Goal: Task Accomplishment & Management: Use online tool/utility

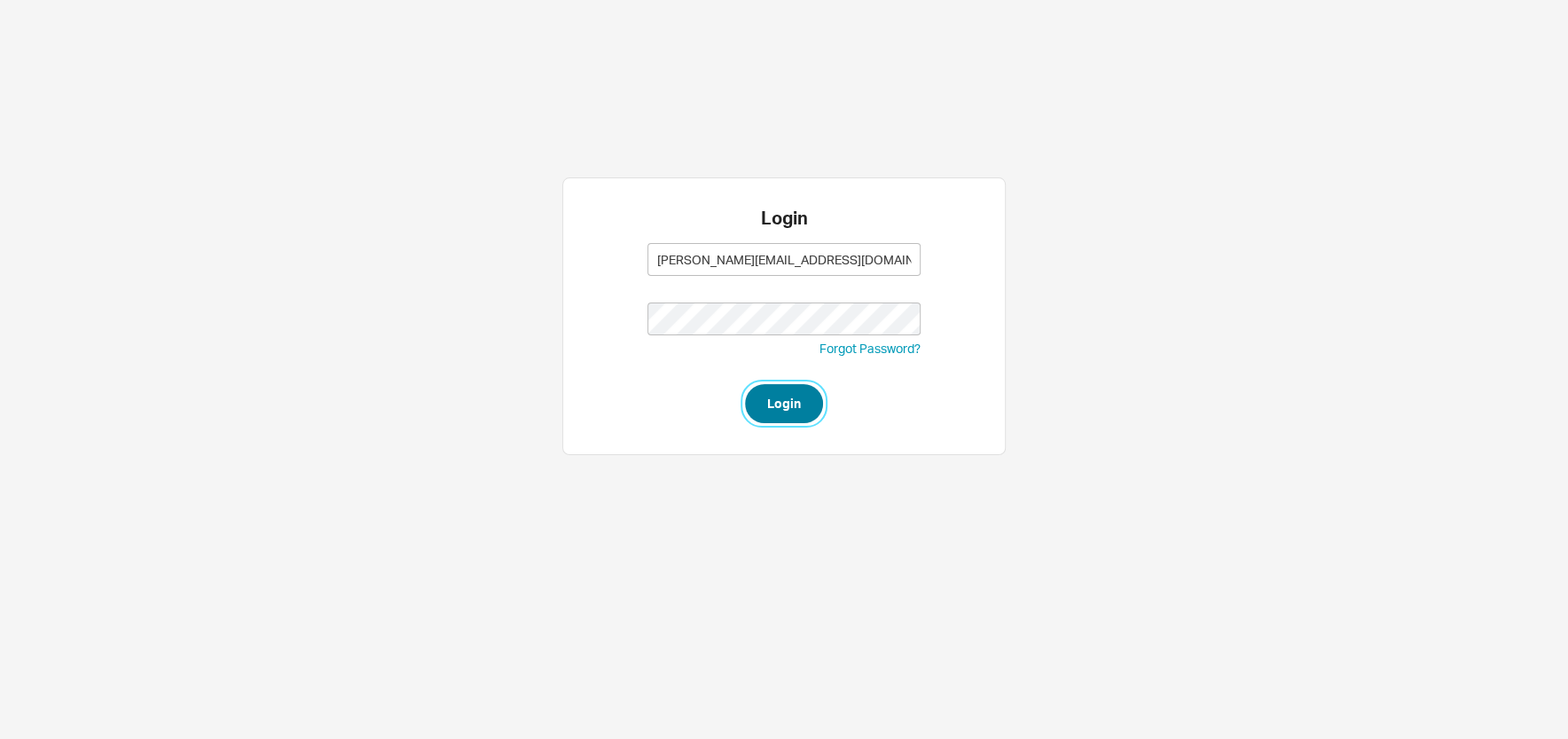
click at [774, 404] on button "Login" at bounding box center [784, 403] width 78 height 39
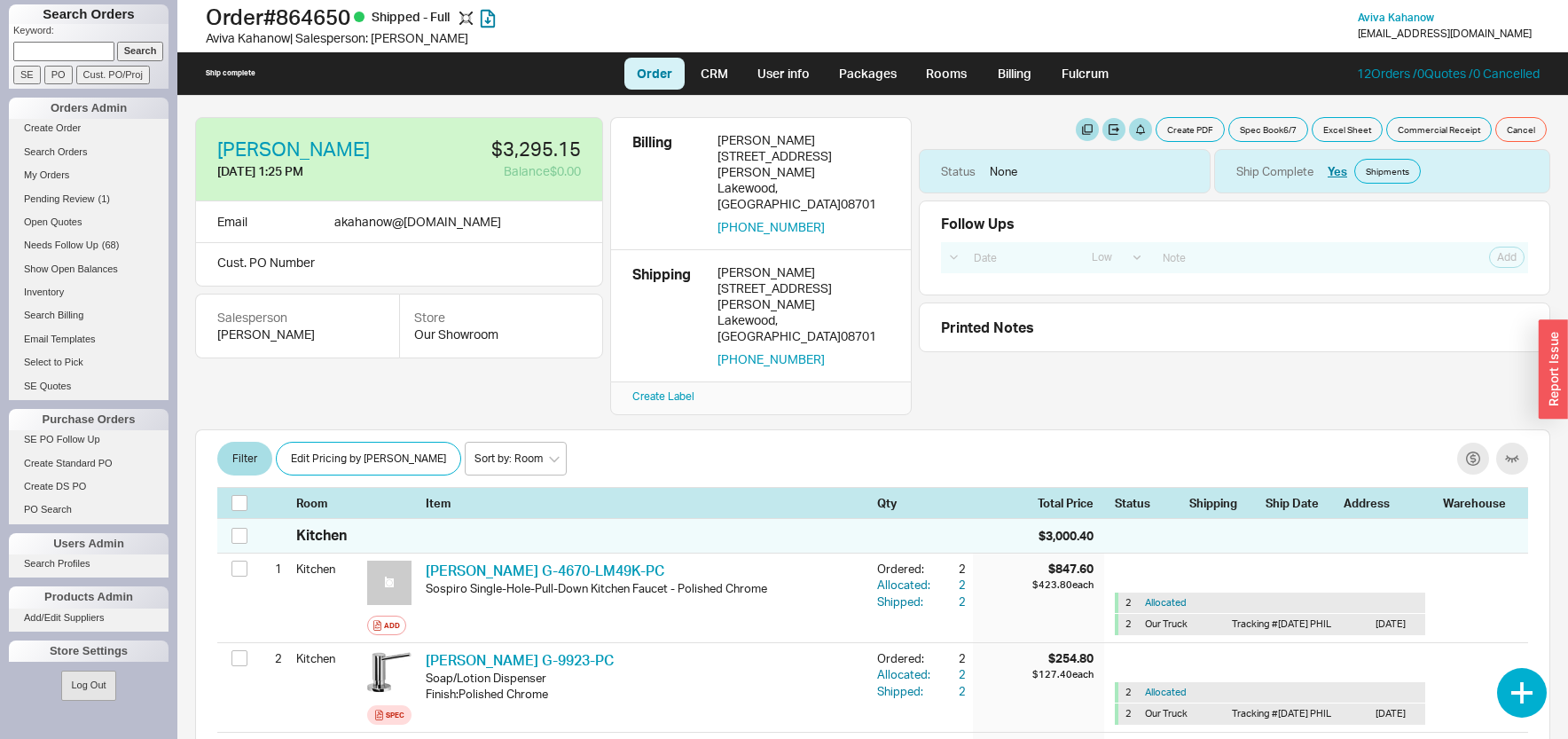
select select "LOW"
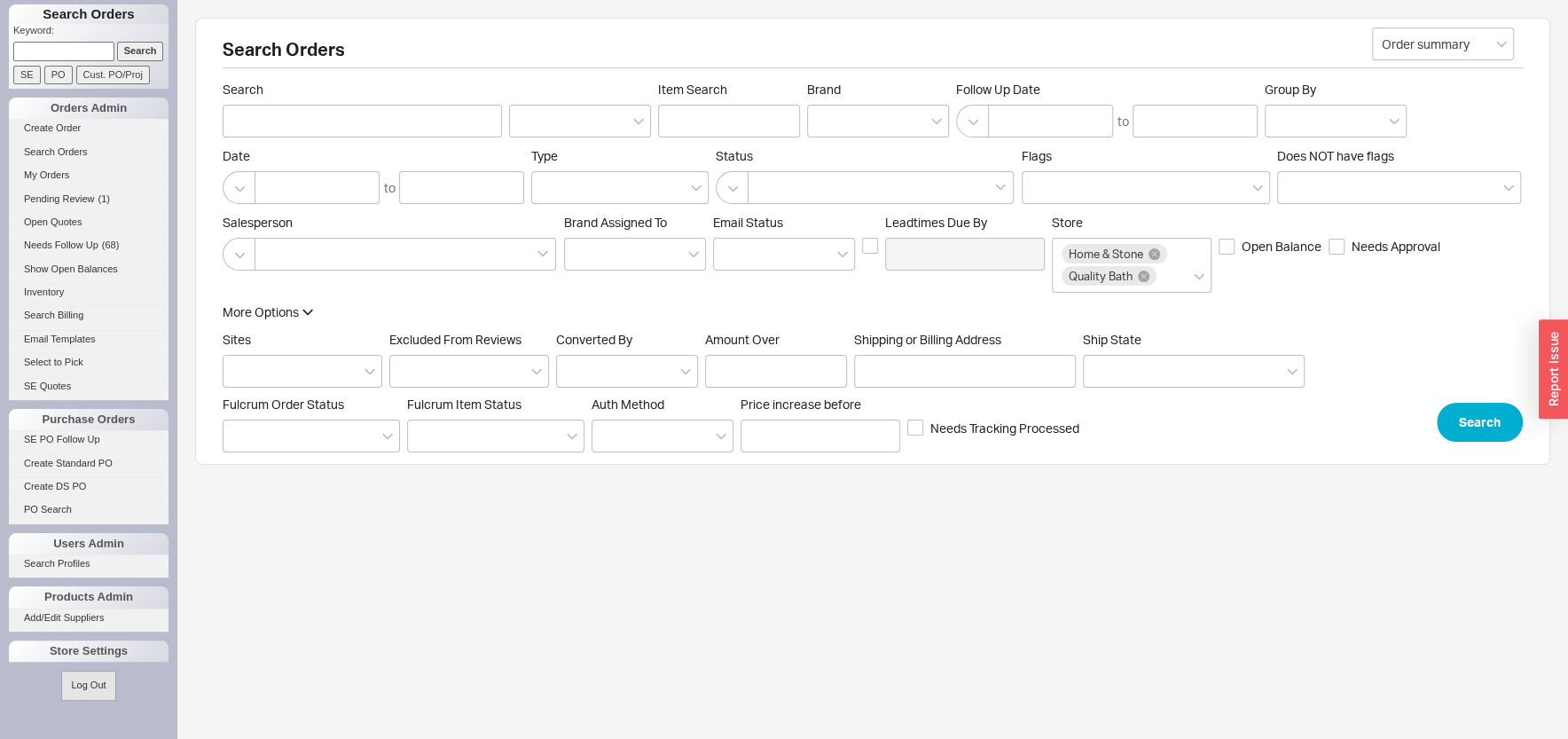
paste input "769966"
type input "769966"
click at [129, 48] on input "Search" at bounding box center [141, 51] width 47 height 19
type input "769966"
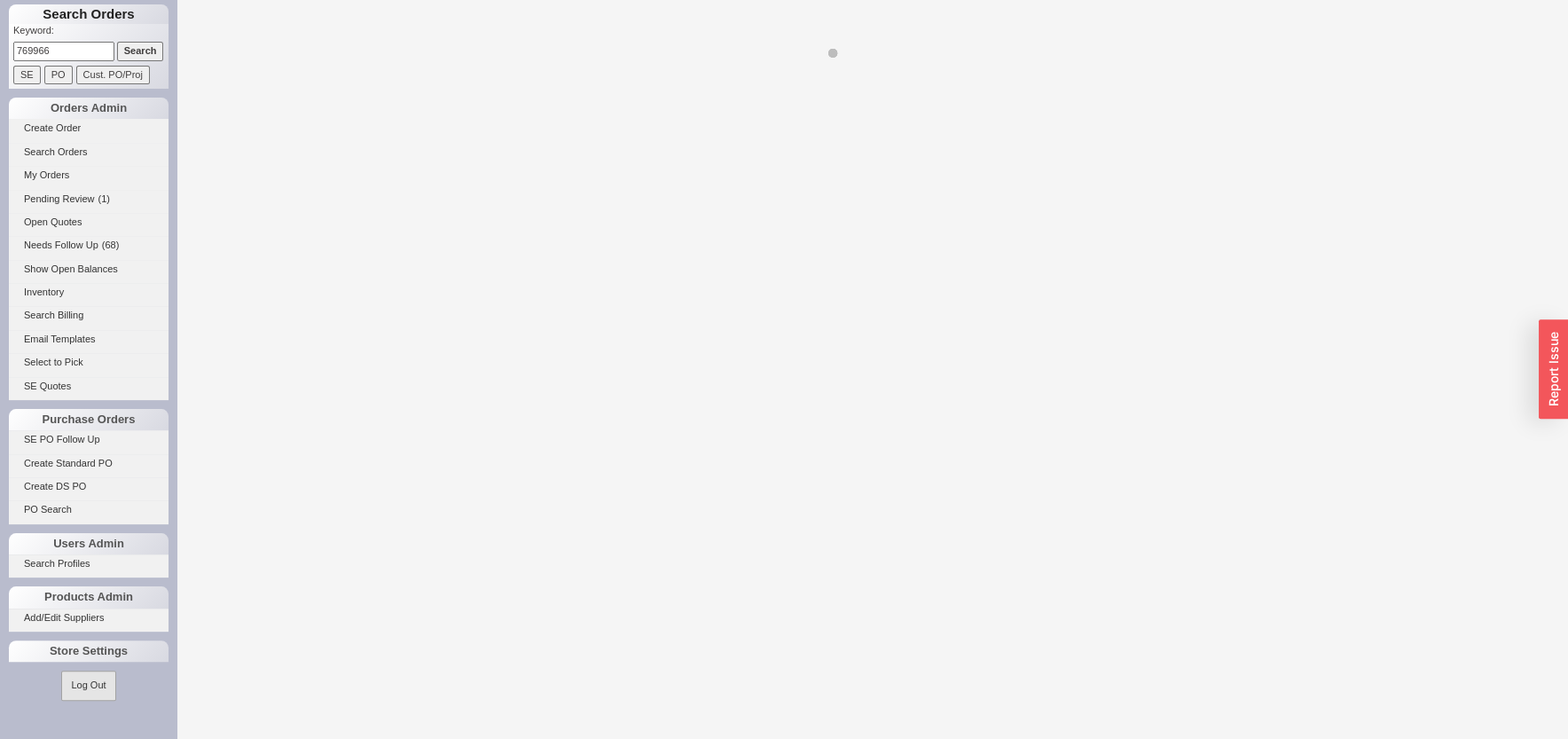
select select "LOW"
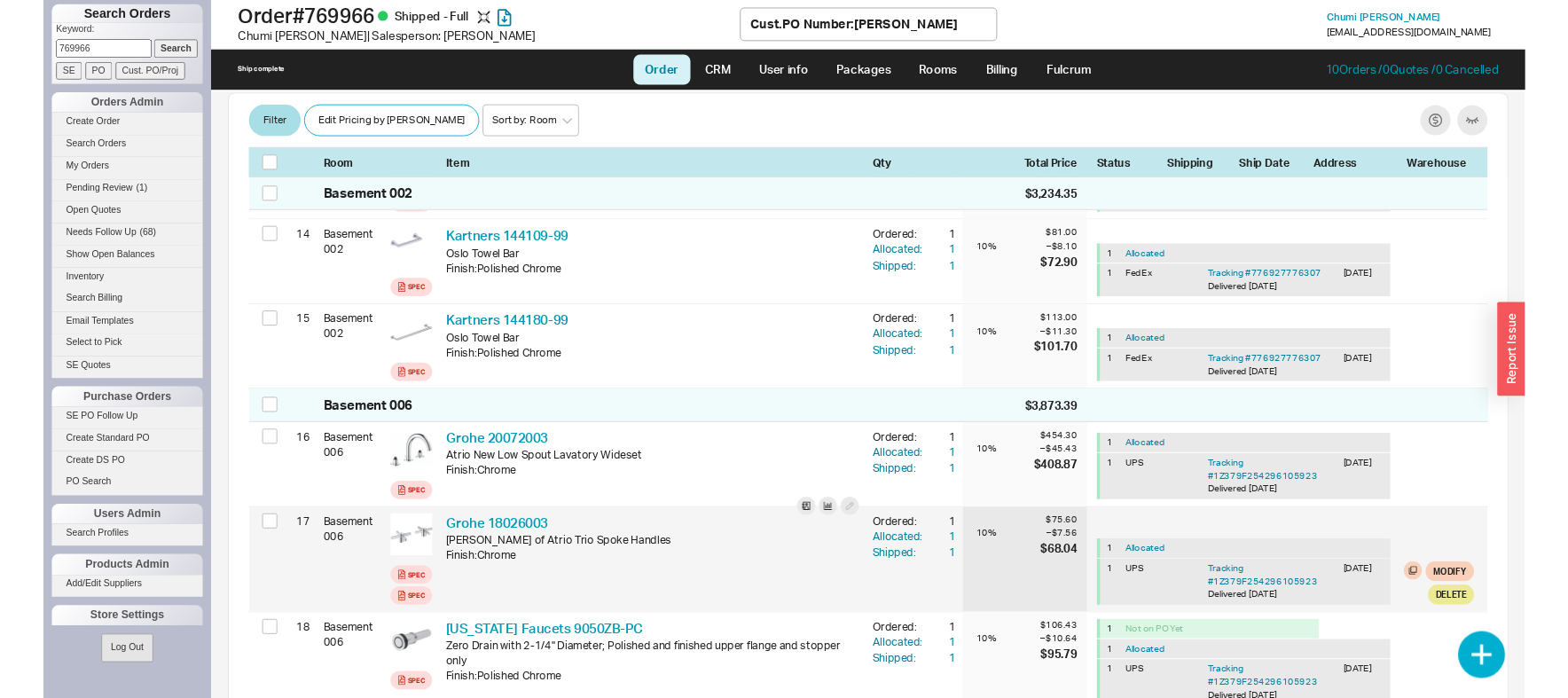
scroll to position [2090, 0]
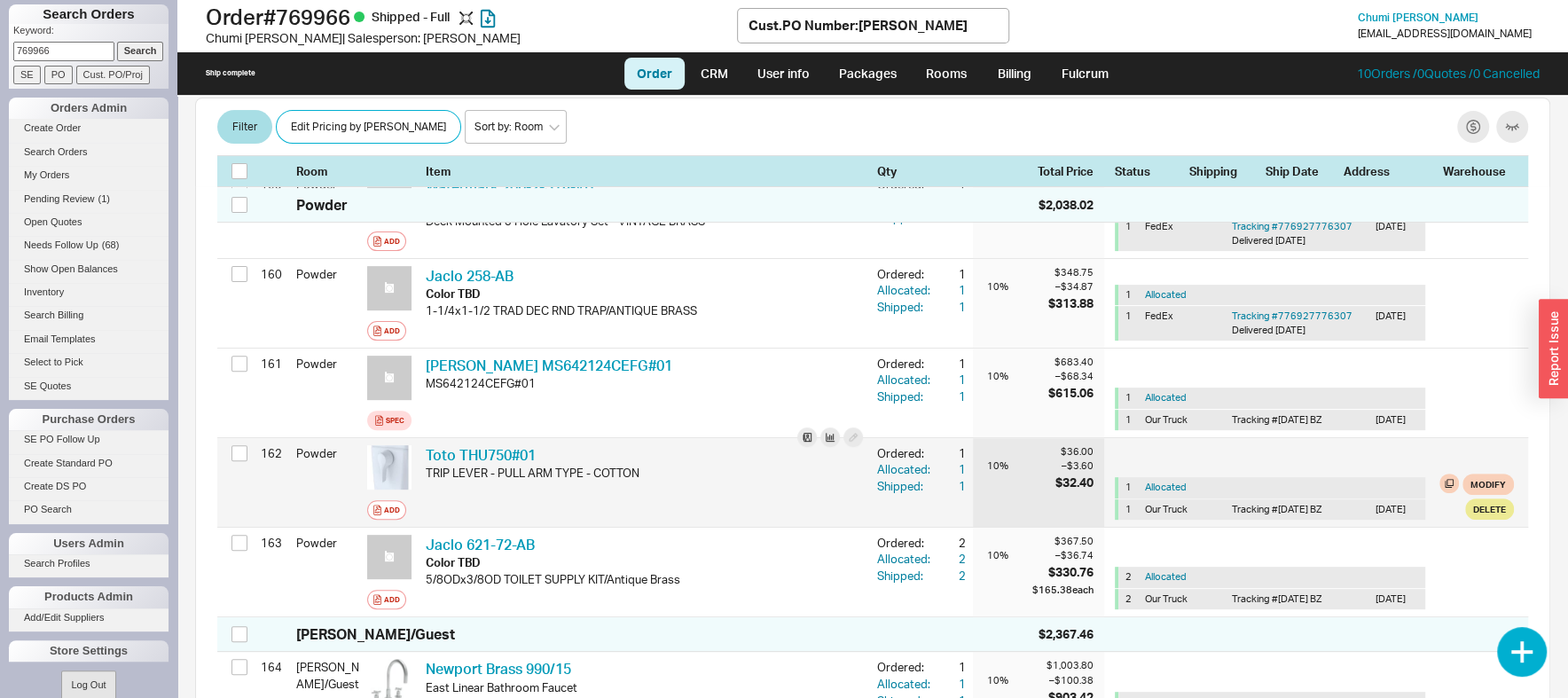
scroll to position [15773, 0]
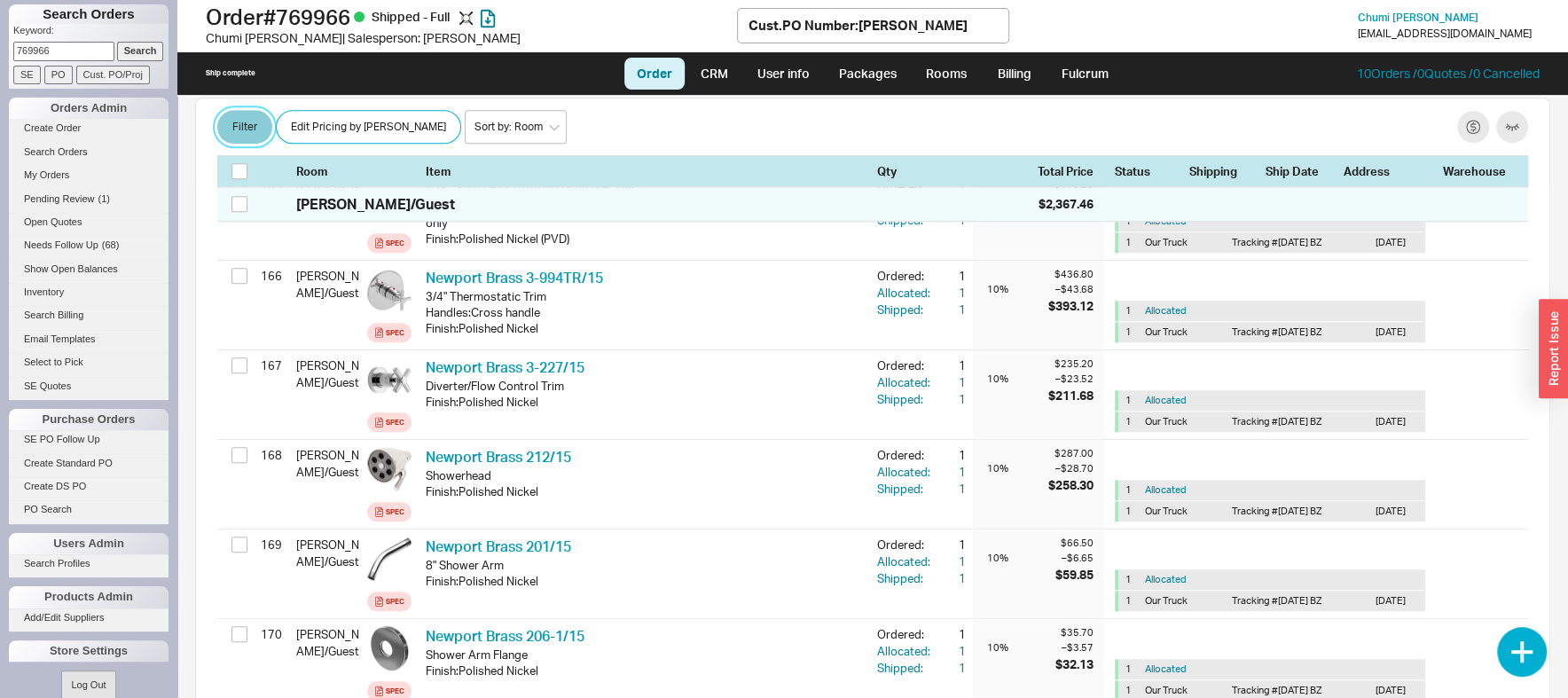
click at [247, 124] on button "Filter" at bounding box center [245, 128] width 55 height 34
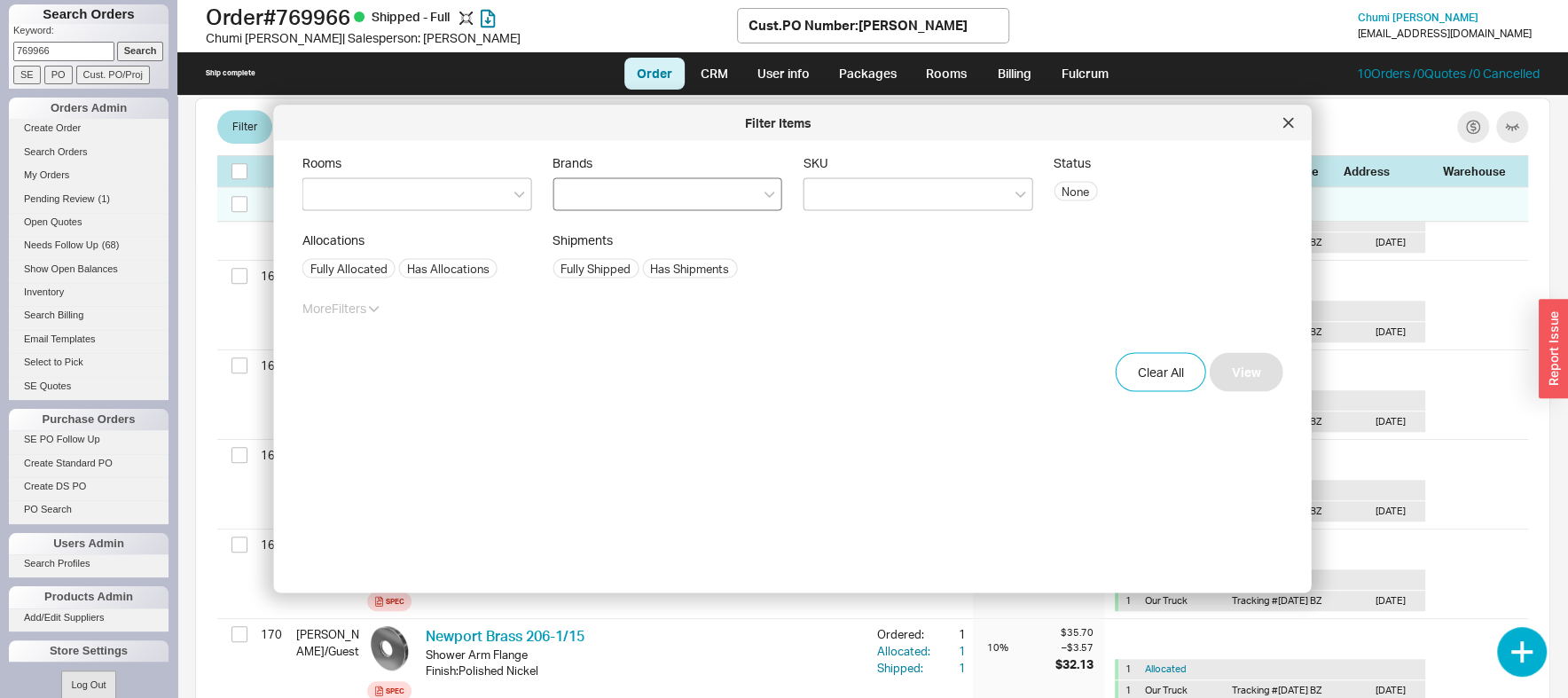
click at [654, 204] on div at bounding box center [667, 194] width 230 height 33
click at [655, 192] on div at bounding box center [667, 194] width 230 height 33
click at [574, 192] on input "Brands" at bounding box center [568, 195] width 12 height 21
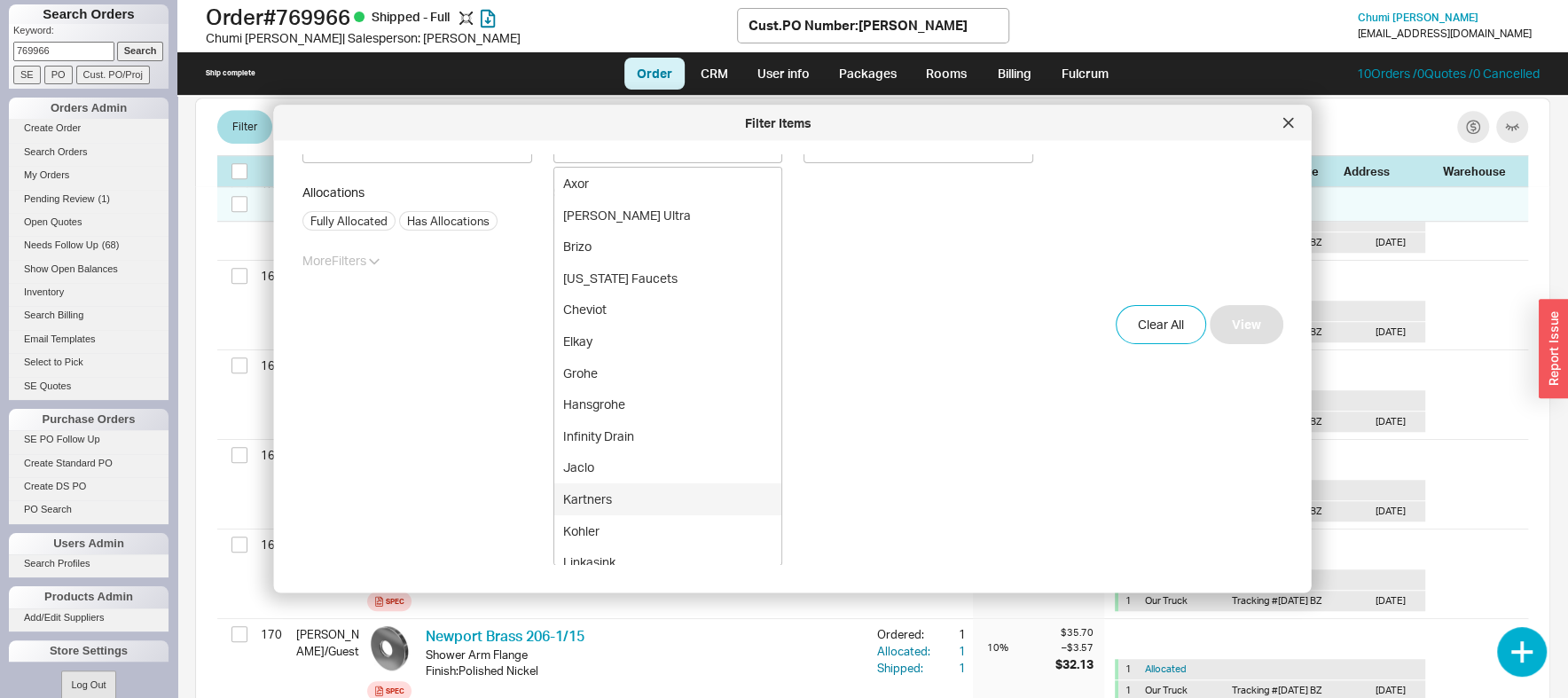
scroll to position [0, 0]
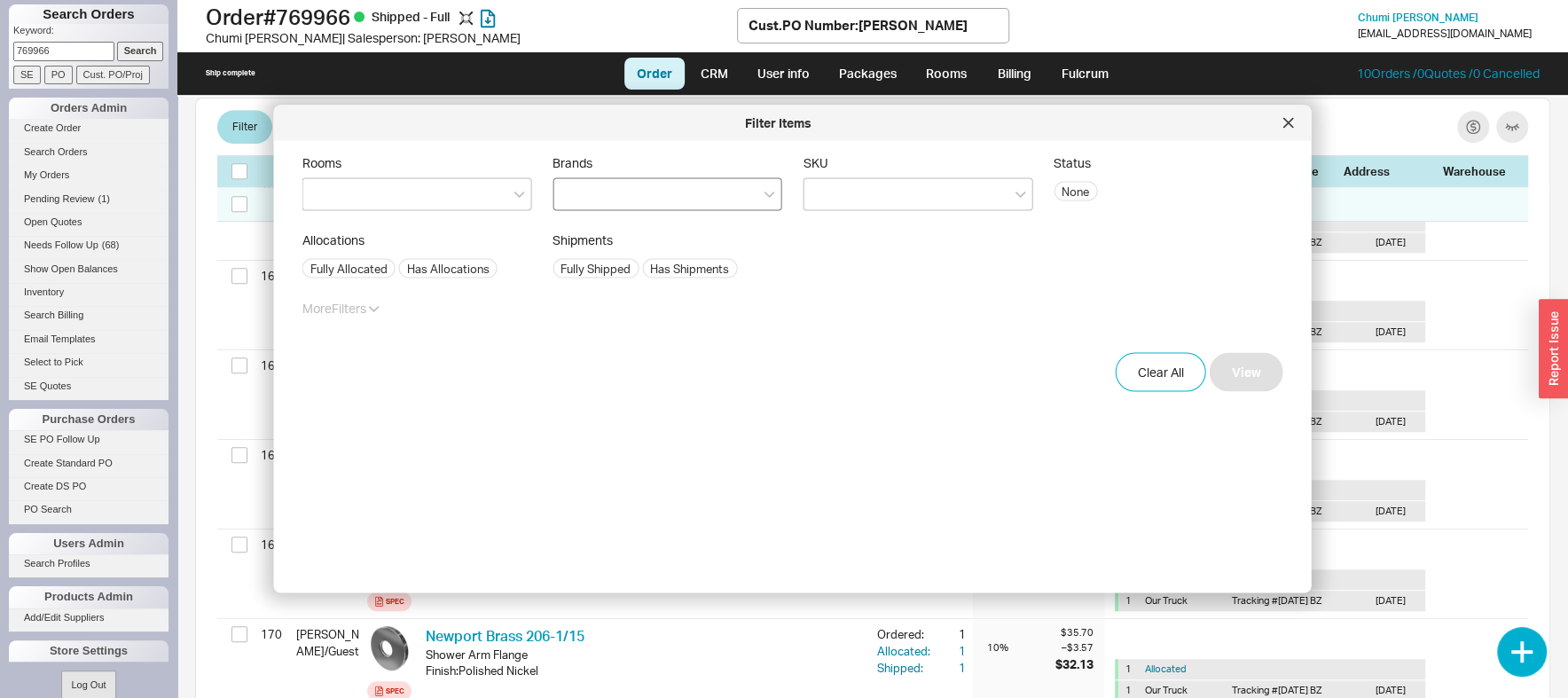
click at [633, 191] on div at bounding box center [667, 194] width 230 height 33
click at [574, 191] on input "Brands" at bounding box center [568, 195] width 12 height 21
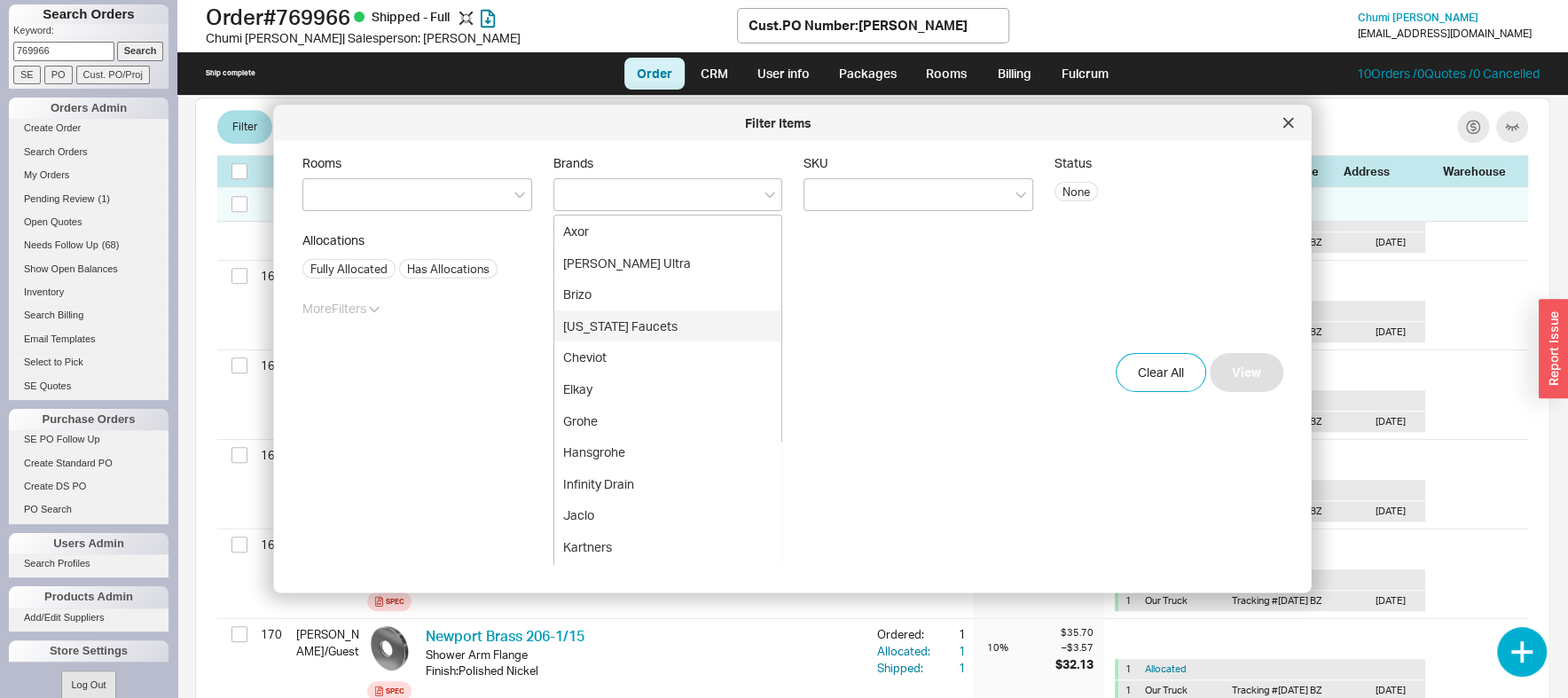
click at [872, 295] on form "Rooms Brands Axor Bain Ultra Brizo California Faucets Cheviot Elkay Grohe Hansg…" at bounding box center [793, 273] width 980 height 236
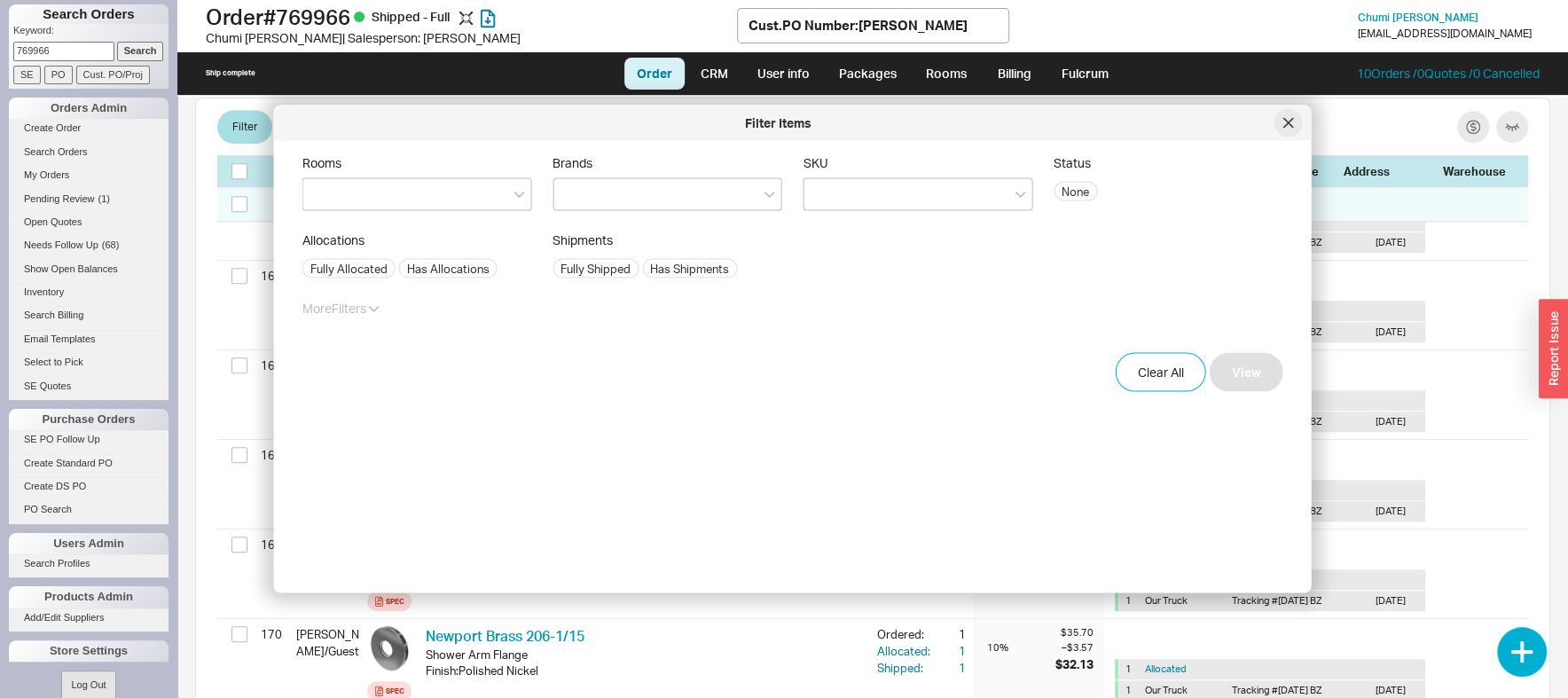
click at [1287, 117] on div at bounding box center [1289, 123] width 28 height 28
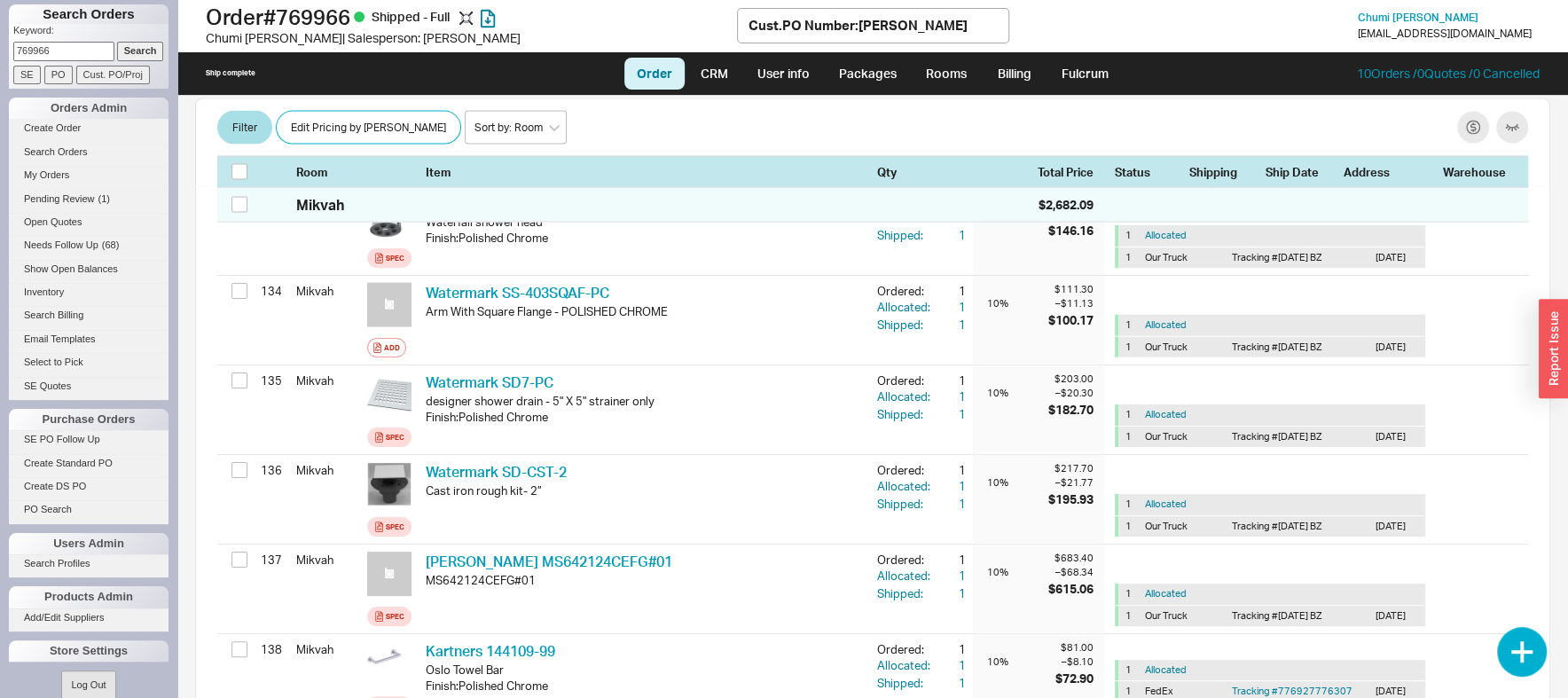
scroll to position [12637, 0]
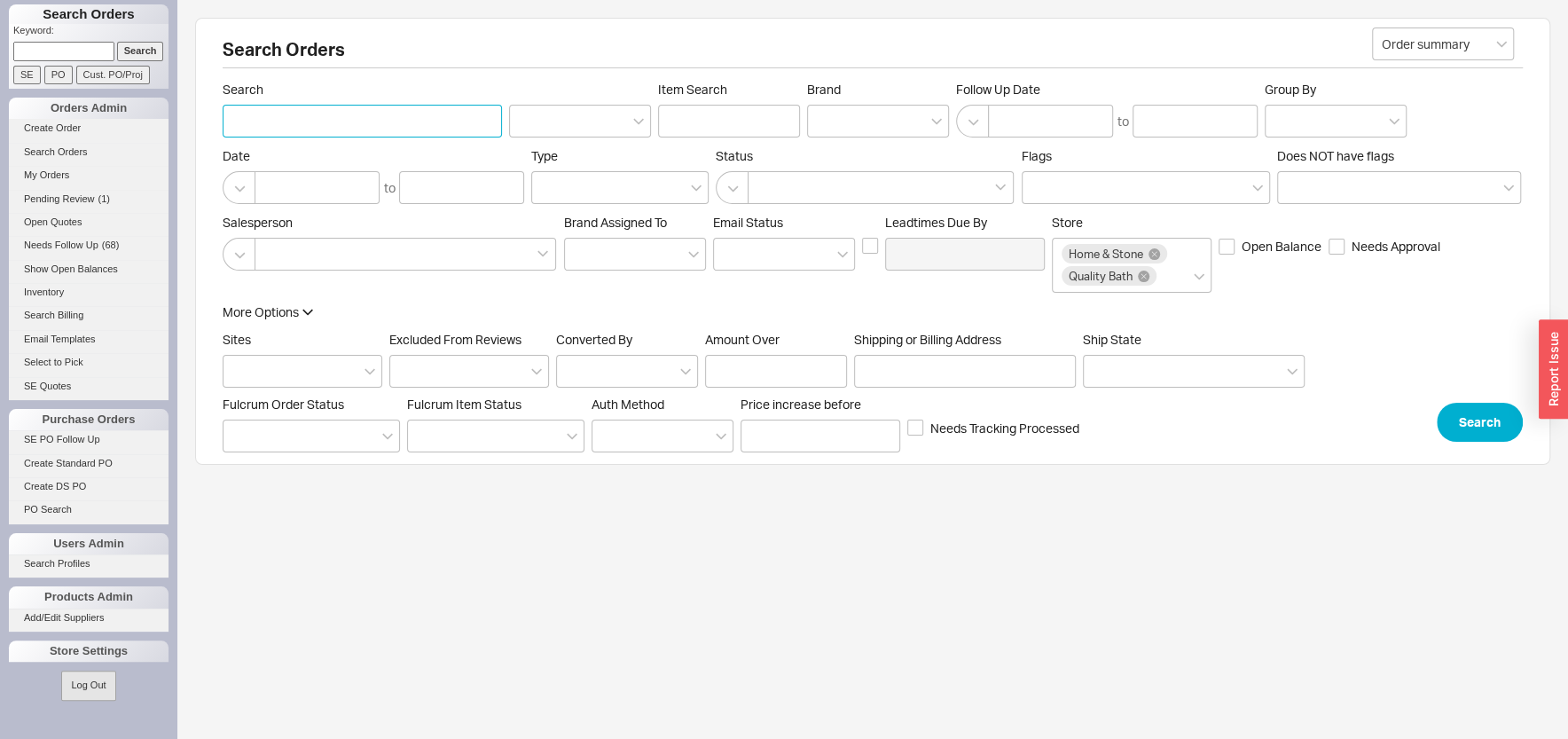
drag, startPoint x: 329, startPoint y: 120, endPoint x: 321, endPoint y: 128, distance: 11.3
click at [328, 120] on input "Search" at bounding box center [361, 121] width 279 height 33
click at [313, 116] on input "CHAIM" at bounding box center [361, 121] width 279 height 33
type input "CHAIM"
drag, startPoint x: 1454, startPoint y: 453, endPoint x: 1471, endPoint y: 425, distance: 32.8
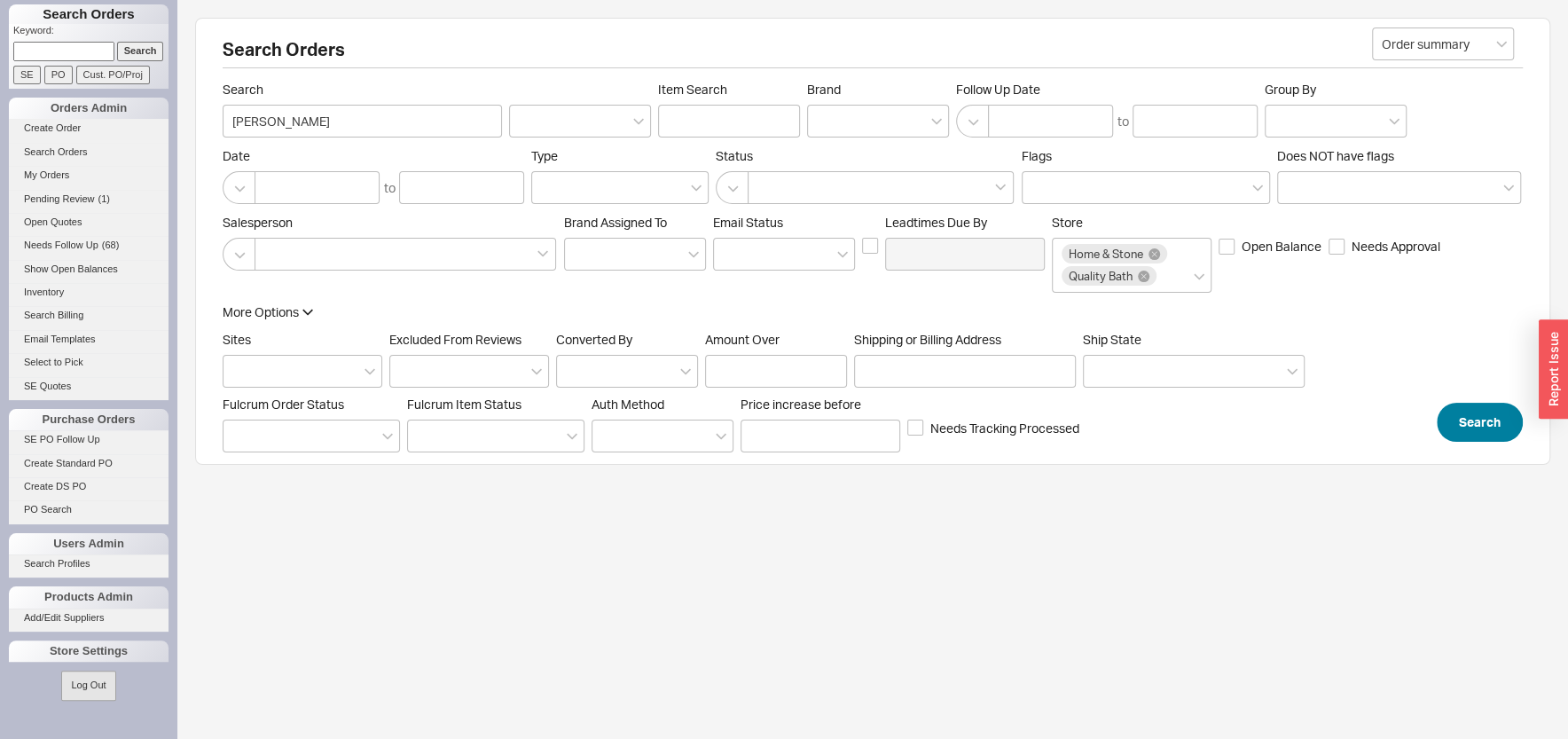
click at [1453, 453] on div "Search Orders Order summary Search CHAIM Item Search Brand Follow Up Date to Gr…" at bounding box center [872, 241] width 1355 height 447
click at [1469, 423] on button "Search" at bounding box center [1479, 421] width 86 height 39
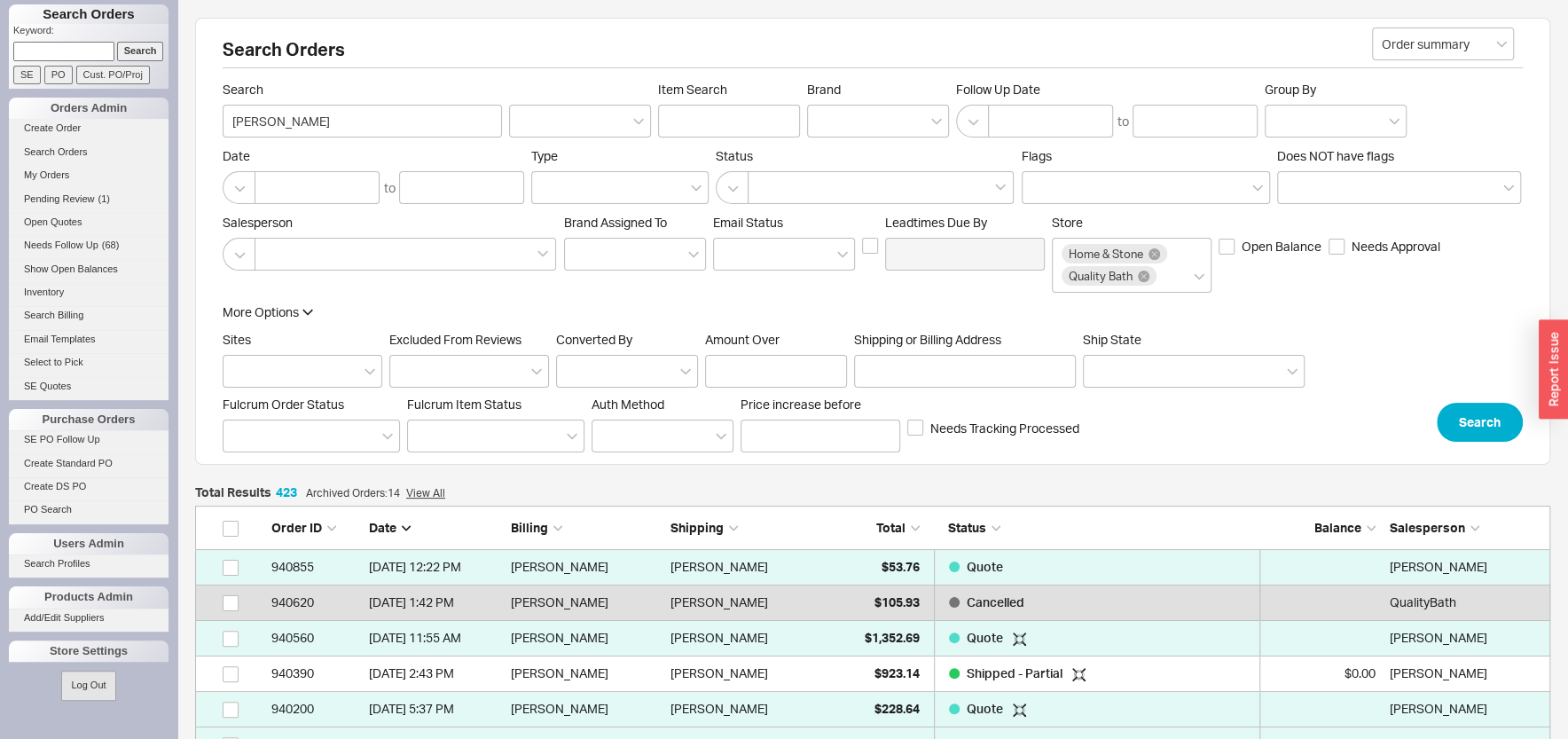
scroll to position [15067, 1337]
click at [291, 133] on input "CHAIM" at bounding box center [361, 121] width 279 height 33
type input "CHAIM"
click at [59, 122] on link "Create Order" at bounding box center [88, 129] width 160 height 19
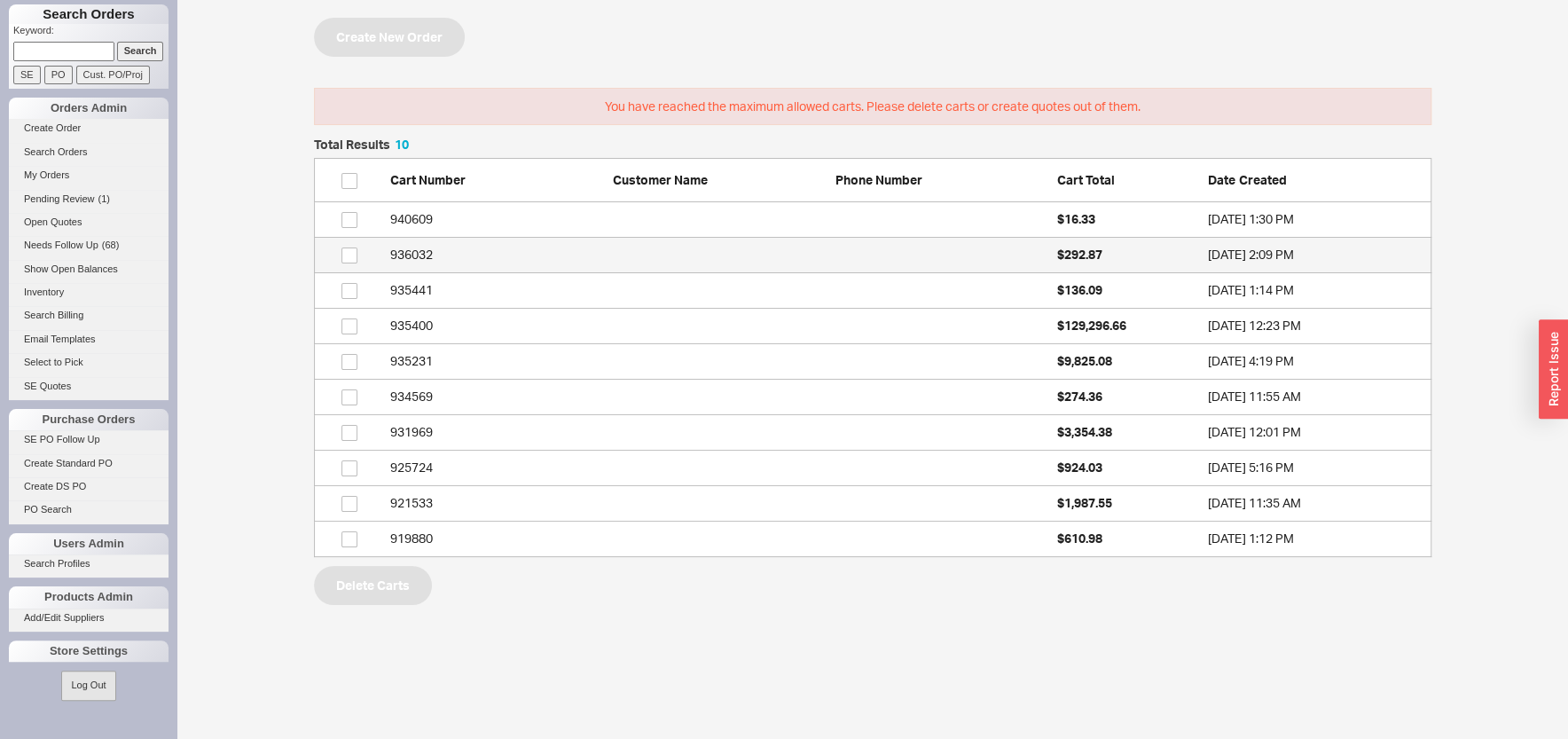
scroll to position [402, 1101]
drag, startPoint x: 113, startPoint y: 51, endPoint x: 121, endPoint y: 64, distance: 15.3
click at [117, 50] on input "Search" at bounding box center [141, 51] width 47 height 19
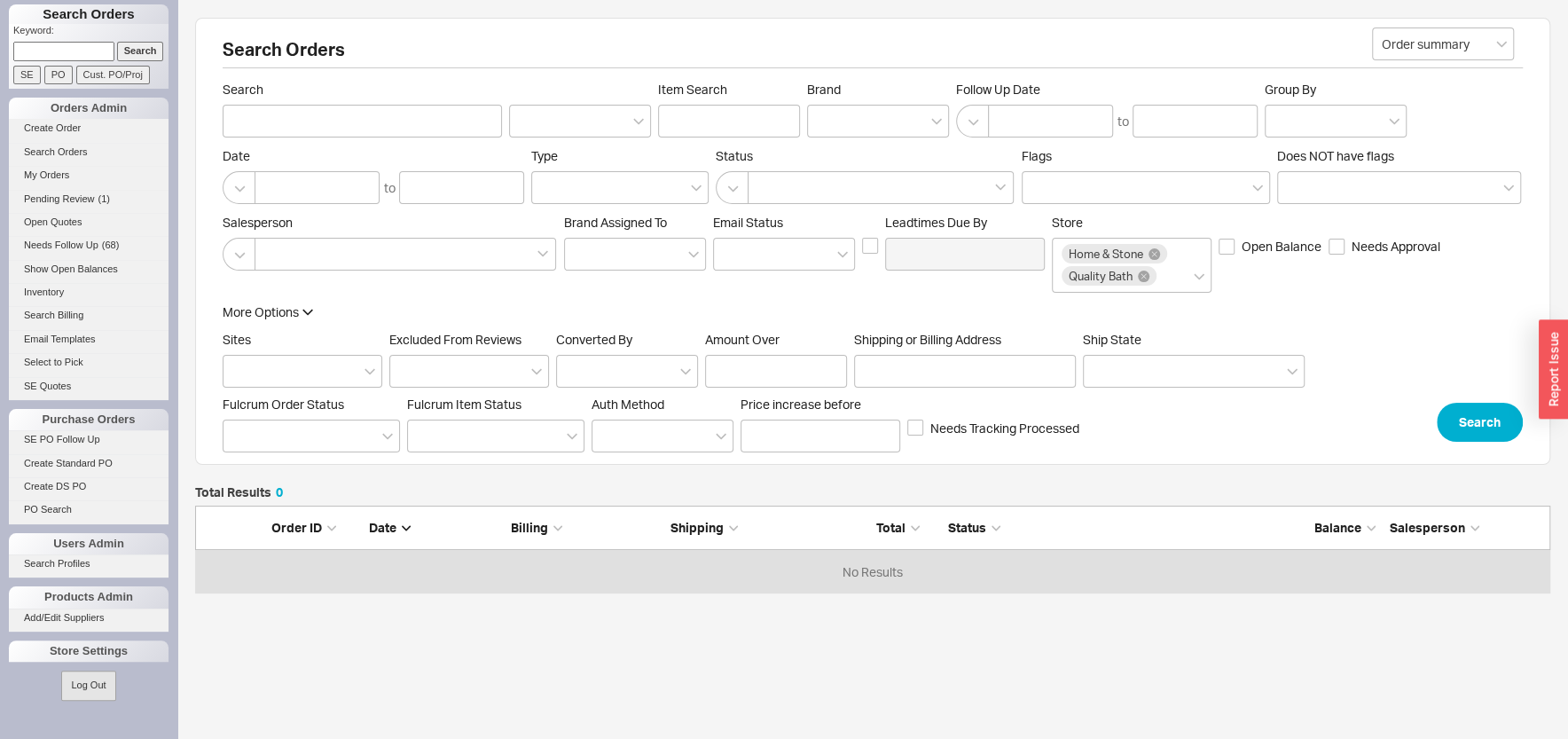
scroll to position [71, 1337]
click at [326, 261] on div at bounding box center [405, 254] width 302 height 33
click at [276, 261] on input at bounding box center [270, 255] width 12 height 21
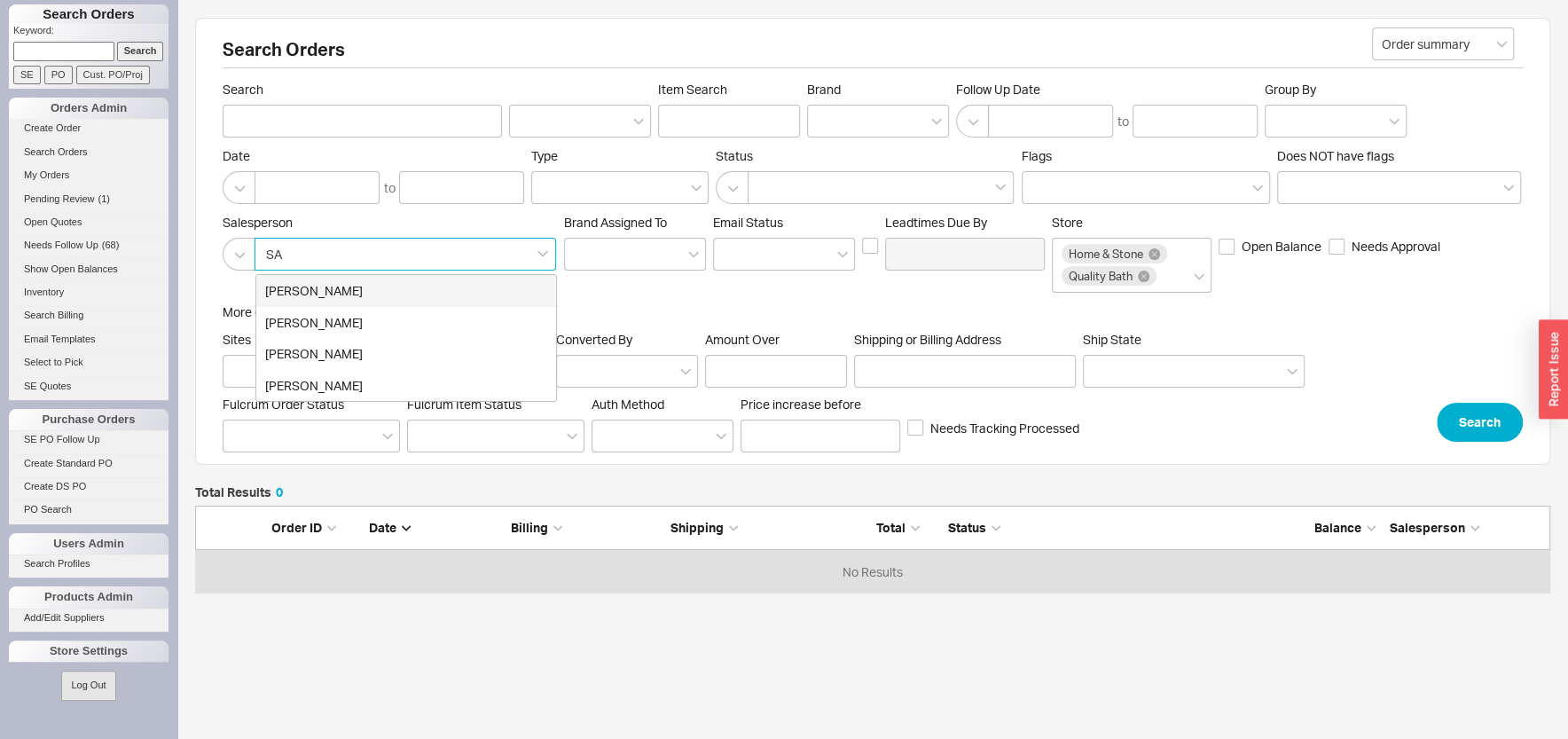
type input "SAM"
click at [341, 290] on div "Sam Solkowitz" at bounding box center [406, 291] width 300 height 32
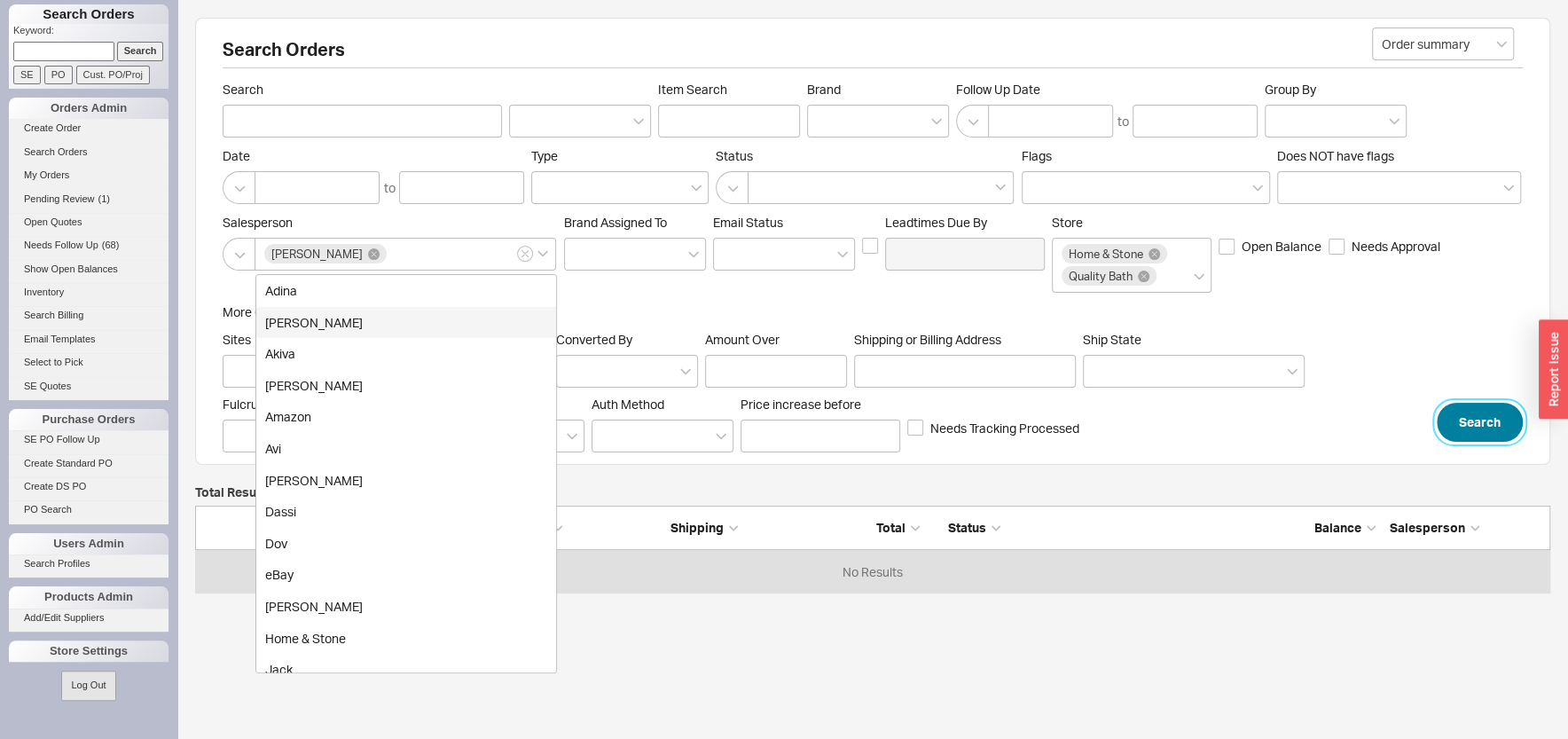
click at [1466, 407] on button "Search" at bounding box center [1479, 421] width 86 height 39
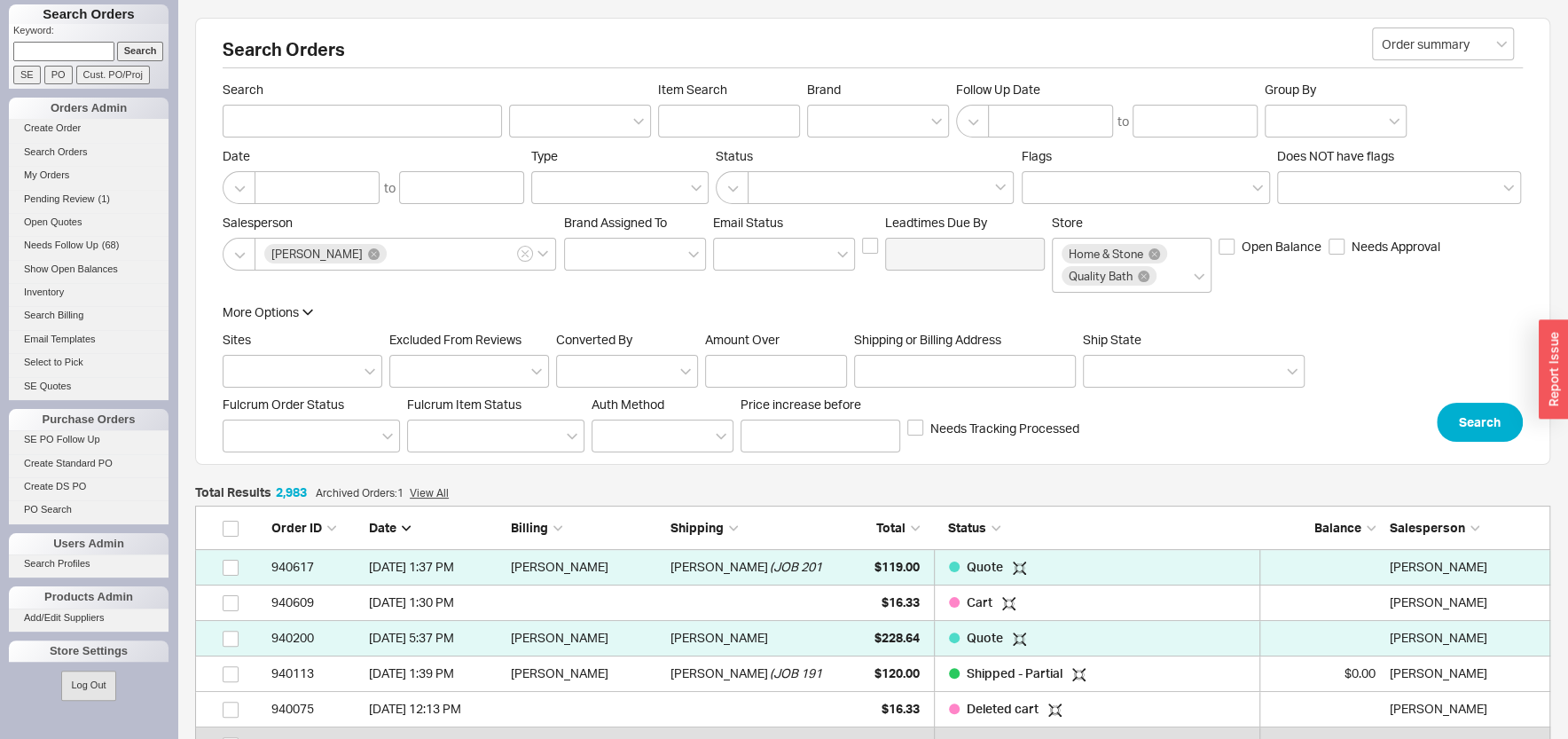
scroll to position [105869, 1337]
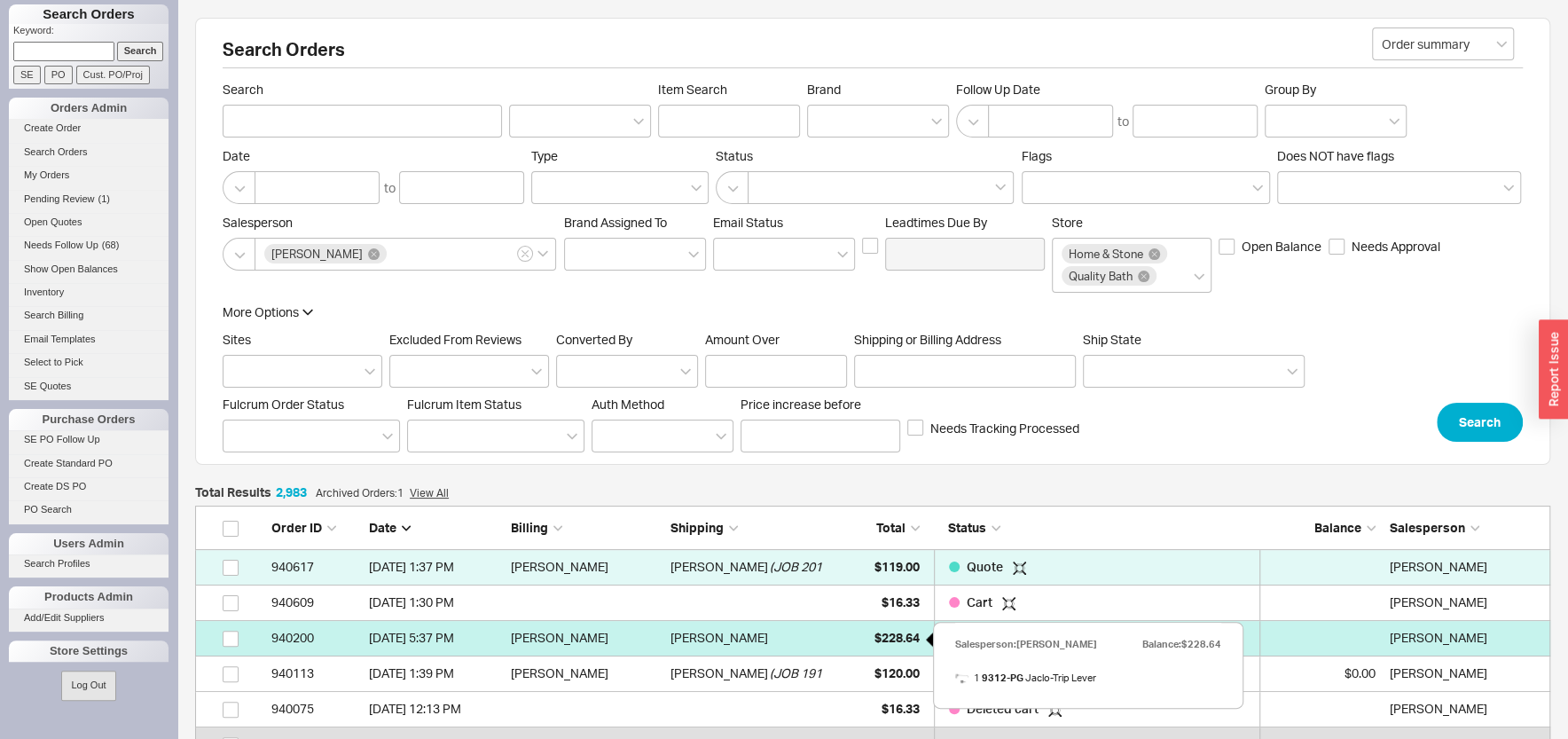
click at [875, 638] on span "$228.64" at bounding box center [897, 637] width 45 height 15
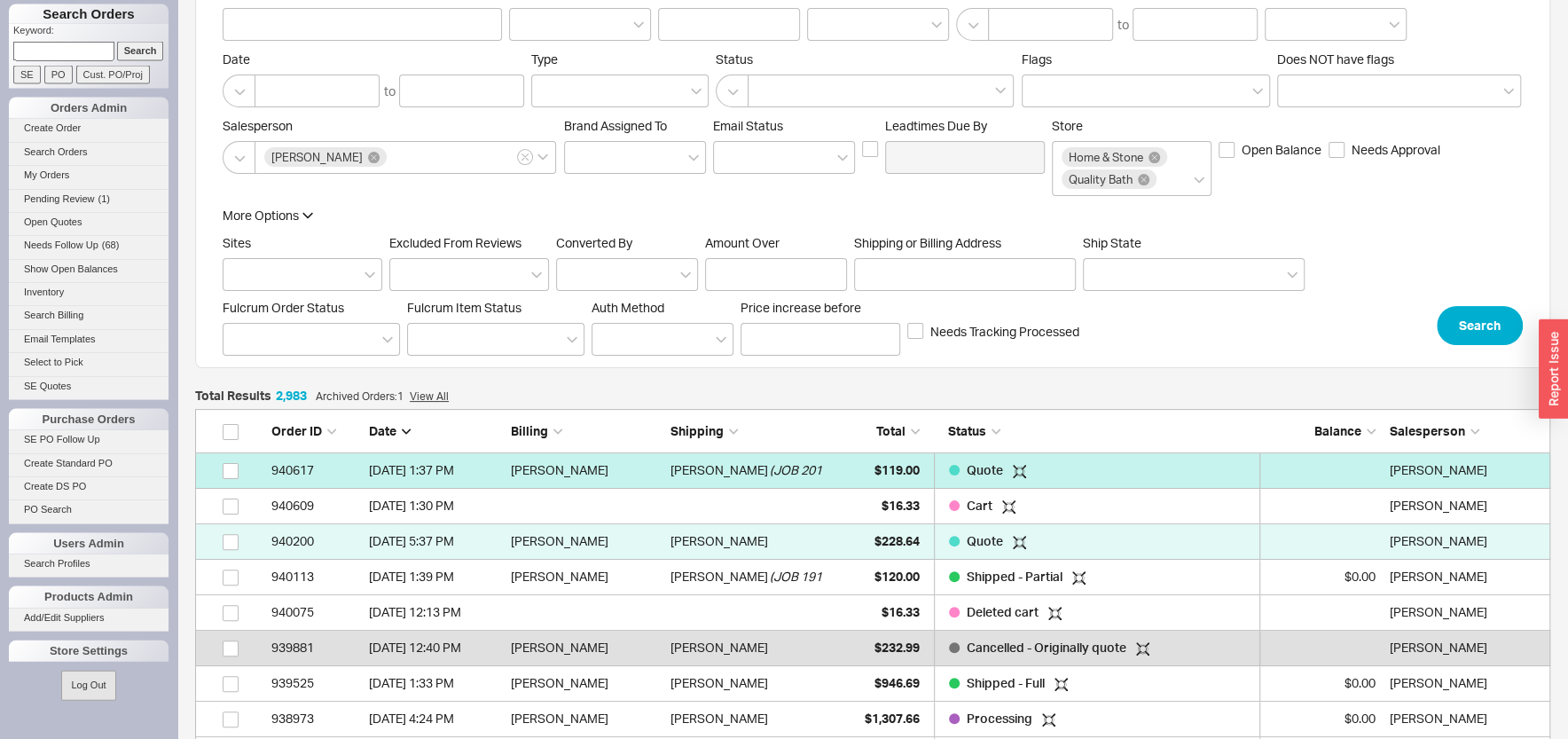
scroll to position [190, 0]
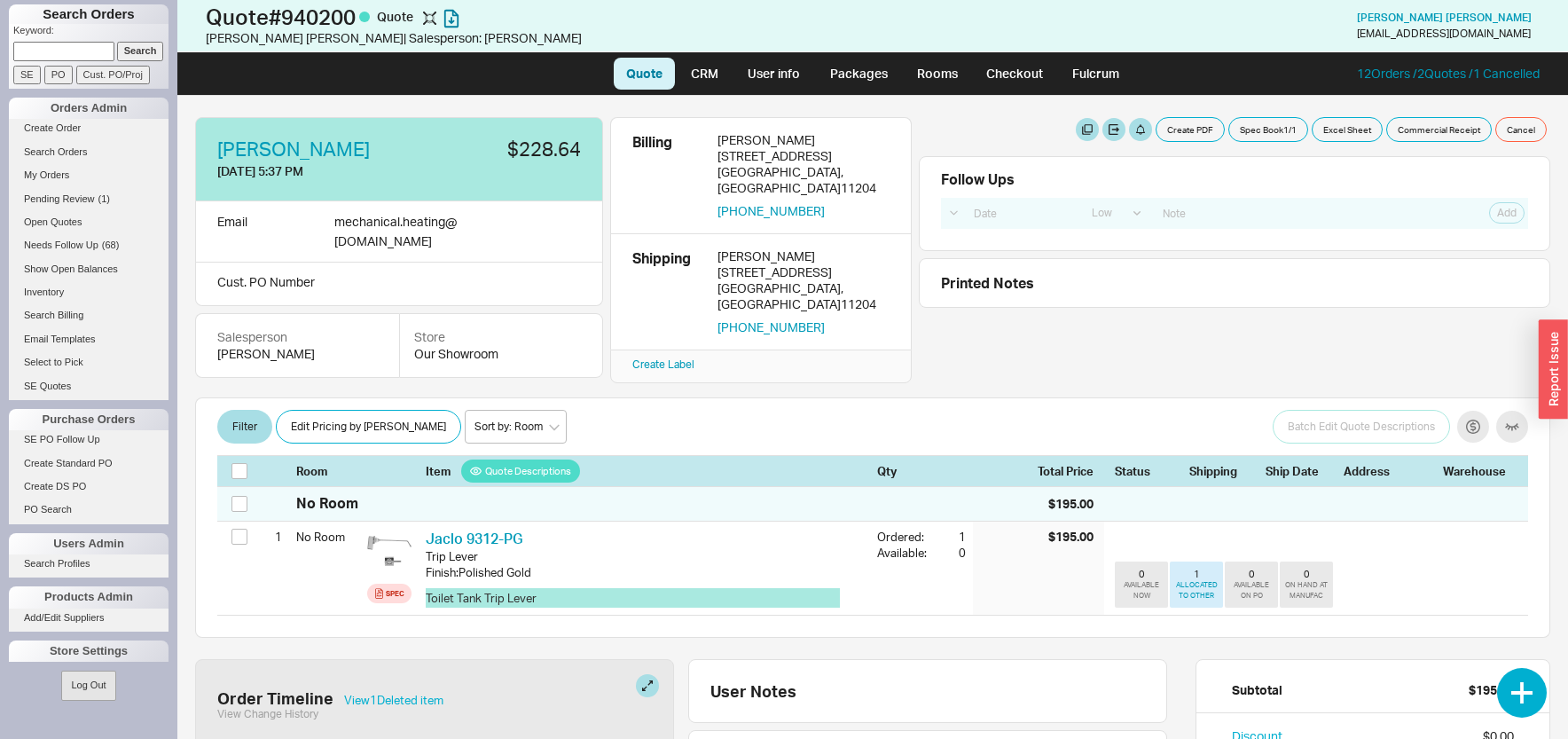
select select "LOW"
click at [1164, 139] on button "Create PDF" at bounding box center [1189, 130] width 69 height 25
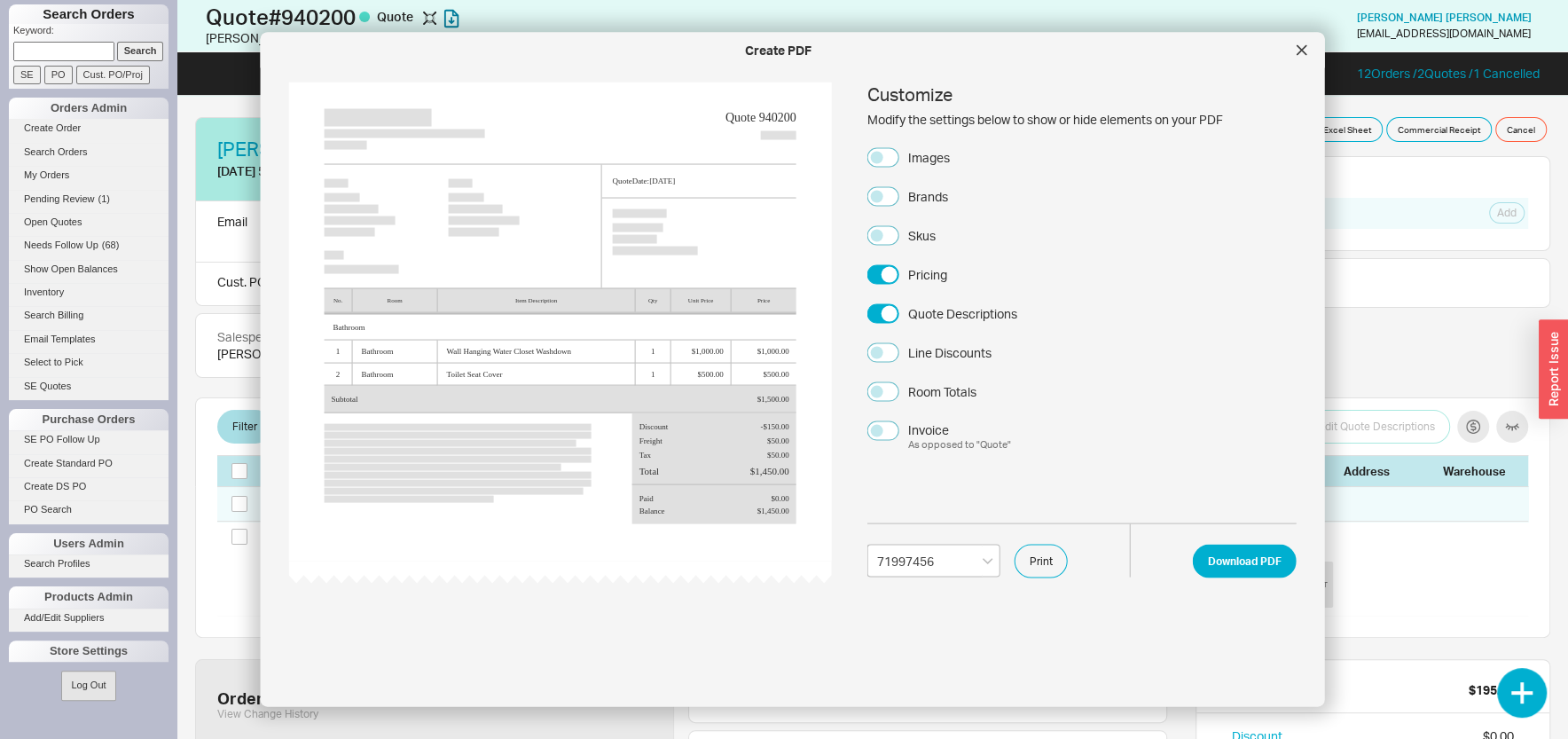
select select "71997456"
click at [889, 159] on button "Images" at bounding box center [884, 157] width 32 height 20
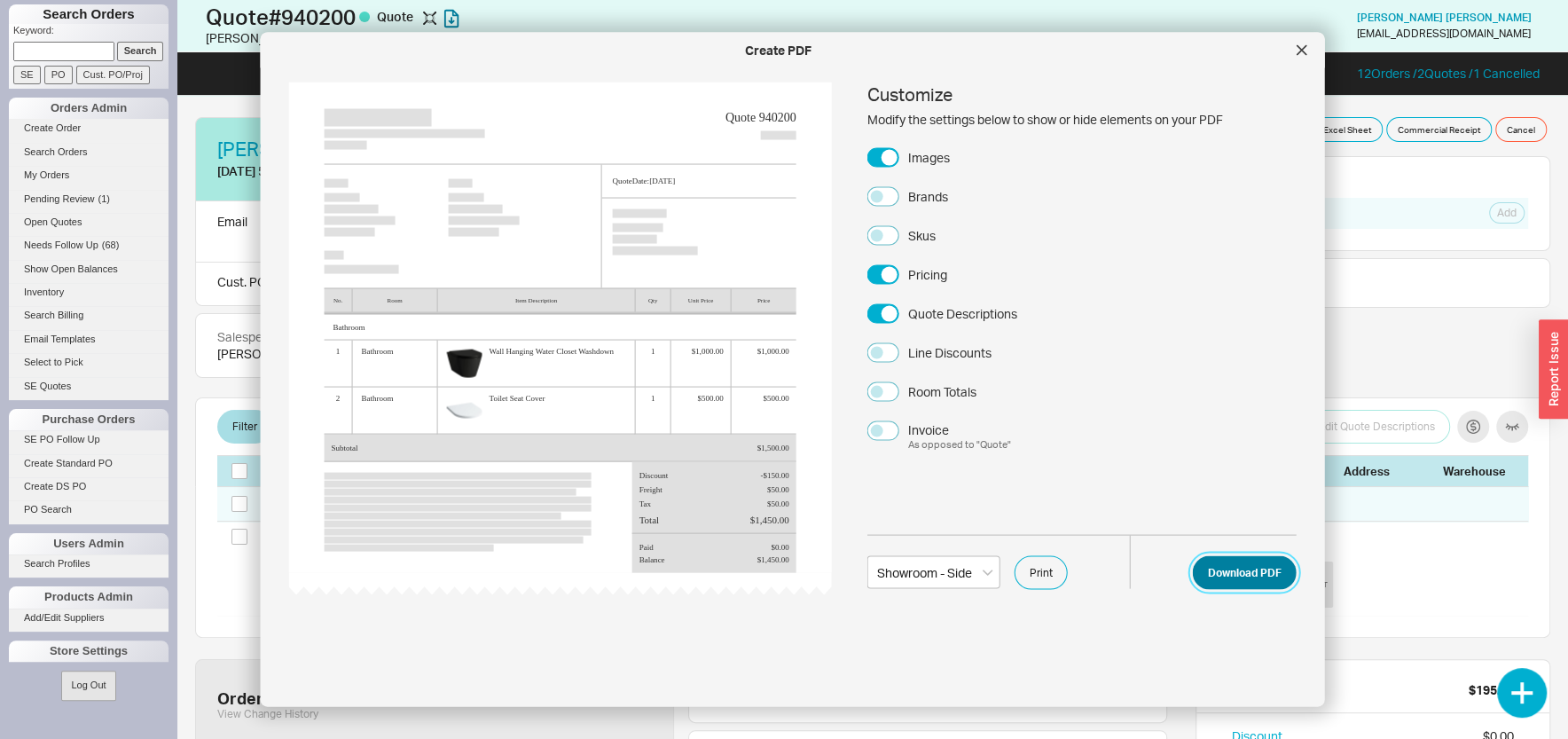
click at [1221, 574] on button "Download PDF" at bounding box center [1244, 572] width 104 height 34
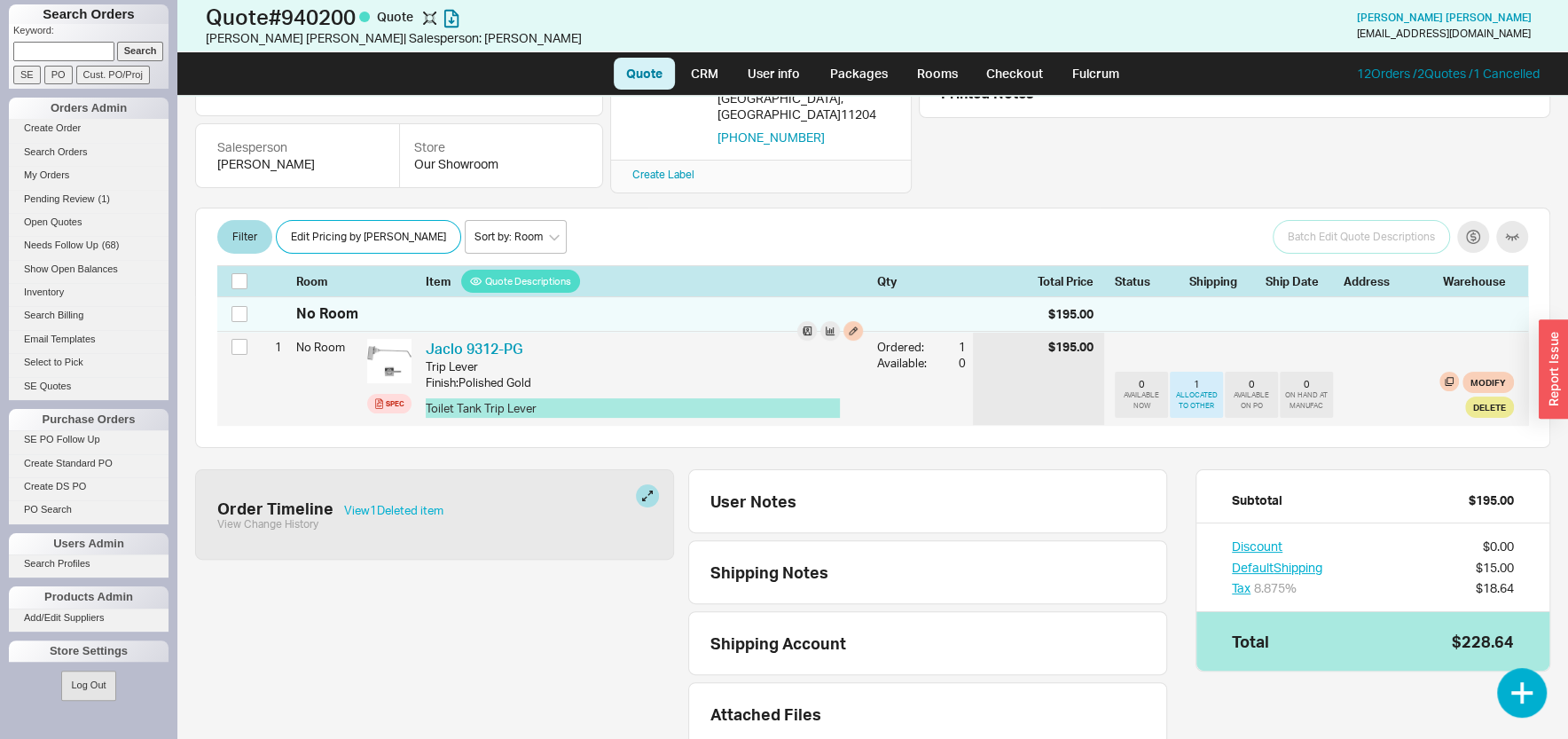
scroll to position [95, 0]
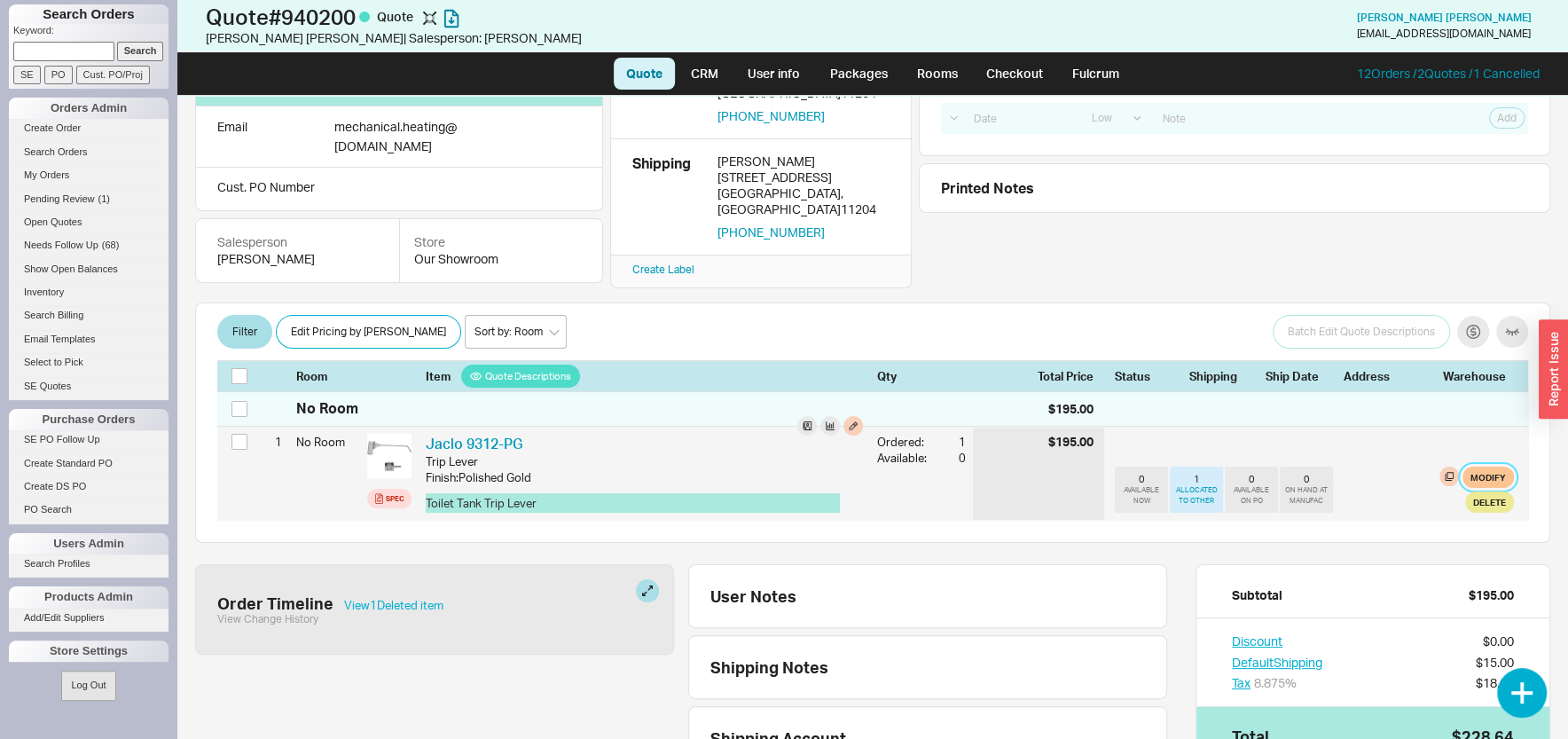
click at [1483, 466] on button "Modify" at bounding box center [1488, 477] width 51 height 21
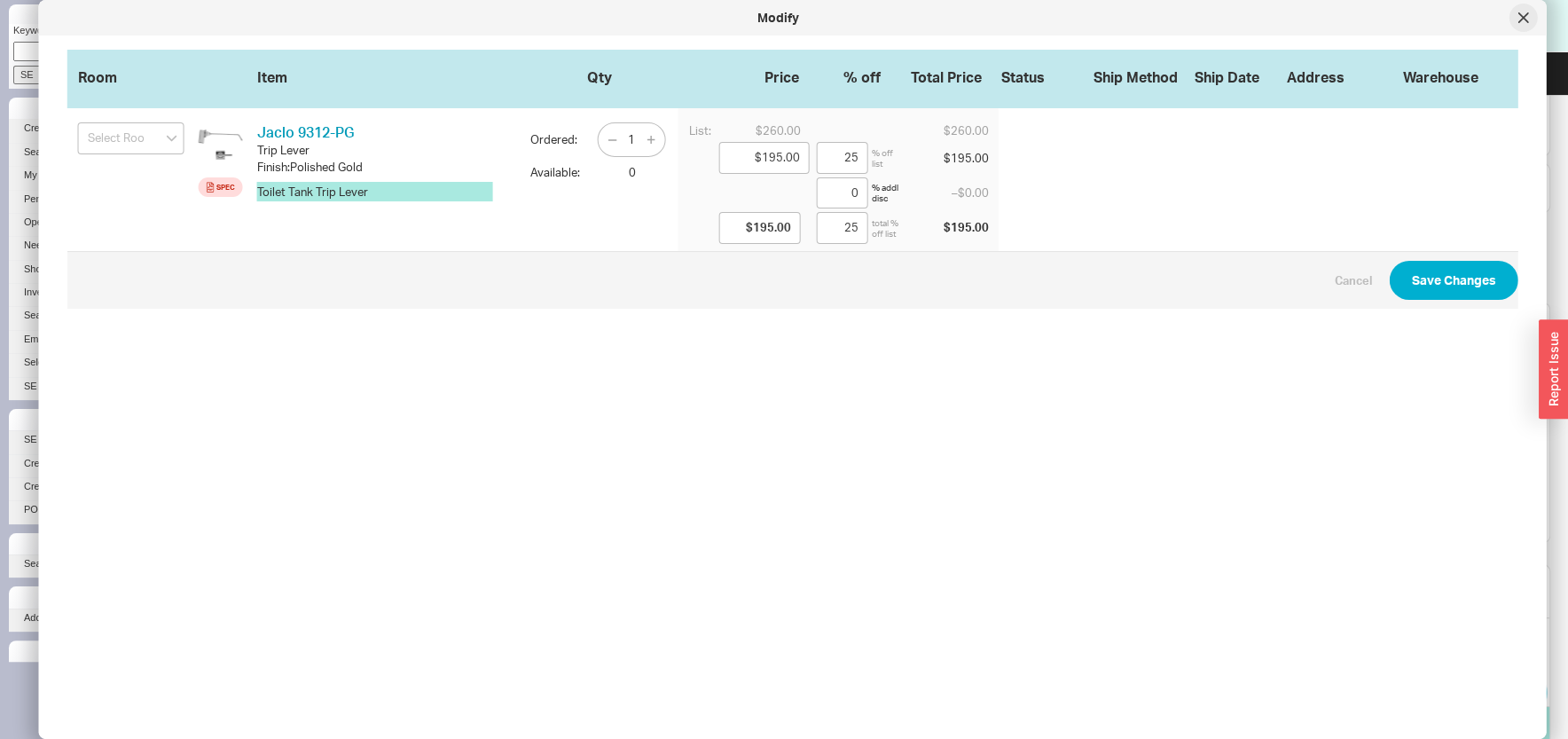
click at [1522, 14] on icon at bounding box center [1523, 17] width 10 height 10
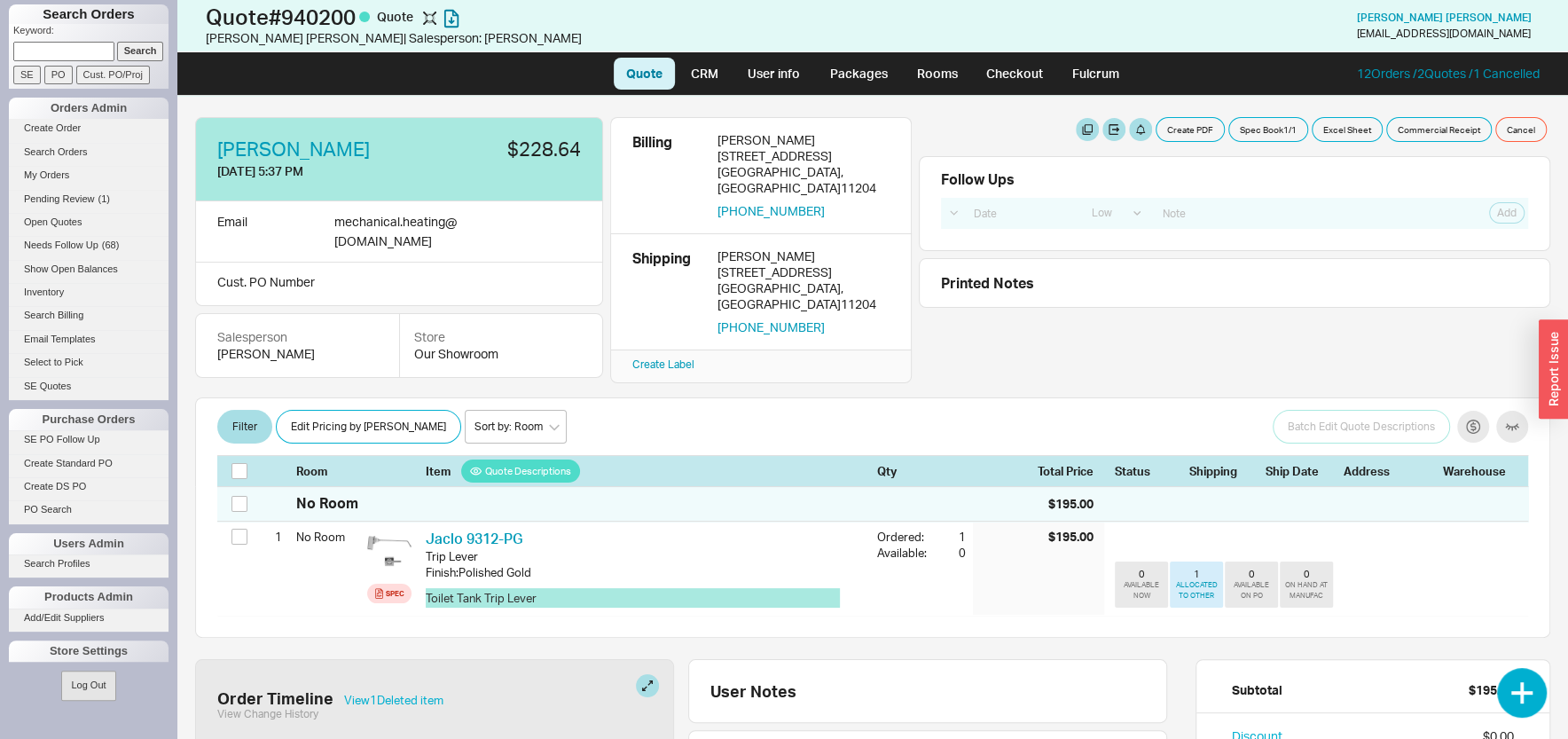
scroll to position [208, 0]
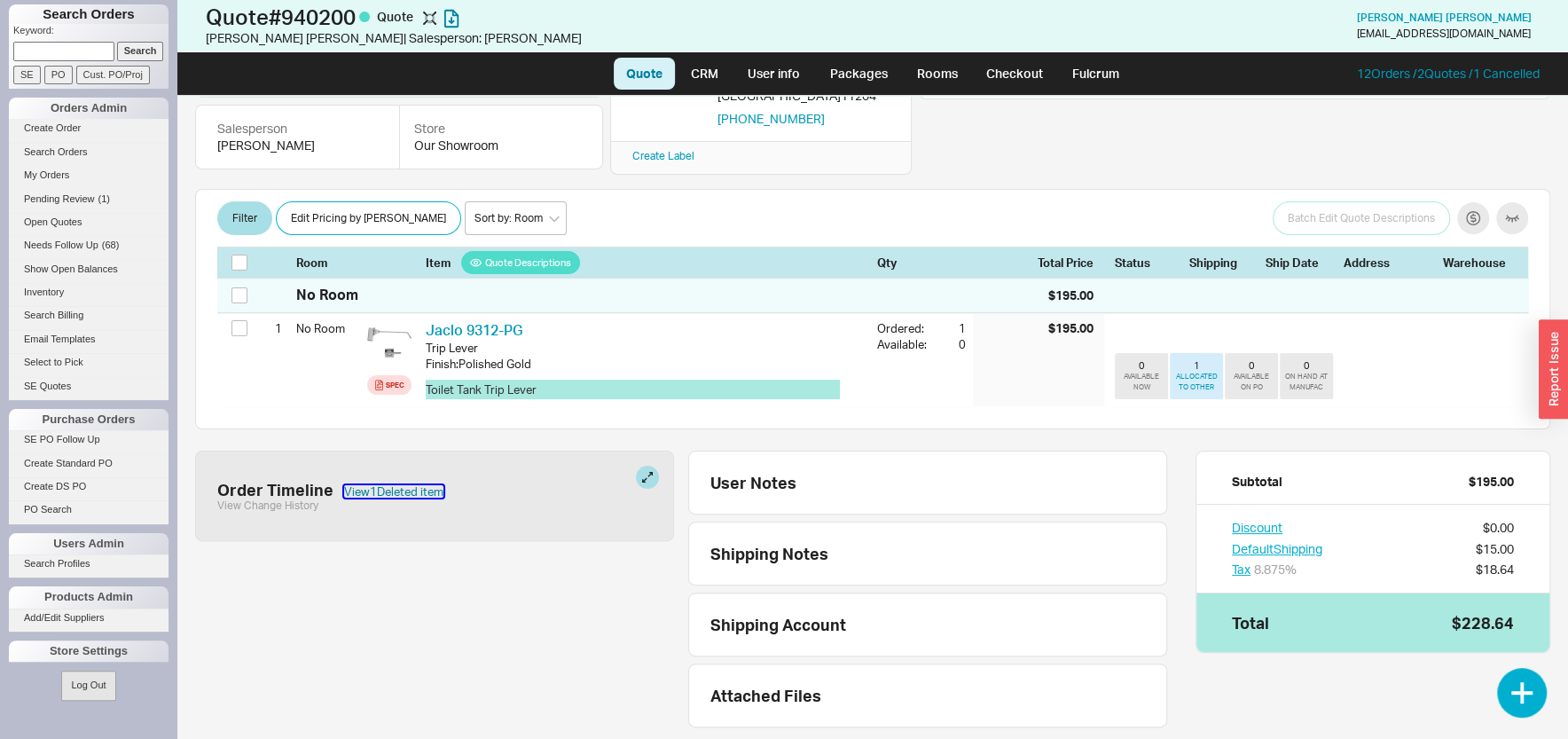
click at [414, 485] on button "View 1 Deleted item" at bounding box center [394, 491] width 99 height 12
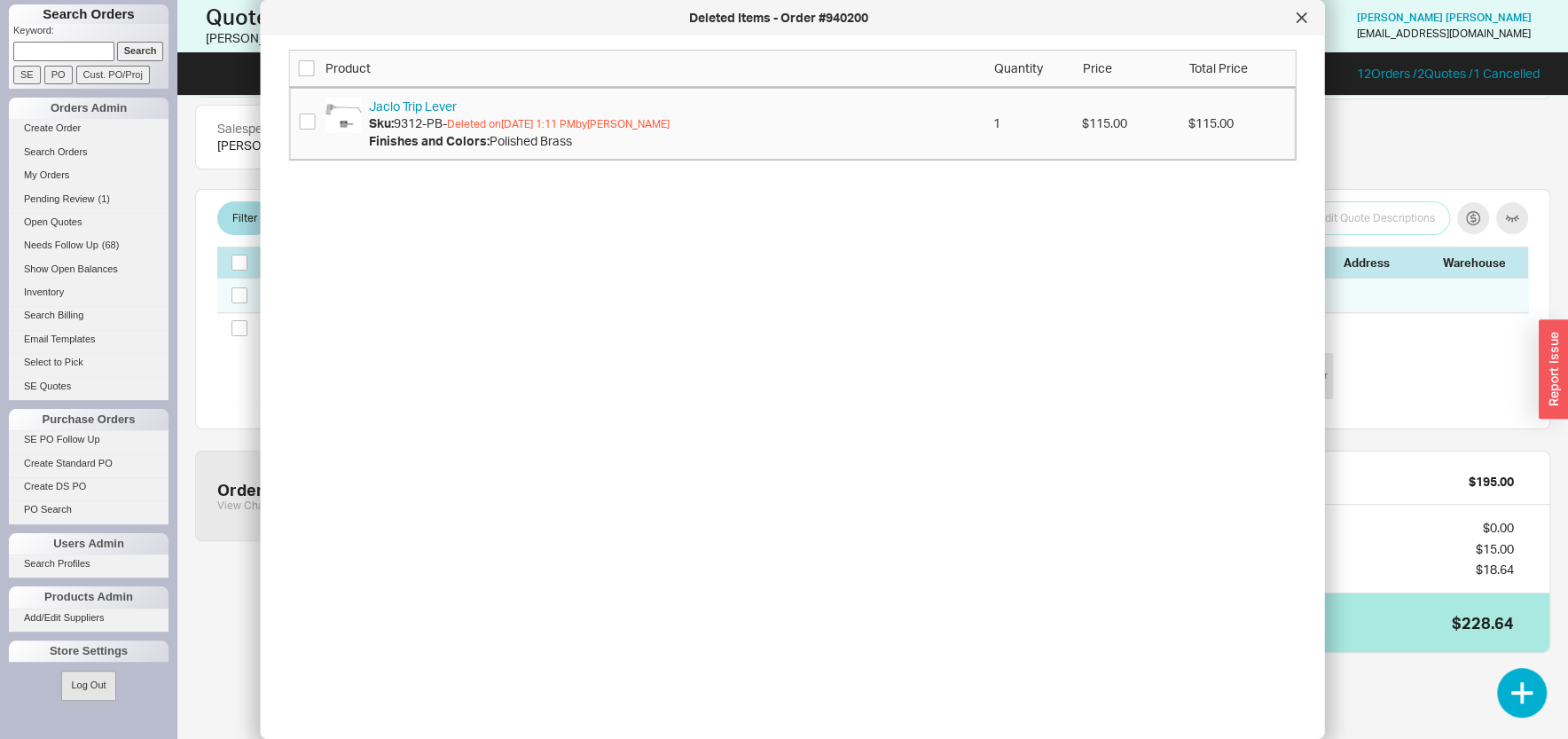
click at [396, 126] on div "Sku: 9312-PB - Deleted on 09/17/2025 1:11 PM by Sam Solkowitz" at bounding box center [520, 123] width 301 height 18
copy div "9312-PB"
click at [1309, 16] on div at bounding box center [1302, 18] width 28 height 28
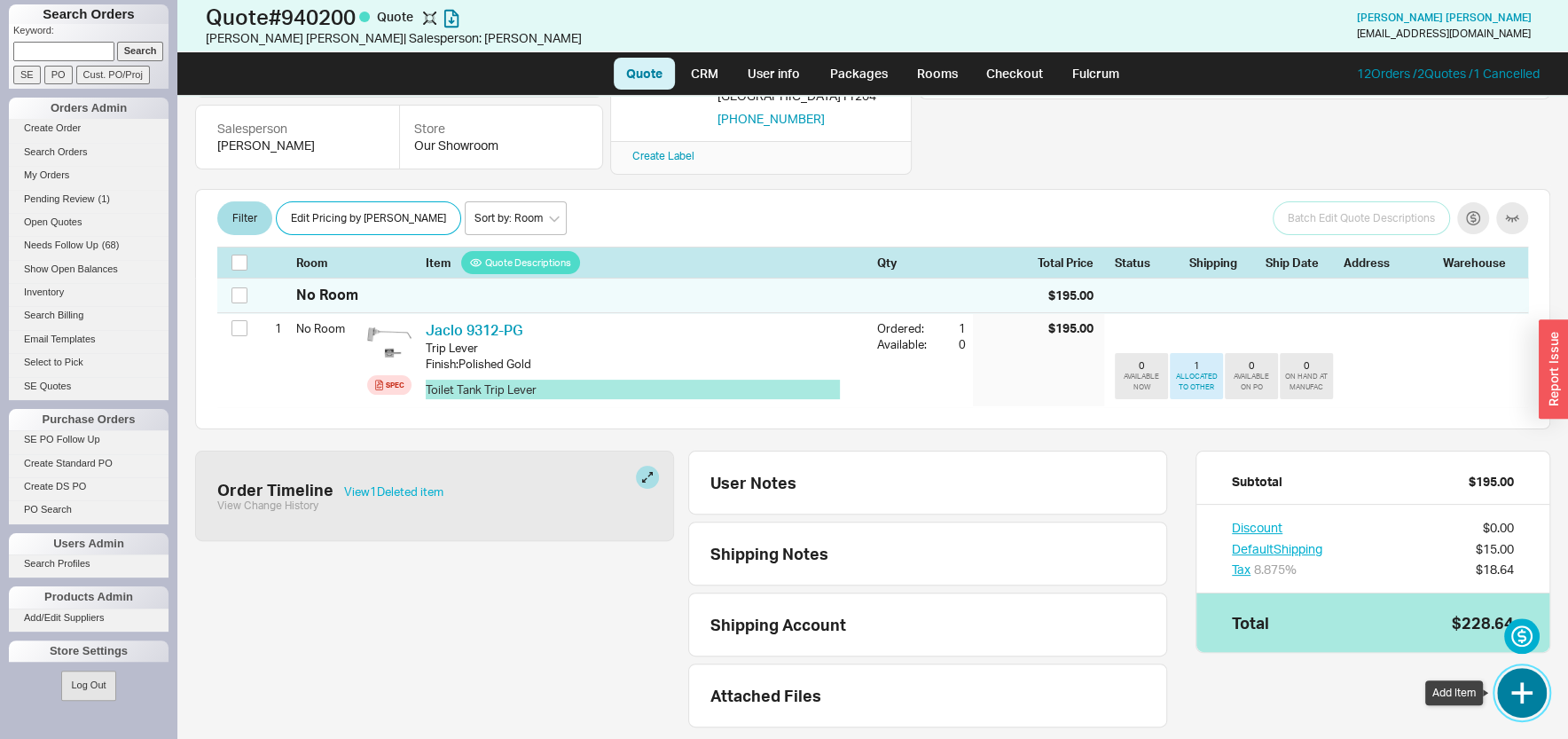
click at [1523, 695] on button "button" at bounding box center [1522, 693] width 49 height 49
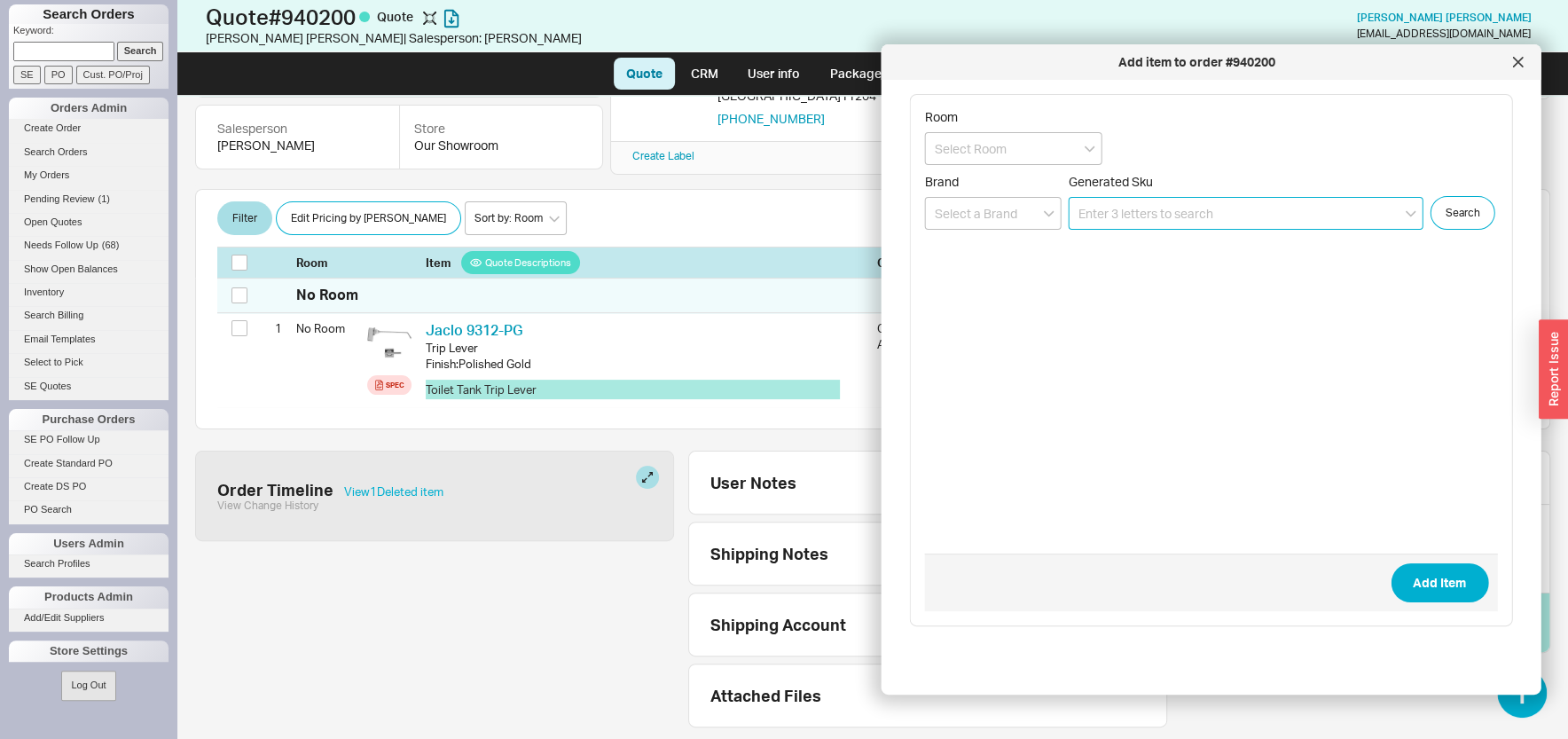
click at [1207, 218] on input at bounding box center [1245, 213] width 355 height 33
paste input "9312-PB"
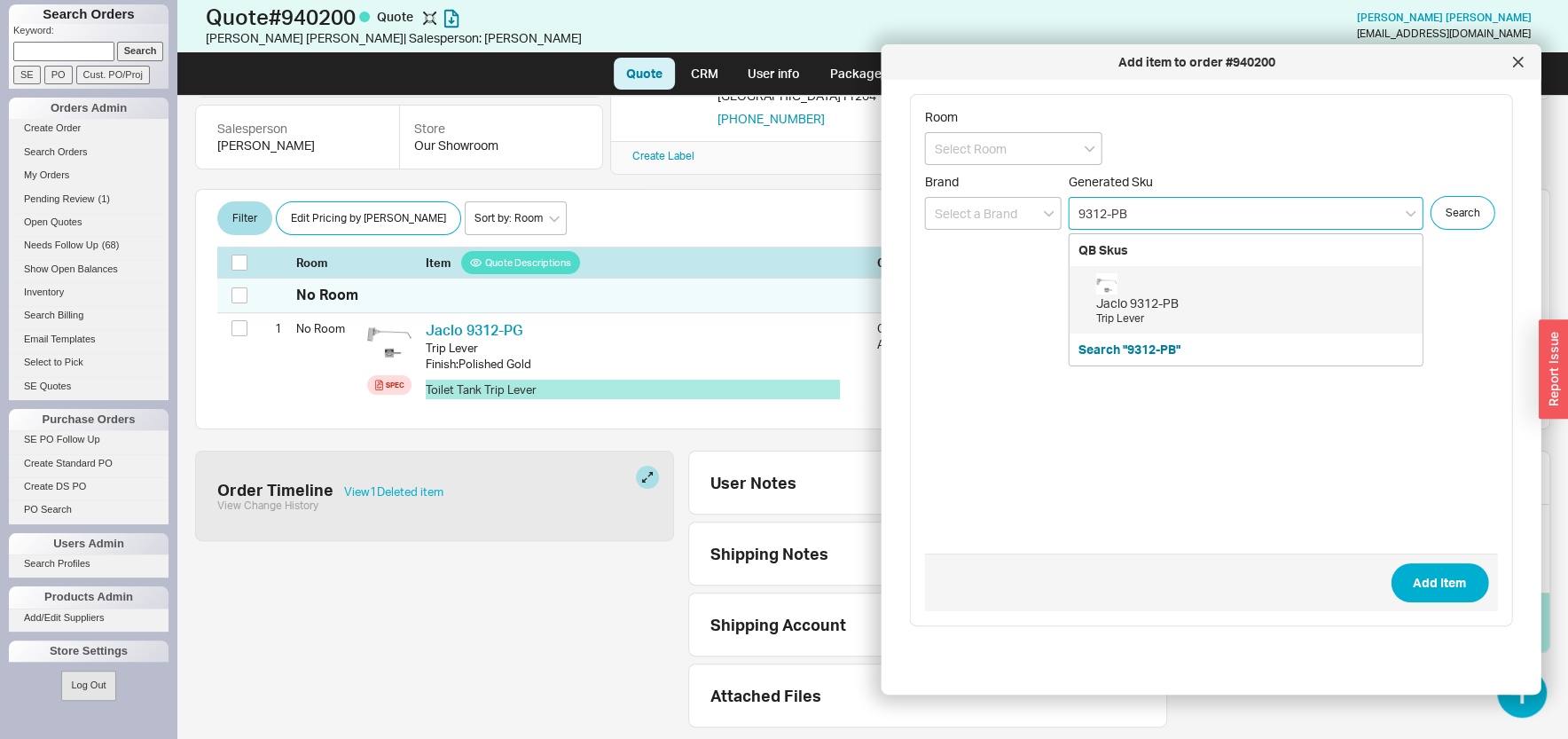
click at [1116, 303] on div "Jaclo 9312-PB" at bounding box center [1254, 303] width 317 height 18
type input "9312-PB"
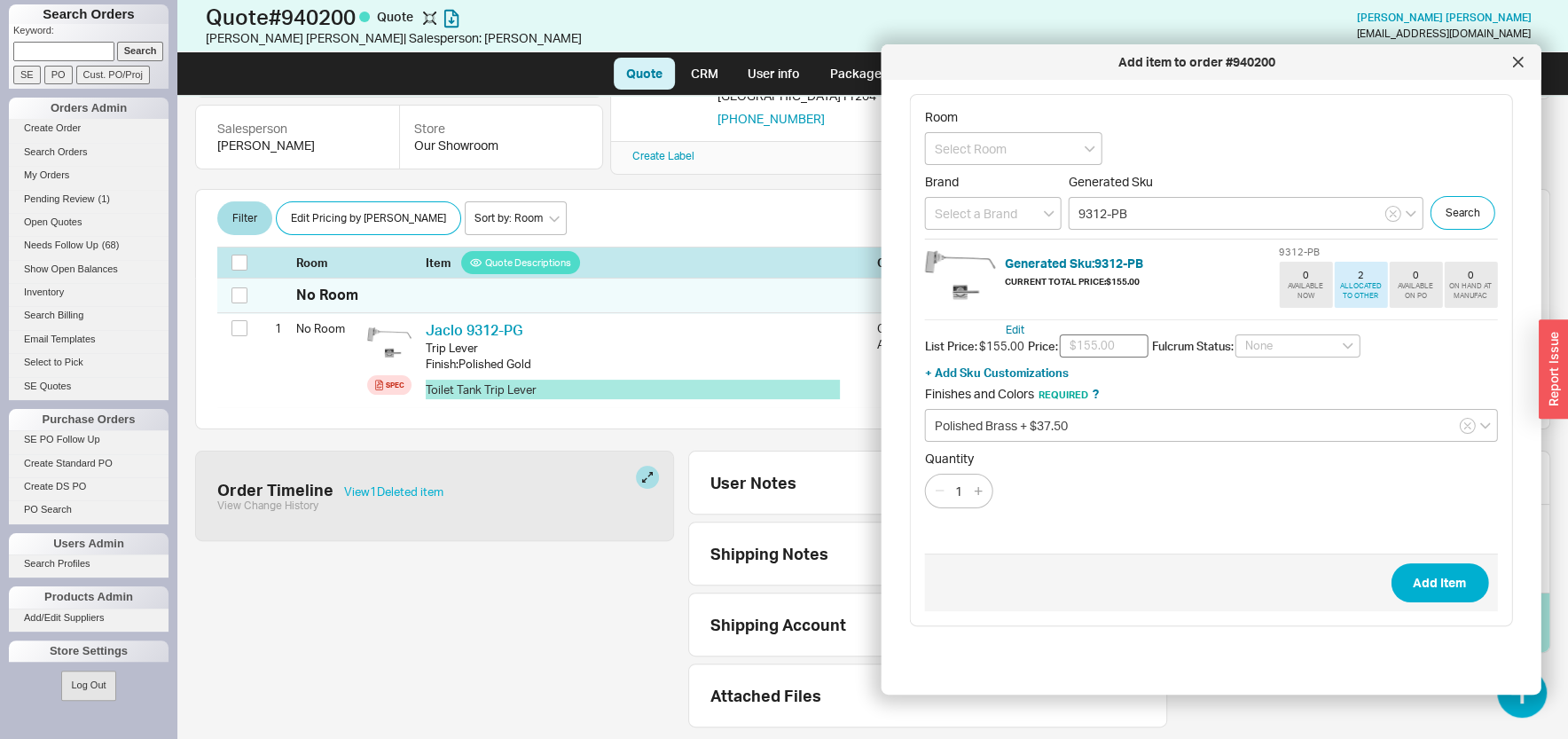
click at [1093, 358] on input "text" at bounding box center [1104, 345] width 89 height 23
click at [1104, 358] on input "text" at bounding box center [1104, 345] width 89 height 23
click at [1106, 358] on input "text" at bounding box center [1104, 345] width 89 height 23
click at [1105, 358] on input "text" at bounding box center [1104, 345] width 89 height 23
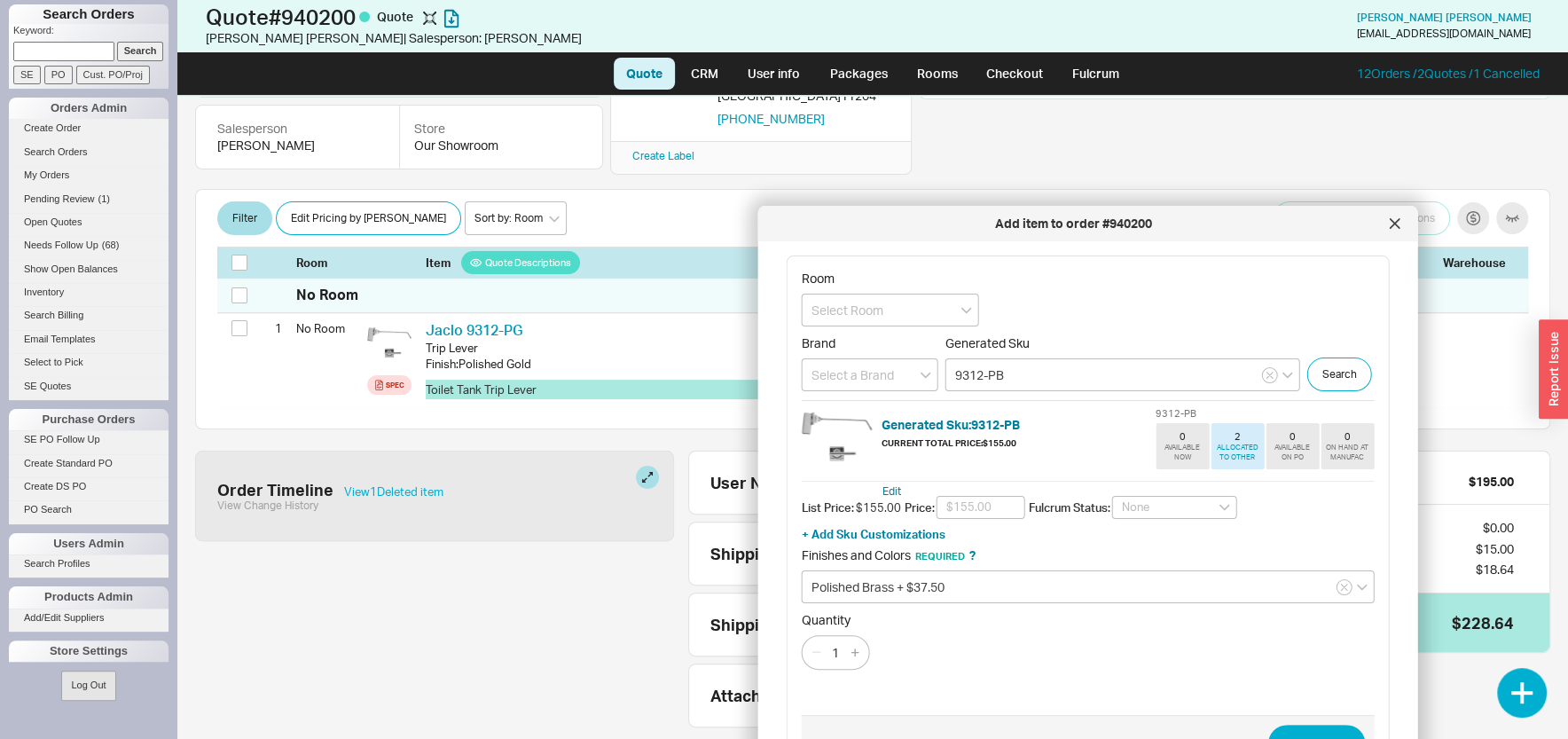
drag, startPoint x: 1072, startPoint y: 62, endPoint x: 974, endPoint y: 137, distance: 123.4
click at [952, 215] on div "Add item to order #940200" at bounding box center [1074, 223] width 614 height 18
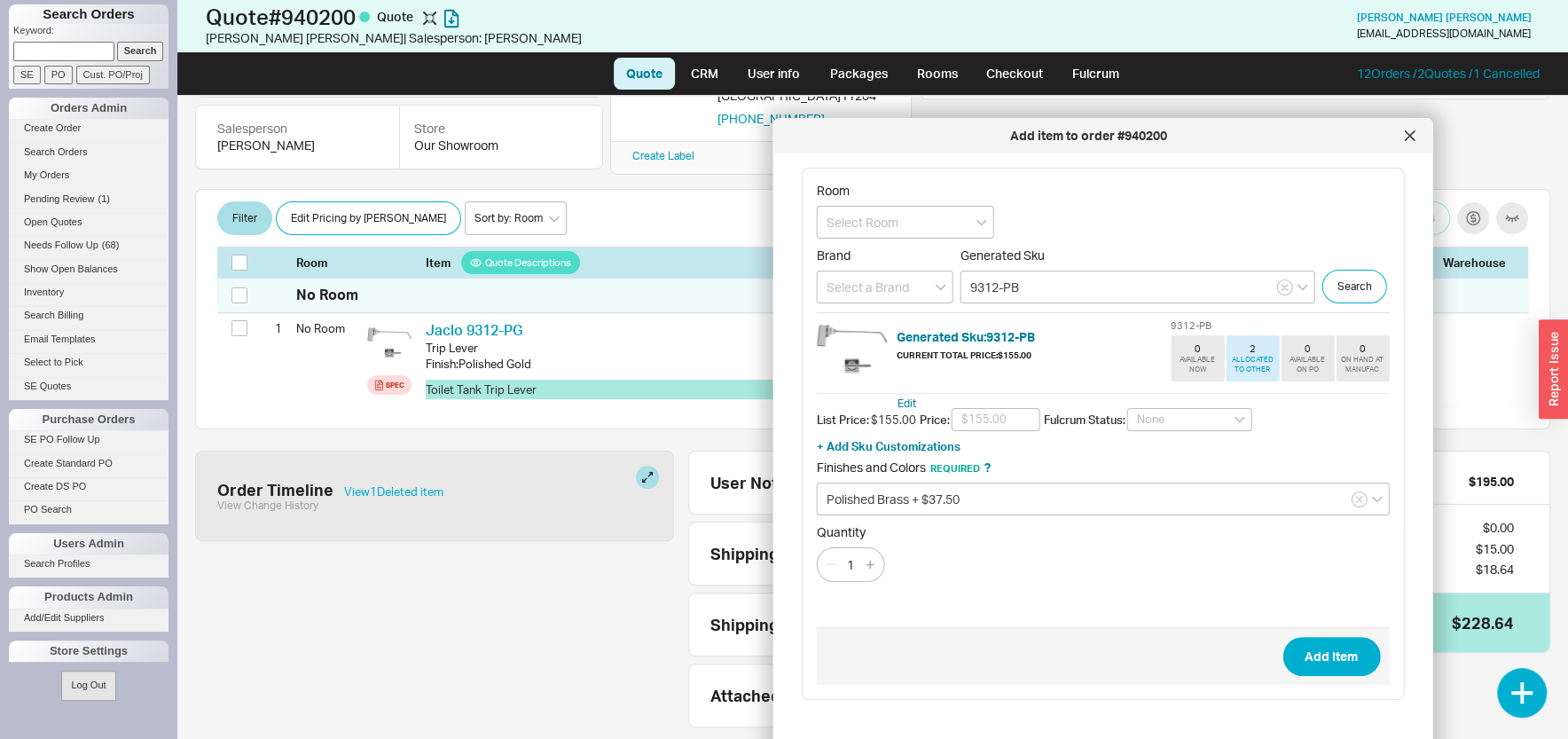
drag, startPoint x: 908, startPoint y: 206, endPoint x: 930, endPoint y: 96, distance: 112.2
click at [930, 127] on div "Add item to order #940200" at bounding box center [1089, 135] width 614 height 18
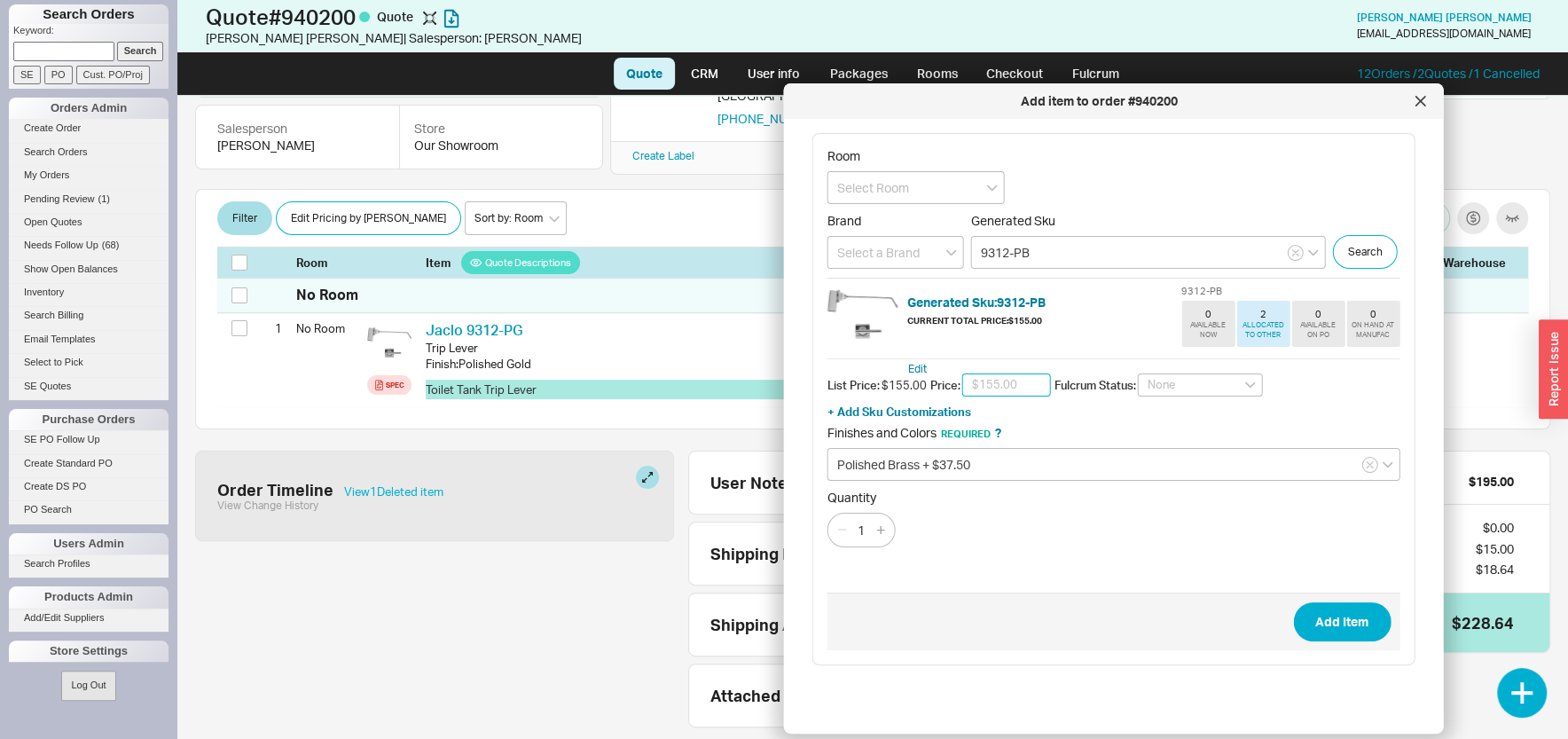
click at [993, 396] on input "text" at bounding box center [1007, 385] width 89 height 23
click at [991, 396] on input "text" at bounding box center [1007, 385] width 89 height 23
type input "$100.00"
click at [1035, 547] on div "Quantity 1" at bounding box center [1113, 518] width 573 height 58
click at [1314, 637] on button "Add Item" at bounding box center [1341, 621] width 97 height 39
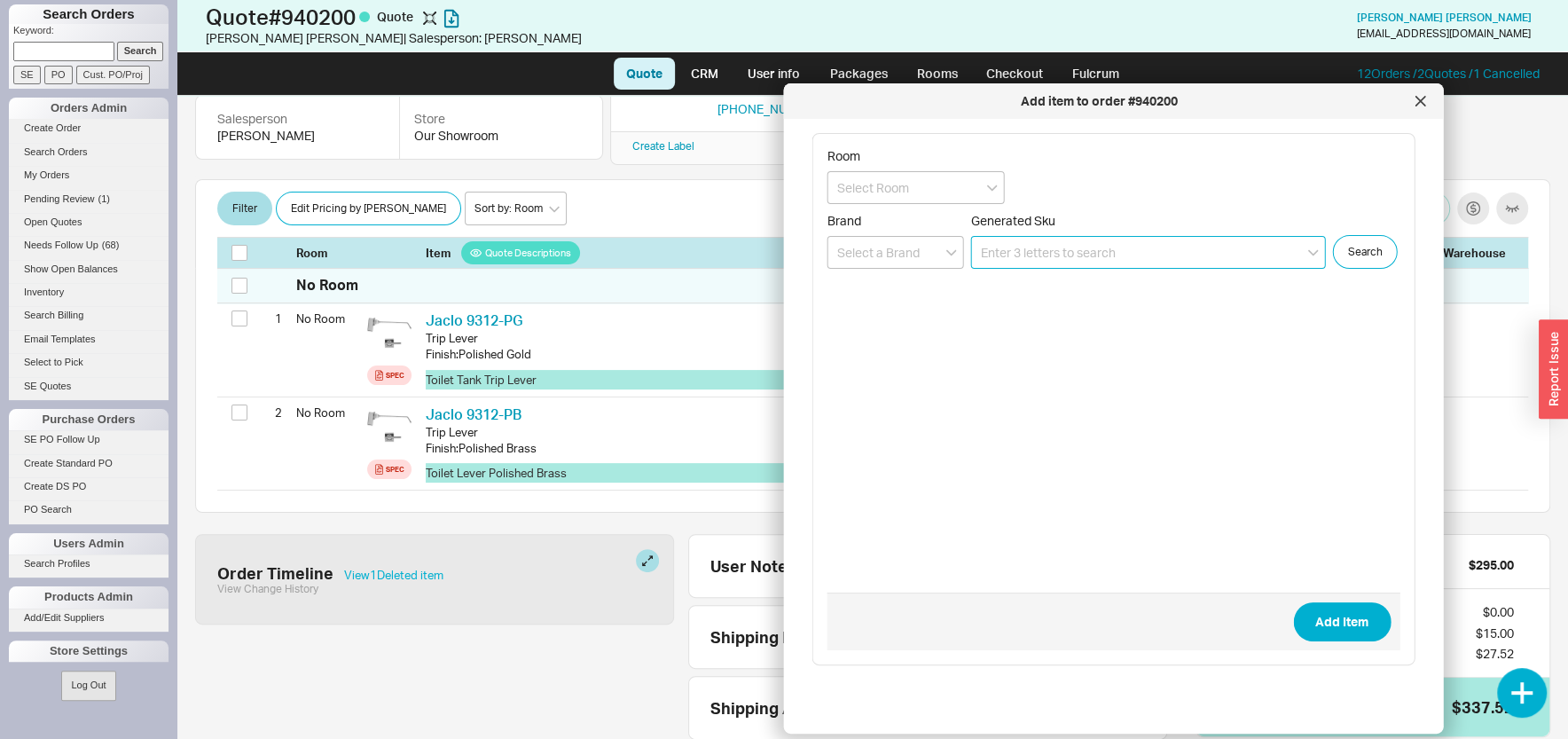
scroll to position [219, 0]
click at [1417, 92] on div at bounding box center [1419, 101] width 28 height 28
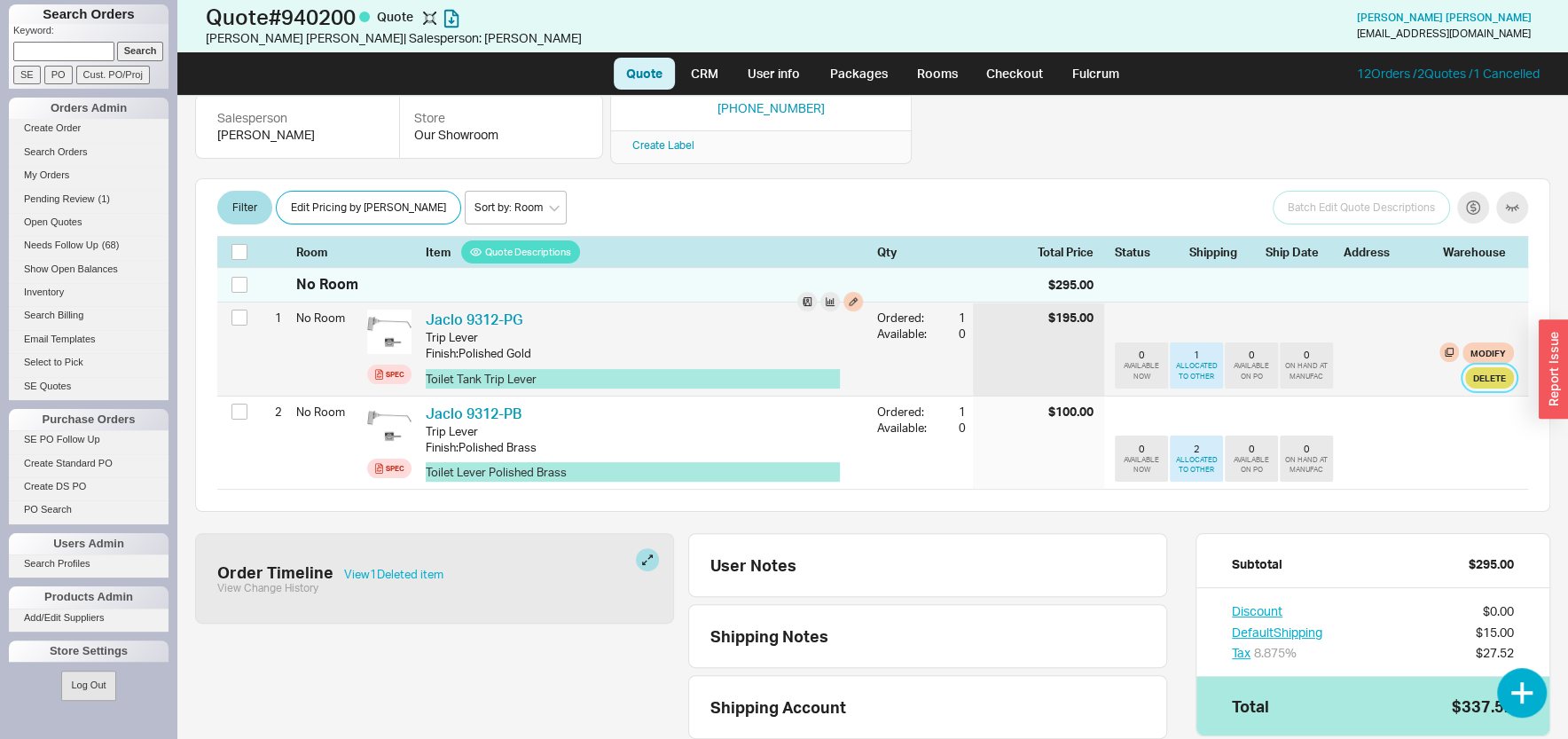
click at [1472, 367] on button "Delete" at bounding box center [1489, 378] width 49 height 21
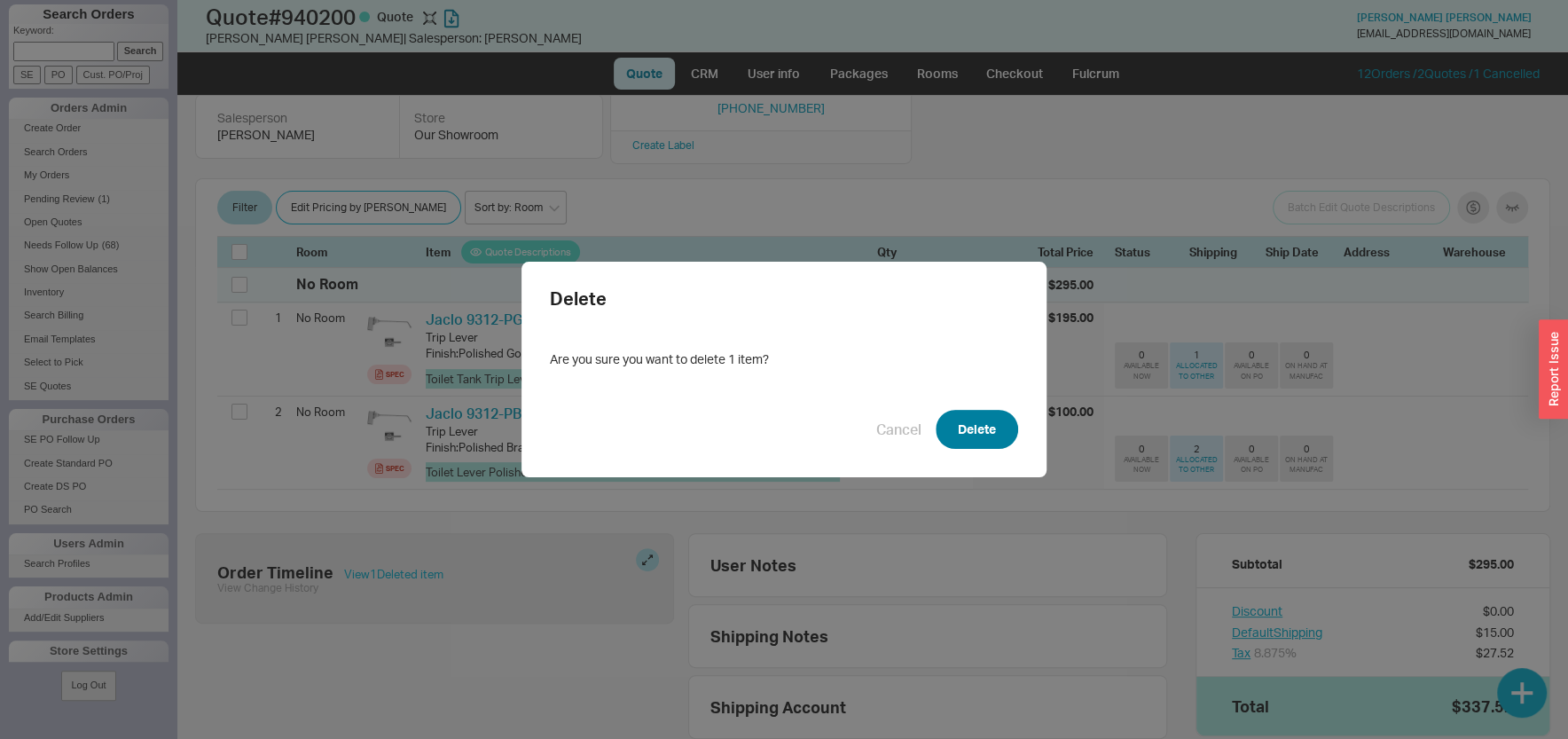
click at [959, 431] on button "Delete" at bounding box center [977, 429] width 82 height 39
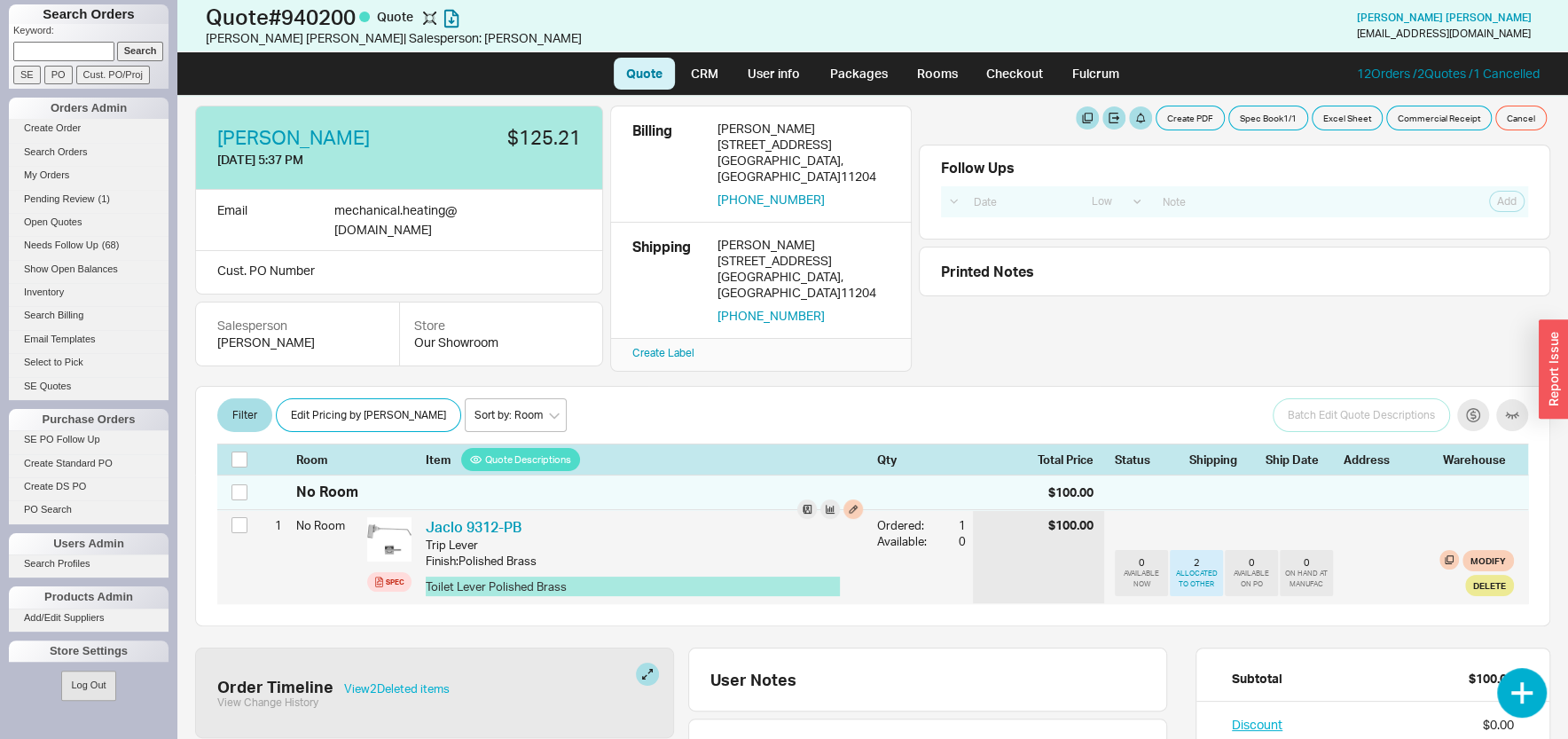
scroll to position [0, 0]
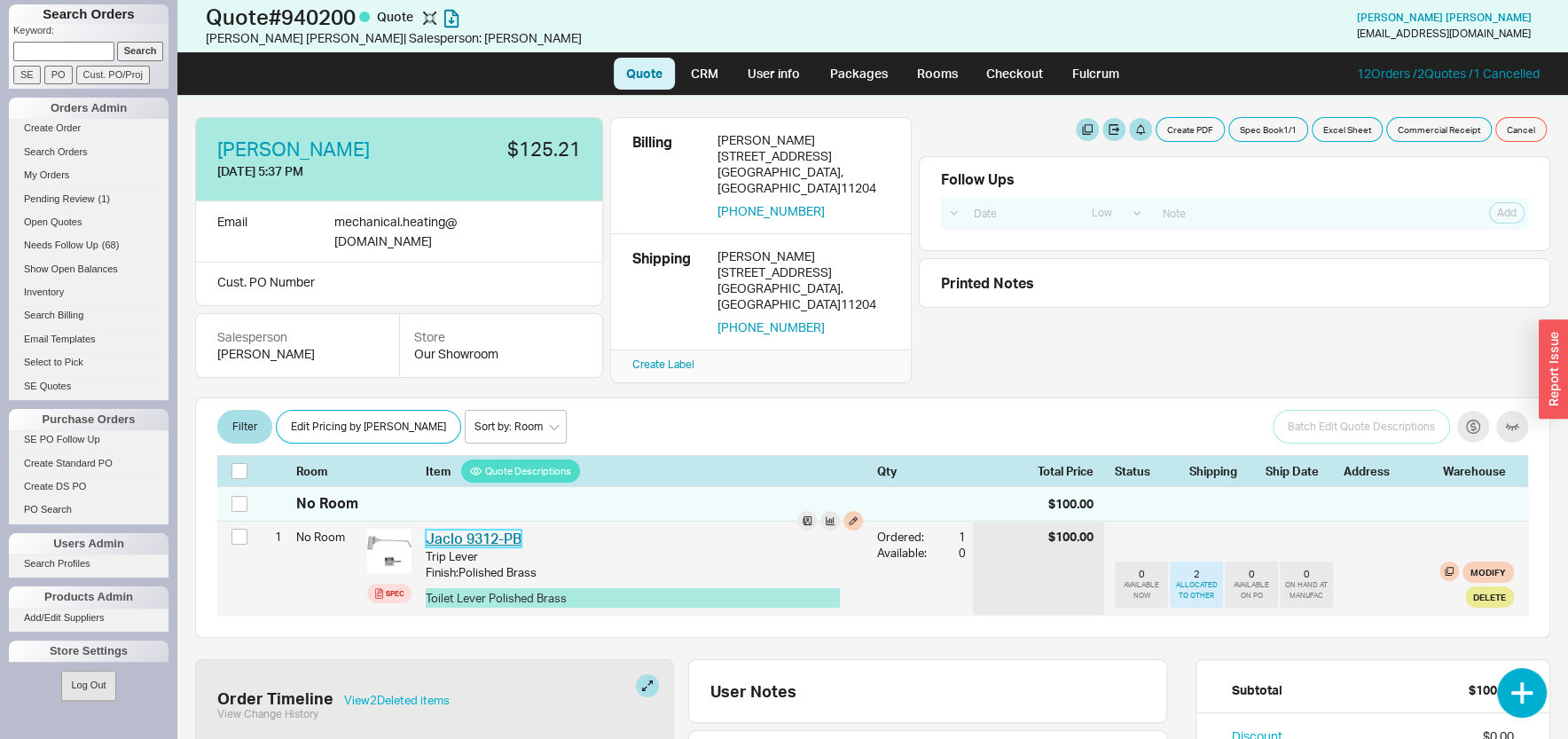
click at [495, 529] on link "Jaclo 9312-PB" at bounding box center [473, 537] width 96 height 18
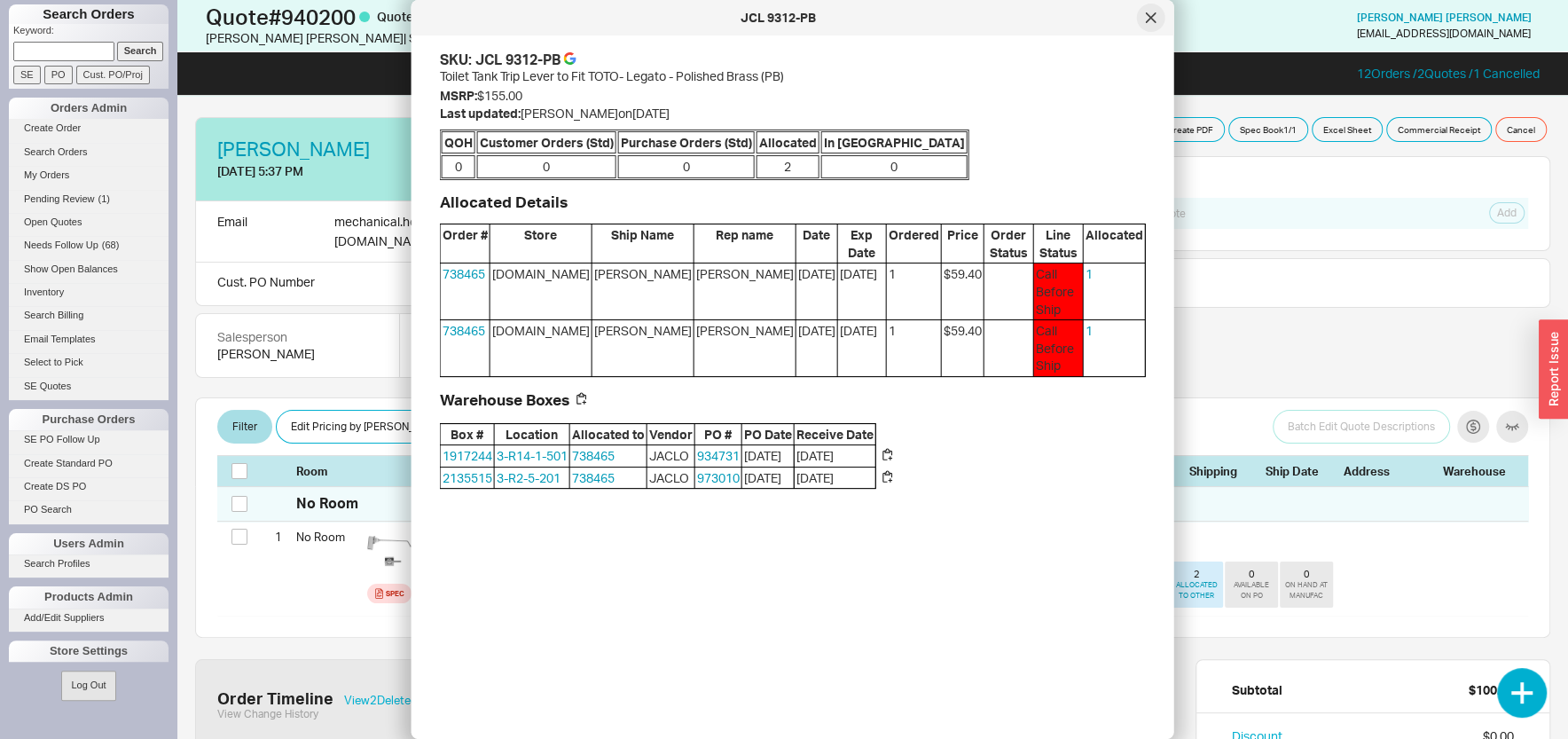
click at [1142, 24] on div at bounding box center [1151, 18] width 28 height 28
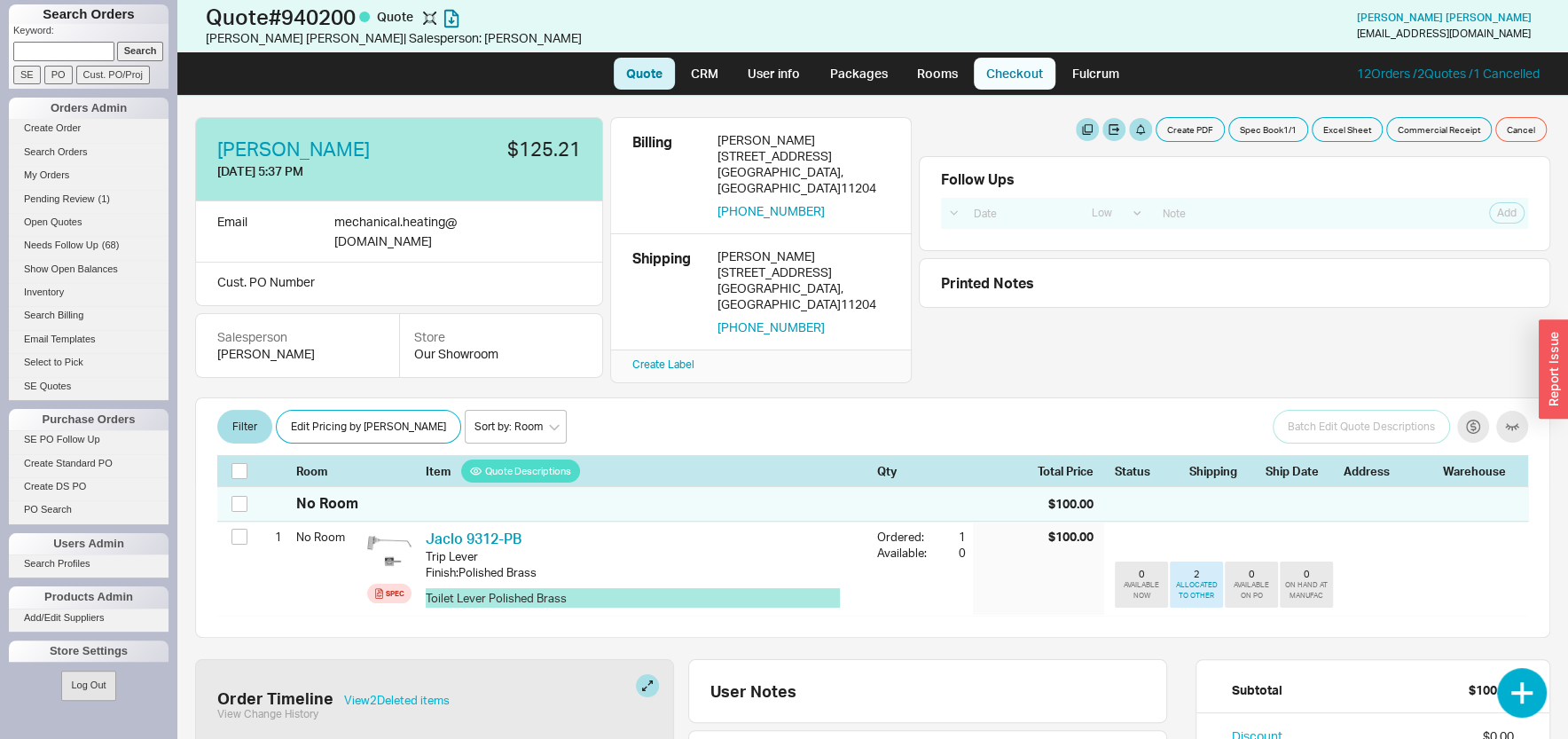
click at [995, 73] on link "Checkout" at bounding box center [1014, 74] width 81 height 32
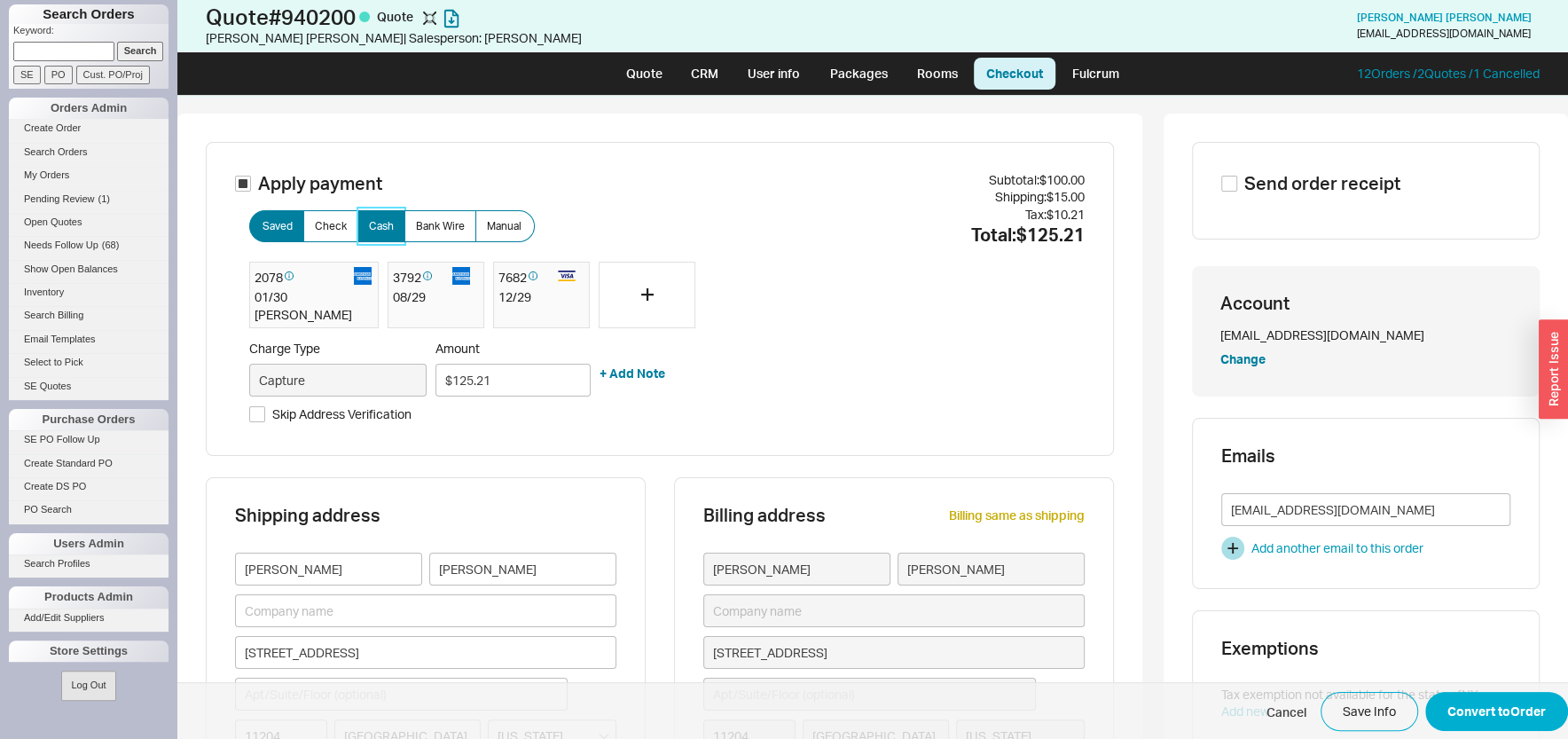
click at [375, 220] on span "Cash" at bounding box center [381, 225] width 25 height 14
click at [0, 0] on input "Cash" at bounding box center [0, 0] width 0 height 0
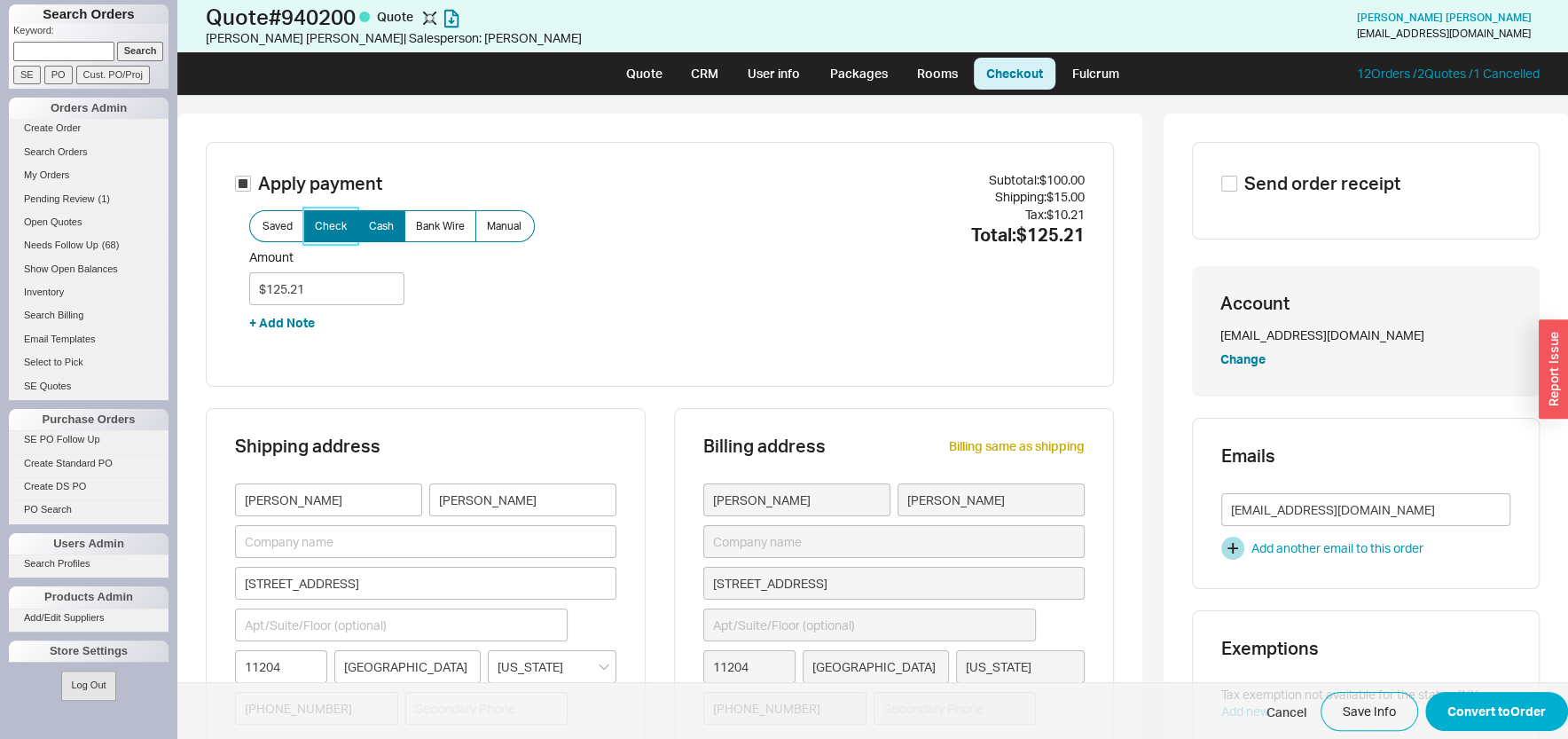
click at [325, 231] on span "Check" at bounding box center [331, 225] width 32 height 14
click at [0, 0] on input "Check" at bounding box center [0, 0] width 0 height 0
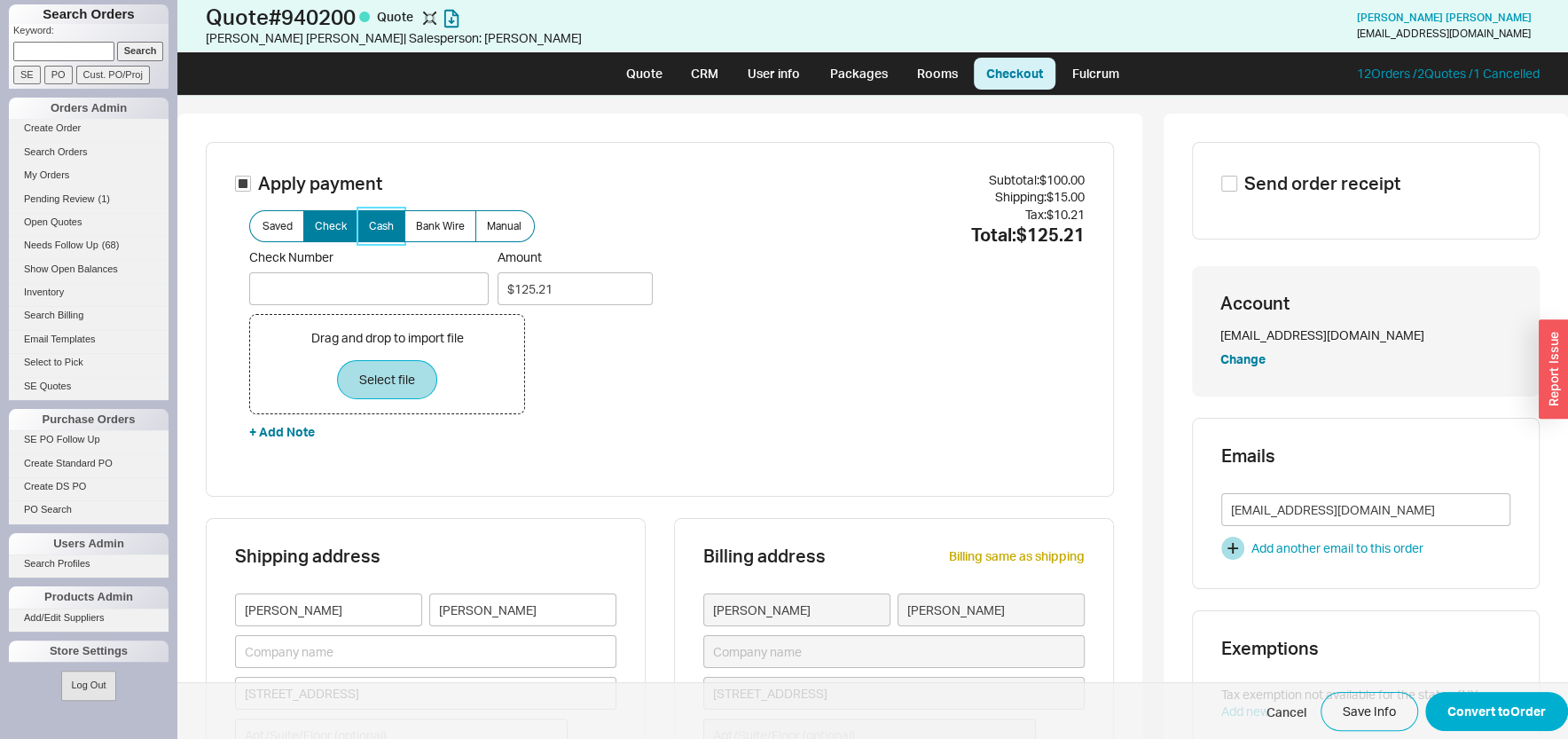
click at [376, 228] on span "Cash" at bounding box center [381, 225] width 25 height 14
click at [0, 0] on input "Cash" at bounding box center [0, 0] width 0 height 0
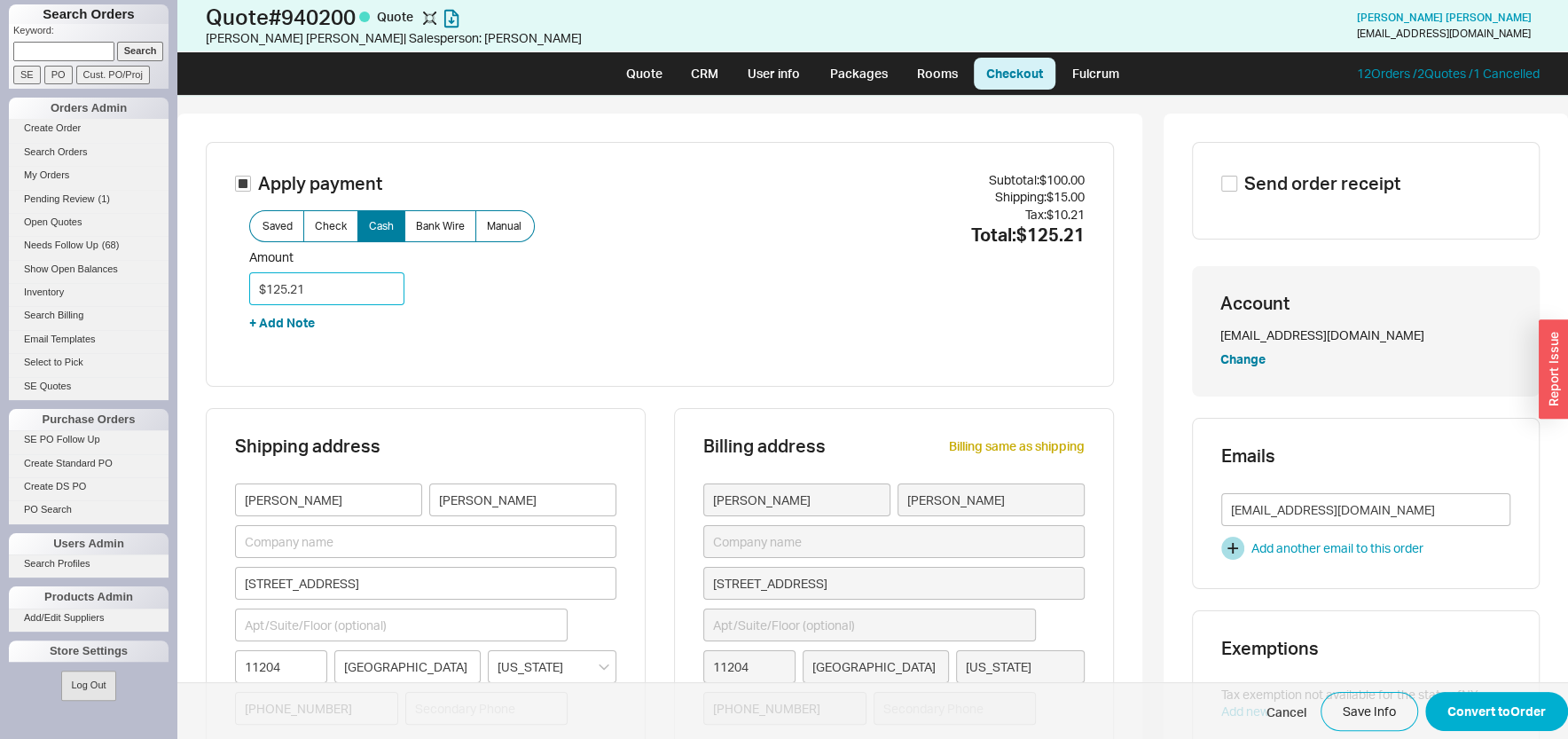
click at [333, 287] on input "$125.21" at bounding box center [326, 289] width 155 height 33
click at [332, 286] on input "$125.21" at bounding box center [326, 289] width 155 height 33
type input "$60.00"
drag, startPoint x: 410, startPoint y: 293, endPoint x: 436, endPoint y: 307, distance: 29.5
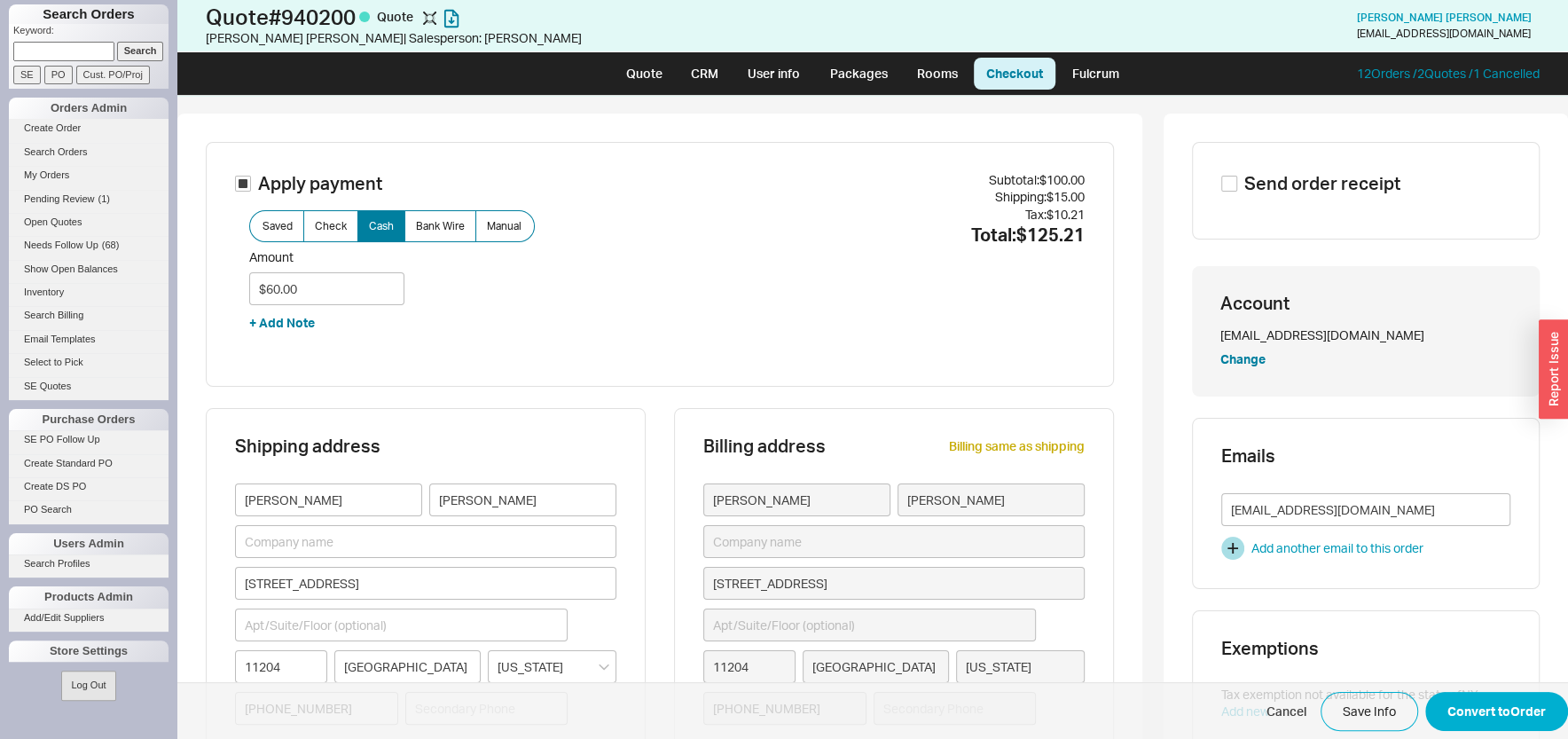
click at [410, 294] on div "Amount $60.00 + Add Note" at bounding box center [525, 303] width 553 height 109
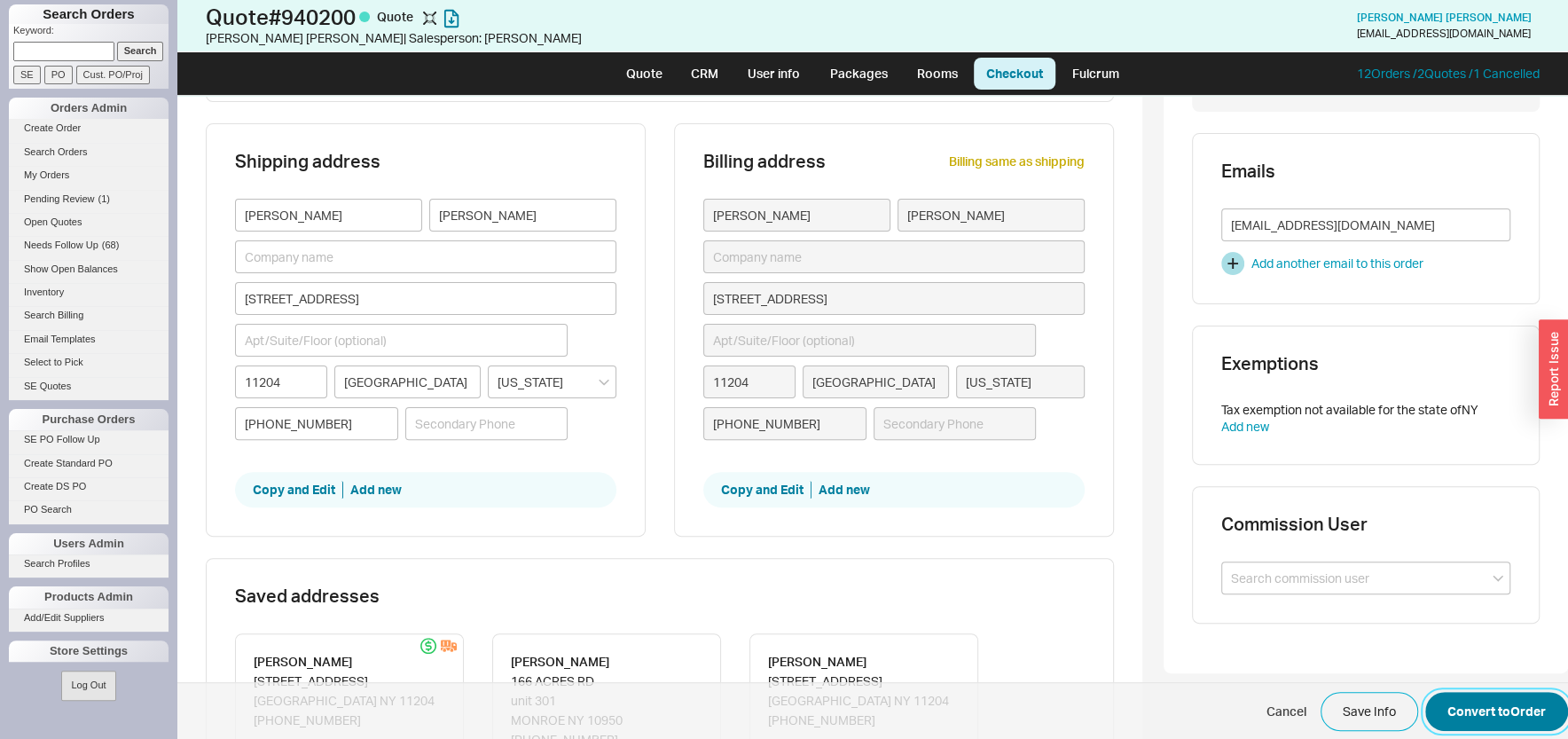
click at [1471, 713] on button "Convert to Order" at bounding box center [1496, 711] width 143 height 39
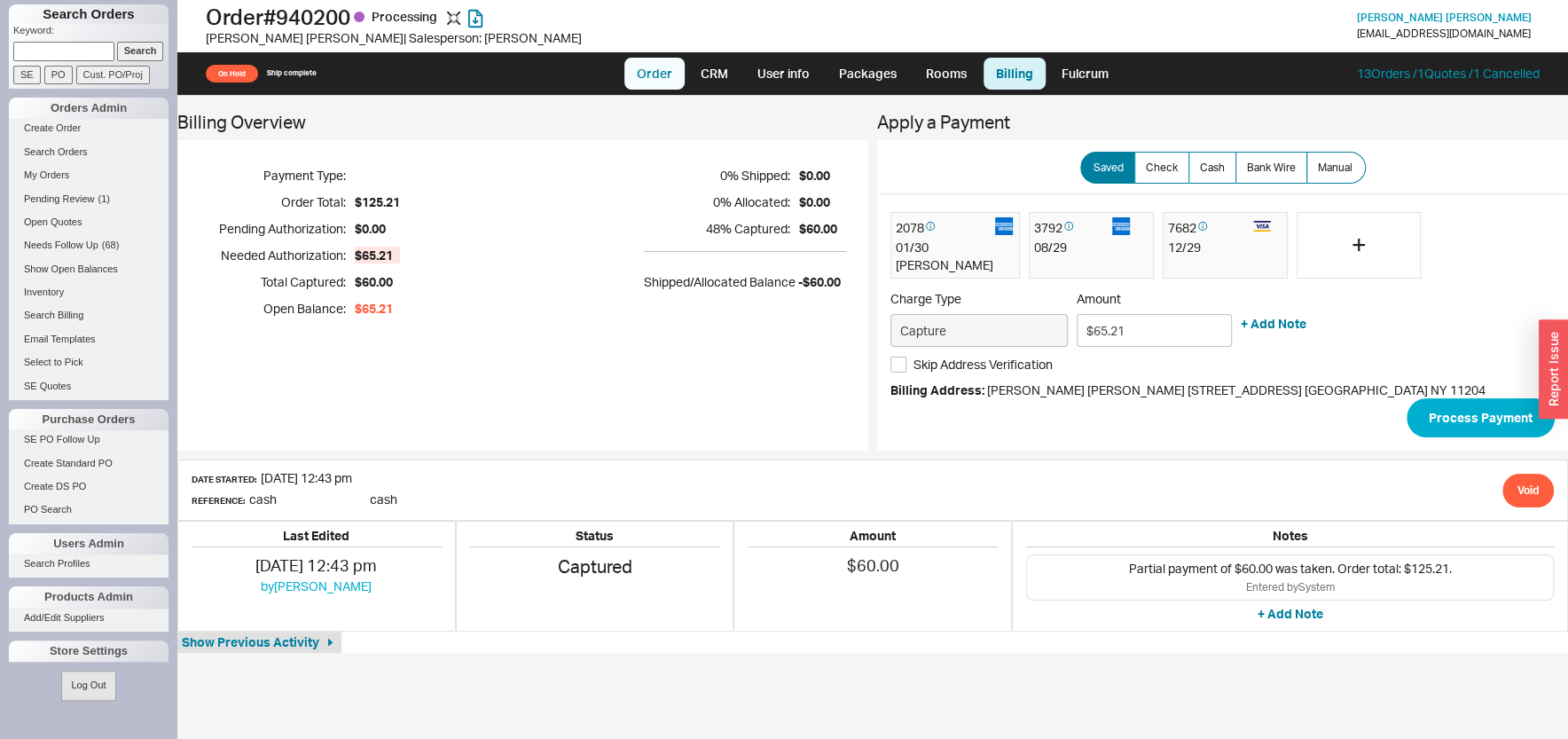
click at [657, 75] on link "Order" at bounding box center [655, 74] width 61 height 32
select select "LOW"
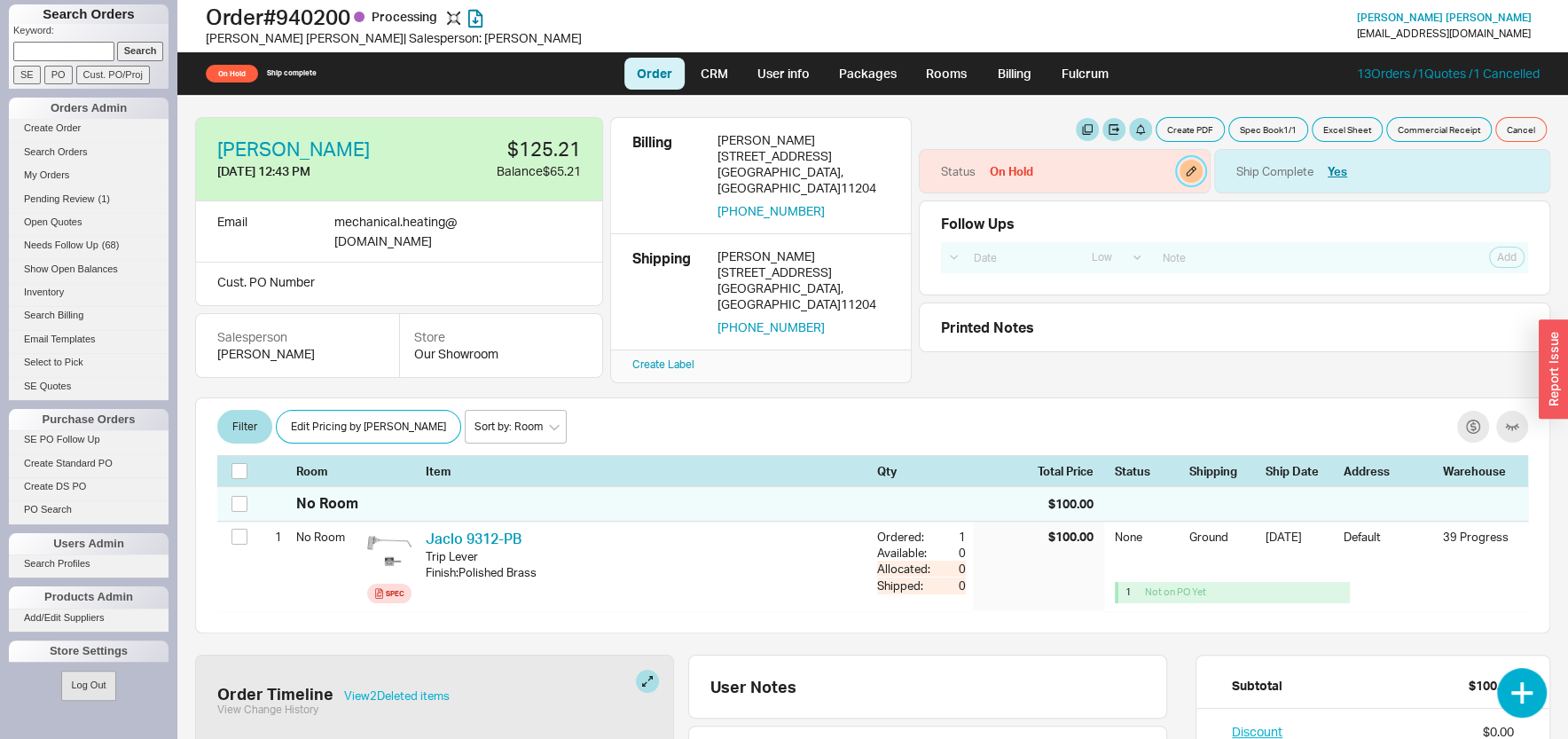
click at [1187, 162] on button "button" at bounding box center [1190, 171] width 23 height 23
select select "On Hold"
click at [1014, 215] on select "None On Hold Call Before Ship Hold for Balance Hold For Payment Wait For Cust. …" at bounding box center [1099, 231] width 168 height 33
select select
click option "None" at bounding box center [0, 0] width 0 height 0
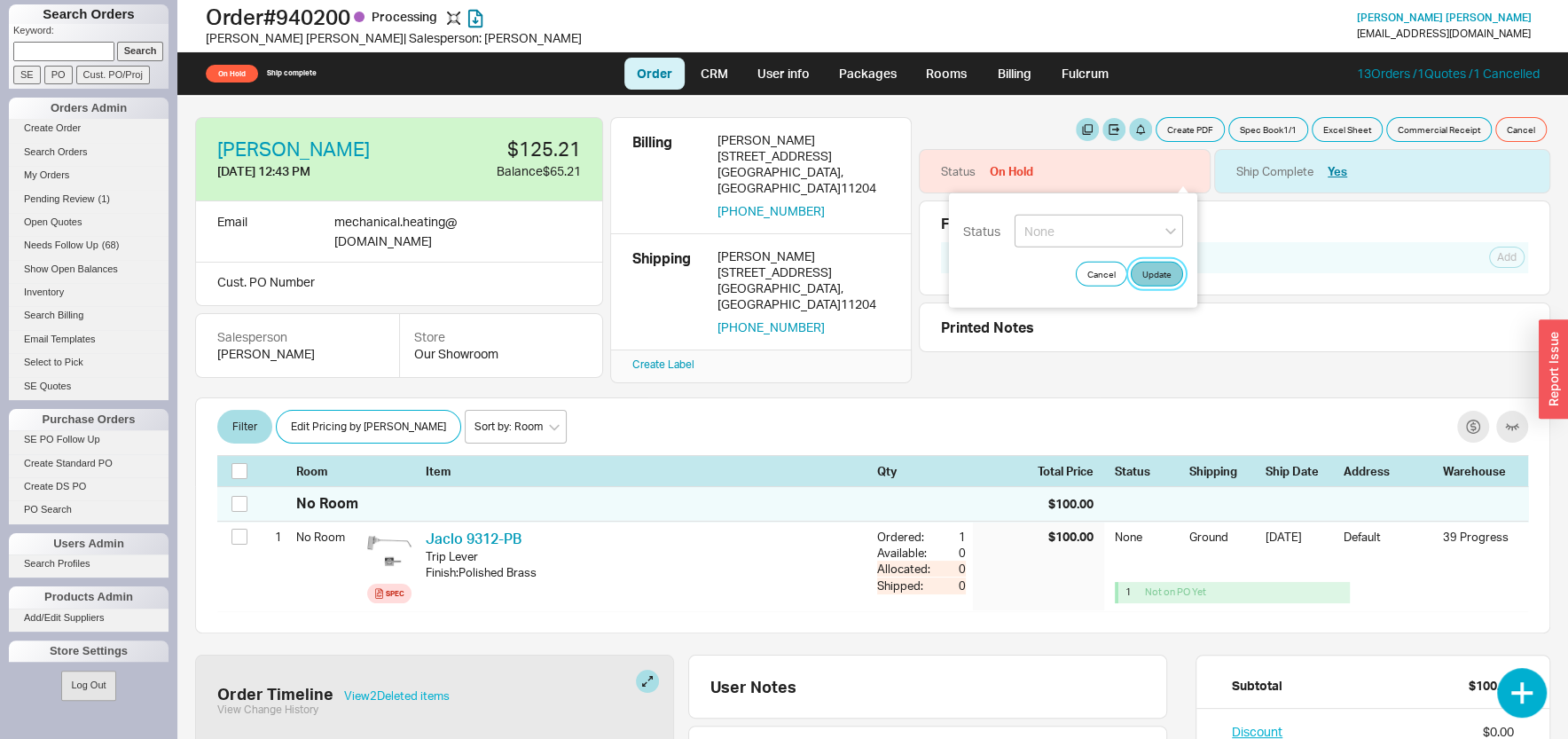
click at [1152, 274] on button "Update" at bounding box center [1156, 273] width 52 height 25
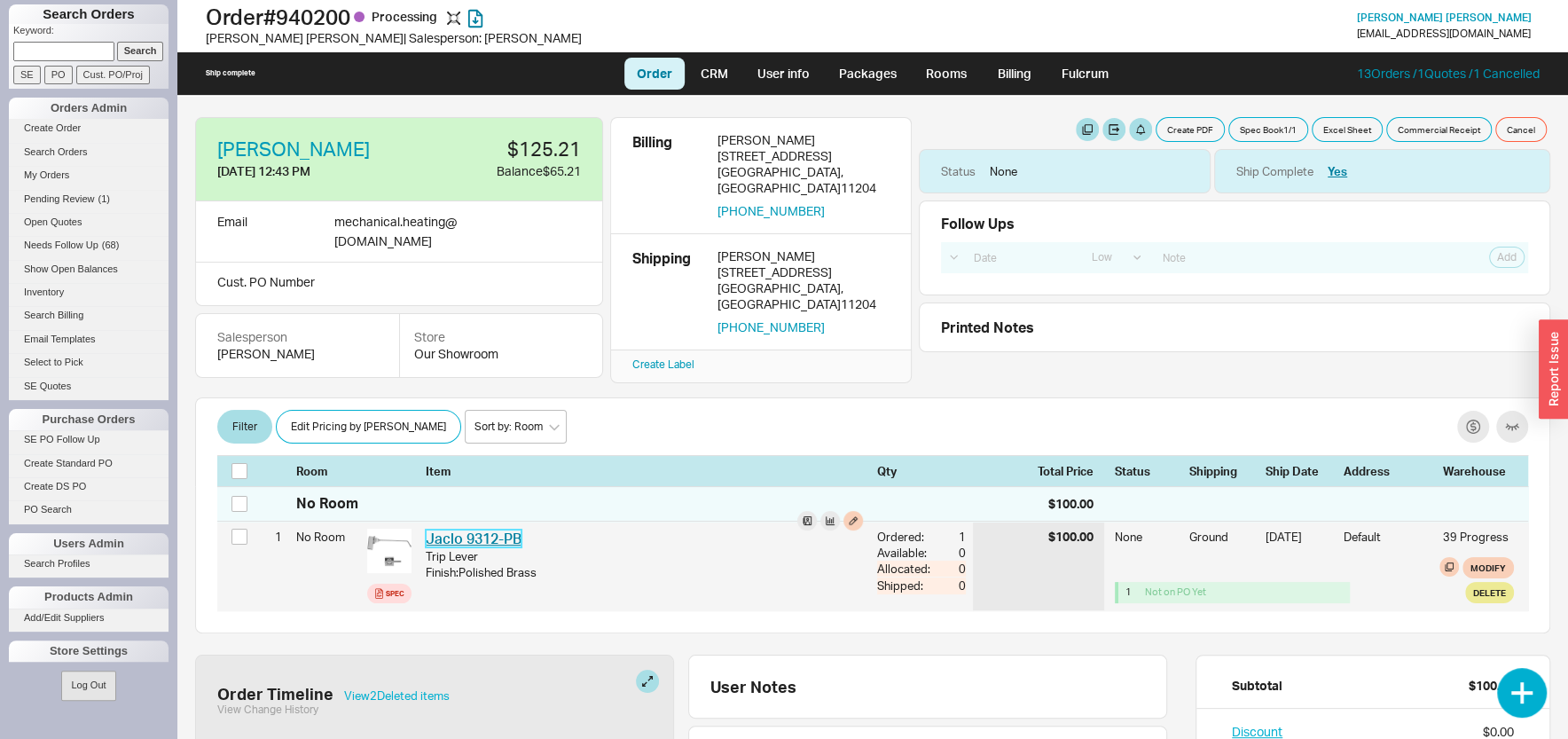
click at [492, 529] on link "Jaclo 9312-PB" at bounding box center [473, 537] width 96 height 18
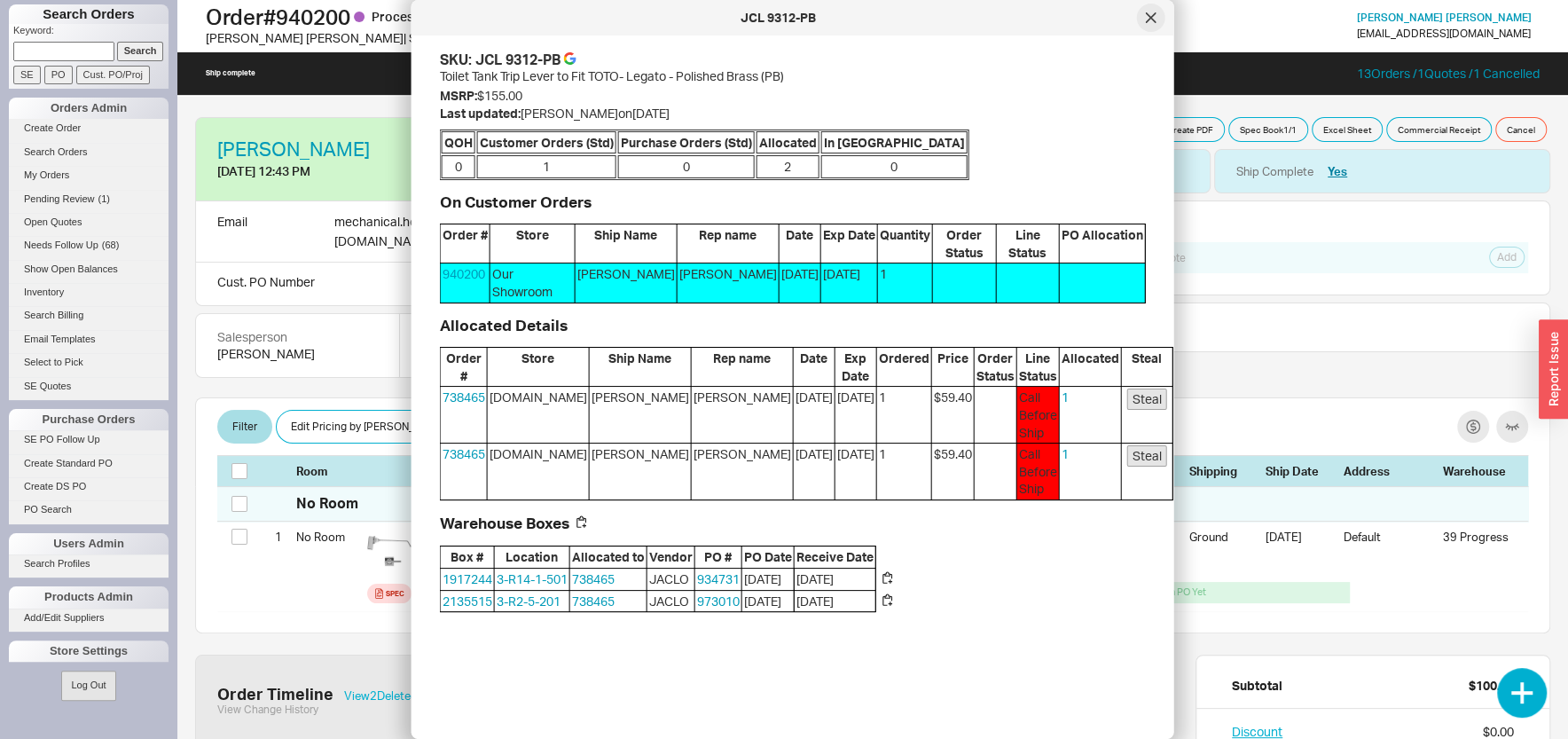
click at [1144, 16] on div at bounding box center [1151, 18] width 28 height 28
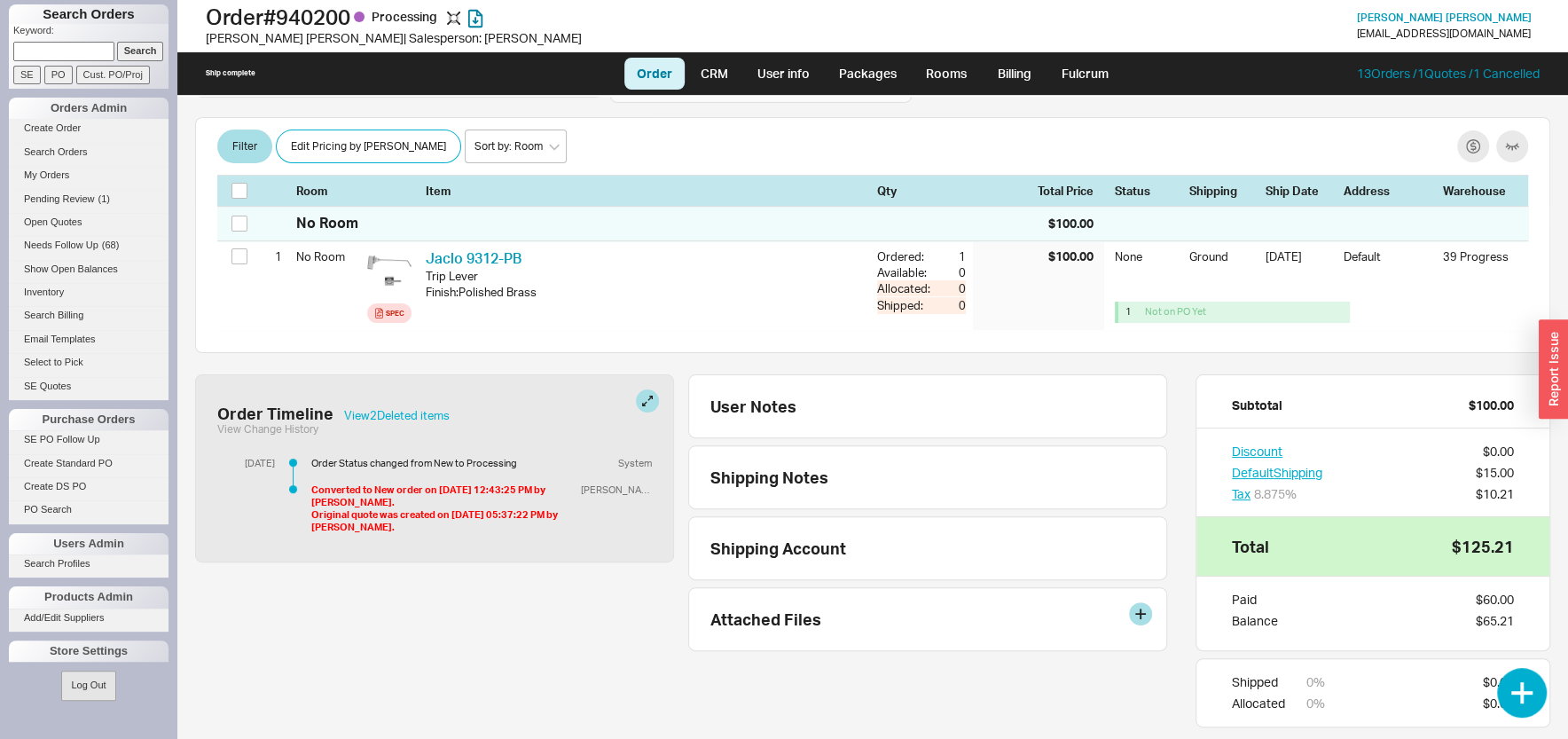
scroll to position [185, 0]
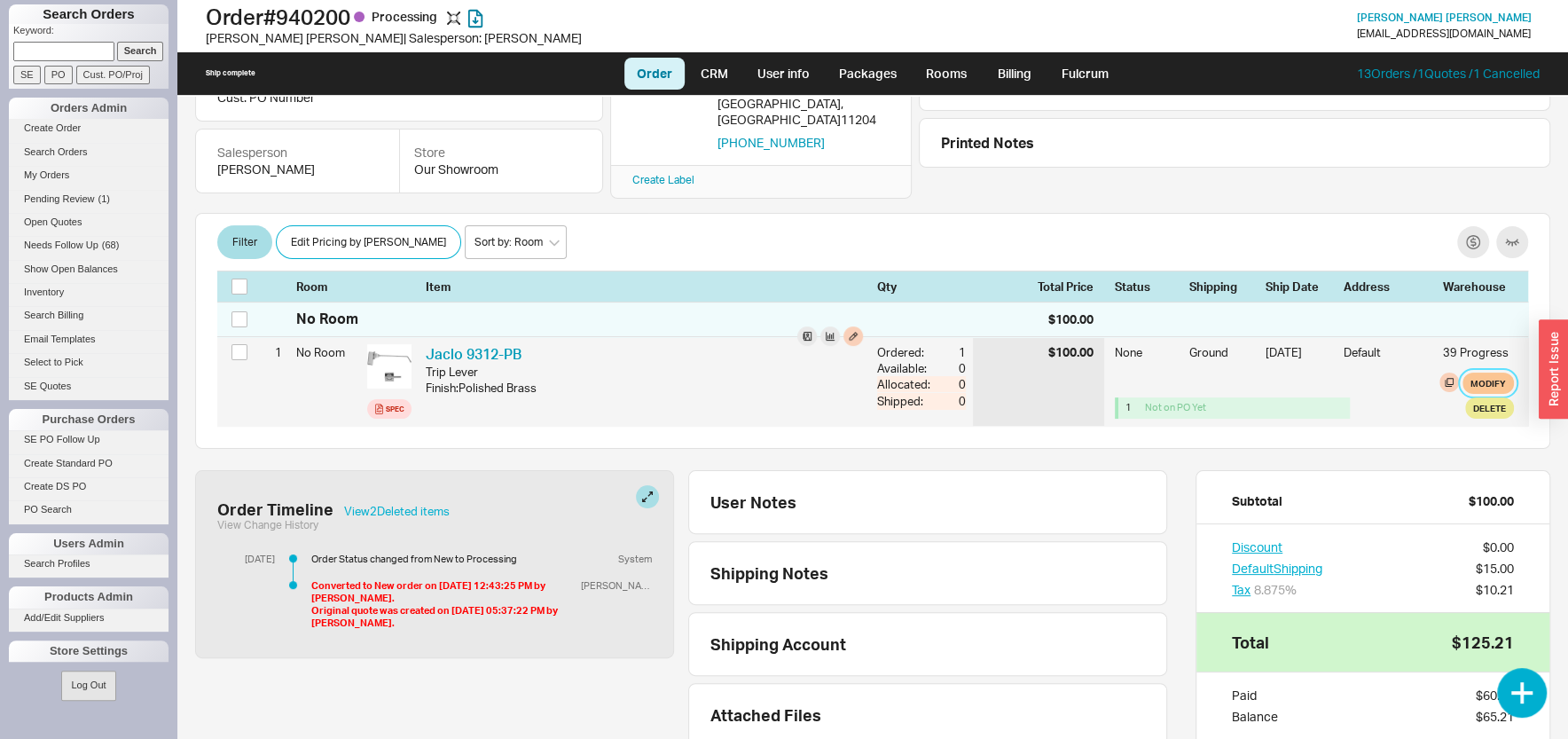
click at [1472, 373] on button "Modify" at bounding box center [1488, 383] width 51 height 21
select select "1"
select select "3"
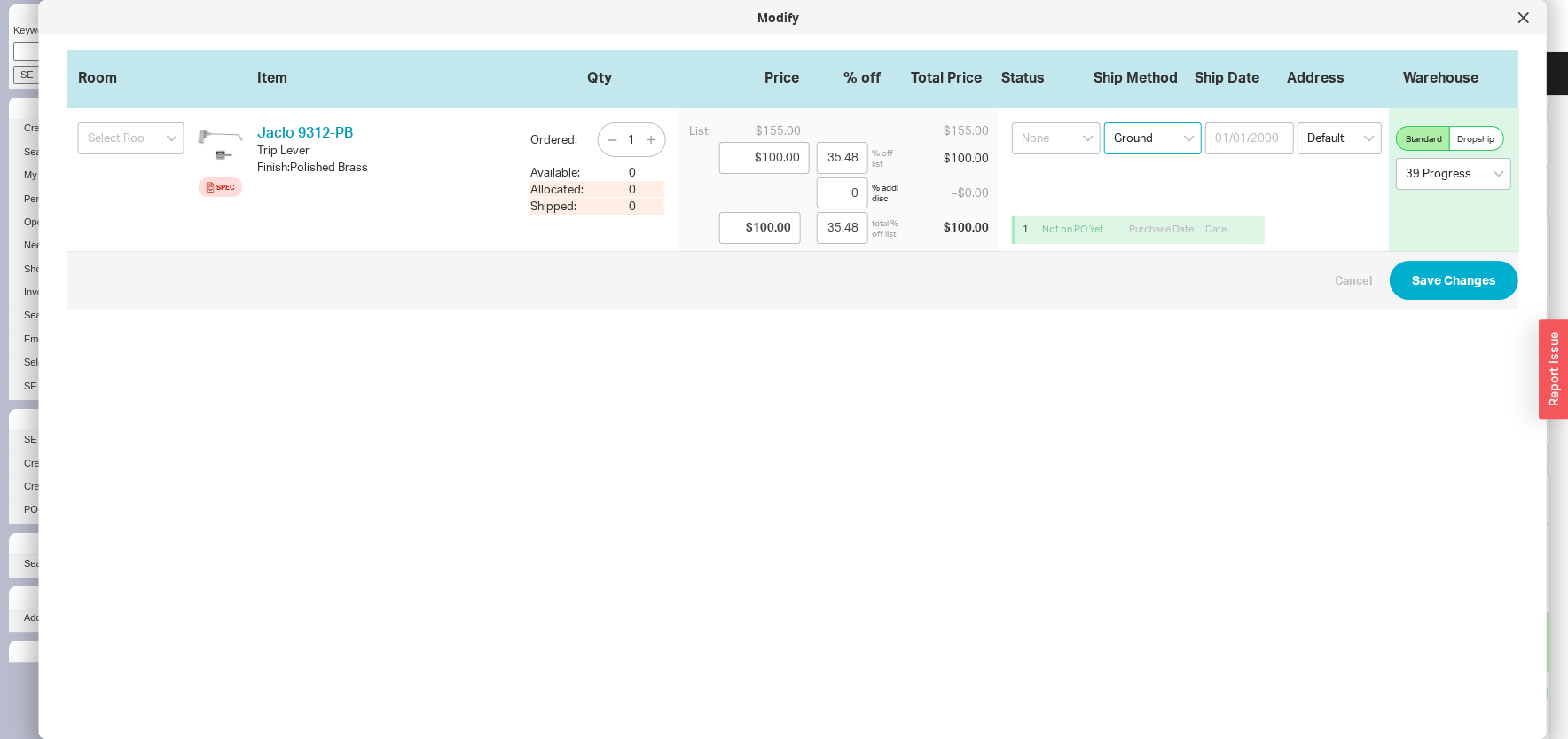
click at [1104, 122] on select "Select an option Ground LTL Our Truck --------------- Customer Pickup - Showroo…" at bounding box center [1153, 138] width 97 height 32
select select "10"
click option "Customer Pickup - Showroom" at bounding box center [0, 0] width 0 height 0
click at [1396, 158] on select "Select an option Showroom 39 Progress 939 Lehigh Quality Bath" at bounding box center [1453, 174] width 115 height 32
select select "2"
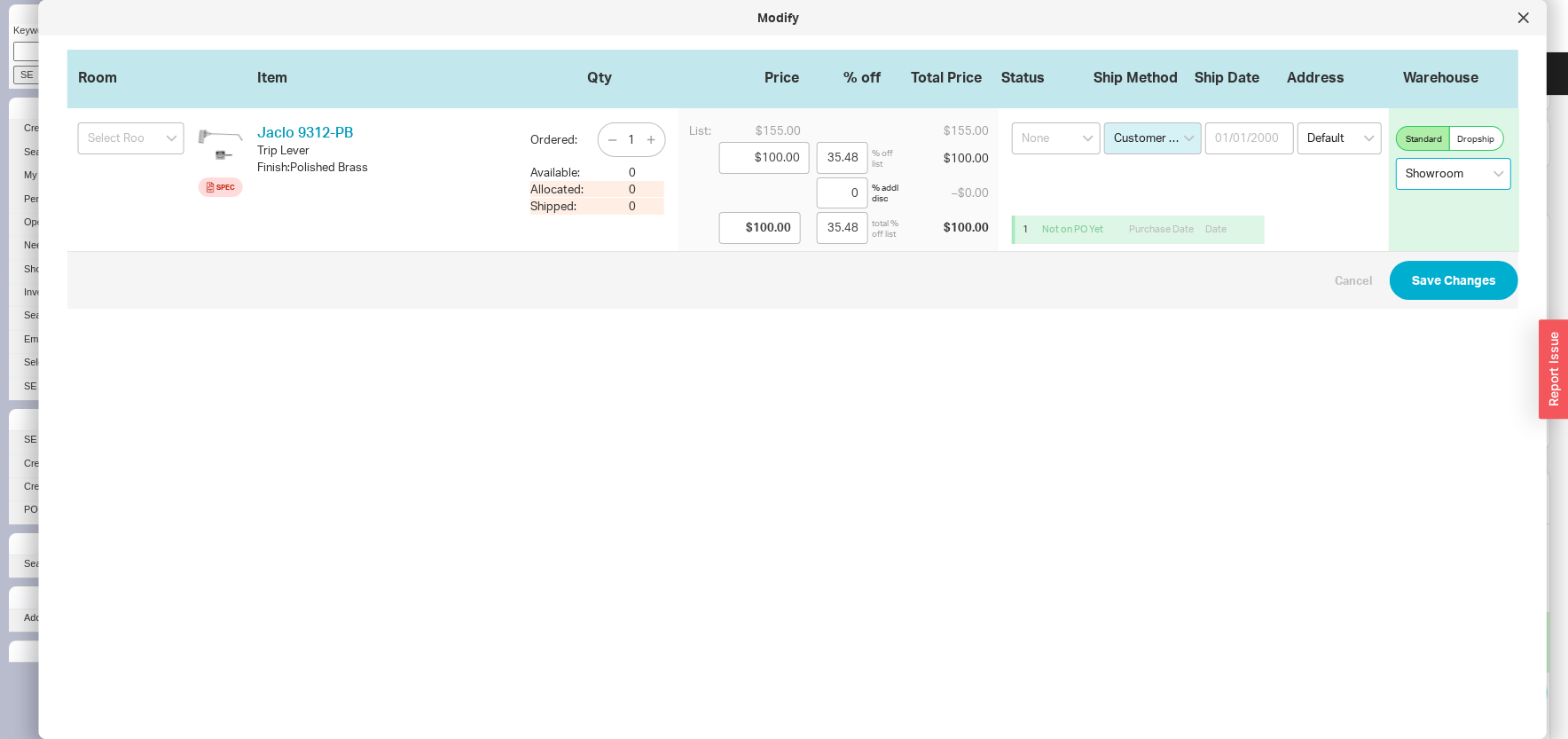
click option "Showroom" at bounding box center [0, 0] width 0 height 0
click at [1419, 290] on button "Save Changes" at bounding box center [1454, 280] width 129 height 39
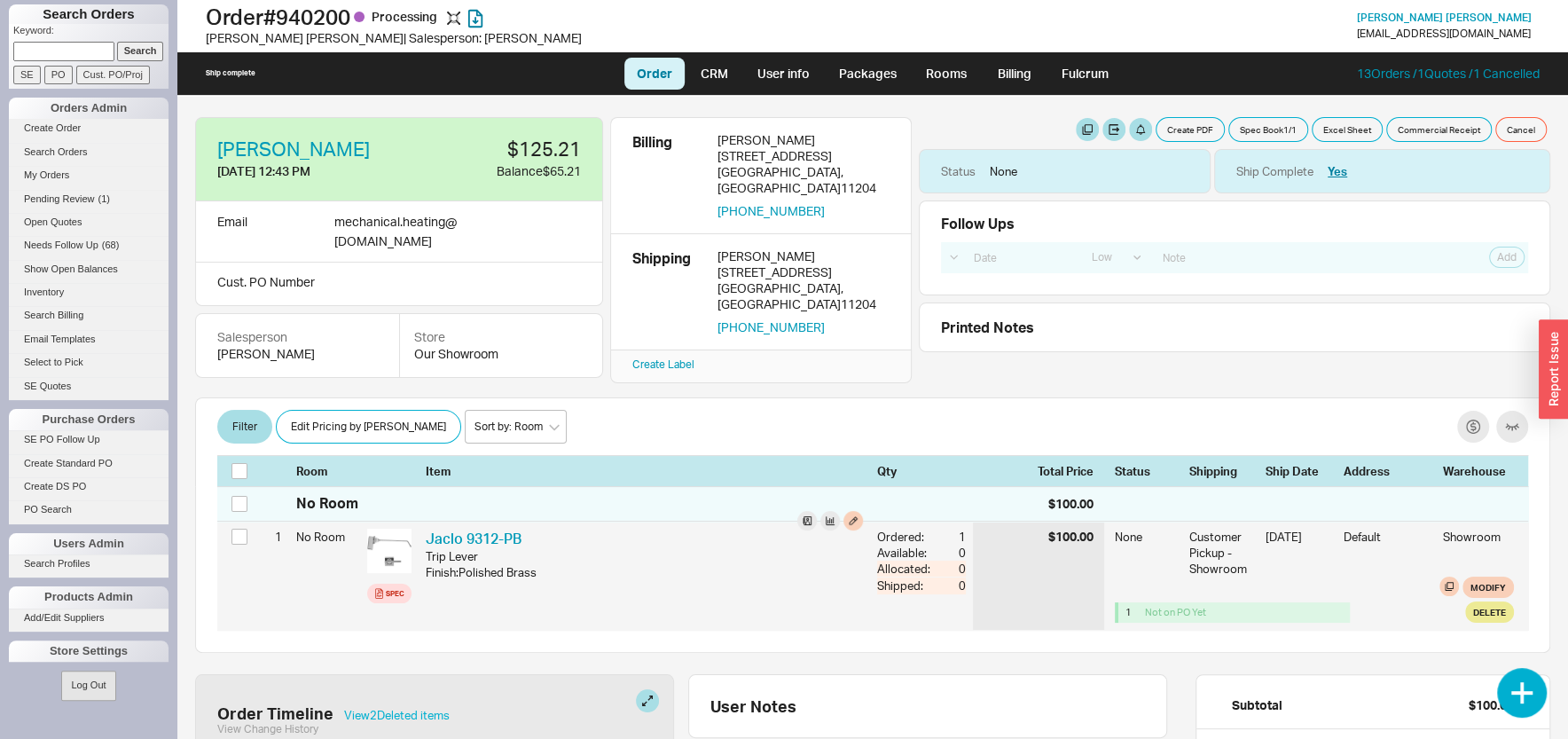
scroll to position [285, 0]
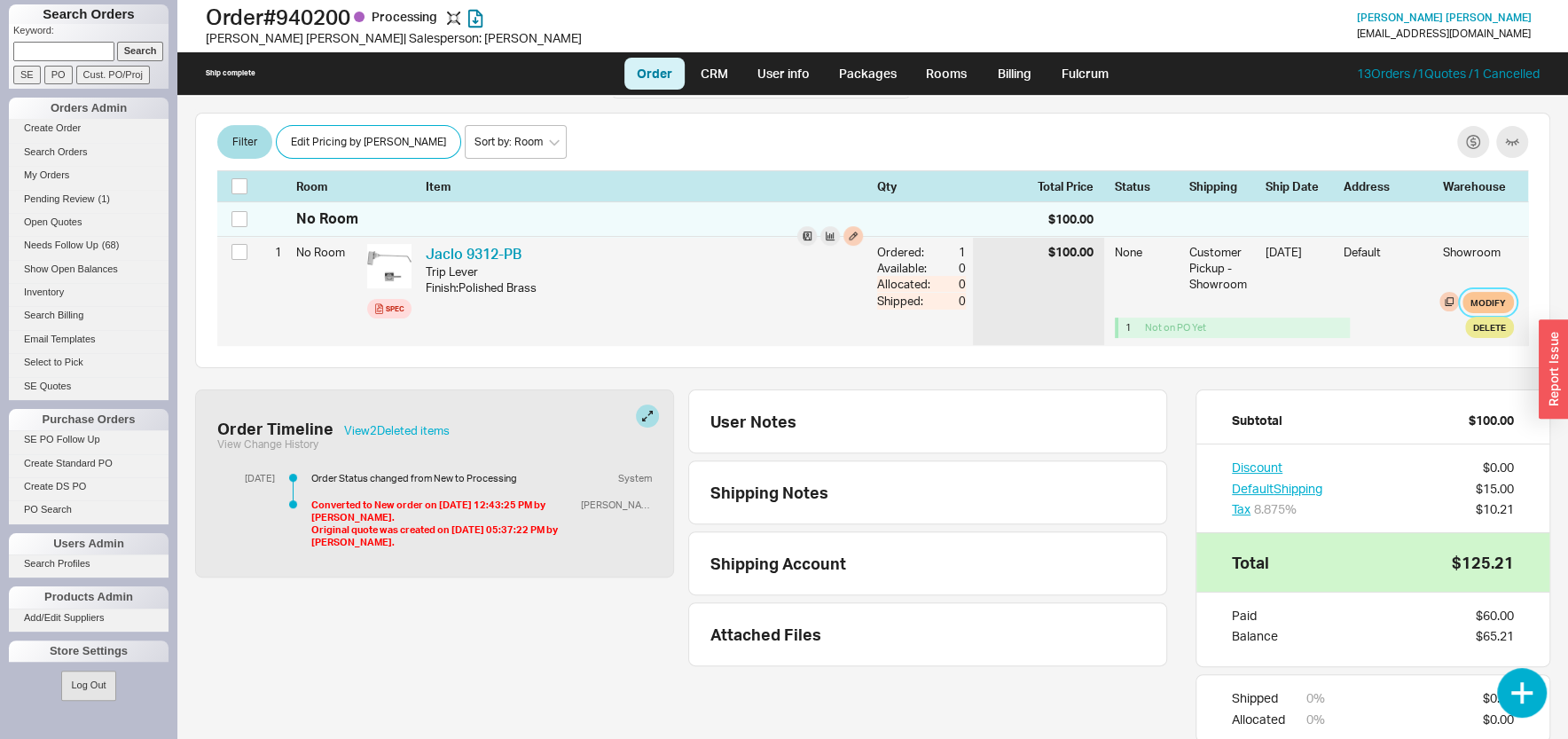
click at [1474, 291] on button "Modify" at bounding box center [1488, 302] width 51 height 21
select select "10"
select select "2"
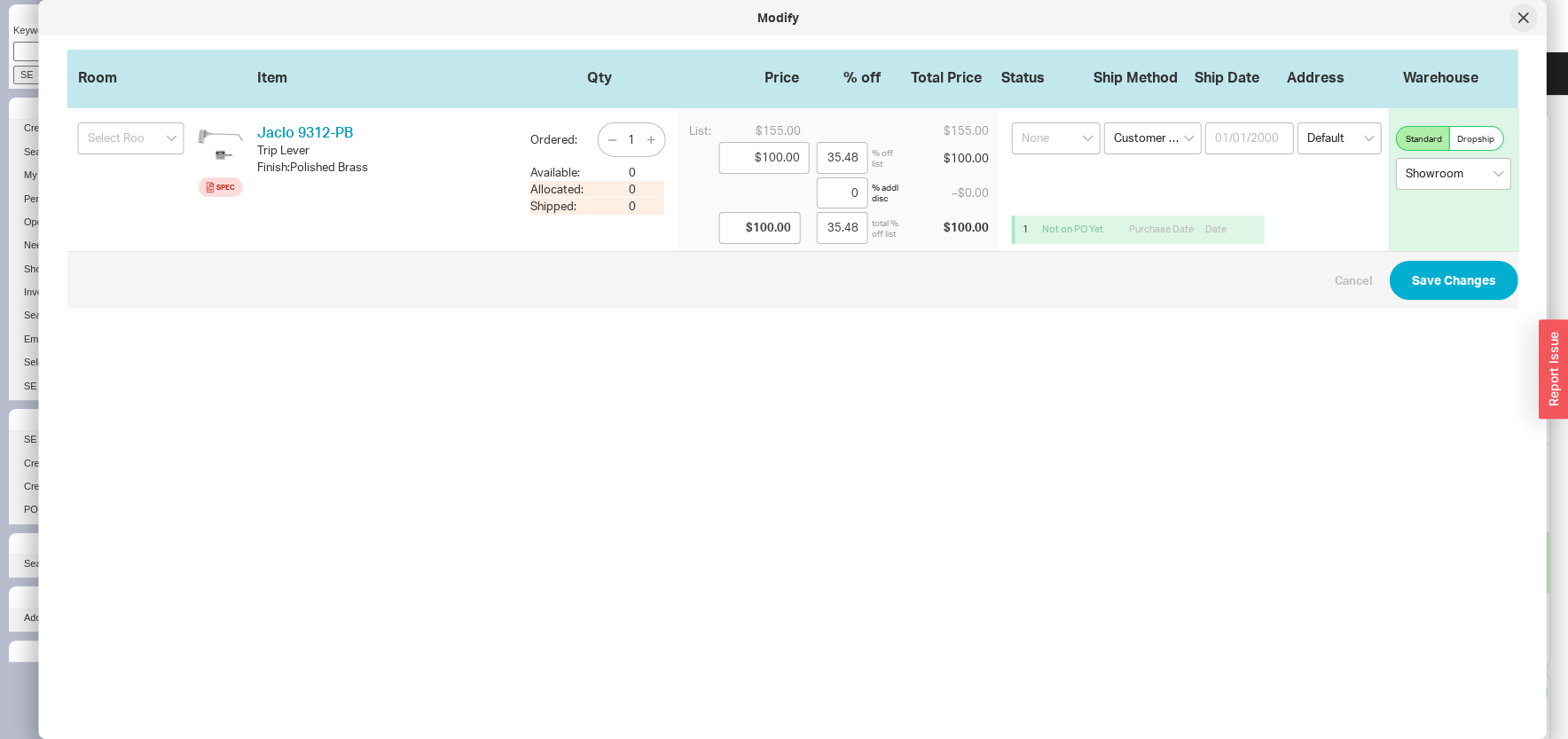
click at [1528, 21] on icon at bounding box center [1523, 17] width 10 height 10
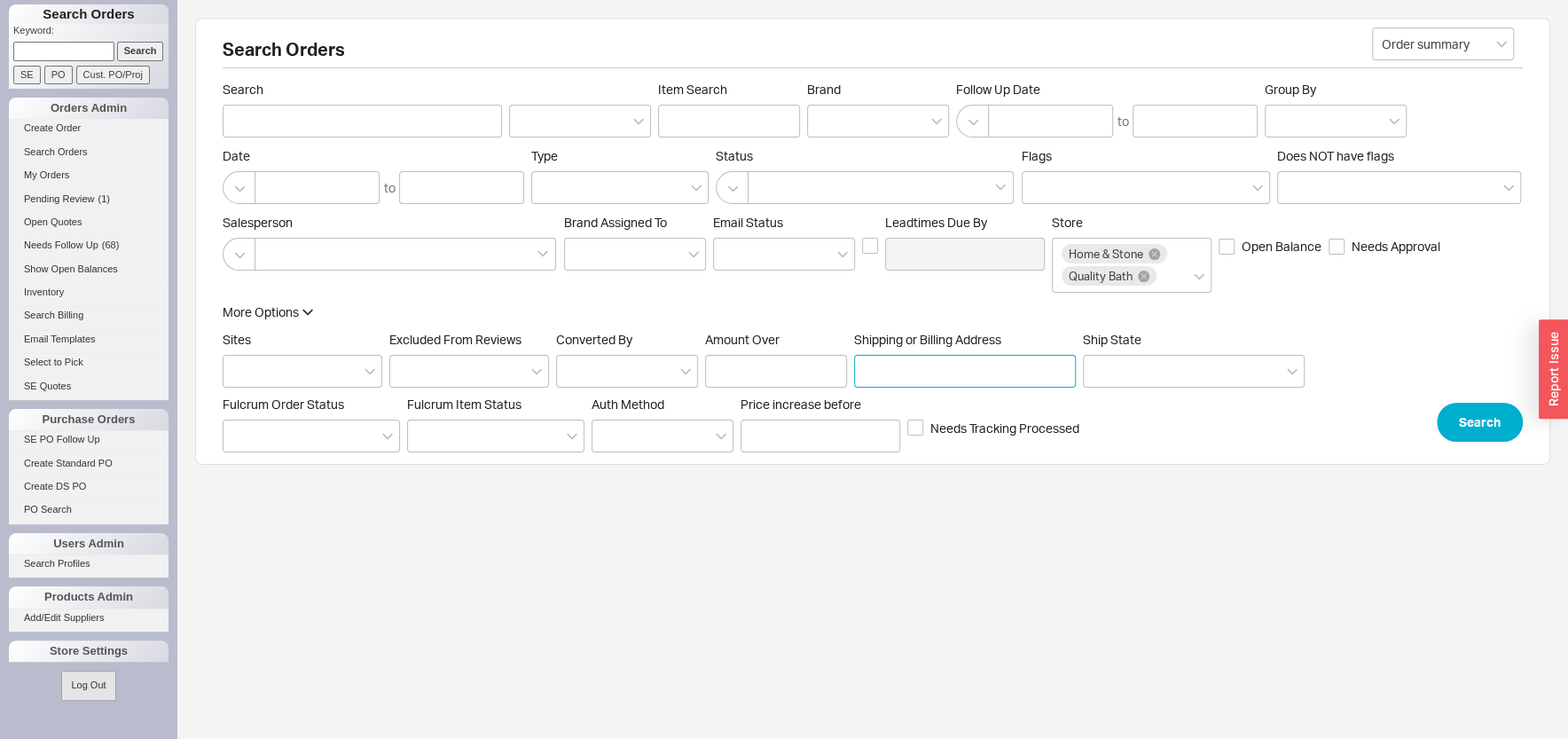
click at [920, 363] on input "Shipping or Billing Address" at bounding box center [964, 371] width 221 height 33
type input "1745 52TH"
click button "Search" at bounding box center [1479, 421] width 86 height 39
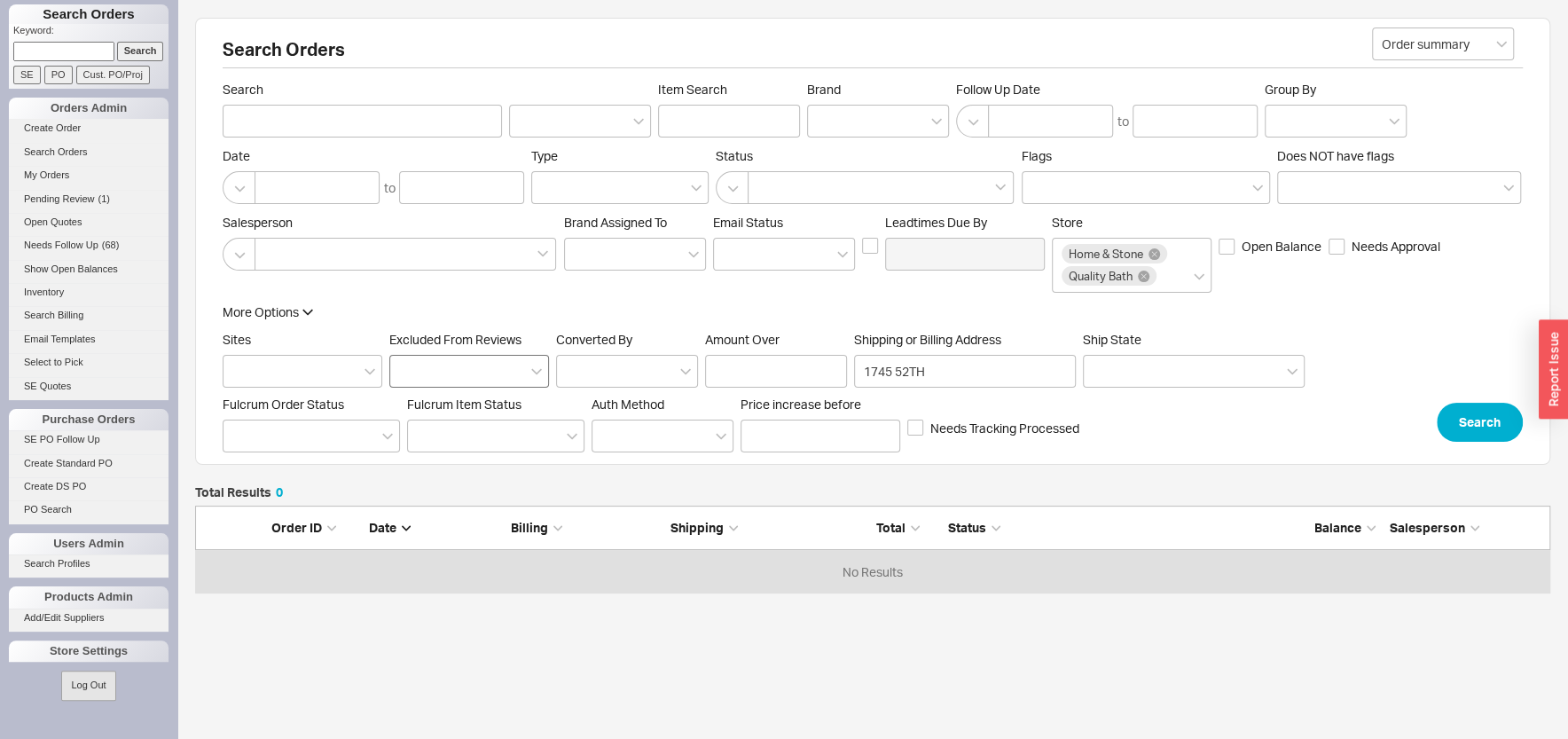
scroll to position [71, 1337]
click at [1001, 360] on input "1745 52TH" at bounding box center [964, 371] width 221 height 33
type input "1745 52"
click button "Search" at bounding box center [1479, 421] width 86 height 39
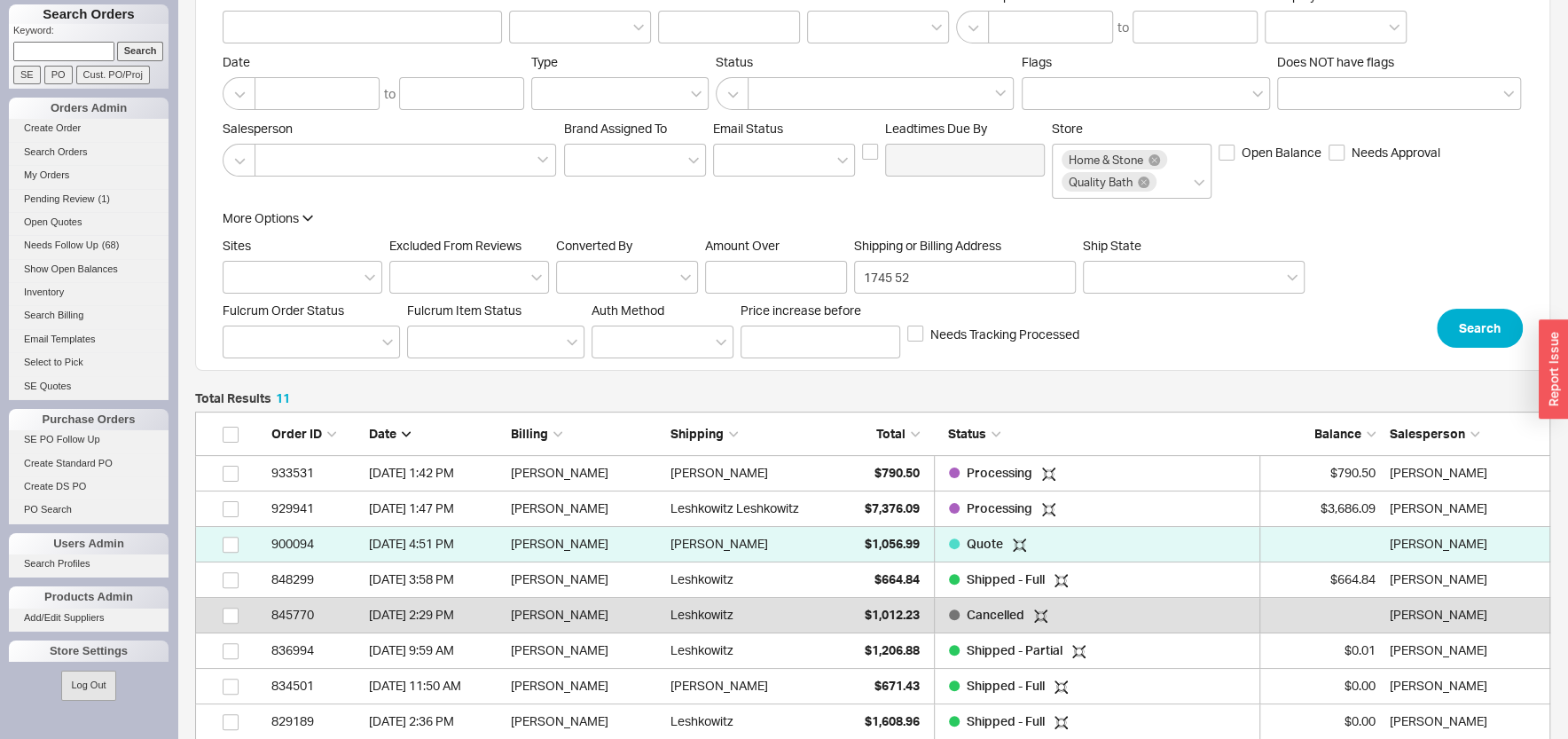
scroll to position [95, 0]
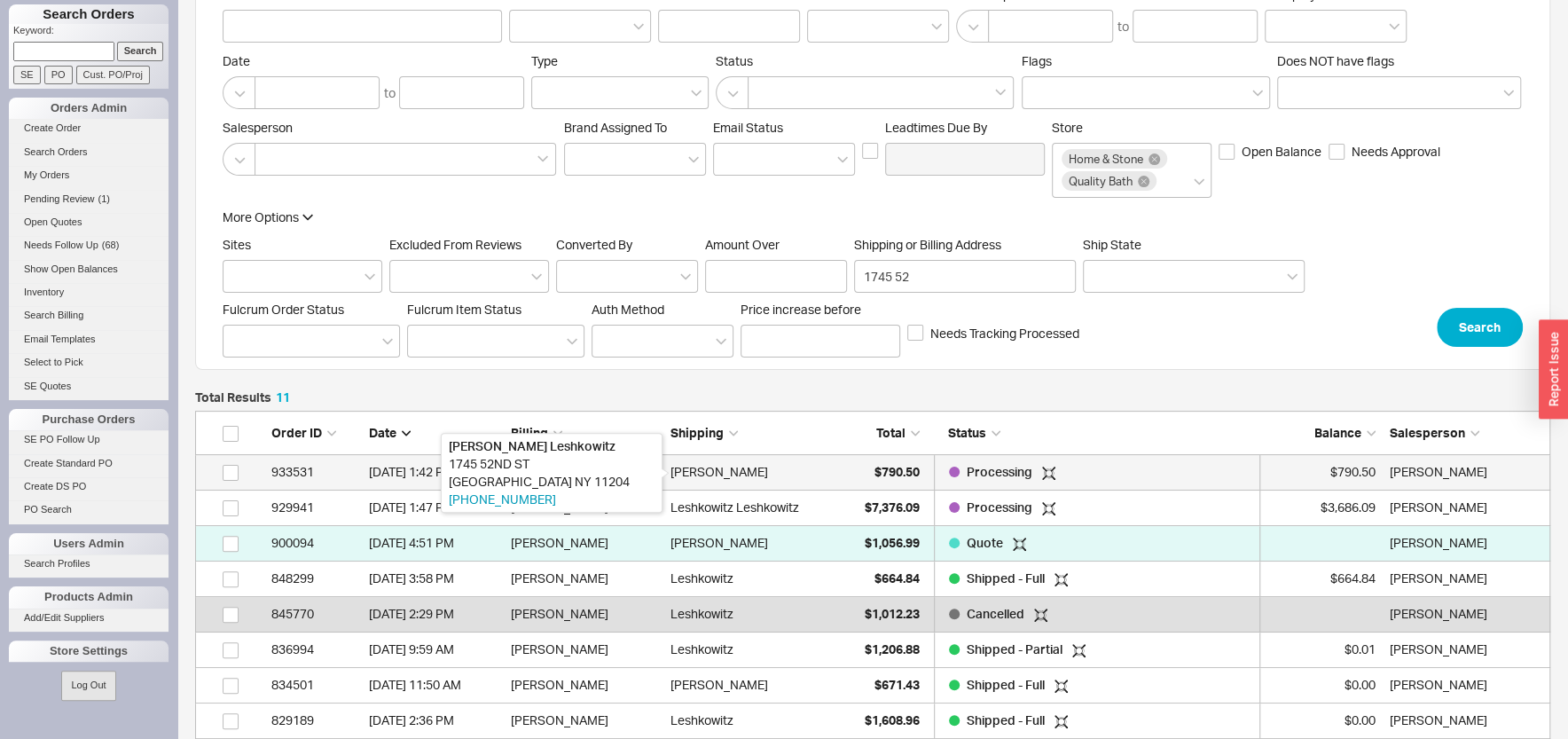
click at [753, 472] on div "[PERSON_NAME]" at bounding box center [718, 471] width 97 height 35
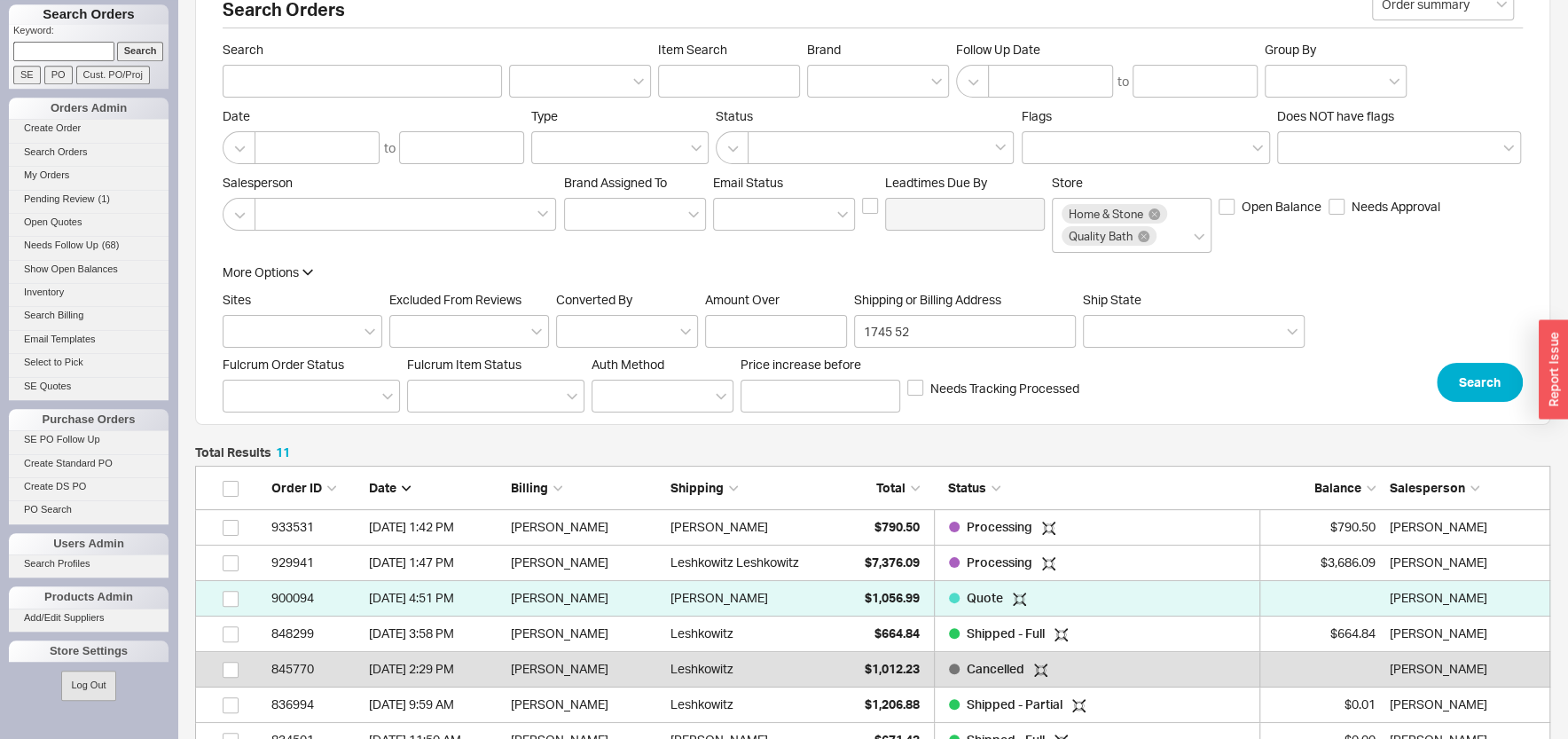
scroll to position [0, 0]
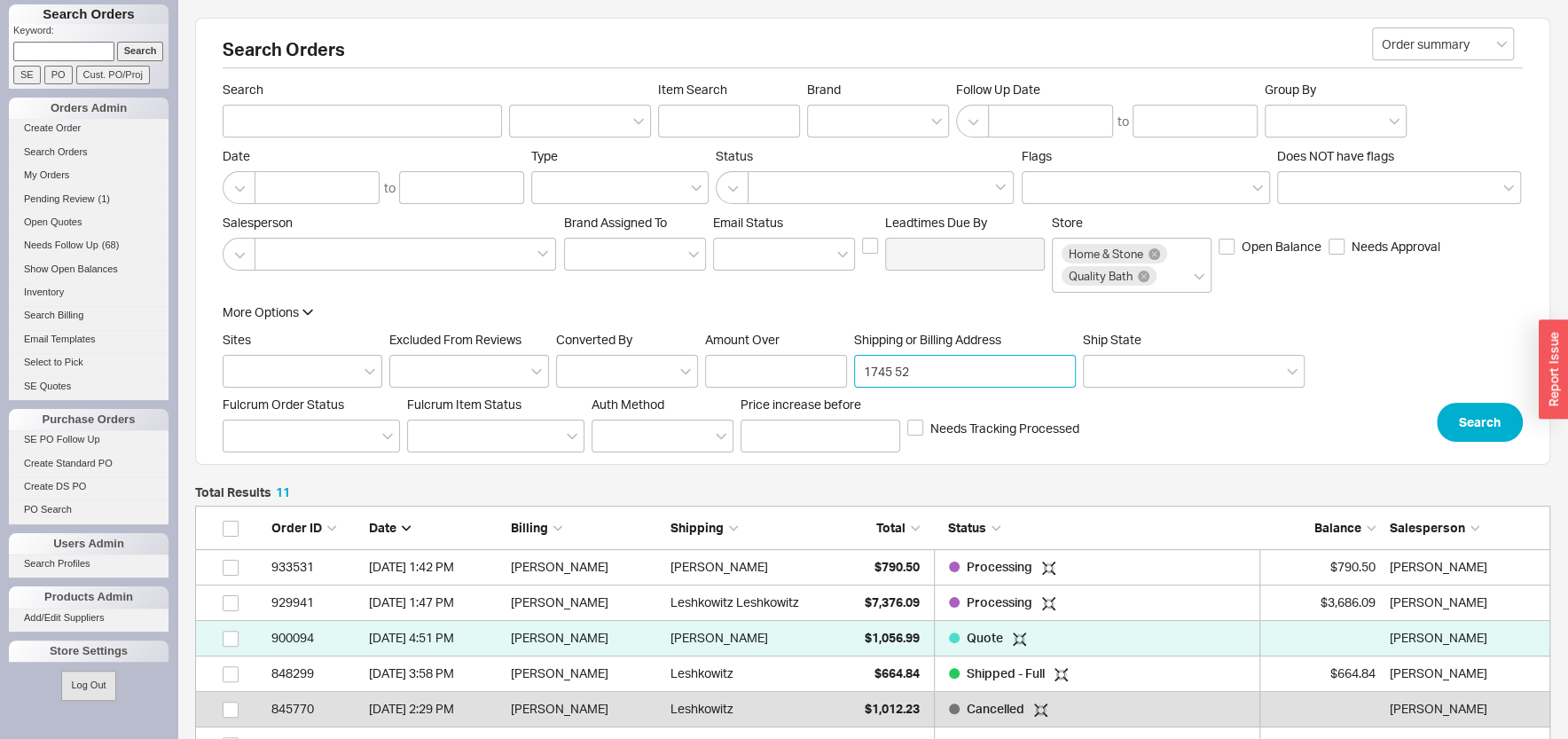
click at [959, 361] on input "1745 52" at bounding box center [964, 371] width 221 height 33
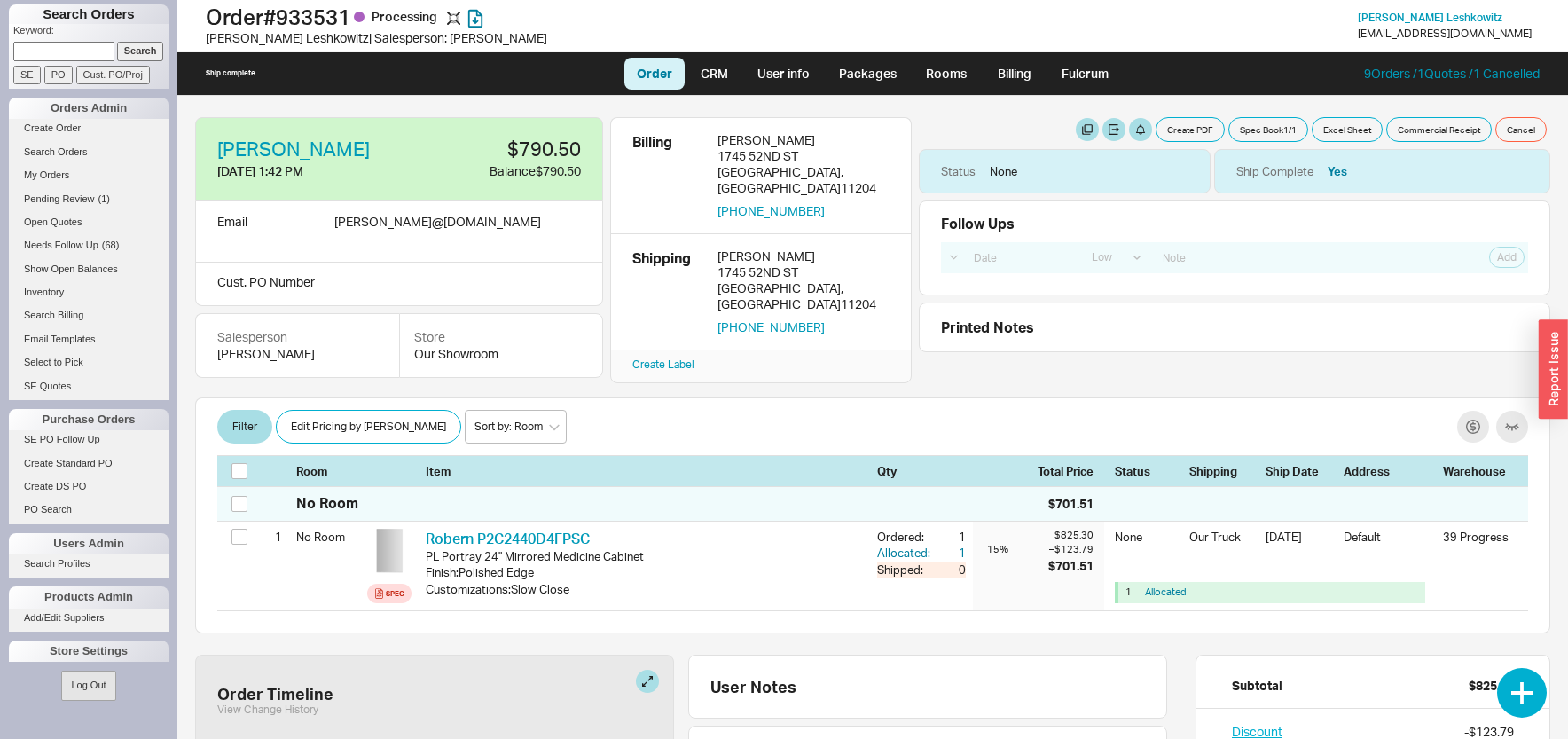
select select "LOW"
click at [319, 148] on link "[PERSON_NAME]" at bounding box center [293, 149] width 152 height 20
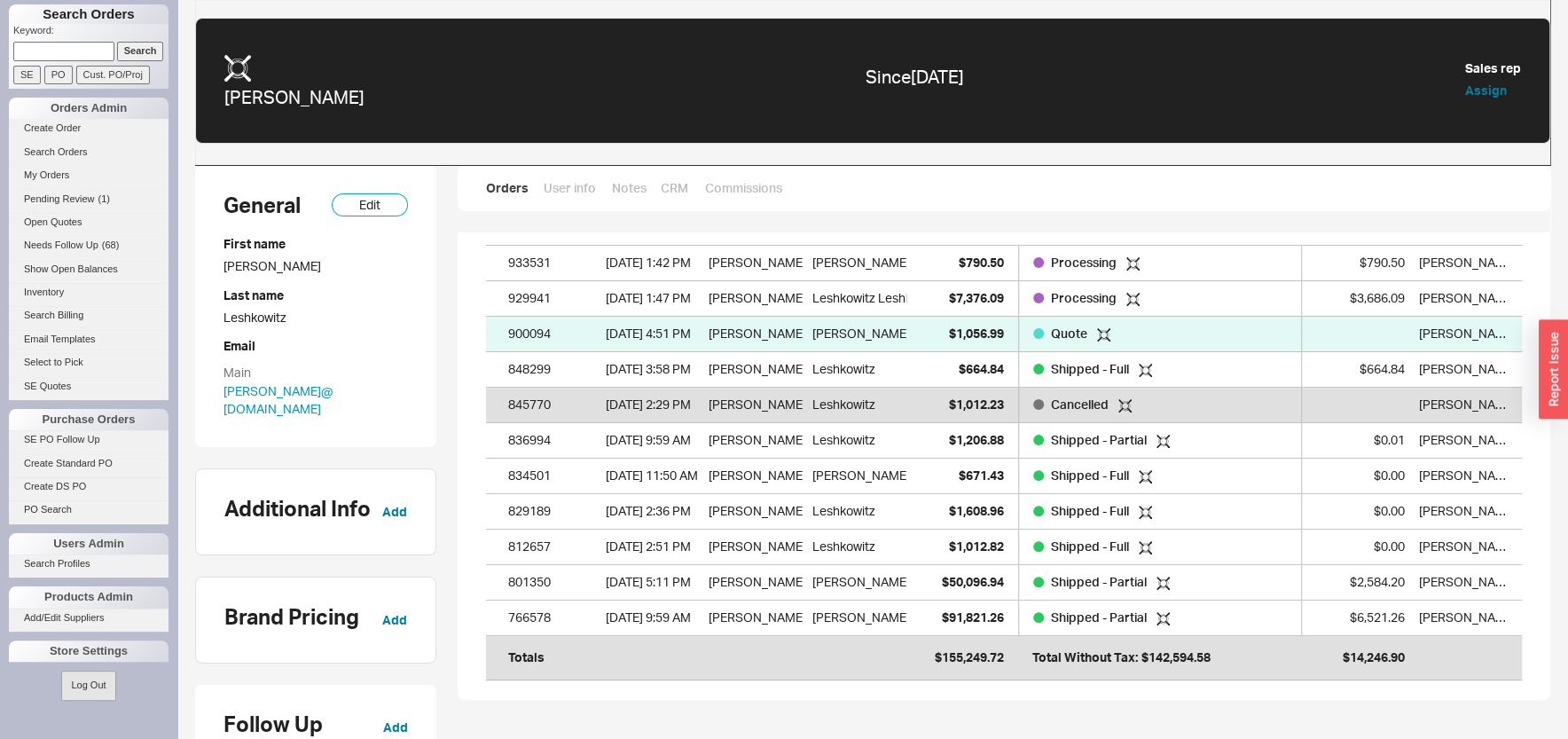
scroll to position [158, 0]
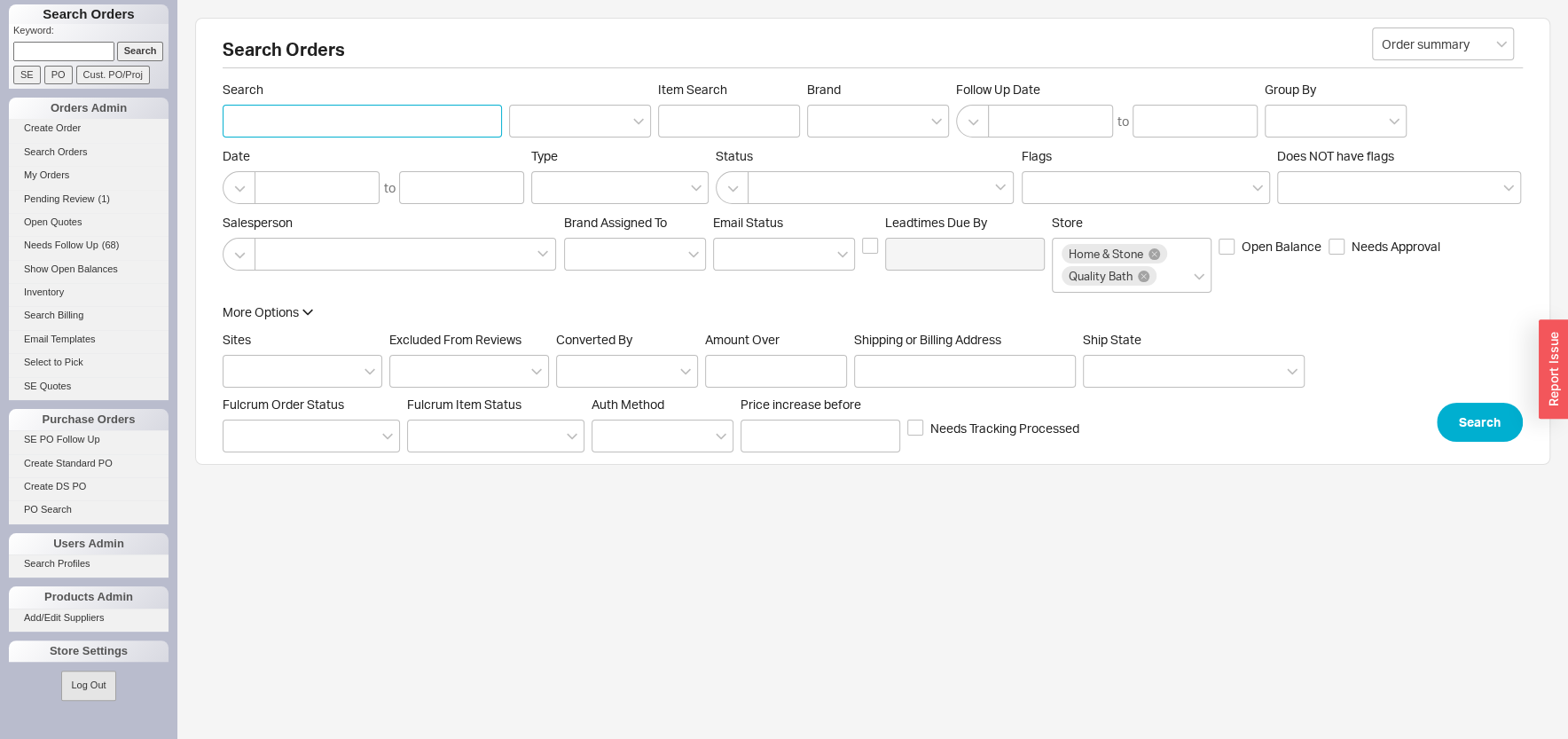
click at [294, 121] on input "Search" at bounding box center [361, 121] width 279 height 33
type input "hAAS"
click button "Search" at bounding box center [1479, 421] width 86 height 39
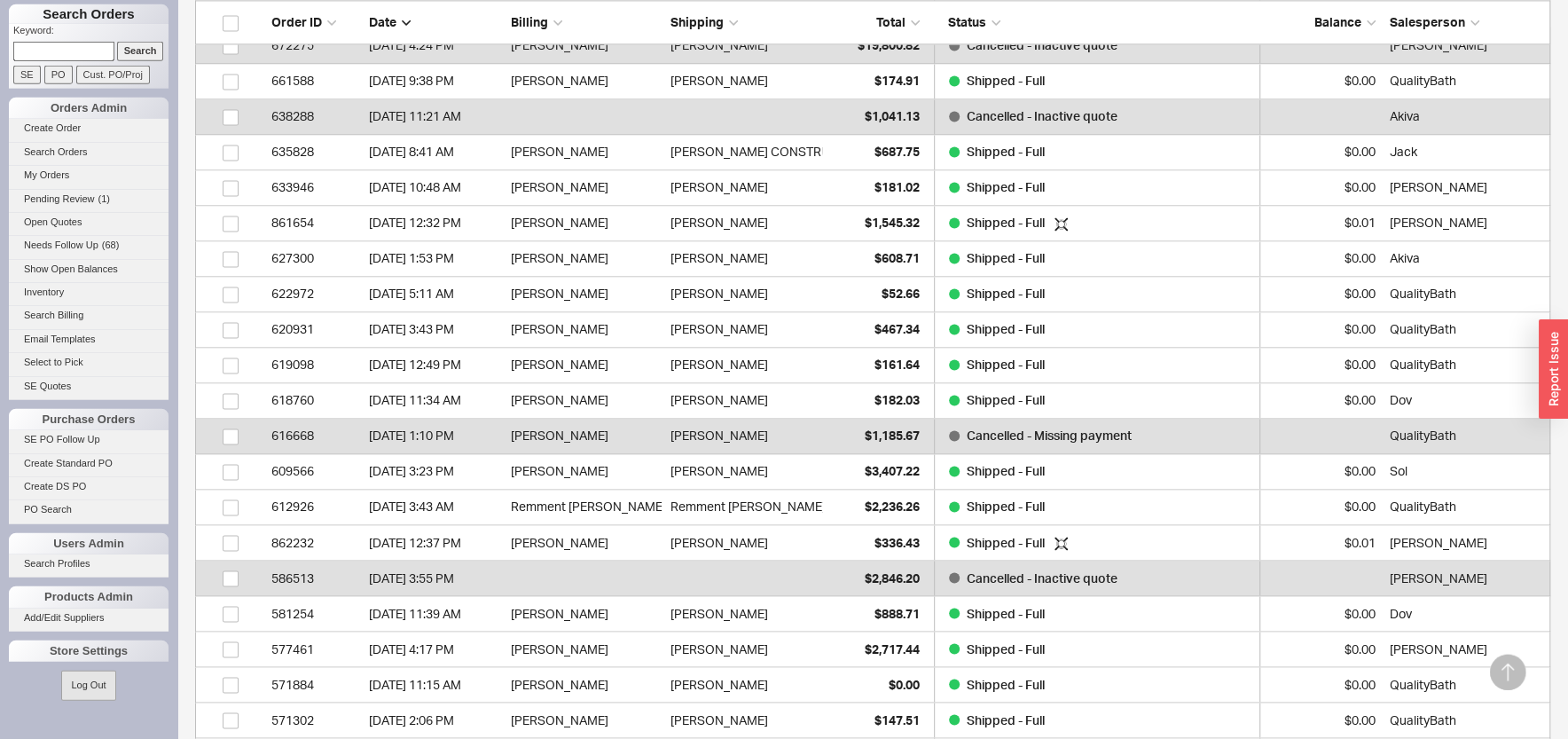
scroll to position [2186, 0]
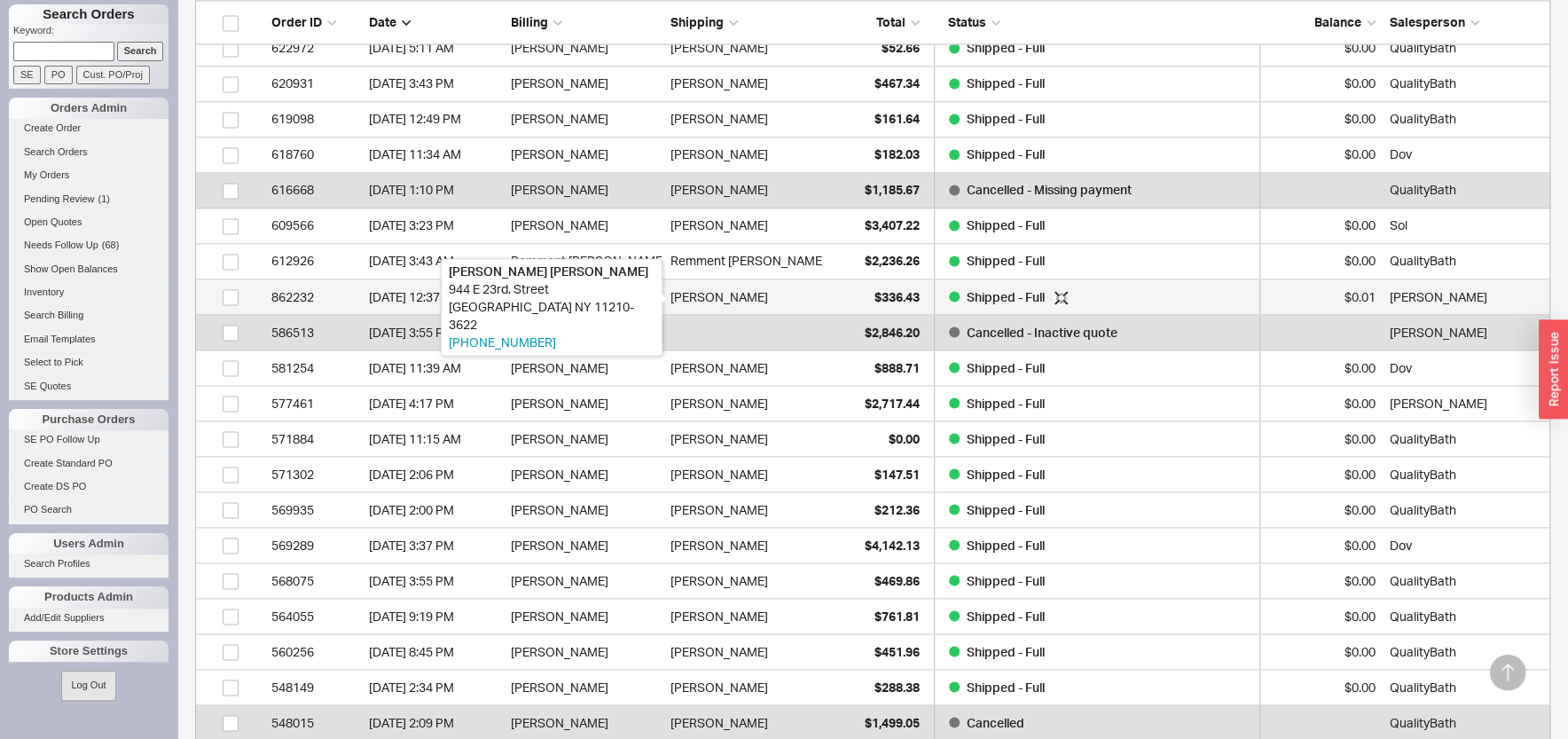
click at [716, 290] on div "Yechida Haas" at bounding box center [718, 295] width 97 height 35
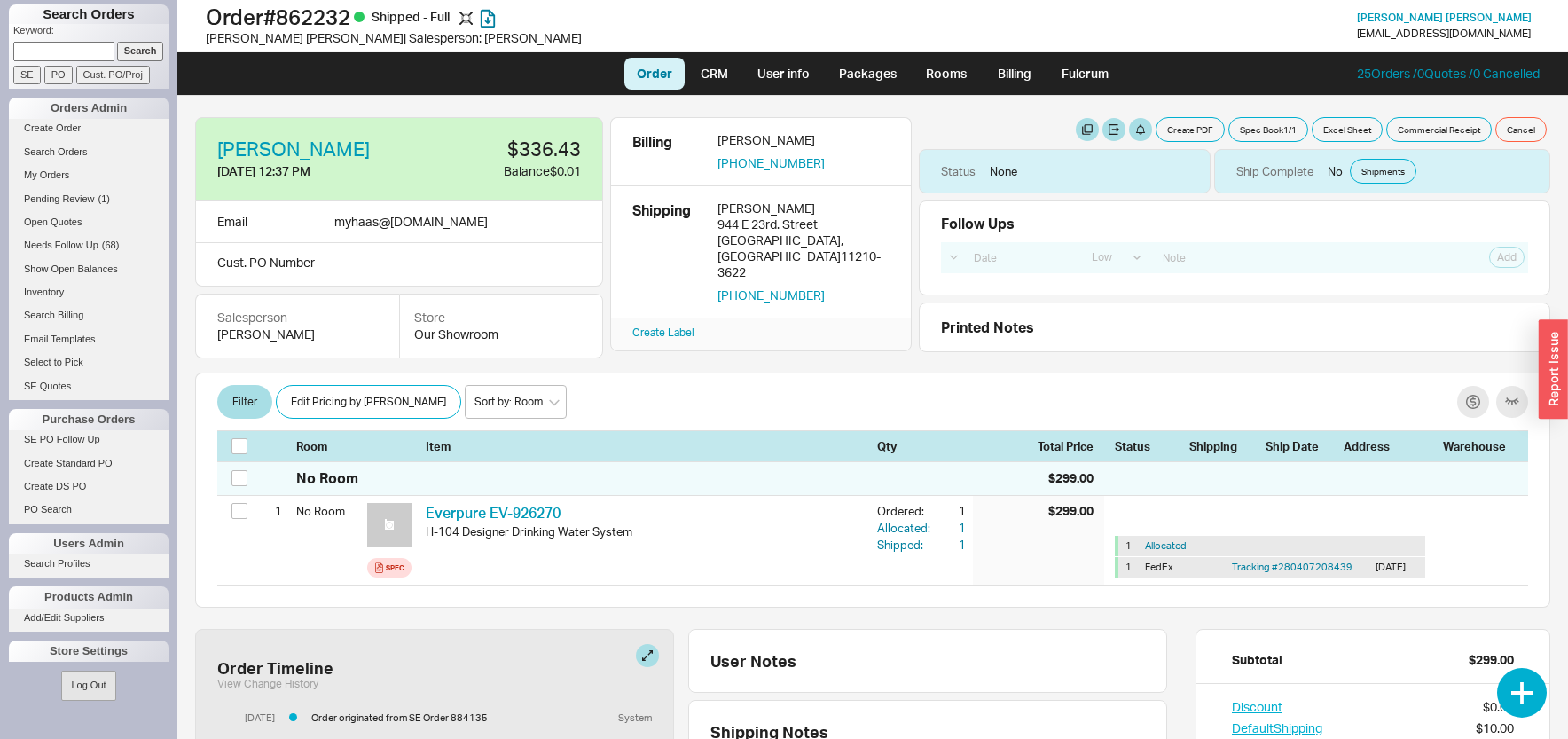
select select "LOW"
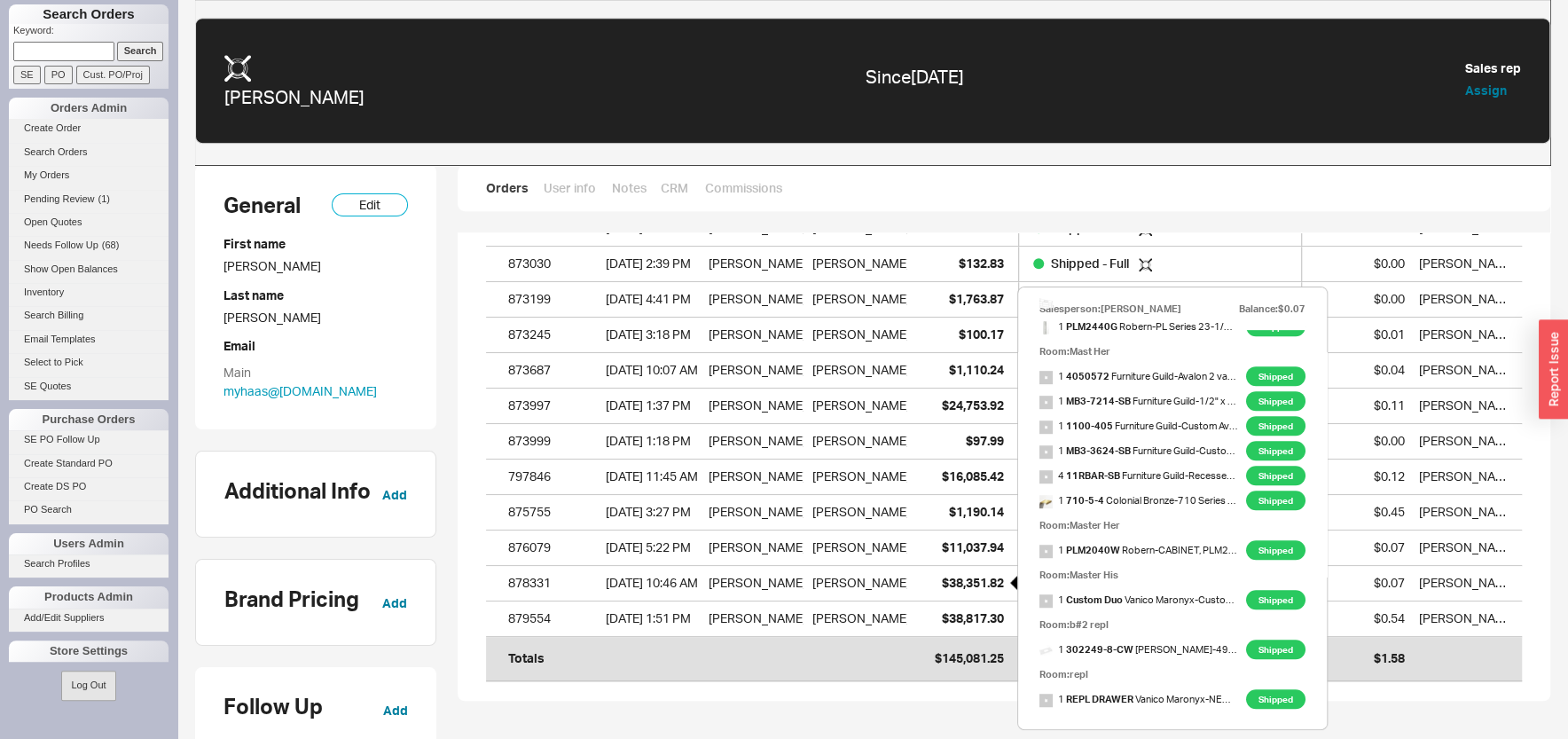
scroll to position [626, 0]
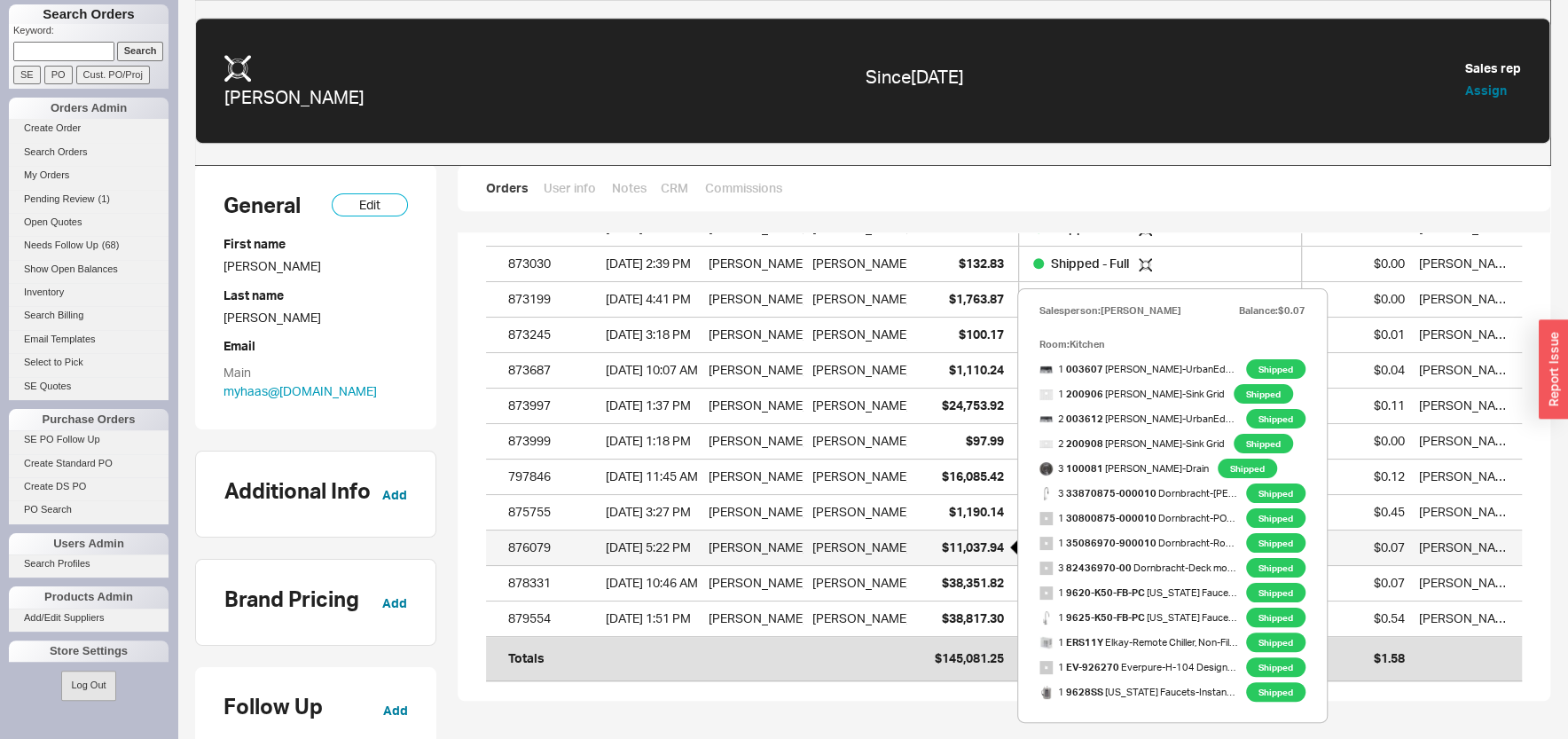
click at [956, 548] on span "$11,037.94" at bounding box center [973, 547] width 62 height 15
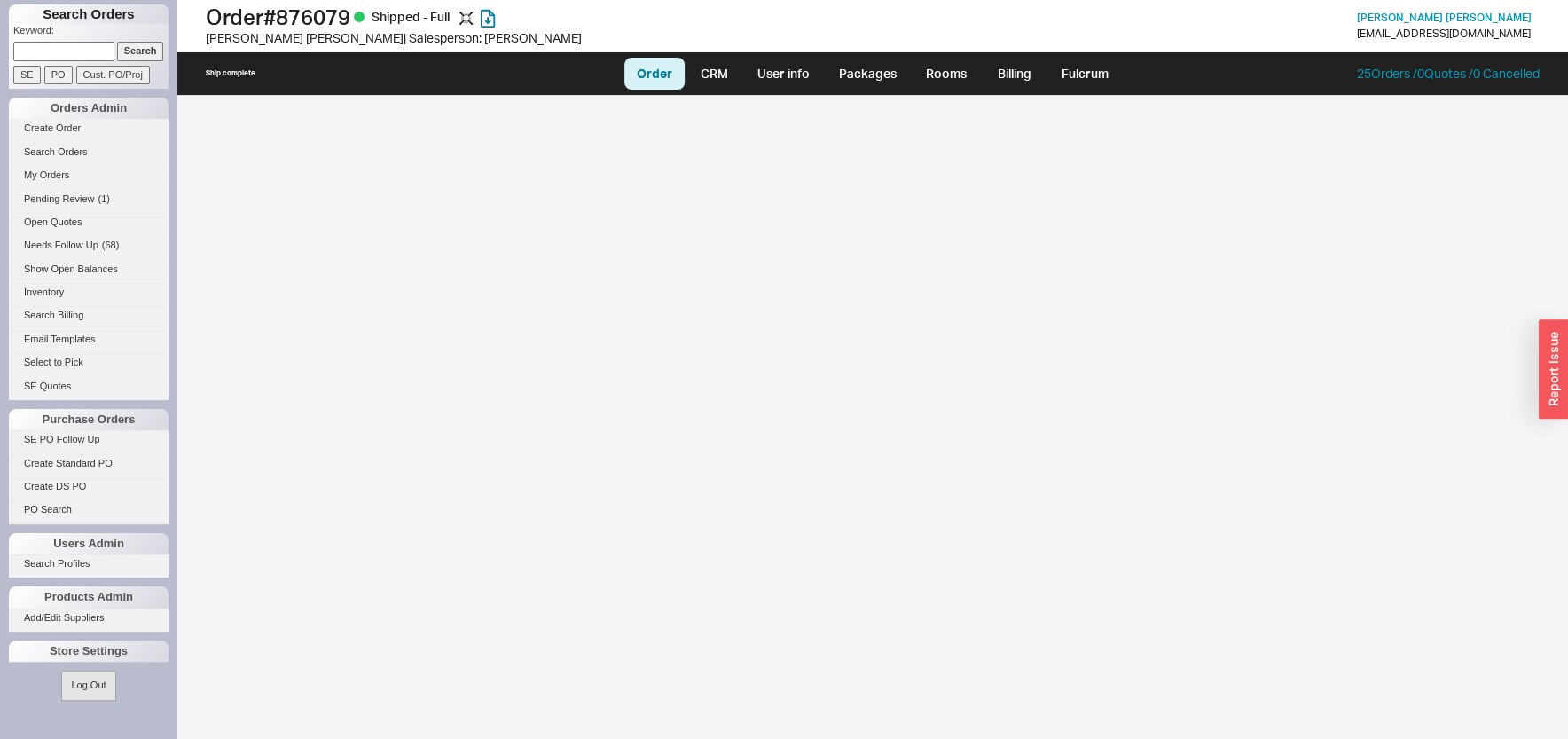
select select "LOW"
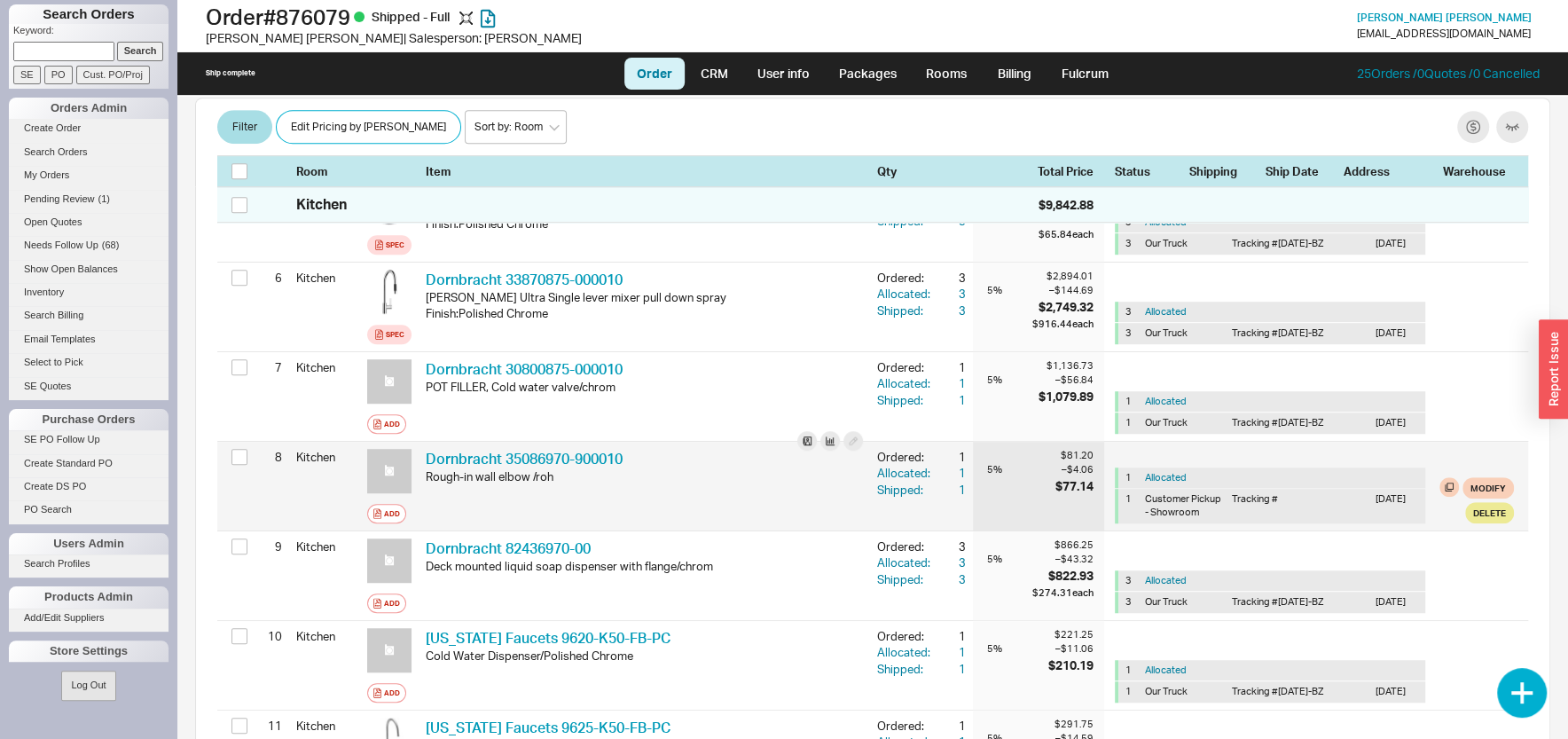
scroll to position [665, 0]
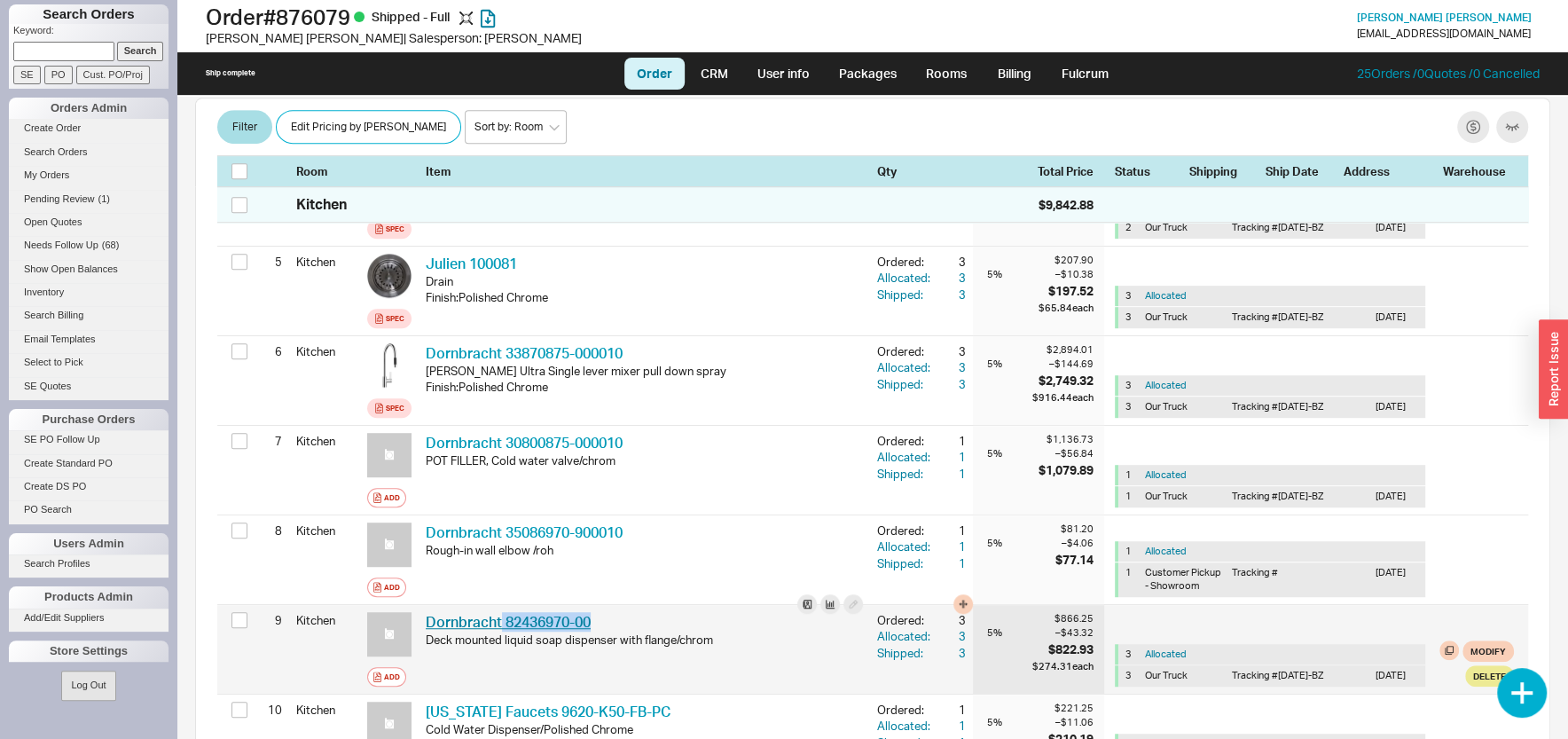
drag, startPoint x: 600, startPoint y: 569, endPoint x: 502, endPoint y: 562, distance: 98.2
click at [502, 612] on div "Dornbracht 82436970-00 DRN 82436970-00" at bounding box center [644, 622] width 437 height 20
click at [505, 613] on link "Dornbracht 82436970-00" at bounding box center [508, 622] width 165 height 18
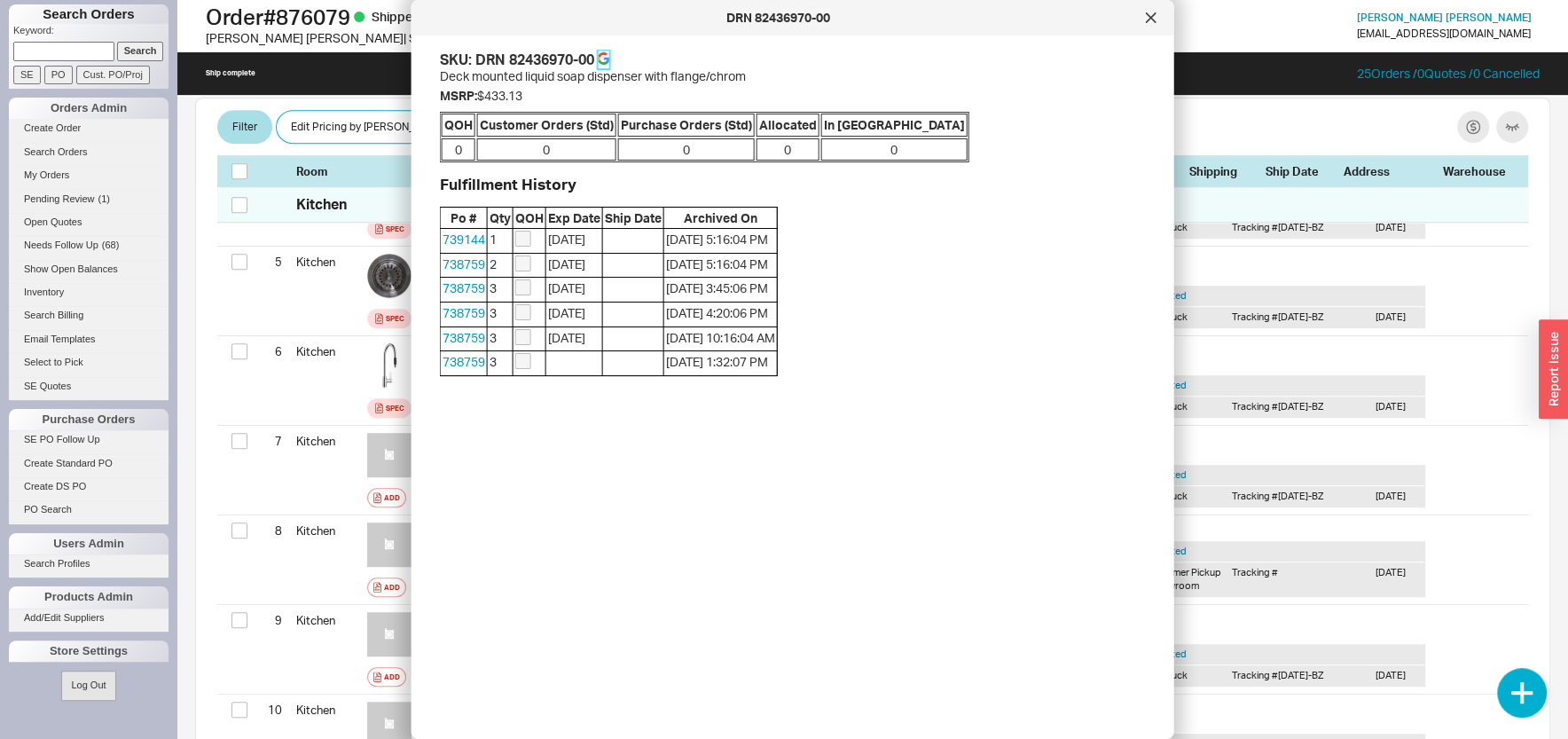
click at [610, 52] on link at bounding box center [604, 59] width 12 height 20
click at [1148, 14] on icon at bounding box center [1151, 17] width 10 height 10
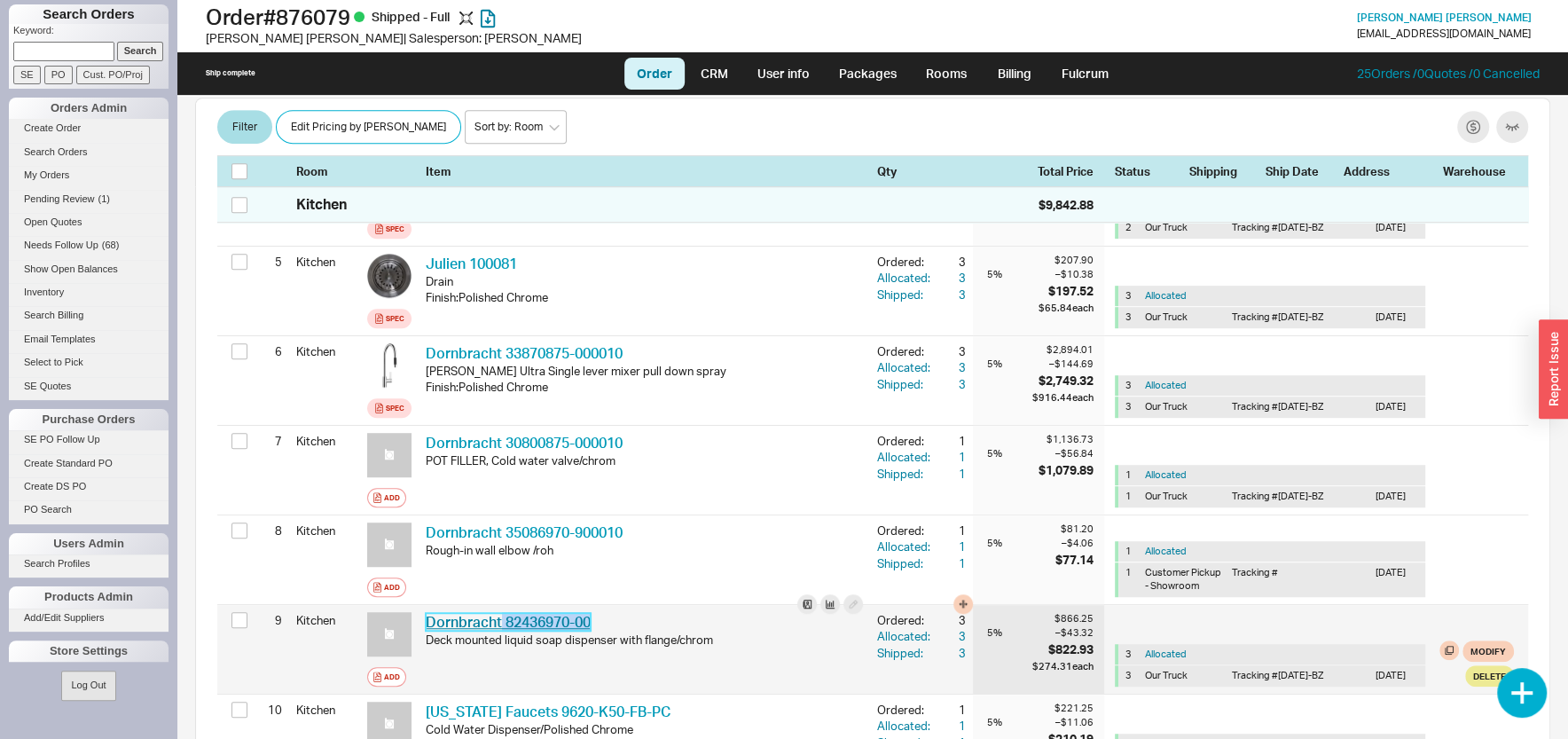
click at [501, 612] on div "Dornbracht 82436970-00 DRN 82436970-00" at bounding box center [644, 622] width 437 height 20
copy link "82436970-00"
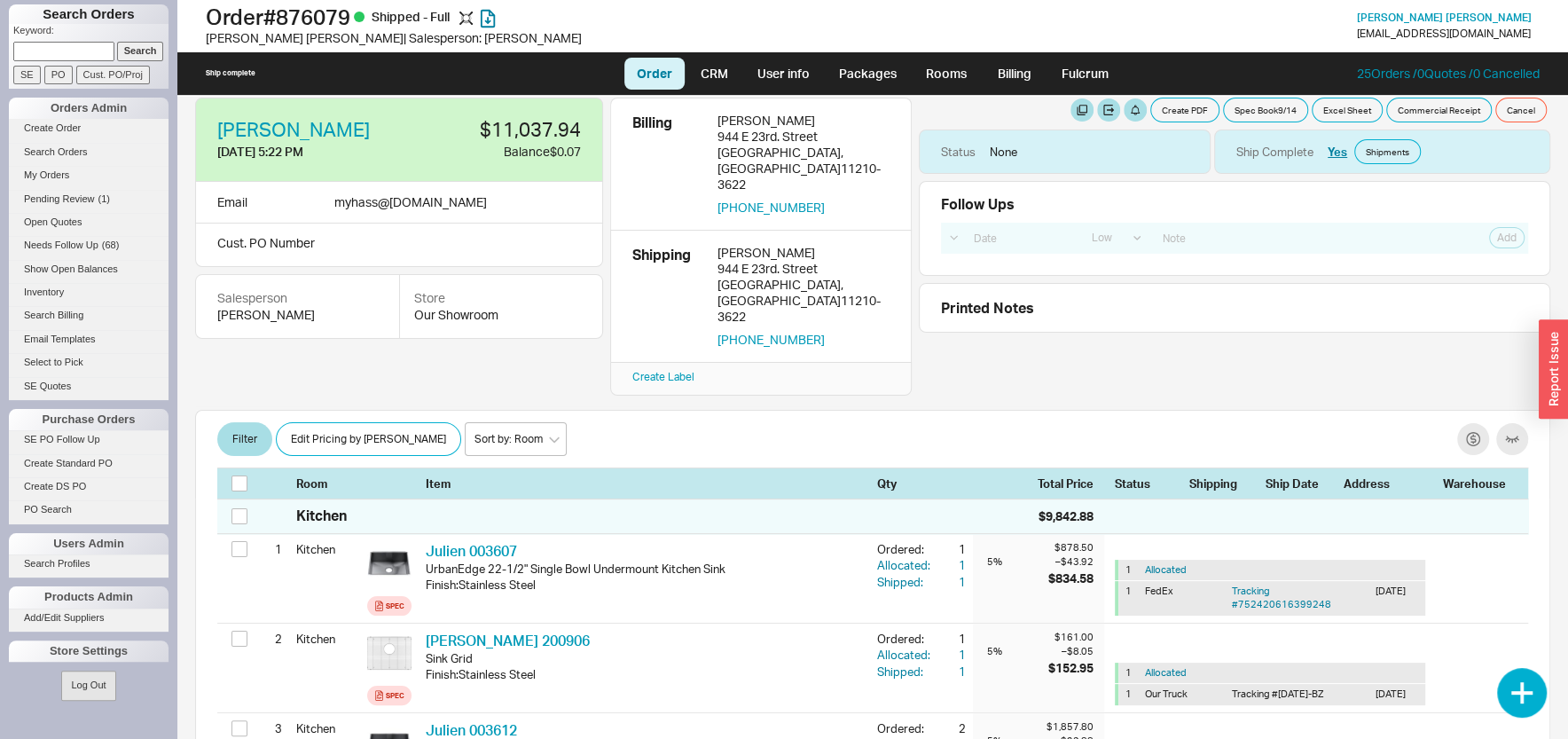
scroll to position [0, 0]
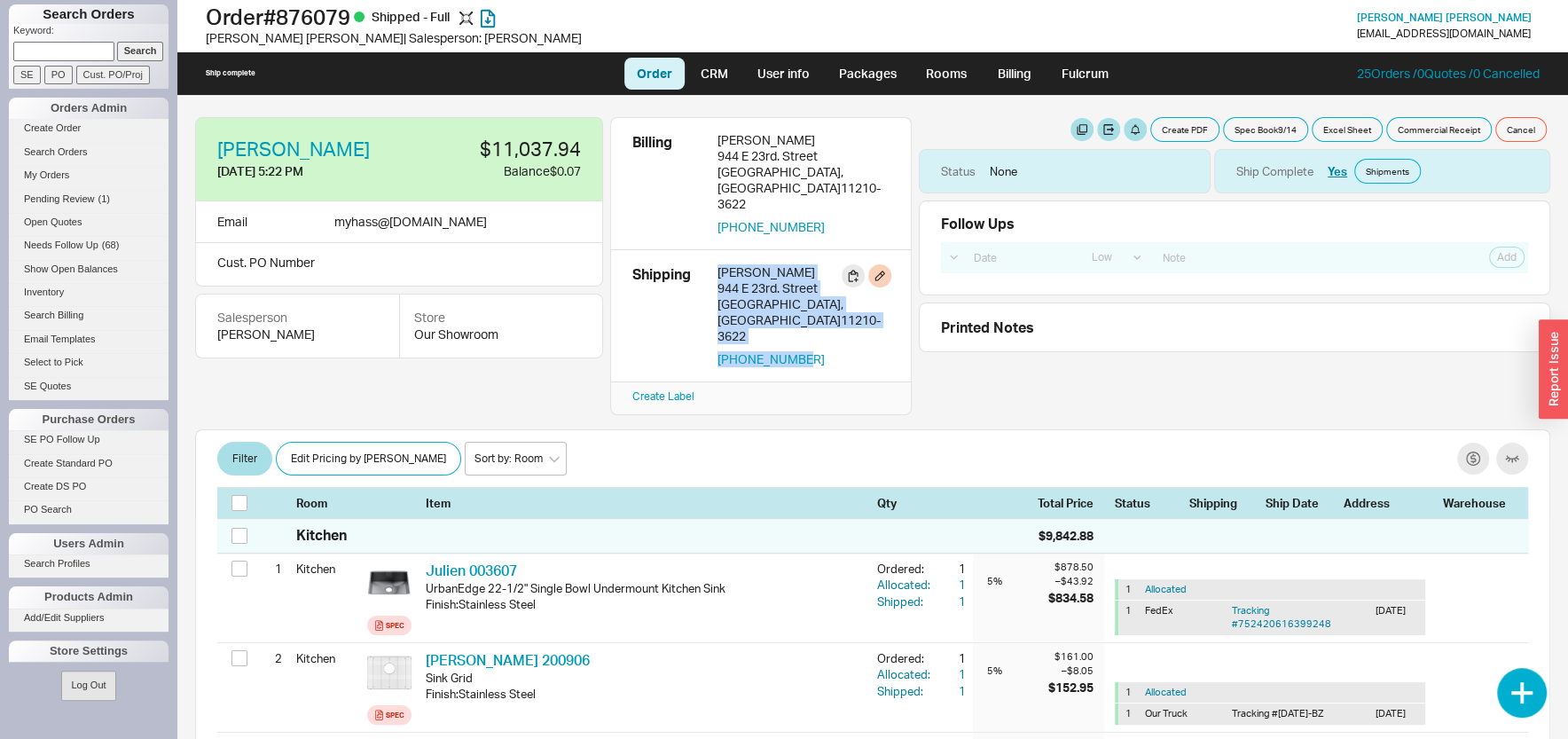
drag, startPoint x: 814, startPoint y: 290, endPoint x: 746, endPoint y: 252, distance: 77.9
click at [715, 264] on div "Shipping Yechida Haas 944 E 23rd. Street Brooklyn , NY 11210-3622 646-963-1105" at bounding box center [761, 315] width 257 height 103
copy div "Yechida Haas 944 E 23rd. Street Brooklyn , NY 11210-3622 646-963-1105"
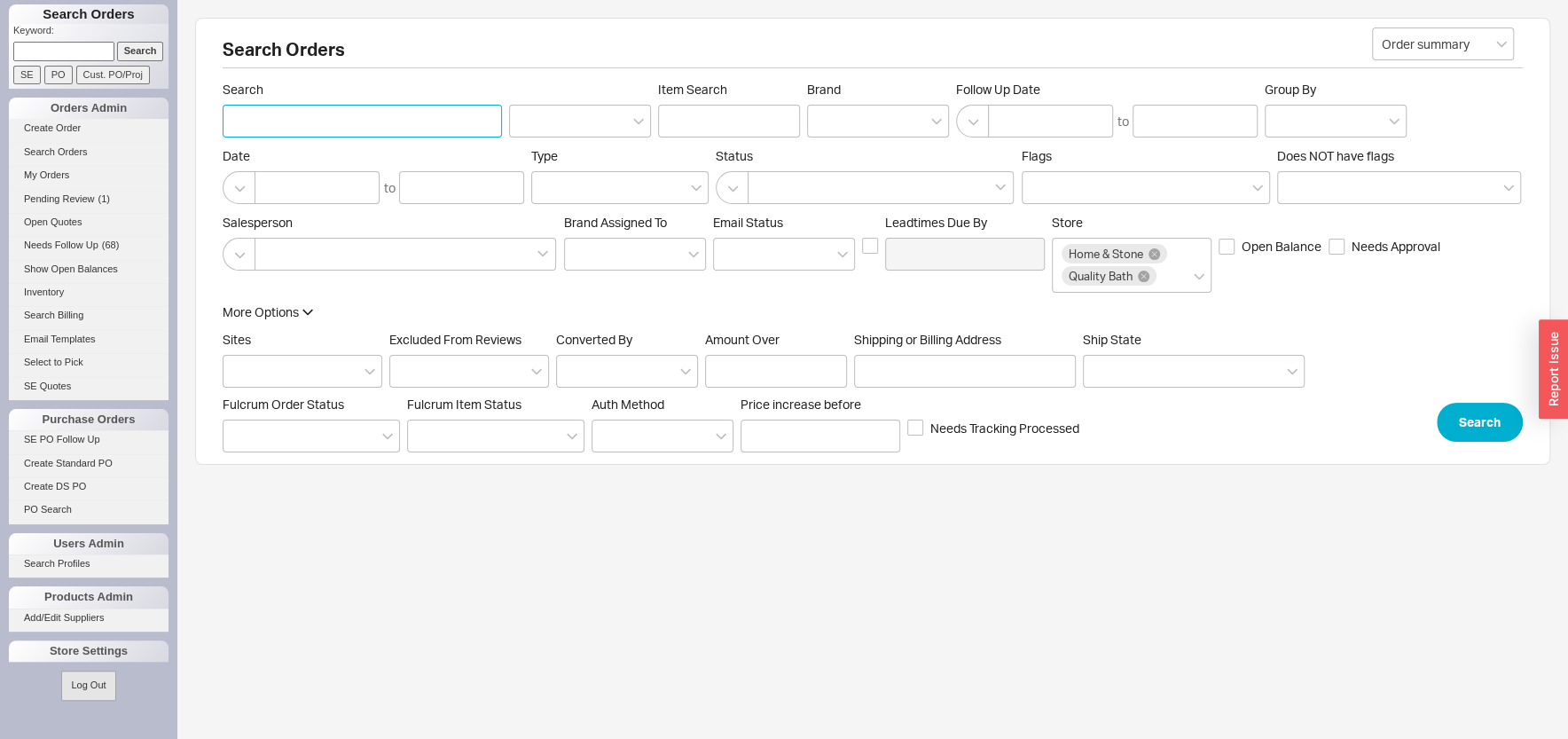
paste input "[GEOGRAPHIC_DATA]"
type input "[GEOGRAPHIC_DATA]"
click at [1502, 414] on button "Search" at bounding box center [1479, 421] width 86 height 39
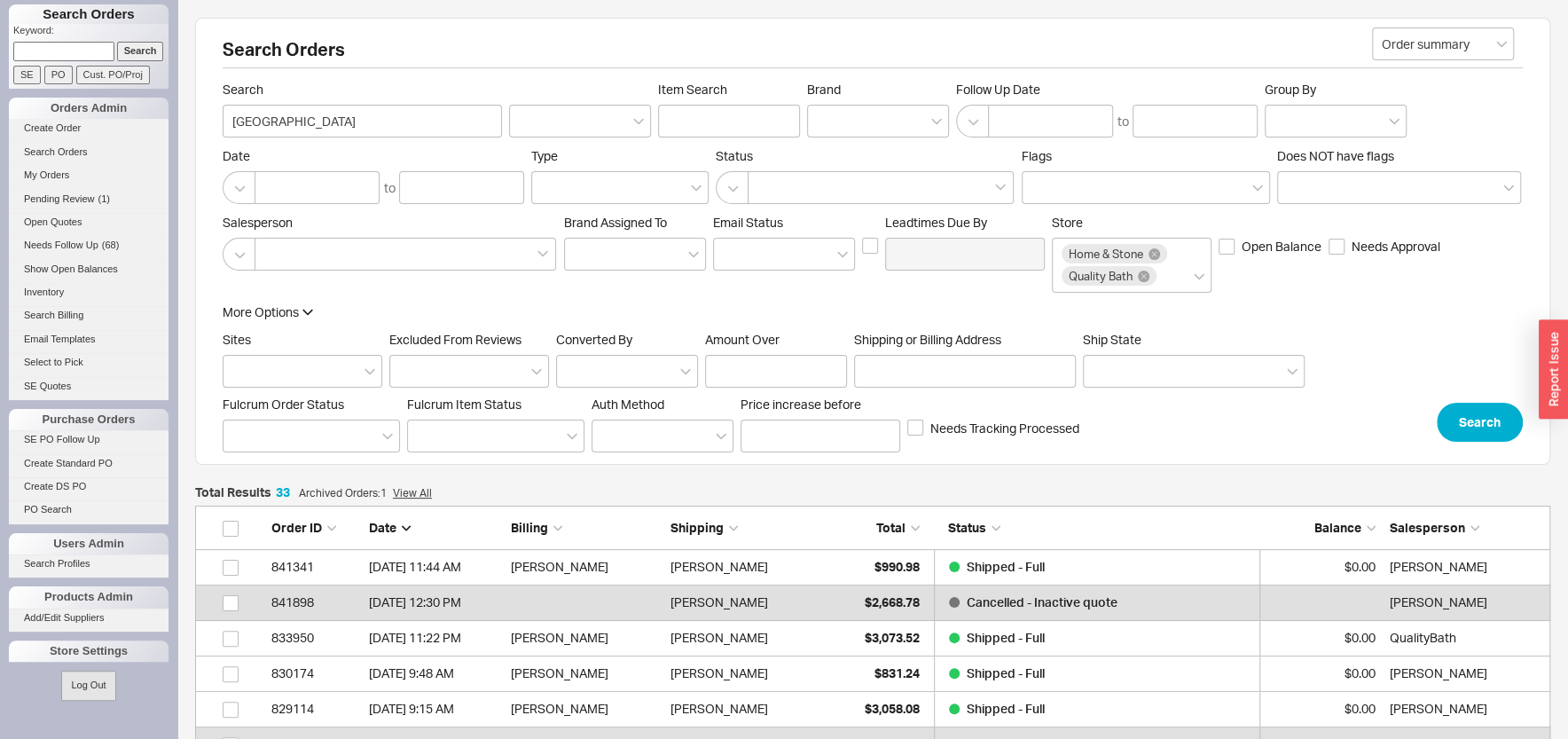
click at [53, 48] on input at bounding box center [63, 51] width 101 height 19
paste input "633225"
type input "633225"
click at [119, 35] on p "Keyword:" at bounding box center [91, 32] width 155 height 18
drag, startPoint x: 25, startPoint y: 69, endPoint x: 33, endPoint y: 86, distance: 18.8
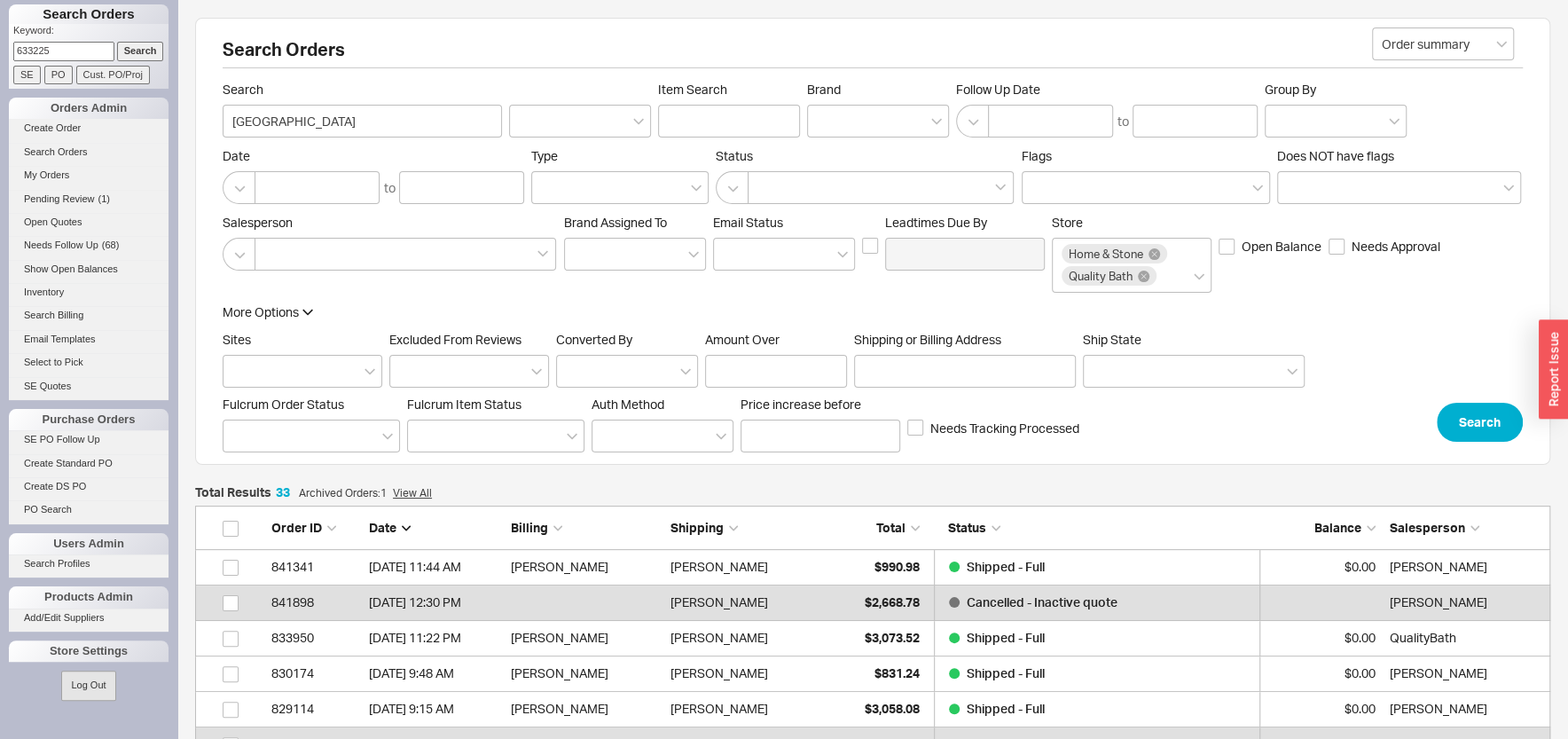
click at [23, 70] on input "SE" at bounding box center [26, 75] width 27 height 19
type input "633225"
type input "SE Number"
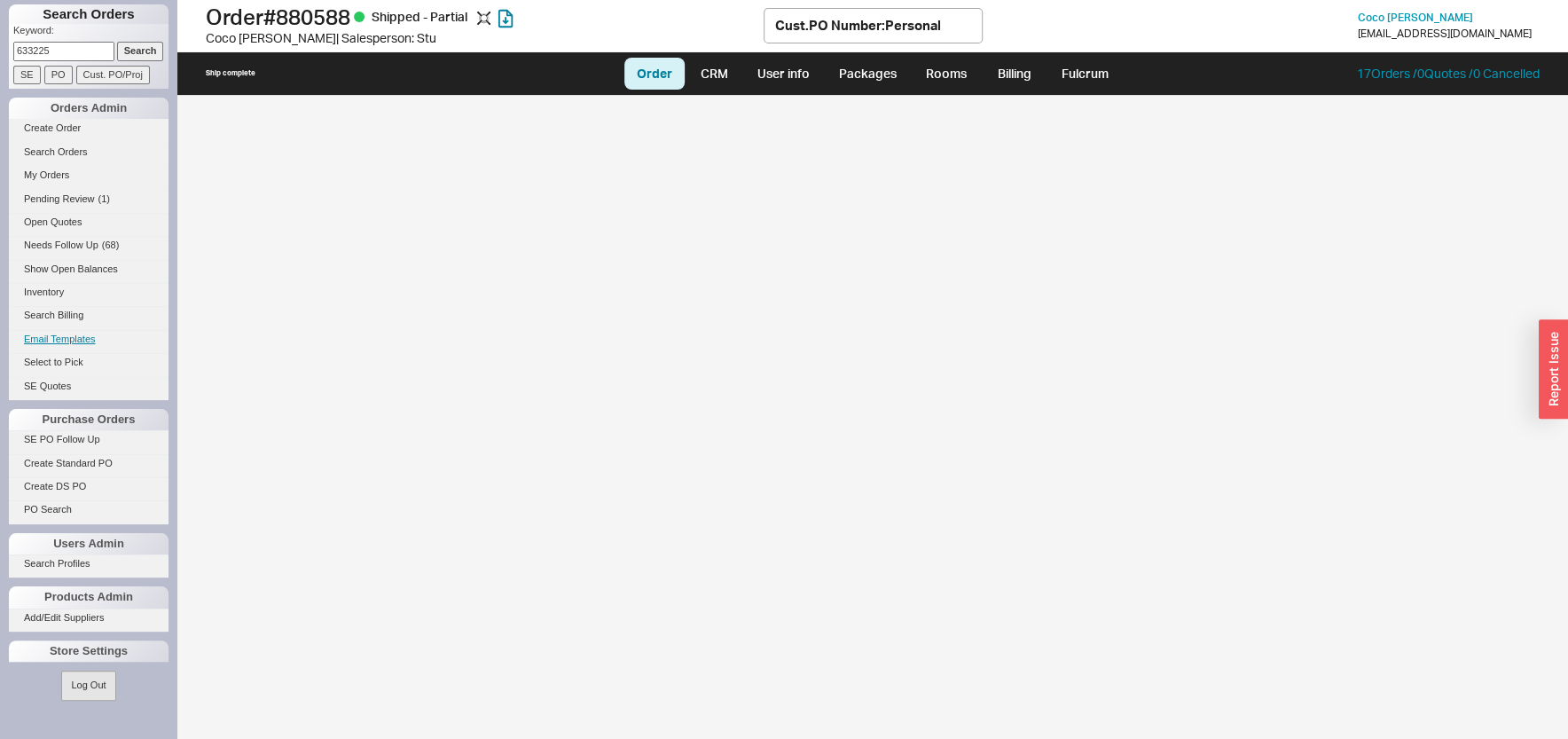
select select "LOW"
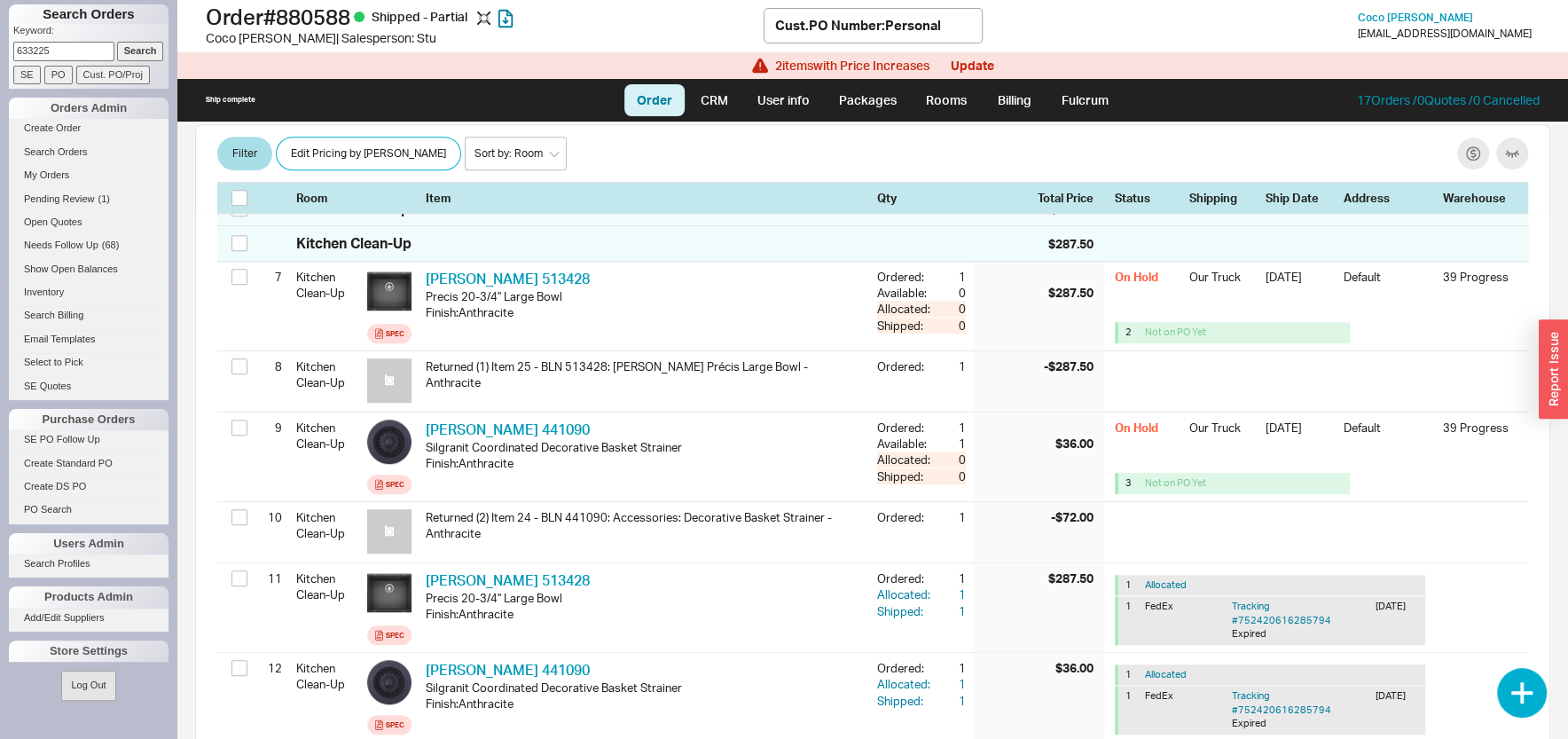
scroll to position [951, 0]
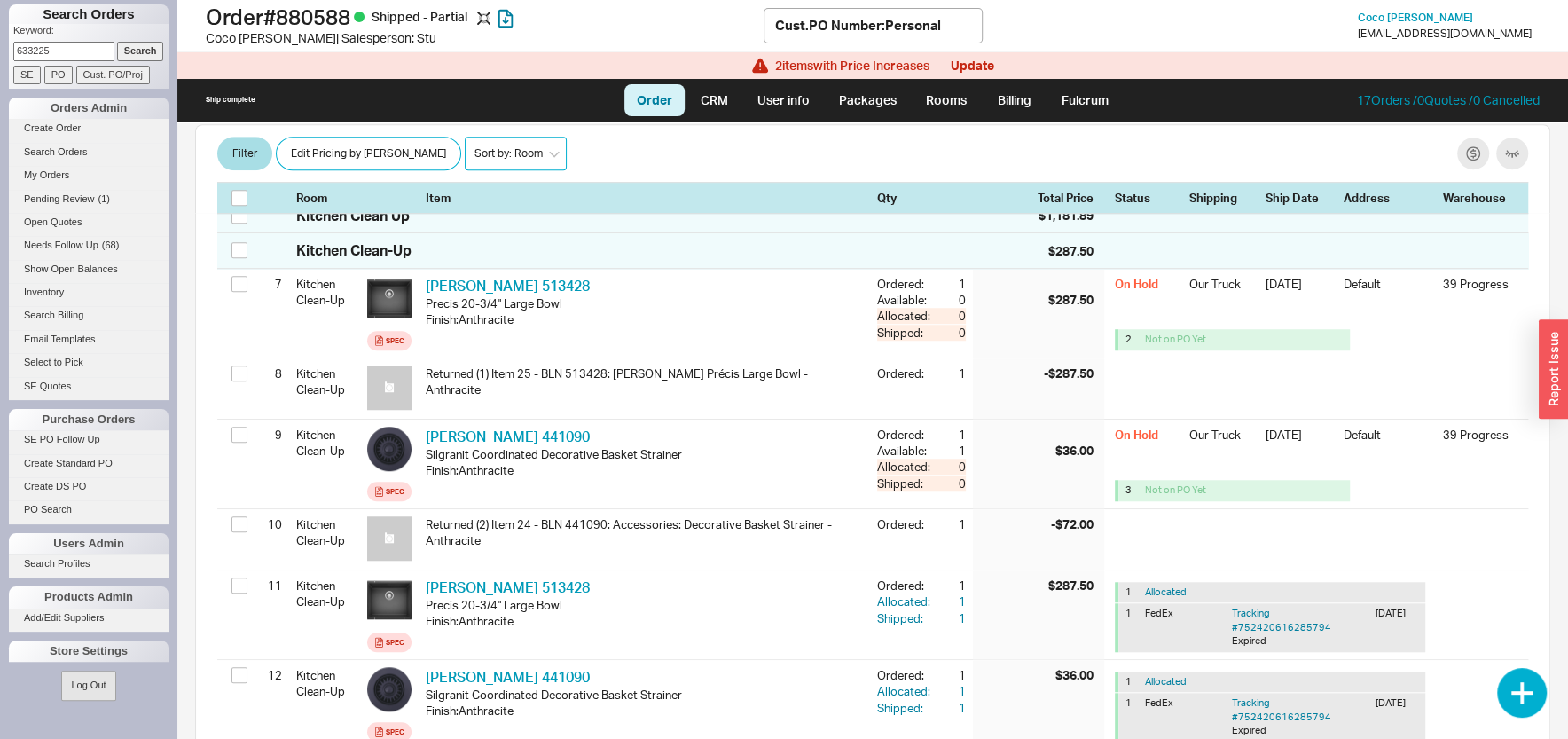
click at [465, 137] on select "Sort by: Room Sort by: Brand Sort by: Date" at bounding box center [516, 154] width 102 height 34
select select "4"
click option "Sort by: Date" at bounding box center [0, 0] width 0 height 0
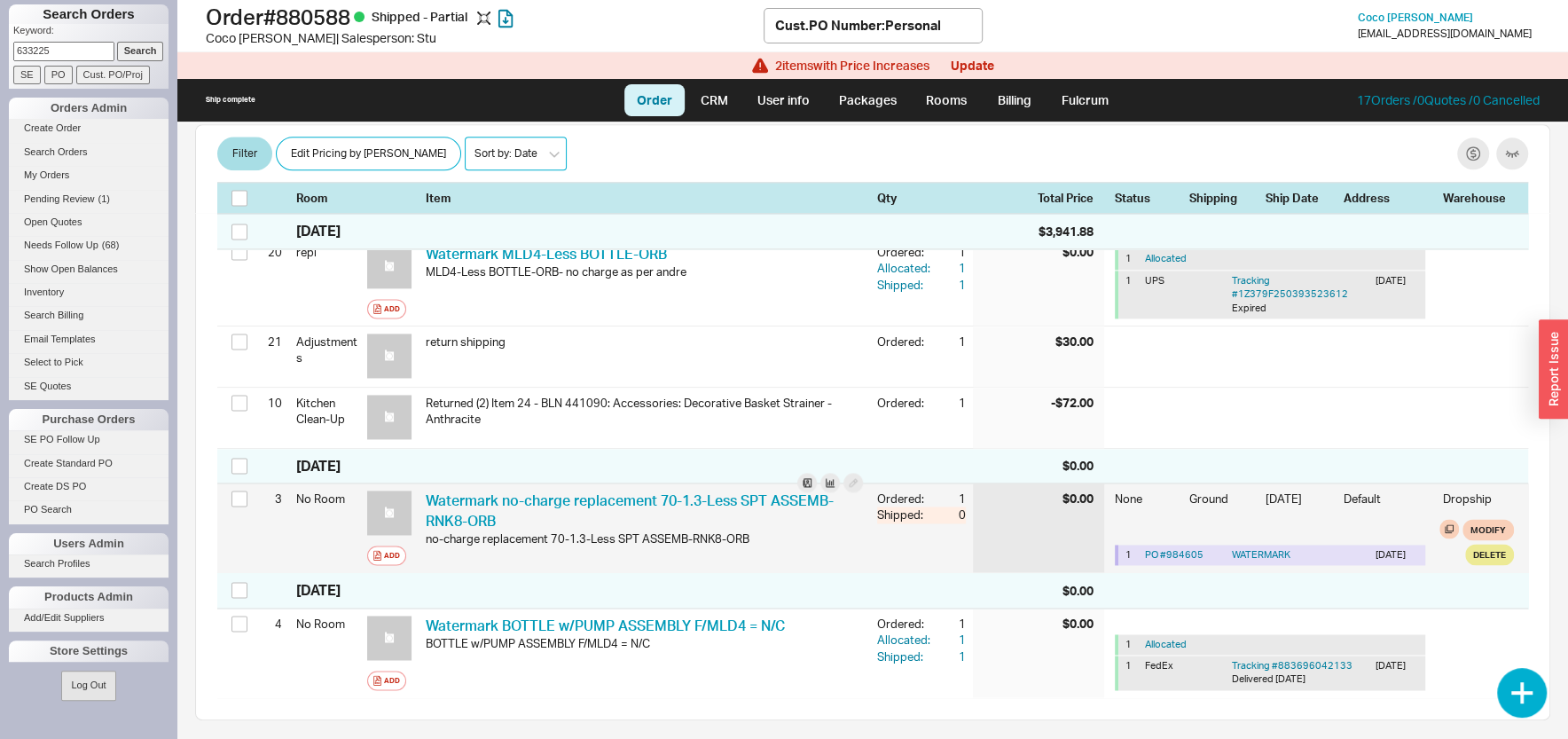
scroll to position [1805, 0]
click at [650, 492] on link "Watermark no-charge replacement 70-1.3-Less SPT ASSEMB-RNK8-ORB" at bounding box center [629, 510] width 408 height 37
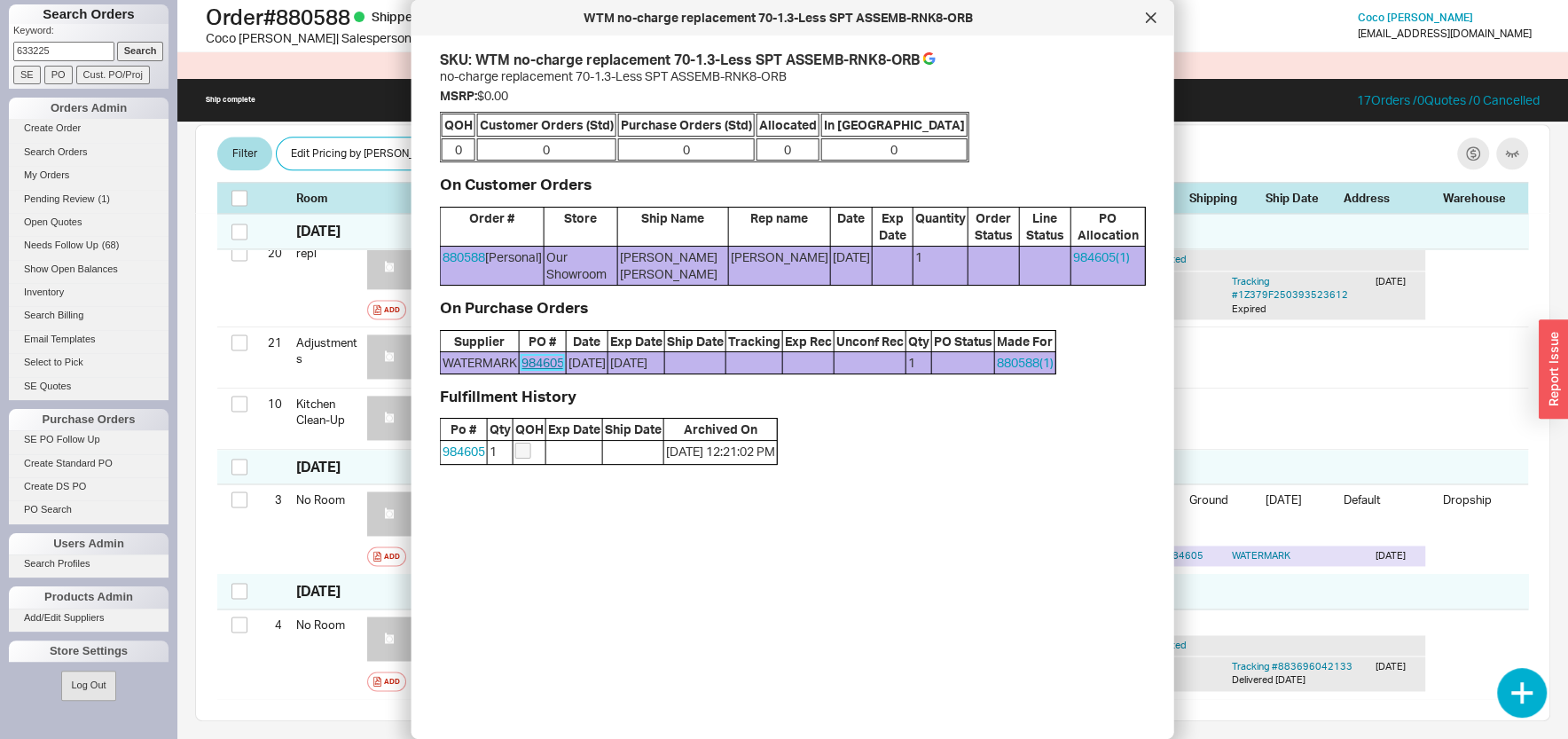
click at [529, 370] on link "984605" at bounding box center [542, 362] width 43 height 15
click at [1150, 18] on icon at bounding box center [1150, 17] width 9 height 9
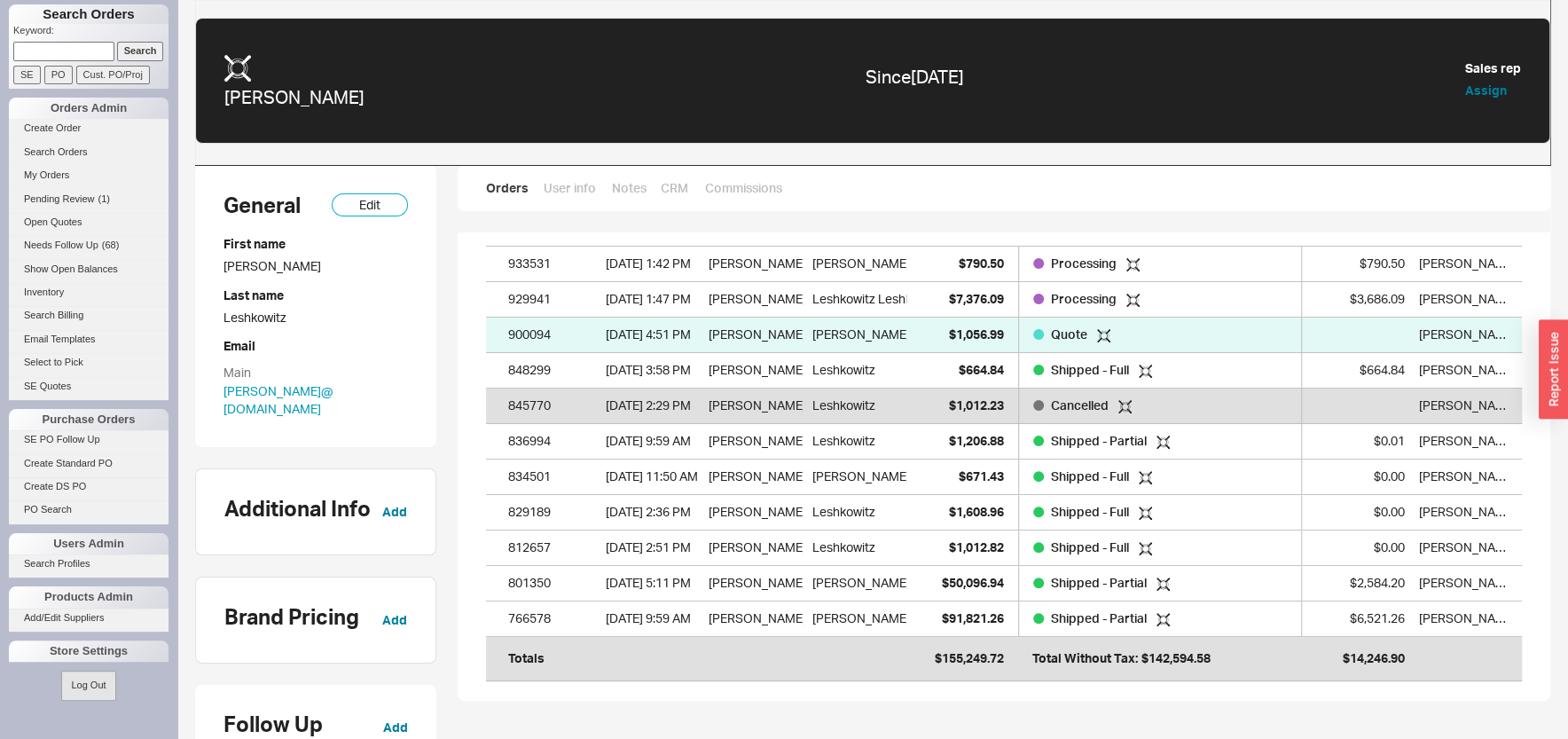
scroll to position [452, 1019]
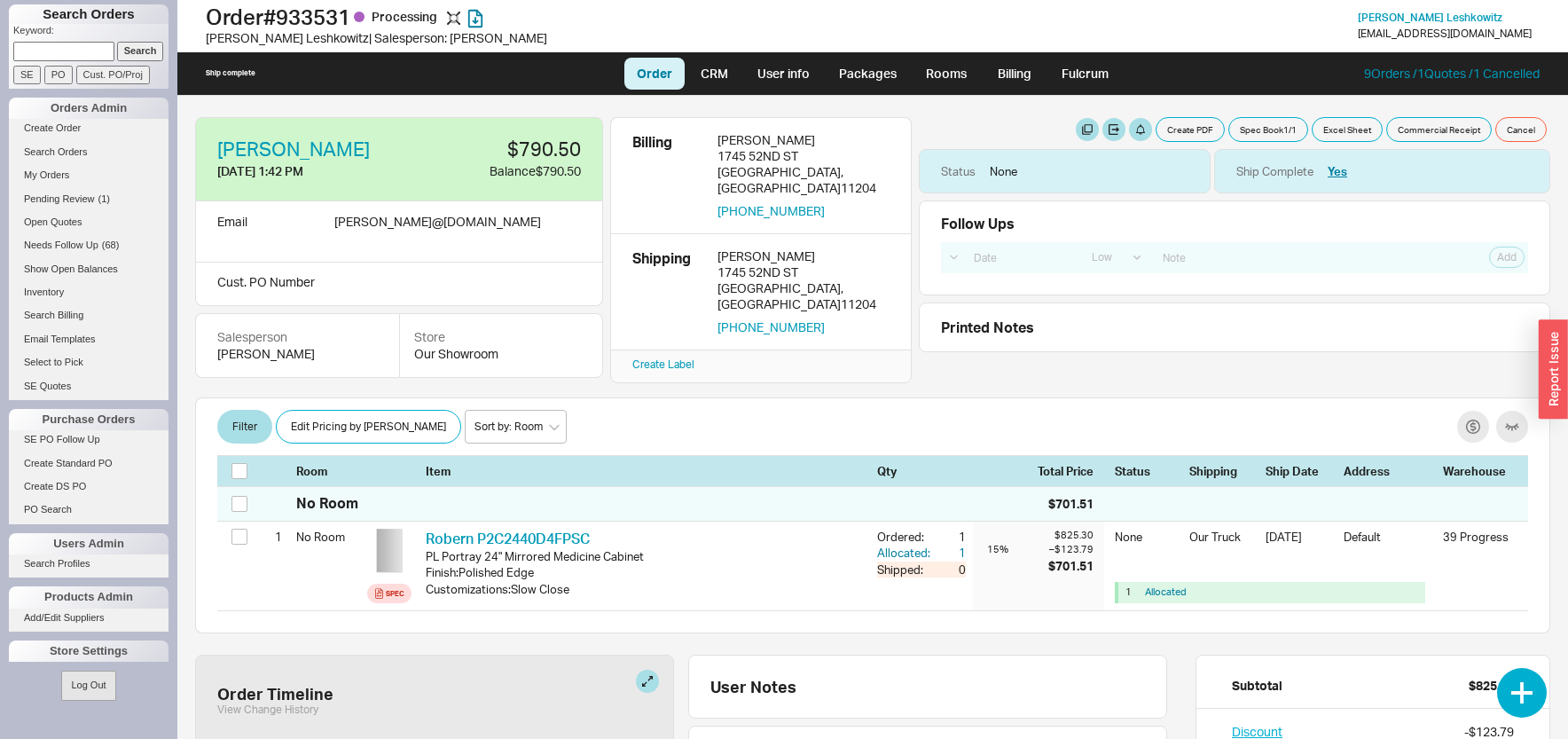
select select "LOW"
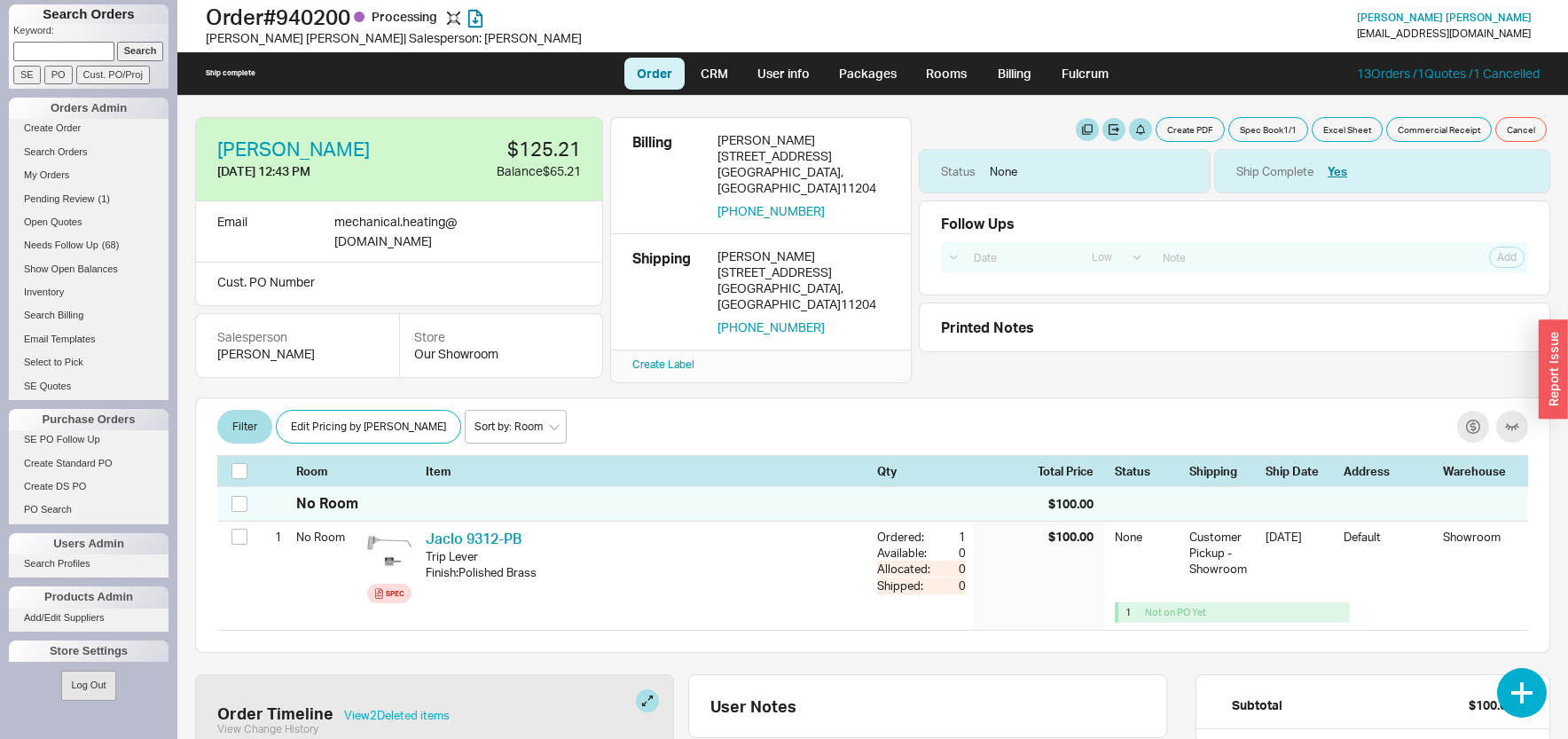
select select "LOW"
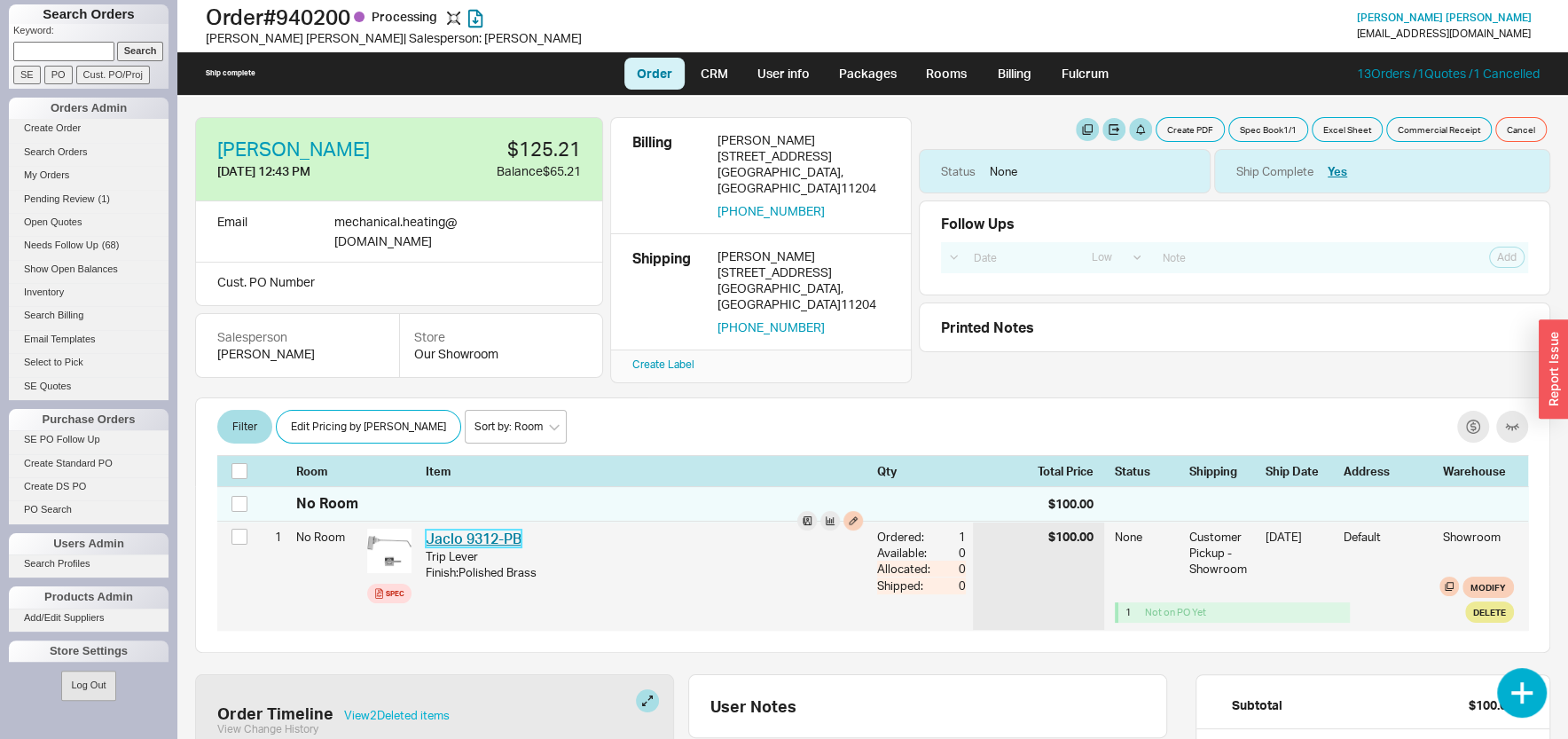
click at [493, 529] on link "Jaclo 9312-PB" at bounding box center [473, 537] width 96 height 18
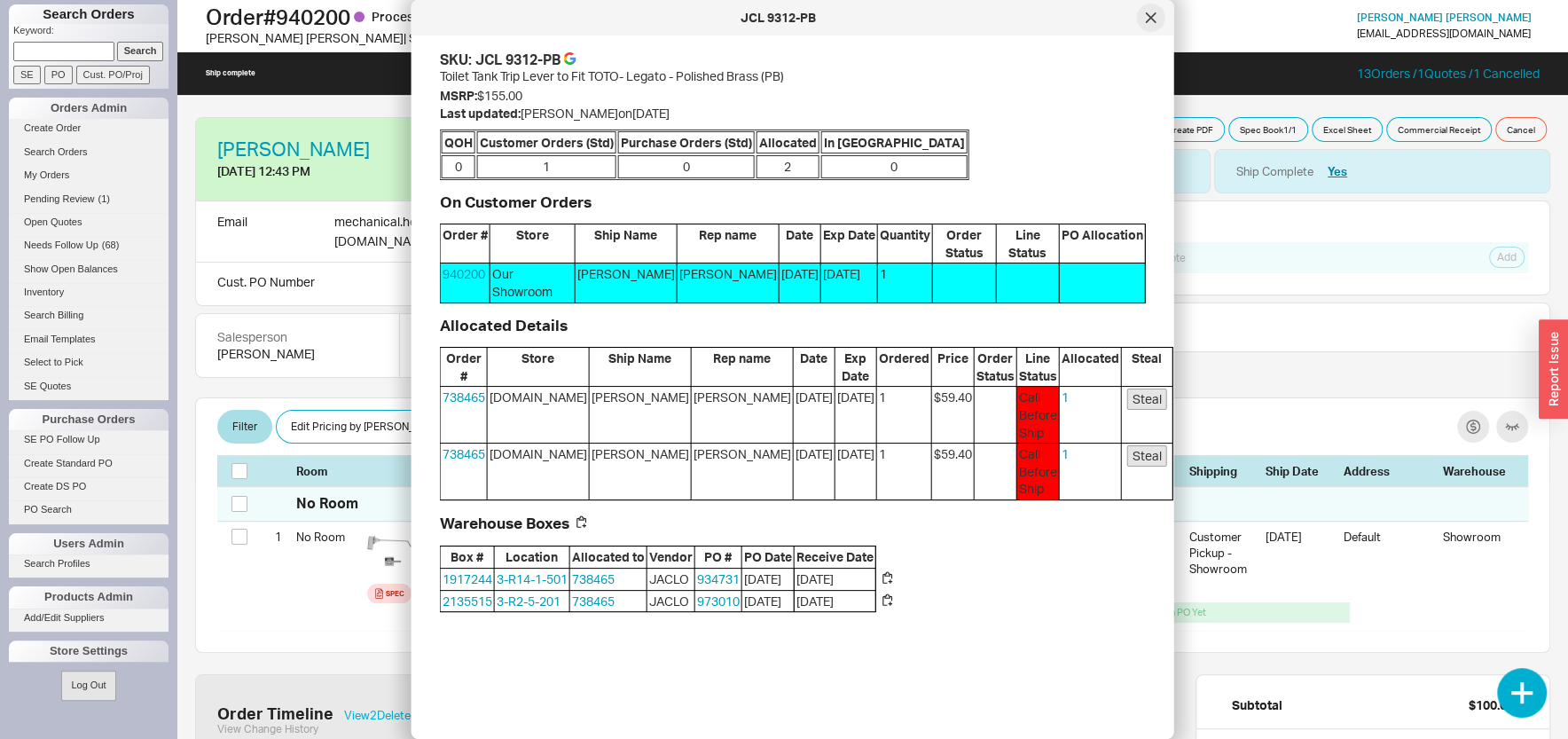
click at [1153, 18] on icon at bounding box center [1151, 17] width 10 height 10
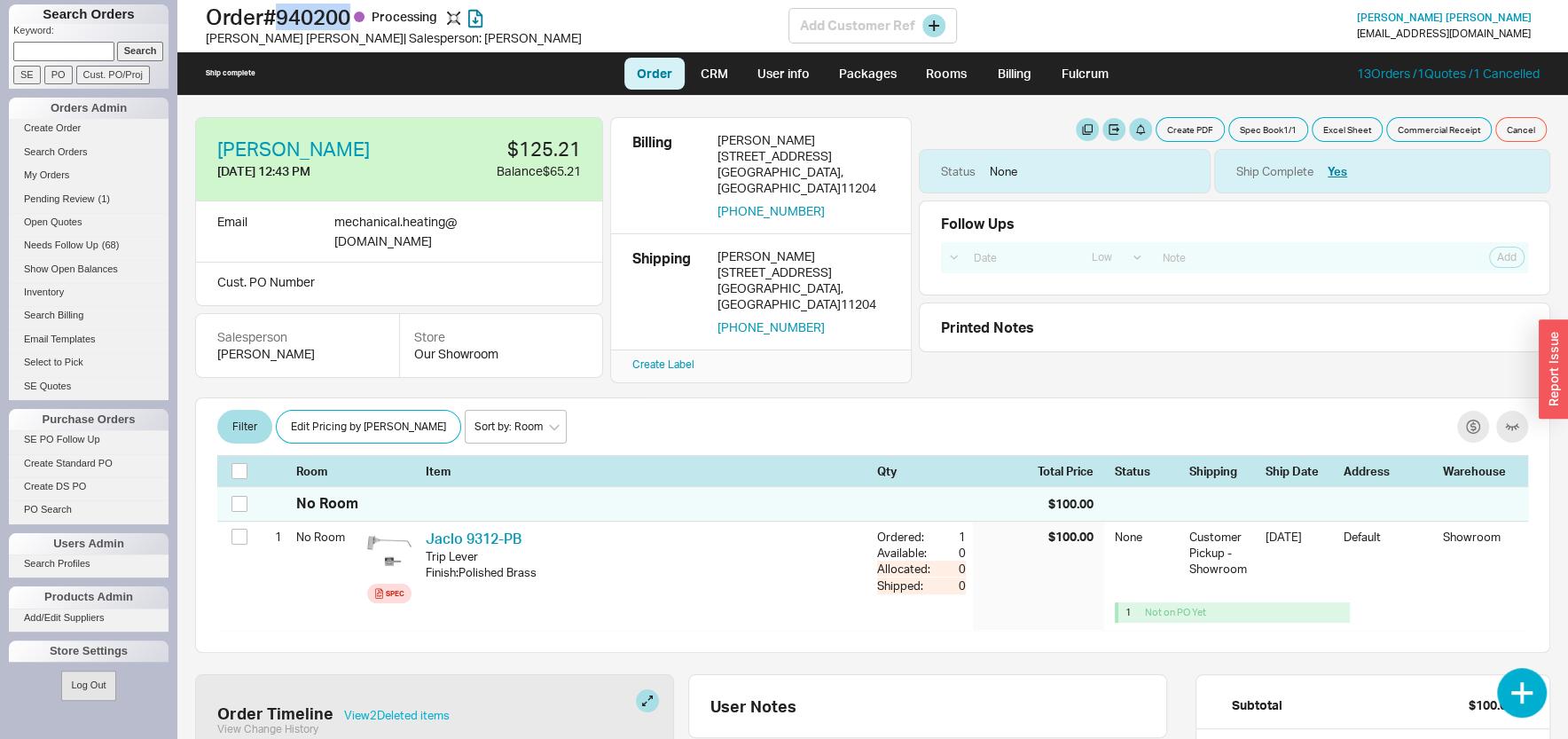
drag, startPoint x: 289, startPoint y: 15, endPoint x: 360, endPoint y: 20, distance: 71.2
click at [360, 20] on h1 "Order # 940200 Processing" at bounding box center [497, 17] width 583 height 25
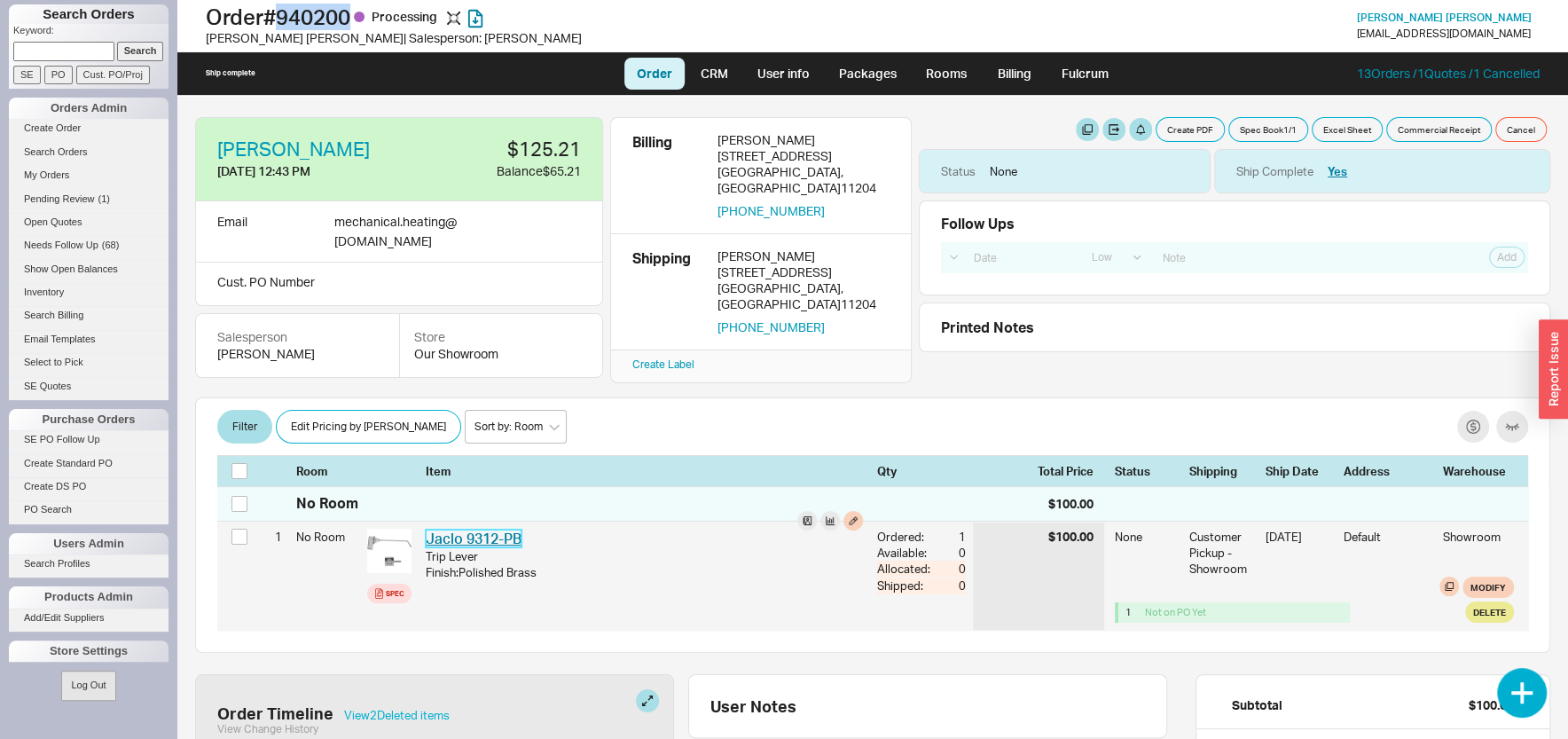
click at [482, 529] on link "Jaclo 9312-PB" at bounding box center [473, 537] width 96 height 18
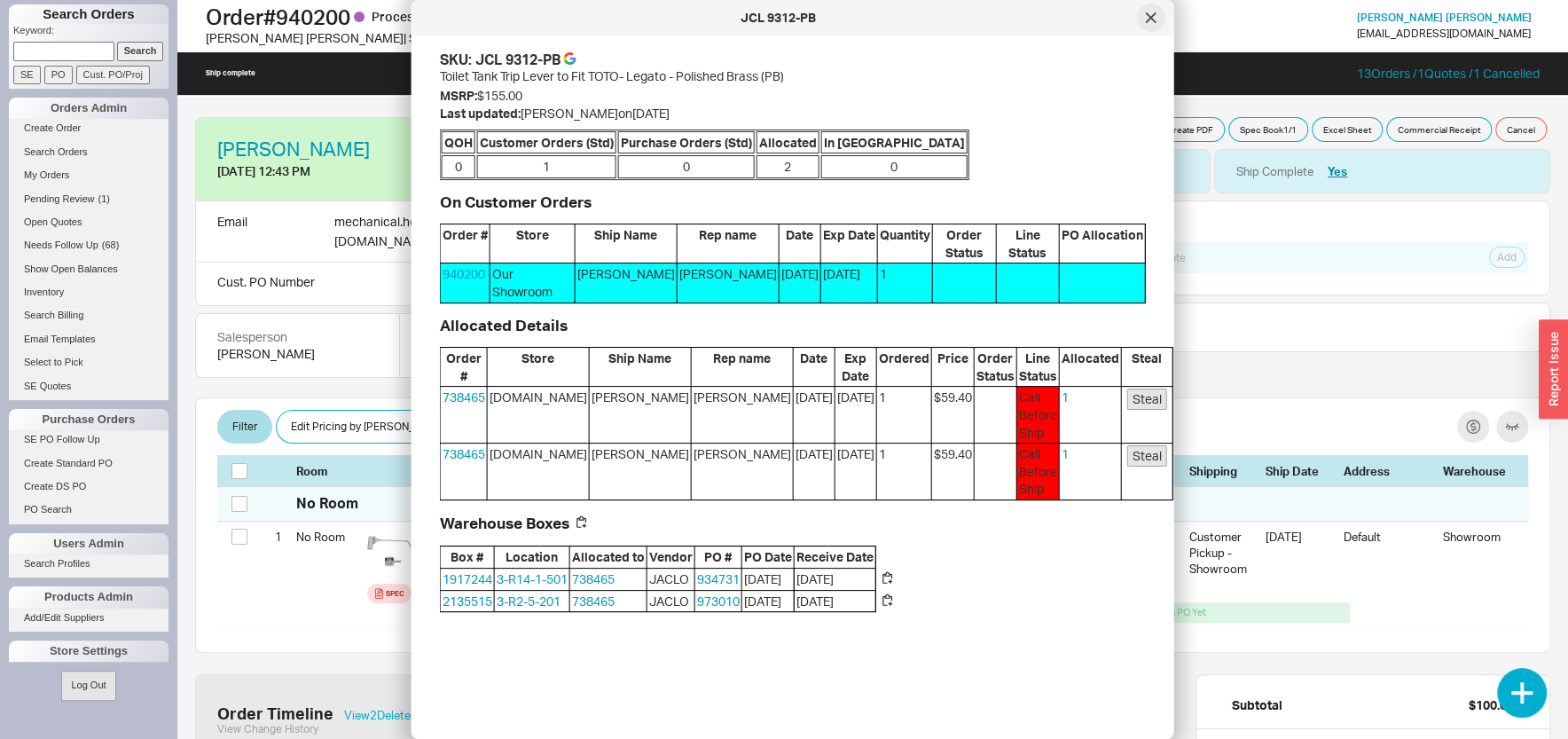
click at [1152, 11] on div at bounding box center [1151, 18] width 28 height 28
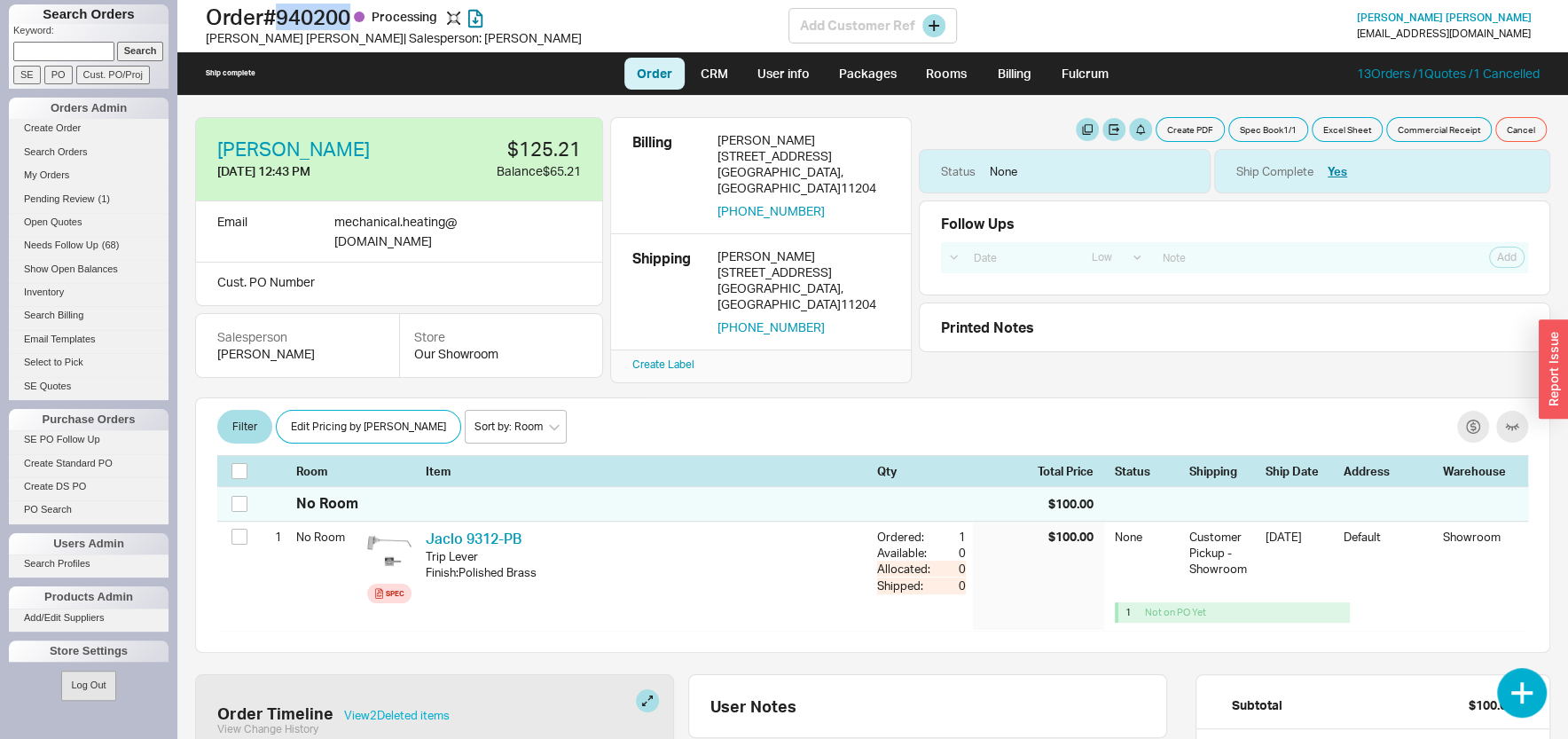
click at [356, 31] on div "Order # 940200 Processing Isaac Chaim | Salesperson: Sam" at bounding box center [497, 26] width 583 height 43
click at [293, 10] on h1 "Order # 940200 Processing" at bounding box center [497, 17] width 583 height 25
drag, startPoint x: 287, startPoint y: 13, endPoint x: 363, endPoint y: 23, distance: 76.7
click at [363, 23] on h1 "Order # 940200 Processing" at bounding box center [497, 17] width 583 height 25
copy h1 "940200"
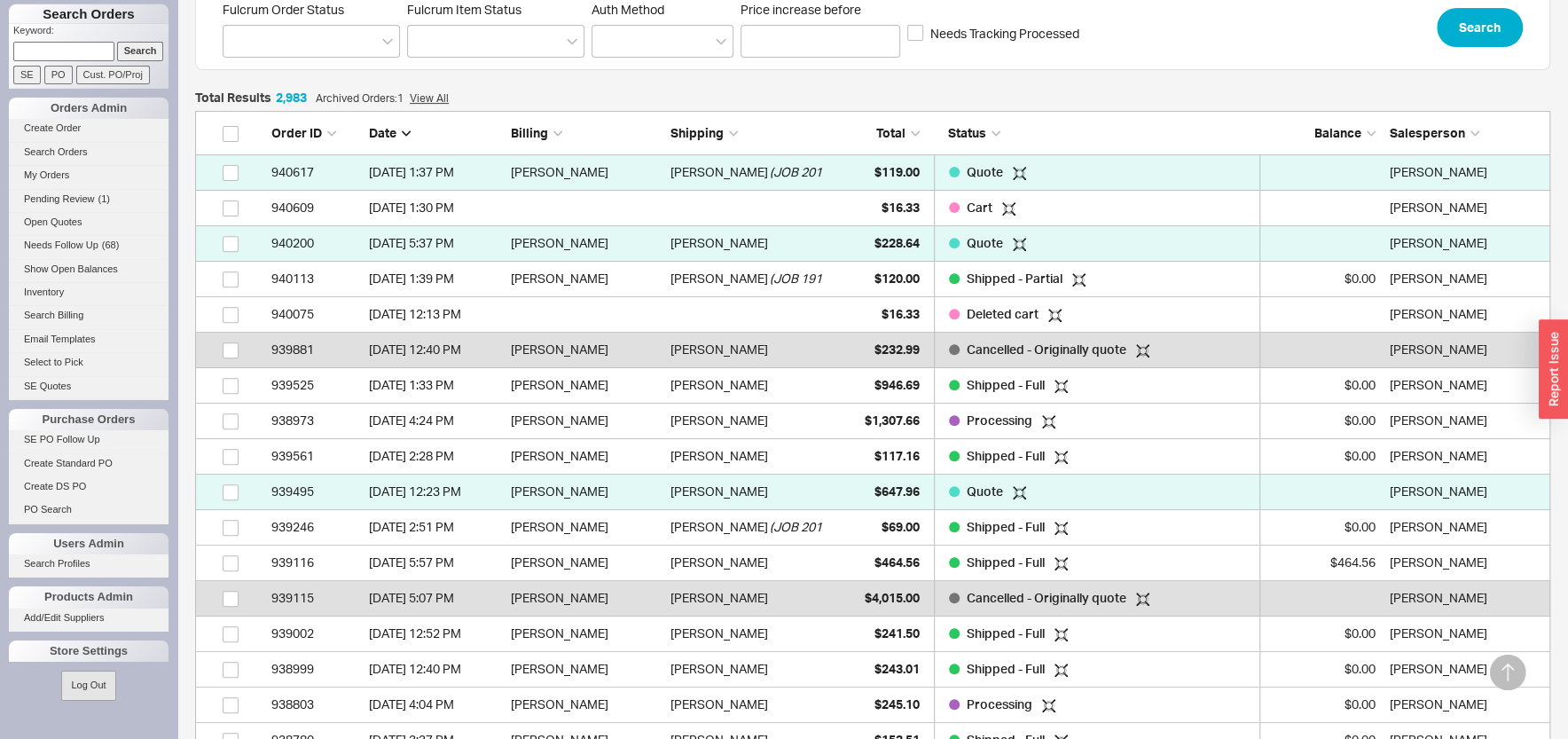
scroll to position [285, 0]
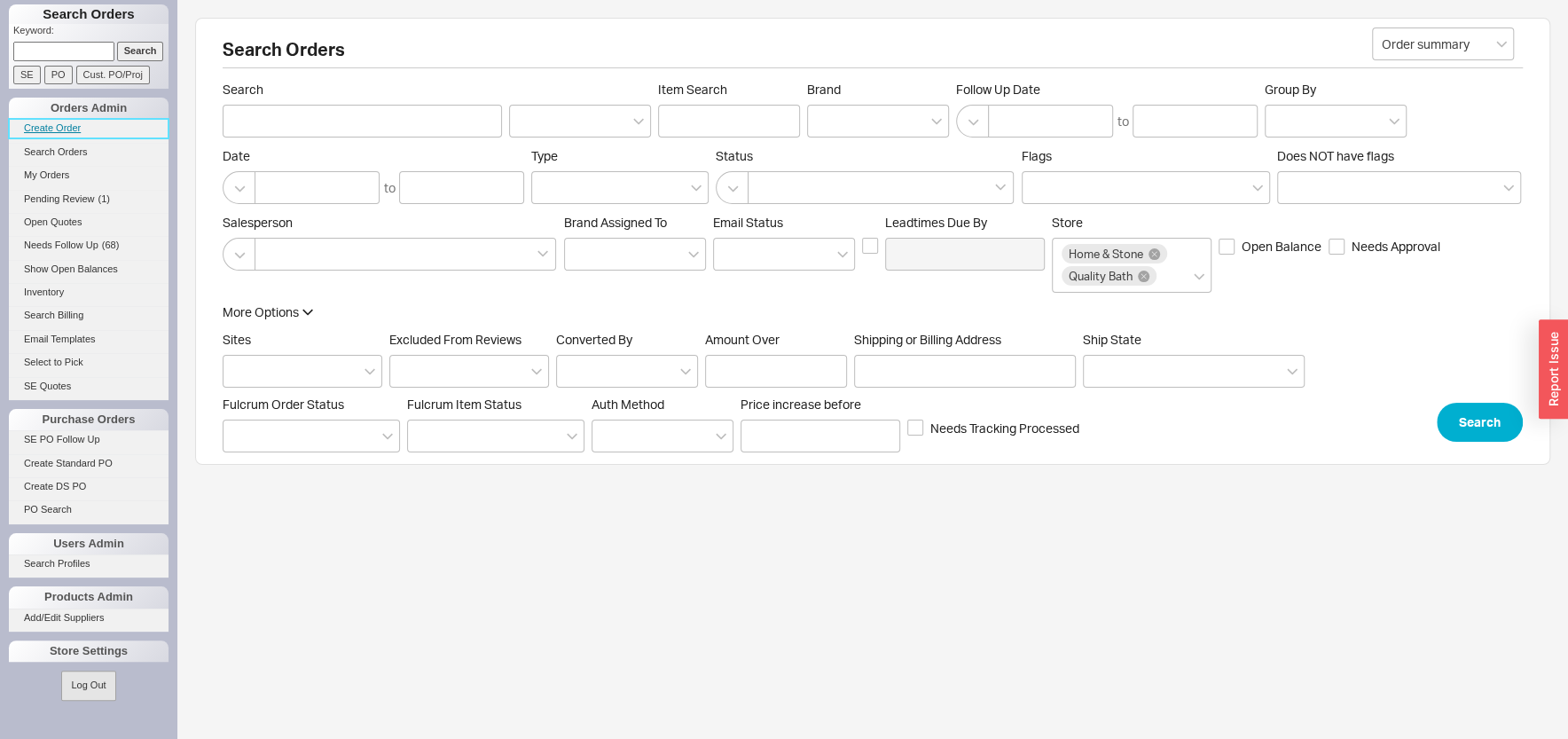
click at [44, 127] on link "Create Order" at bounding box center [88, 129] width 160 height 19
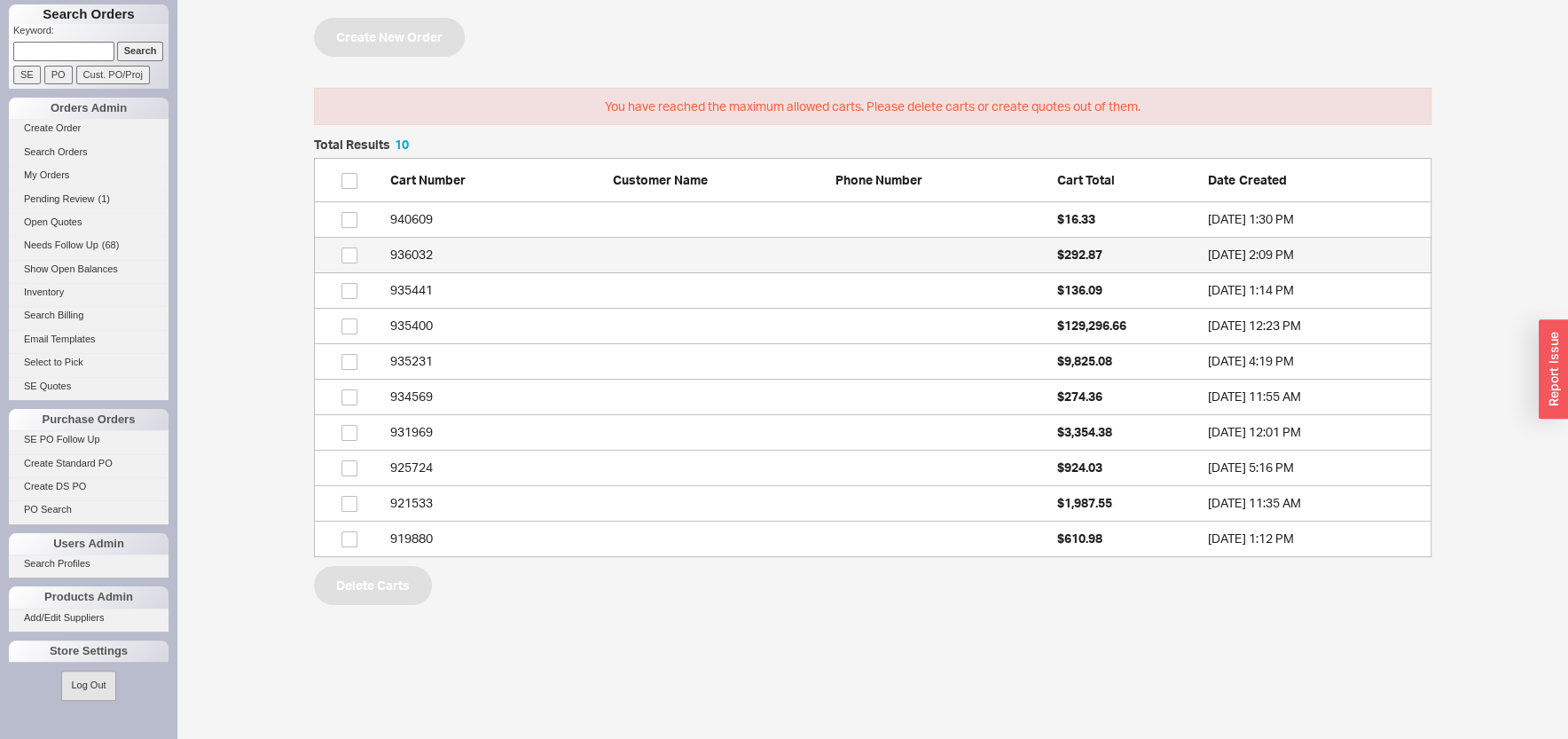
scroll to position [402, 1101]
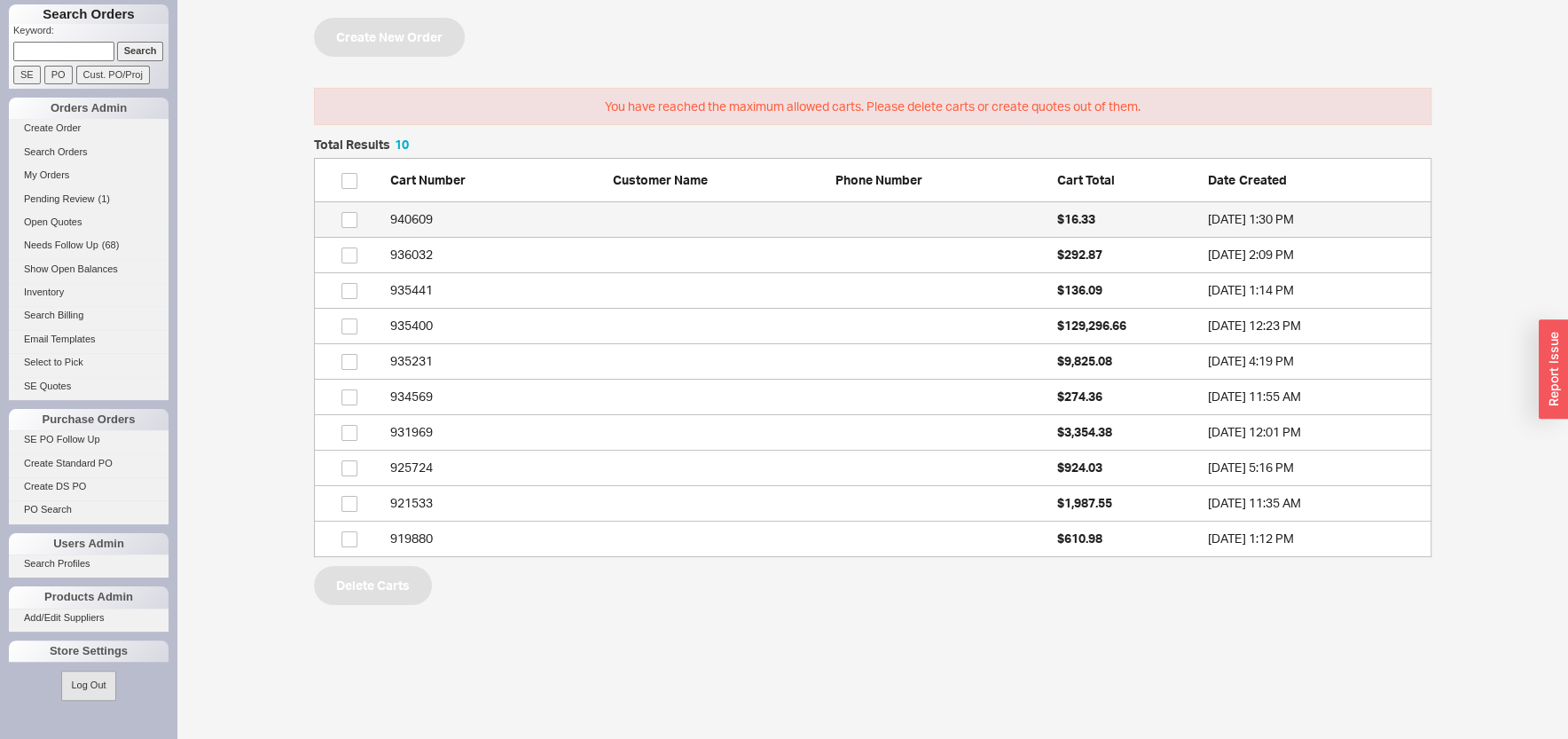
click at [406, 219] on div "940609" at bounding box center [497, 219] width 214 height 18
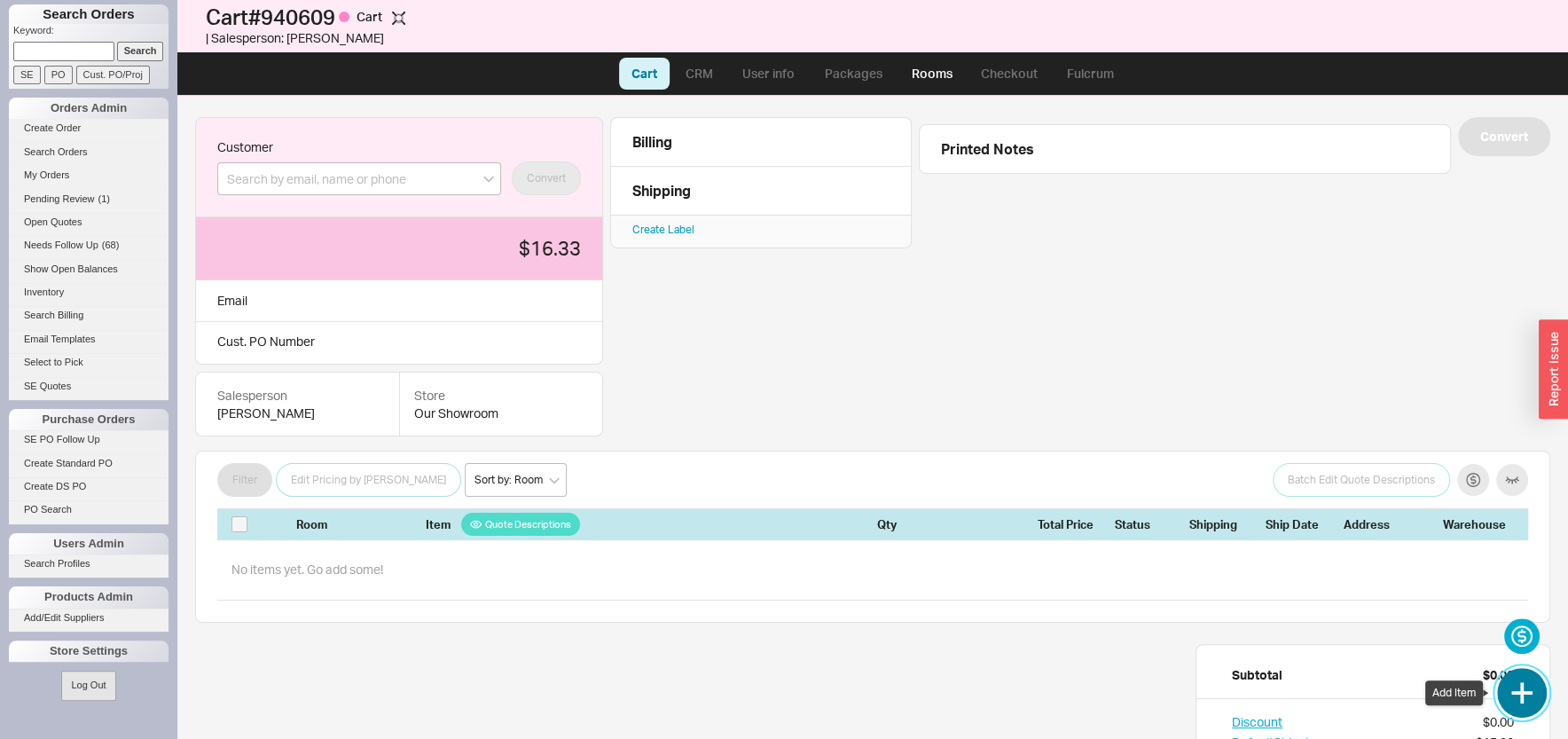
click at [1523, 698] on button "button" at bounding box center [1522, 693] width 49 height 49
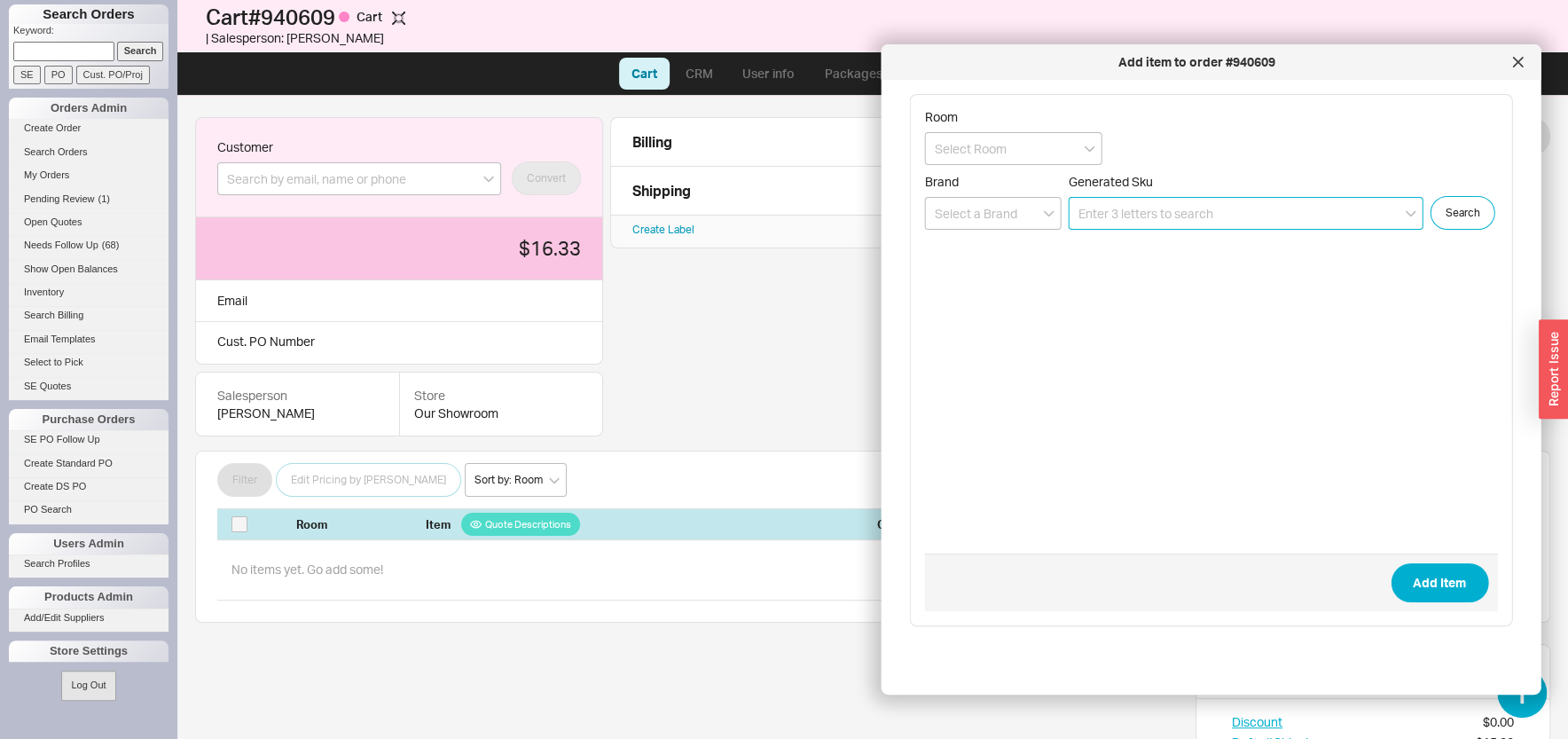
paste input "82444970-ff"
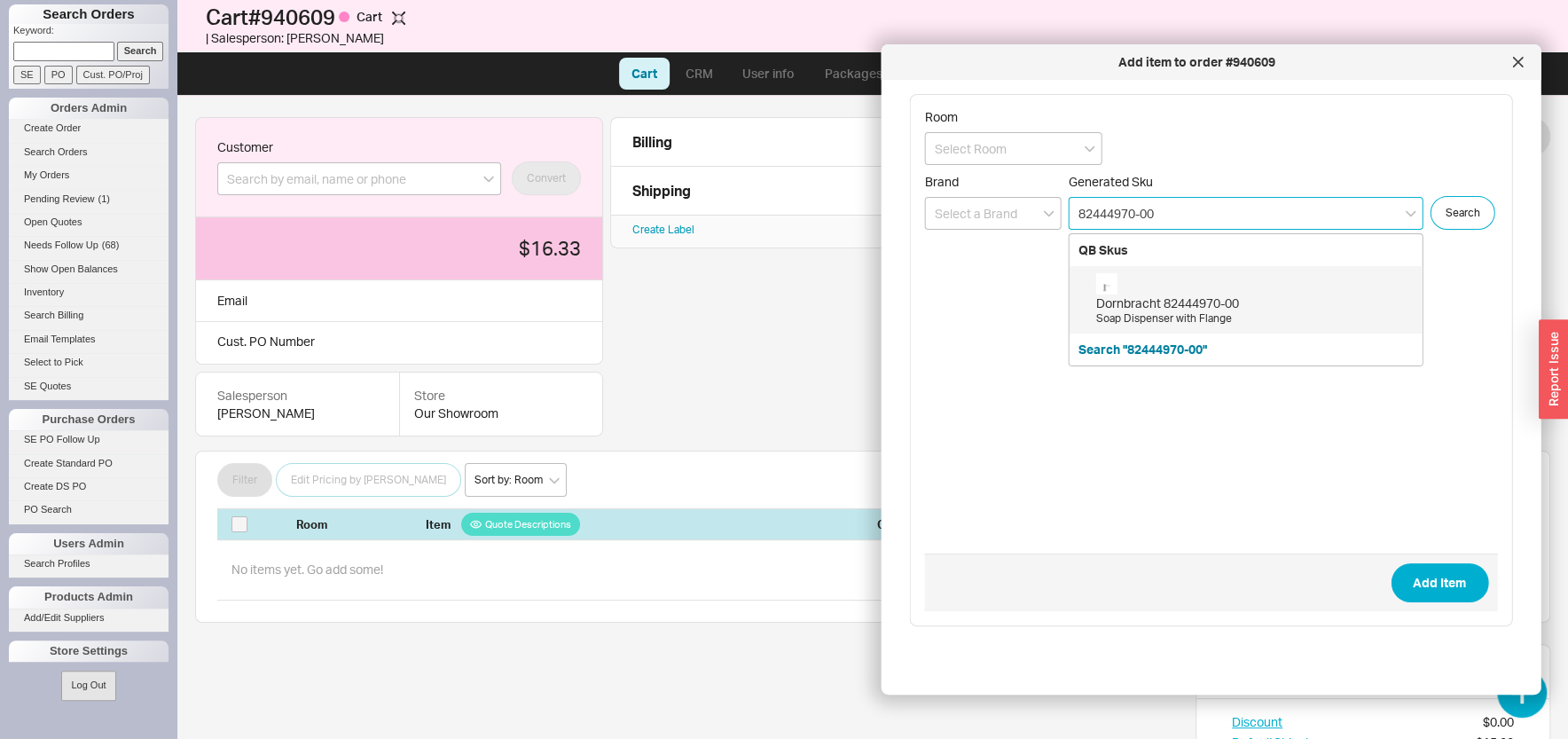
click at [1160, 300] on div "Dornbracht 82444970-00" at bounding box center [1254, 303] width 317 height 18
type input "82444970-00"
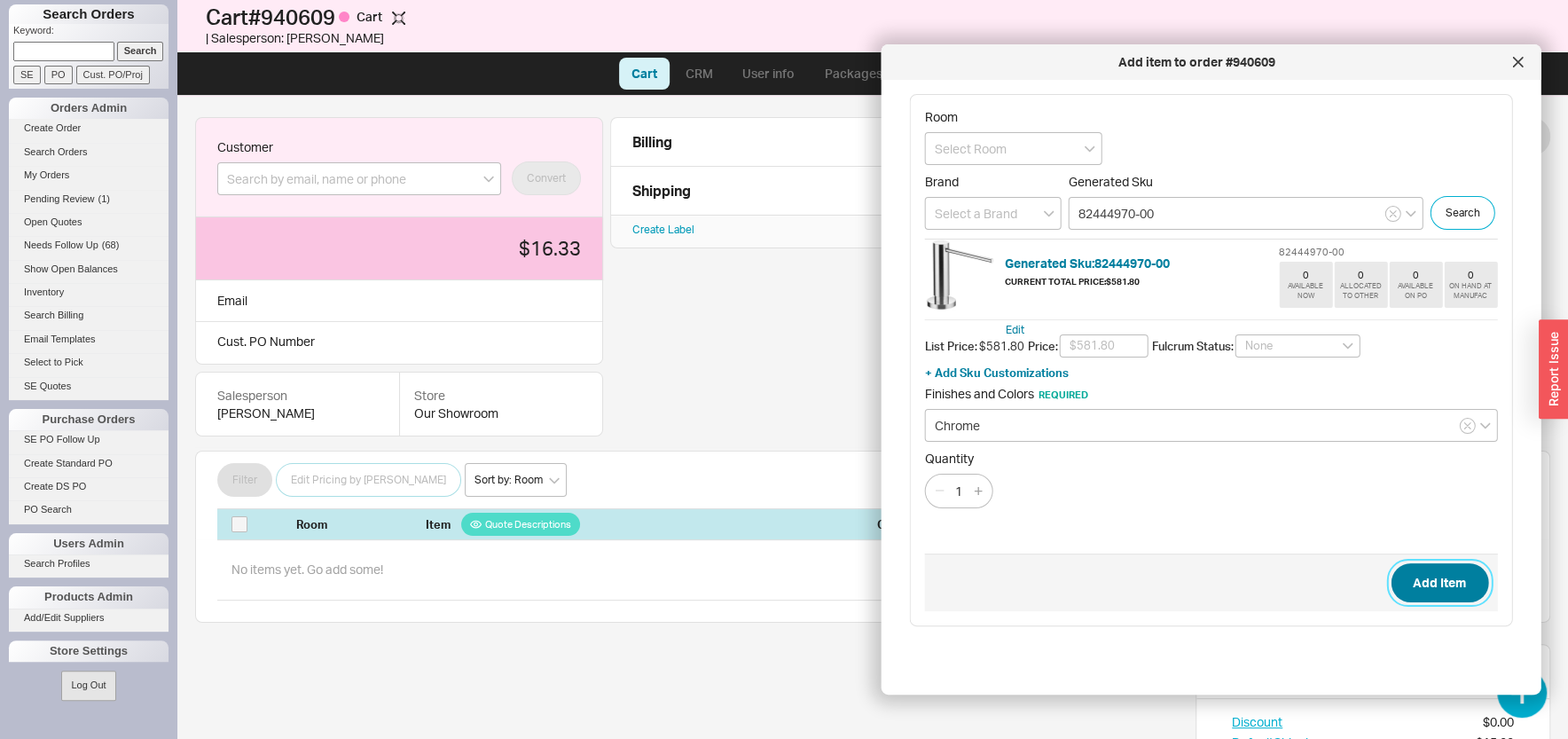
drag, startPoint x: 1435, startPoint y: 586, endPoint x: 1425, endPoint y: 589, distance: 10.4
click at [1432, 587] on button "Add Item" at bounding box center [1438, 582] width 97 height 39
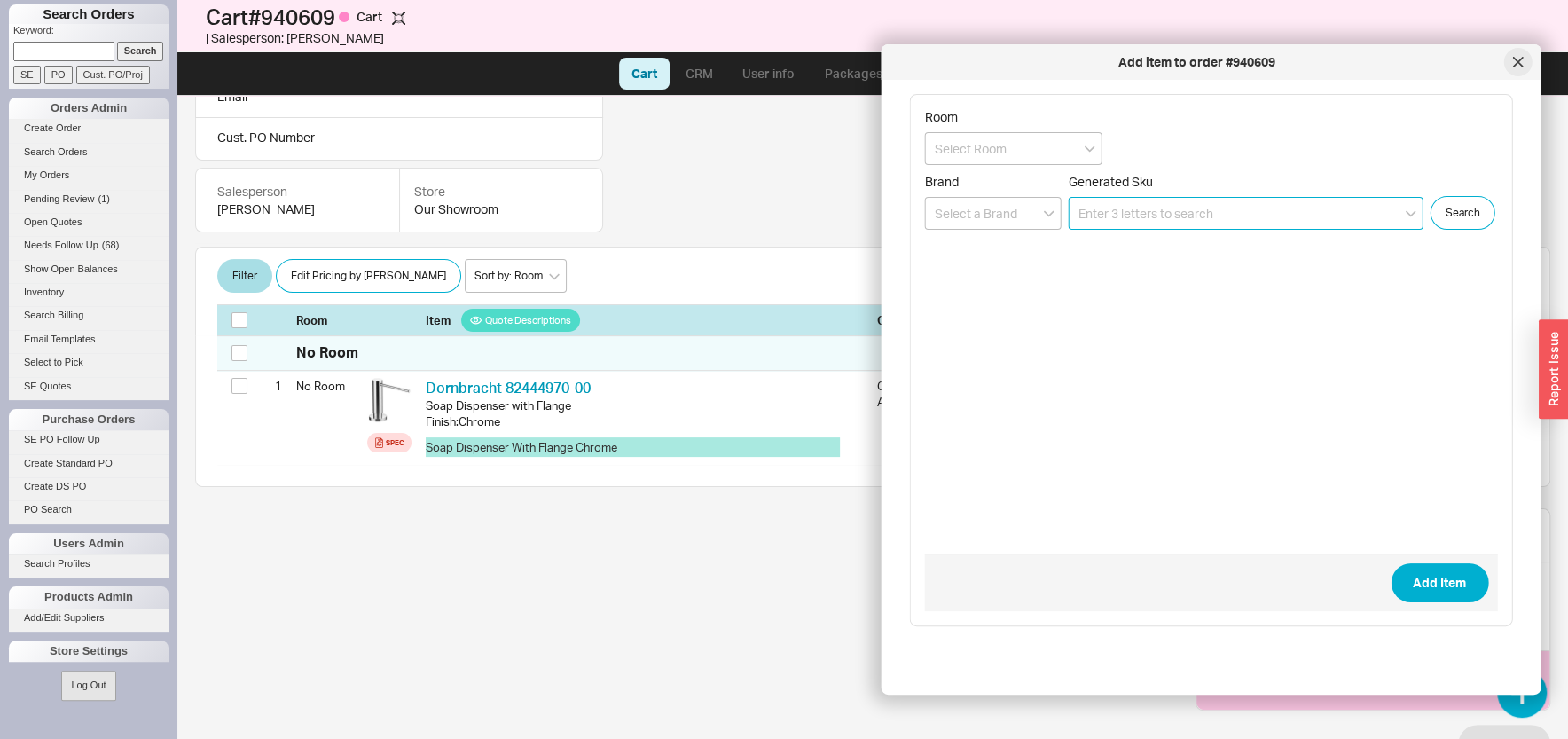
scroll to position [204, 0]
click at [1513, 62] on icon at bounding box center [1517, 62] width 10 height 10
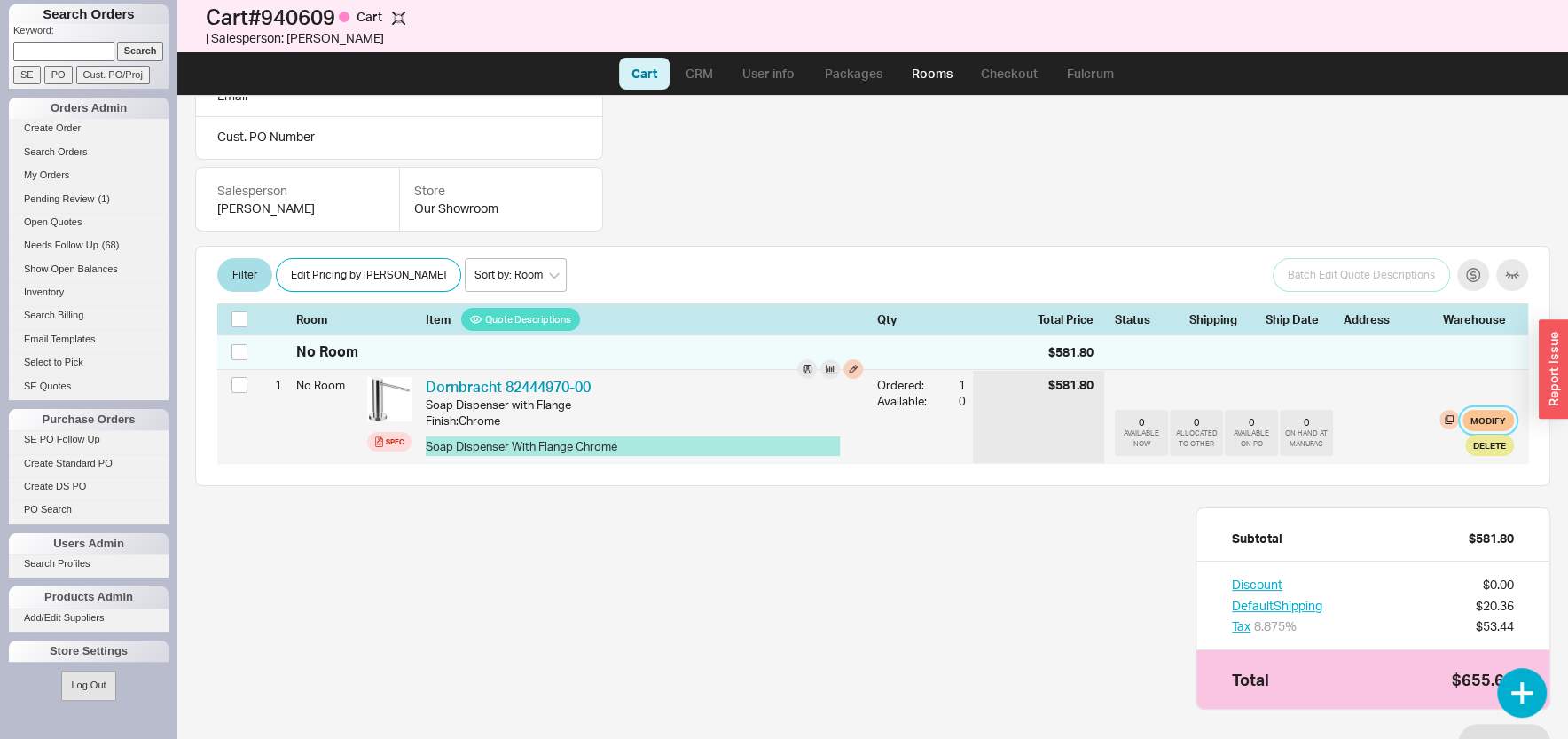
click at [1466, 416] on button "Modify" at bounding box center [1488, 420] width 51 height 21
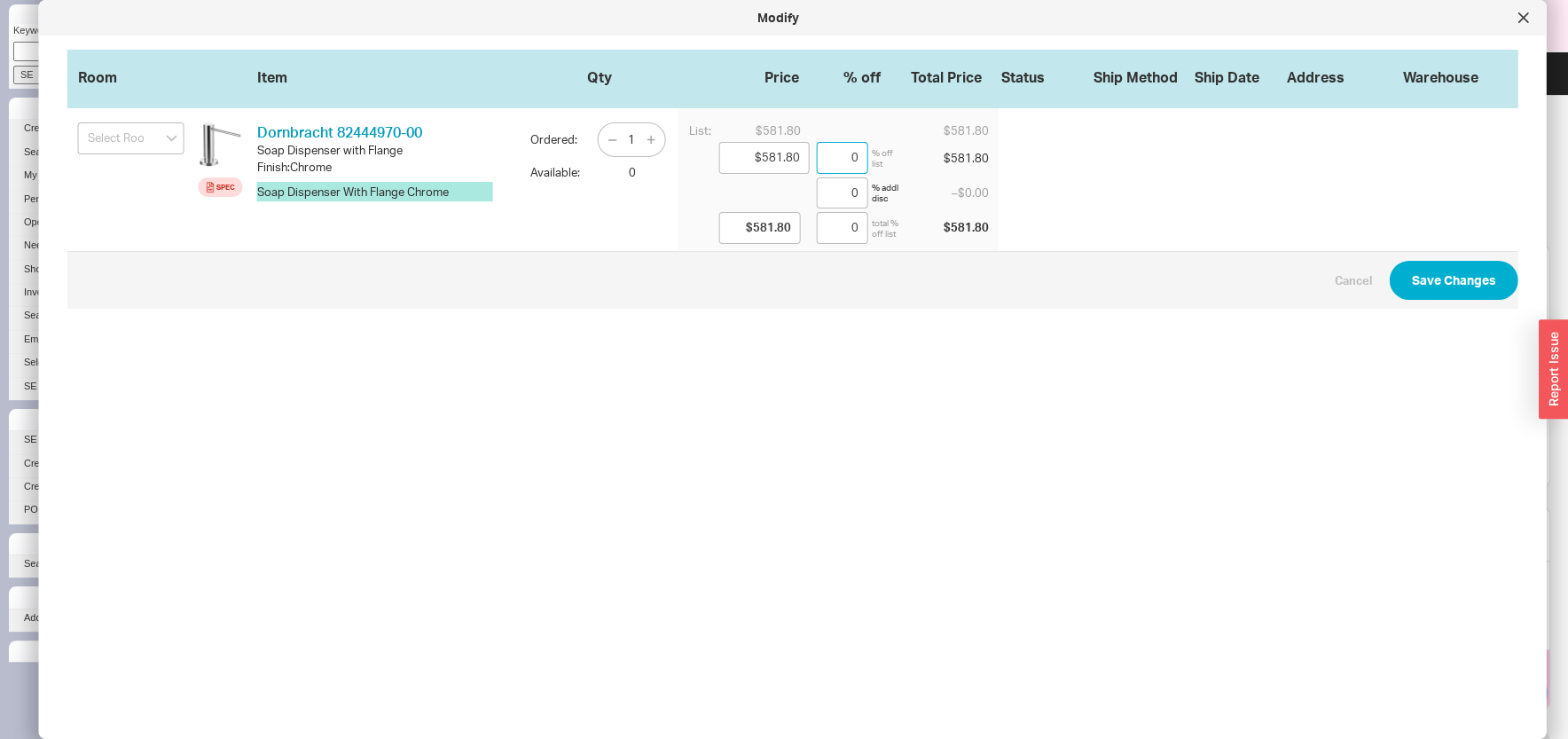
click at [817, 163] on input "0" at bounding box center [842, 158] width 51 height 32
drag, startPoint x: 813, startPoint y: 161, endPoint x: 897, endPoint y: 167, distance: 84.2
click at [868, 165] on input "0" at bounding box center [842, 158] width 51 height 32
type input "$546.89"
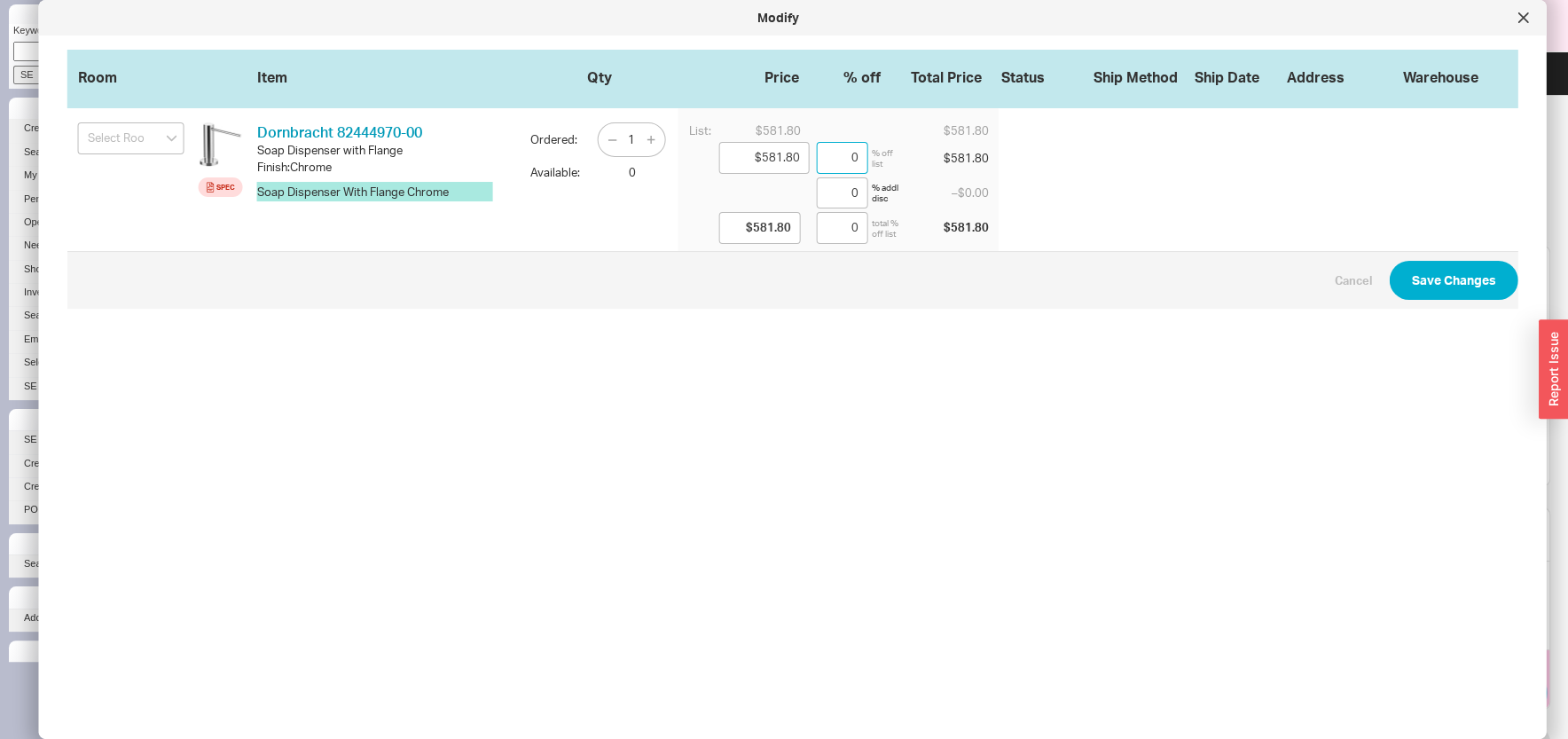
type input "6"
type input "$546.89"
type input "6"
type input "$203.63"
type input "65"
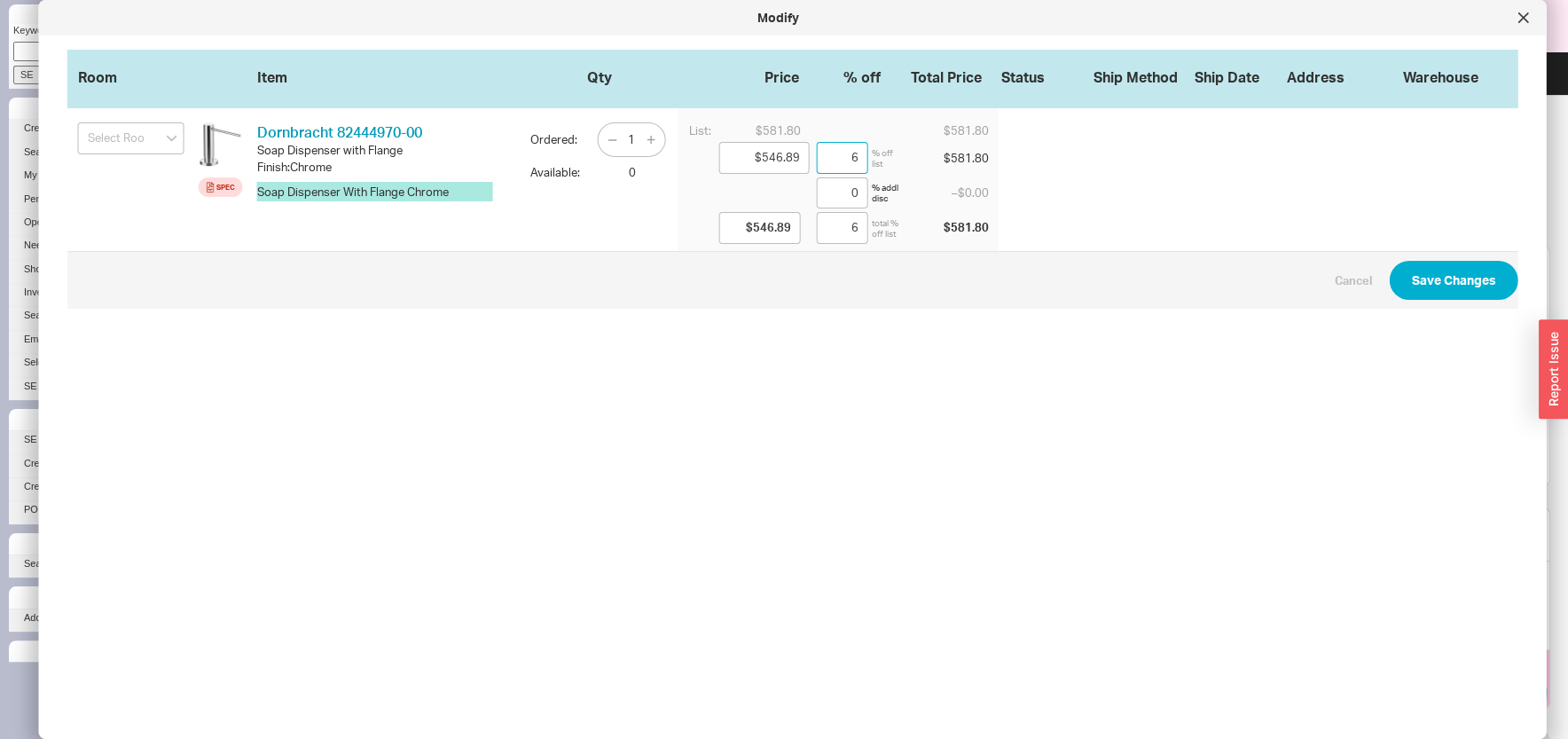
type input "$203.63"
type input "65"
click at [825, 161] on input "65" at bounding box center [842, 158] width 51 height 32
click at [825, 160] on input "65" at bounding box center [842, 158] width 51 height 32
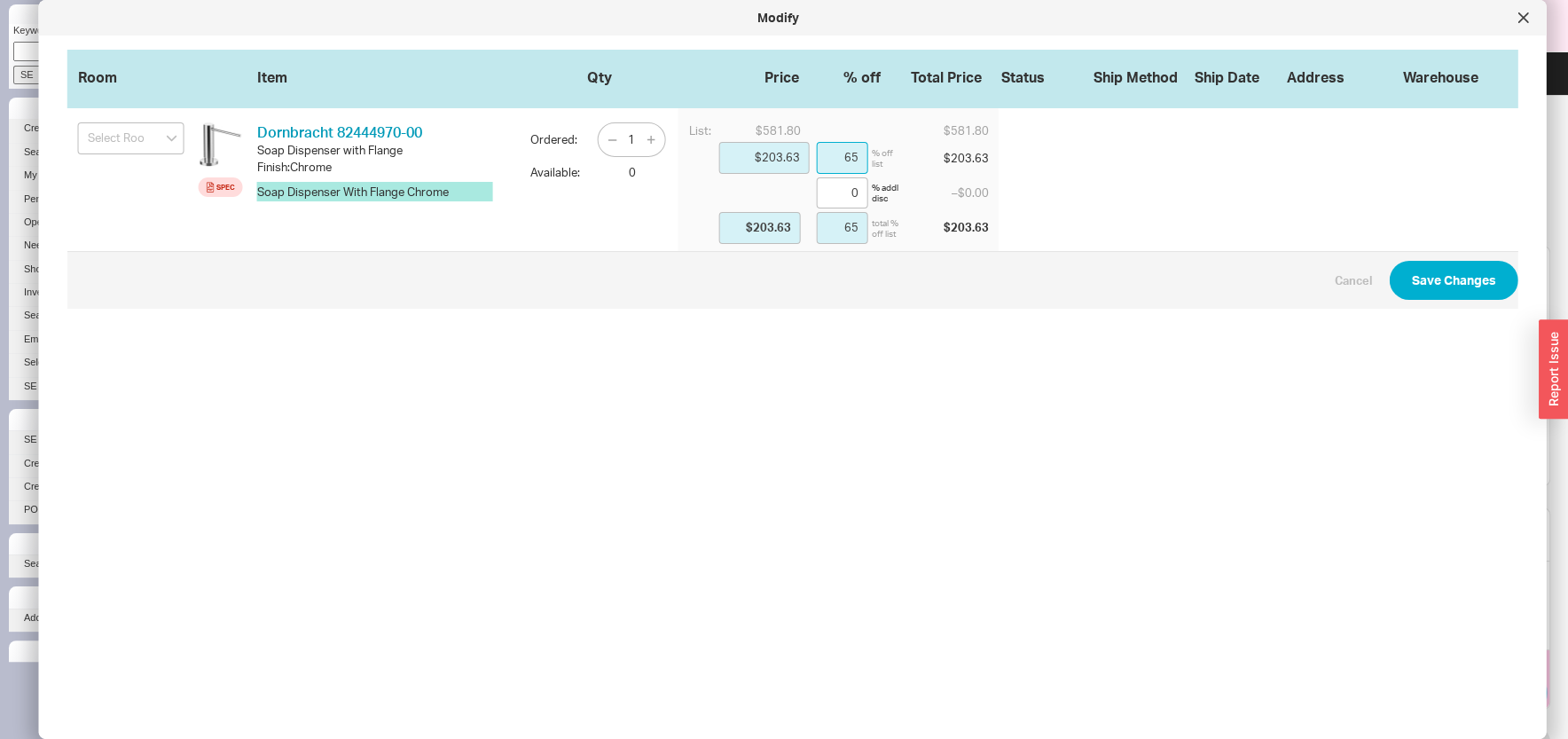
type input "$564.35"
type input "3"
type input "$564.35"
type input "3"
type input "$378.17"
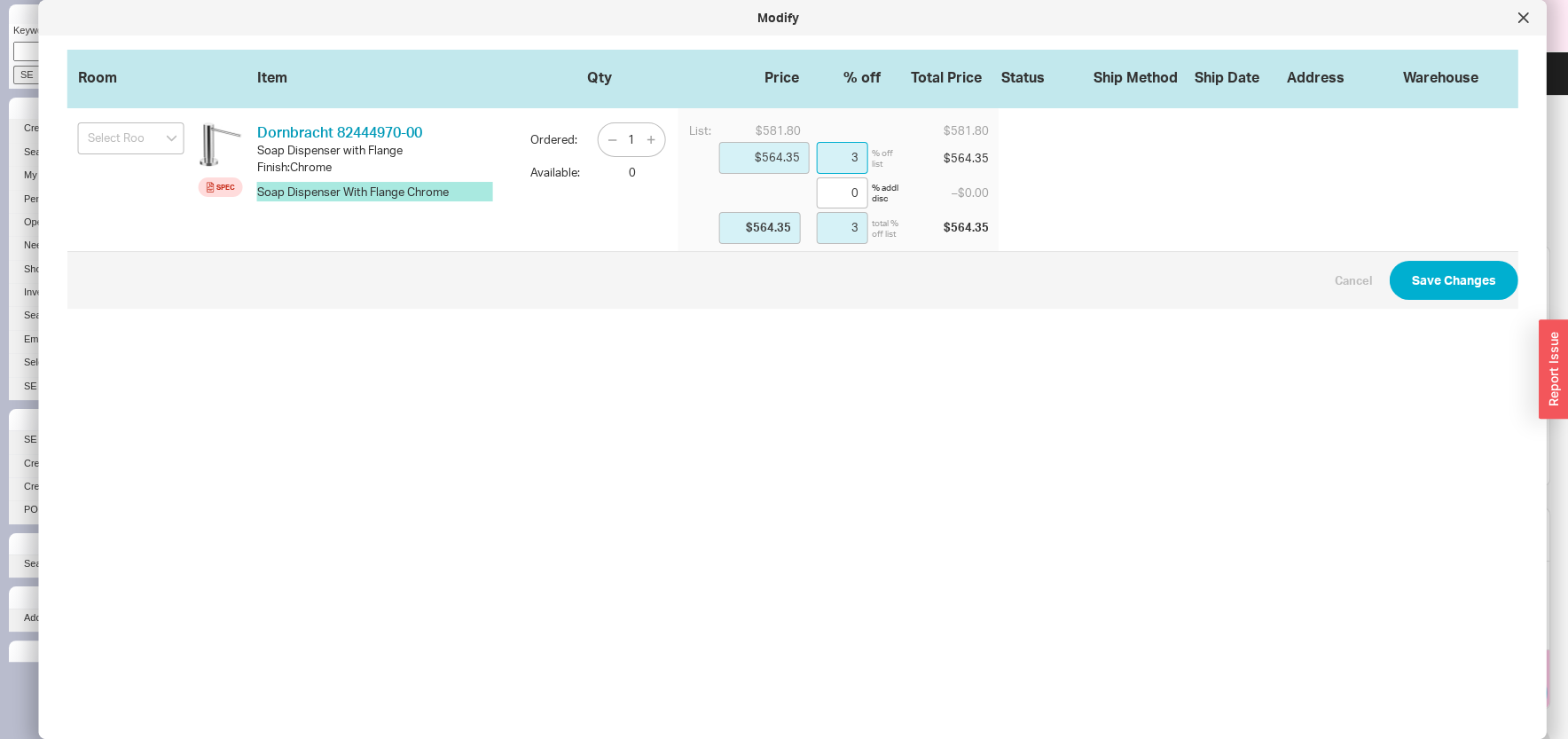
type input "35"
type input "$378.17"
type input "35"
click at [1420, 294] on button "Save Changes" at bounding box center [1454, 280] width 129 height 39
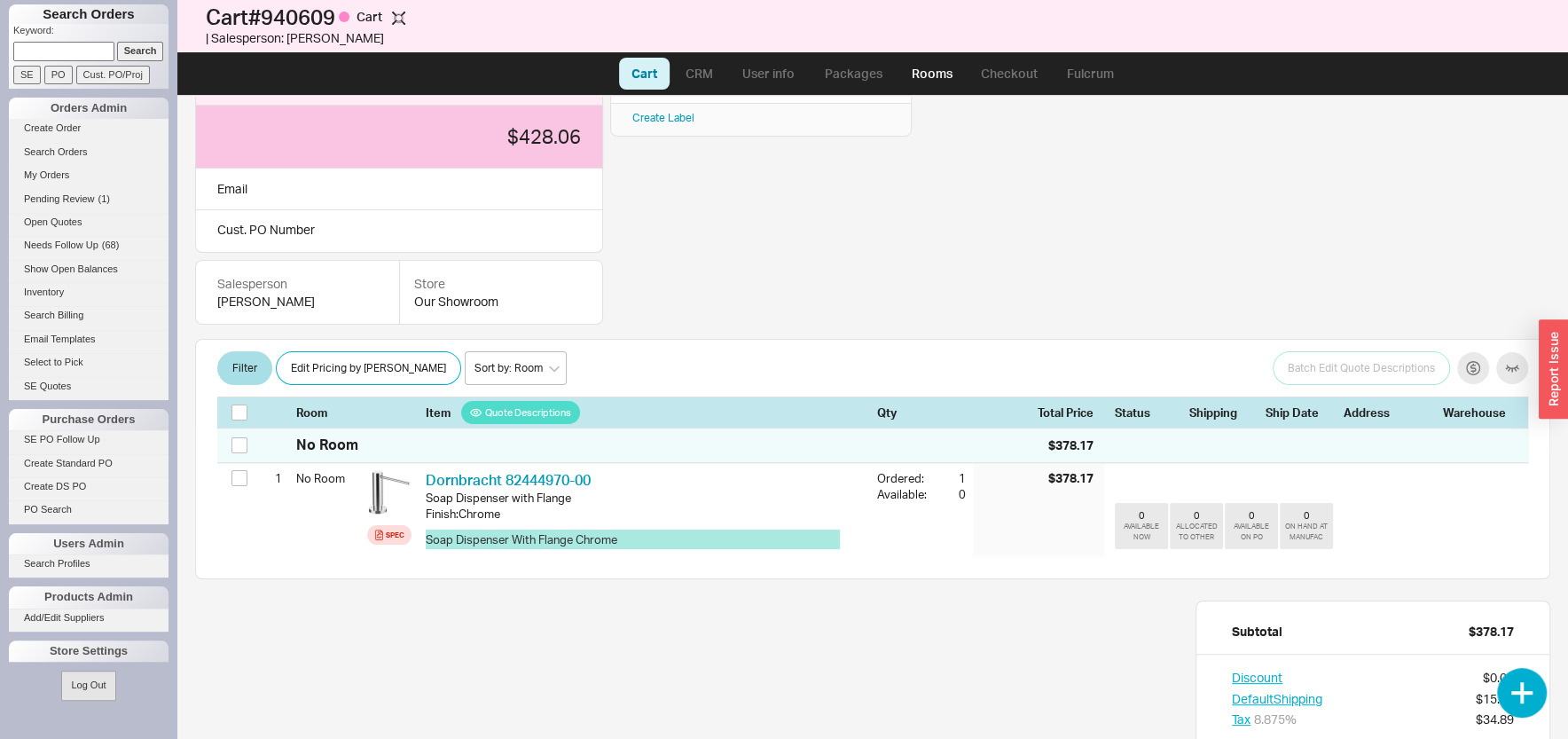
scroll to position [14, 0]
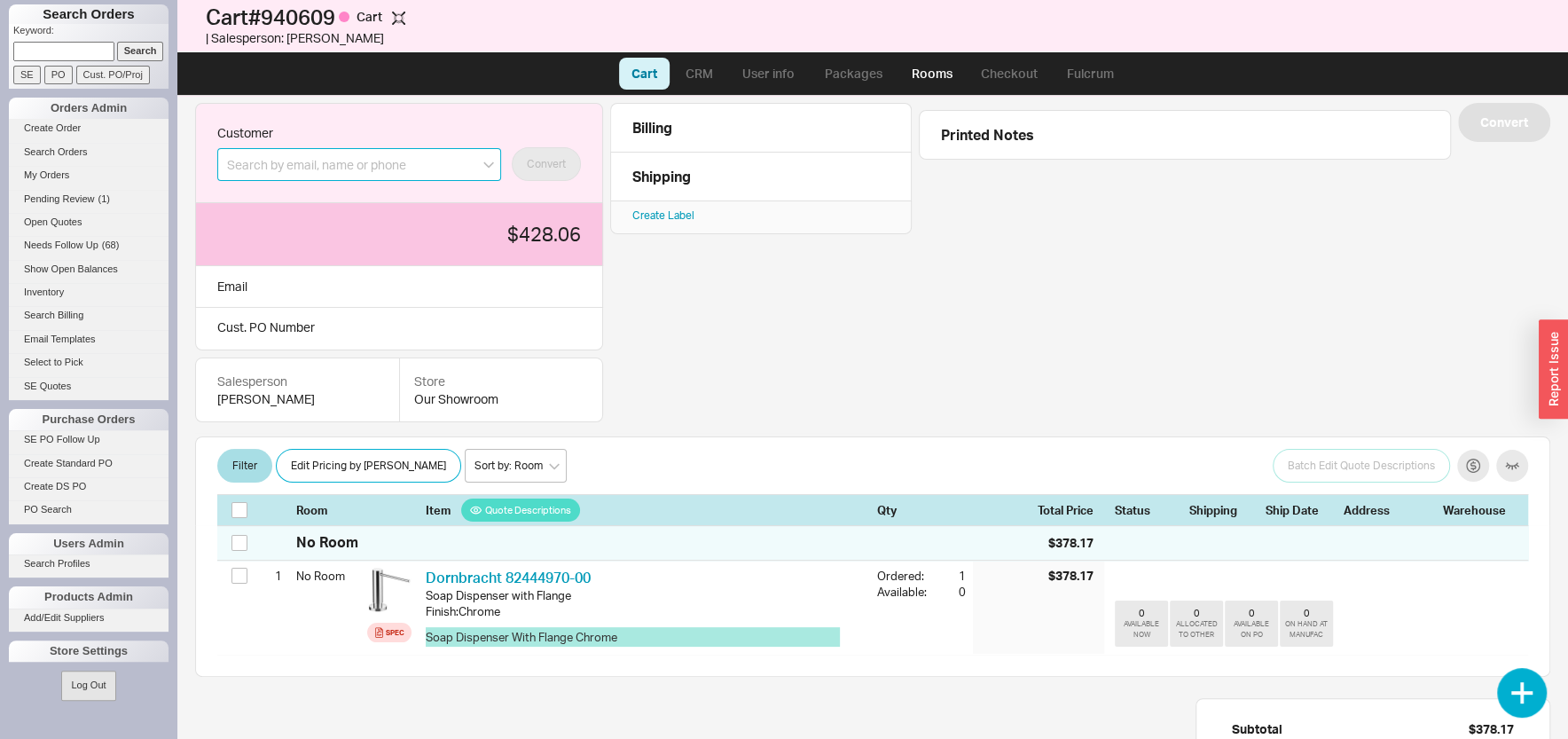
click at [314, 167] on input at bounding box center [360, 165] width 284 height 33
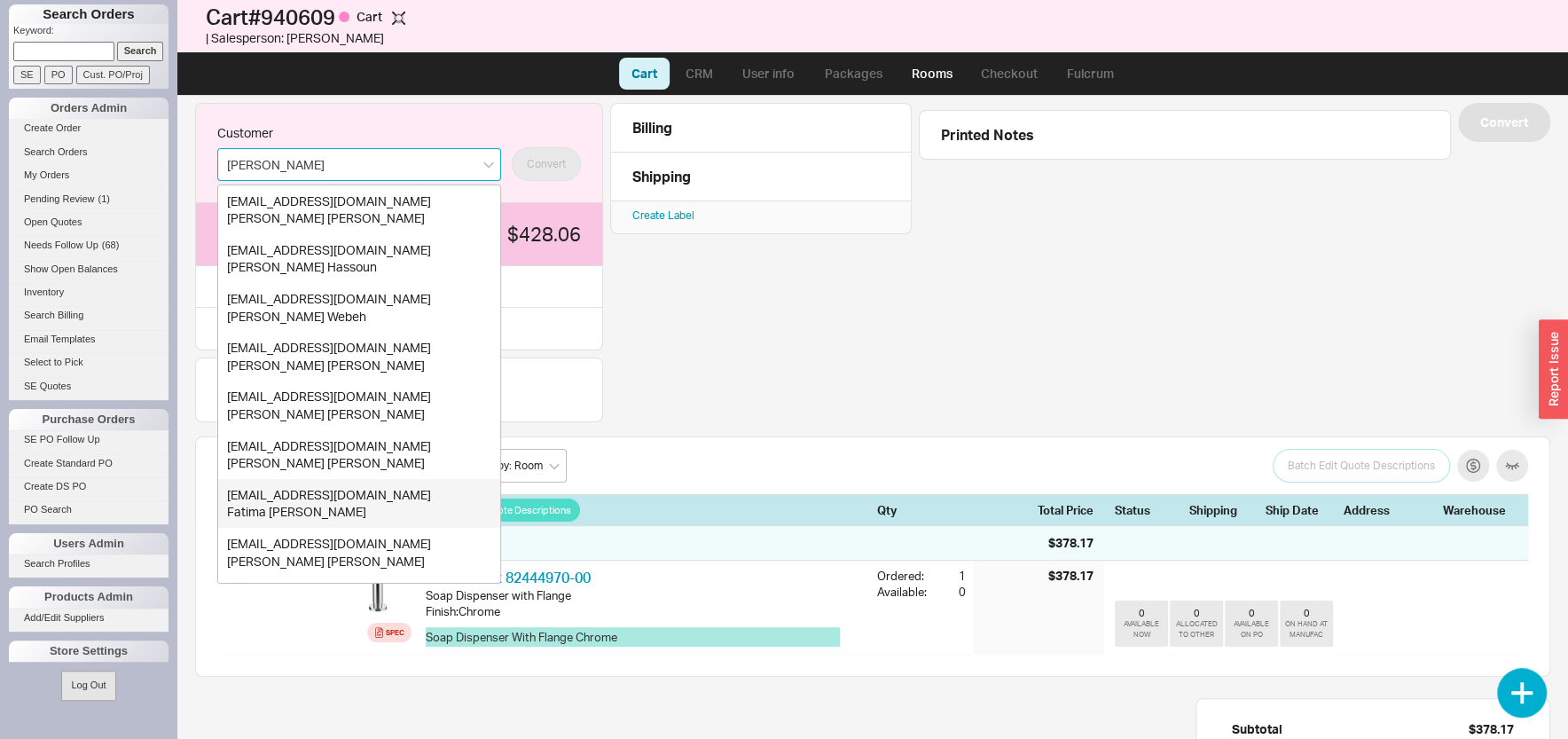
scroll to position [26, 0]
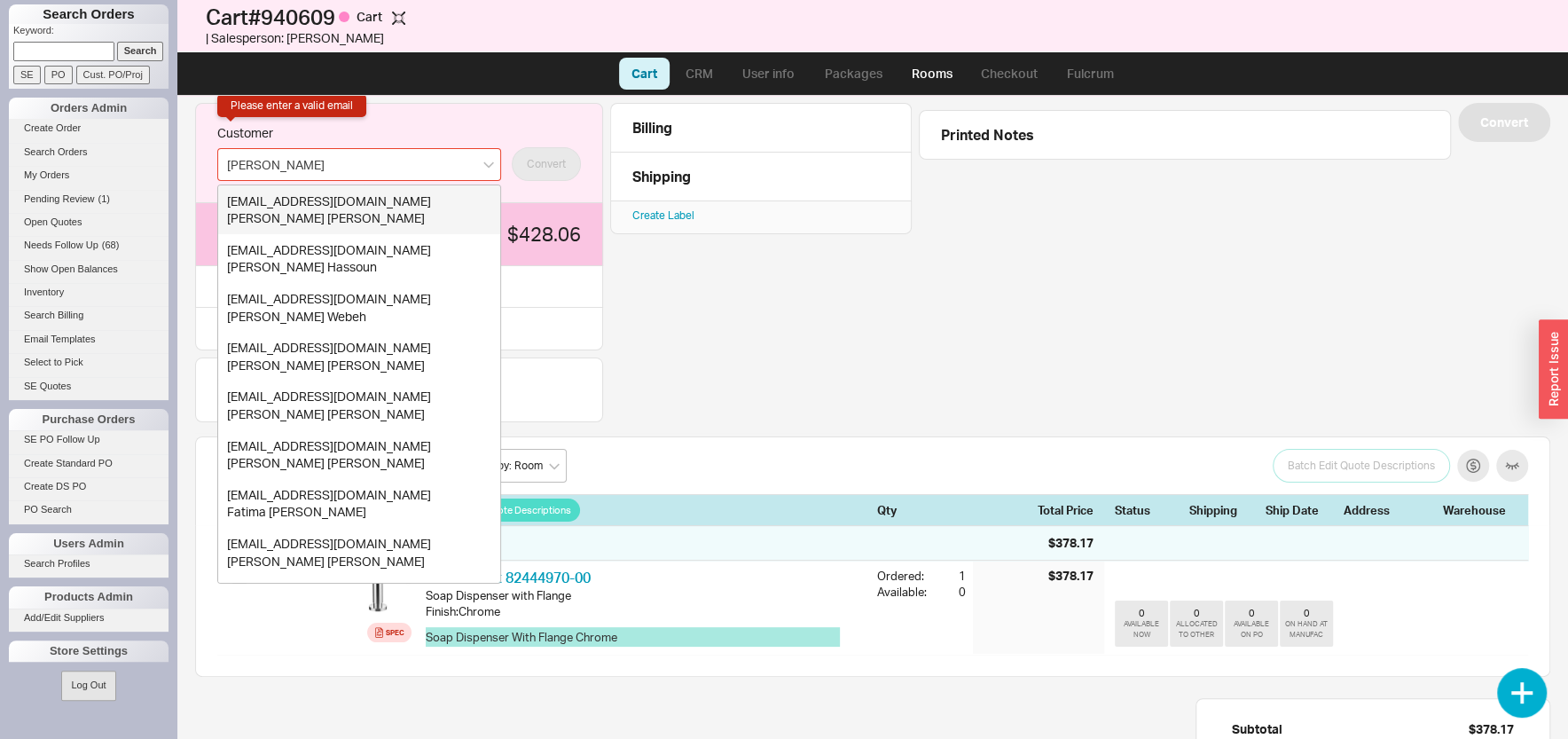
drag, startPoint x: 280, startPoint y: 159, endPoint x: 151, endPoint y: 147, distance: 129.6
click at [218, 149] on input "hass" at bounding box center [360, 165] width 284 height 33
paste input "+1 (917) 868-0008"
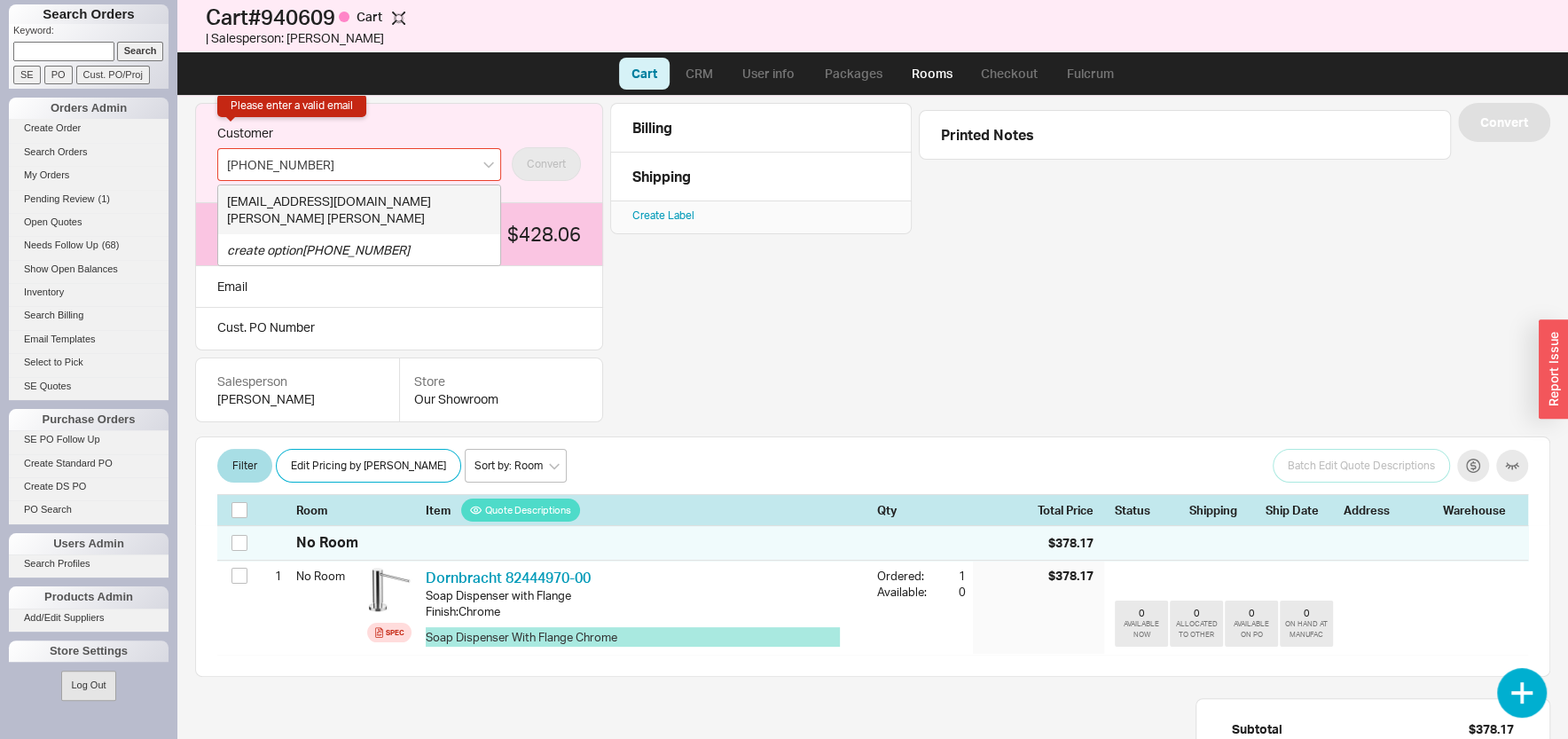
click at [304, 218] on div "Yechida Haas" at bounding box center [359, 218] width 264 height 18
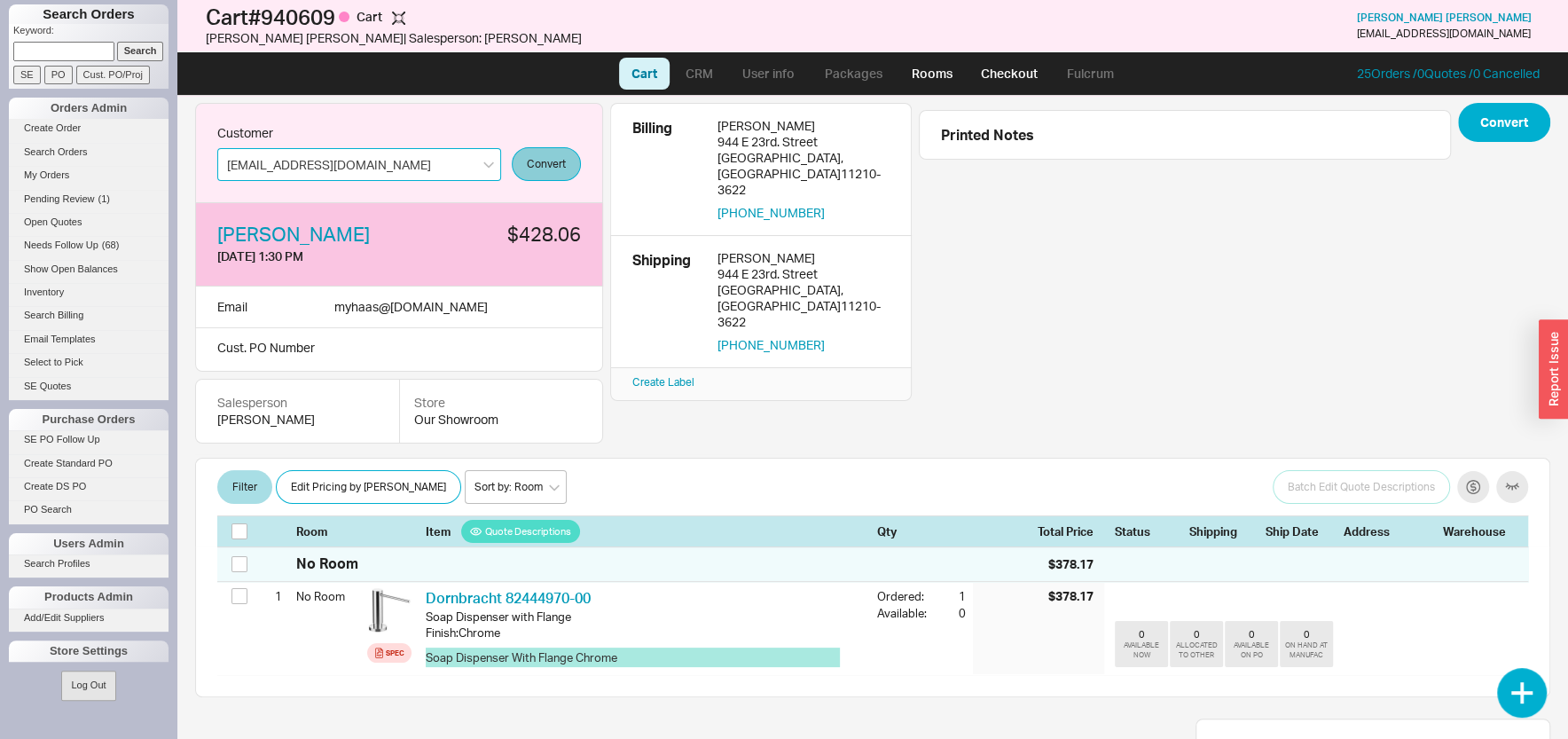
type input "myhaas@gmail.com"
click at [541, 168] on button "Convert" at bounding box center [546, 165] width 69 height 34
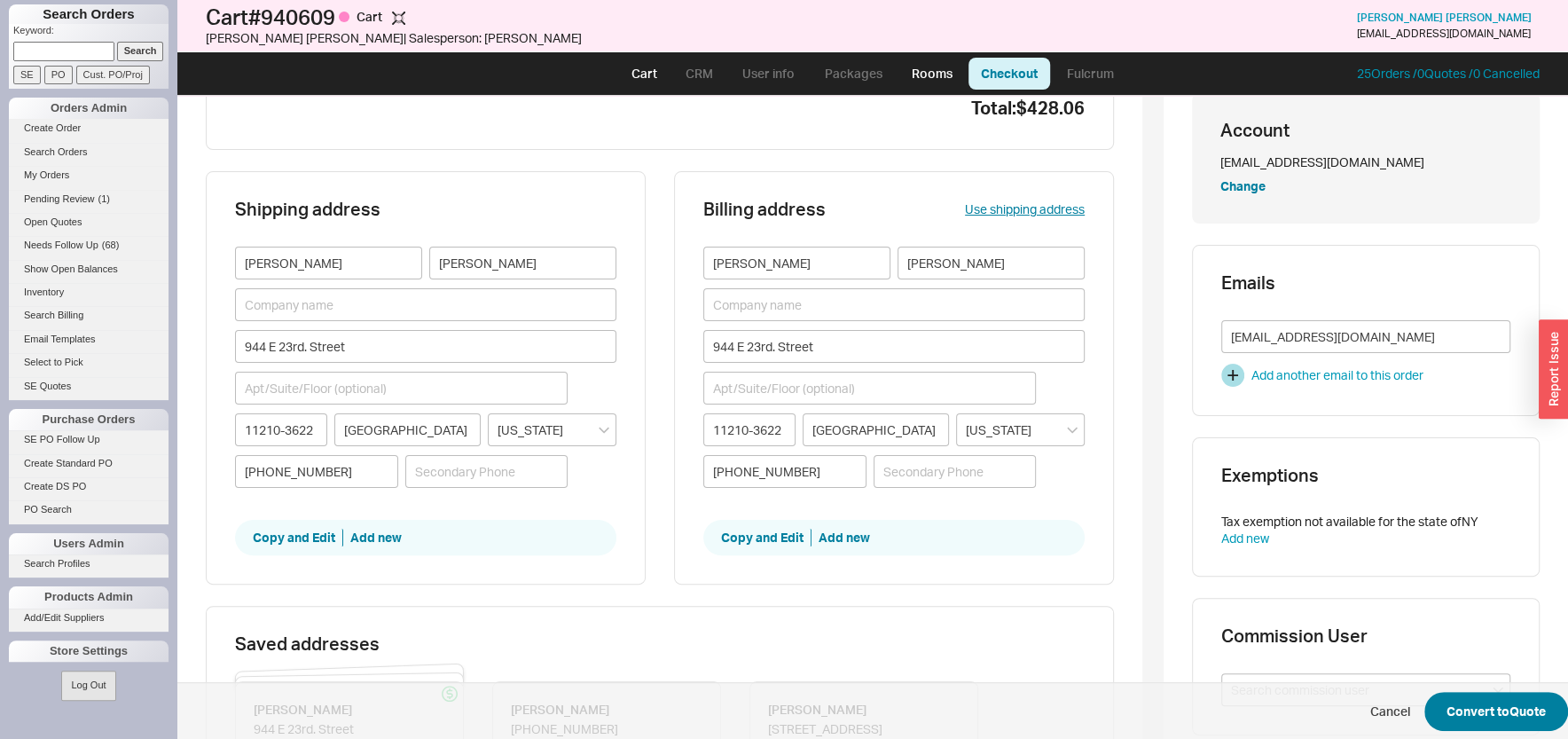
scroll to position [285, 0]
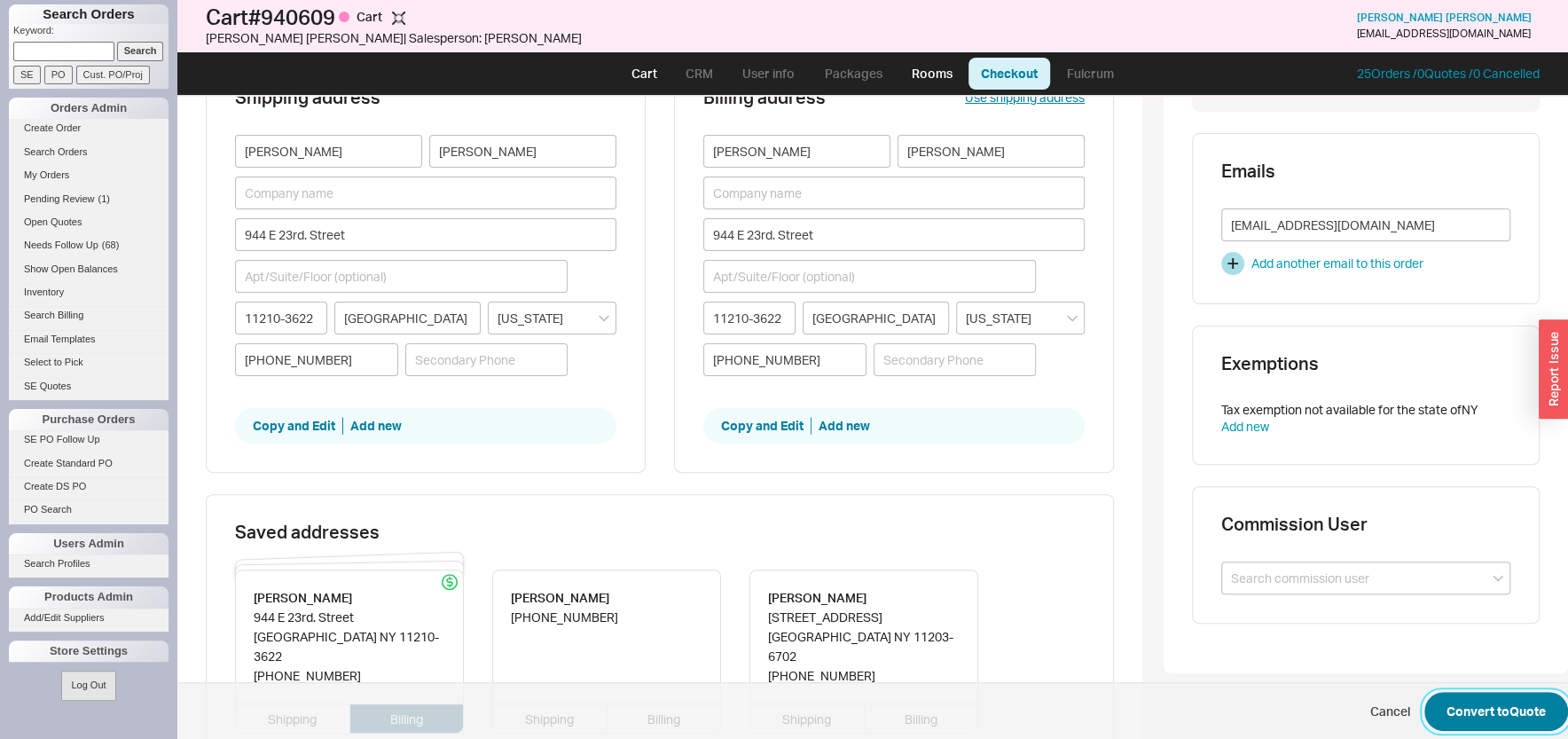
click at [1485, 716] on button "Convert to Quote" at bounding box center [1496, 711] width 144 height 39
select select "LOW"
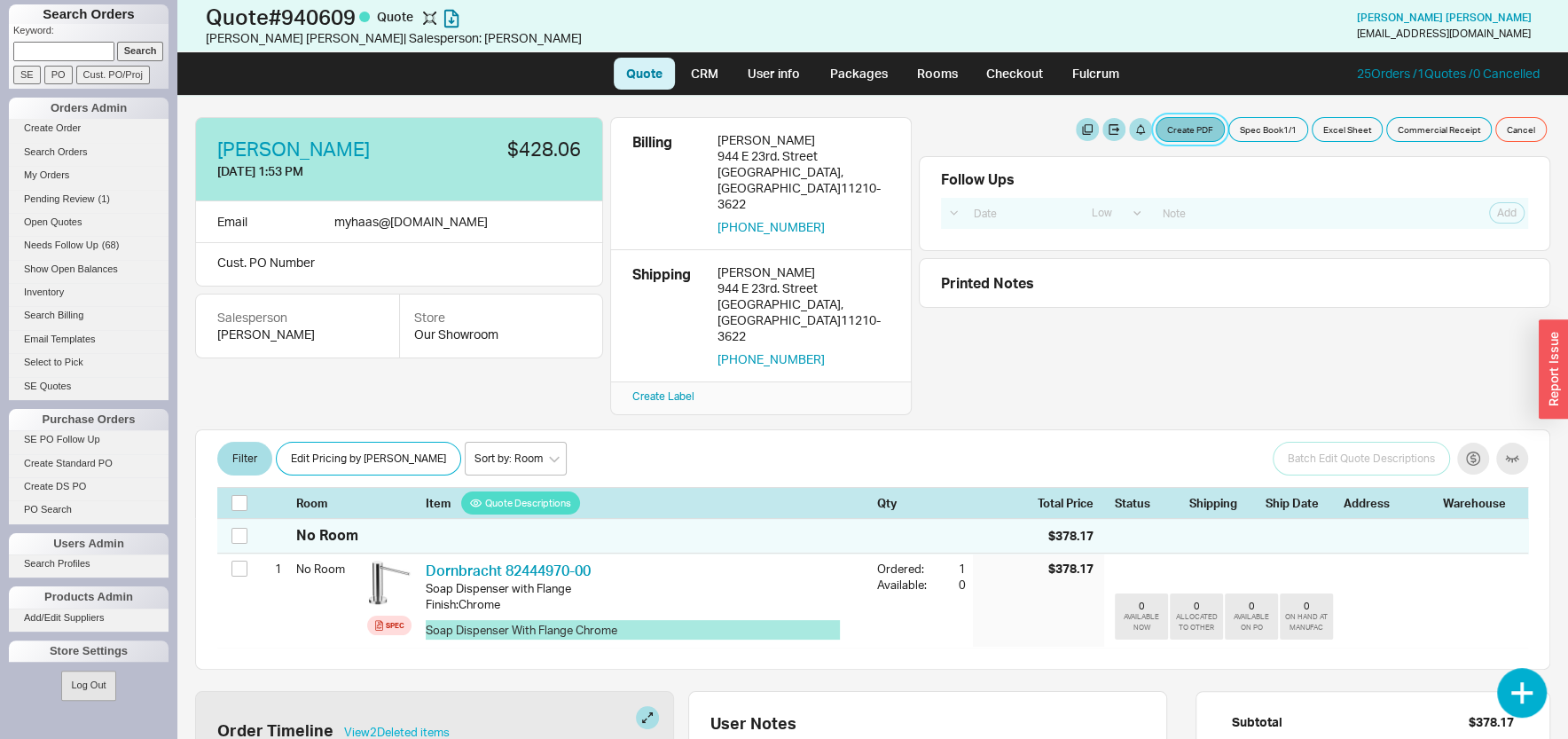
click at [1180, 133] on button "Create PDF" at bounding box center [1189, 130] width 69 height 25
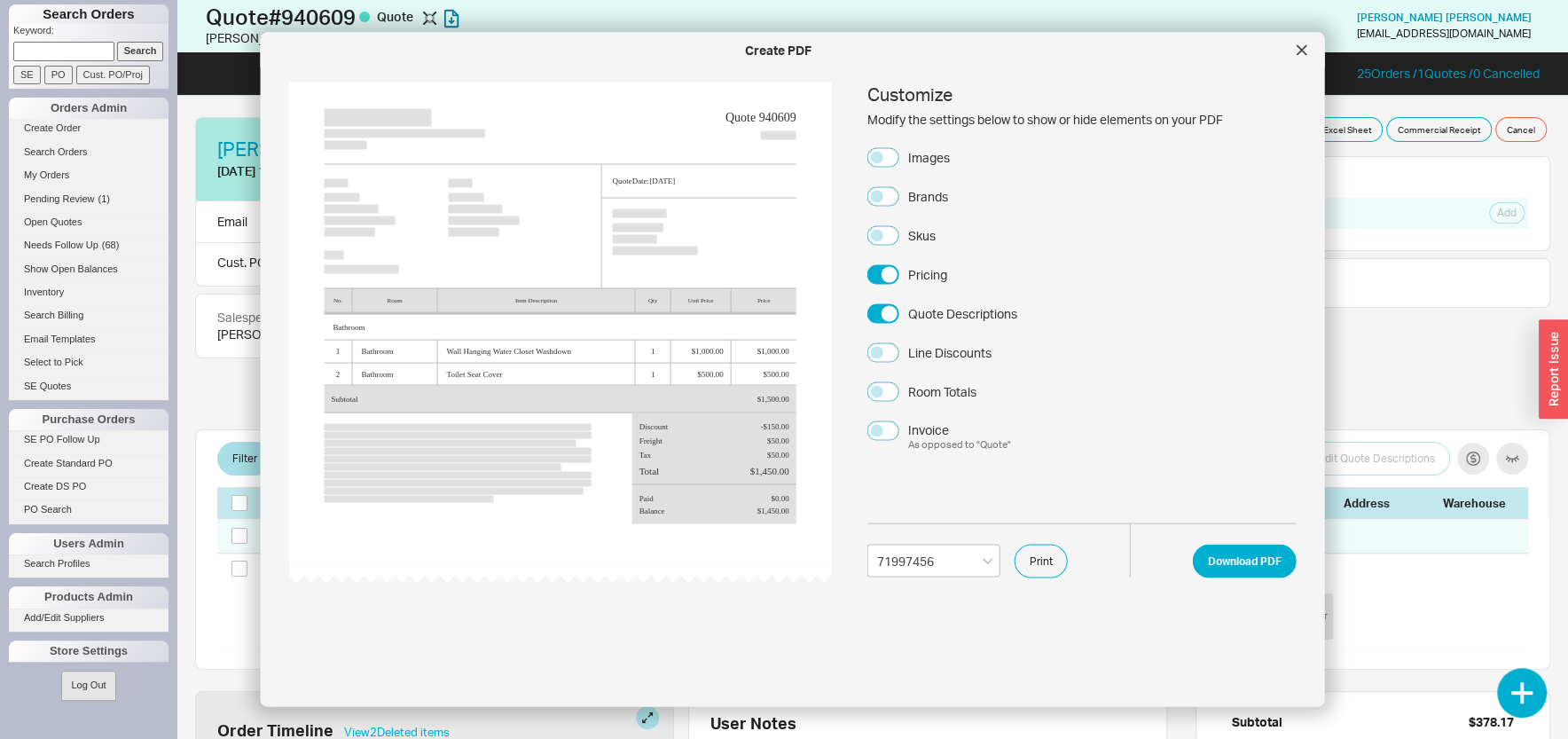
select select "71997456"
click at [882, 161] on button "Images" at bounding box center [884, 157] width 32 height 20
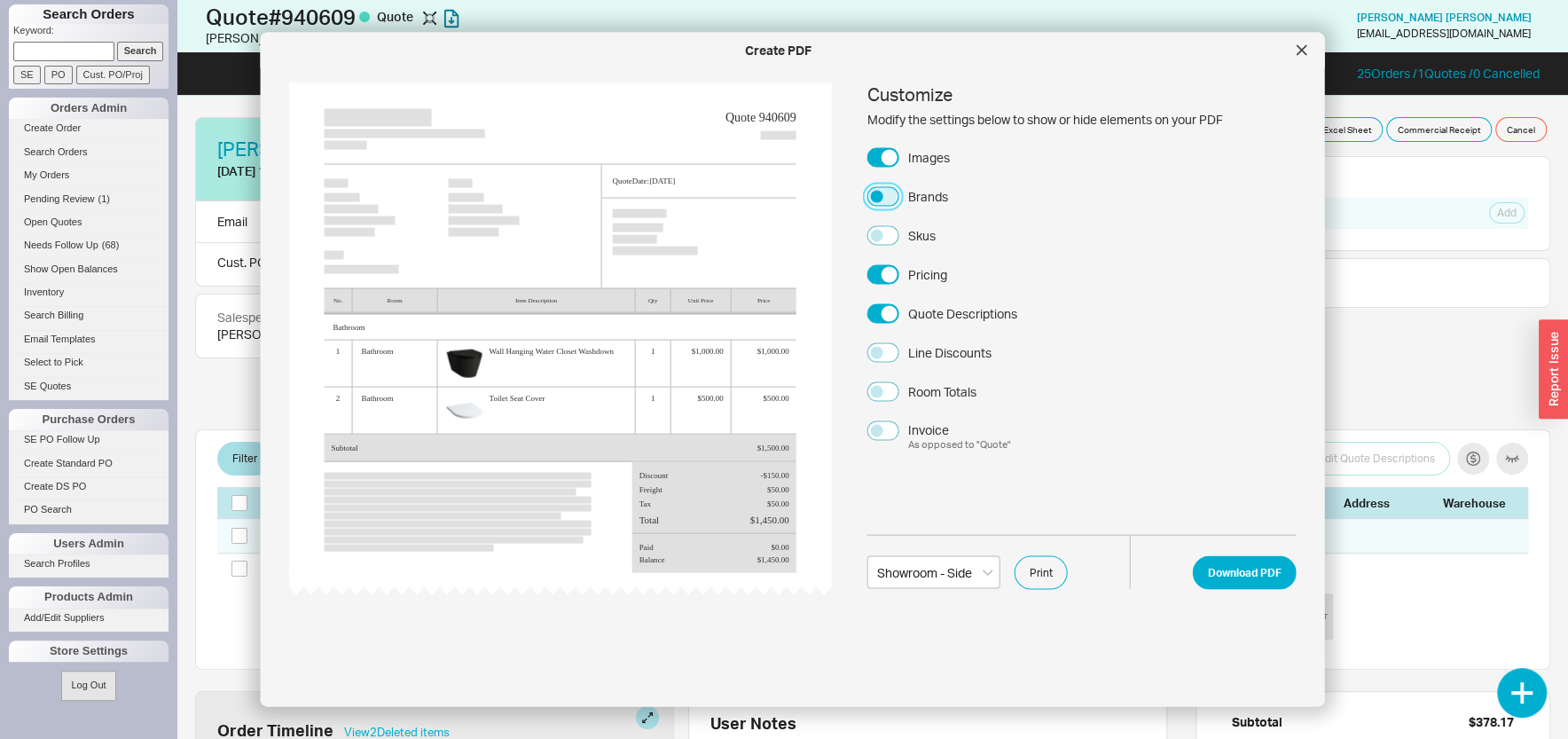
click at [882, 201] on button "Brands" at bounding box center [884, 196] width 32 height 20
click at [1216, 567] on button "Download PDF" at bounding box center [1244, 572] width 104 height 34
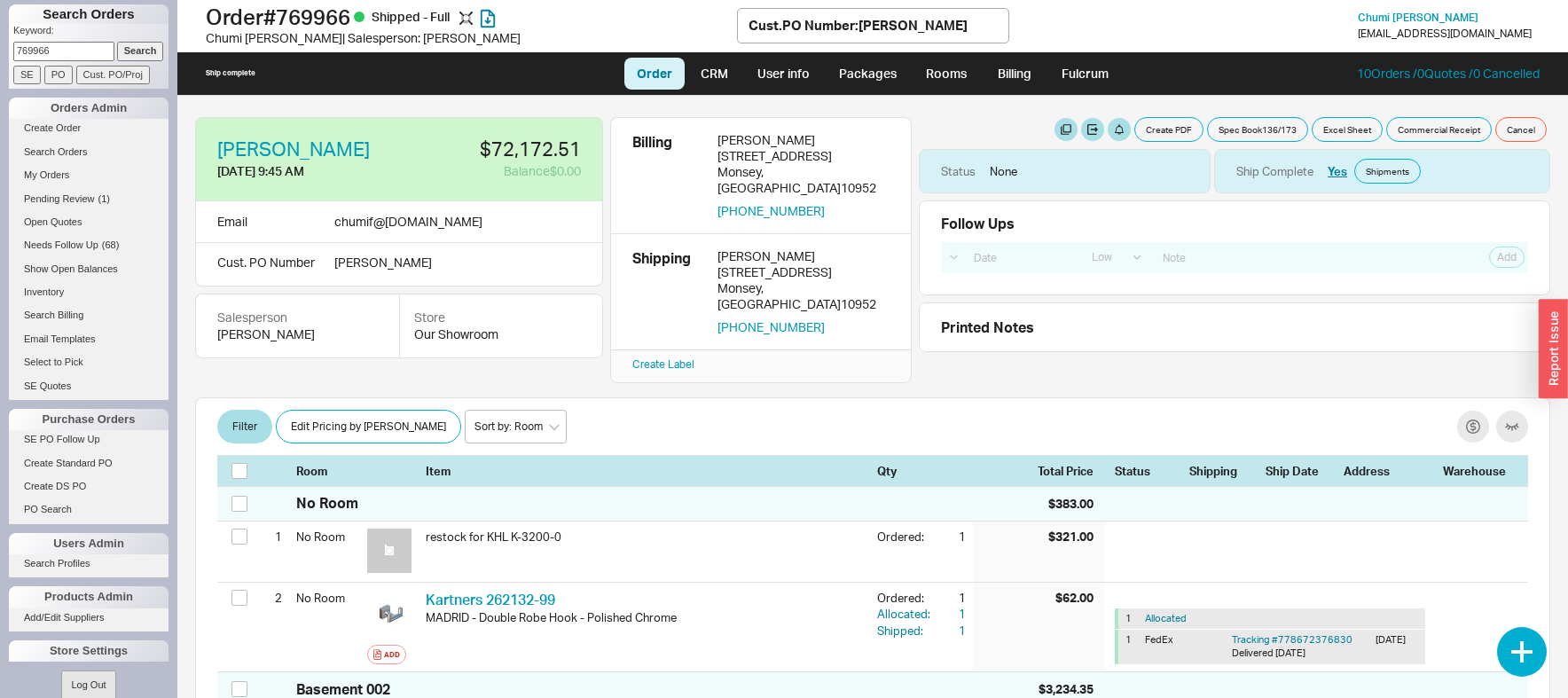
select select "LOW"
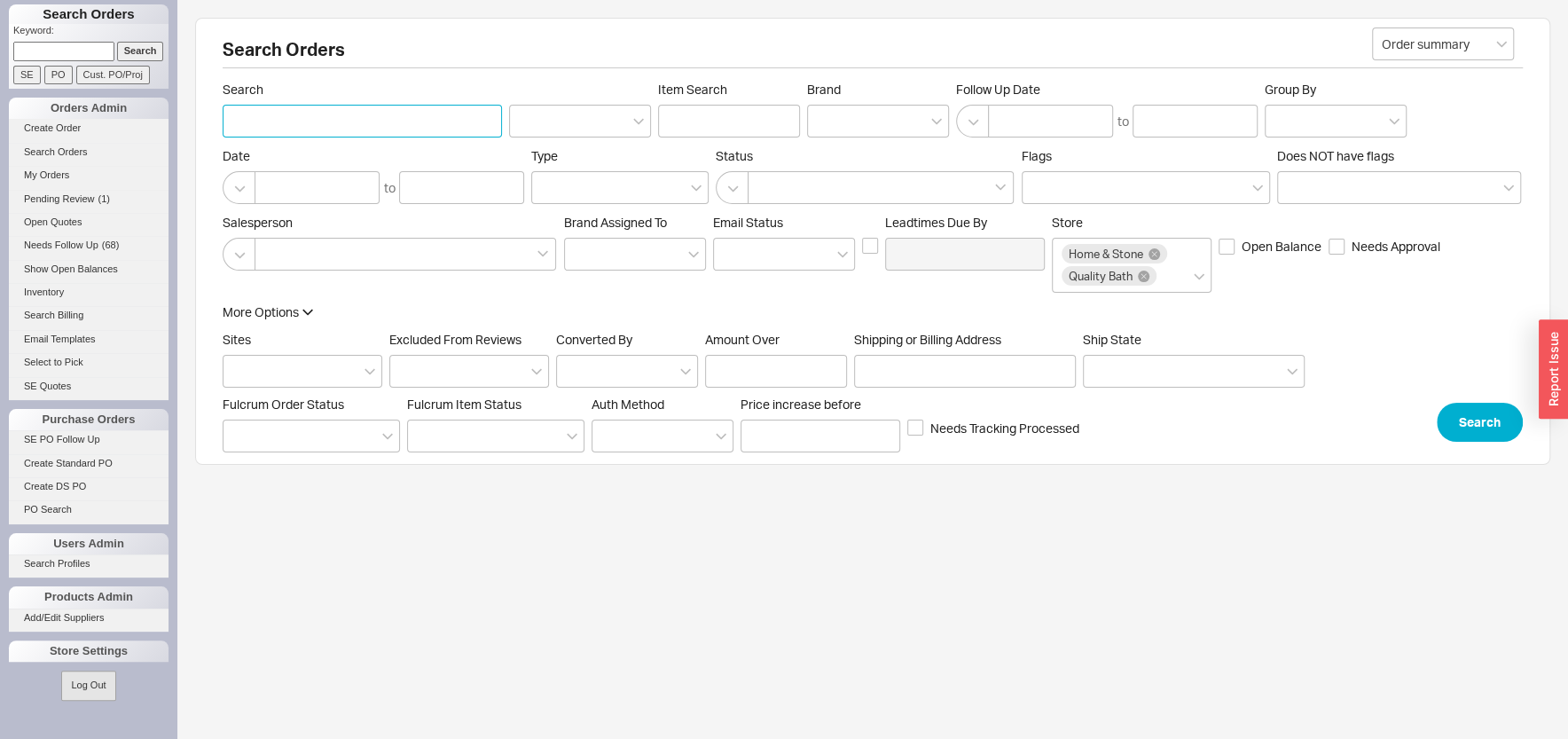
click at [347, 128] on input "Search" at bounding box center [361, 121] width 279 height 33
paste input "Shimon Rieder"
type input "Shimon Rieder"
click at [1443, 424] on button "Search" at bounding box center [1479, 421] width 86 height 39
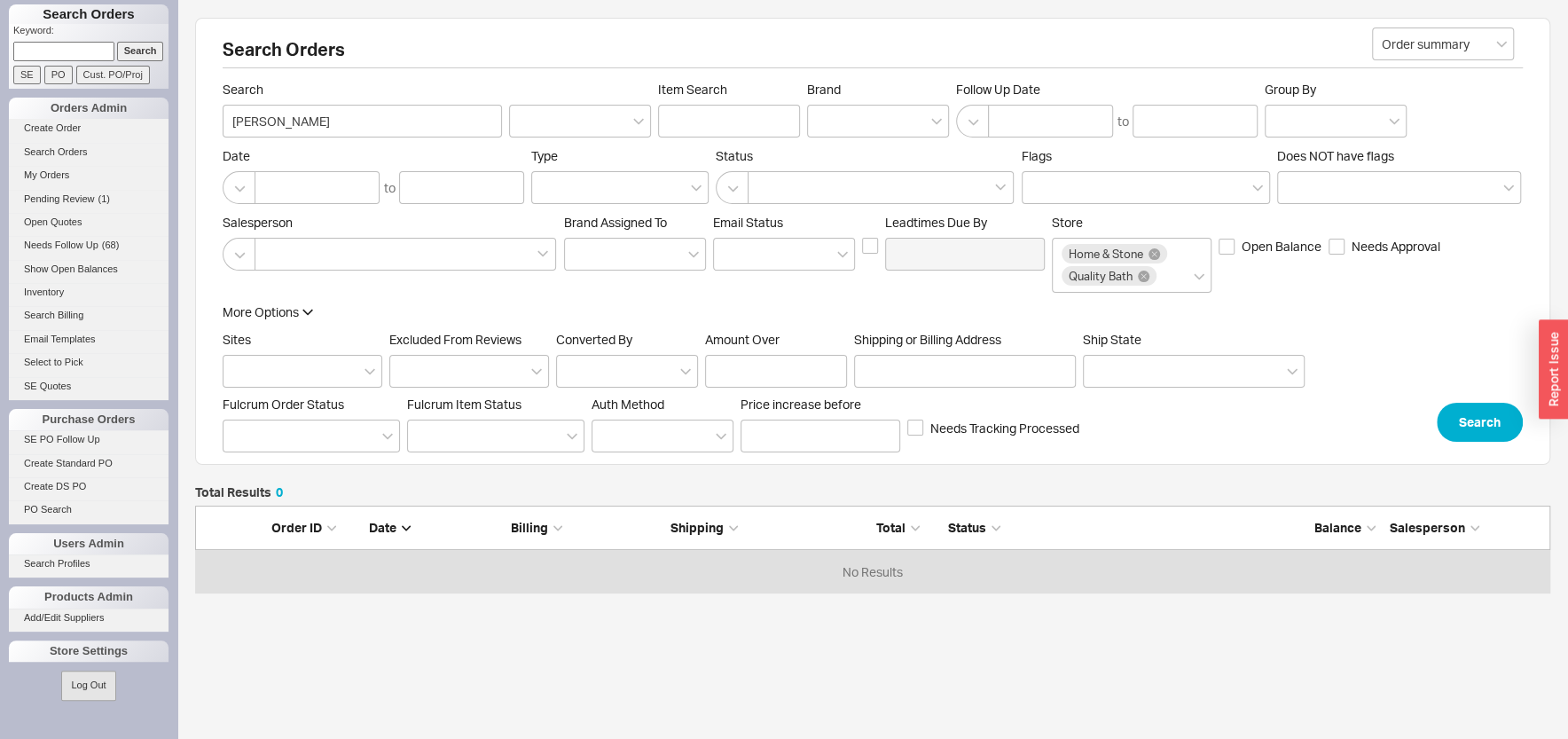
scroll to position [18, 18]
click at [279, 120] on input "Shimon Rieder" at bounding box center [361, 121] width 279 height 33
type input "[PERSON_NAME]"
click at [1471, 426] on button "Search" at bounding box center [1479, 421] width 86 height 39
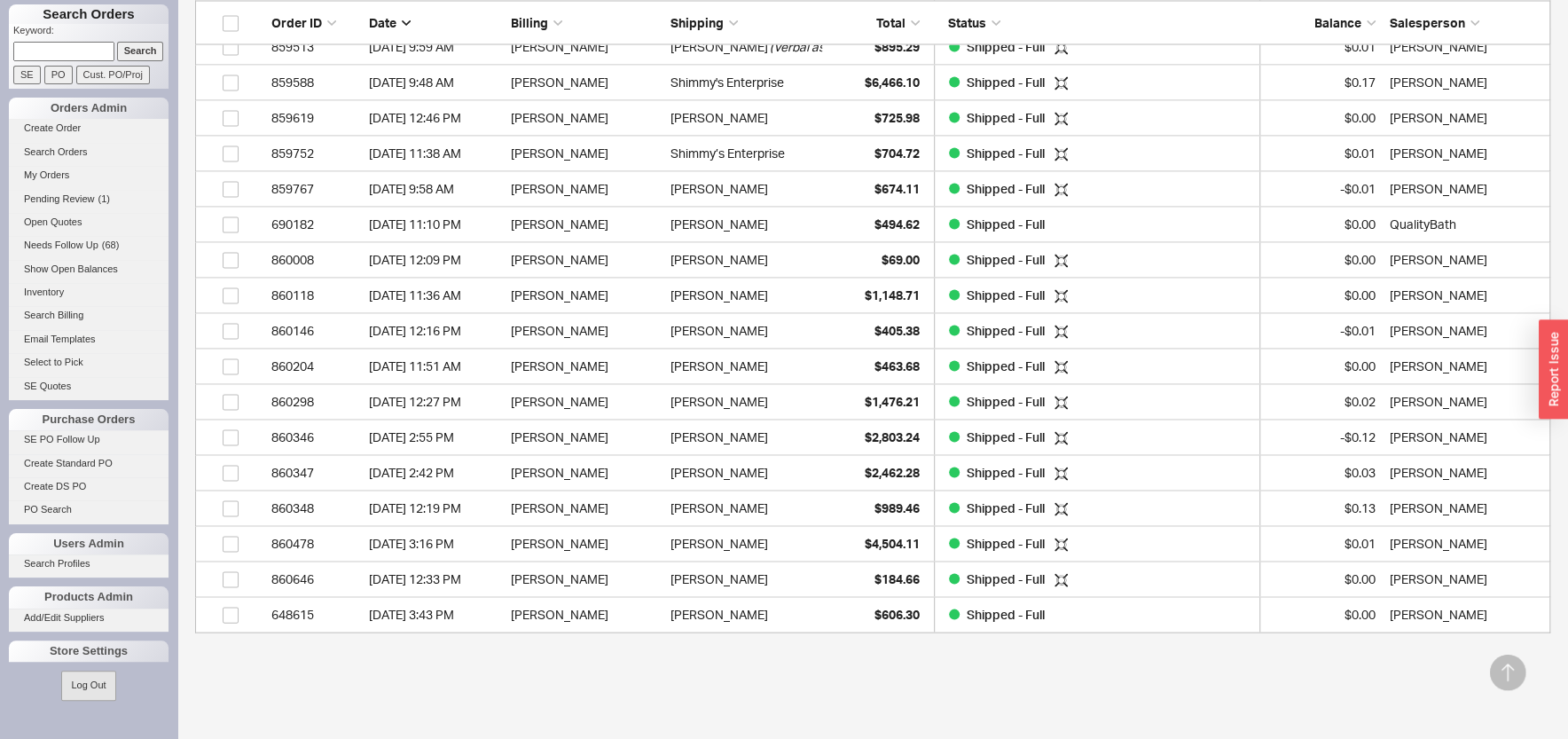
scroll to position [1997, 0]
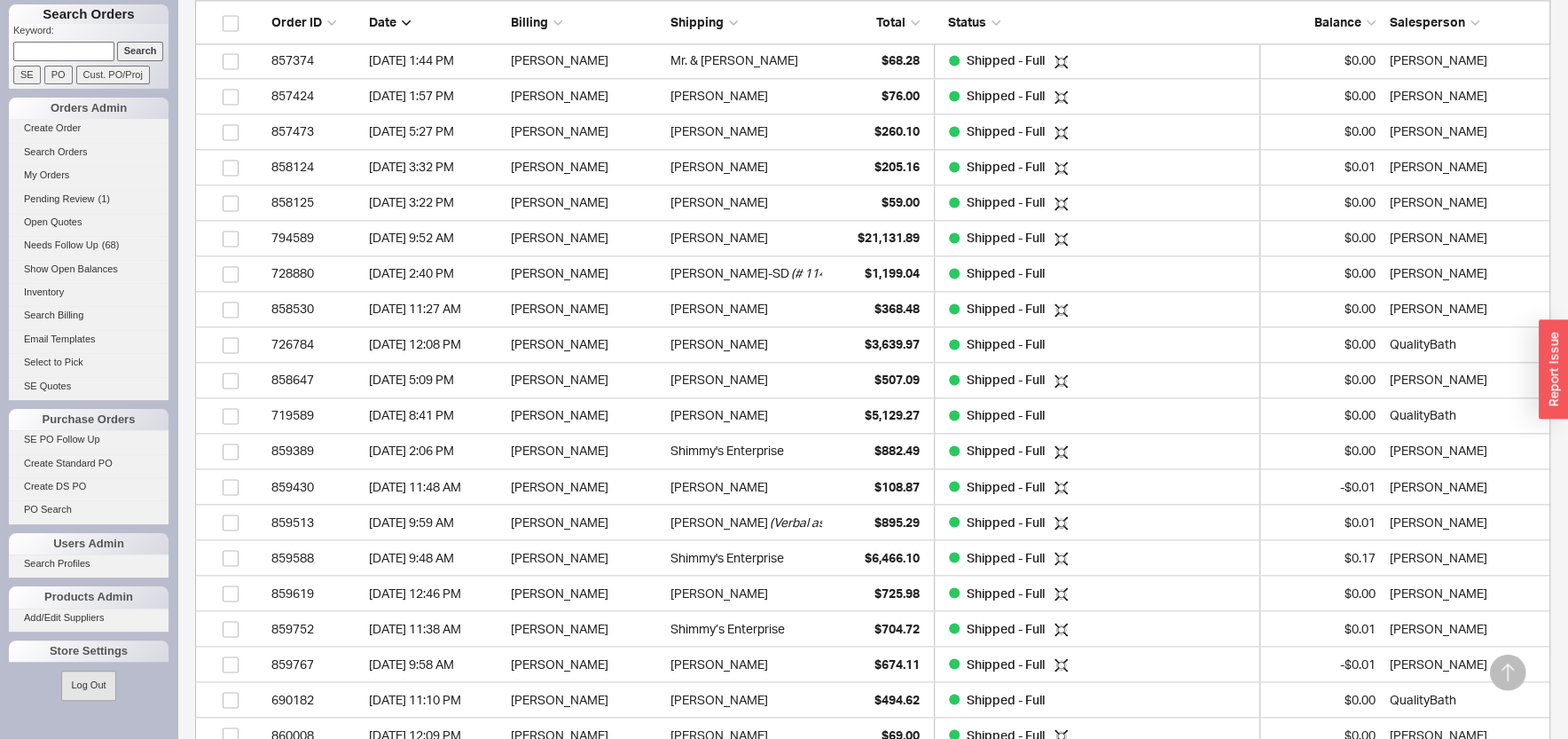
click at [84, 45] on input at bounding box center [63, 51] width 101 height 19
paste input "918714"
type input "918714"
click at [119, 46] on input "Search" at bounding box center [141, 51] width 47 height 19
type input "918714"
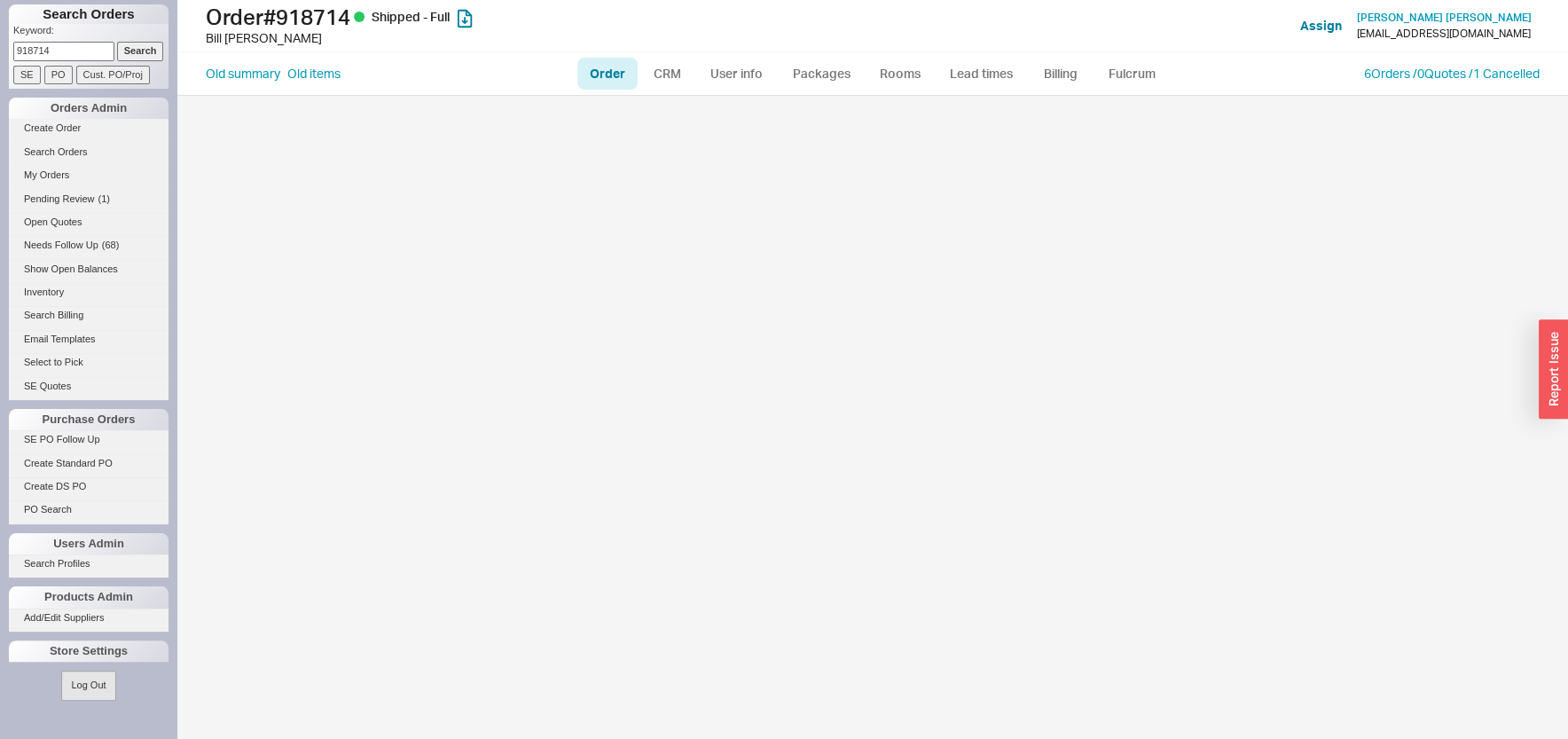
select select "LOW"
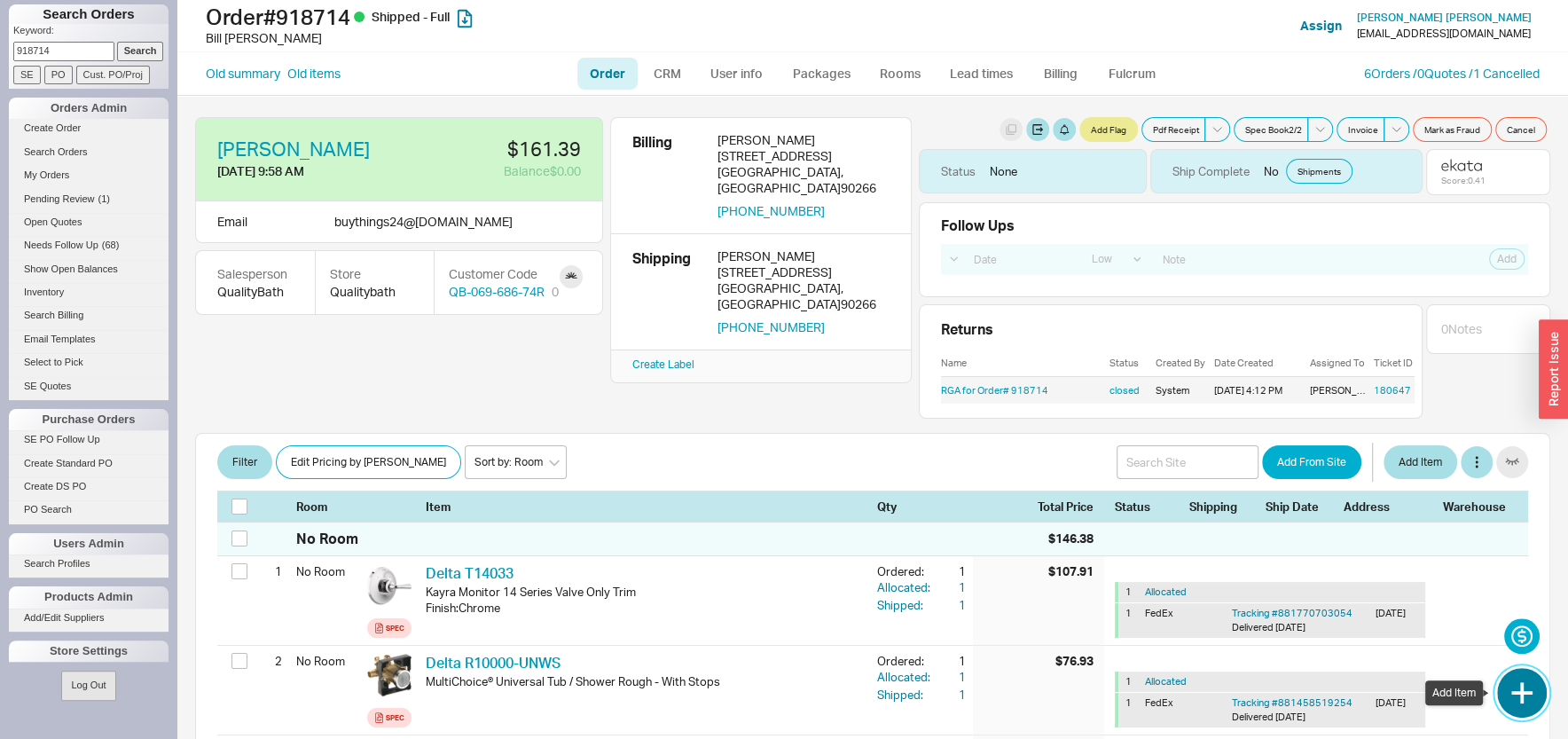
click at [1509, 704] on button "button" at bounding box center [1522, 693] width 49 height 49
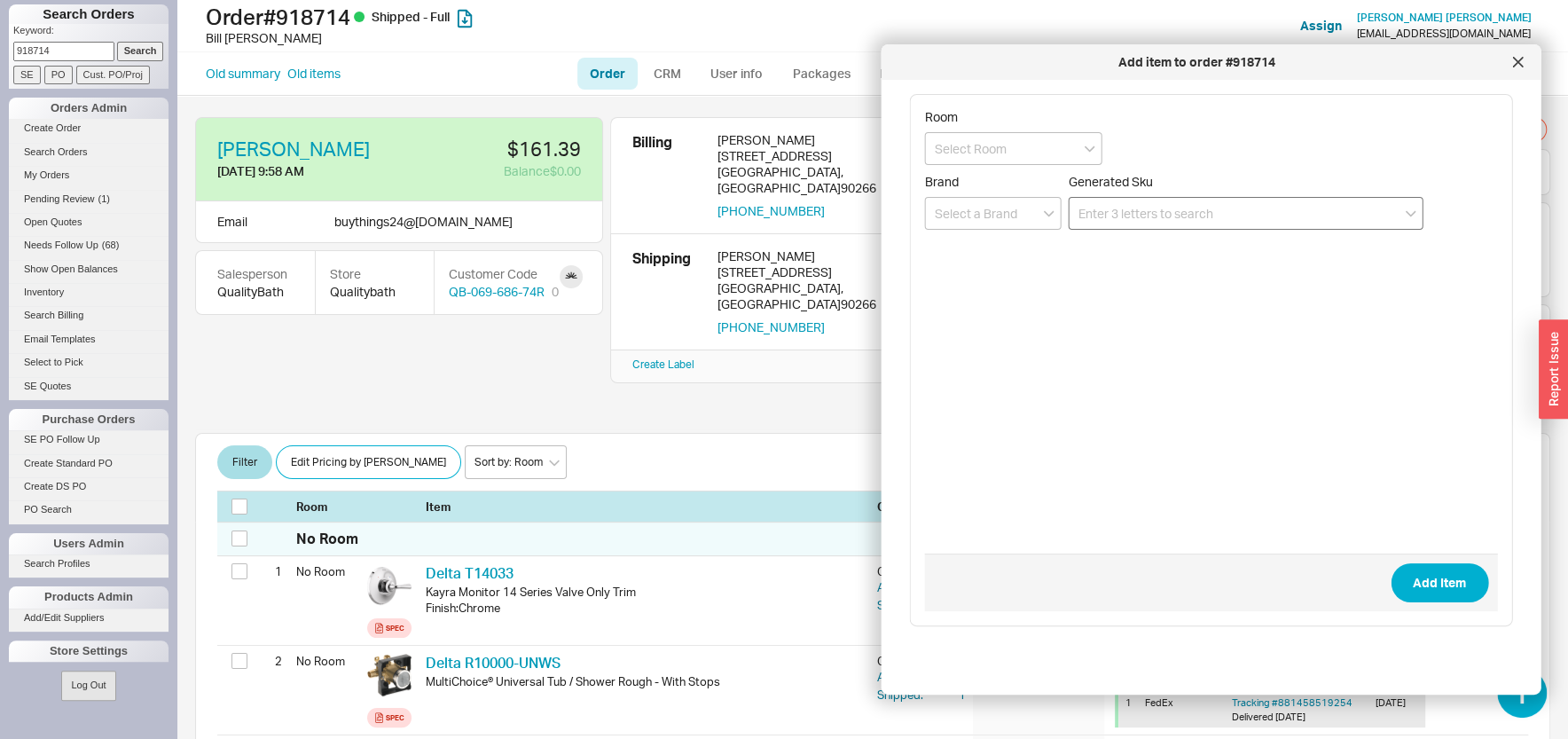
click at [1148, 214] on input at bounding box center [1245, 213] width 355 height 33
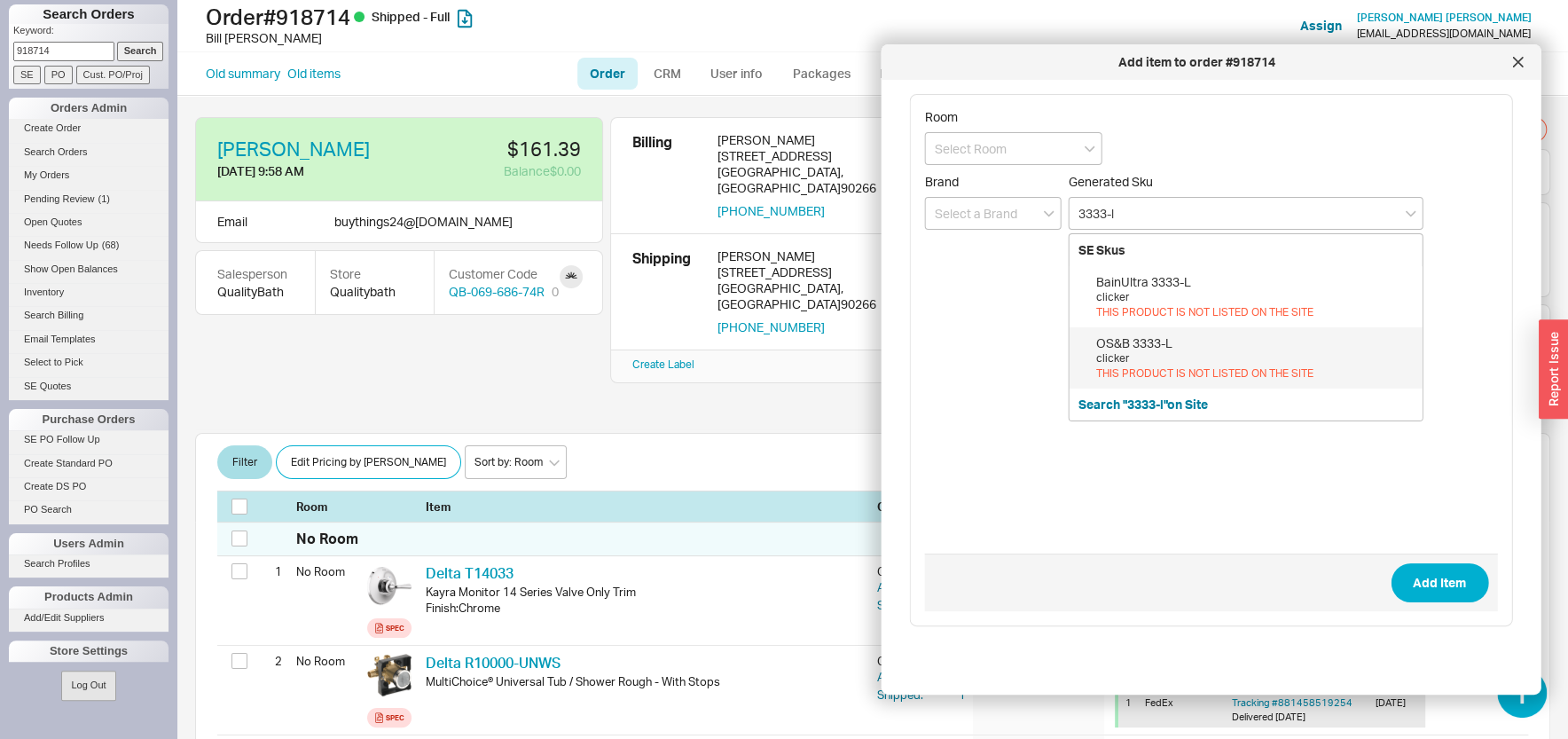
click at [1188, 347] on div "OS&B 3333-L" at bounding box center [1254, 343] width 317 height 18
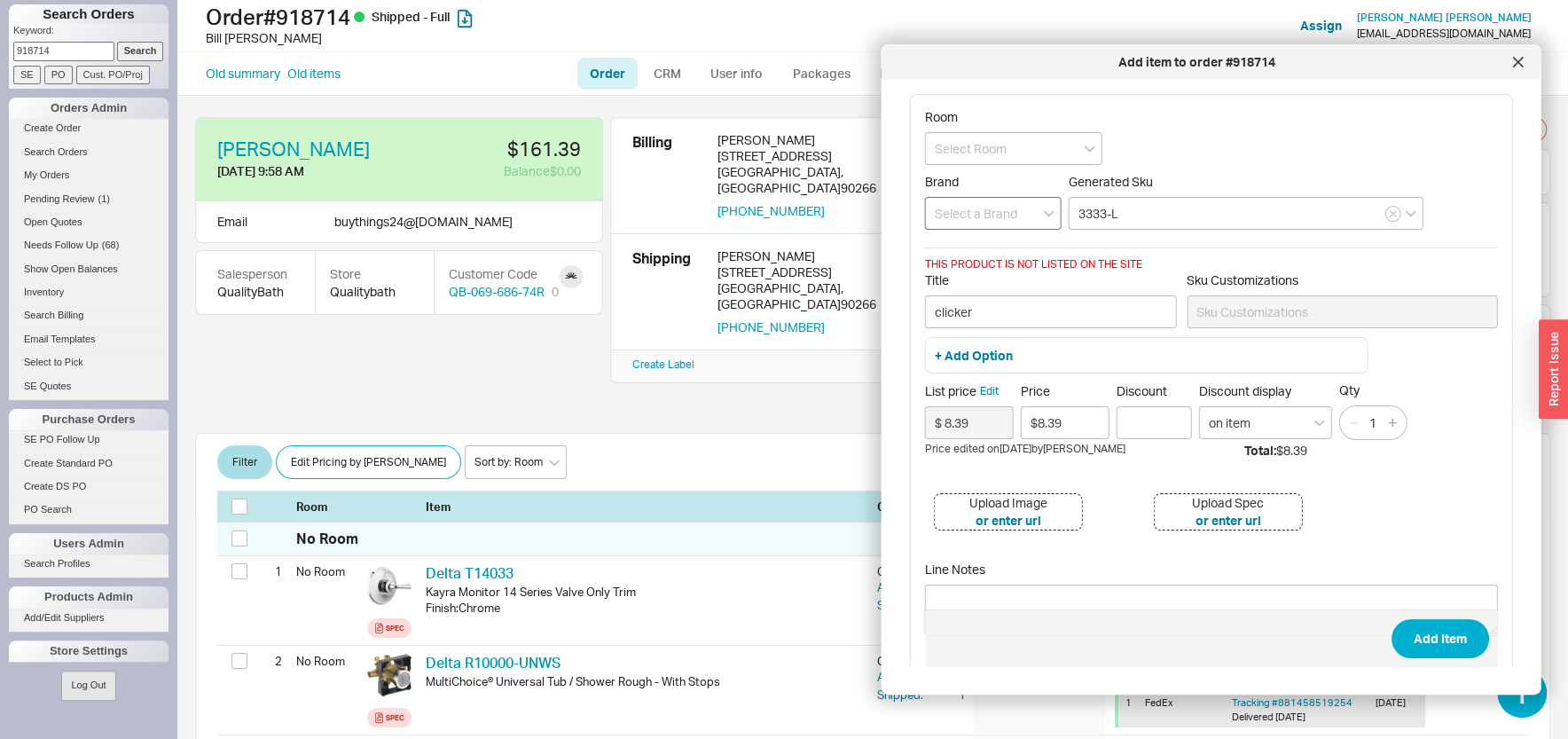
type input "3333-L"
click at [980, 218] on input at bounding box center [993, 213] width 136 height 33
click at [980, 244] on div "OS & B" at bounding box center [993, 250] width 134 height 32
type input "OS & B"
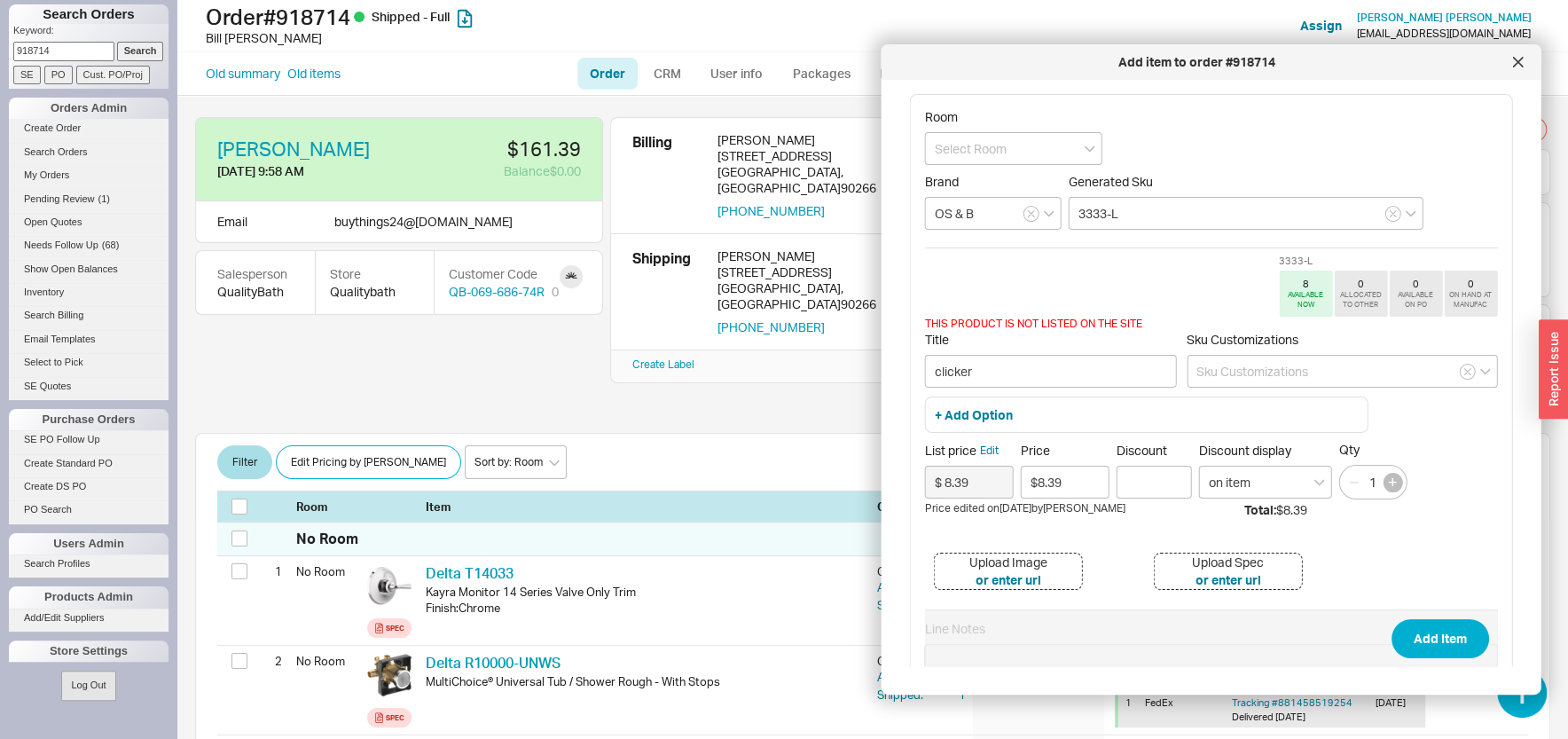
click at [1391, 478] on button "button" at bounding box center [1392, 483] width 20 height 20
type input "2"
drag, startPoint x: 1059, startPoint y: 482, endPoint x: 942, endPoint y: 462, distance: 118.7
click at [1021, 466] on input "$8.39" at bounding box center [1066, 482] width 89 height 33
type input "$0.00"
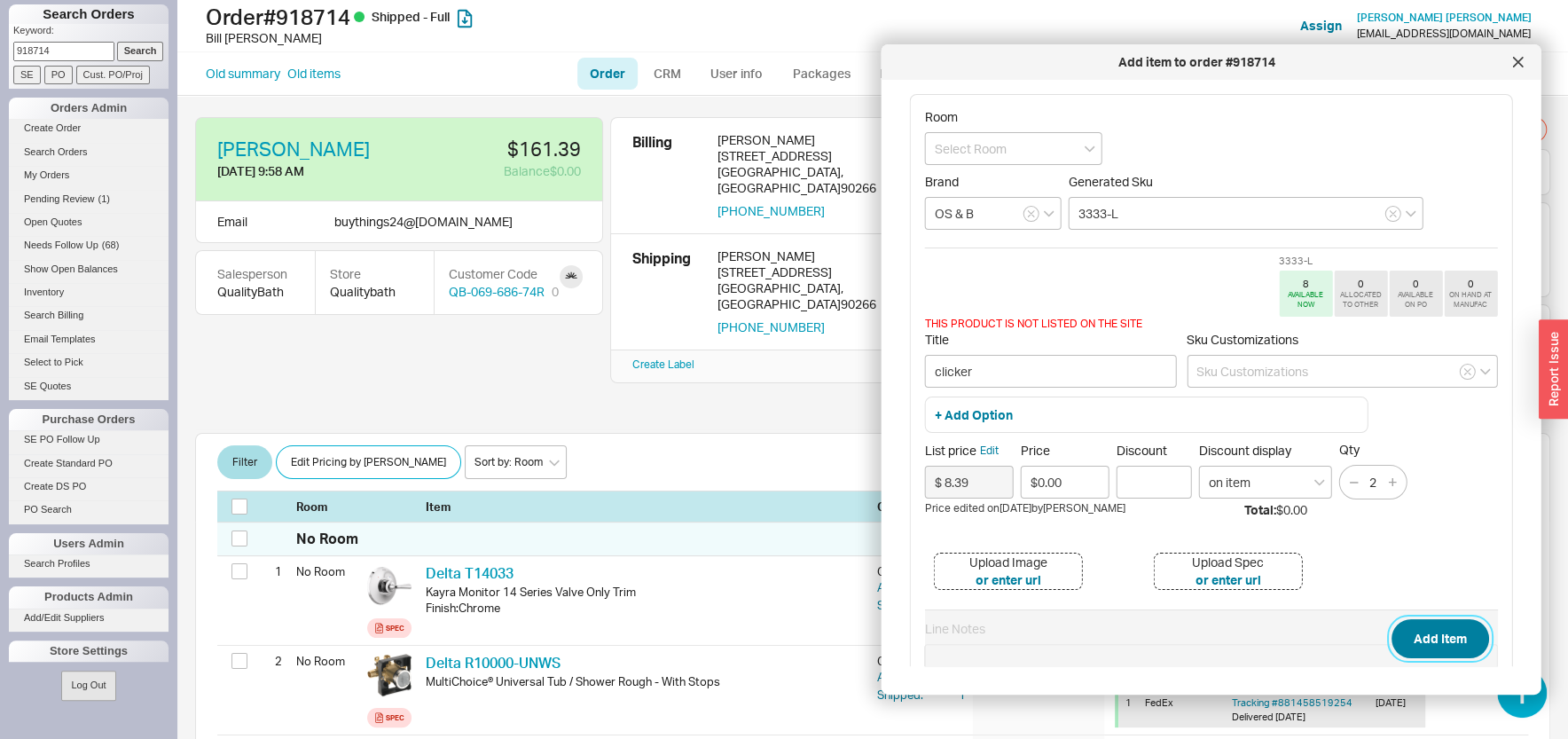
click at [1430, 639] on button "Add Item" at bounding box center [1438, 638] width 97 height 39
type input "clicker"
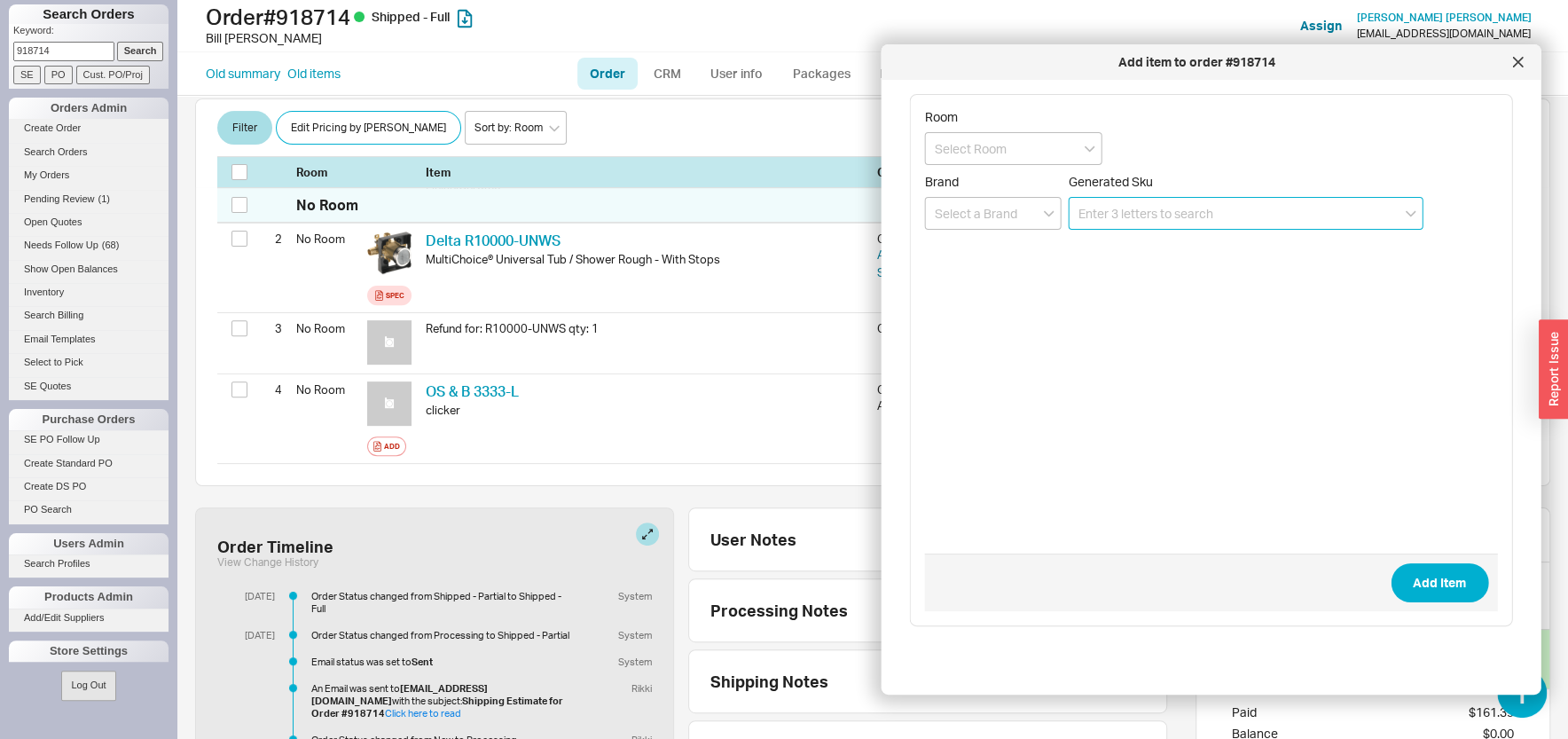
scroll to position [426, 0]
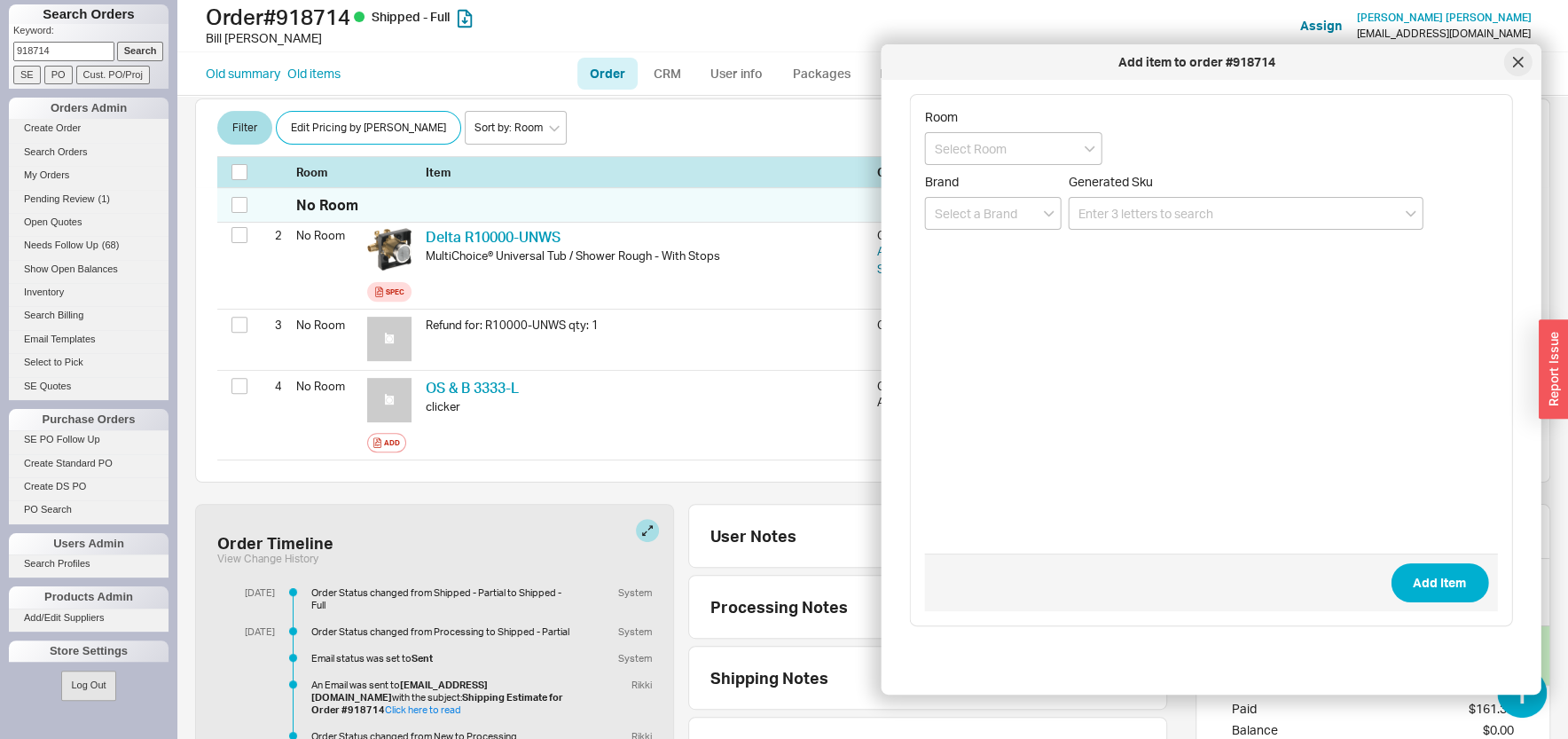
click at [1518, 63] on icon at bounding box center [1517, 62] width 9 height 9
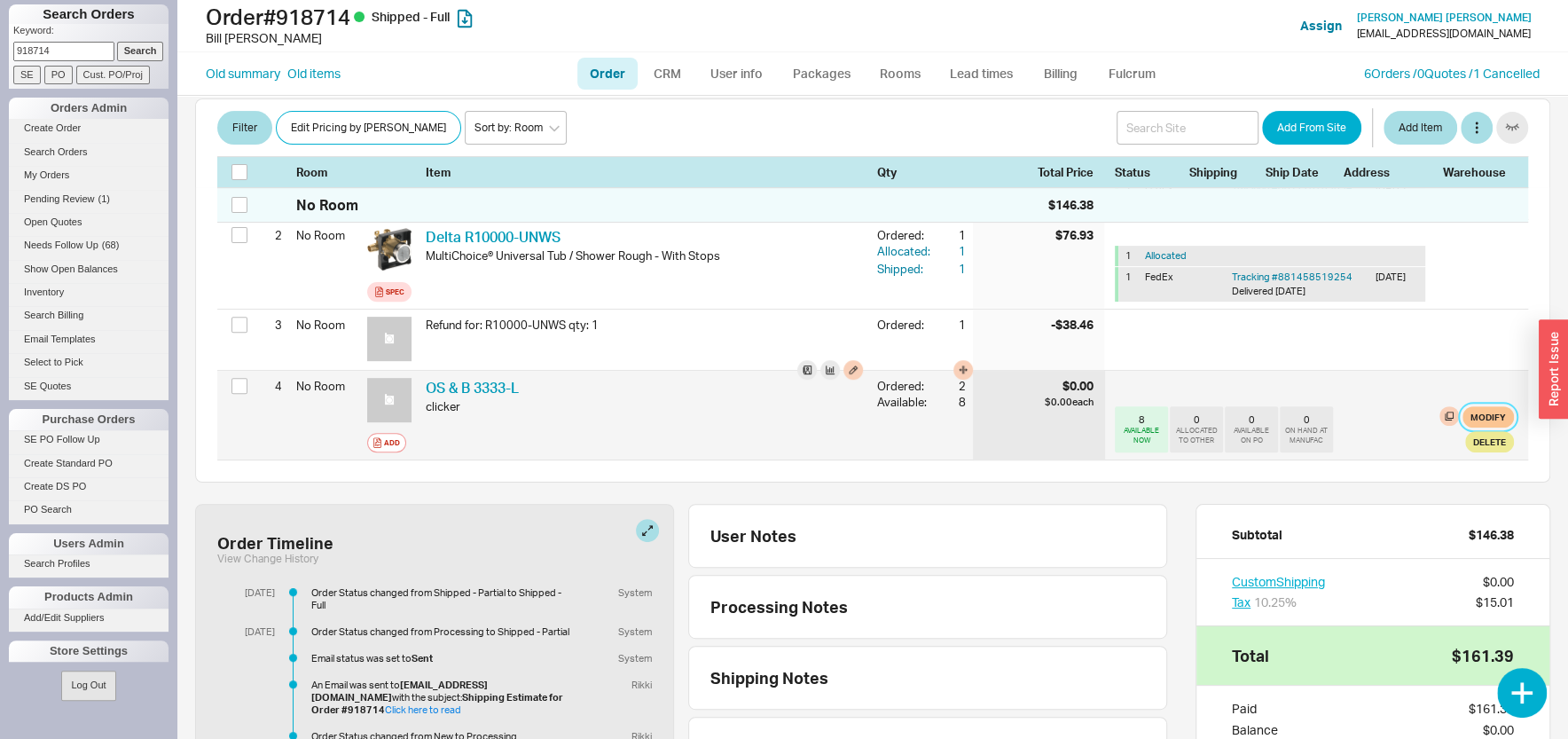
click at [1462, 416] on button "Modify" at bounding box center [1488, 416] width 51 height 21
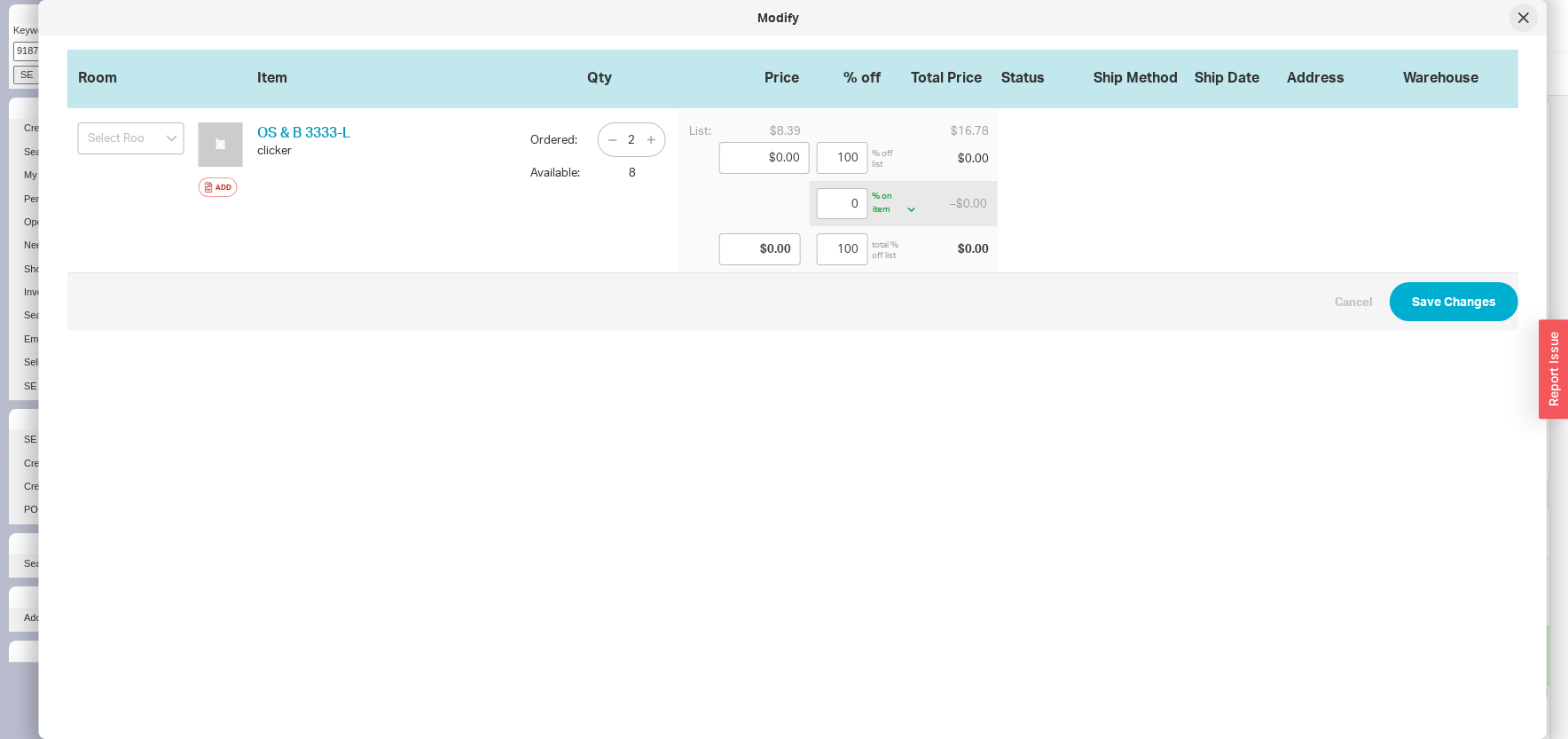
click at [1521, 22] on icon at bounding box center [1523, 17] width 10 height 10
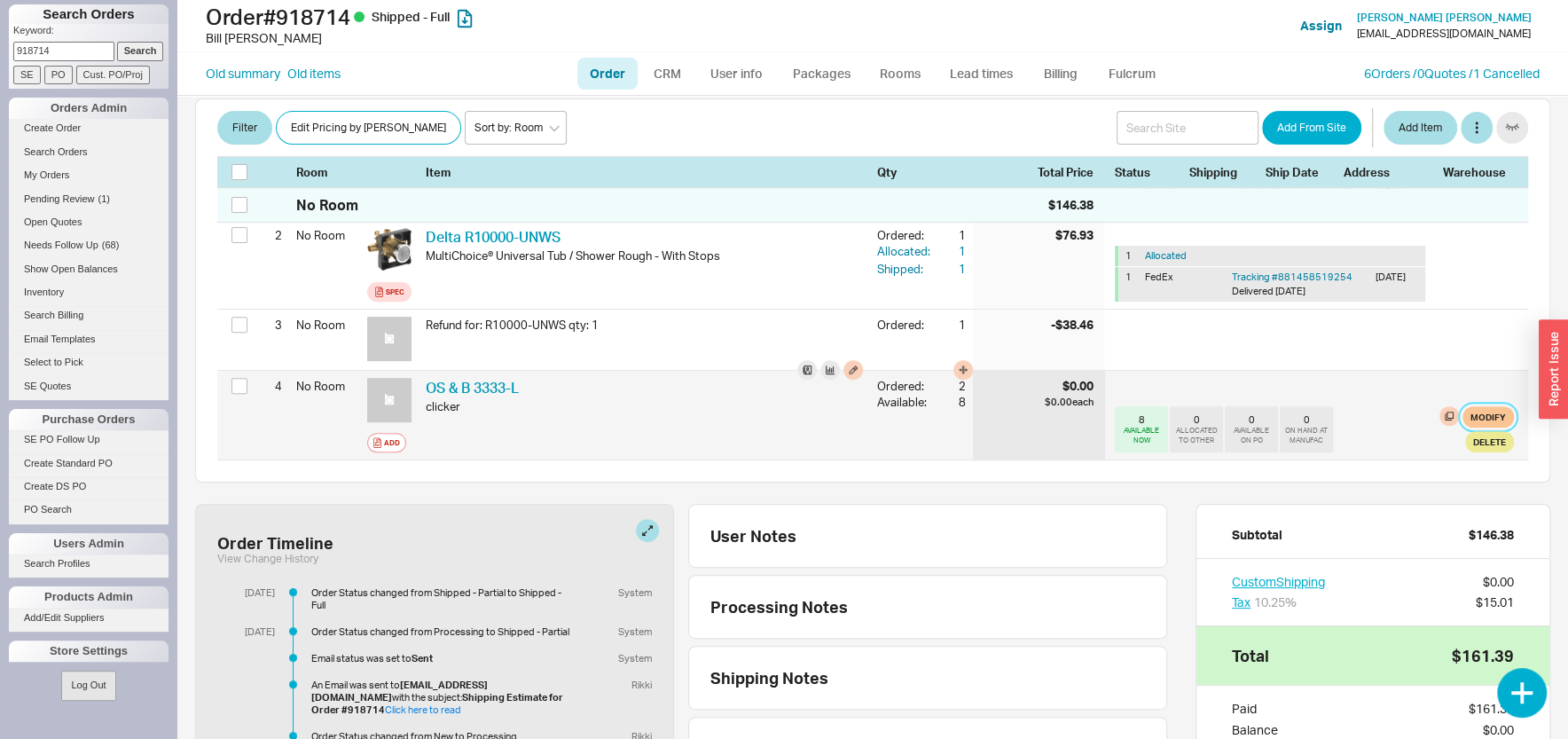
click at [1483, 412] on button "Modify" at bounding box center [1488, 416] width 51 height 21
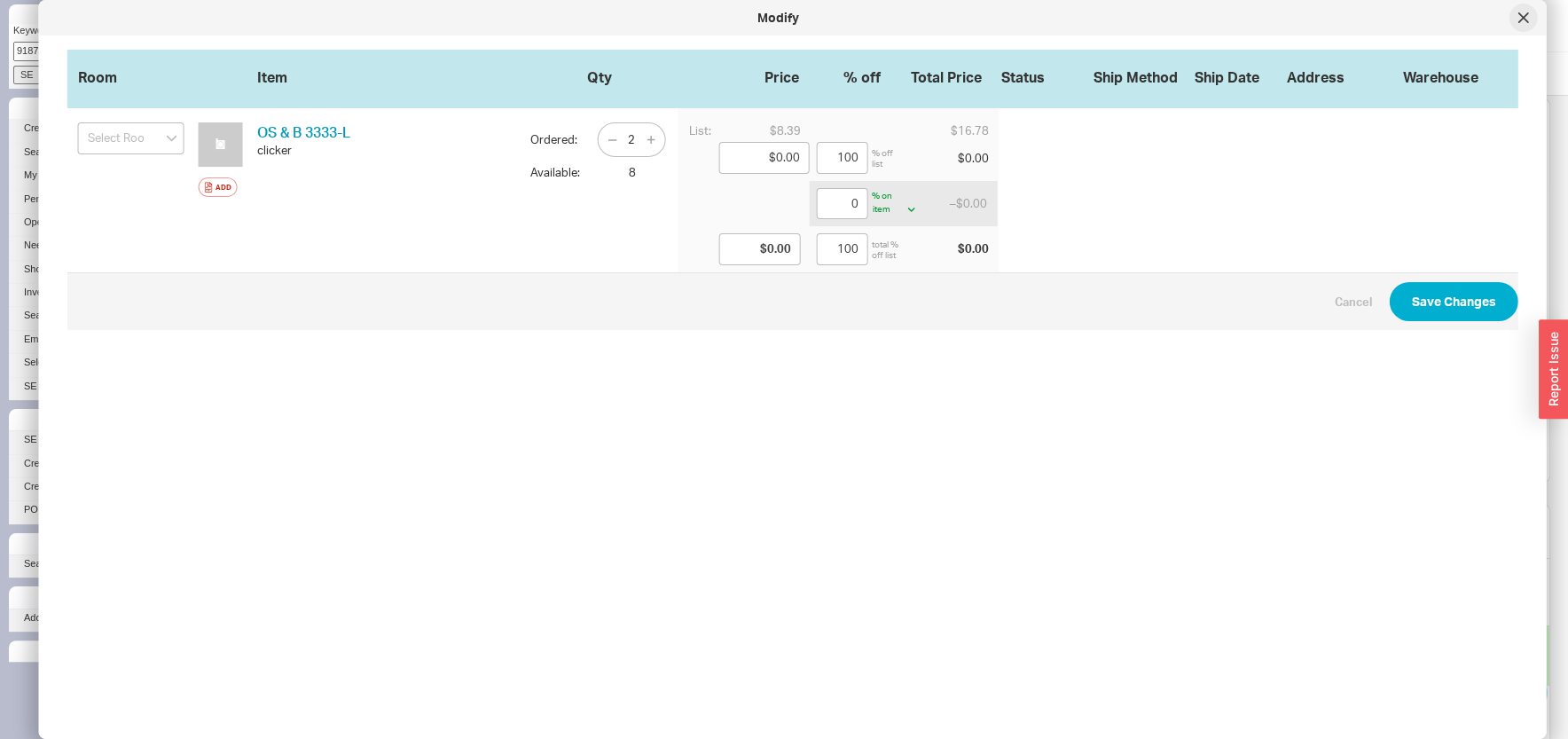
click at [1528, 13] on icon at bounding box center [1523, 17] width 10 height 10
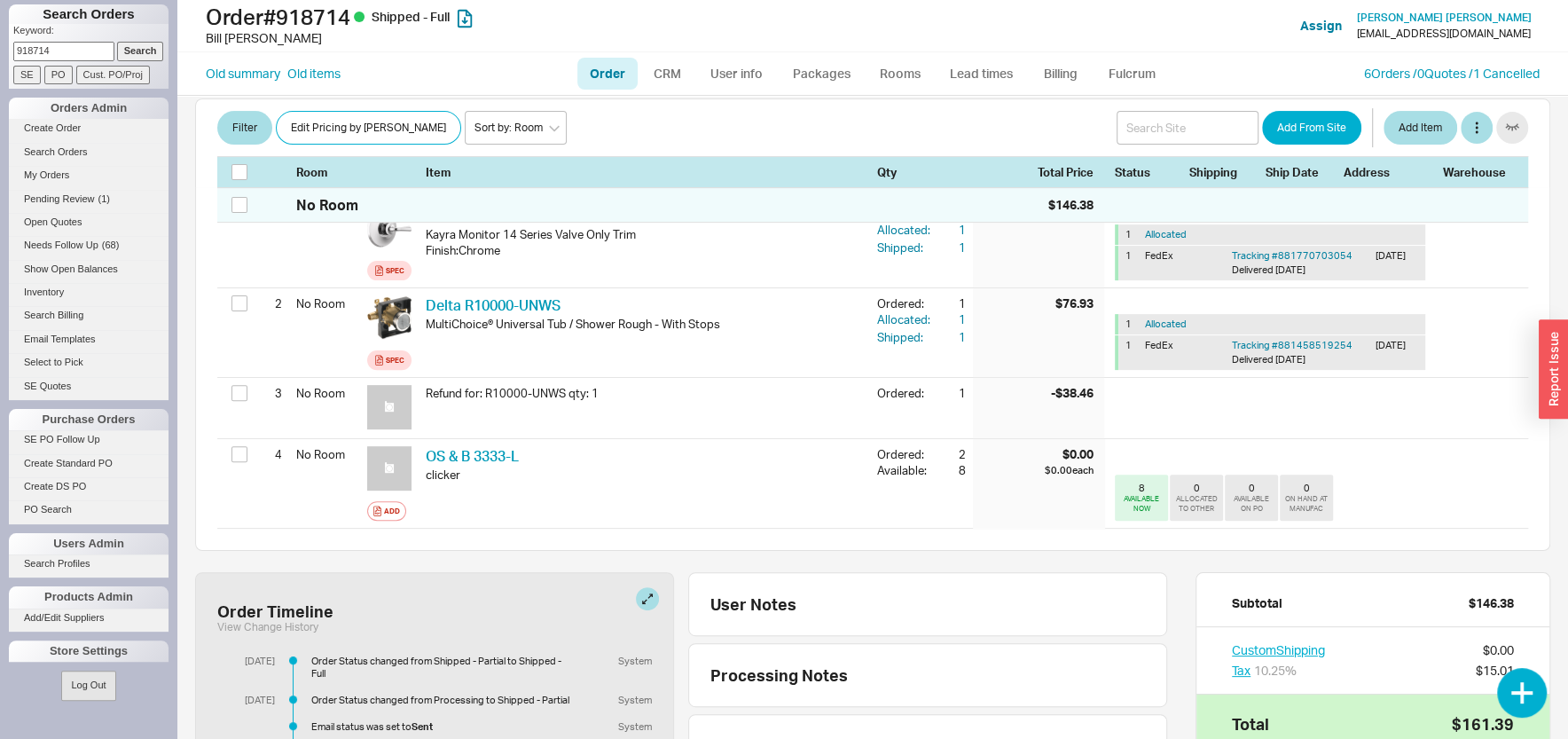
scroll to position [330, 0]
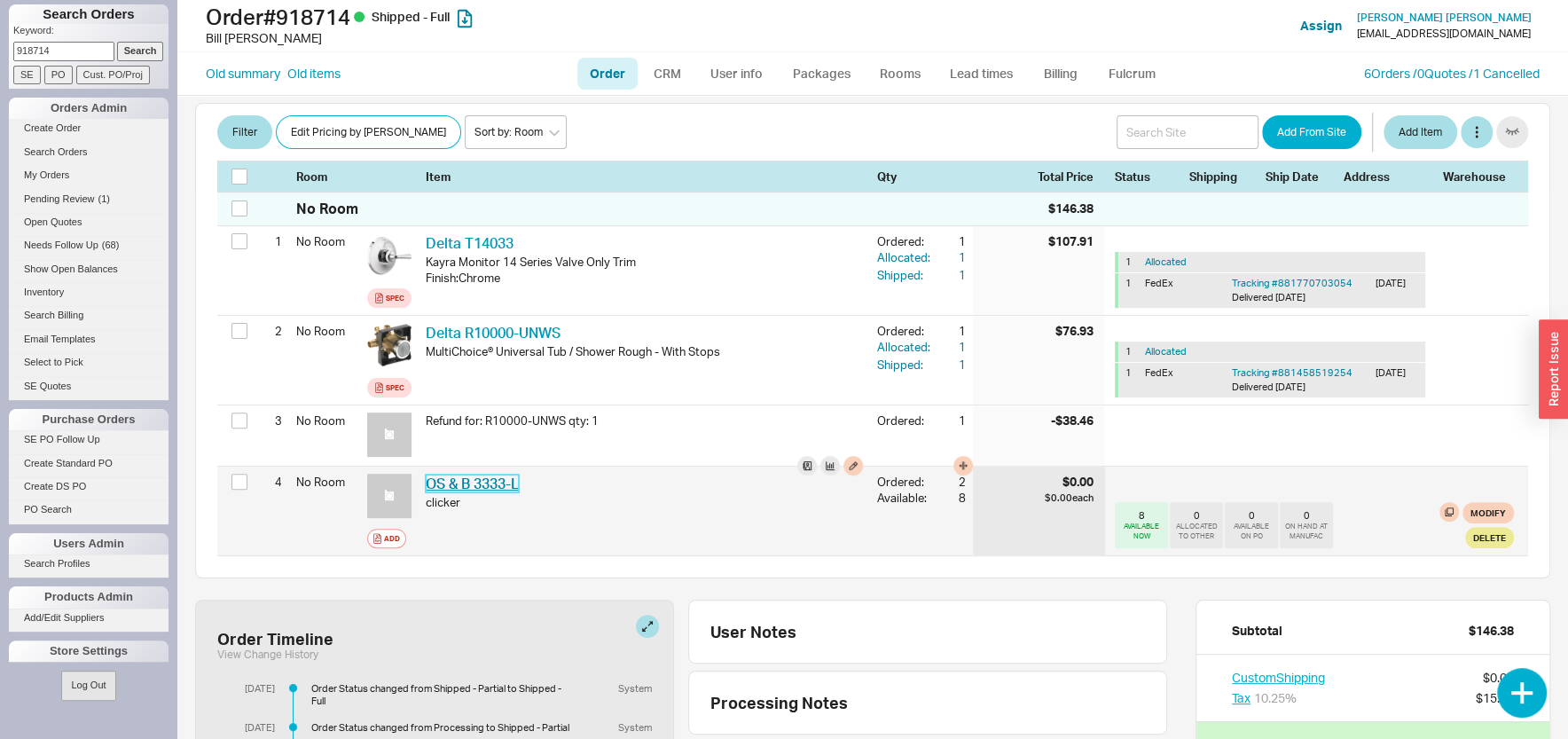
click at [507, 488] on link "OS & B 3333-L" at bounding box center [472, 483] width 93 height 18
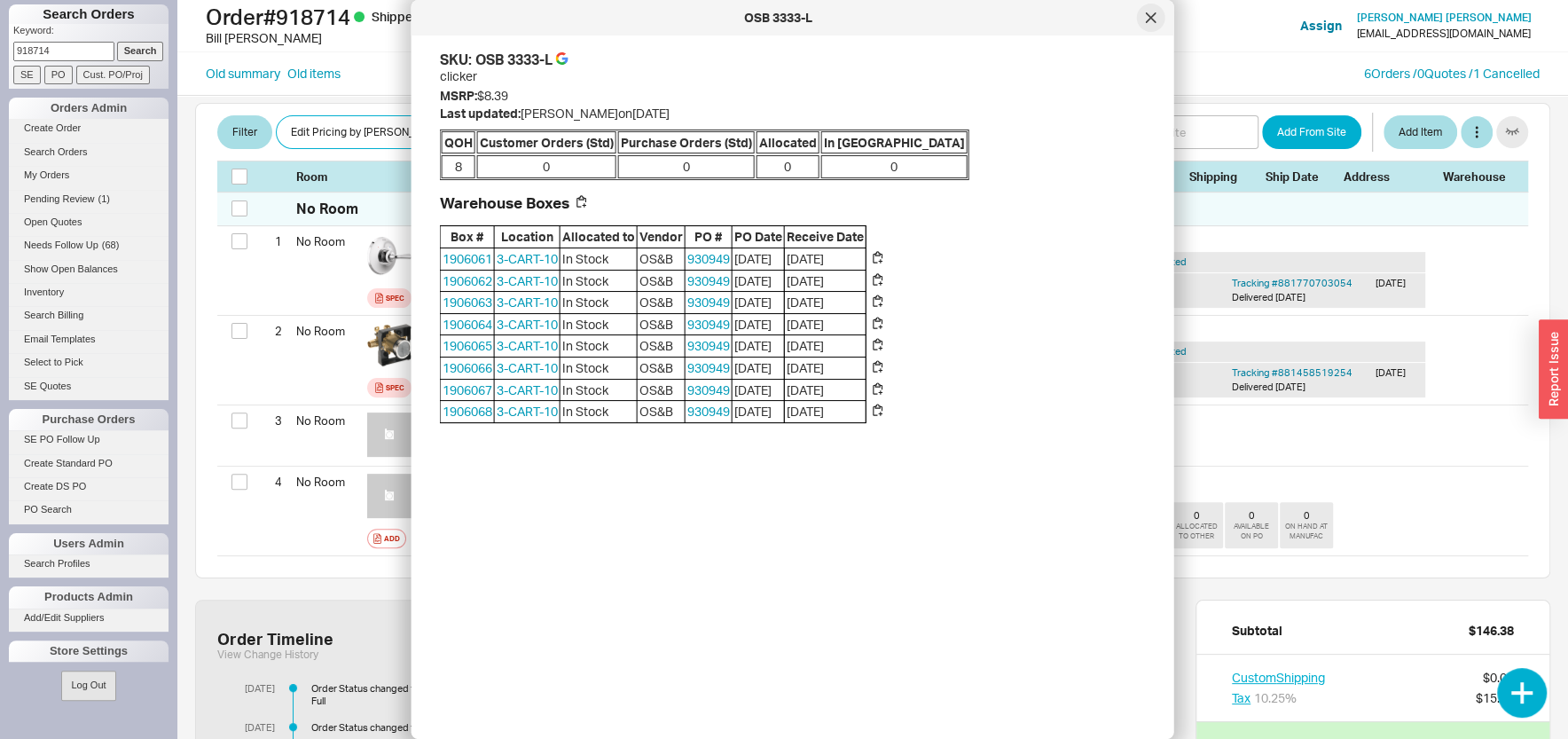
click at [1145, 21] on div at bounding box center [1151, 18] width 28 height 28
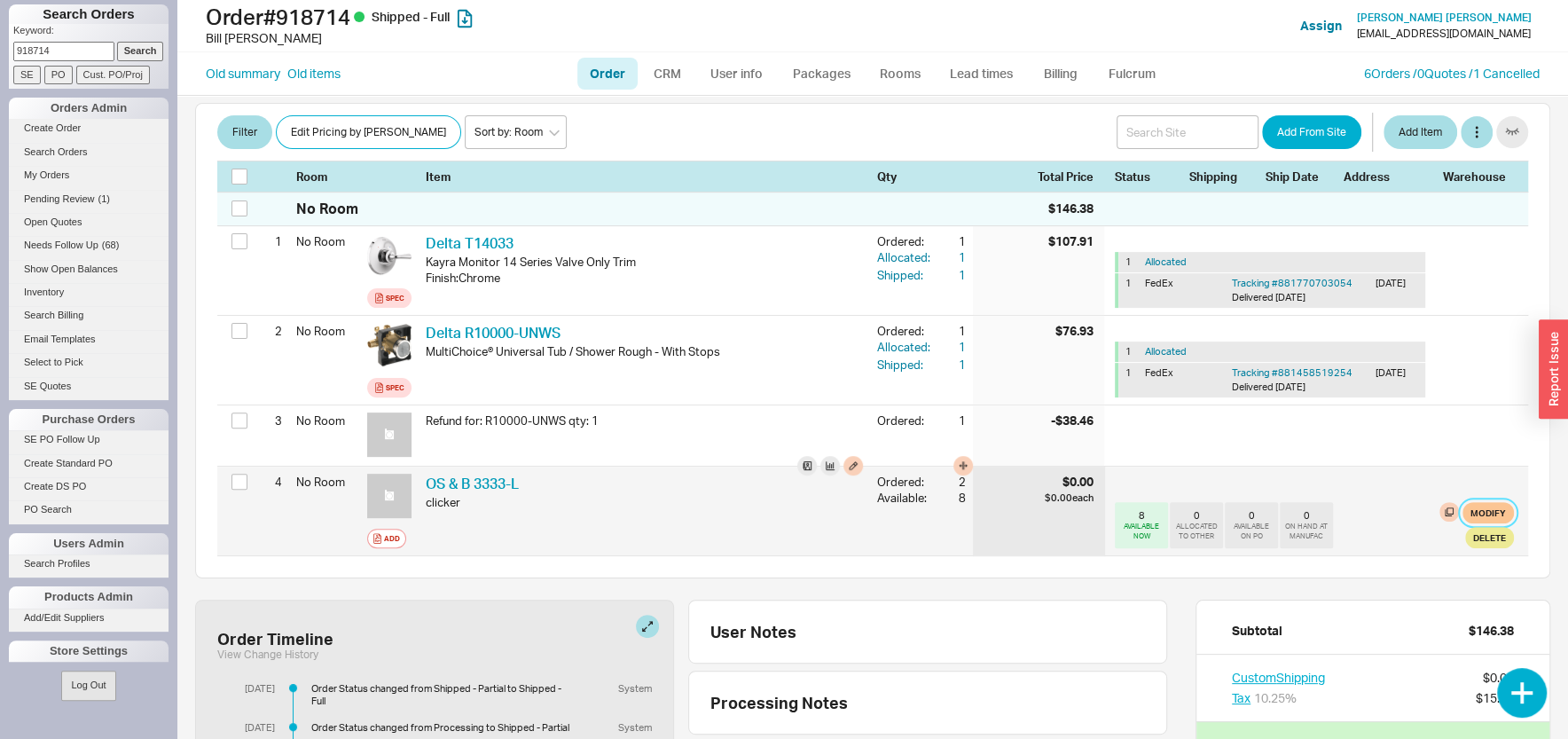
click at [1462, 510] on button "Modify" at bounding box center [1488, 512] width 51 height 21
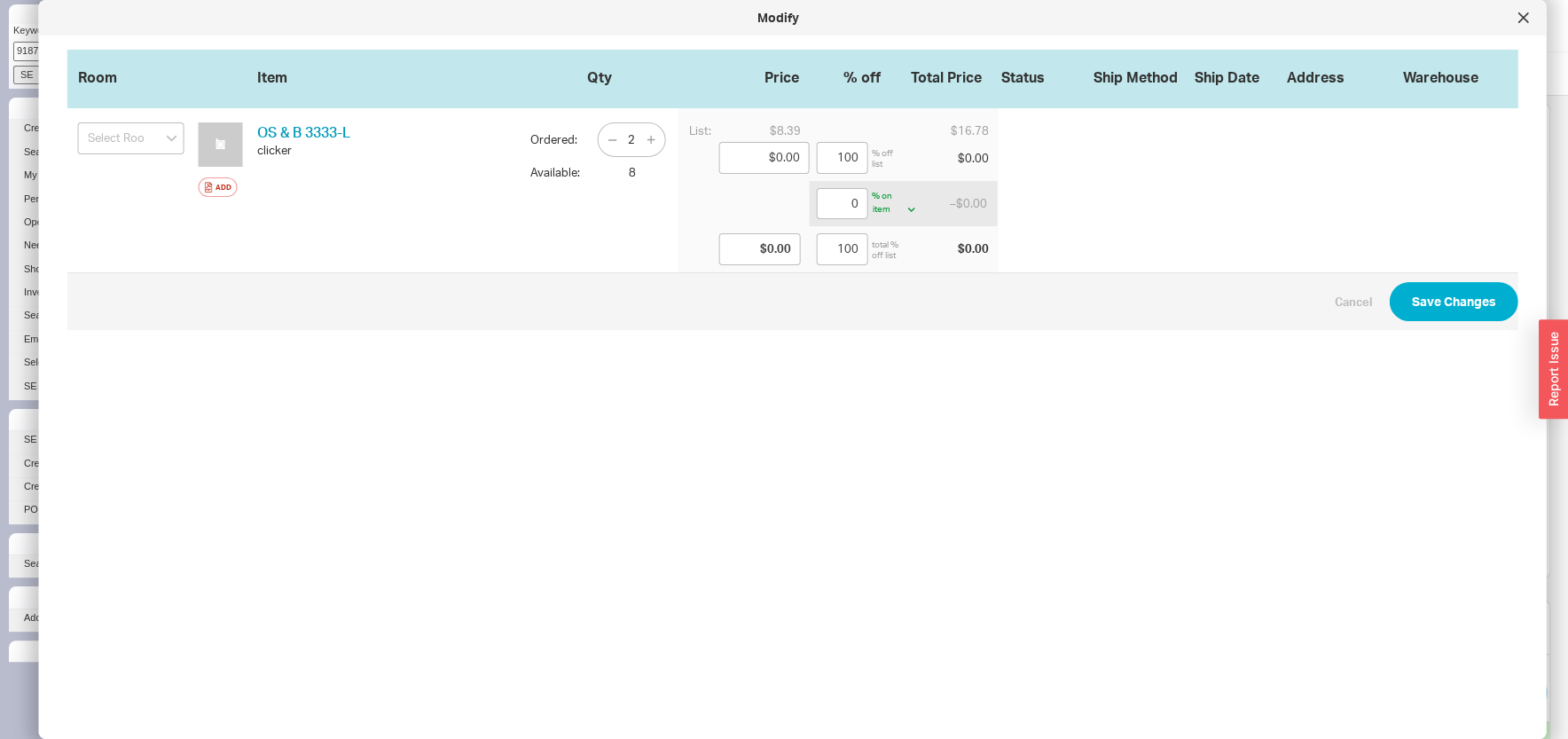
click at [1129, 133] on div at bounding box center [1264, 189] width 506 height 164
click at [1129, 132] on div at bounding box center [1264, 189] width 506 height 164
click at [129, 138] on input at bounding box center [131, 138] width 106 height 32
click at [364, 176] on div "OS & B 3333-L OSB 3333-L clicker" at bounding box center [387, 189] width 259 height 135
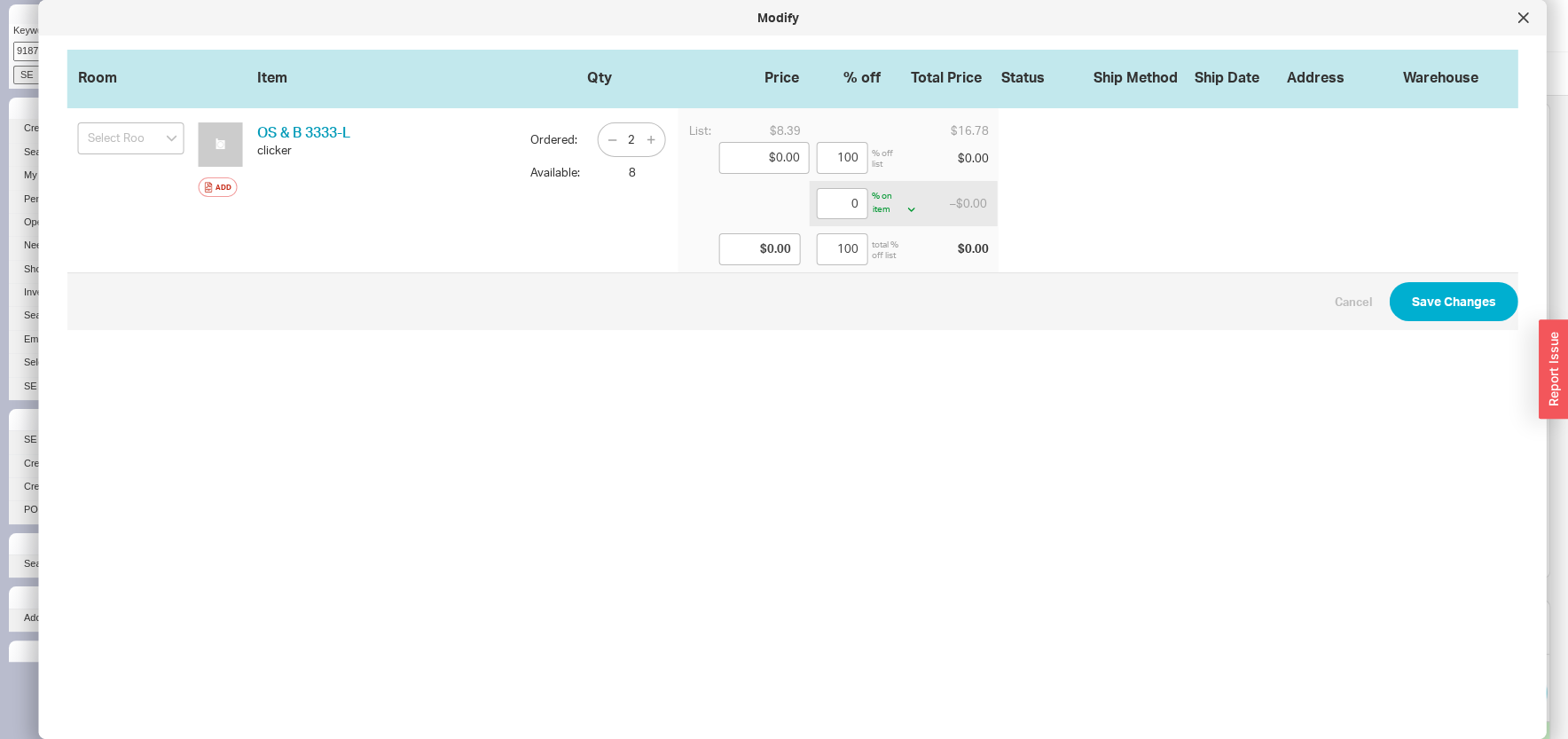
click at [1527, 16] on icon at bounding box center [1523, 17] width 10 height 10
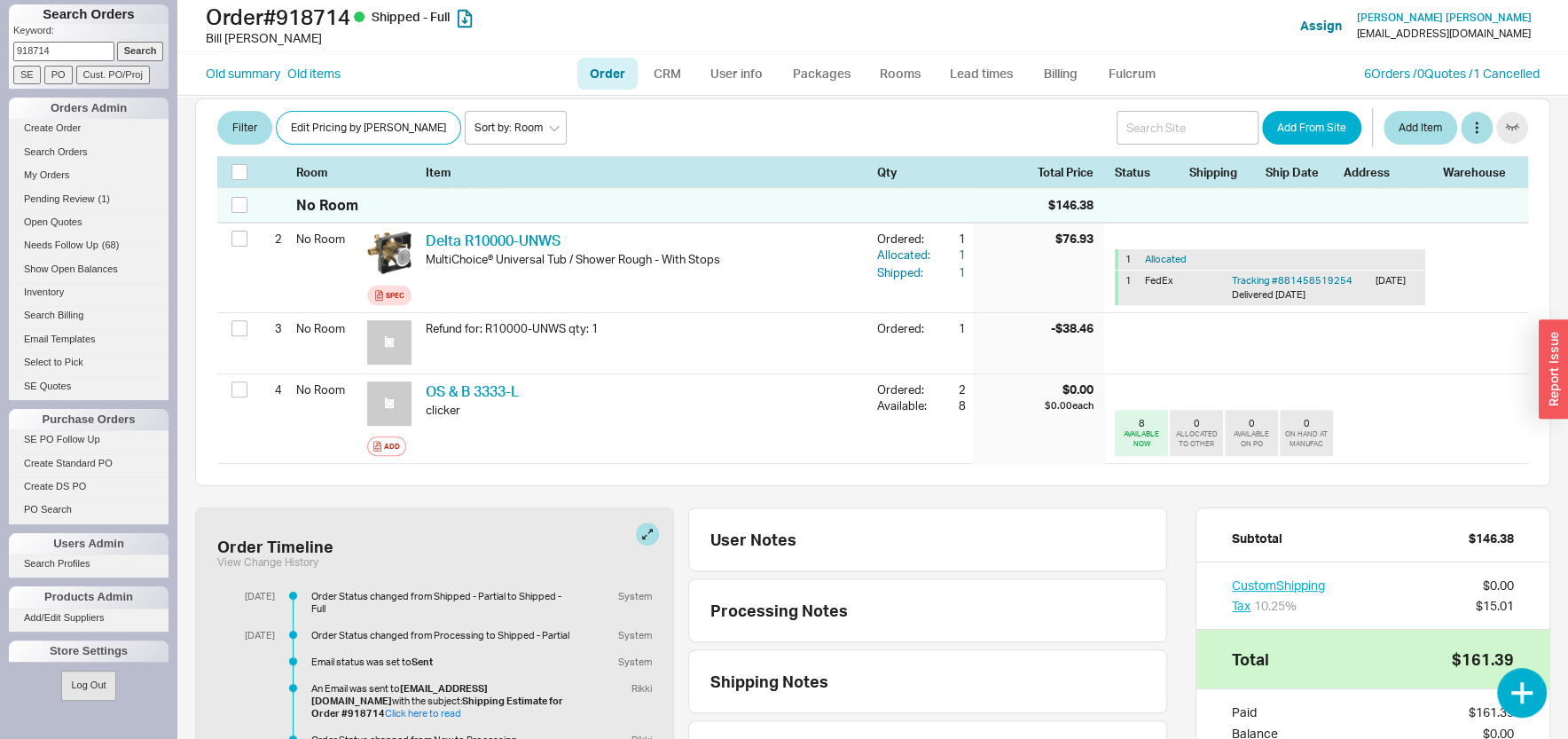
scroll to position [426, 0]
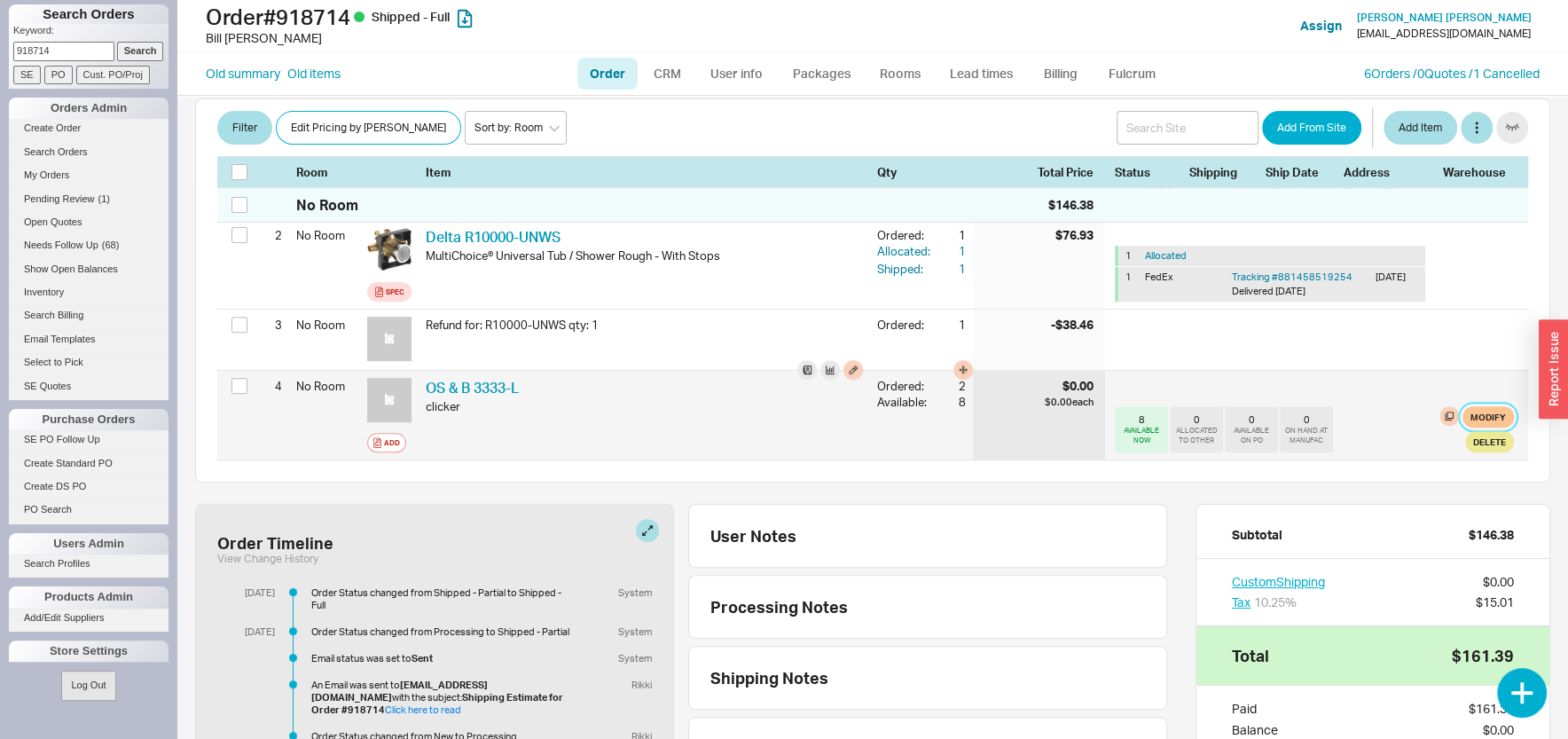
click at [1471, 412] on button "Modify" at bounding box center [1488, 416] width 51 height 21
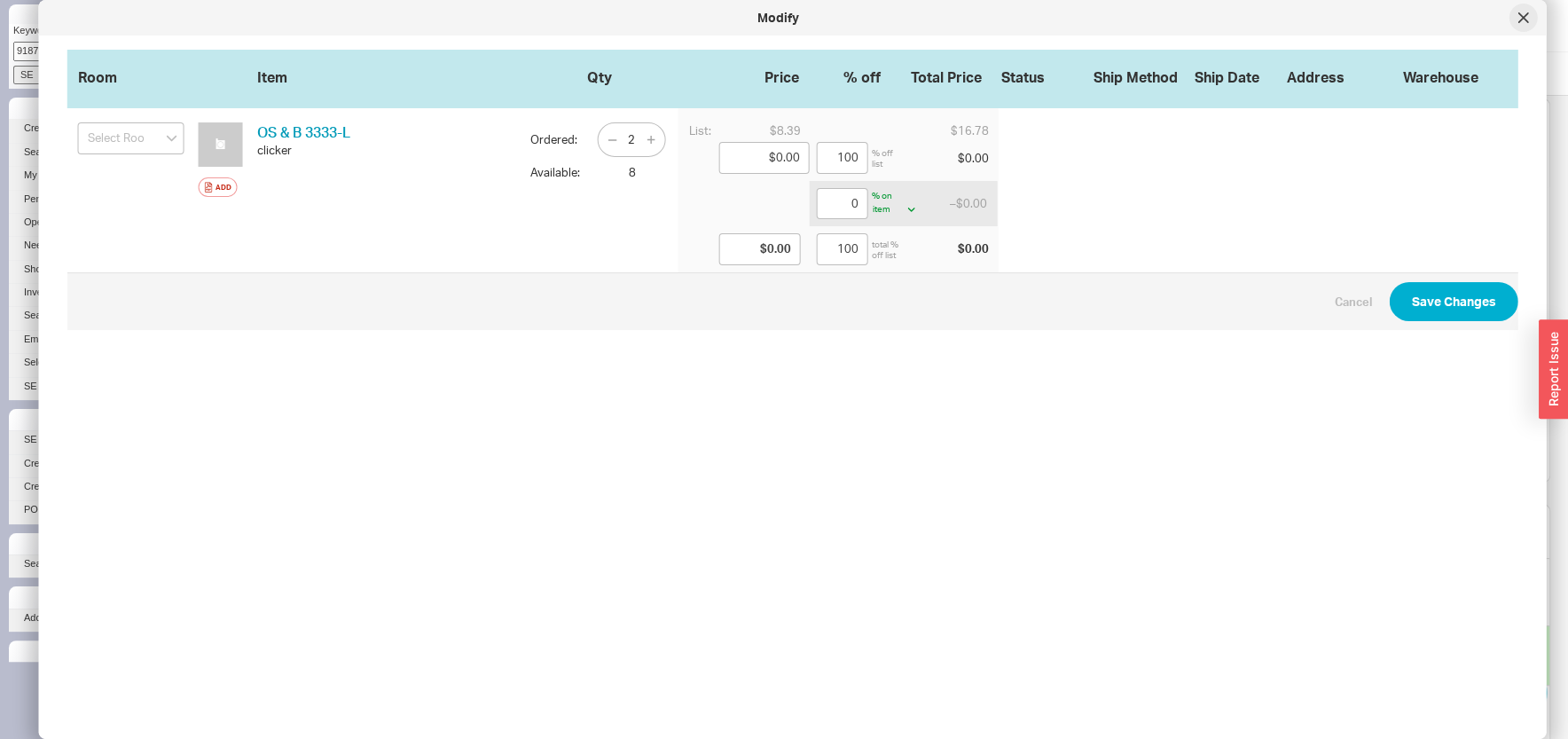
click at [1517, 18] on div at bounding box center [1524, 18] width 28 height 28
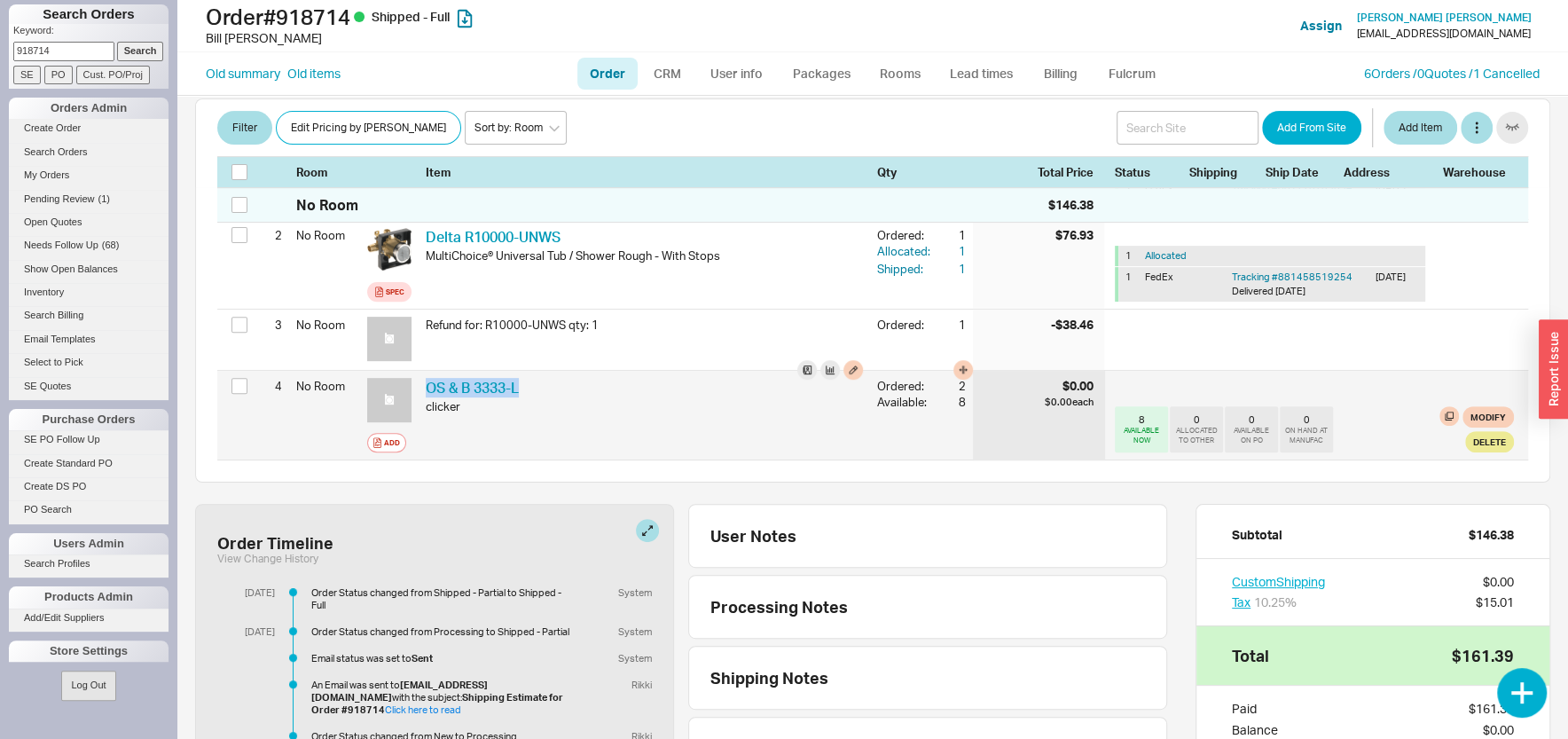
drag, startPoint x: 541, startPoint y: 393, endPoint x: 423, endPoint y: 394, distance: 118.0
click at [423, 394] on div "OS & B 3333-L OSB 3333-L clicker" at bounding box center [643, 415] width 451 height 89
copy link "OS & B 3333-L"
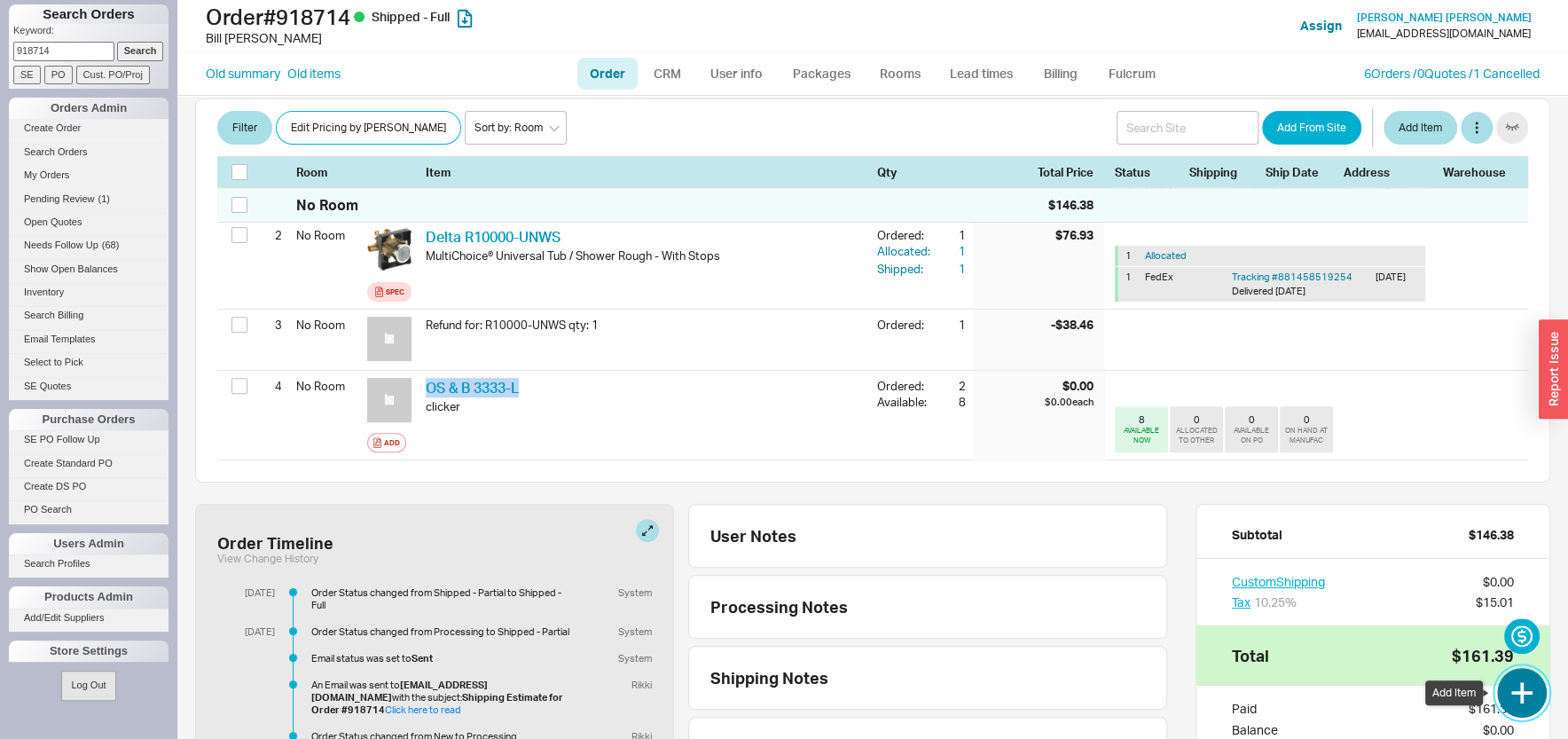
click at [1535, 698] on button "button" at bounding box center [1522, 693] width 49 height 49
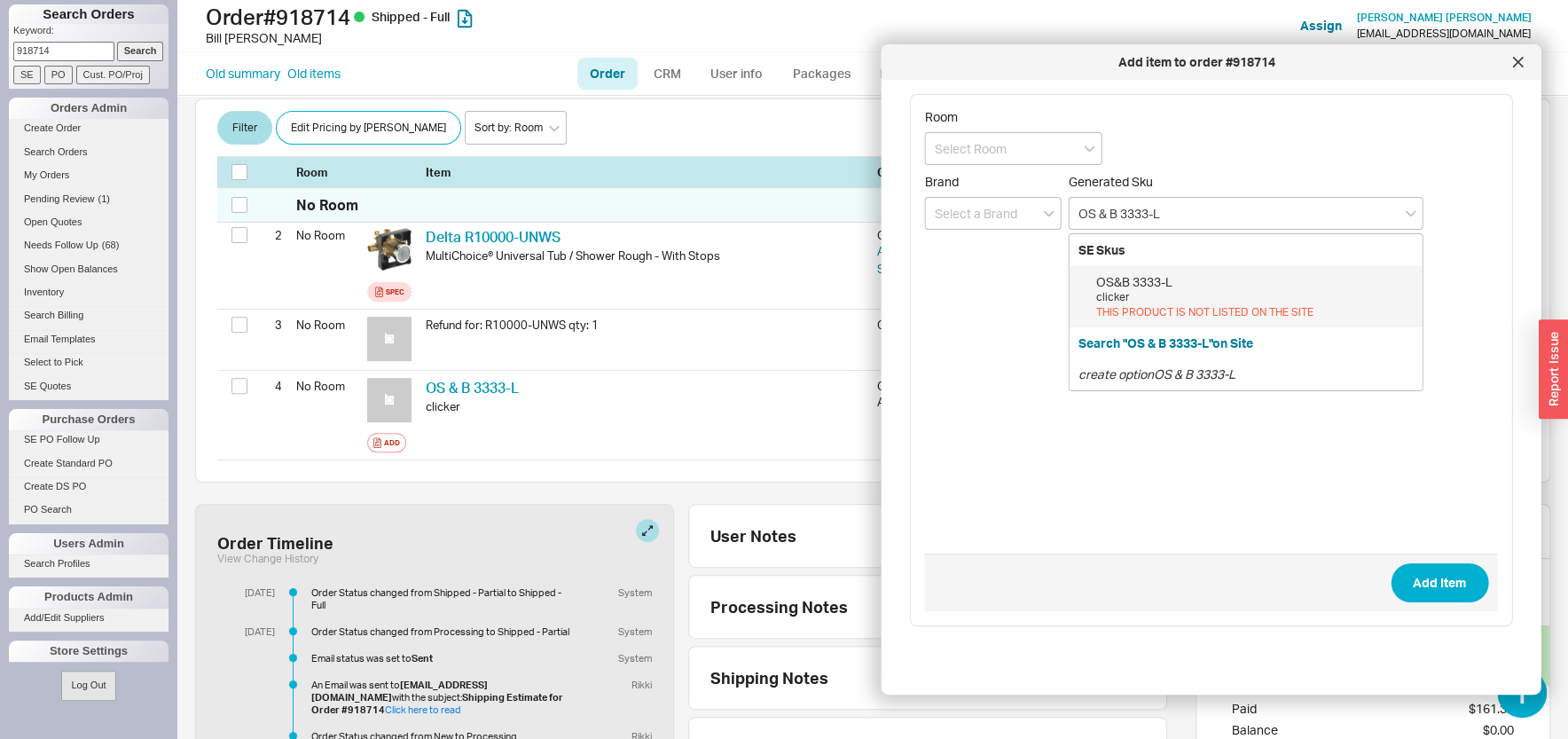
click at [1136, 298] on div "clicker" at bounding box center [1254, 297] width 317 height 15
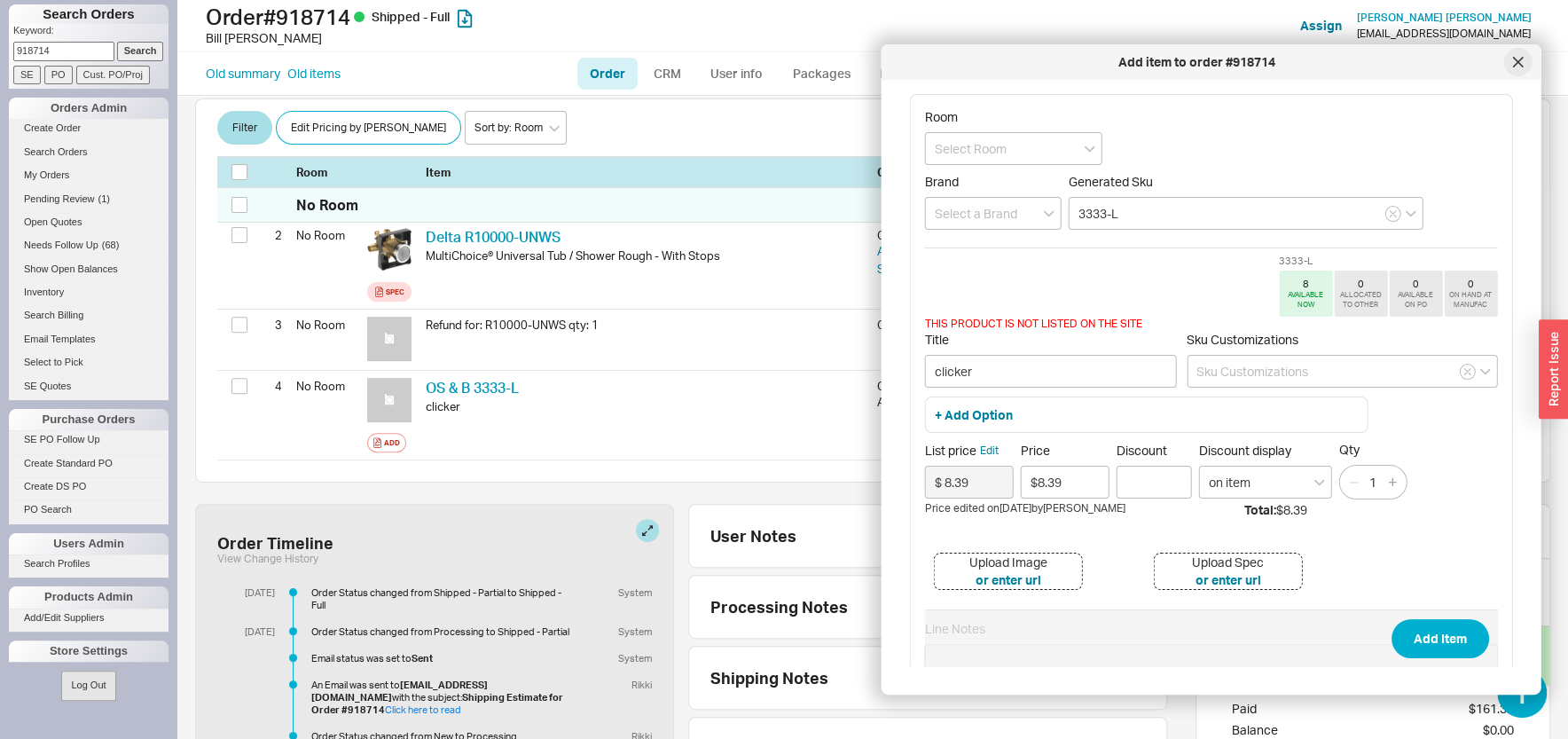
type input "3333-L"
click at [1518, 61] on icon at bounding box center [1517, 62] width 10 height 10
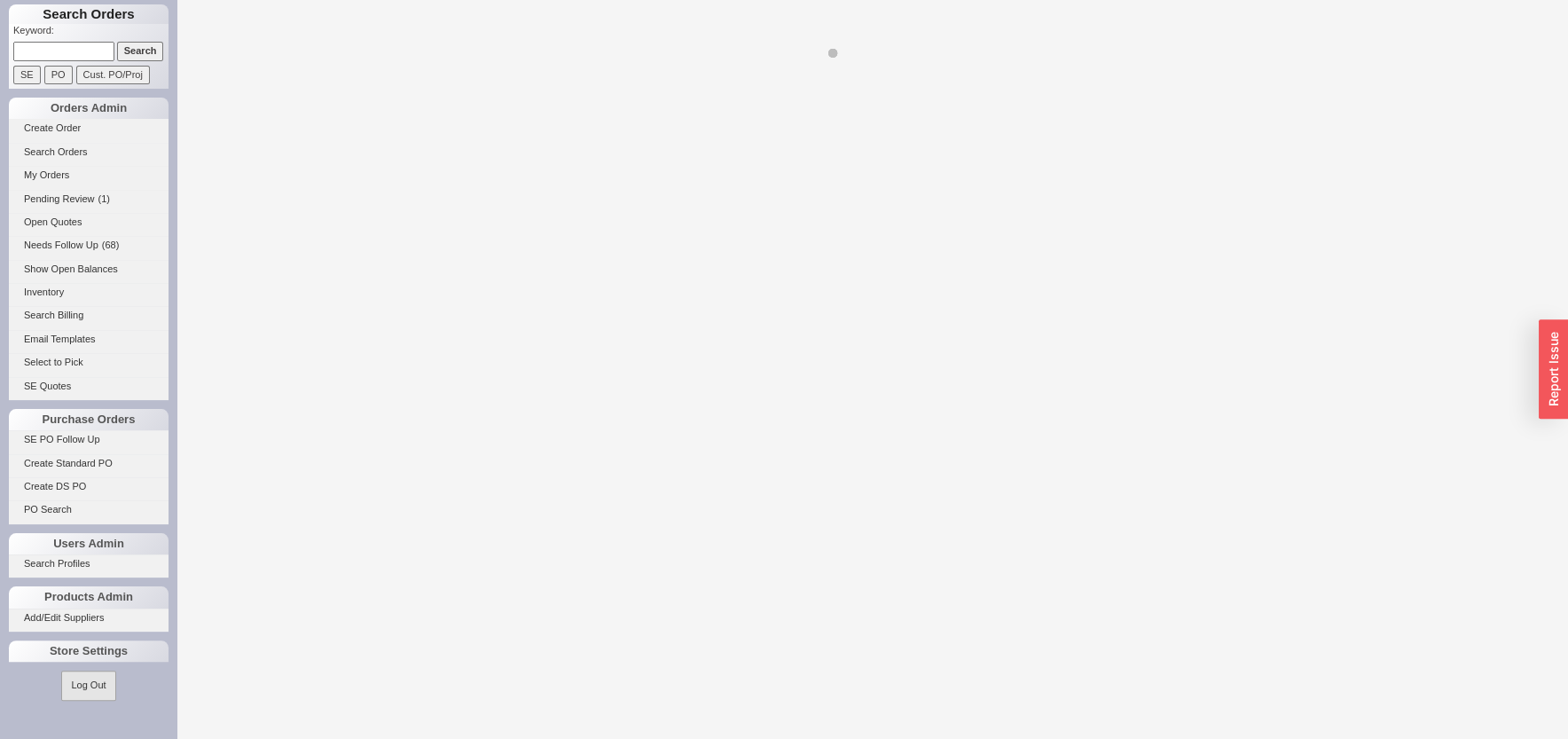
select select "LOW"
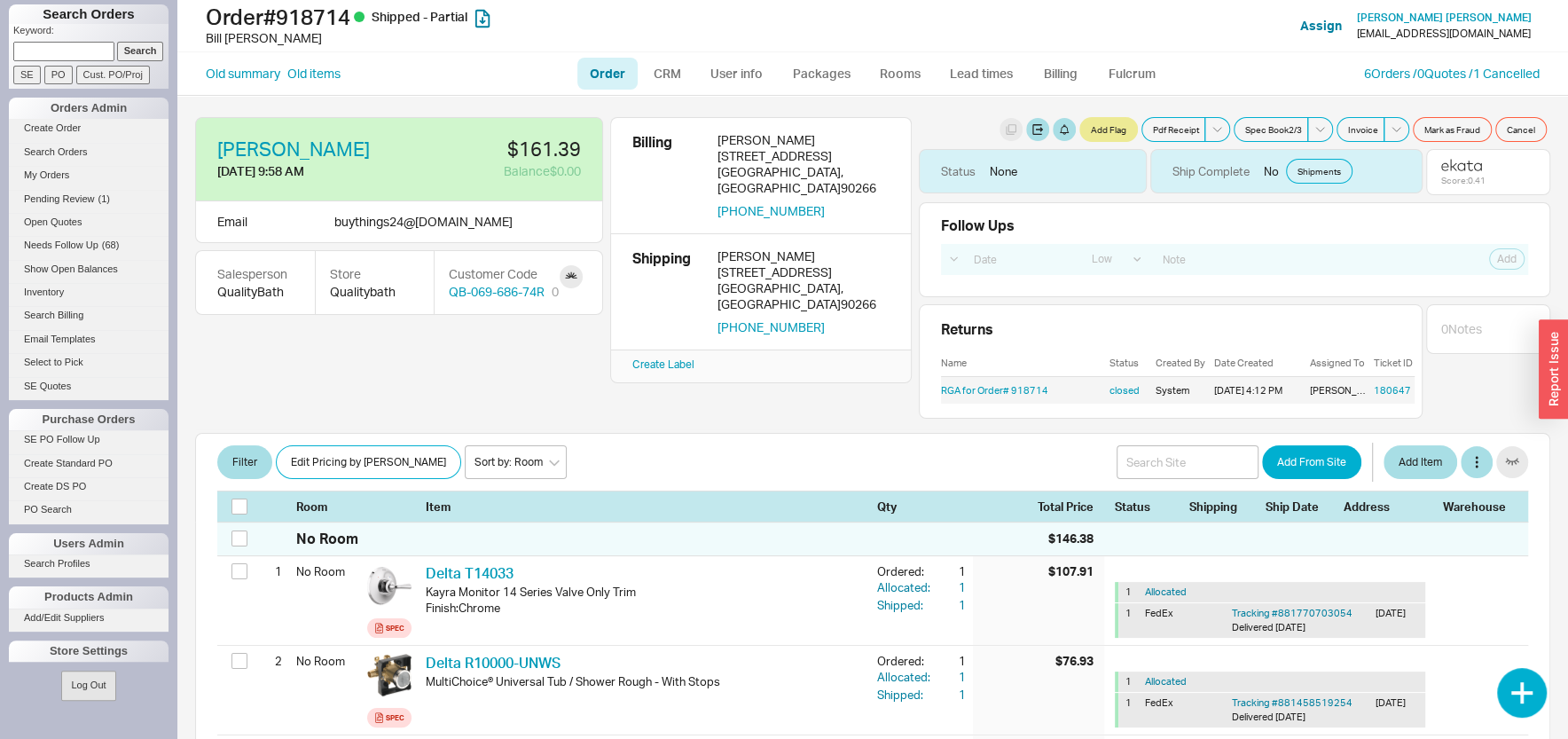
scroll to position [426, 0]
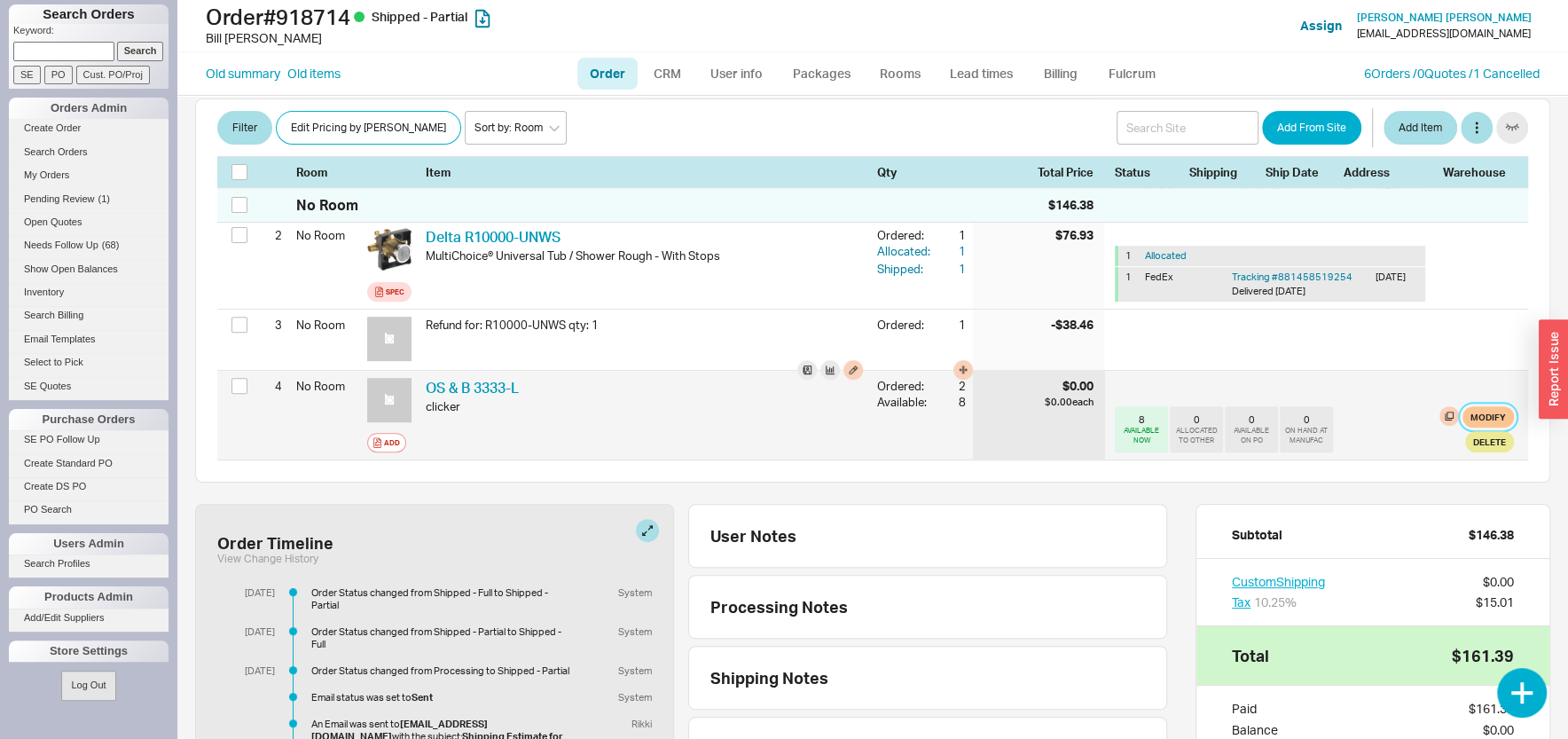
click at [1471, 421] on div "8 AVAILABLE NOW 0 ALLOCATED TO OTHER 0 AVAILABLE ON PO 0 ON HAND AT MANUFAC Mod…" at bounding box center [1314, 415] width 399 height 89
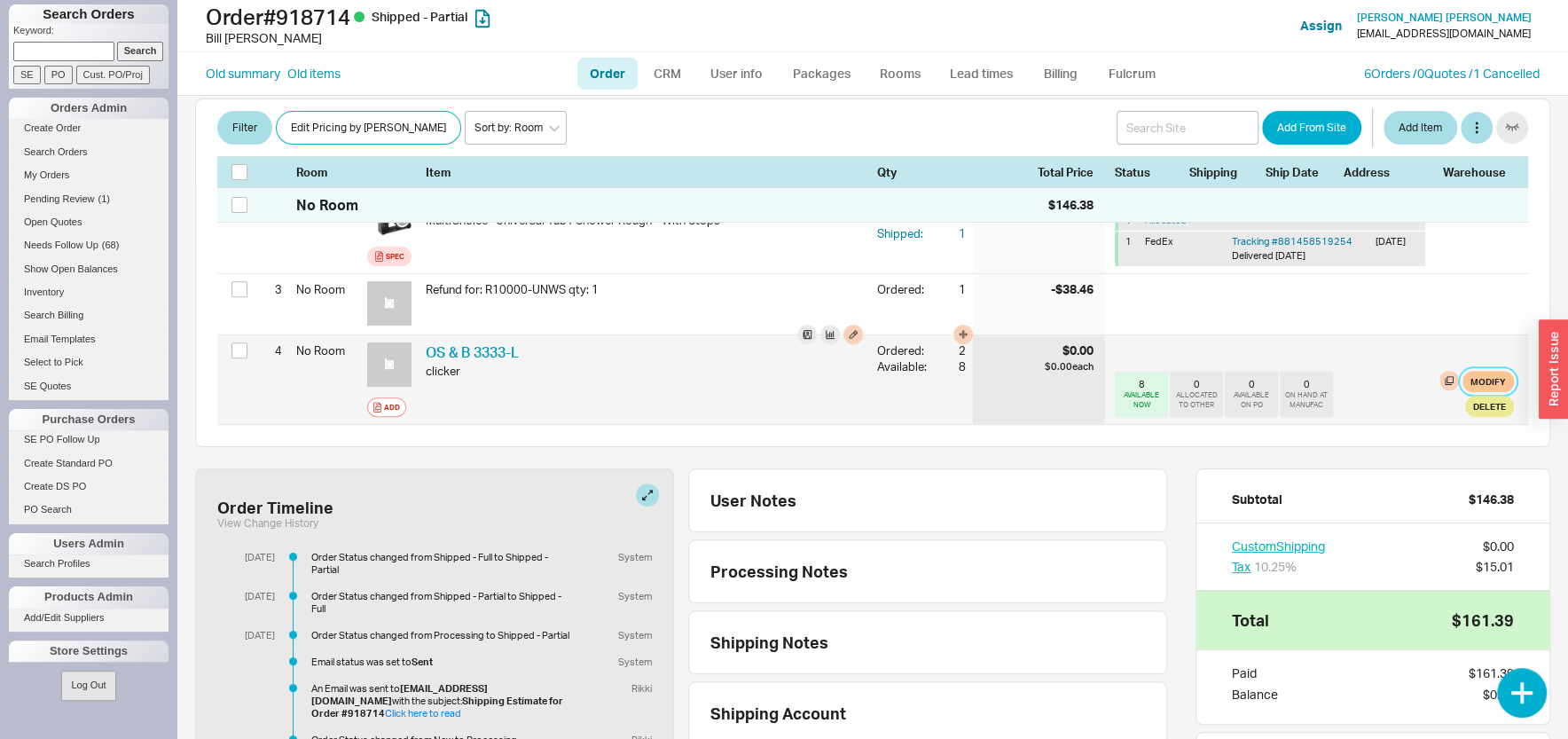
click at [1474, 385] on button "Modify" at bounding box center [1488, 381] width 51 height 21
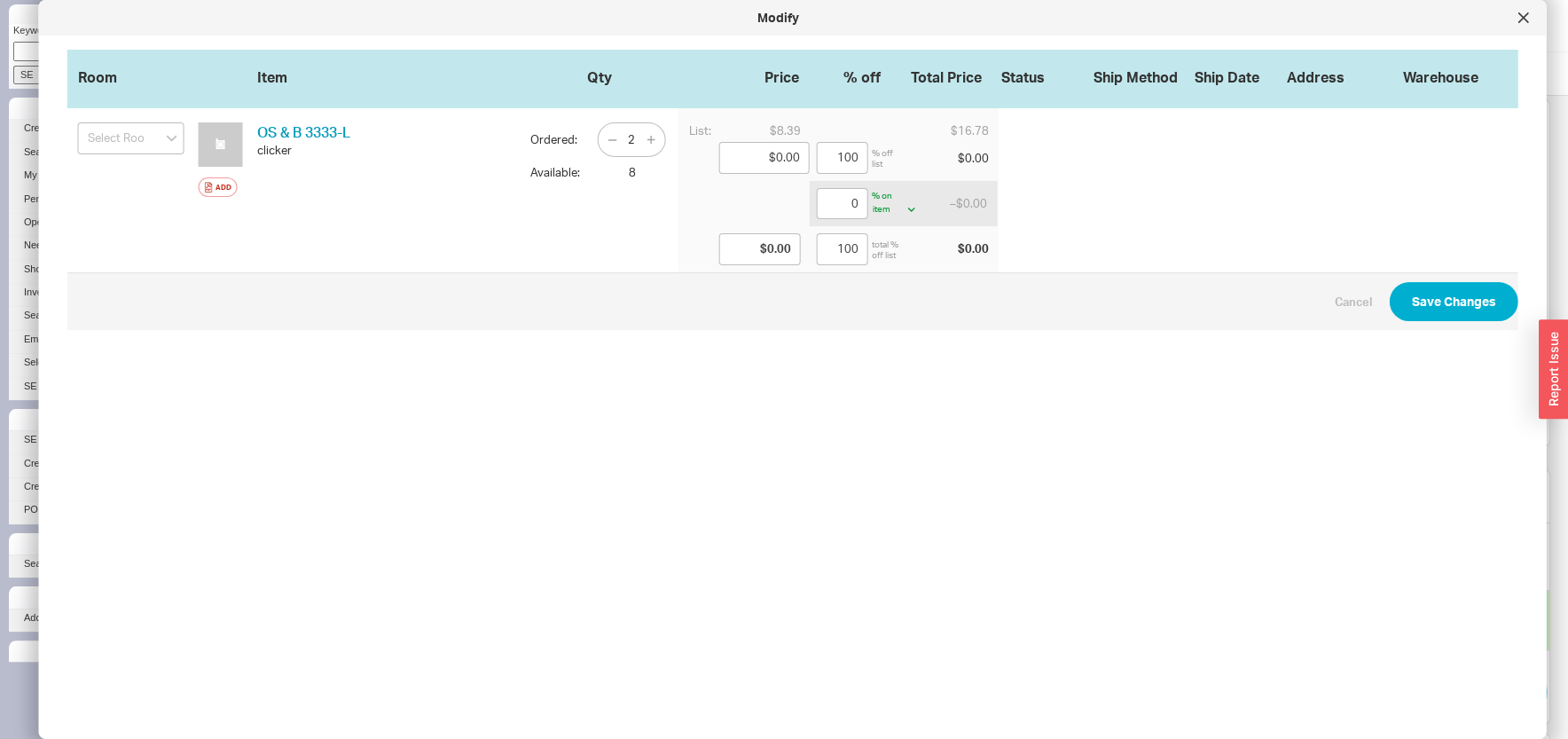
click at [1126, 197] on div at bounding box center [1264, 189] width 506 height 164
click at [1517, 19] on div at bounding box center [1524, 18] width 28 height 28
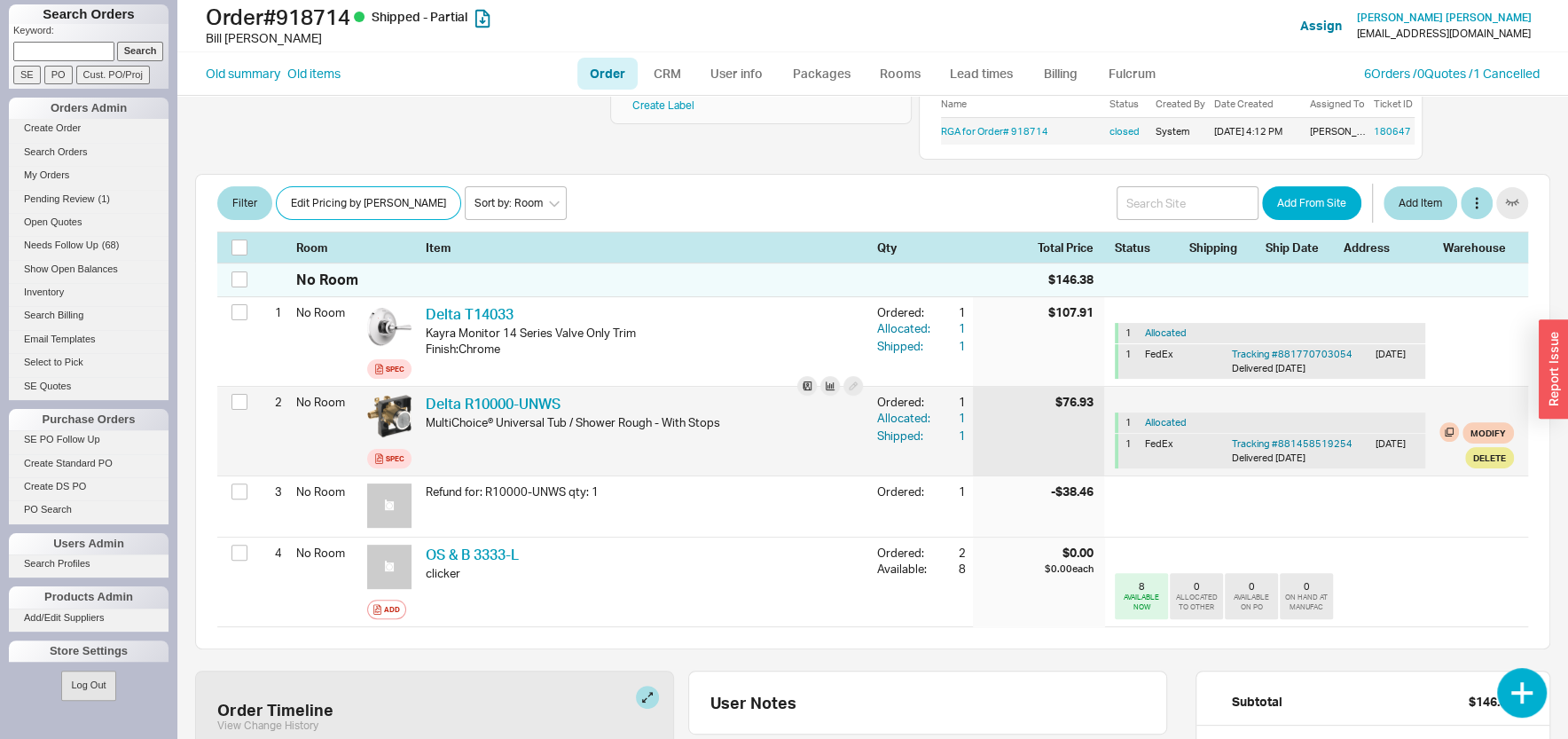
scroll to position [365, 0]
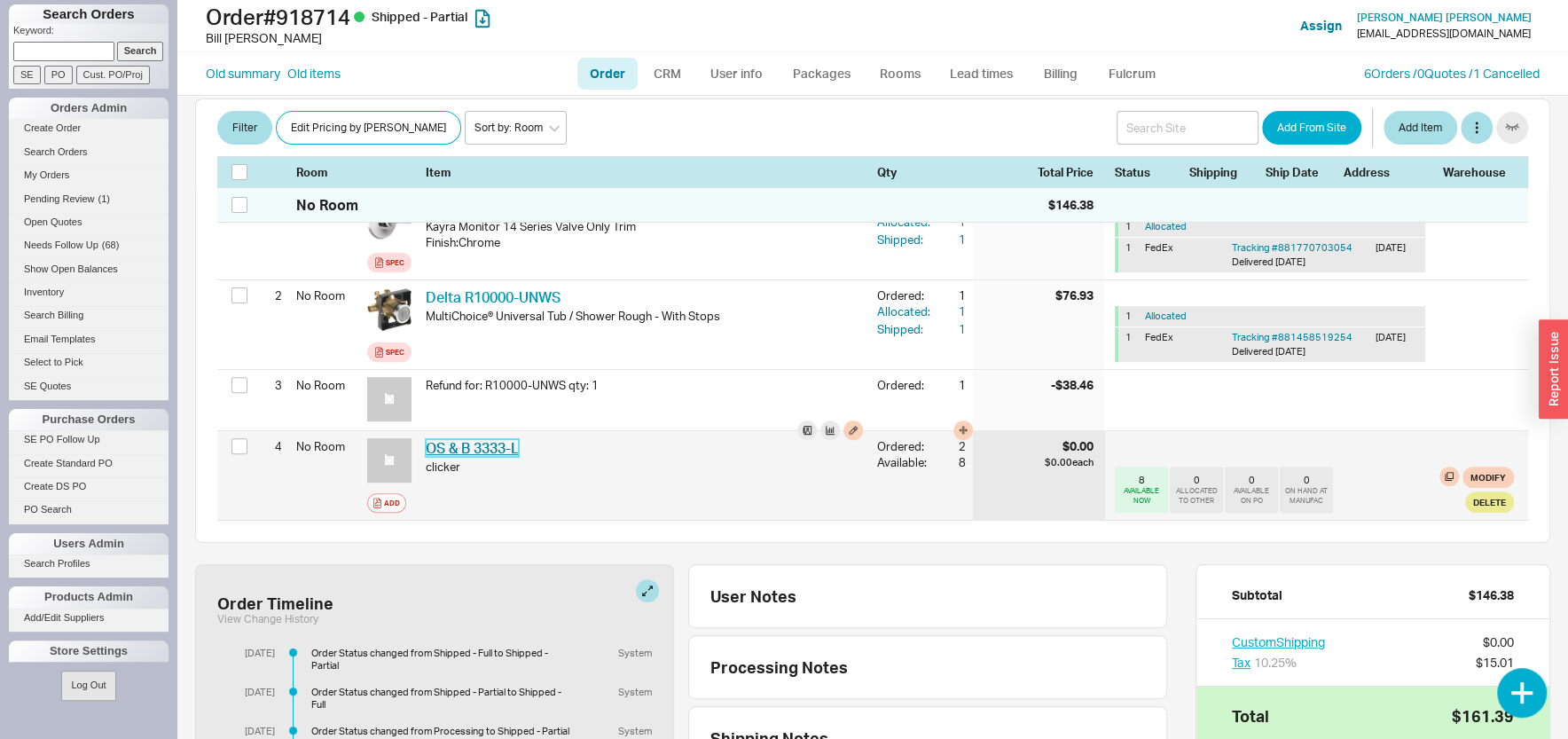
click at [486, 449] on link "OS & B 3333-L" at bounding box center [472, 448] width 93 height 18
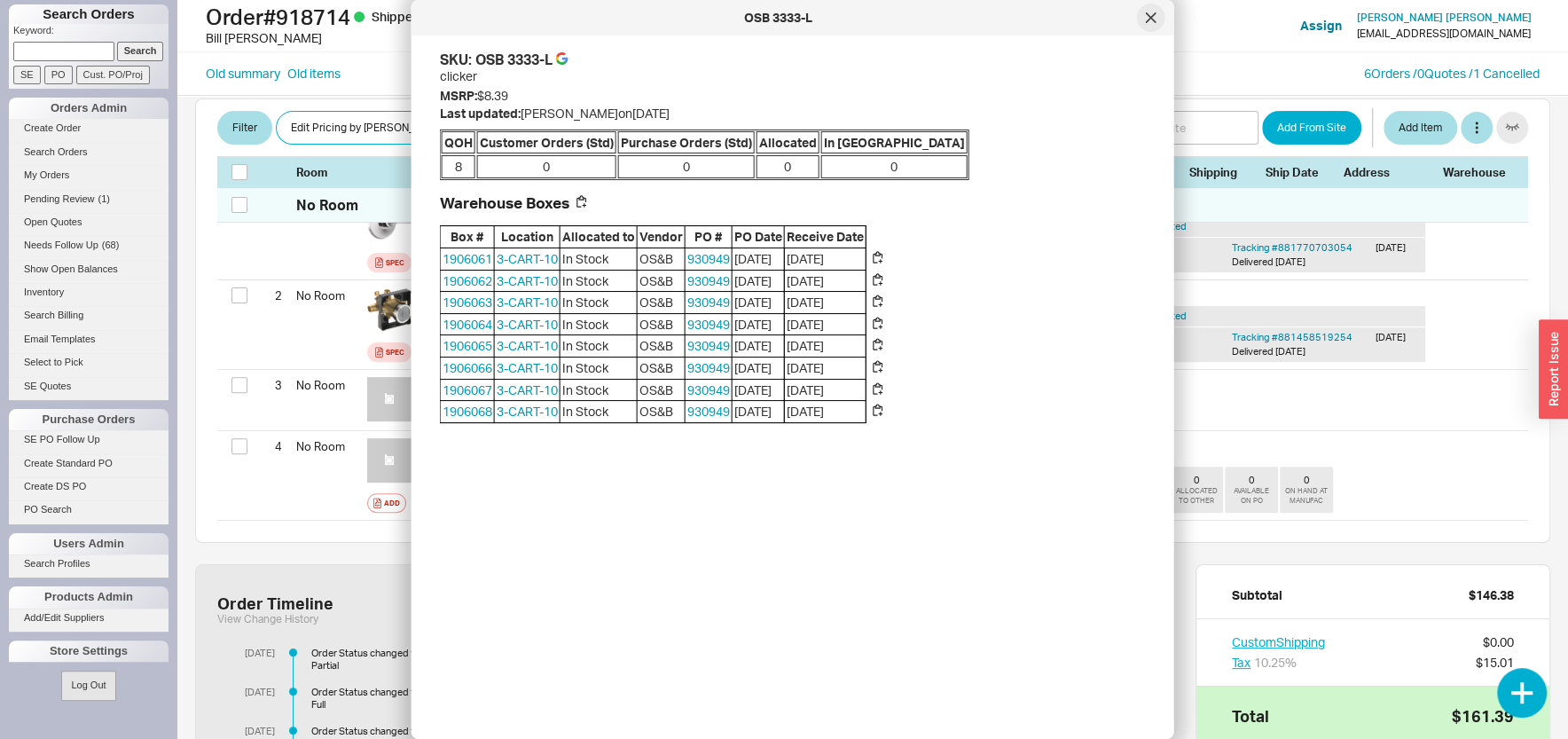
click at [1153, 10] on div at bounding box center [1151, 18] width 28 height 28
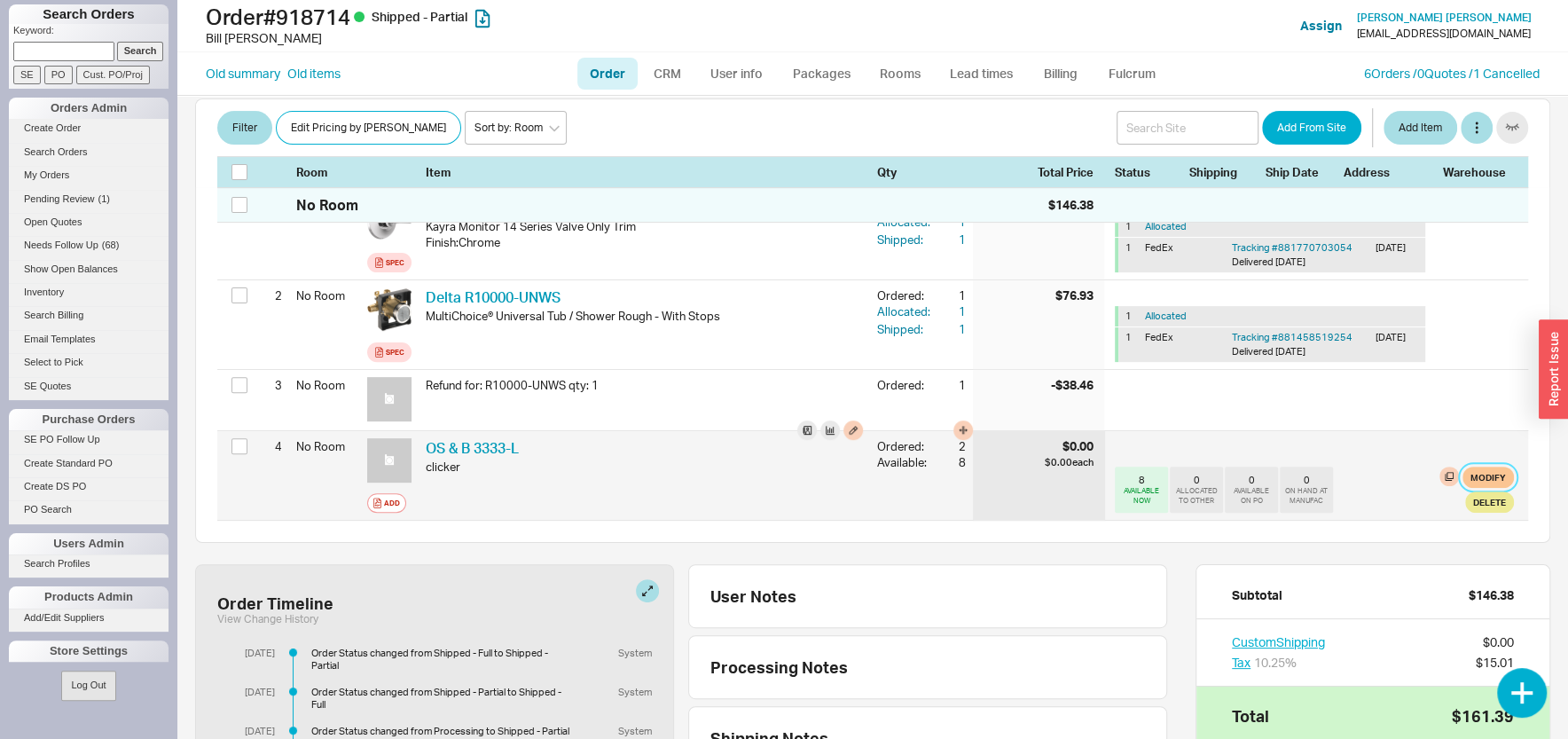
click at [1467, 479] on button "Modify" at bounding box center [1488, 477] width 51 height 21
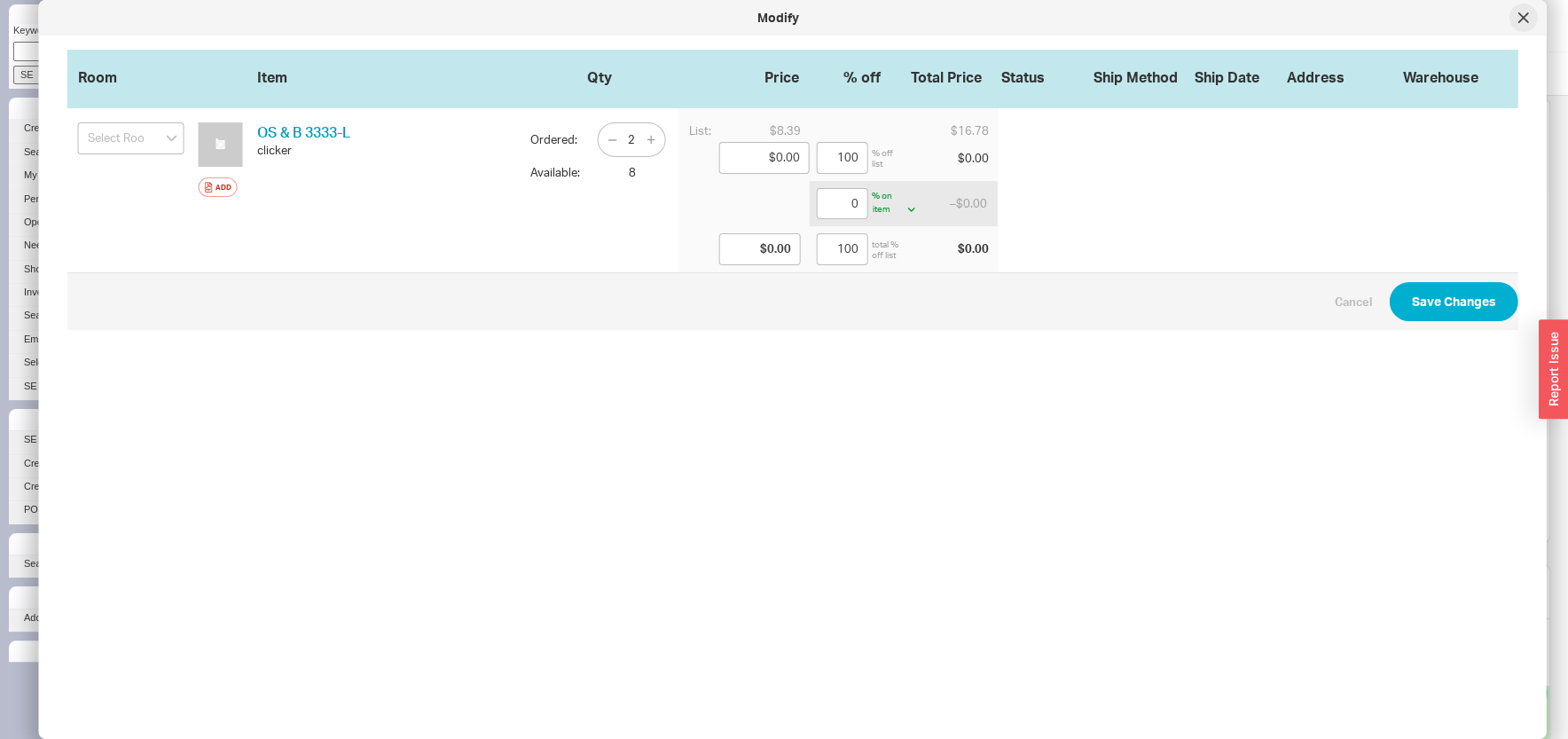
click at [1525, 20] on icon at bounding box center [1522, 17] width 9 height 9
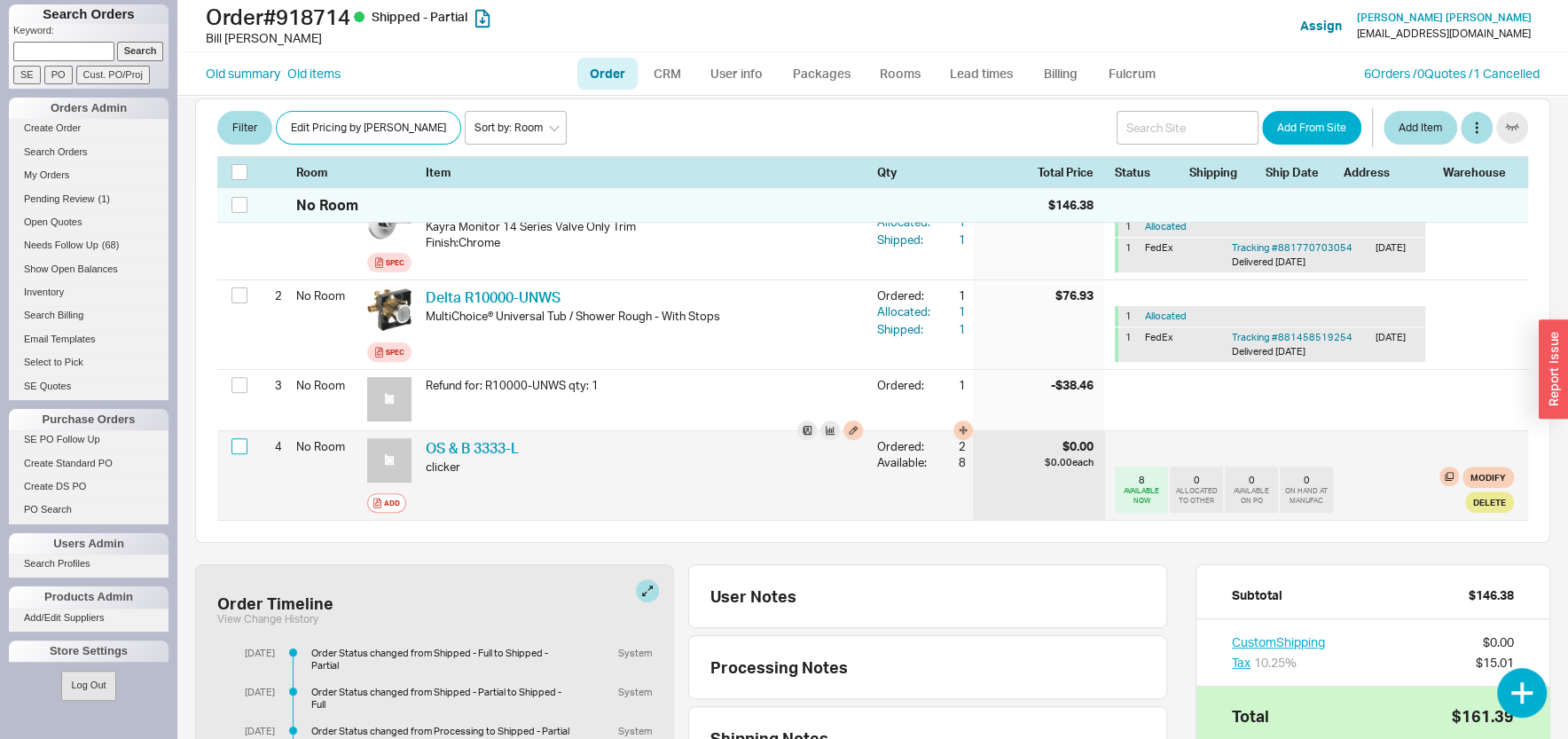
click at [234, 449] on input "checkbox" at bounding box center [239, 446] width 16 height 16
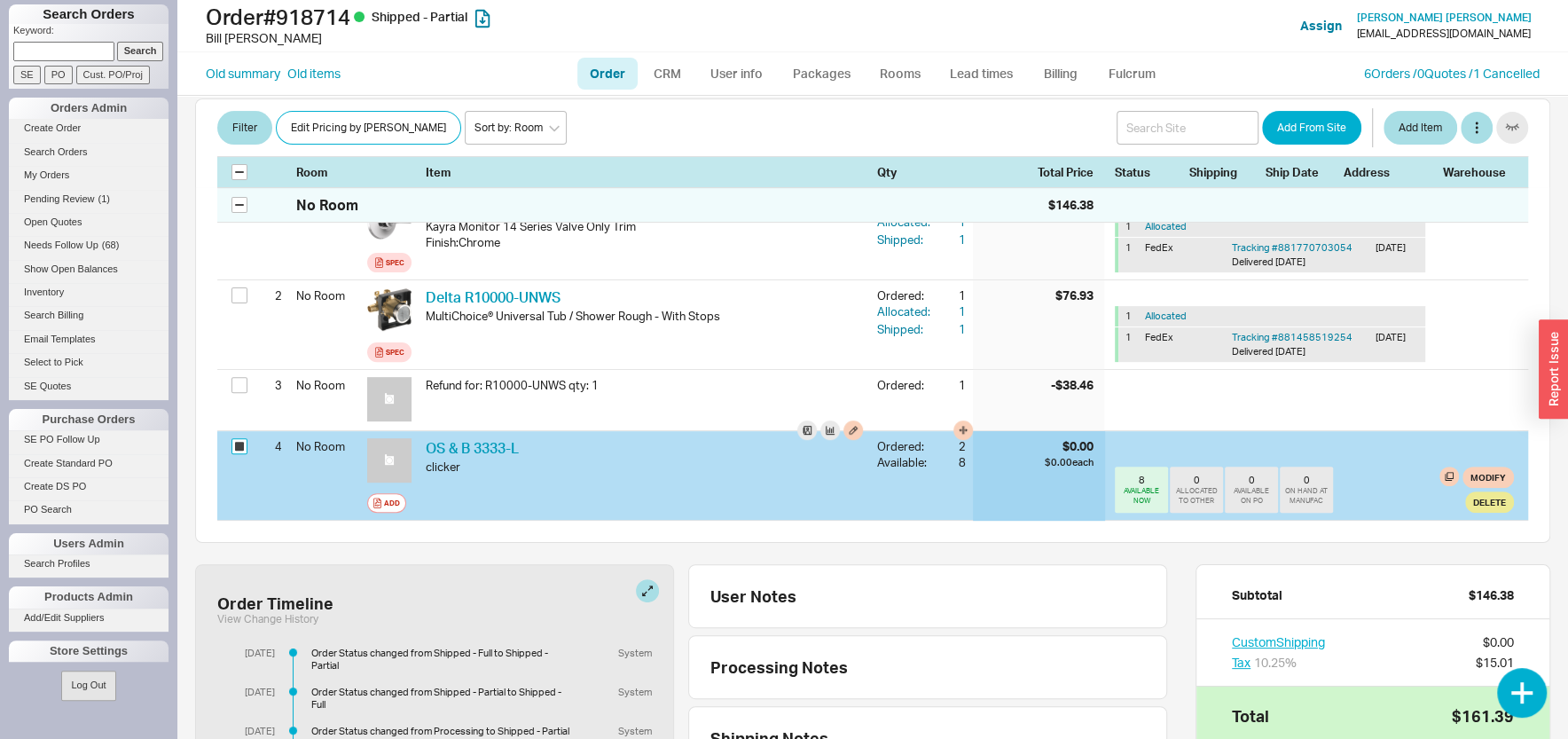
checkbox input "true"
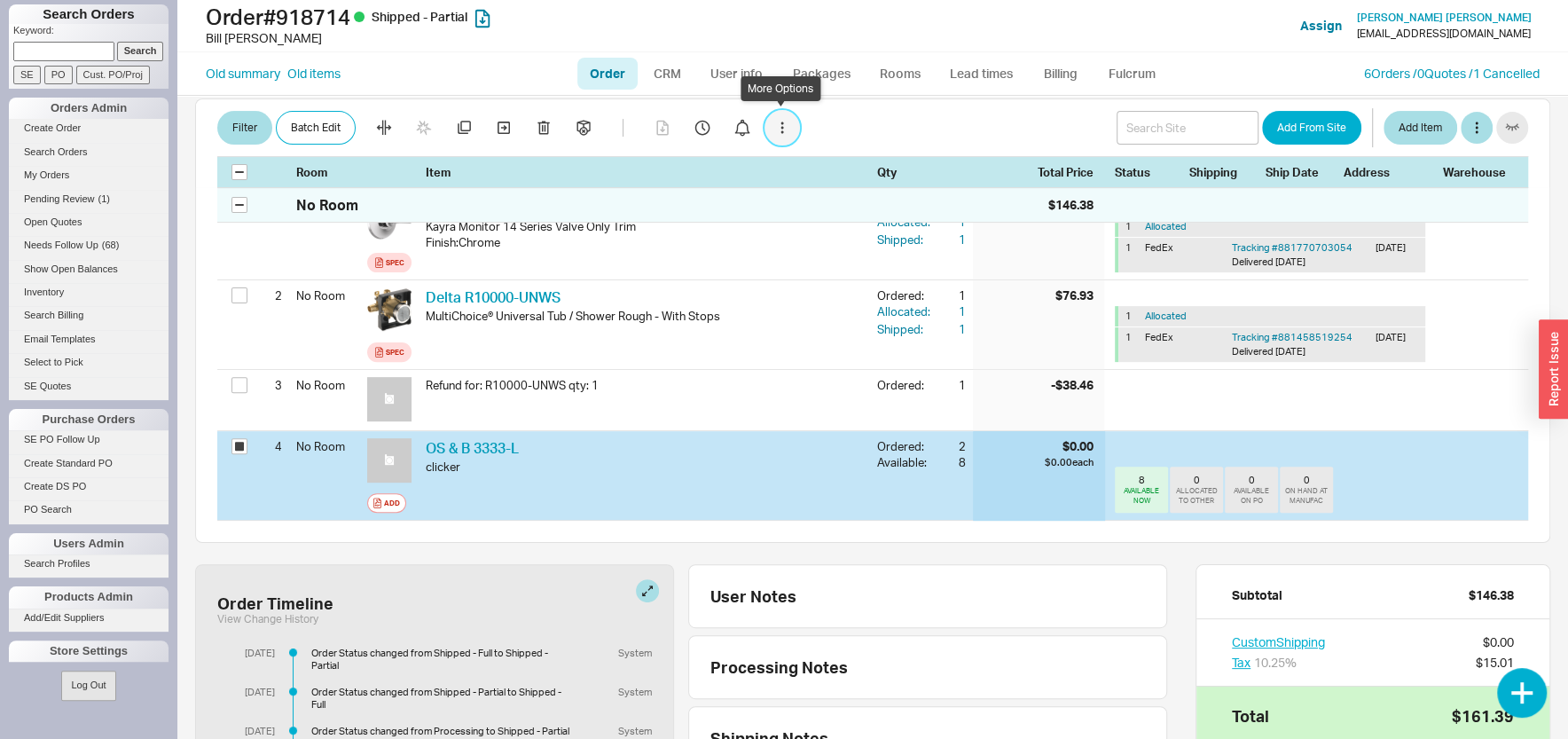
click at [782, 127] on icon "button" at bounding box center [783, 127] width 3 height 3
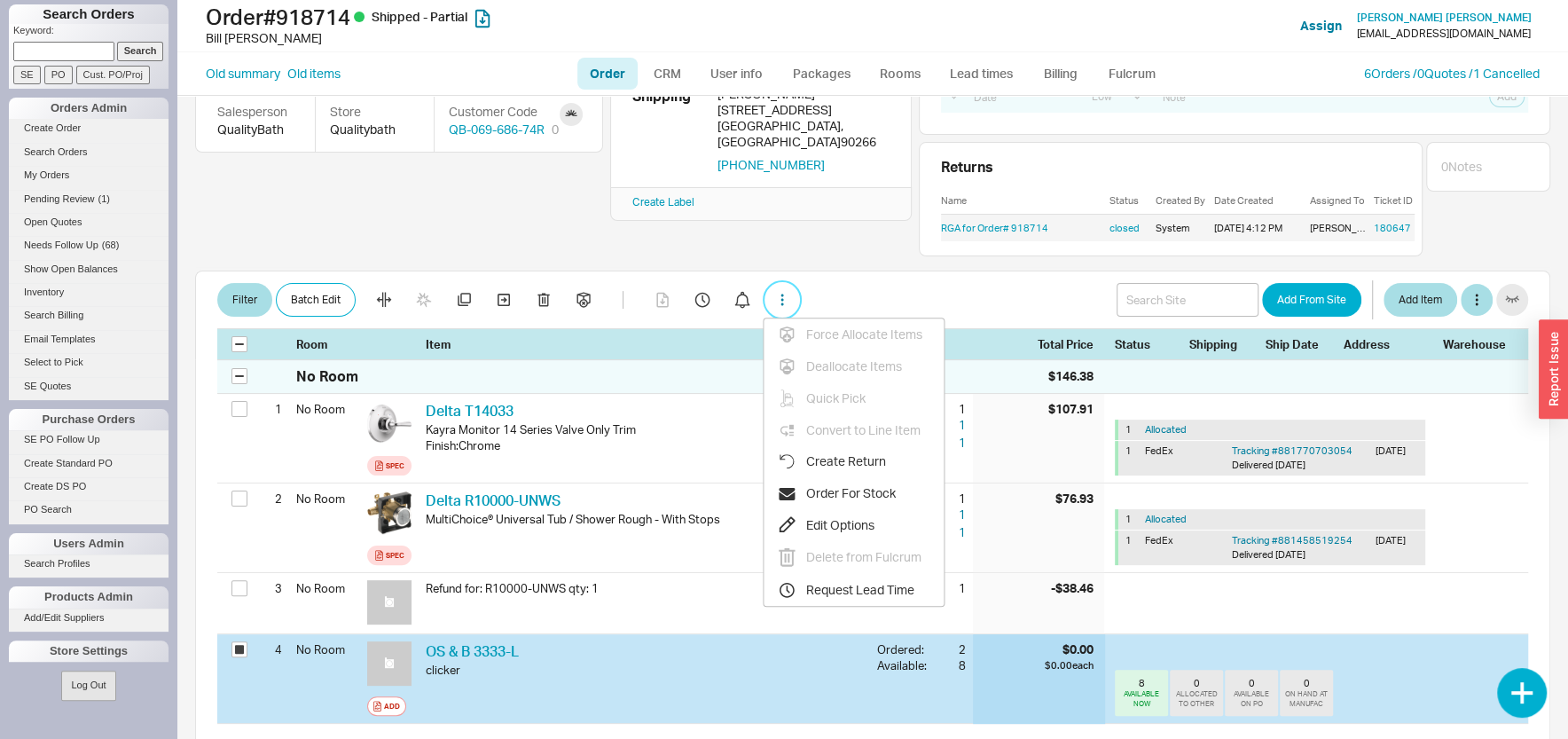
scroll to position [379, 0]
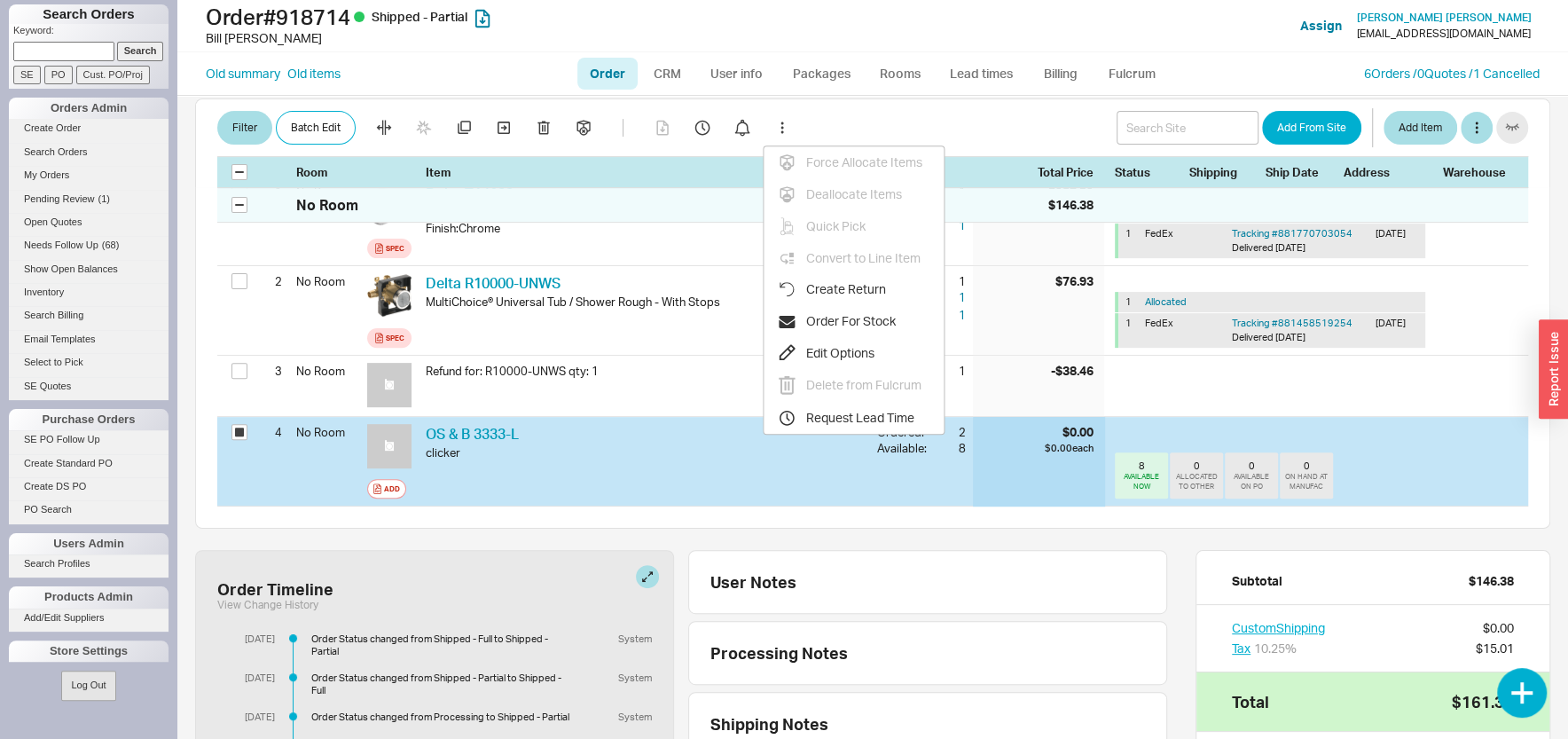
click at [889, 543] on div "[PERSON_NAME] [DATE] 9:58 AM $161.39 Balance $0.00 Email buythings24 @ [DOMAIN_…" at bounding box center [872, 416] width 1390 height 642
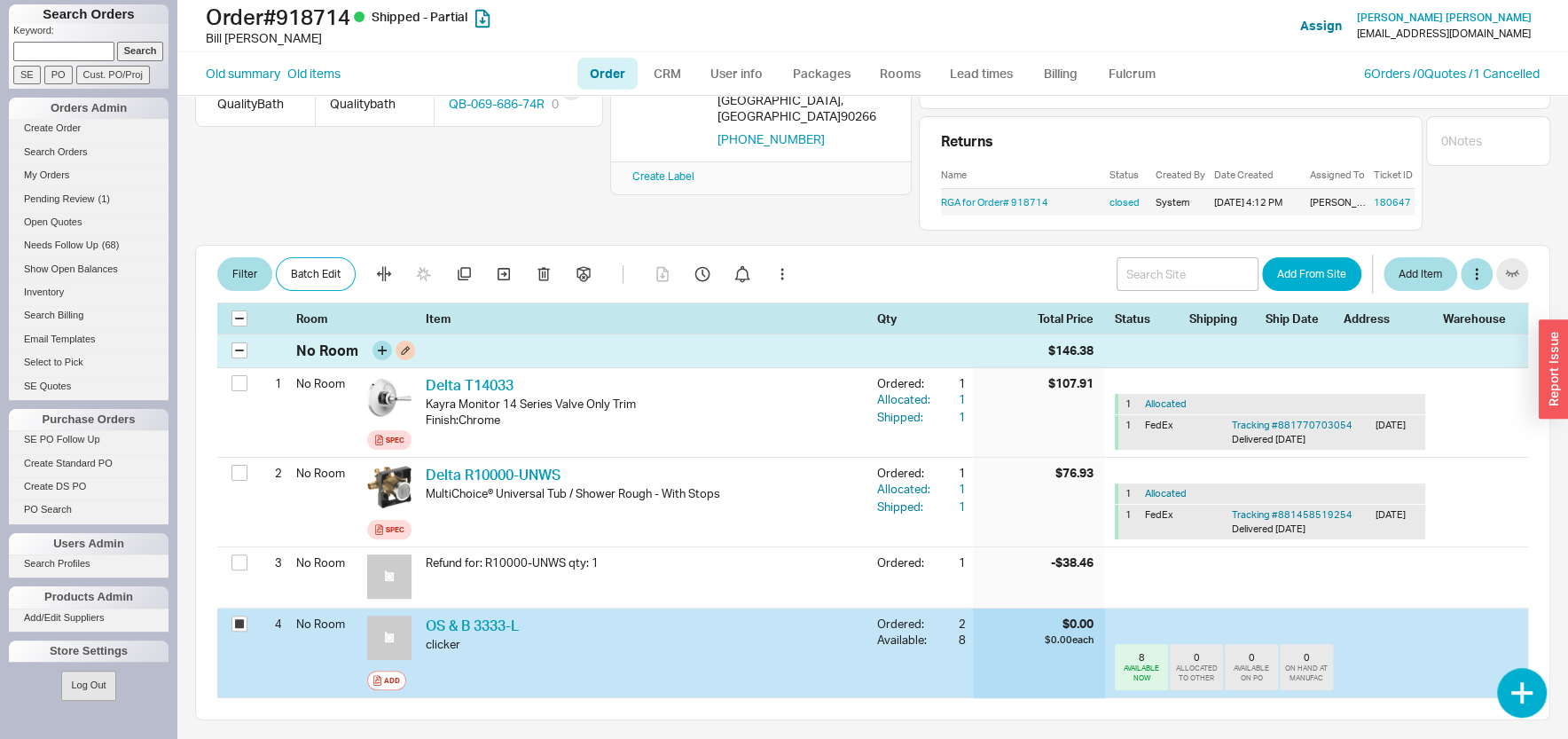
scroll to position [190, 0]
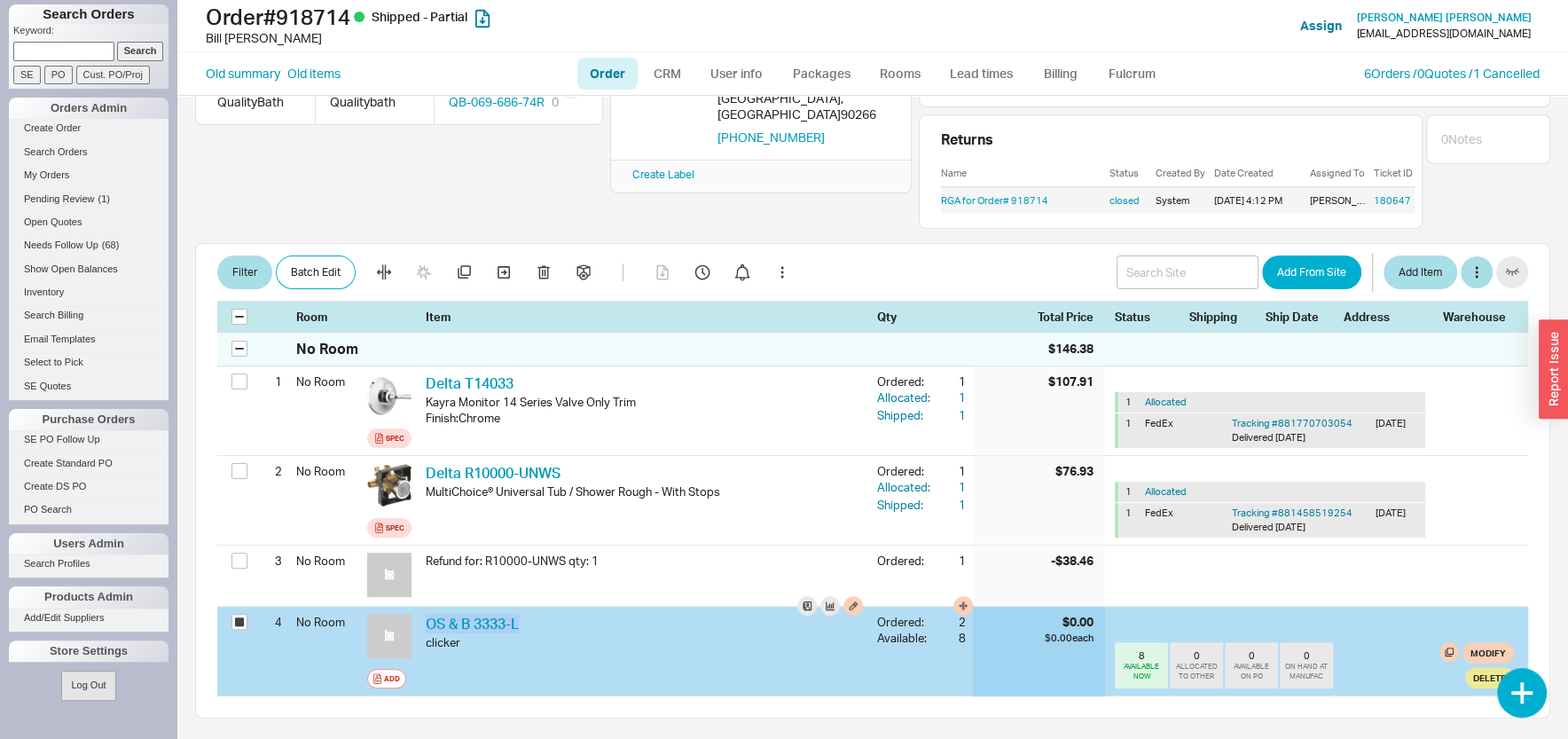
drag, startPoint x: 526, startPoint y: 626, endPoint x: 425, endPoint y: 625, distance: 101.0
click at [425, 625] on div "OS & B 3333-L OSB 3333-L clicker" at bounding box center [643, 651] width 451 height 89
copy link "OS & B 3333-L"
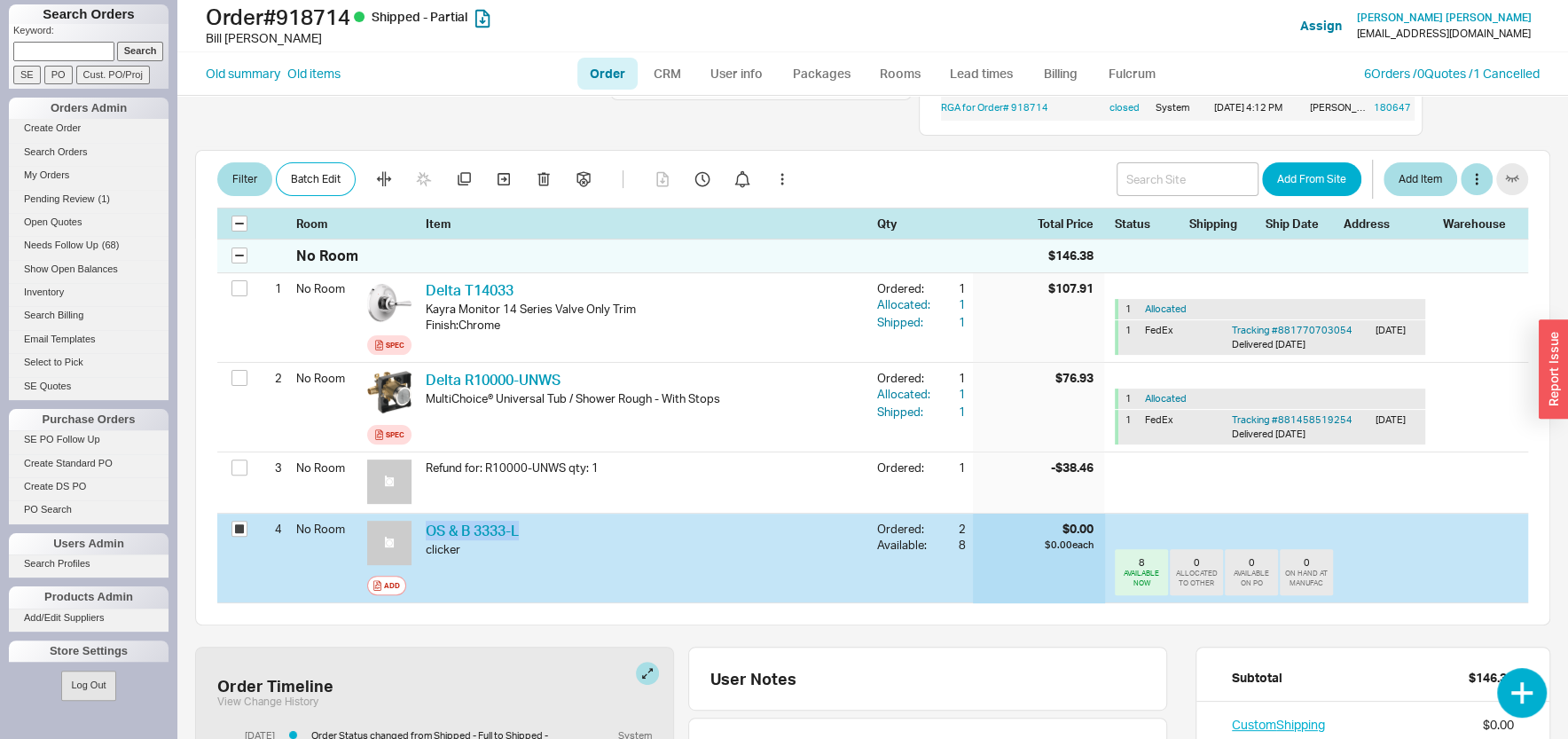
scroll to position [379, 0]
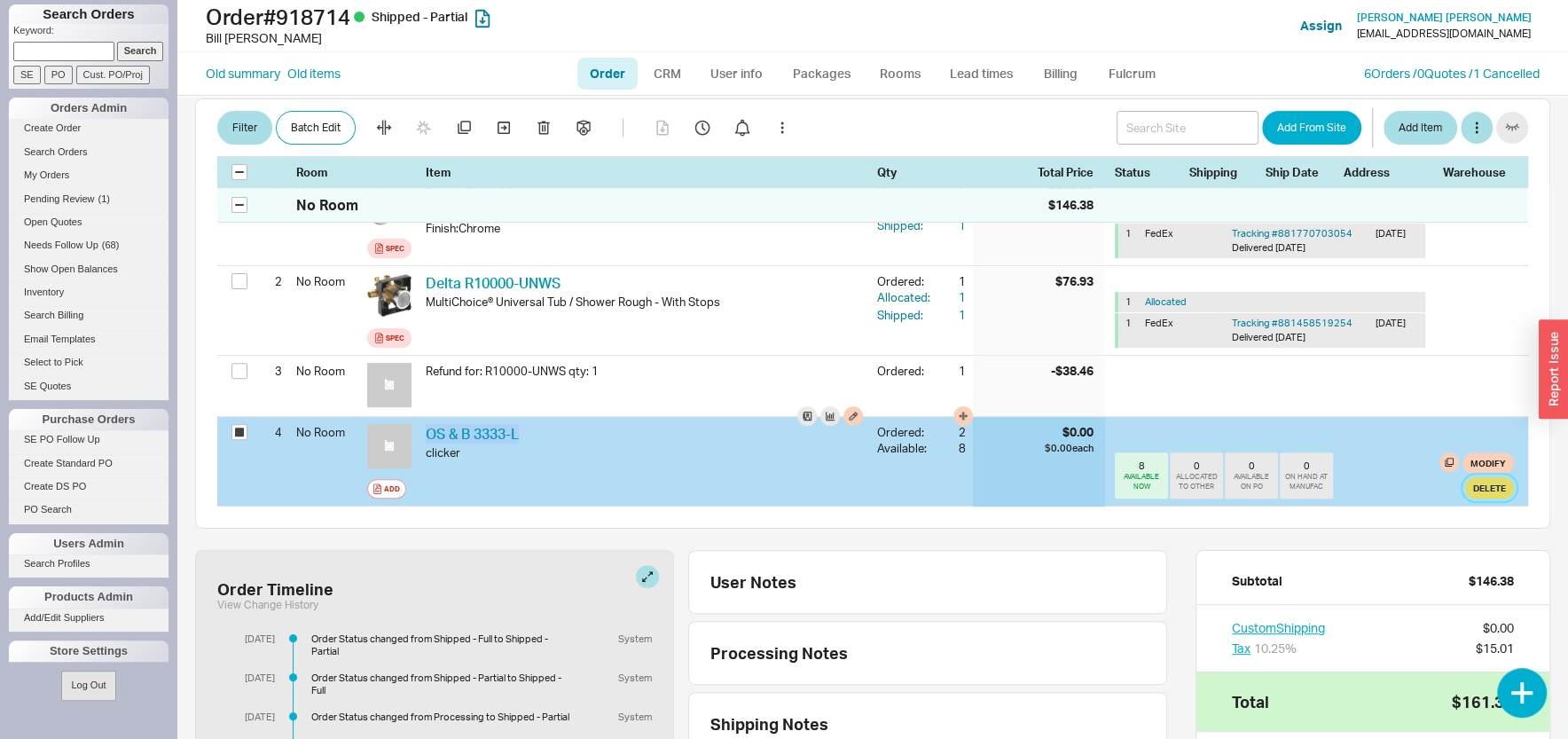
click at [1468, 488] on button "Delete" at bounding box center [1489, 487] width 49 height 21
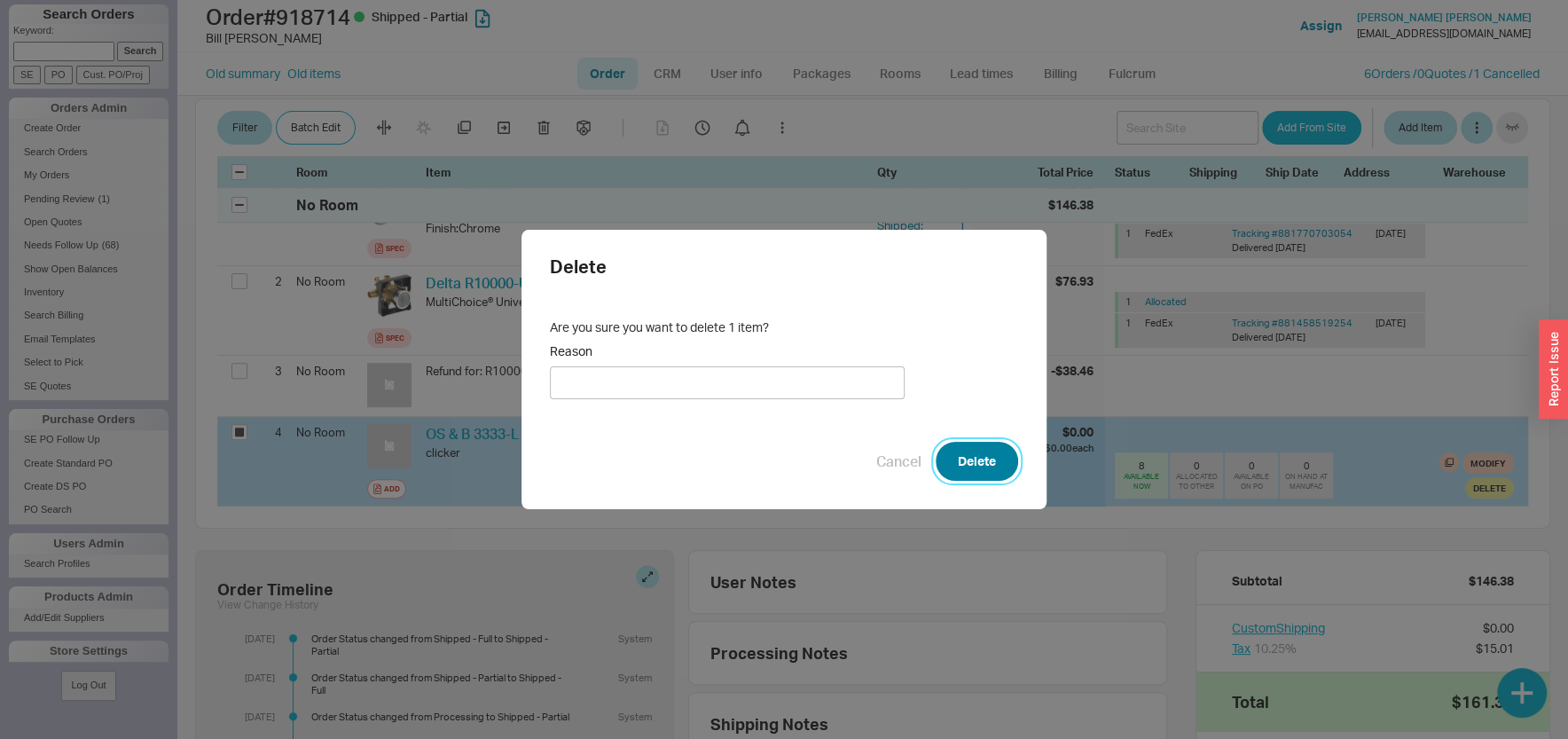
click at [960, 453] on button "Delete" at bounding box center [977, 461] width 82 height 39
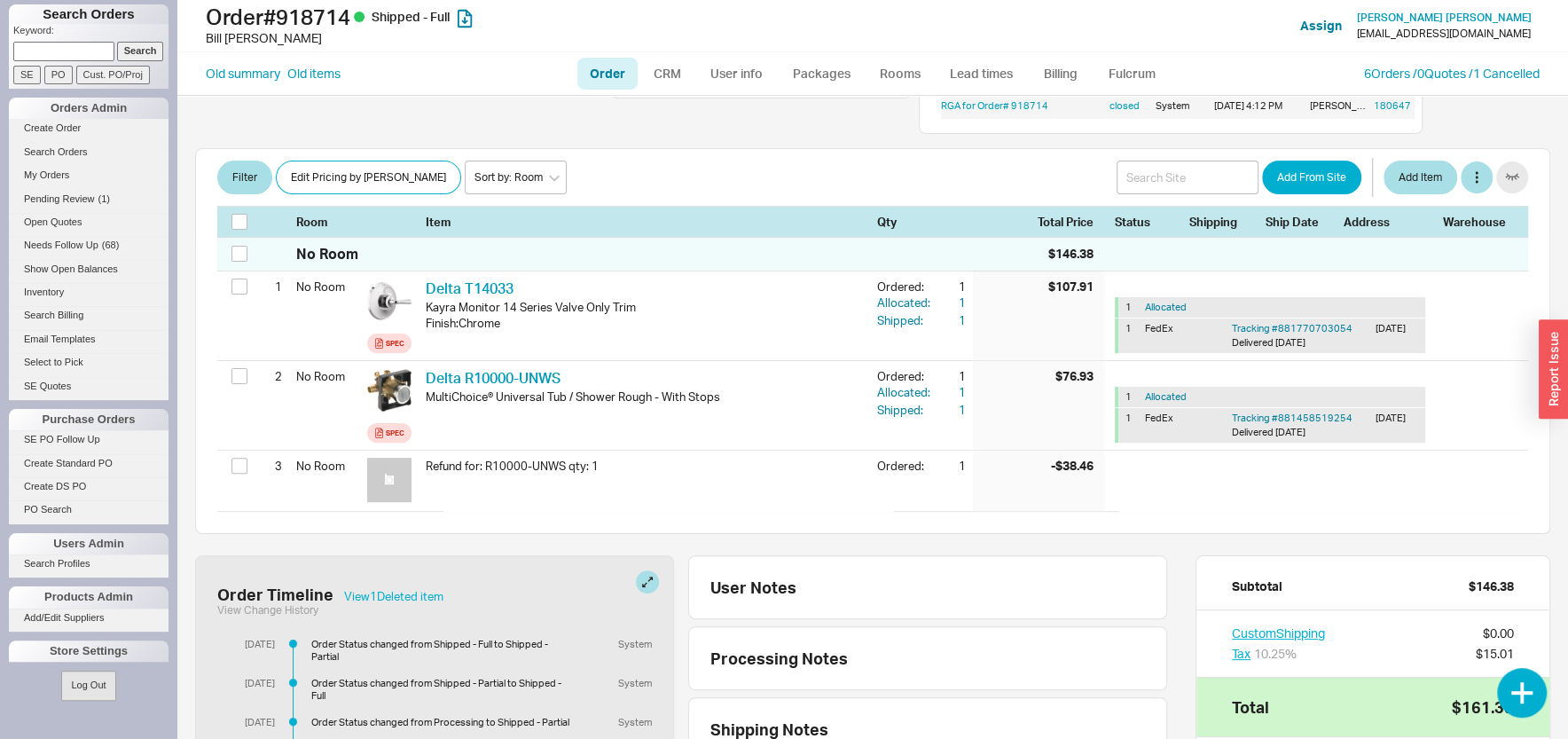
scroll to position [0, 0]
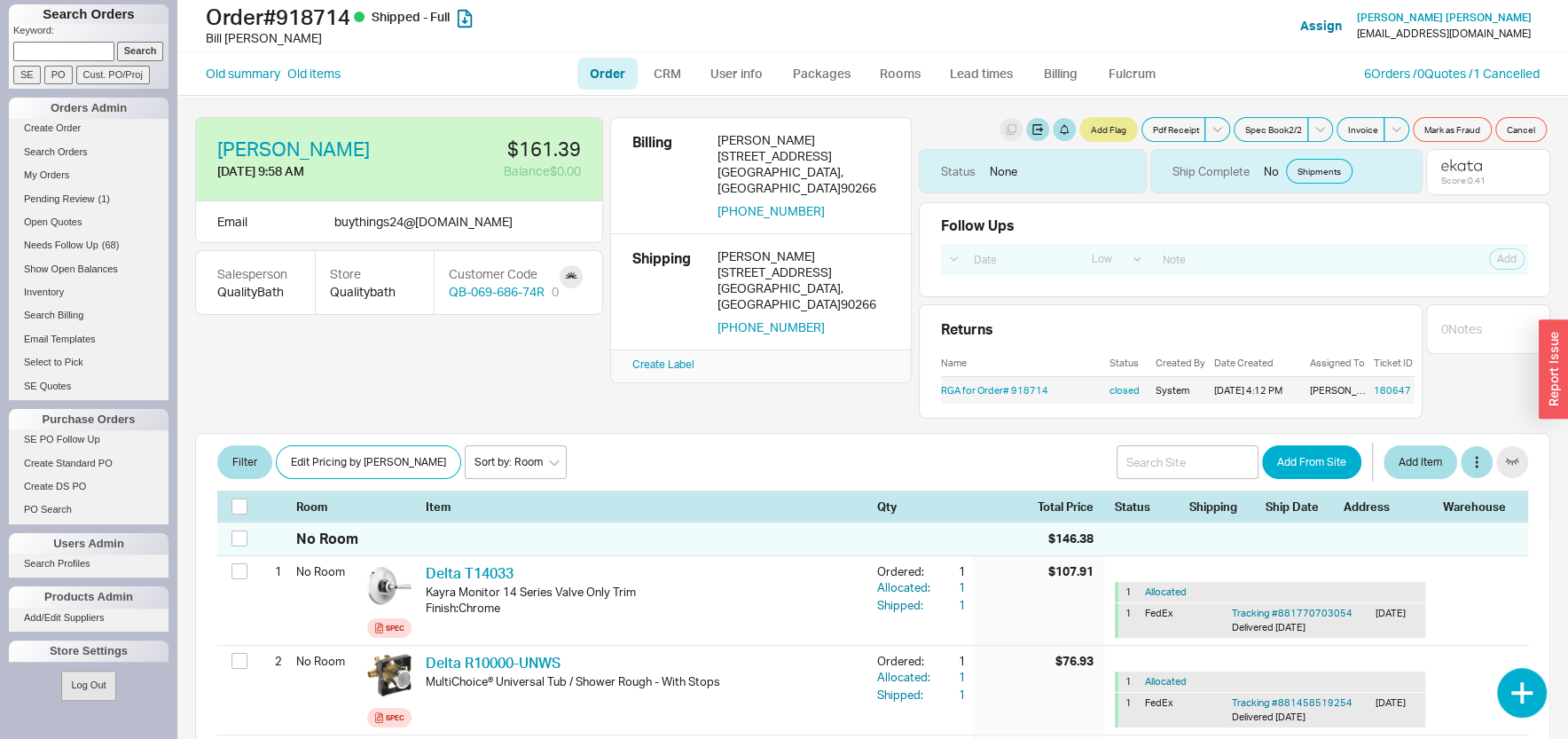
paste input "769966"
type input "769966"
click at [109, 22] on h1 "Search Orders" at bounding box center [88, 14] width 160 height 20
click at [124, 53] on input "Search" at bounding box center [141, 51] width 47 height 19
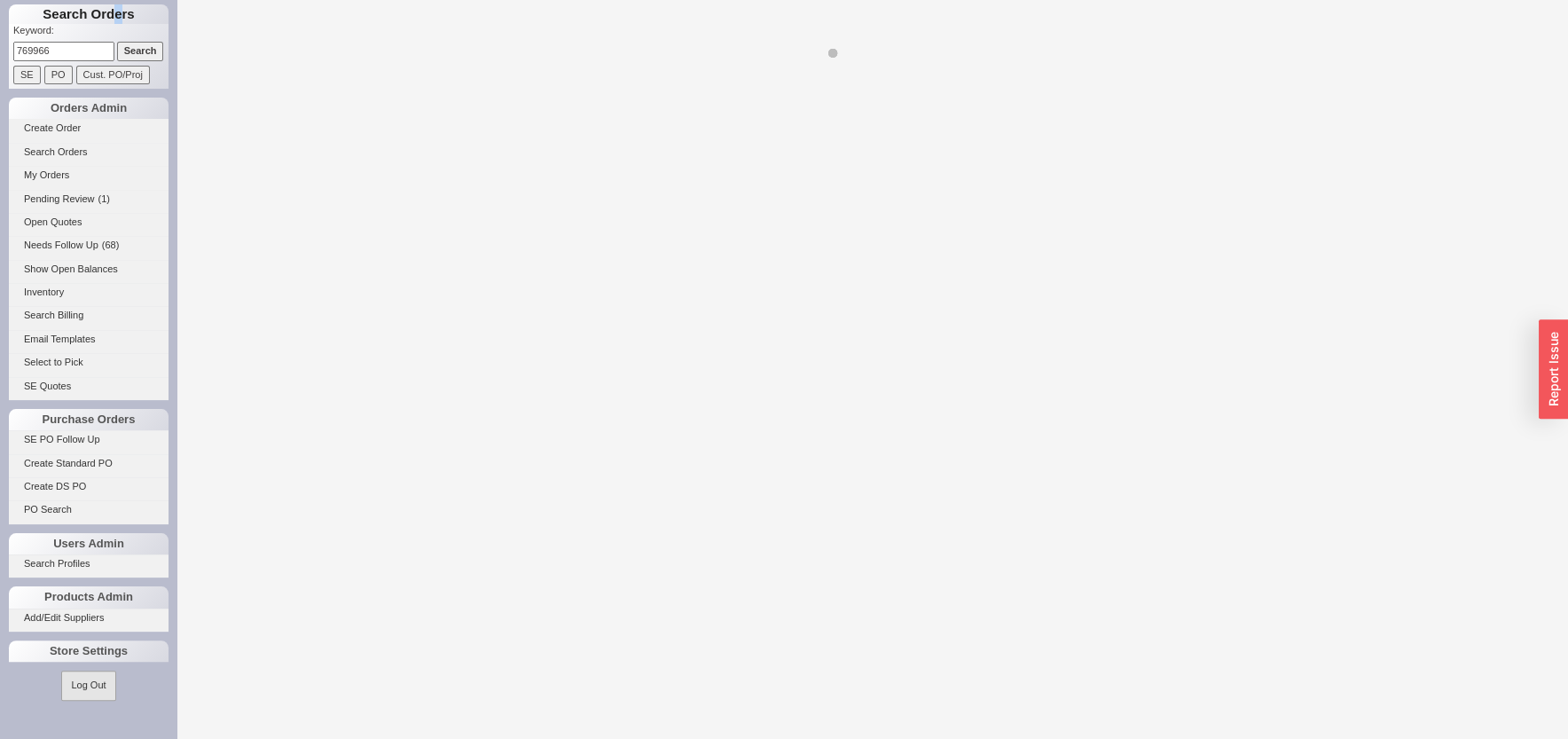
select select "LOW"
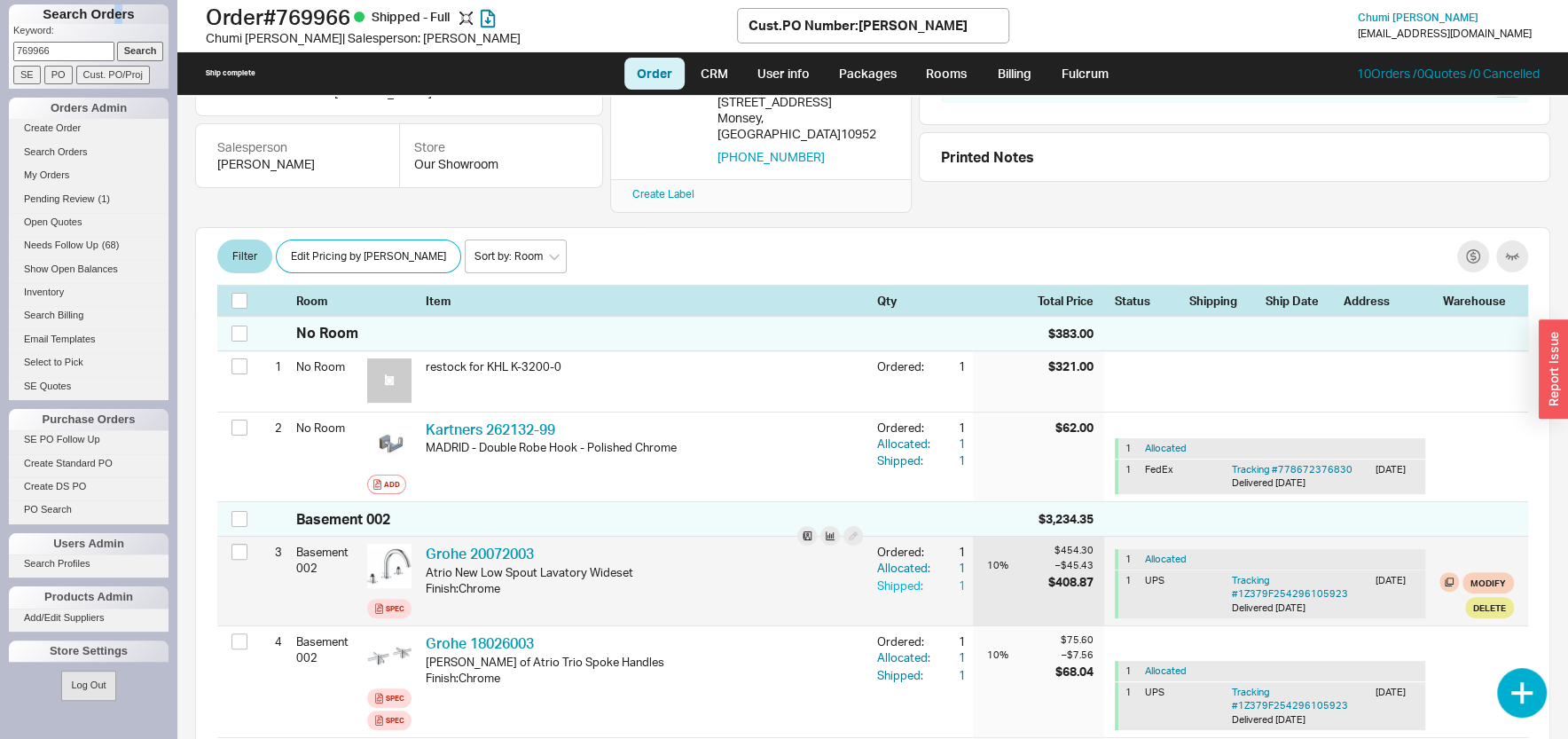
scroll to position [475, 0]
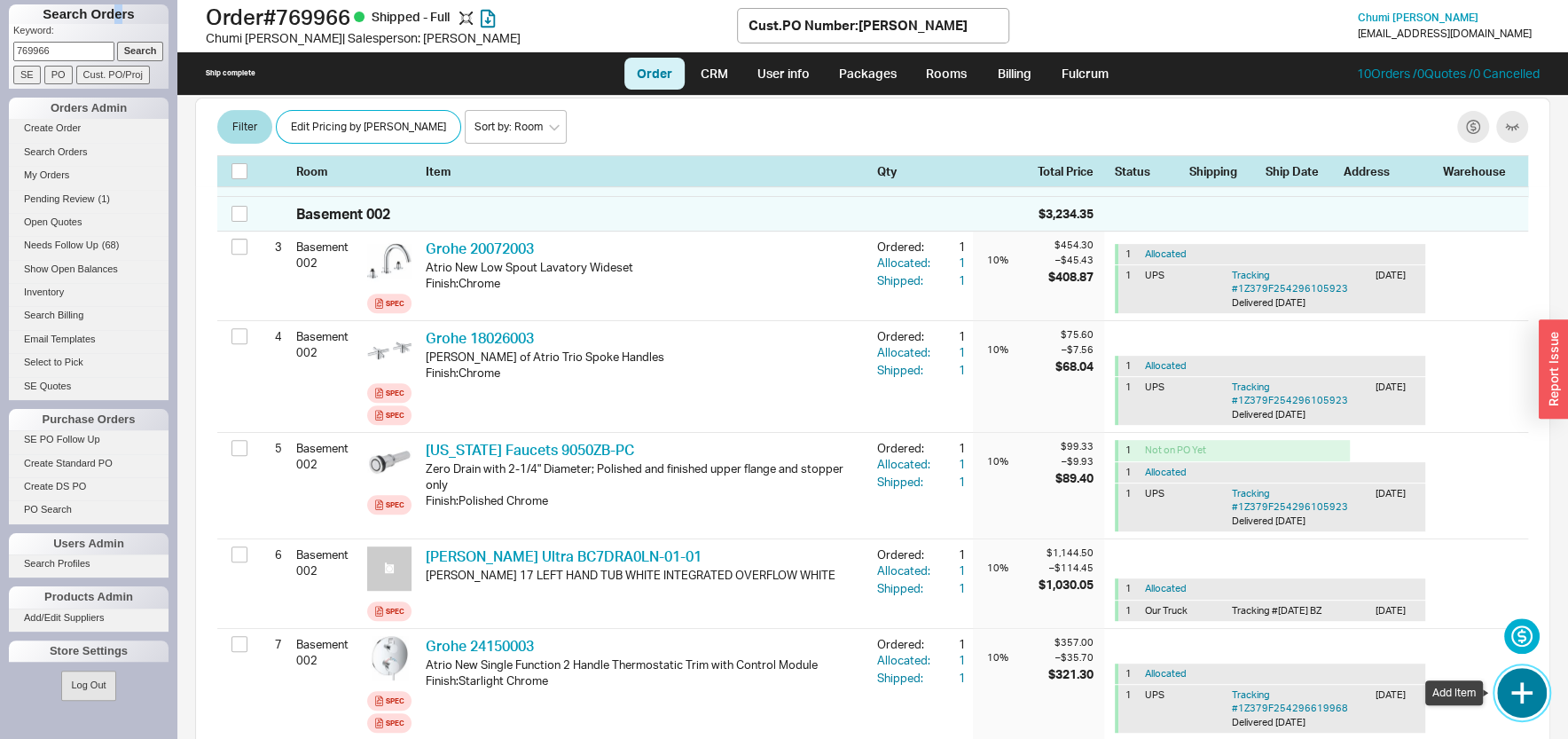
click at [1519, 693] on button "button" at bounding box center [1522, 693] width 49 height 49
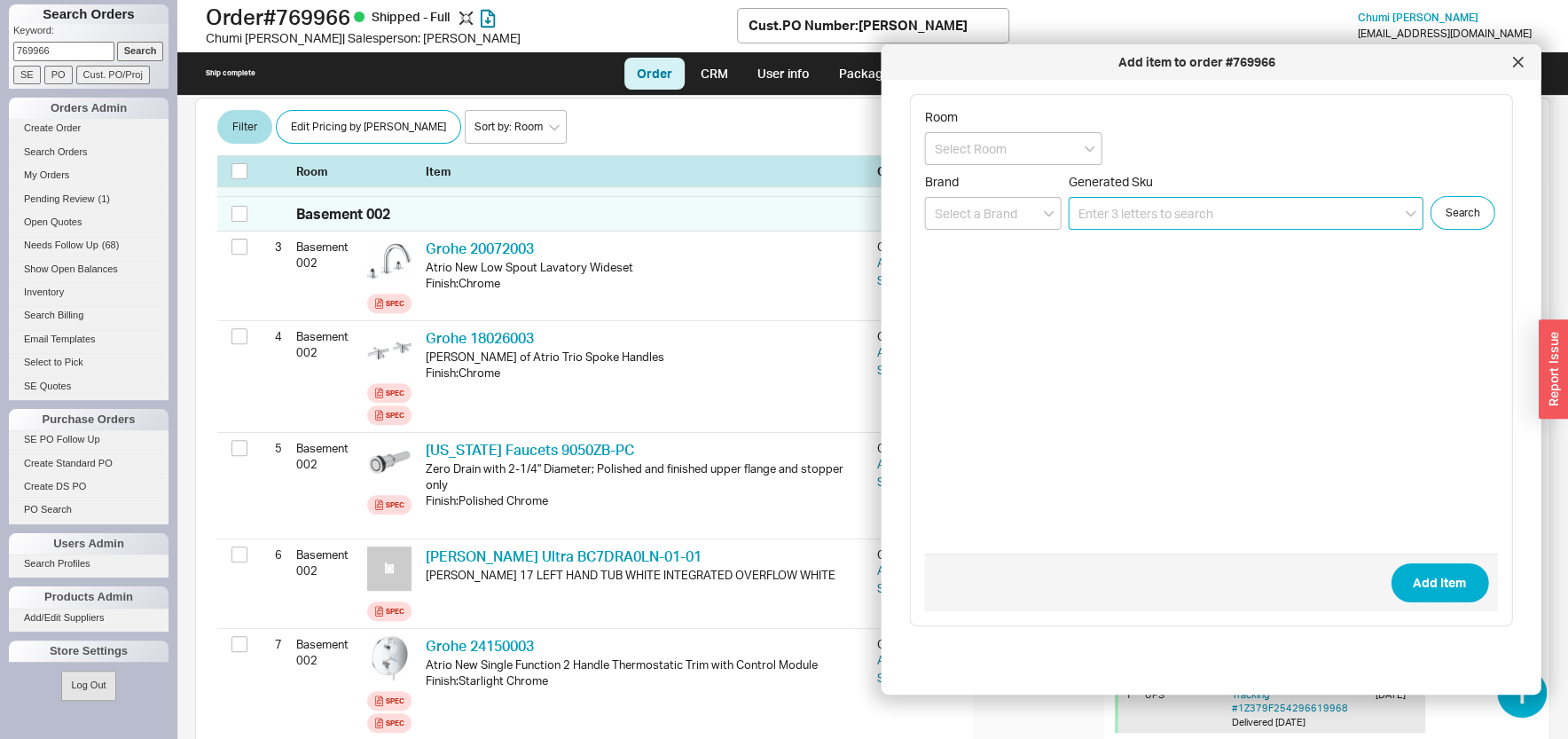
click at [1155, 214] on input at bounding box center [1245, 213] width 355 height 33
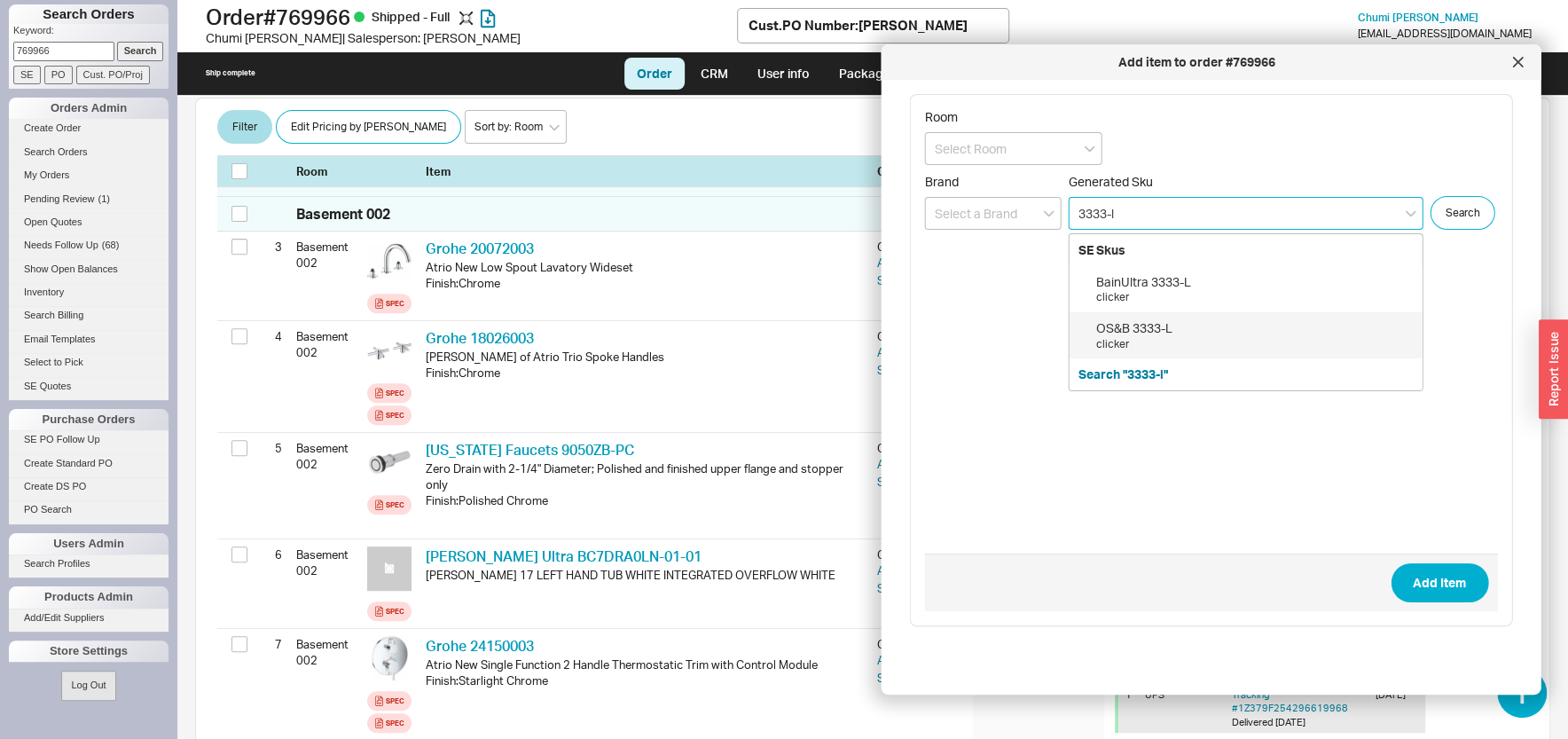
click at [1153, 331] on div "OS&B 3333-L" at bounding box center [1254, 327] width 317 height 18
type input "3333-L"
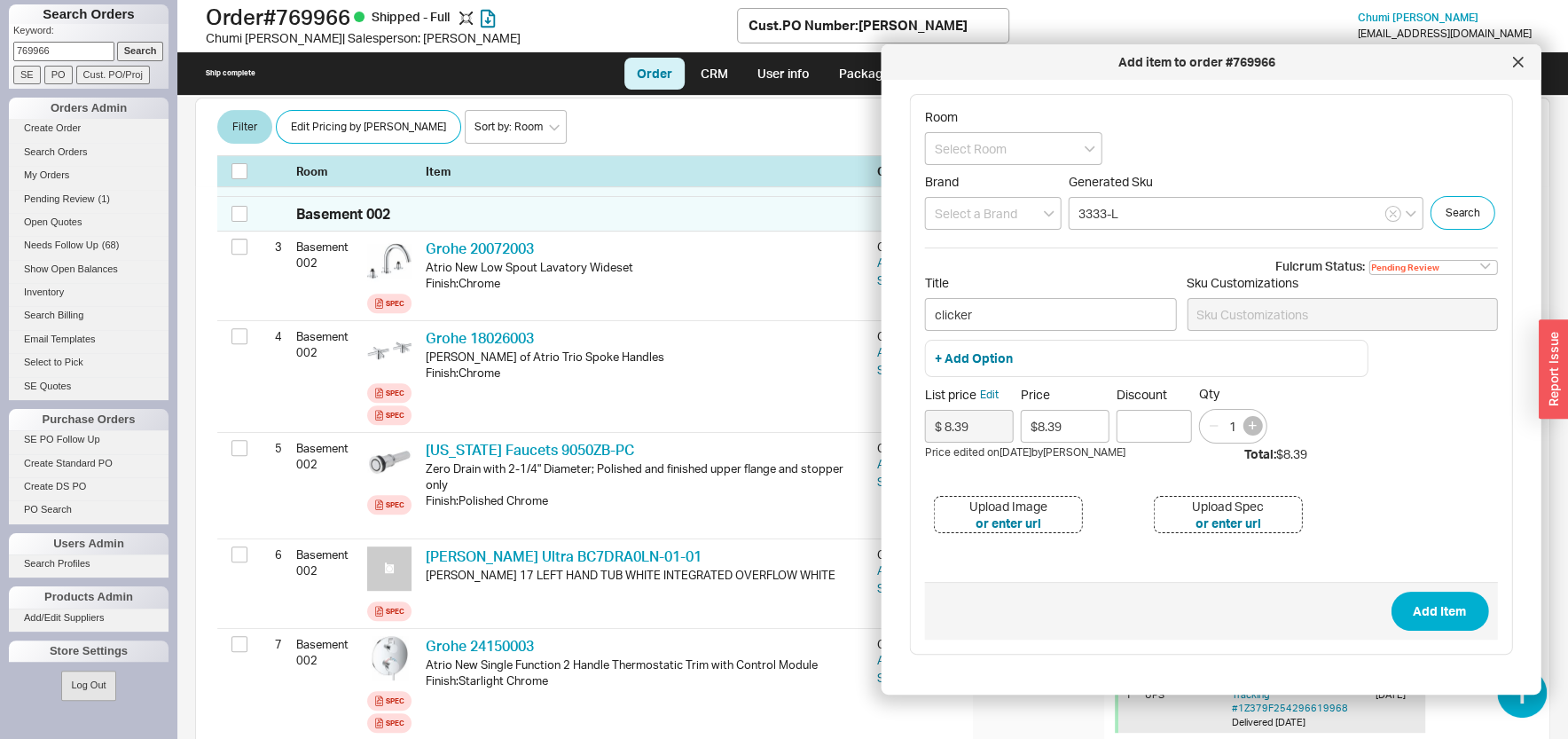
click at [1255, 435] on button "button" at bounding box center [1252, 426] width 20 height 20
type input "3"
click at [1428, 630] on button "Add Item" at bounding box center [1438, 610] width 97 height 39
click at [990, 204] on input at bounding box center [993, 213] width 136 height 33
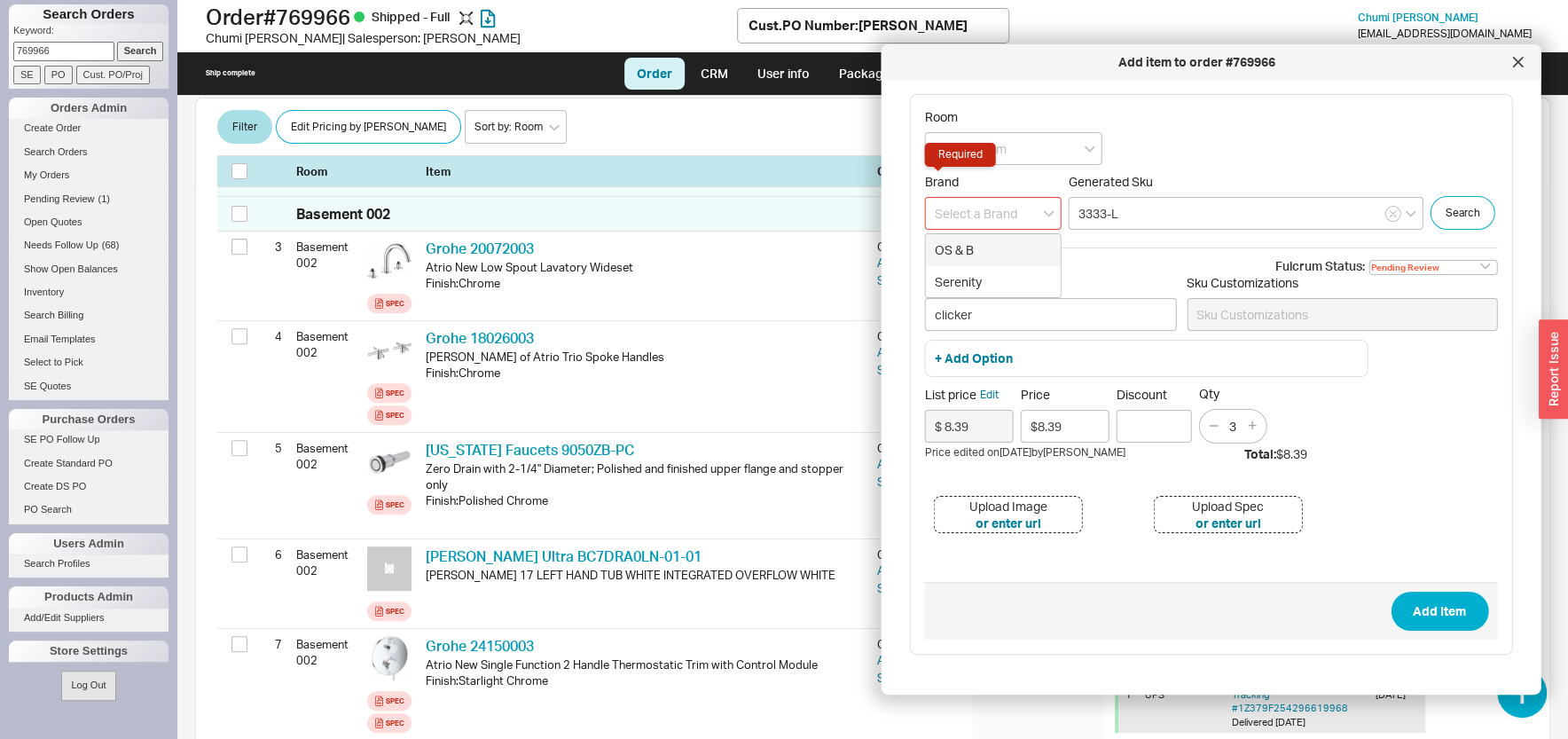
click at [991, 252] on div "OS & B" at bounding box center [993, 250] width 134 height 32
type input "OS & B"
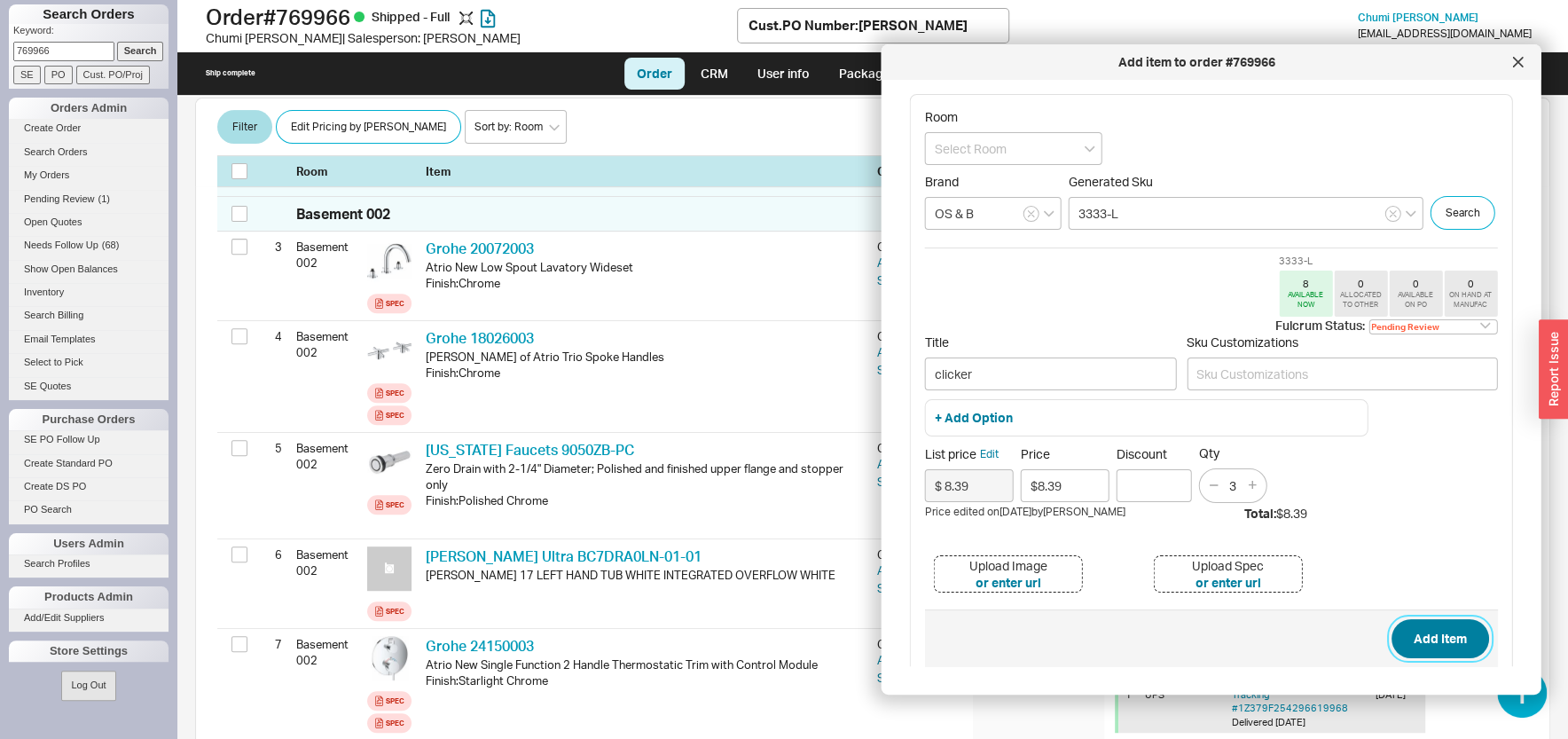
click at [1427, 642] on button "Add Item" at bounding box center [1438, 638] width 97 height 39
type input "clicker"
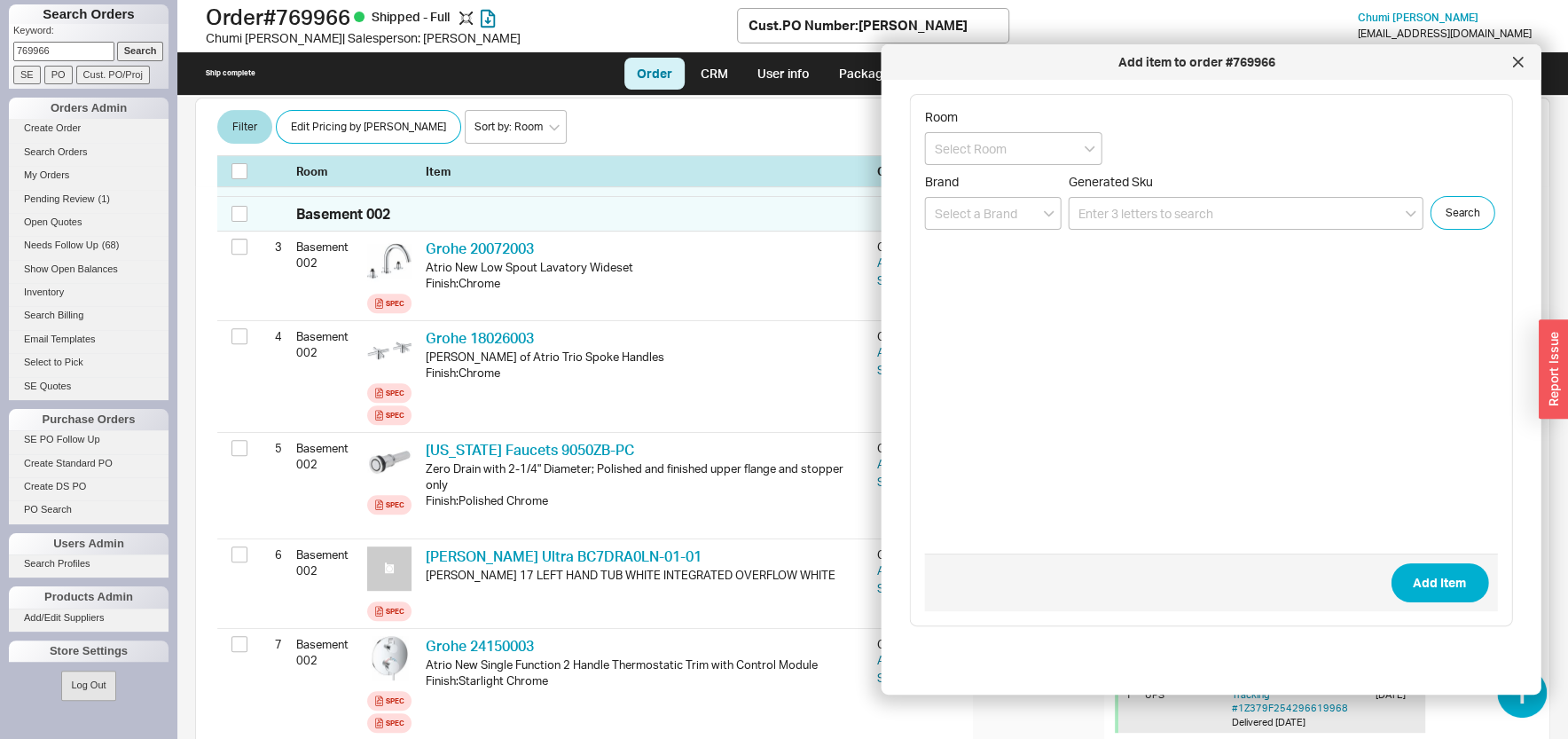
click at [1510, 65] on div at bounding box center [1517, 62] width 28 height 28
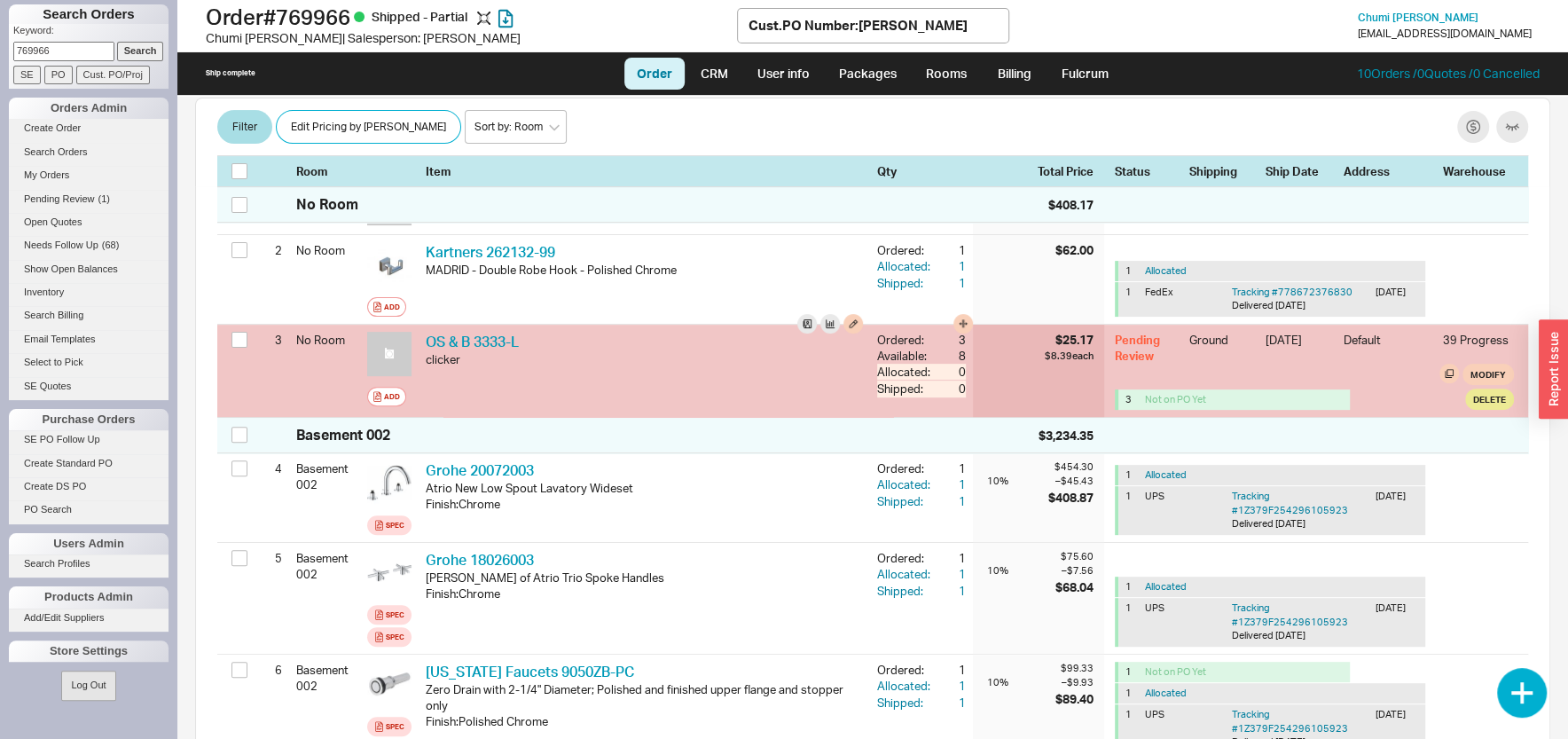
scroll to position [290, 0]
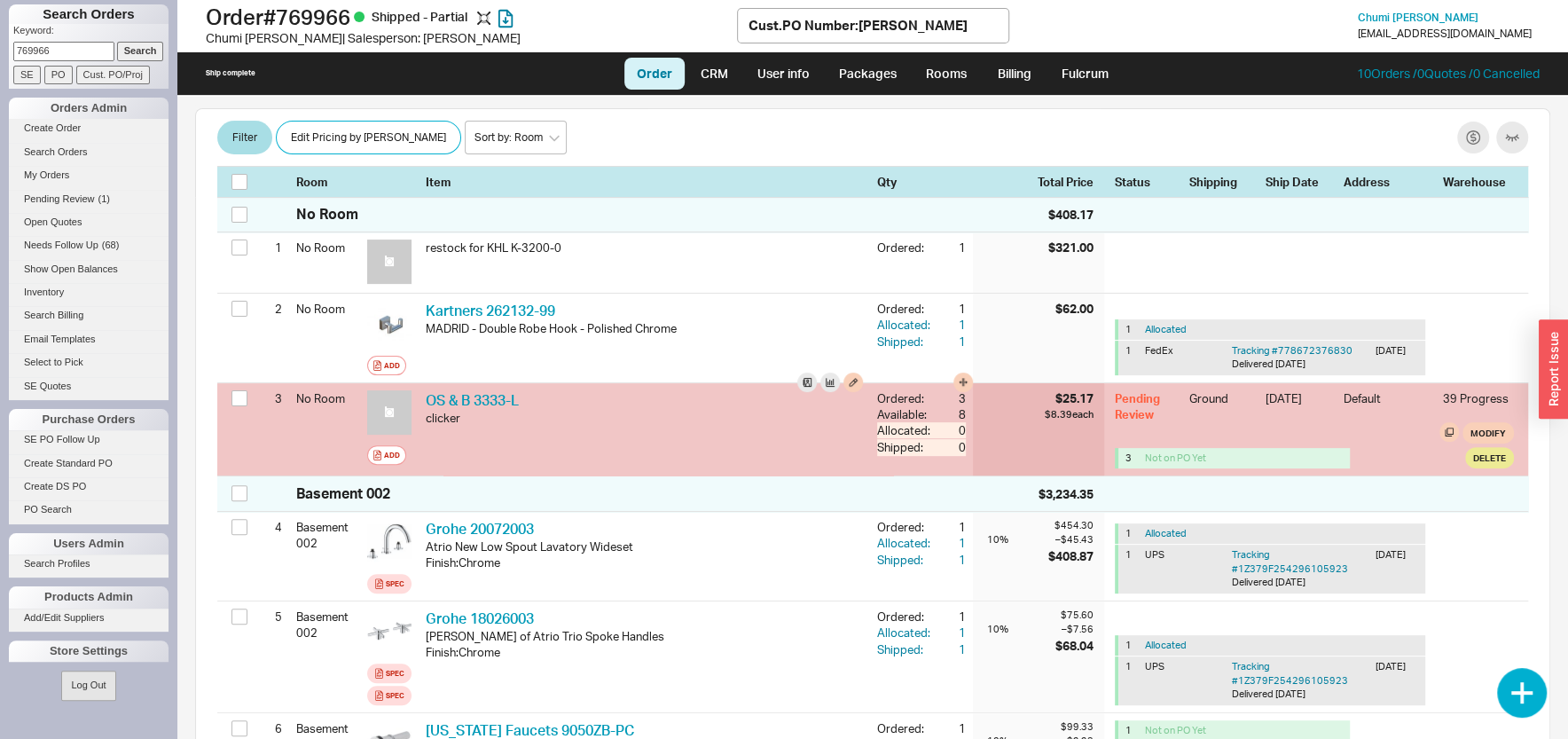
click at [1474, 396] on div "39 Progress" at bounding box center [1478, 406] width 71 height 32
click at [1474, 422] on button "Modify" at bounding box center [1488, 432] width 51 height 21
select select "1"
select select "3"
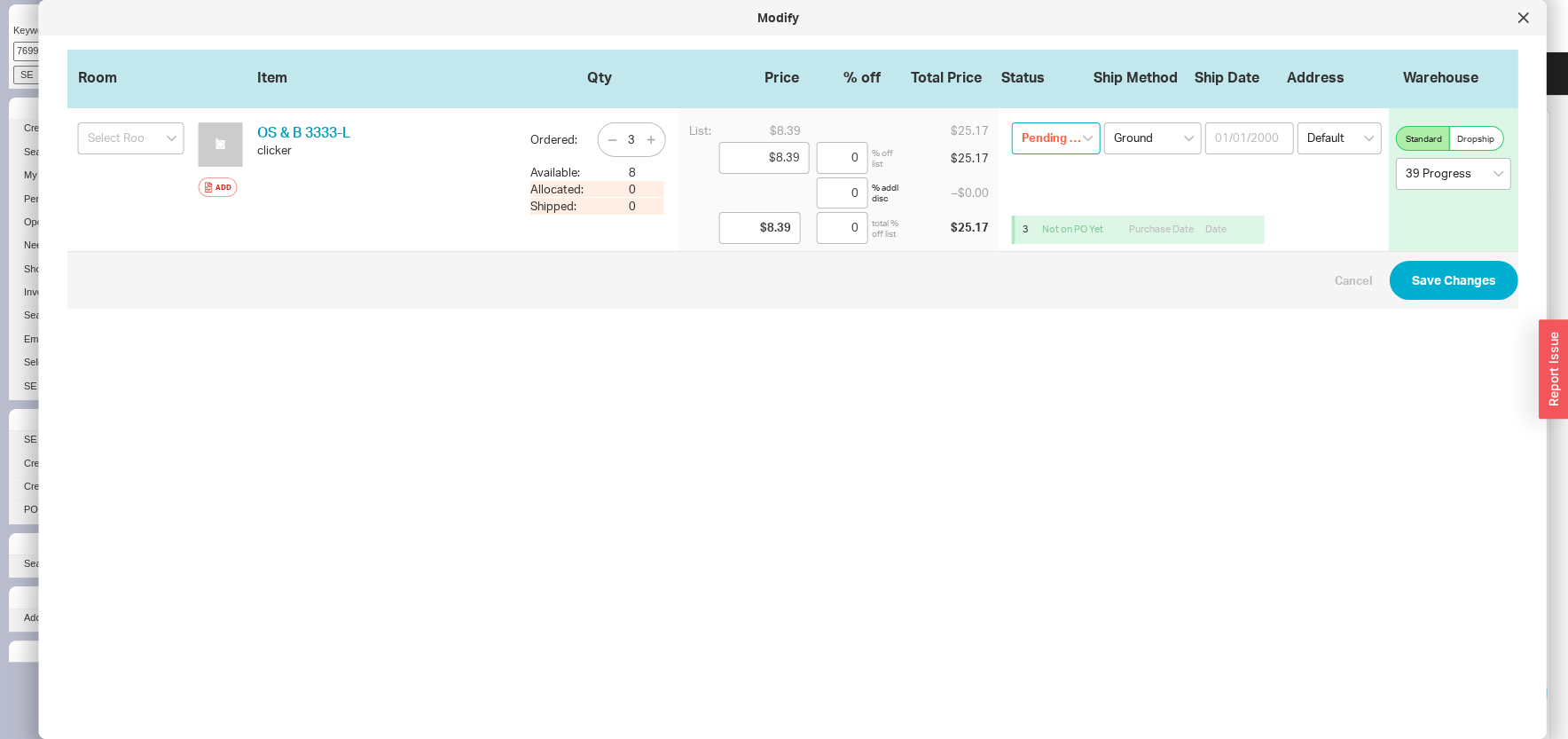
click at [1012, 122] on select "Pending Review None On Hold Call Before Ship Hold for Balance Wait For Cust. Ca…" at bounding box center [1056, 138] width 89 height 32
select select
click option "None" at bounding box center [0, 0] width 0 height 0
click at [1418, 287] on button "Save Changes" at bounding box center [1454, 280] width 129 height 39
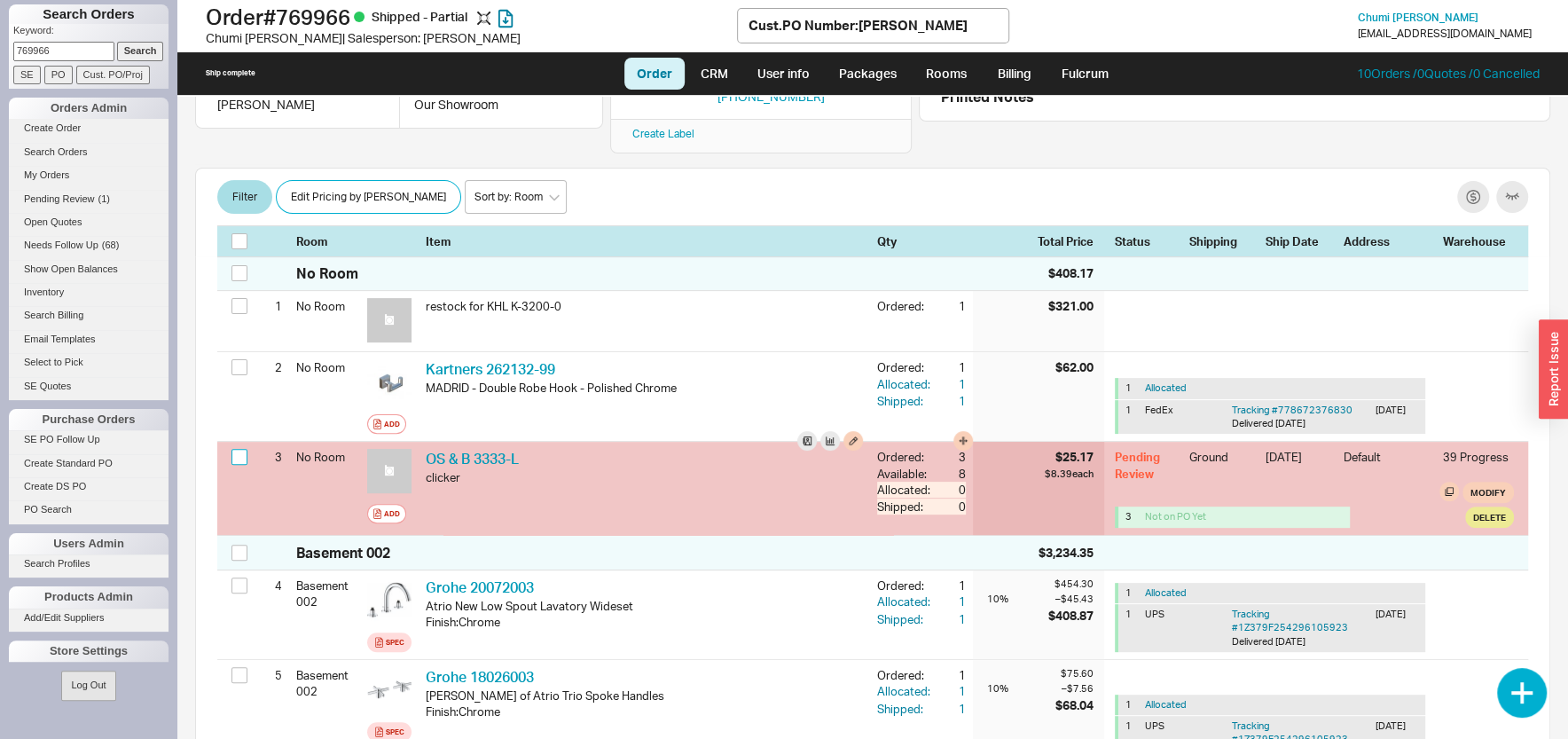
scroll to position [347, 0]
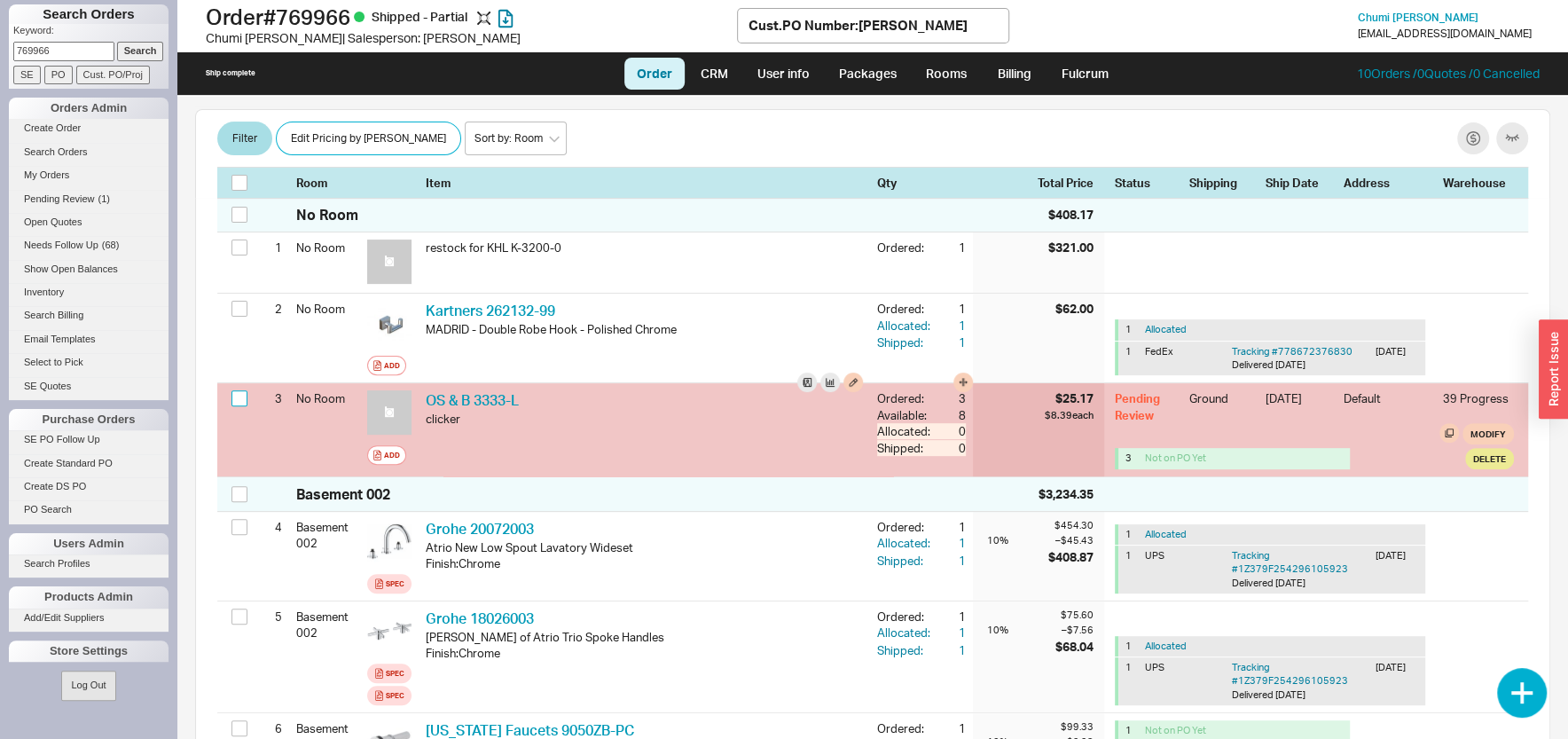
click at [233, 390] on input "checkbox" at bounding box center [239, 397] width 16 height 16
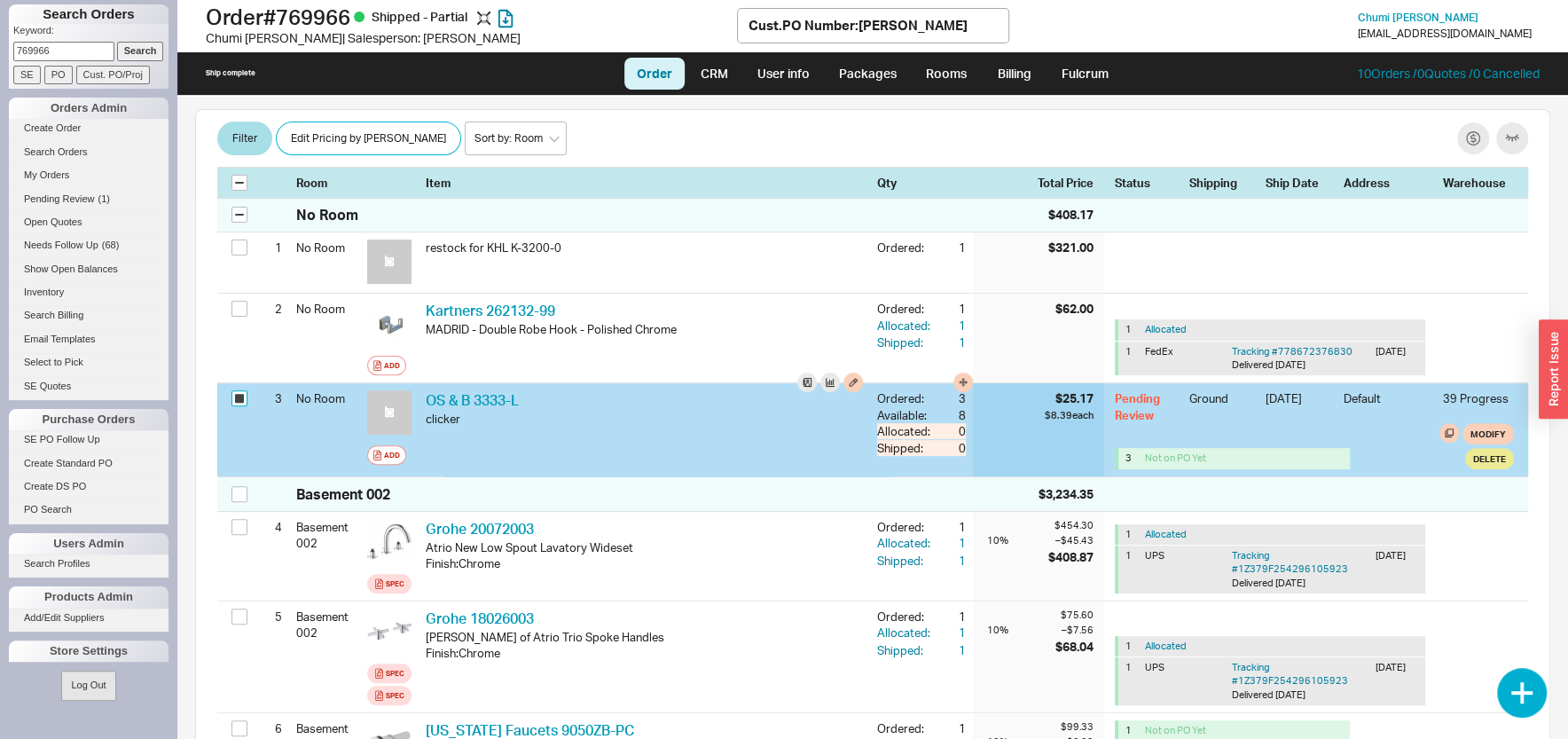
checkbox input "true"
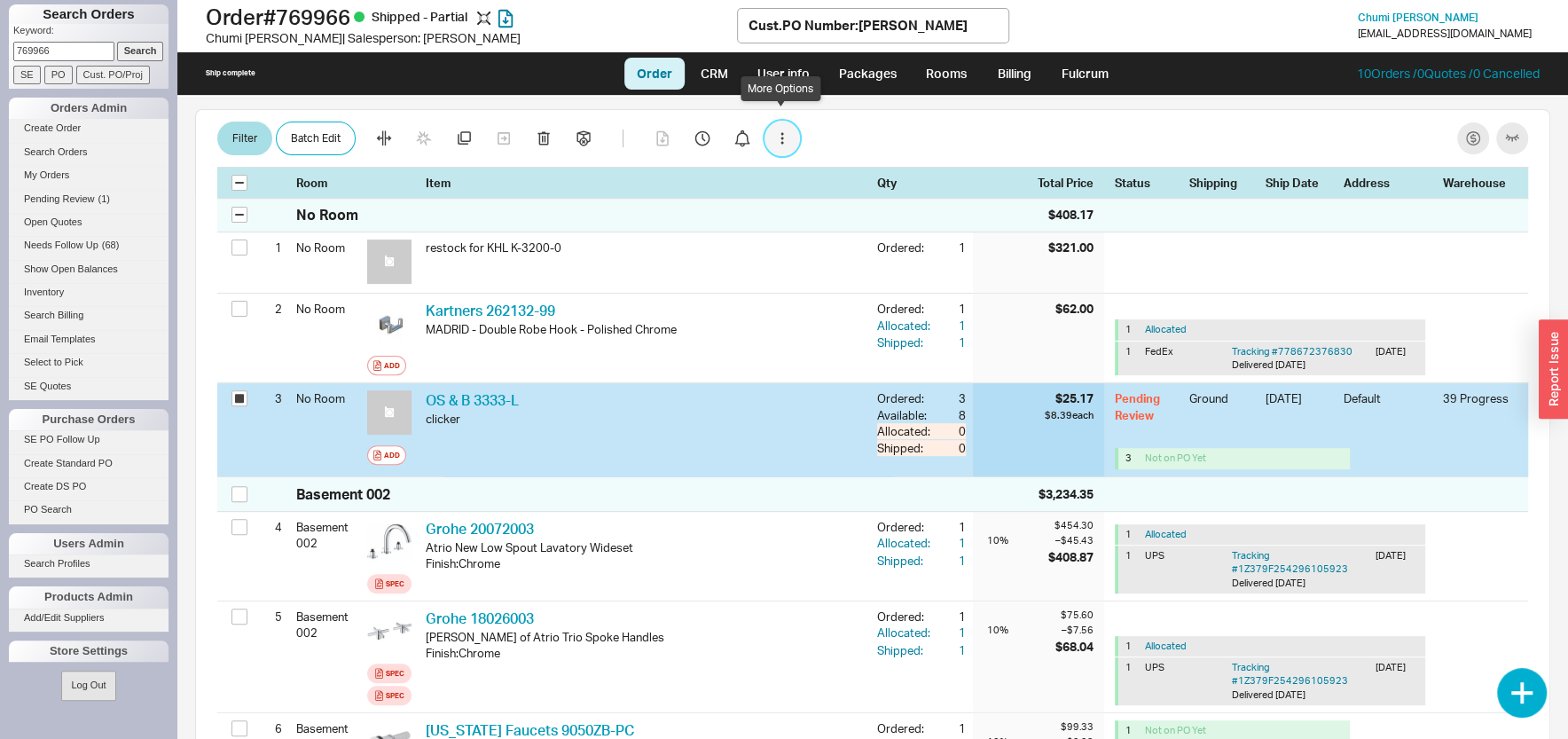
click at [776, 121] on button "button" at bounding box center [782, 137] width 35 height 35
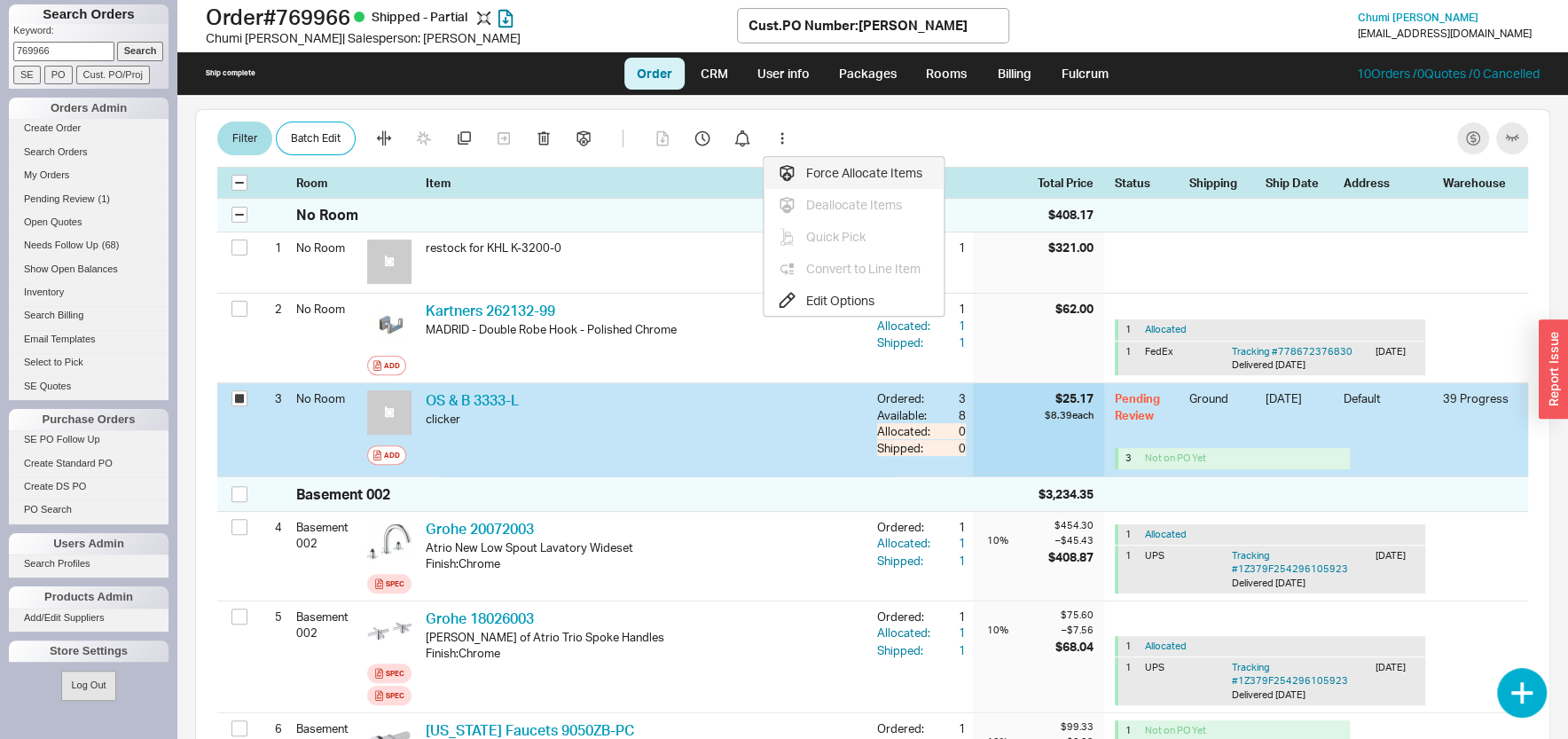
click at [821, 164] on div "Force Allocate Items" at bounding box center [850, 172] width 145 height 18
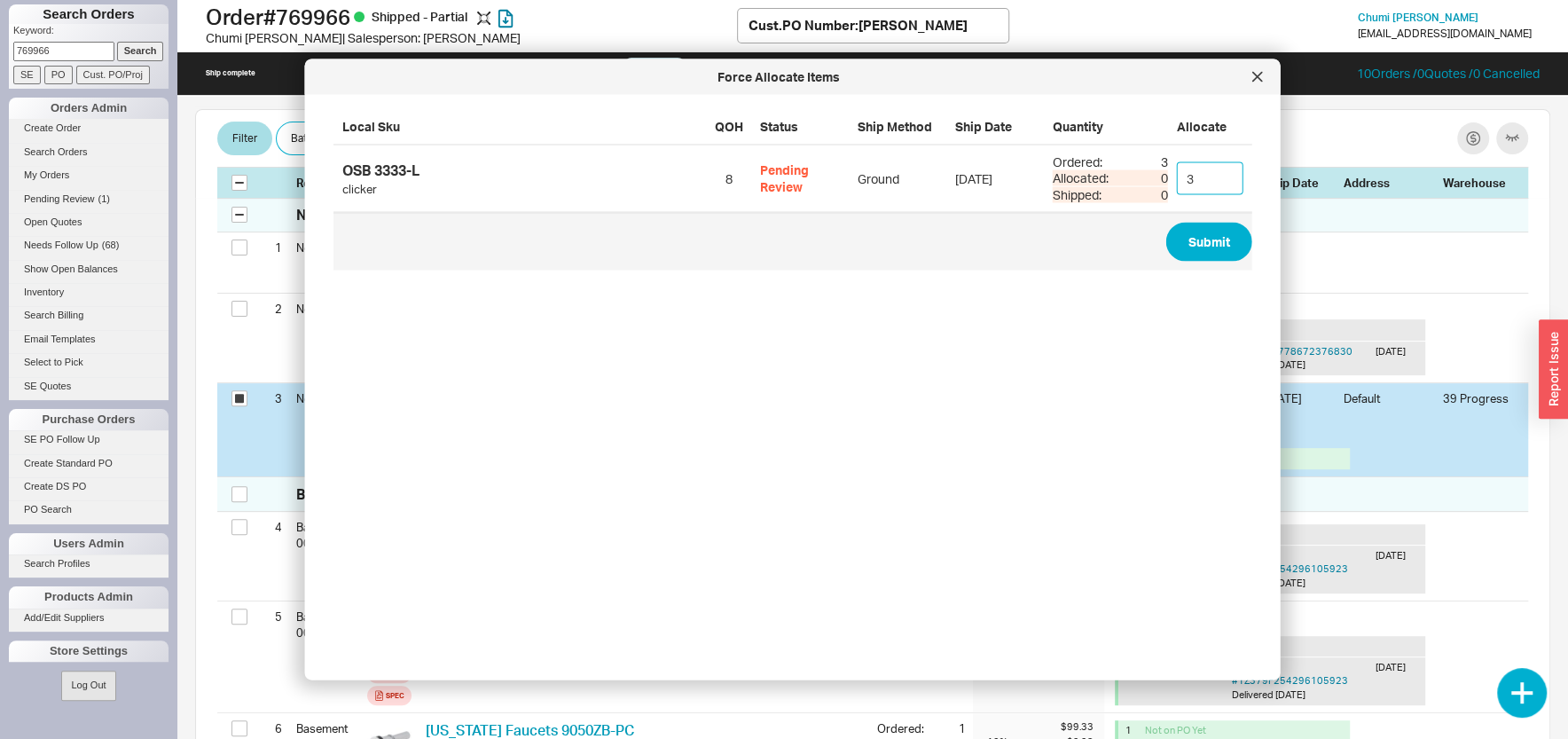
click at [1196, 179] on input "3" at bounding box center [1210, 178] width 66 height 33
click at [1207, 247] on button "Submit" at bounding box center [1208, 241] width 86 height 39
type input "3"
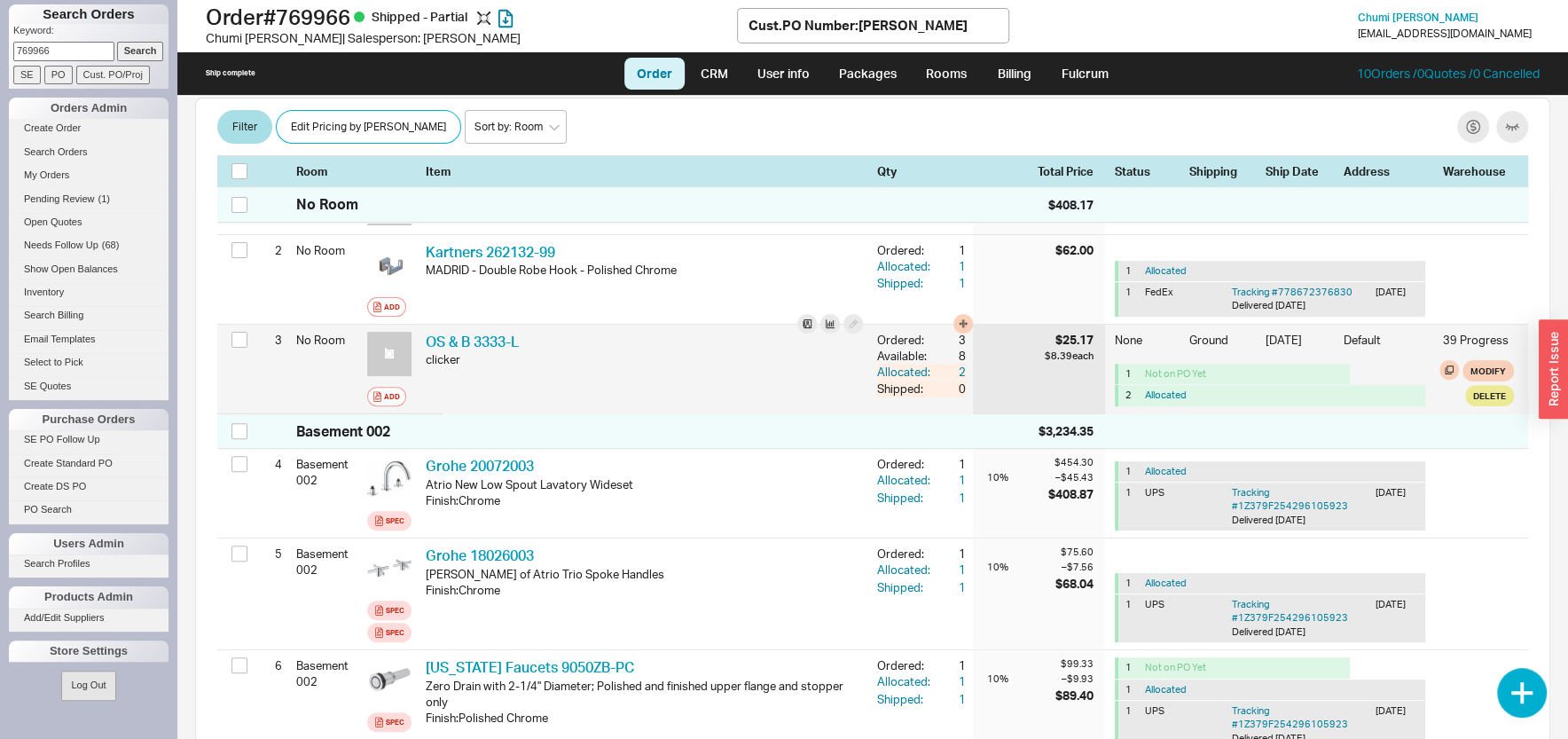
checkbox input "false"
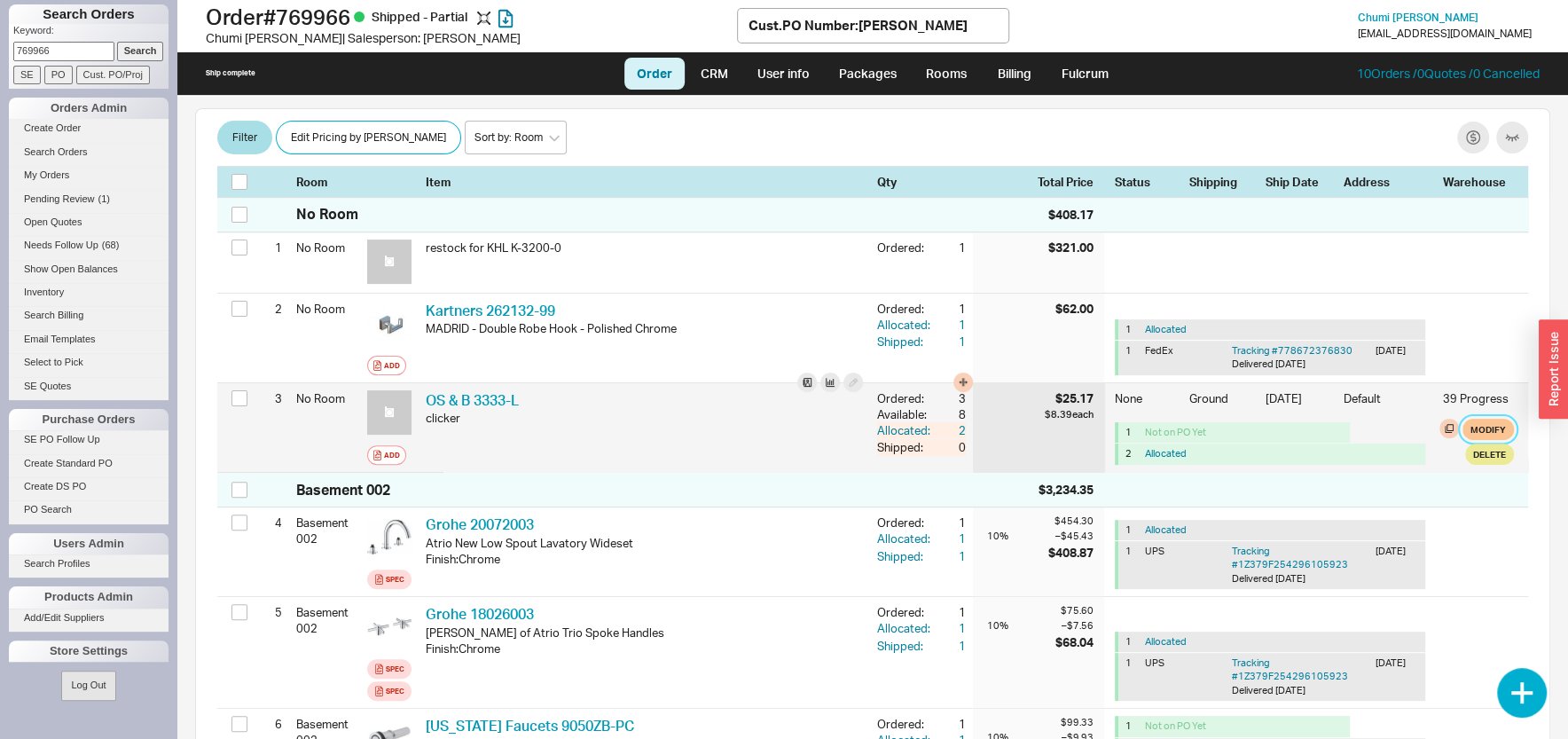
click at [1468, 418] on button "Modify" at bounding box center [1488, 429] width 51 height 21
select select "1"
select select "3"
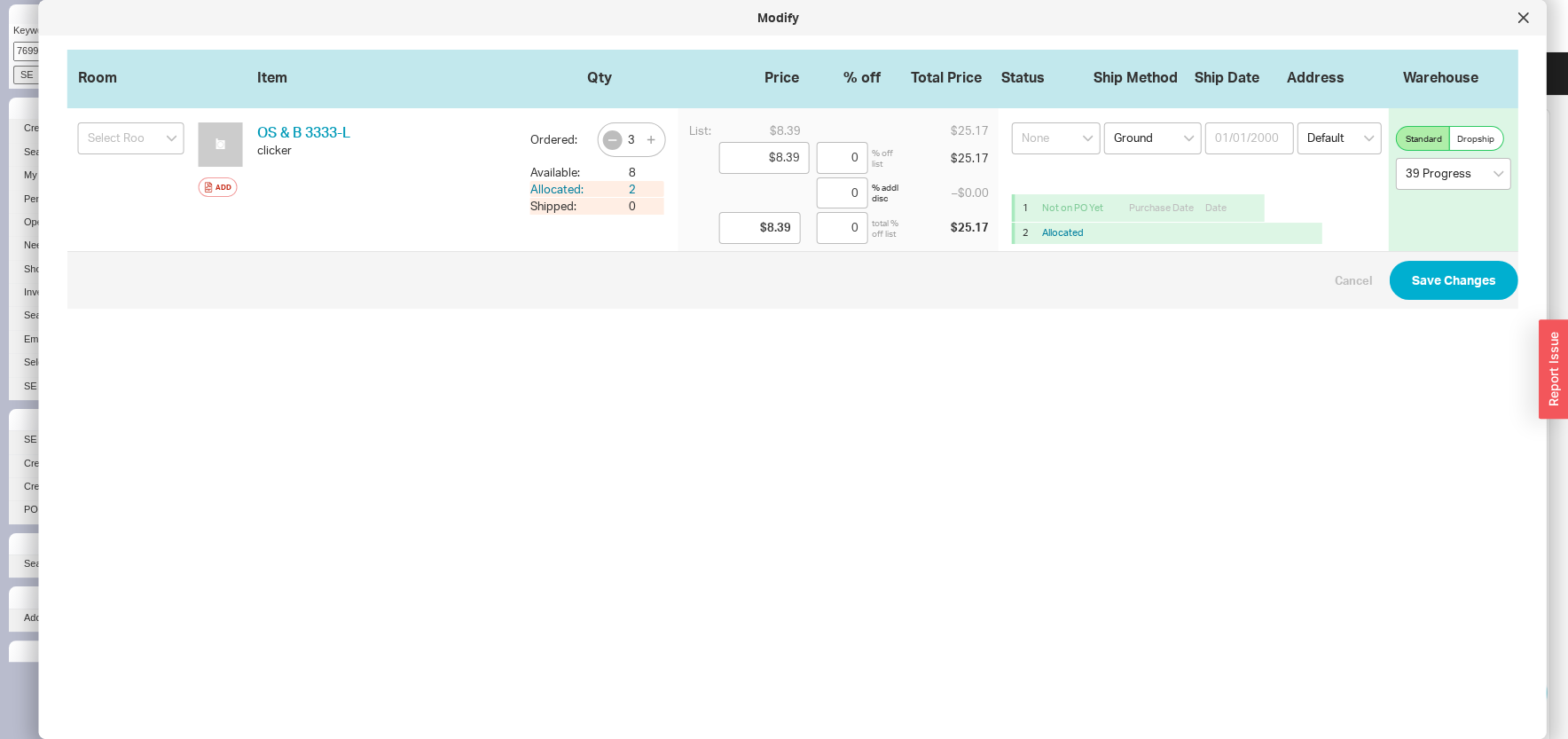
click at [605, 144] on icon "button" at bounding box center [611, 140] width 14 height 14
type input "2"
drag, startPoint x: 1471, startPoint y: 288, endPoint x: 1465, endPoint y: 297, distance: 10.8
click at [1466, 287] on button "Save Changes" at bounding box center [1454, 280] width 129 height 39
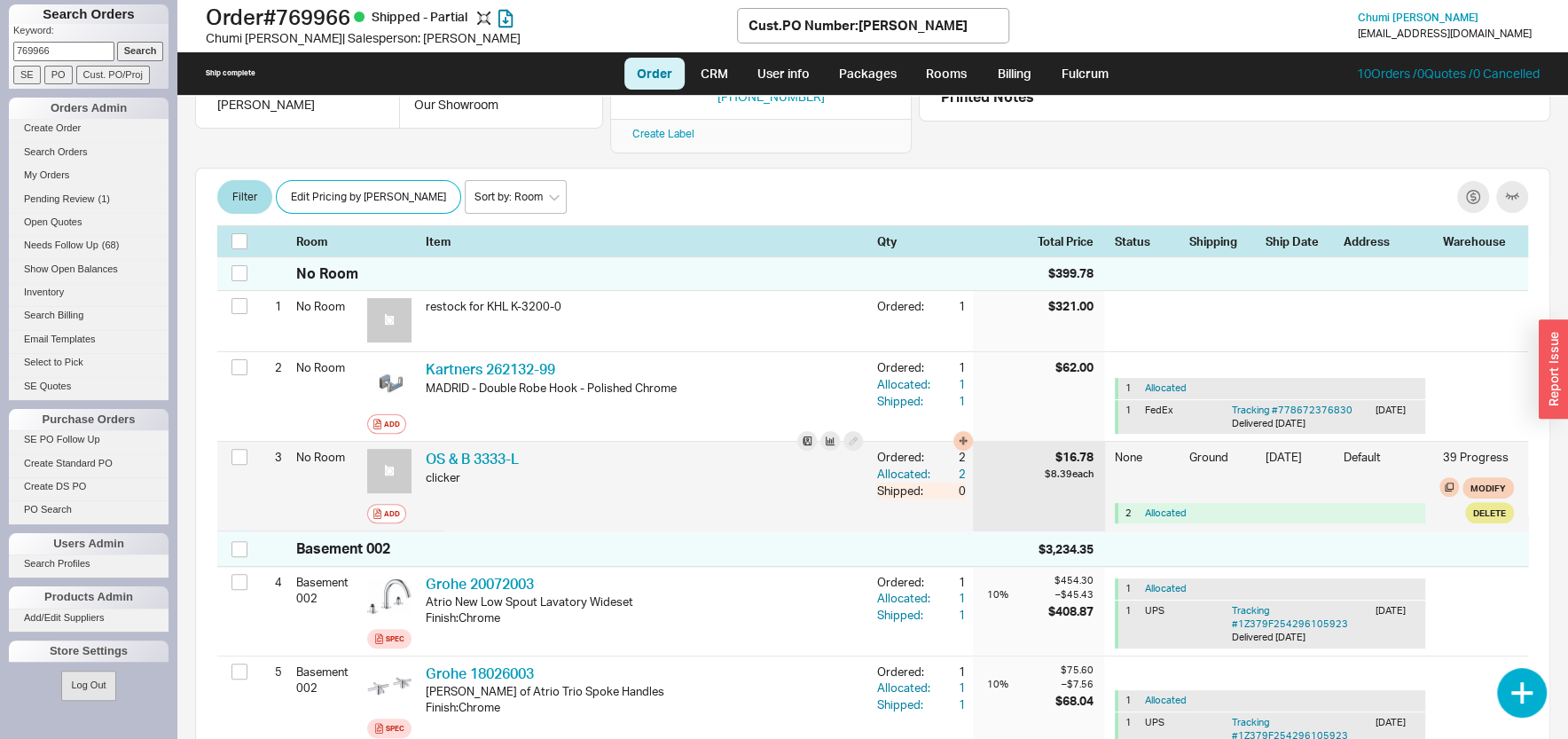
scroll to position [347, 0]
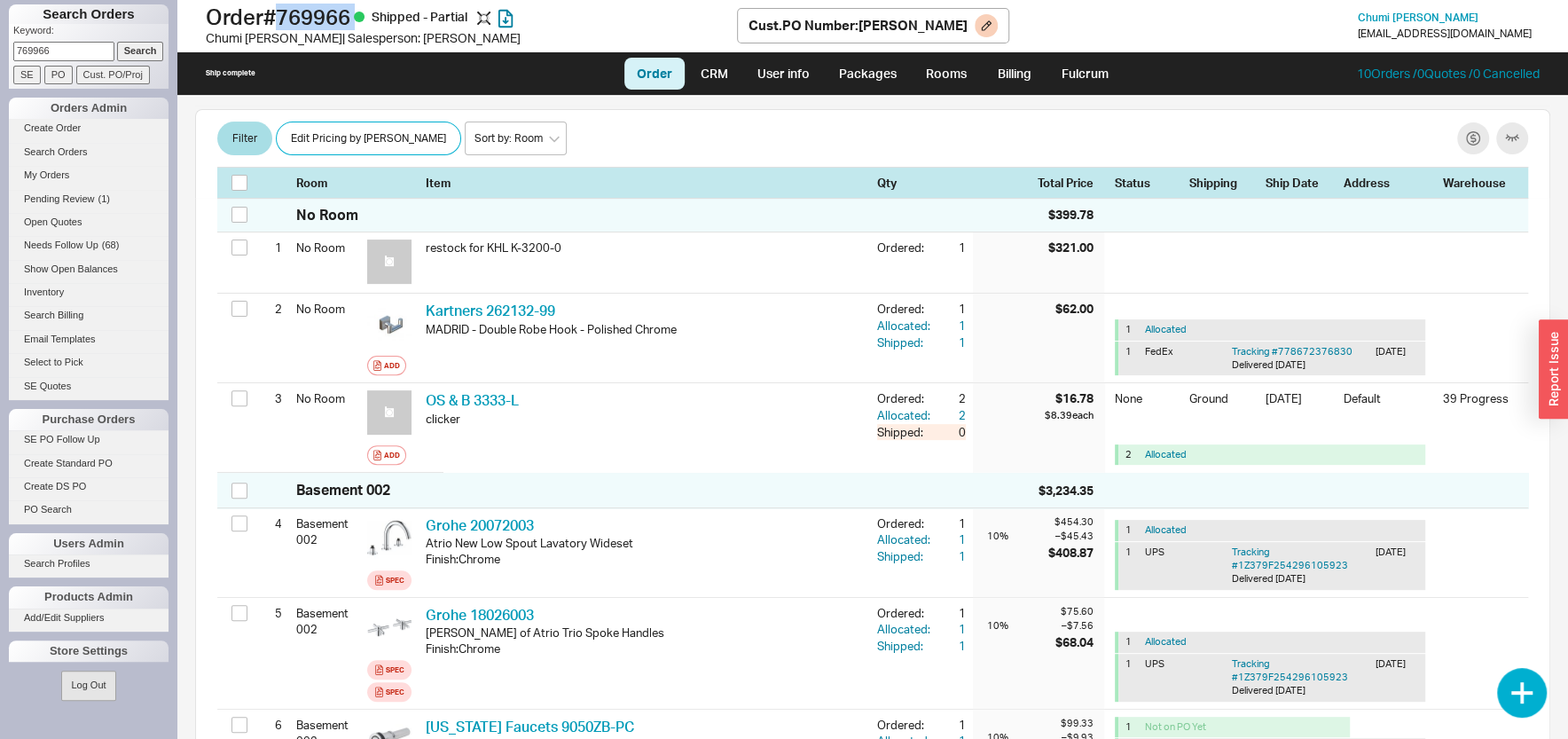
drag, startPoint x: 297, startPoint y: 16, endPoint x: 364, endPoint y: 26, distance: 67.7
click at [367, 26] on h1 "Order # 769966 Shipped - Partial" at bounding box center [470, 17] width 531 height 25
copy h1 "769966"
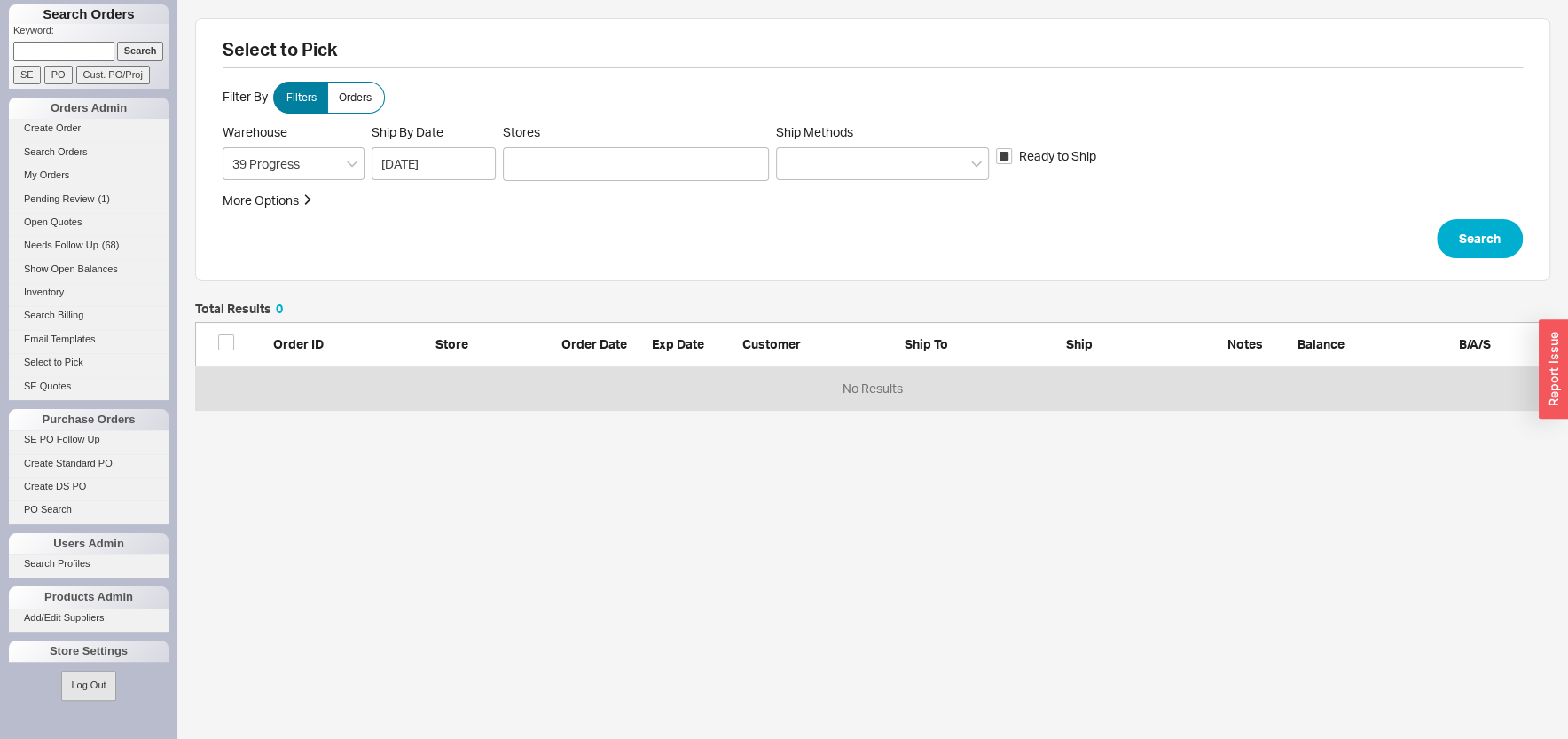
scroll to position [91, 1337]
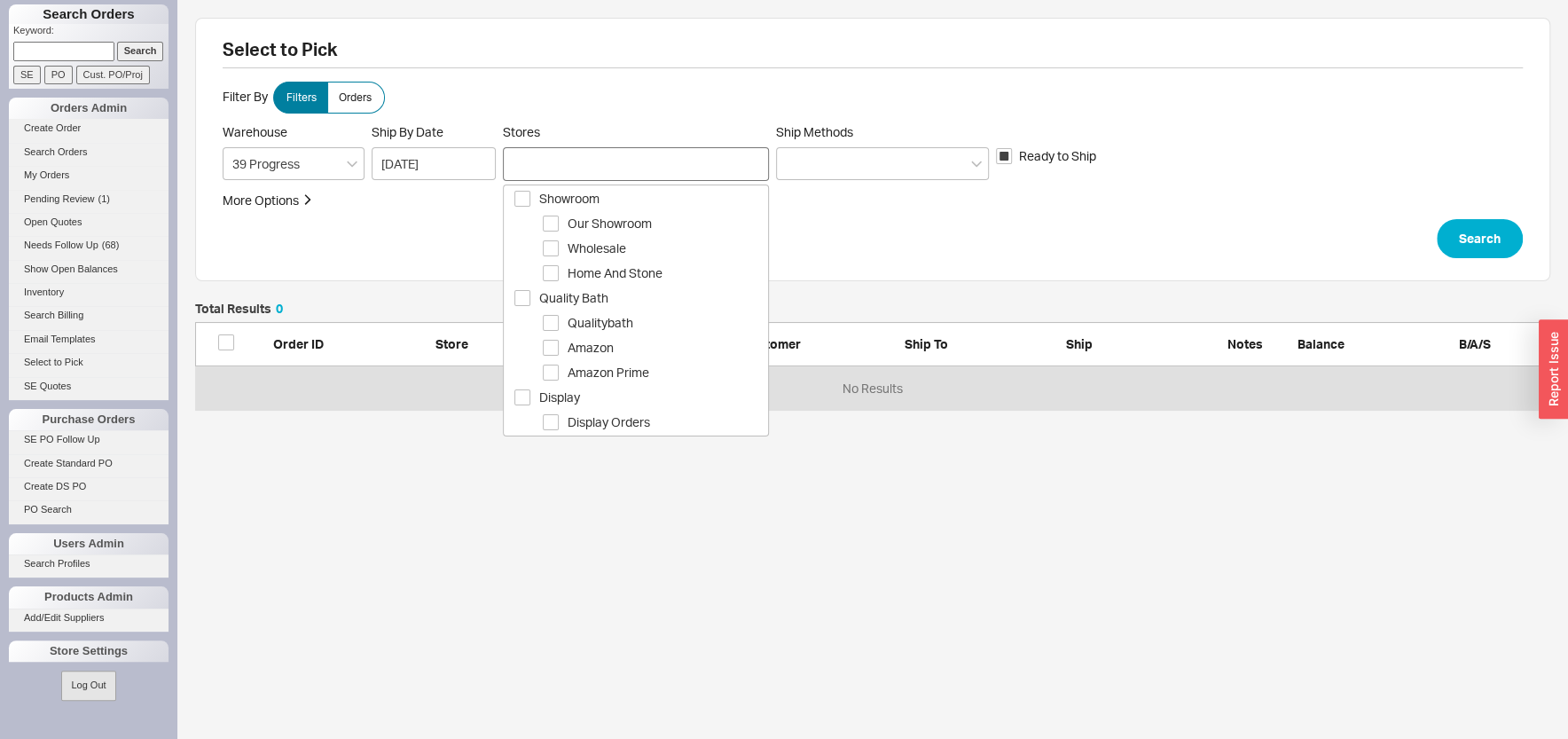
click at [535, 163] on div at bounding box center [635, 165] width 266 height 34
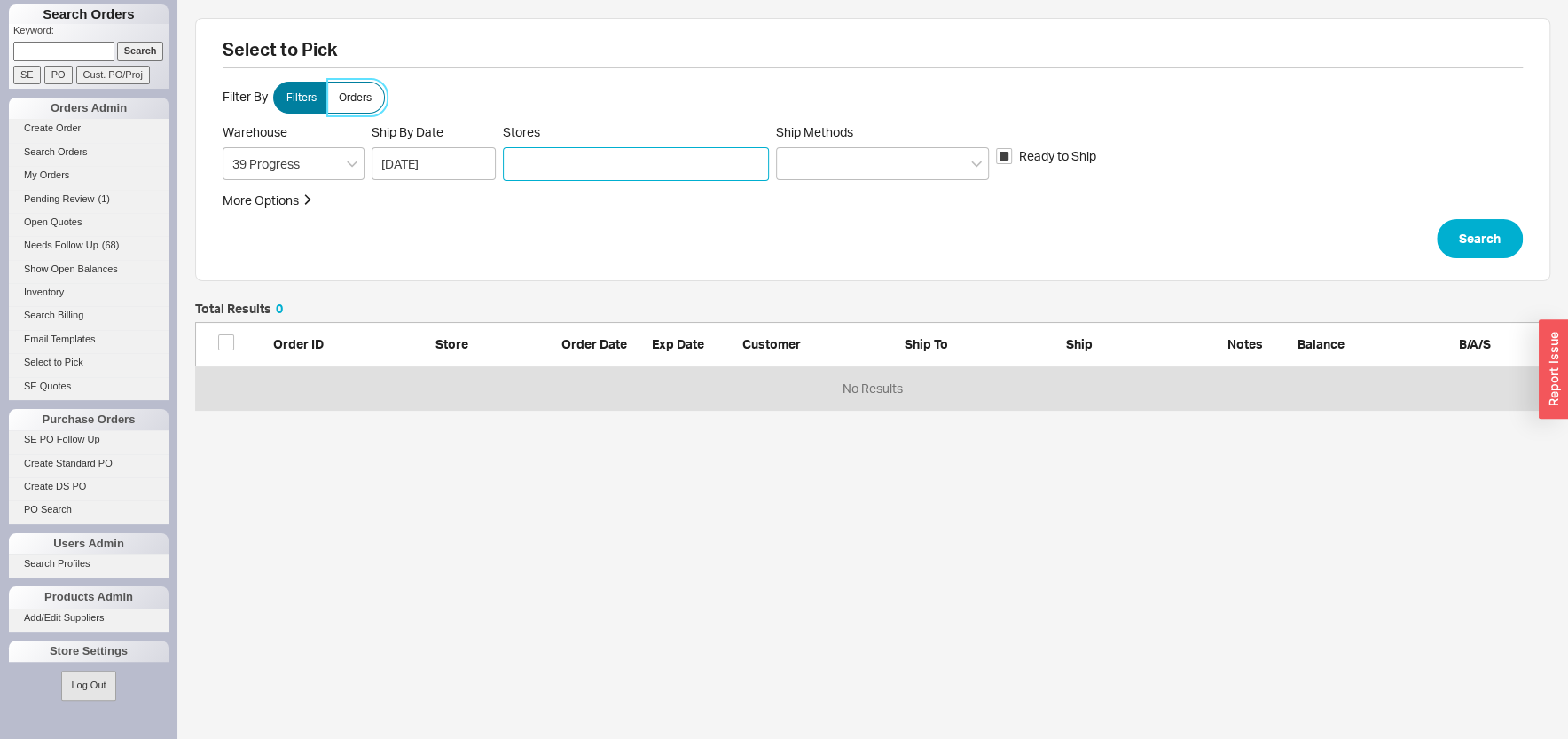
drag, startPoint x: 360, startPoint y: 104, endPoint x: 390, endPoint y: 120, distance: 34.0
click at [360, 105] on label "Orders" at bounding box center [356, 97] width 58 height 32
click at [0, 0] on input "Orders" at bounding box center [0, 0] width 0 height 0
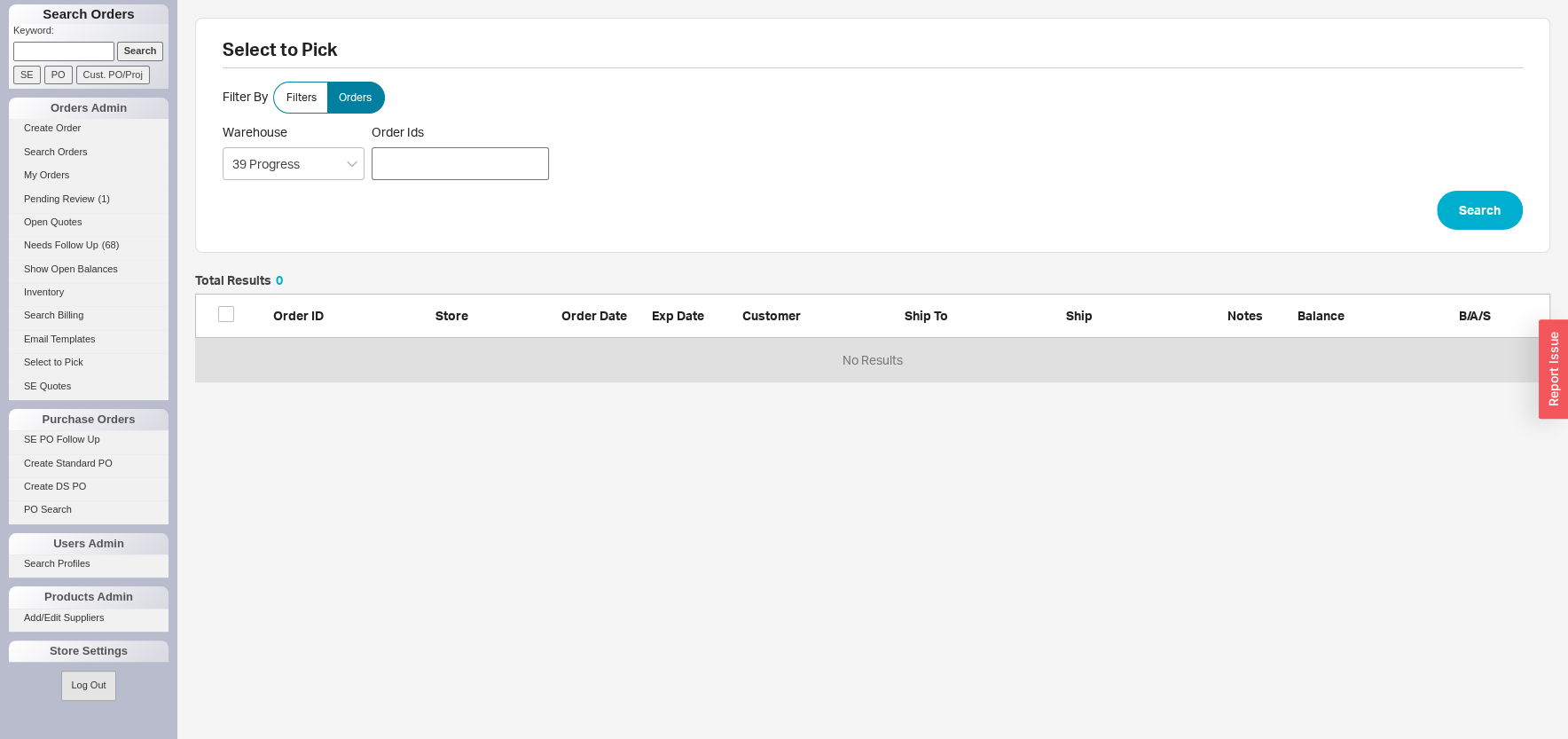
click at [411, 164] on div at bounding box center [460, 164] width 177 height 33
click at [388, 164] on input "Order Ids" at bounding box center [381, 162] width 10 height 25
click button "Search" at bounding box center [1479, 209] width 86 height 39
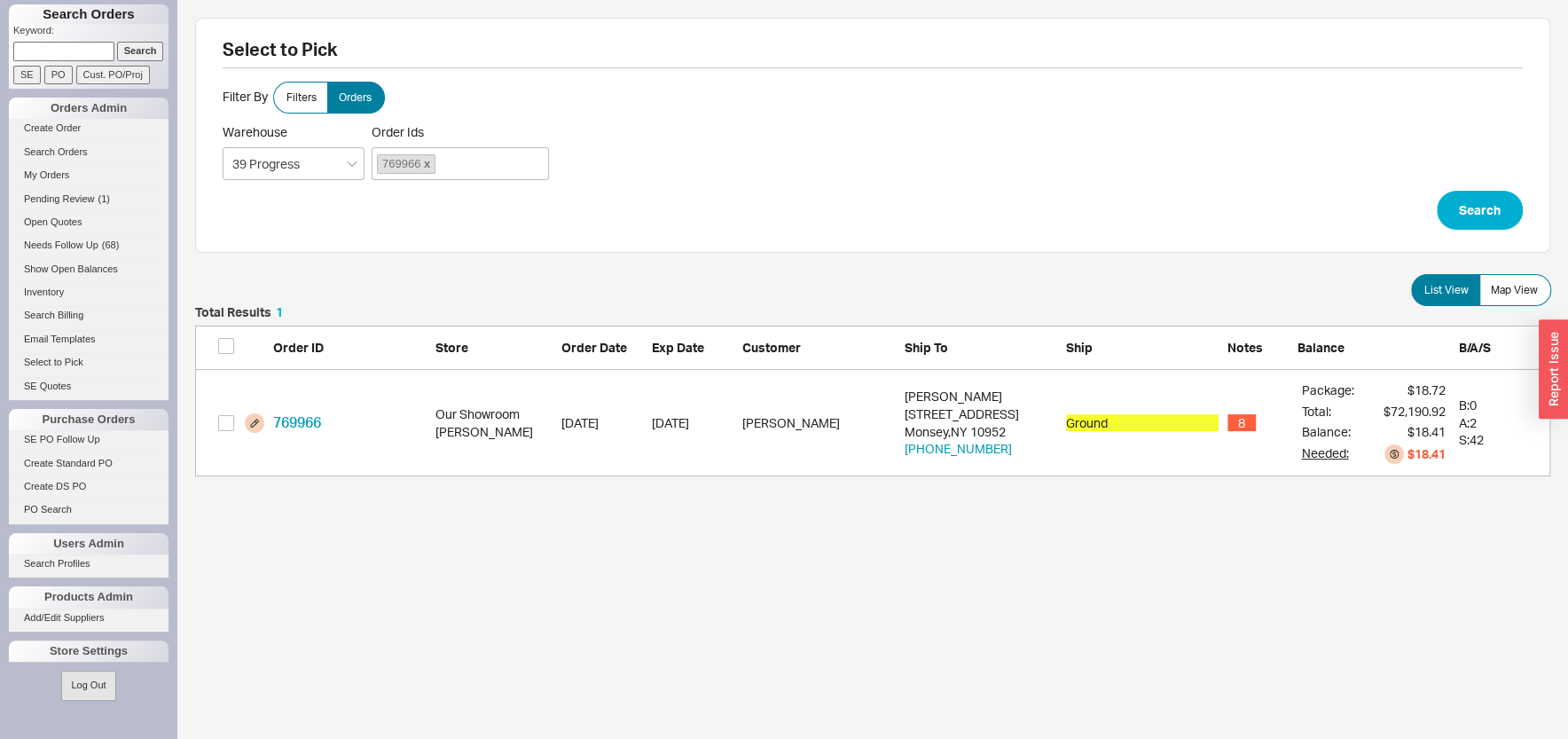
scroll to position [153, 1337]
drag, startPoint x: 222, startPoint y: 431, endPoint x: 280, endPoint y: 435, distance: 58.1
click at [224, 431] on div "grid" at bounding box center [241, 423] width 46 height 20
click at [228, 428] on input "grid" at bounding box center [226, 423] width 16 height 16
checkbox input "true"
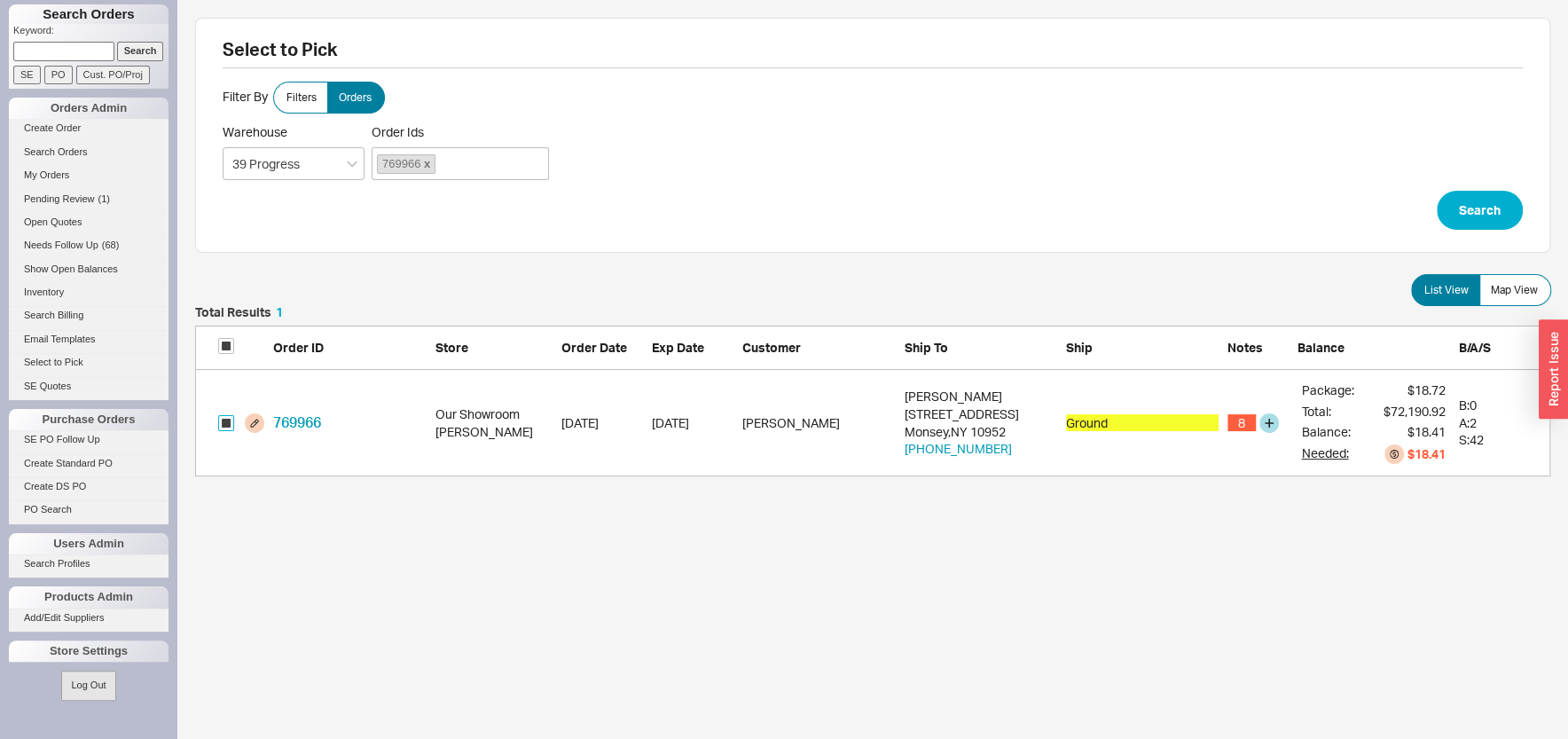
checkbox input "true"
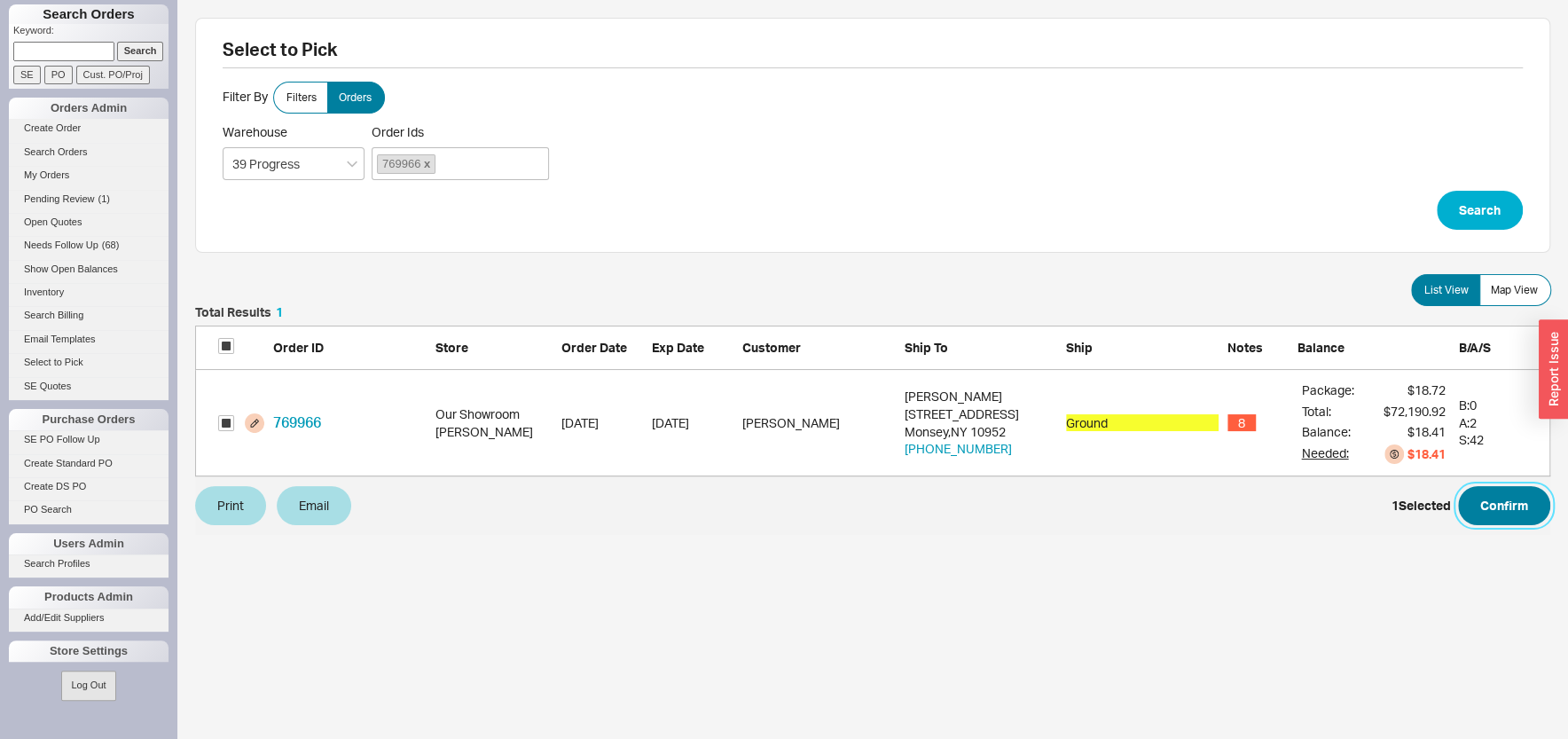
click at [1494, 510] on button "Confirm" at bounding box center [1504, 505] width 92 height 39
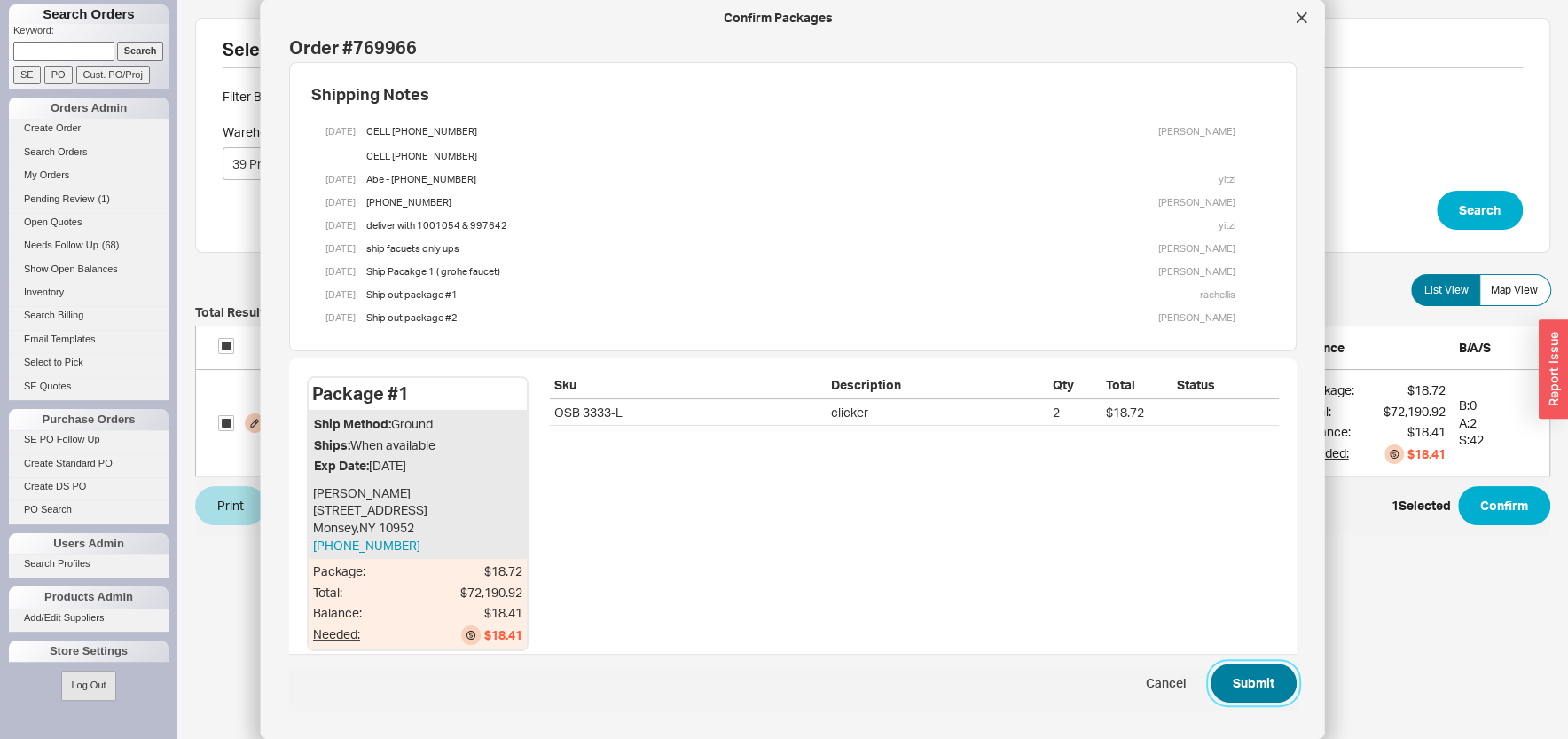
click at [1217, 684] on button "Submit" at bounding box center [1253, 682] width 86 height 39
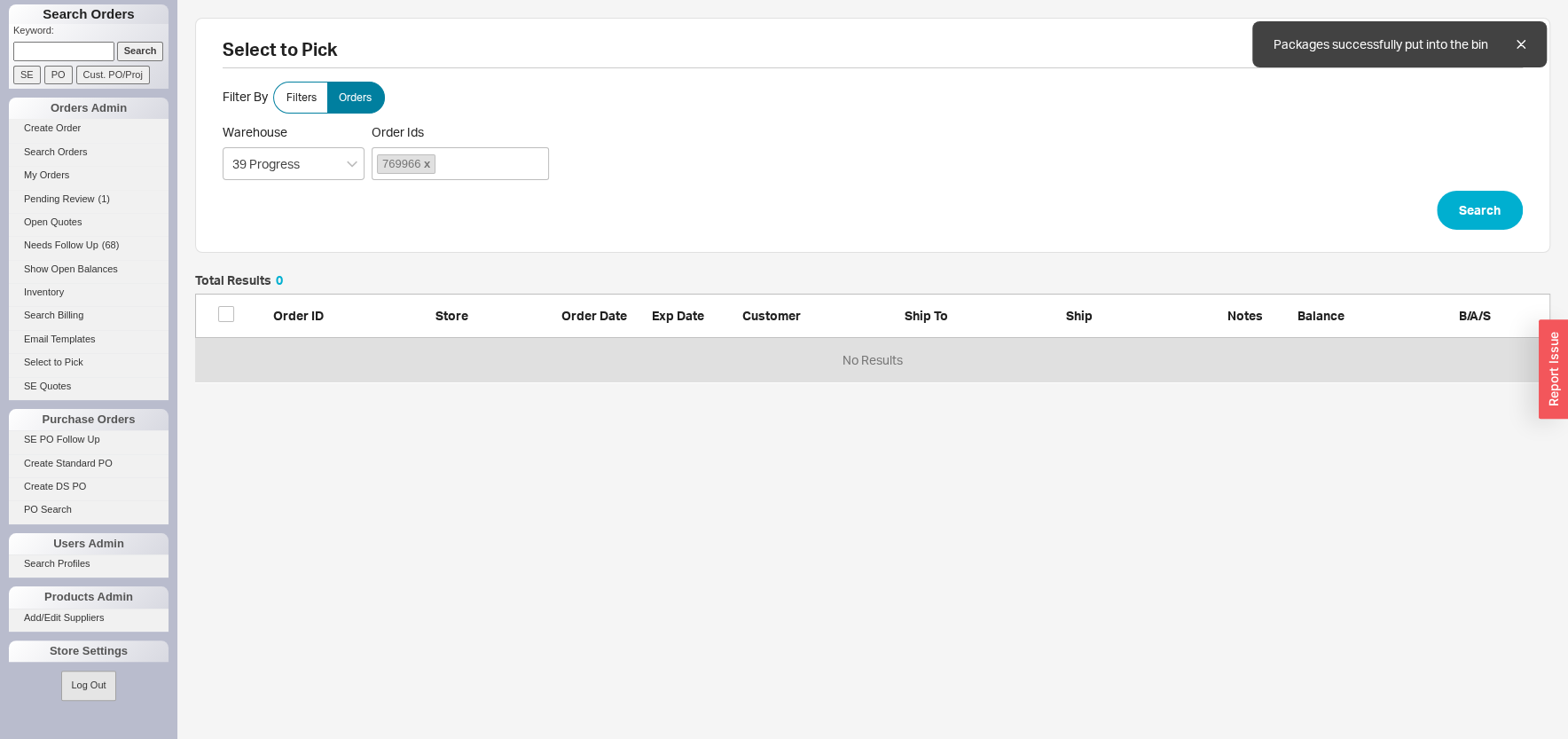
scroll to position [18, 18]
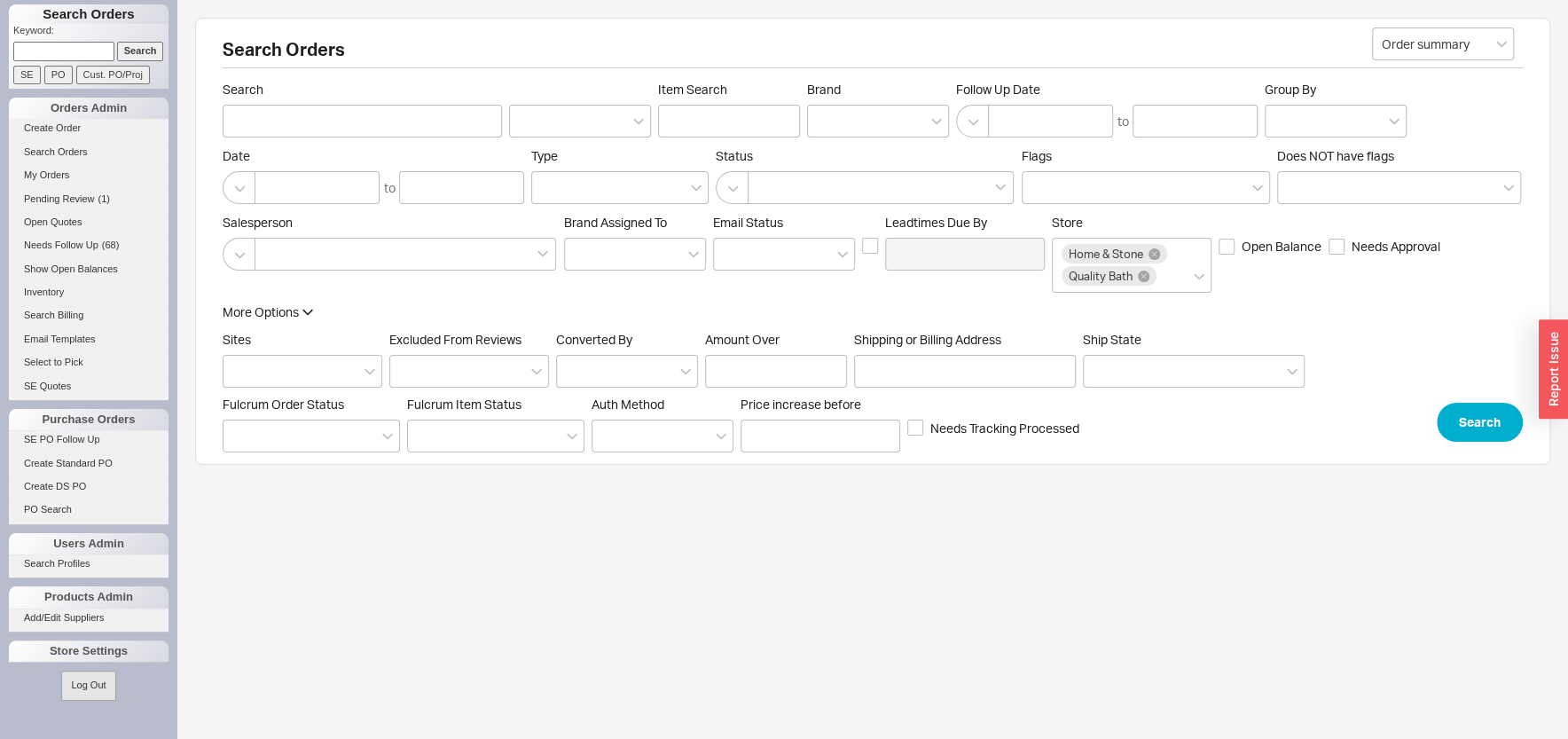
paste input "769966"
type input "769966"
click at [120, 51] on input "Search" at bounding box center [141, 51] width 47 height 19
type input "769966"
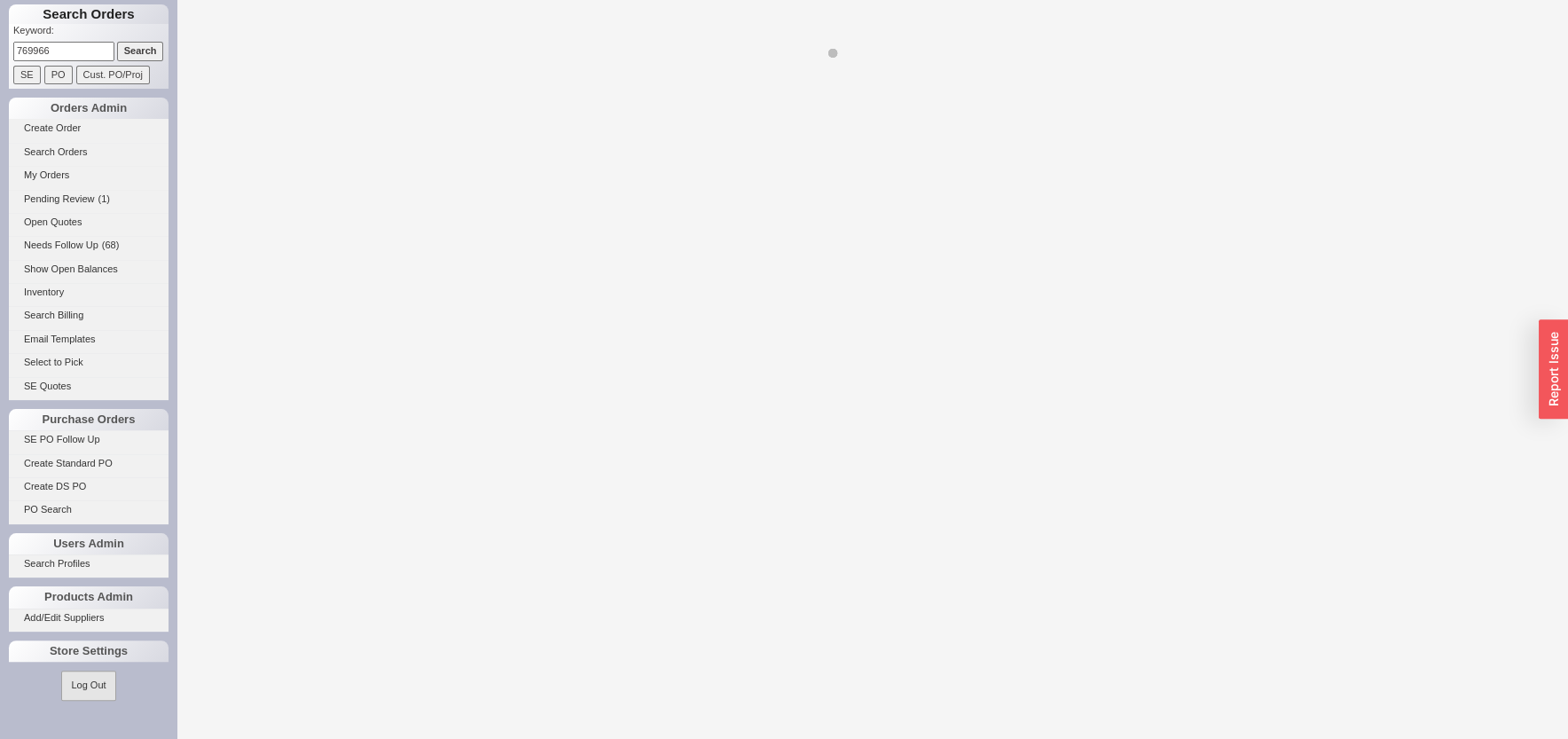
select select "LOW"
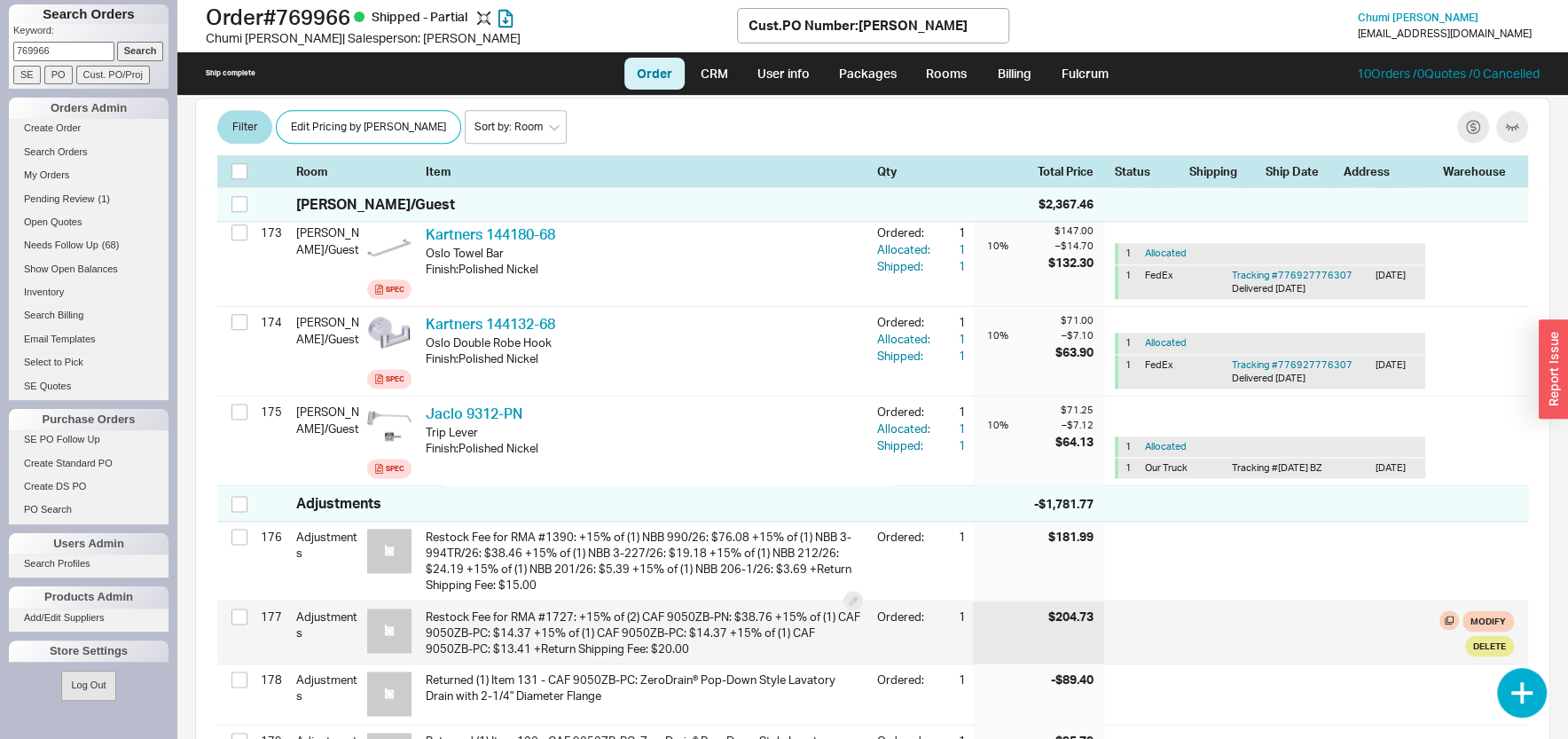
scroll to position [16453, 0]
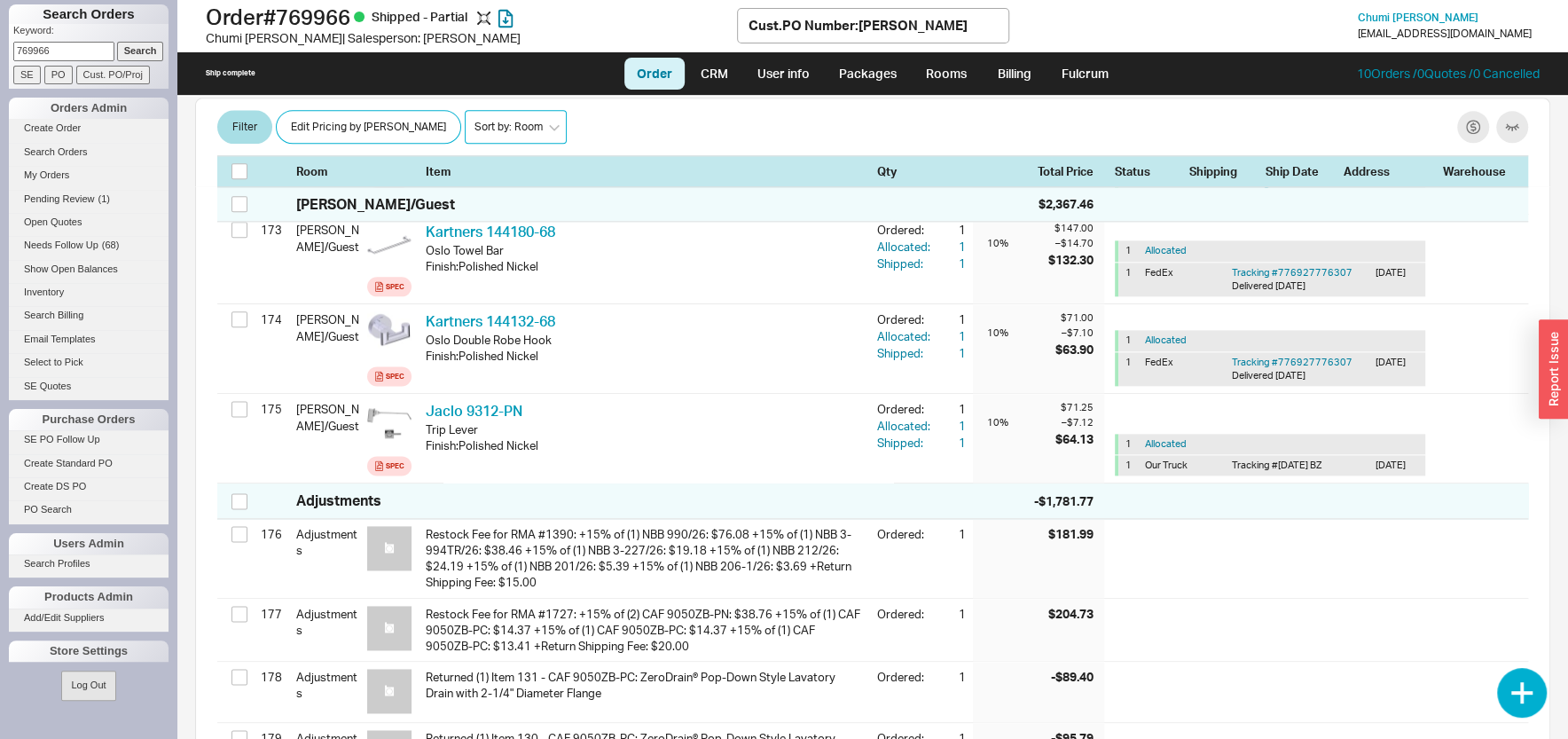
click at [465, 111] on select "Sort by: Room Sort by: Brand Sort by: Date" at bounding box center [516, 128] width 102 height 34
select select "4"
click option "Sort by: Date" at bounding box center [0, 0] width 0 height 0
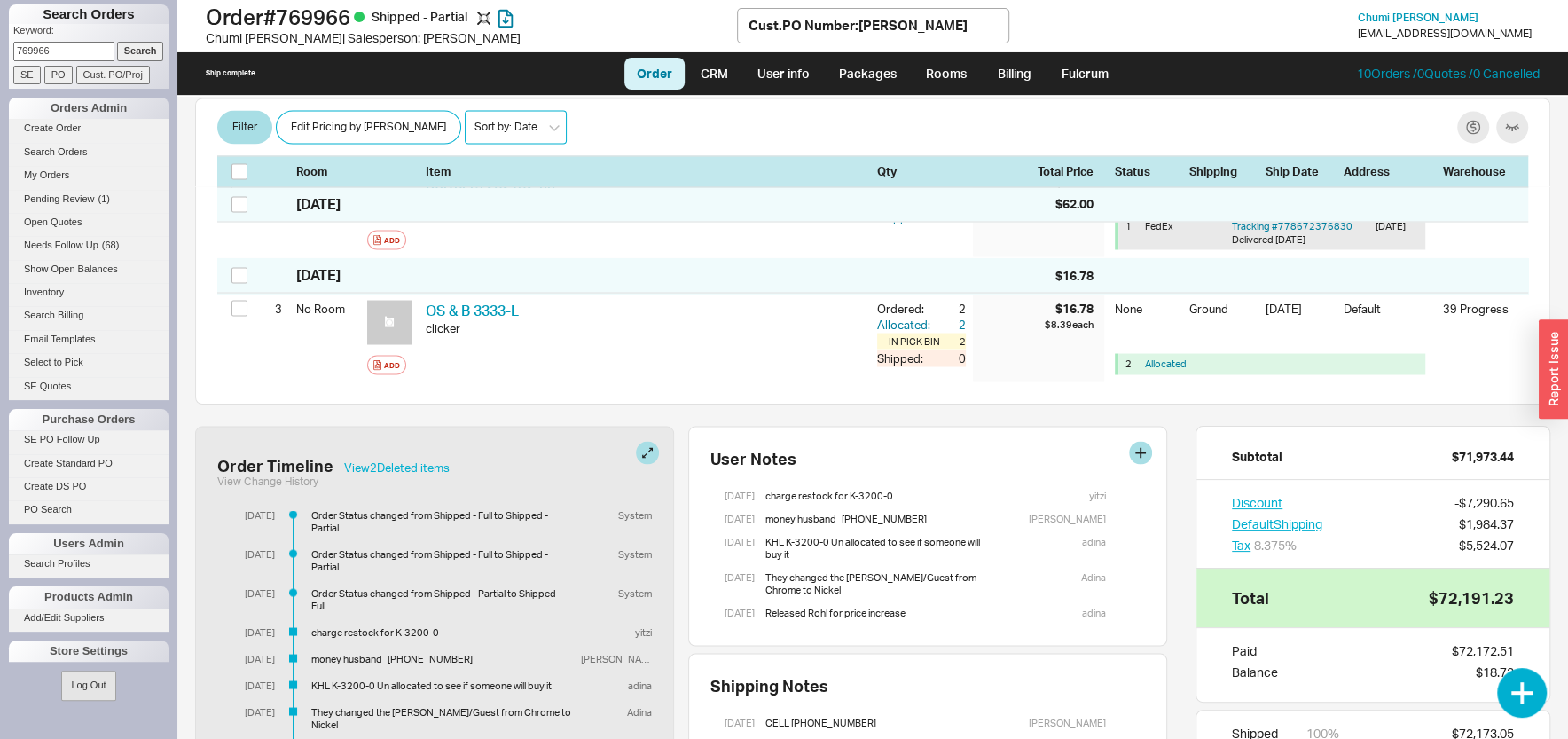
scroll to position [17113, 0]
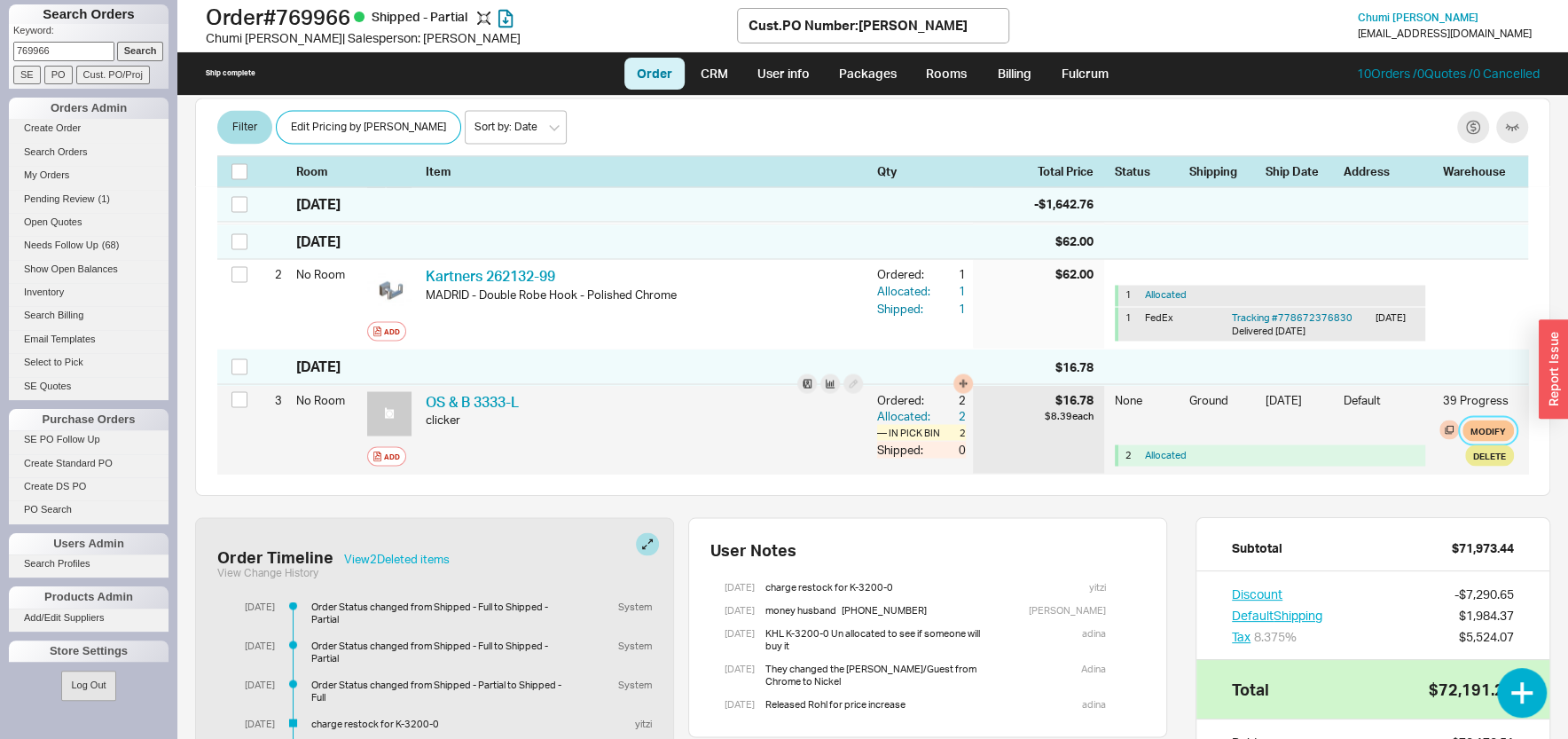
click at [1482, 426] on button "Modify" at bounding box center [1488, 430] width 51 height 21
select select "1"
select select "3"
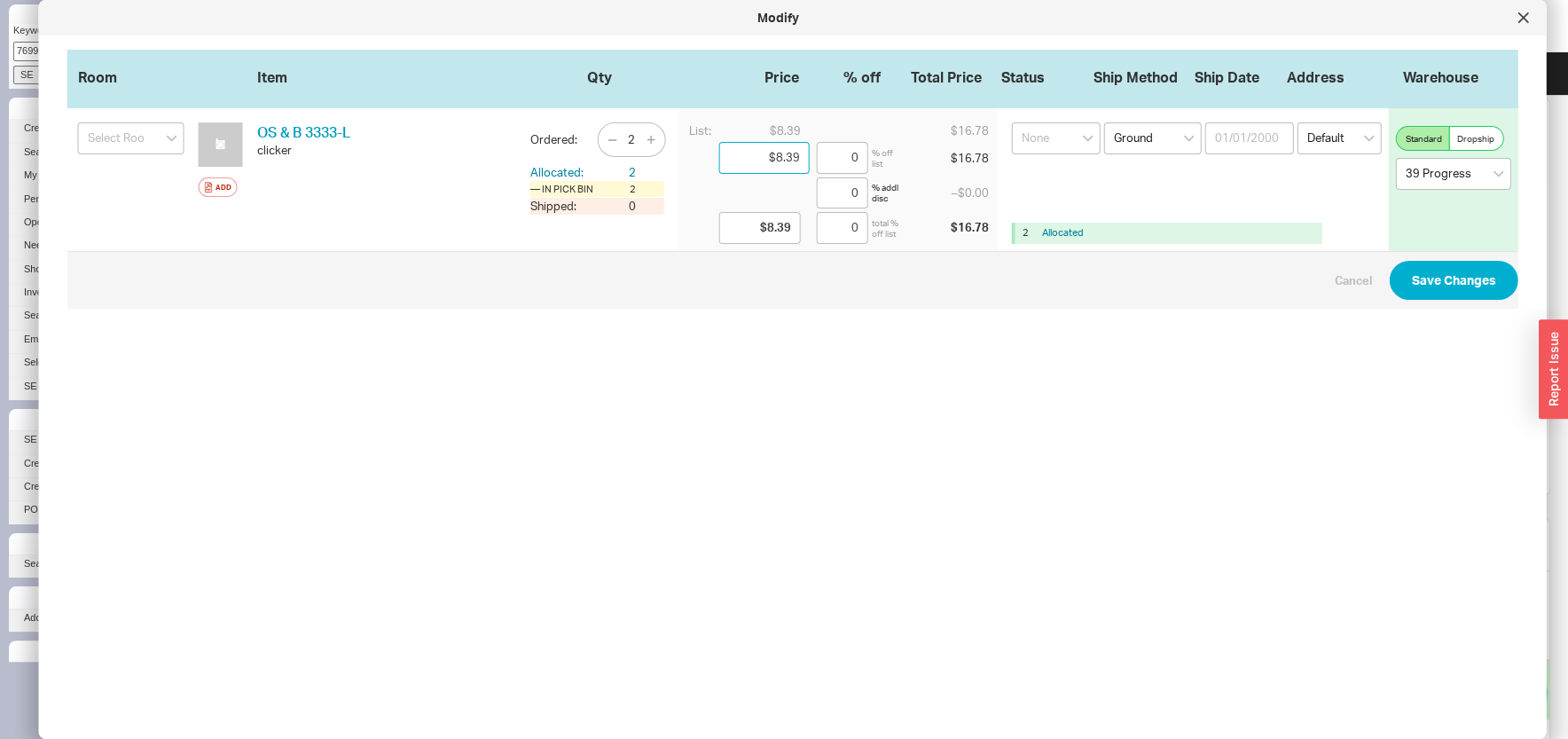
click at [765, 167] on input "$8.39" at bounding box center [765, 158] width 91 height 32
click at [763, 167] on input "$8.39" at bounding box center [765, 158] width 91 height 32
type input "$0.00"
type input "100"
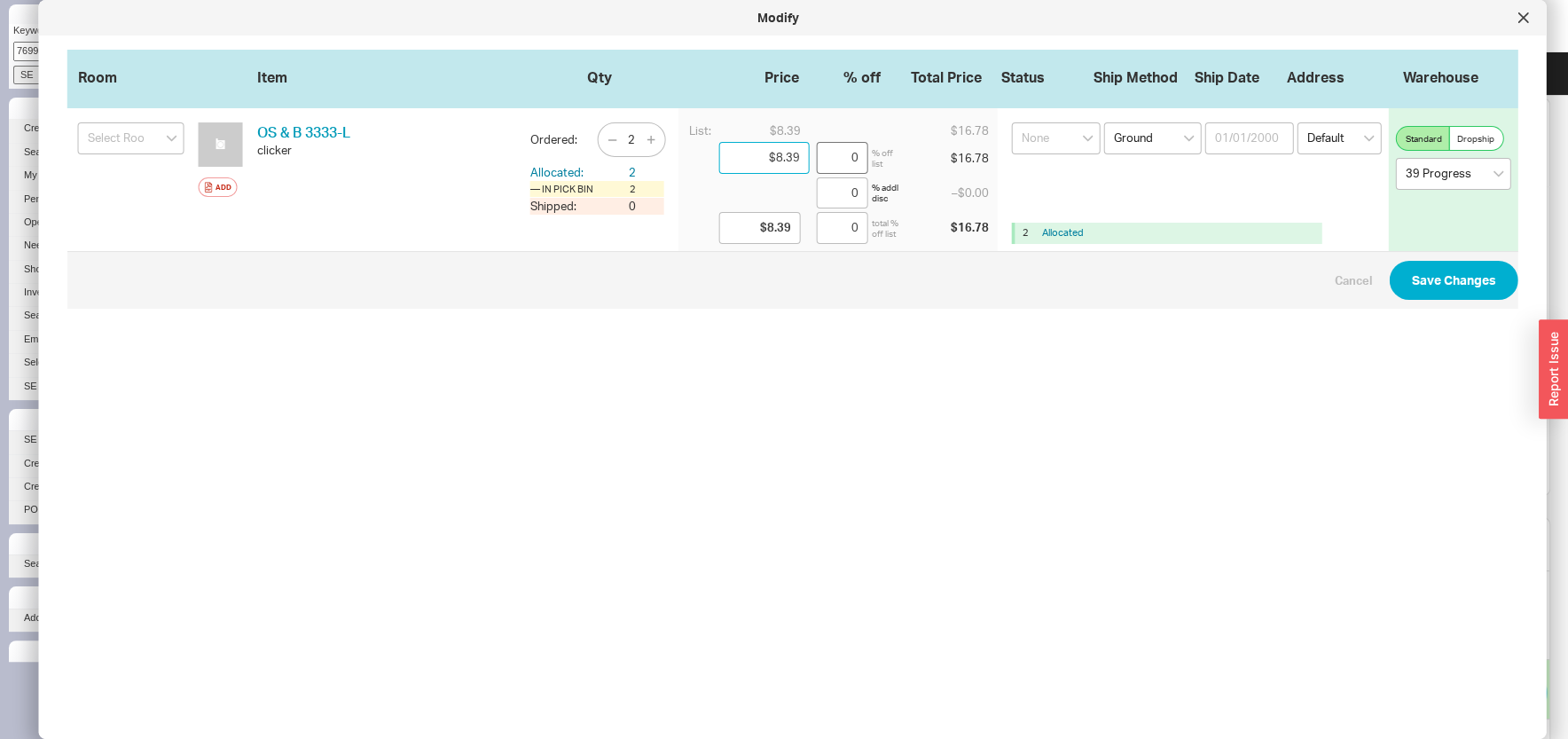
type input "$0.00"
type input "100"
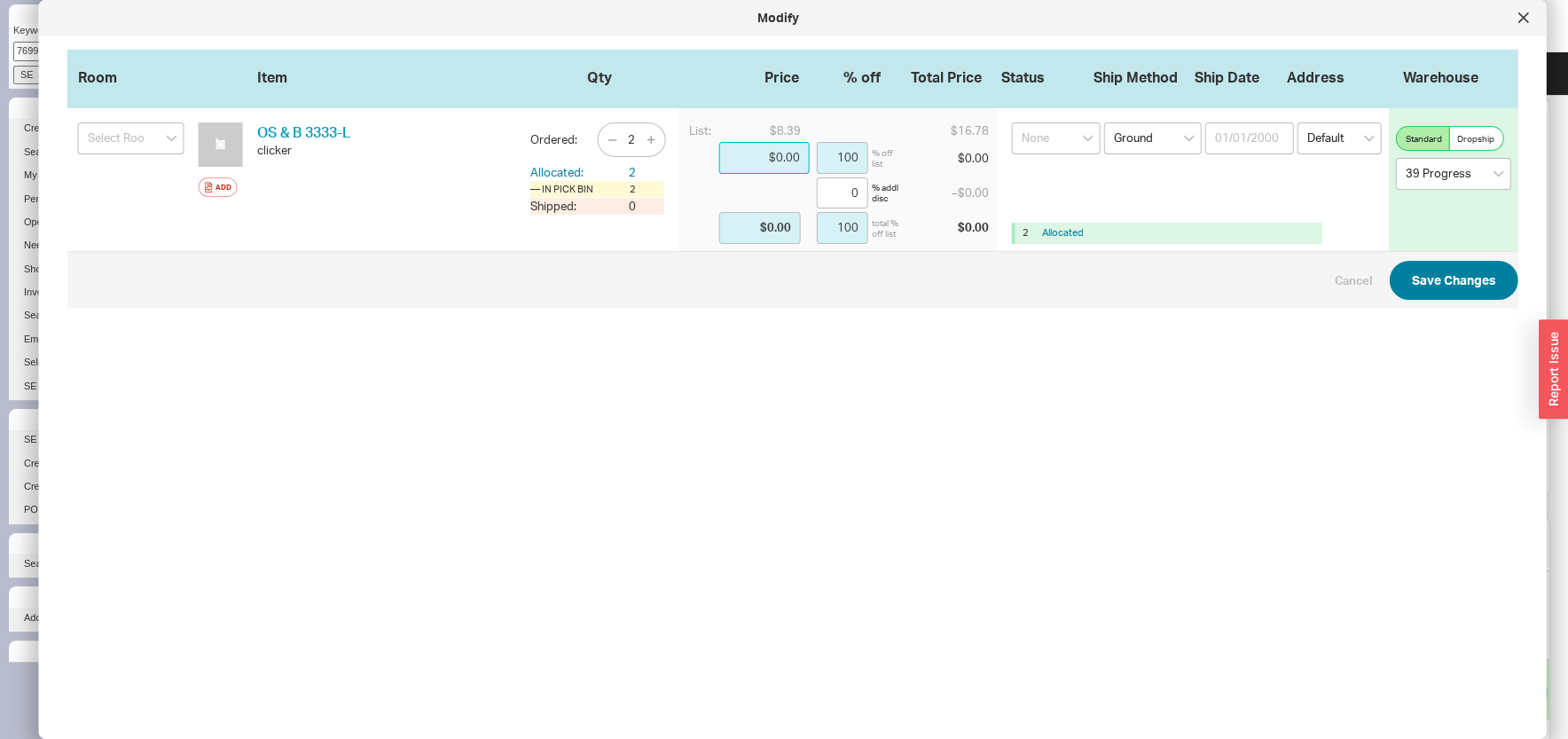
type input "$0.00"
click at [1446, 282] on button "Save Changes" at bounding box center [1454, 280] width 129 height 39
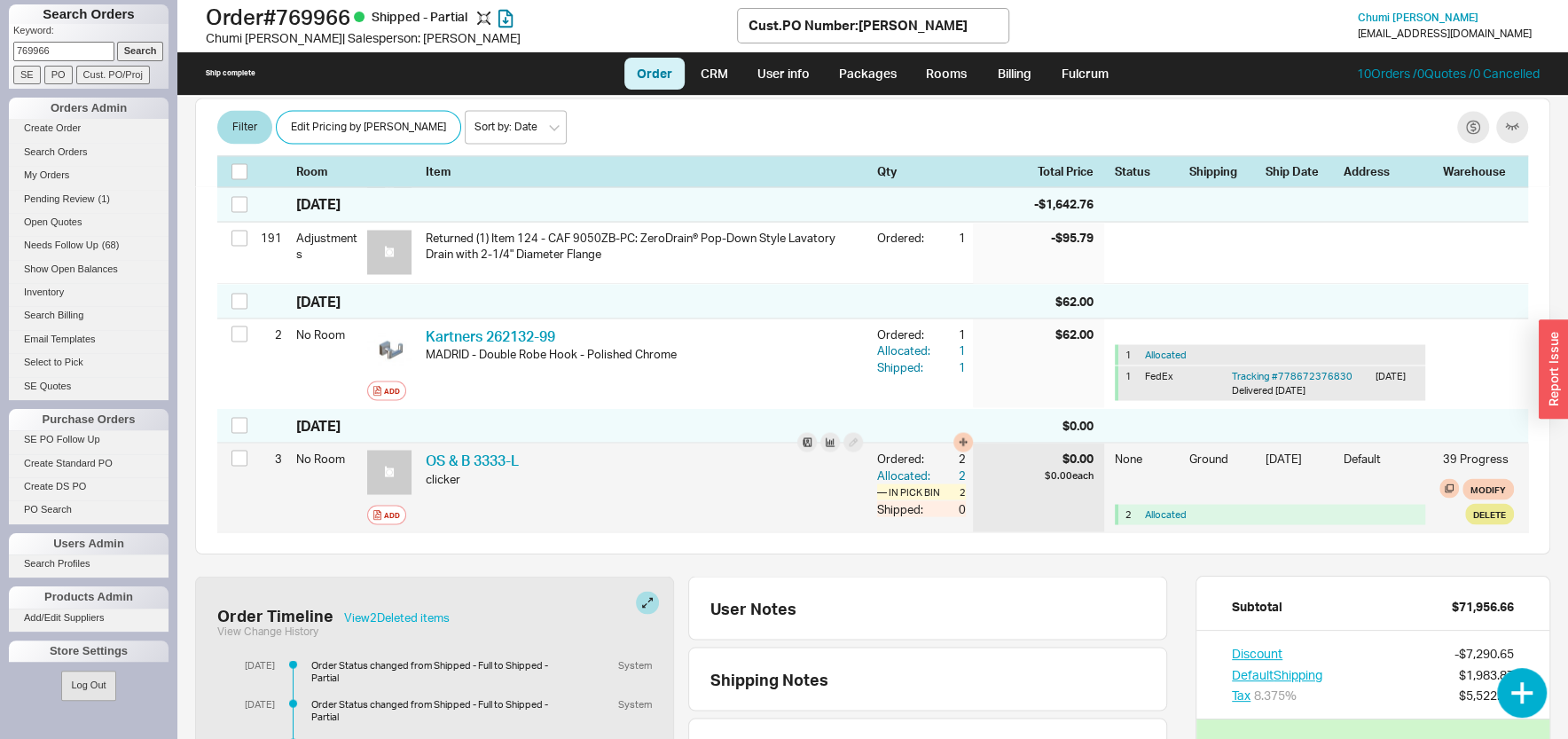
scroll to position [17173, 0]
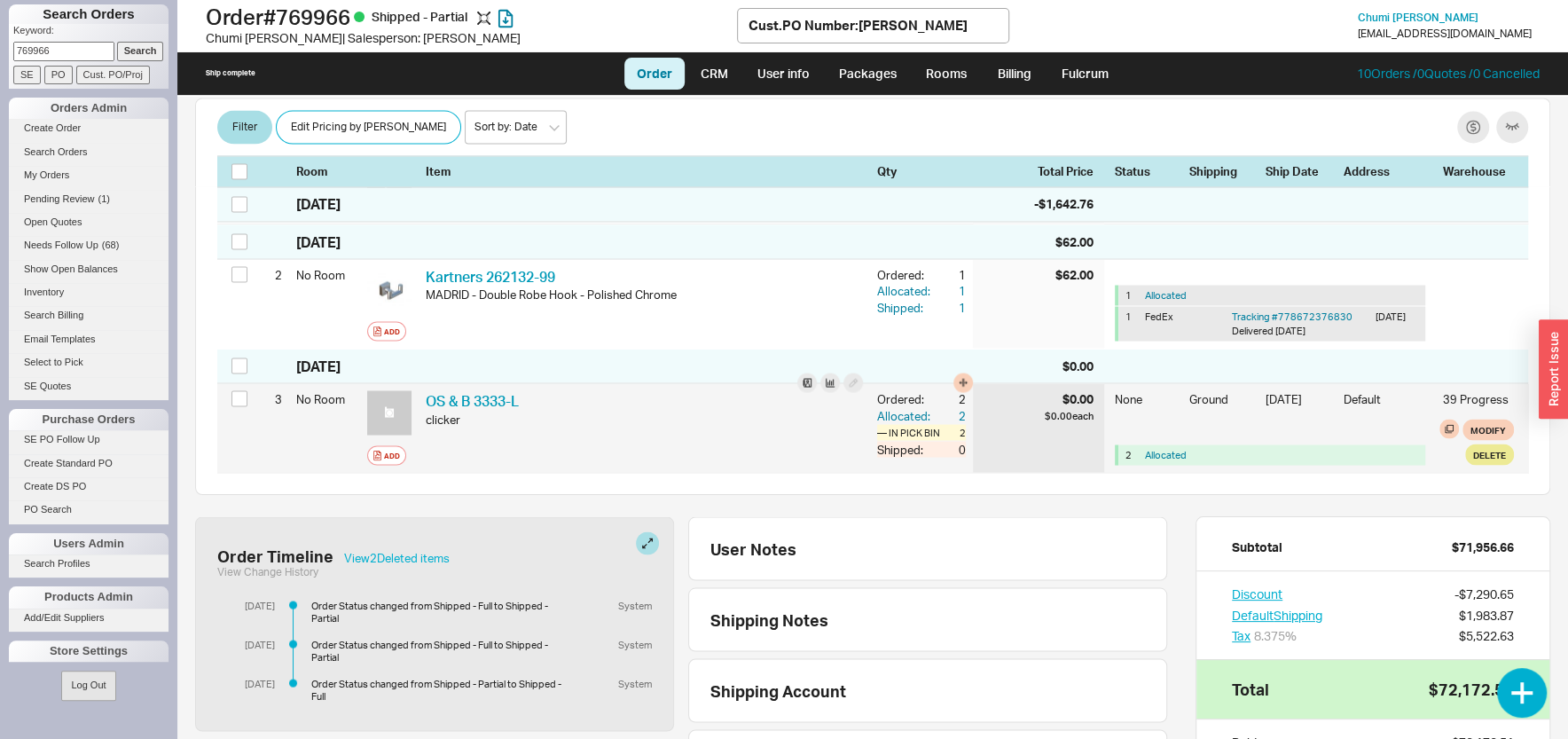
click at [707, 410] on div "OS & B 3333-L OSB 3333-L" at bounding box center [644, 399] width 437 height 20
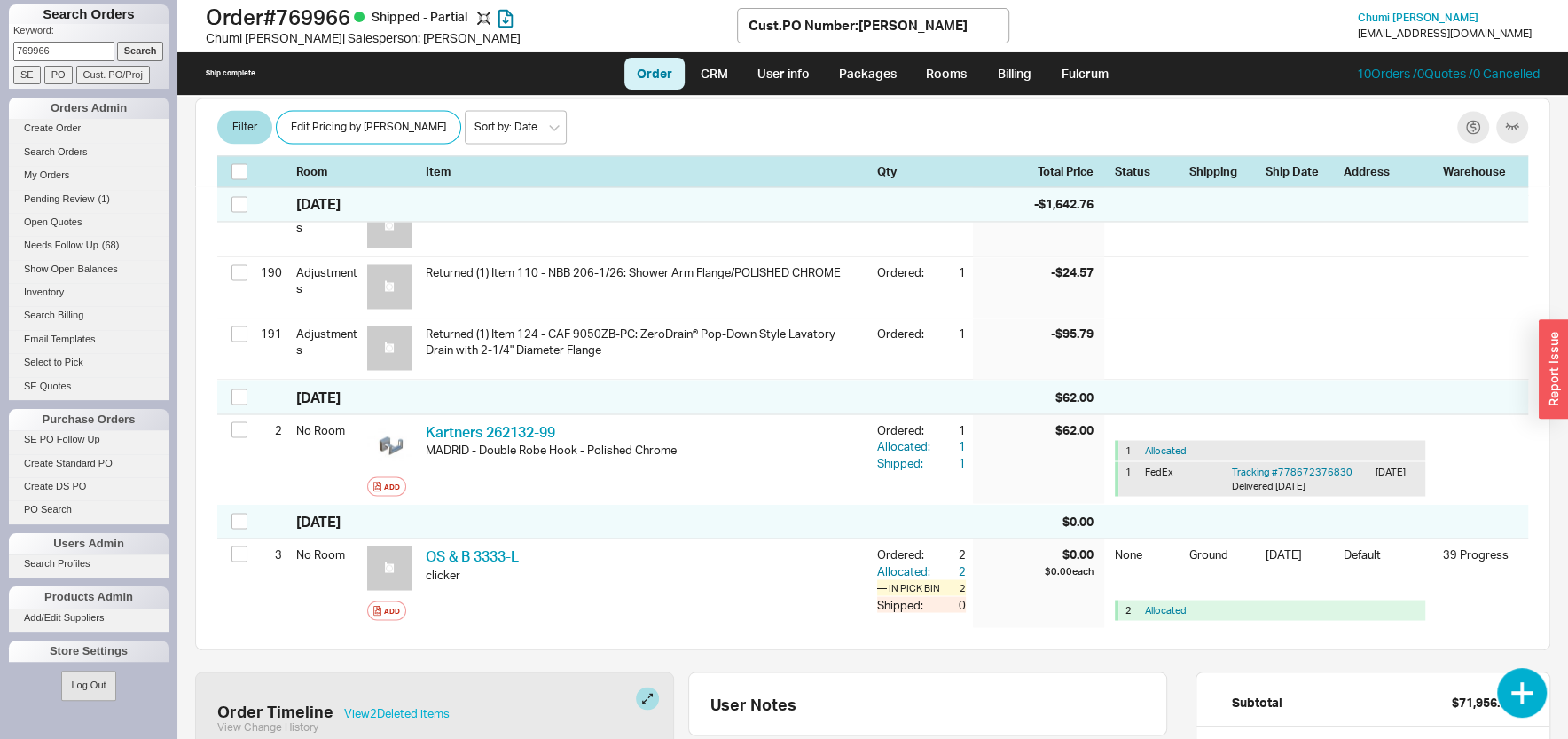
scroll to position [17077, 0]
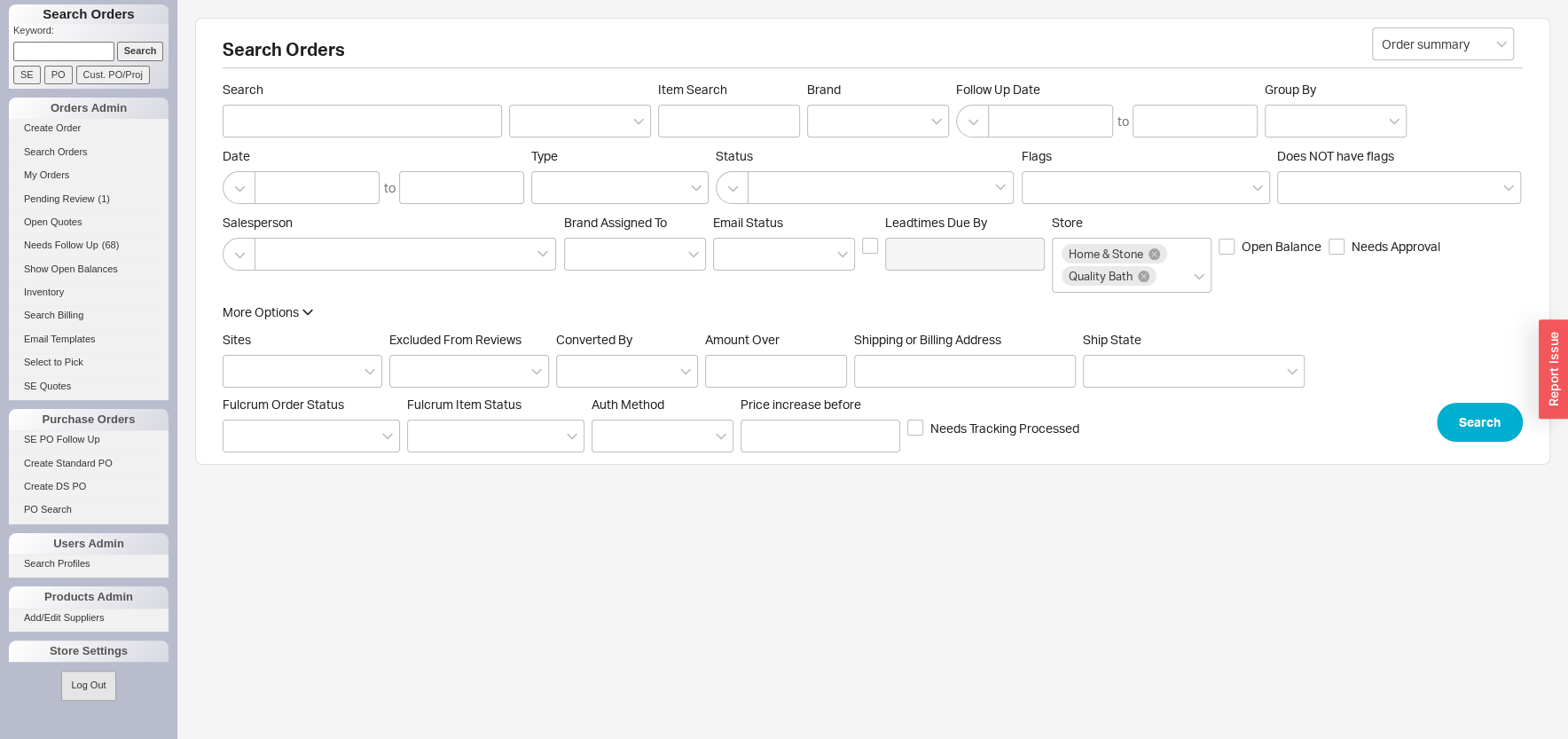
click at [56, 45] on input at bounding box center [63, 51] width 101 height 19
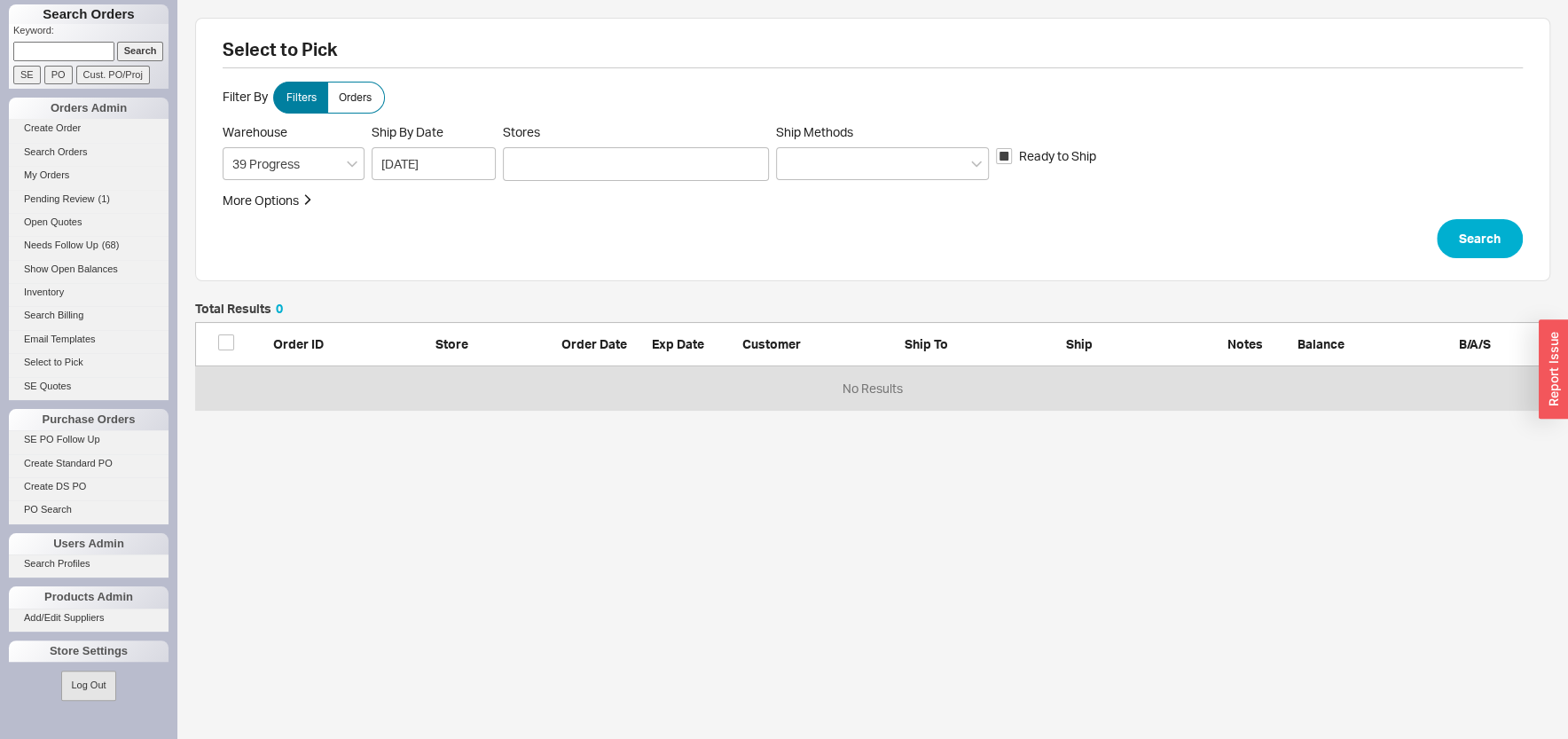
scroll to position [91, 1337]
click at [73, 127] on link "Create Order" at bounding box center [88, 129] width 160 height 19
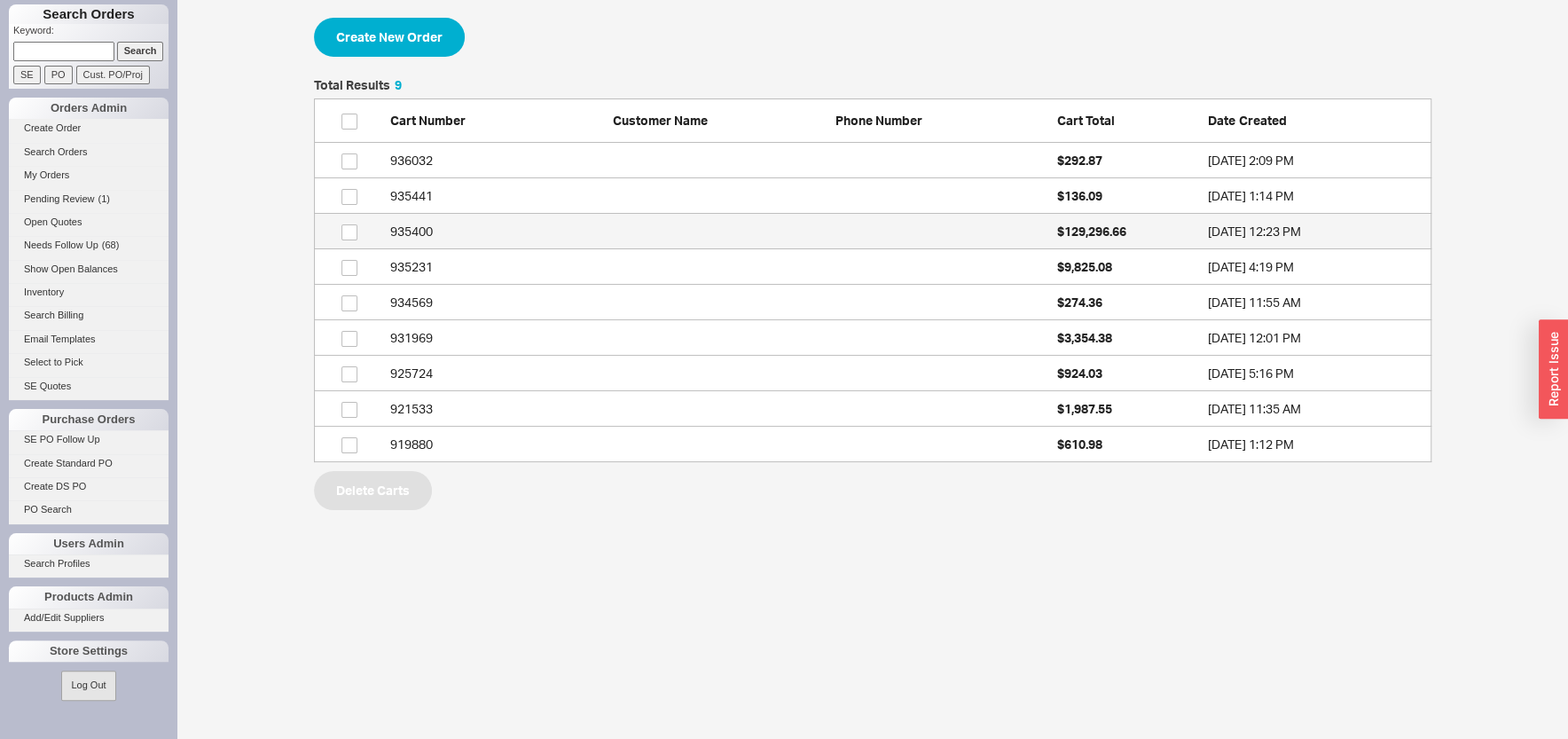
scroll to position [1, 1]
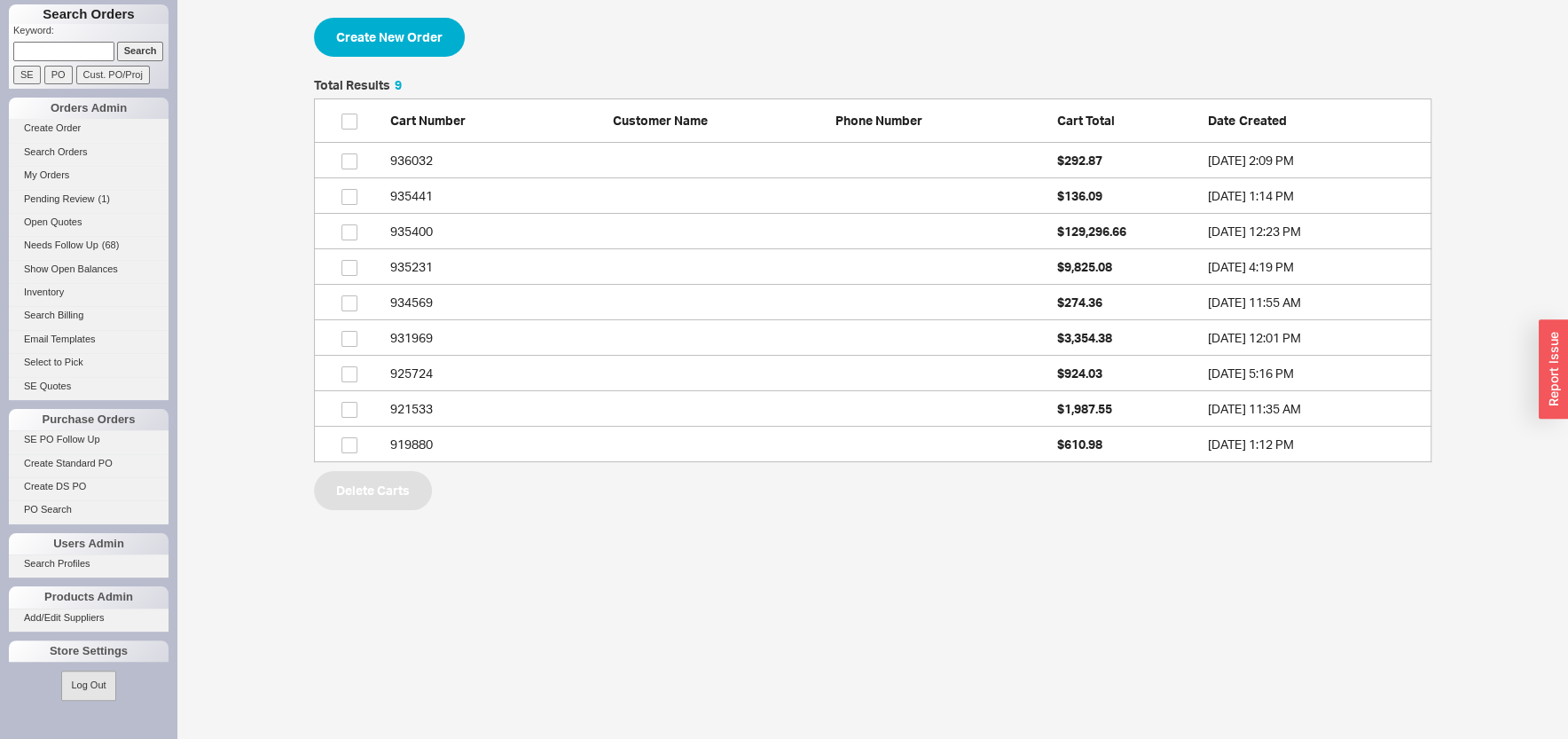
click at [63, 50] on input at bounding box center [63, 51] width 101 height 19
paste input "83509"
type input "83509"
click at [50, 75] on input "PO" at bounding box center [59, 75] width 28 height 19
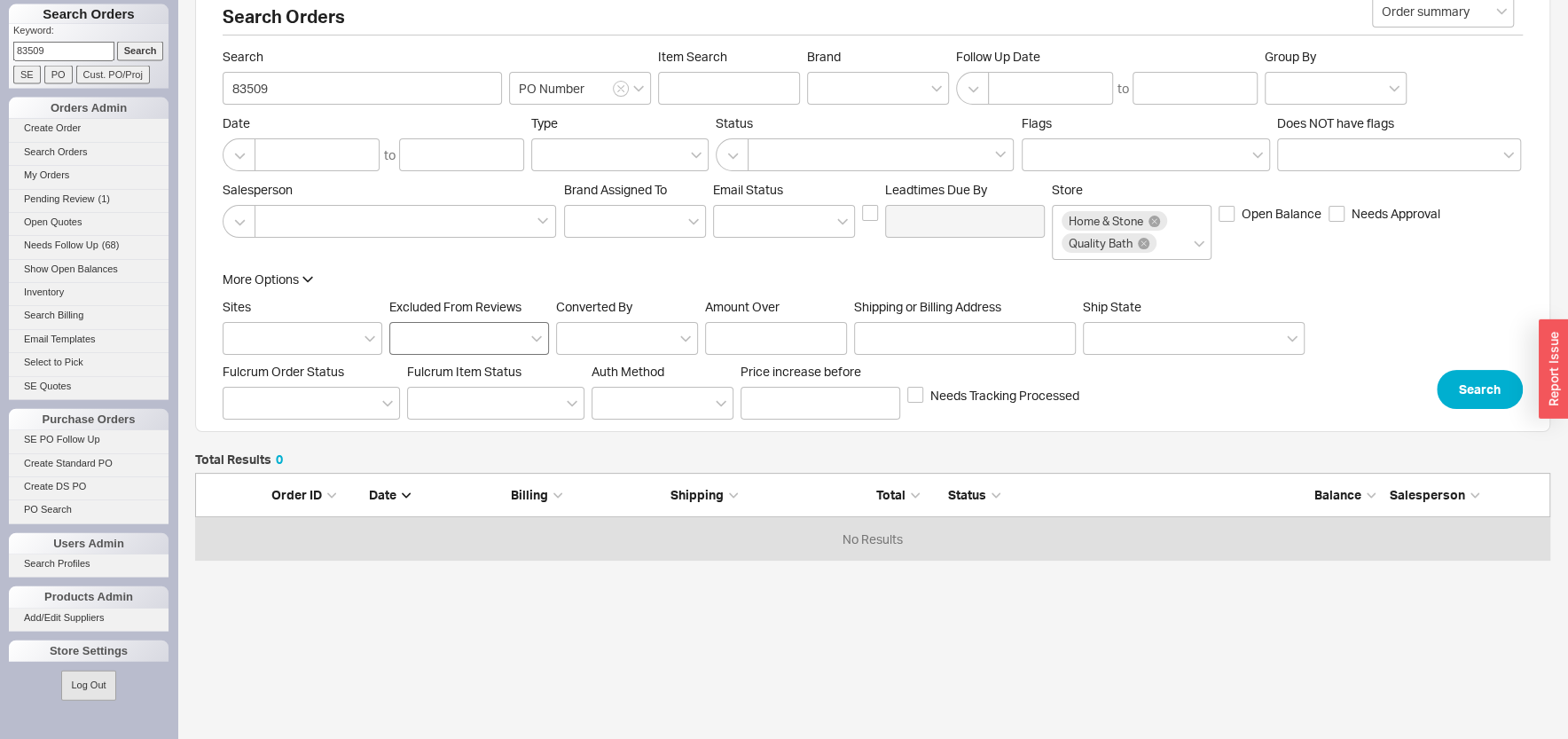
scroll to position [62, 0]
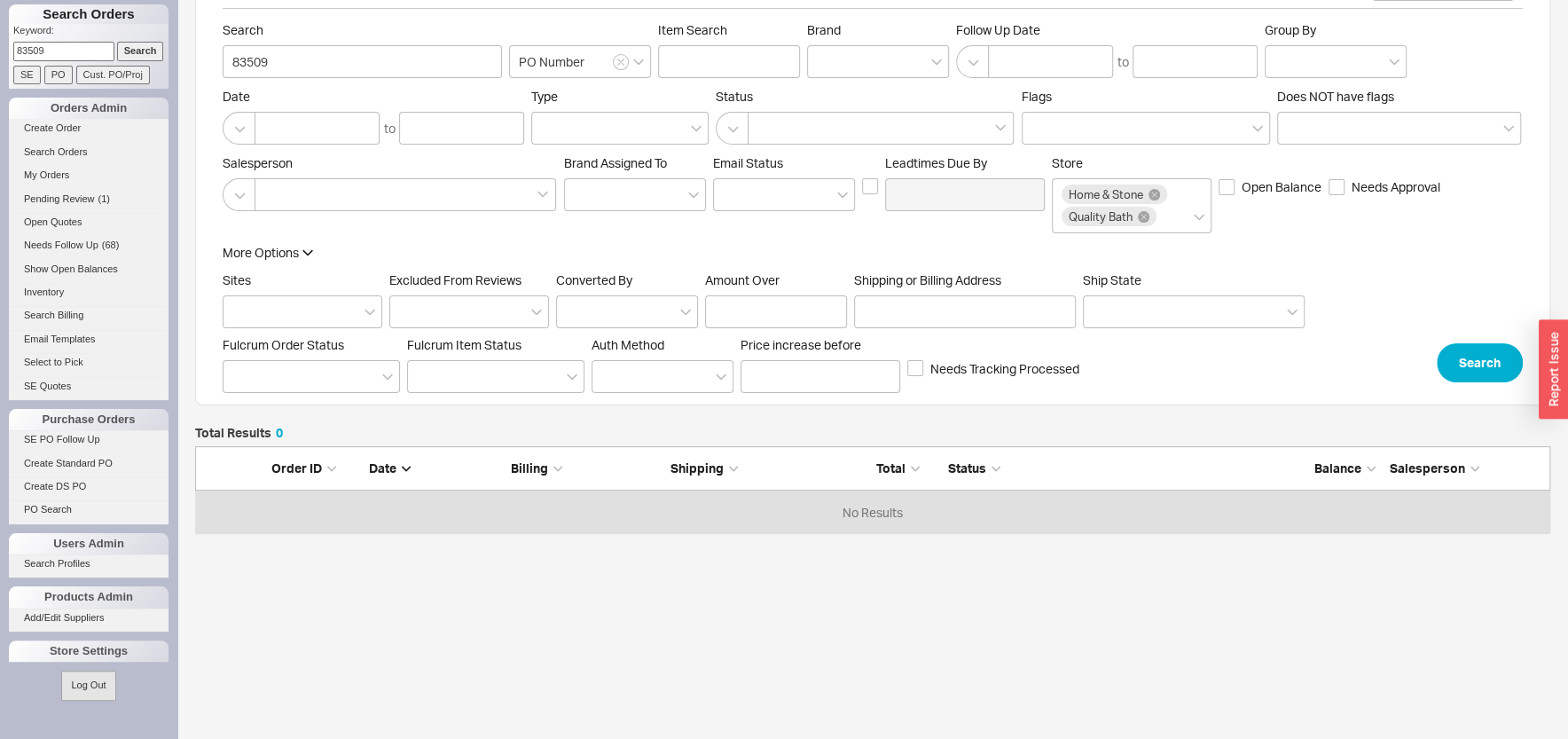
click at [100, 71] on input "Cust. PO/Proj" at bounding box center [114, 75] width 74 height 19
type input "Customer PO/Proj Name"
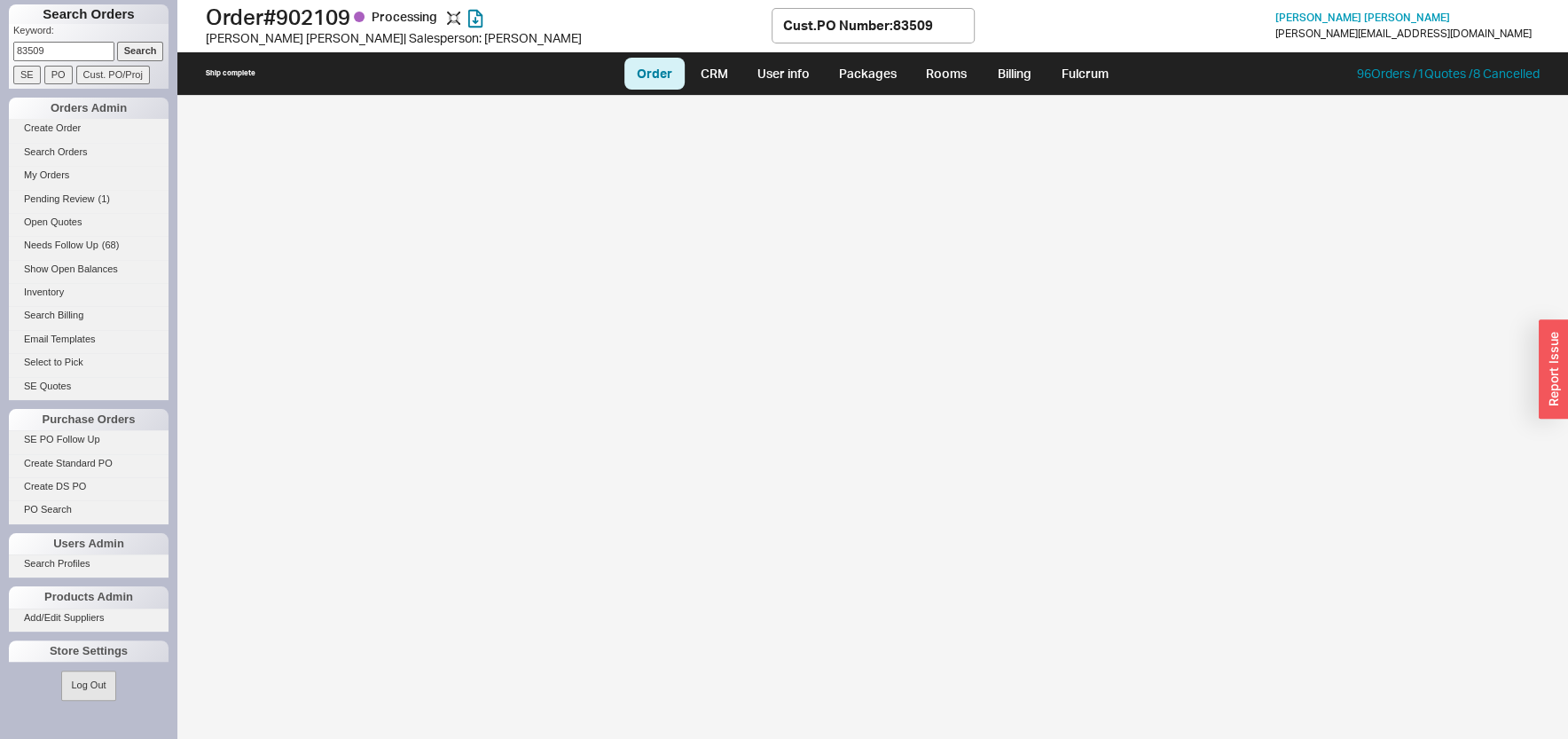
select select "LOW"
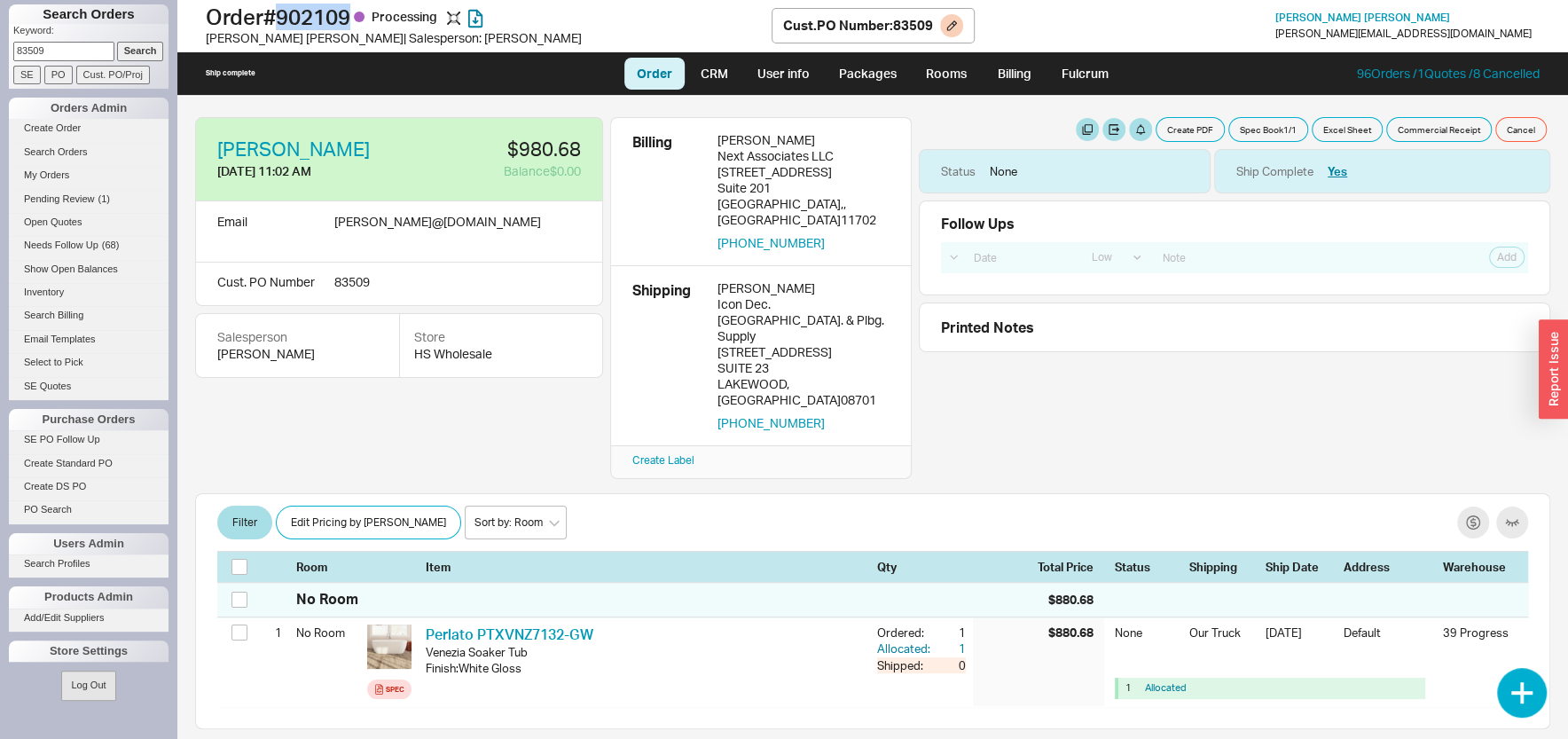
drag, startPoint x: 289, startPoint y: 18, endPoint x: 360, endPoint y: 22, distance: 71.1
click at [360, 22] on h1 "Order # 902109 Processing" at bounding box center [488, 17] width 566 height 25
copy h1 "902109"
click at [78, 54] on input "83509" at bounding box center [63, 51] width 101 height 19
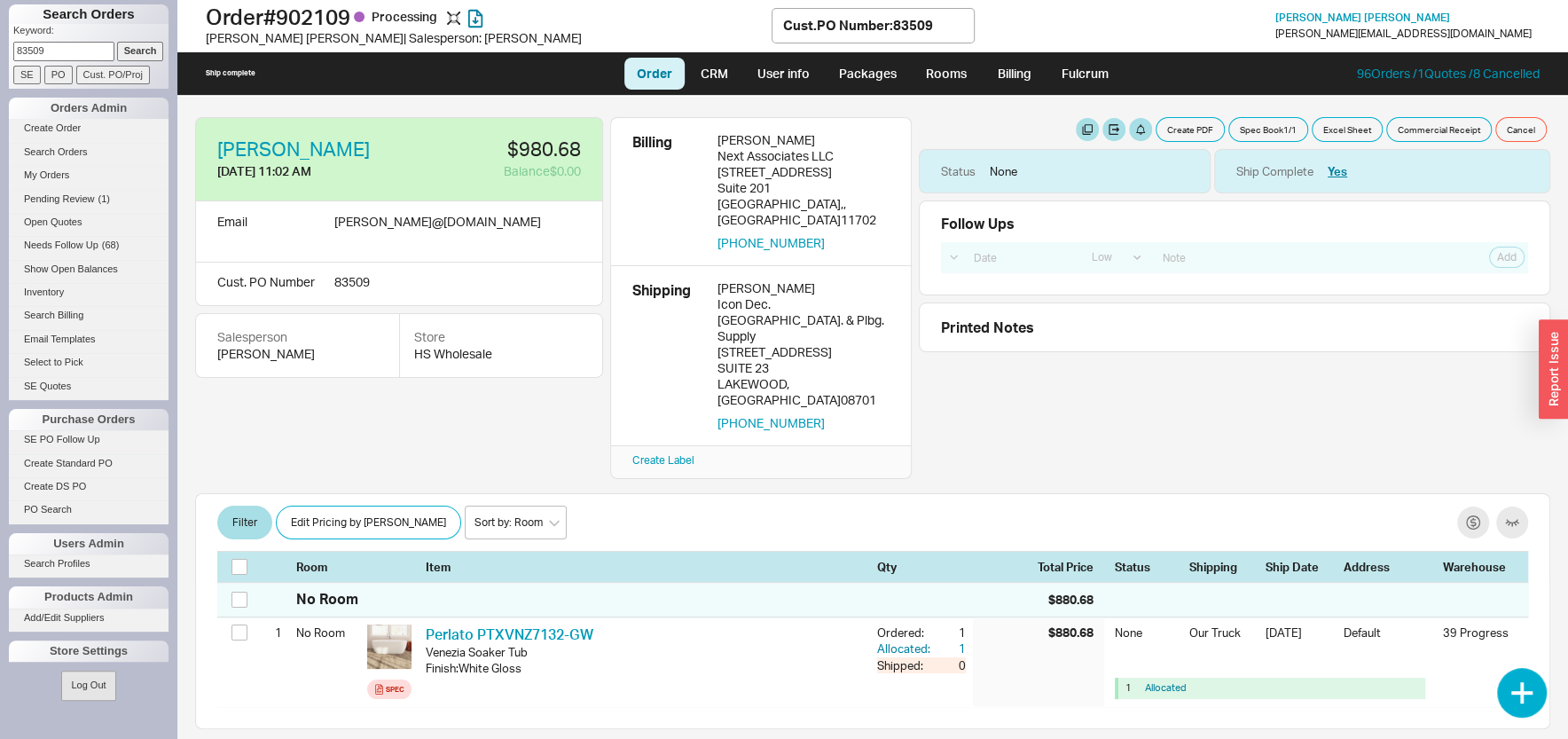
paste input "5667"
type input "85667"
click at [86, 78] on input "Cust. PO/Proj" at bounding box center [114, 75] width 74 height 19
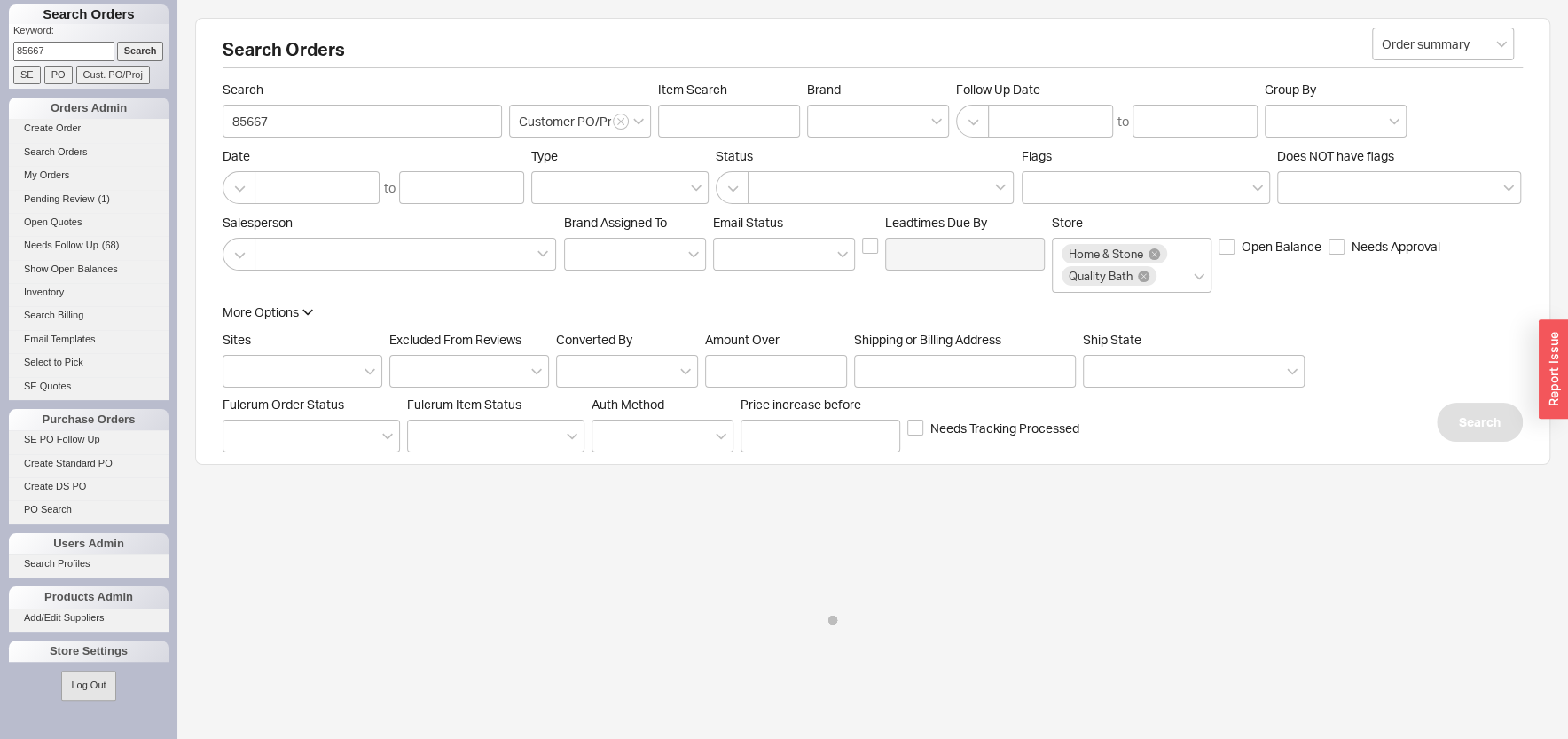
select select "LOW"
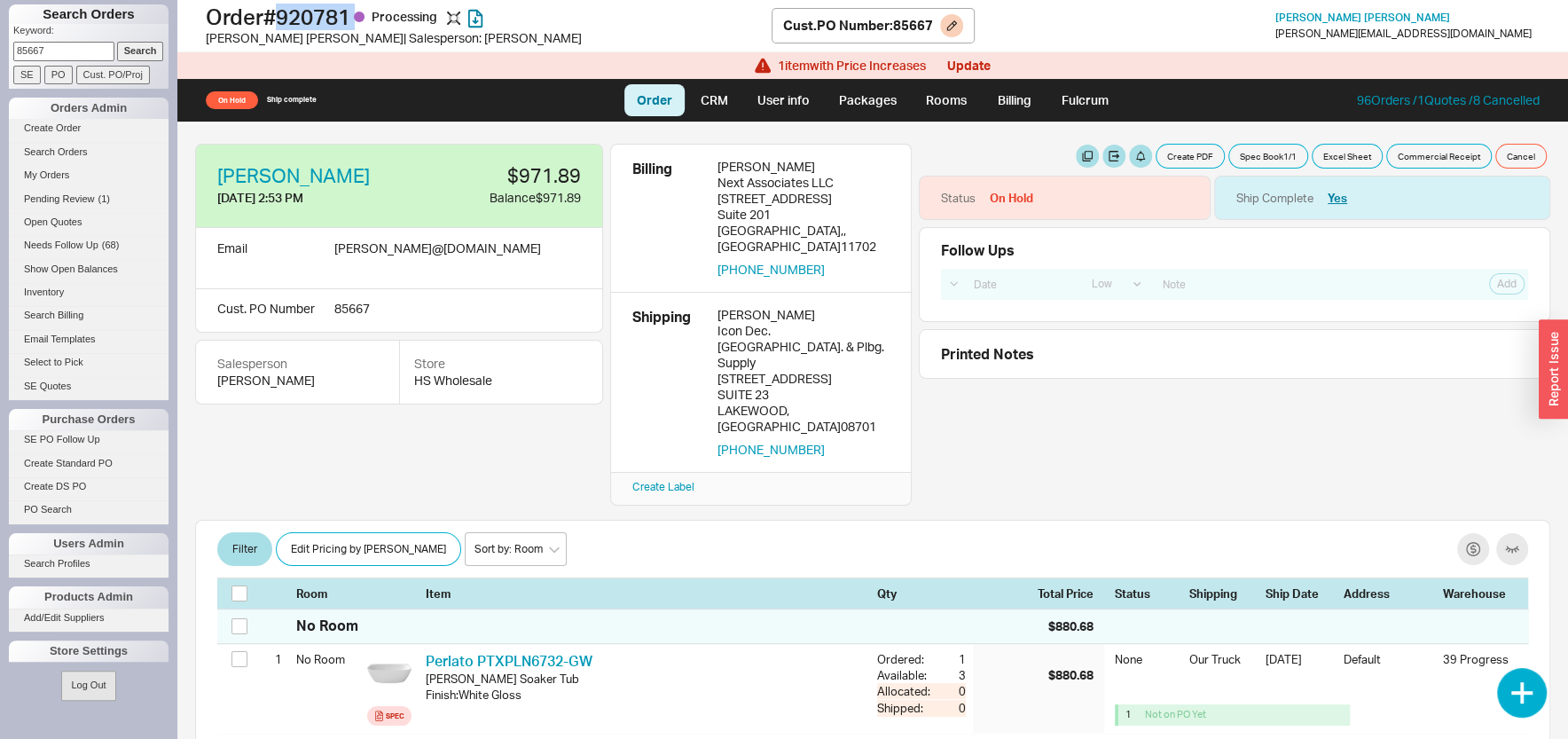
drag, startPoint x: 290, startPoint y: 16, endPoint x: 366, endPoint y: 25, distance: 76.5
click at [366, 25] on h1 "Order # 920781 Processing" at bounding box center [488, 17] width 566 height 25
copy h1 "920781"
click at [67, 56] on input "85667" at bounding box center [63, 51] width 101 height 19
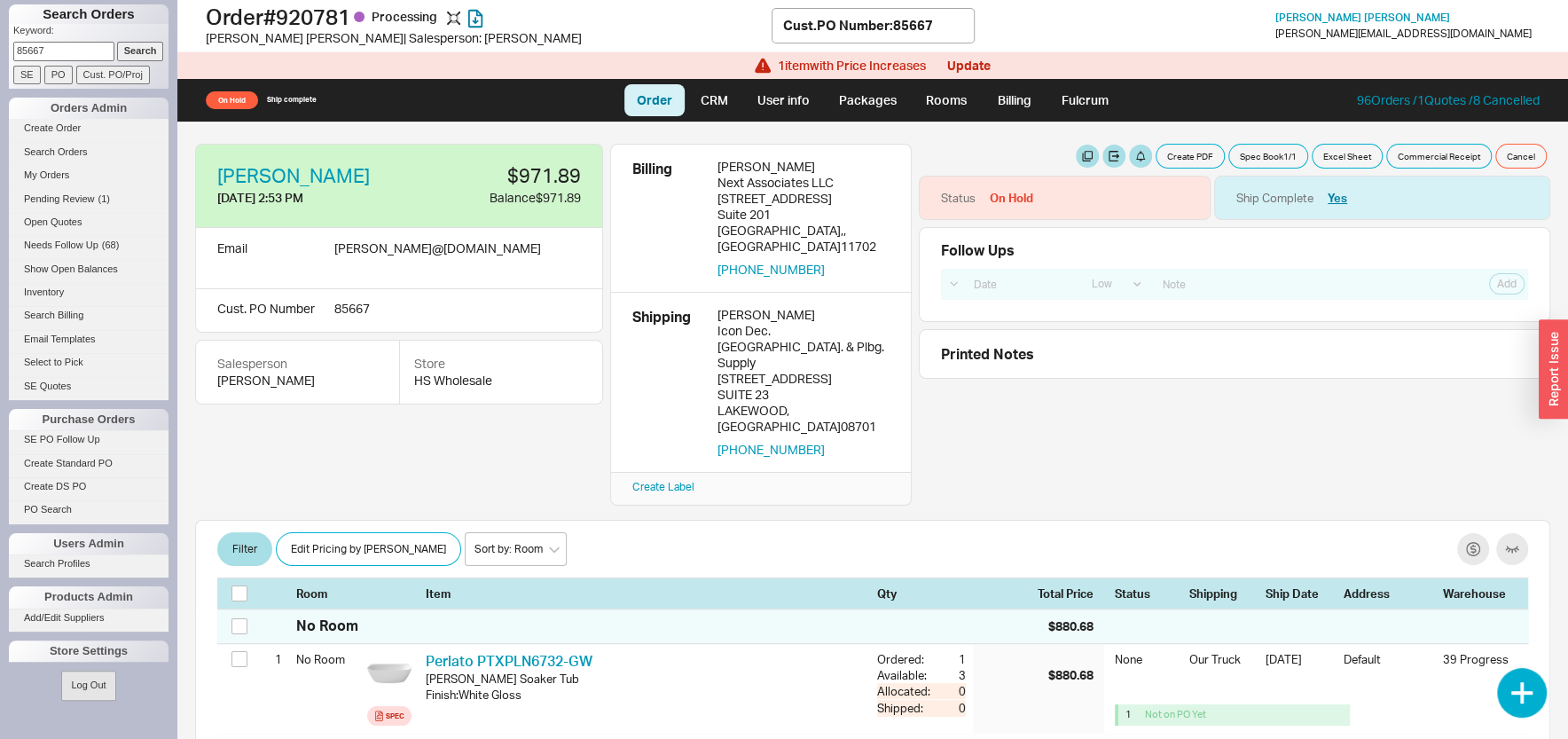
click at [67, 56] on input "85667" at bounding box center [63, 51] width 101 height 19
paste input "6455."
click at [96, 74] on input "Cust. PO/Proj" at bounding box center [114, 75] width 74 height 19
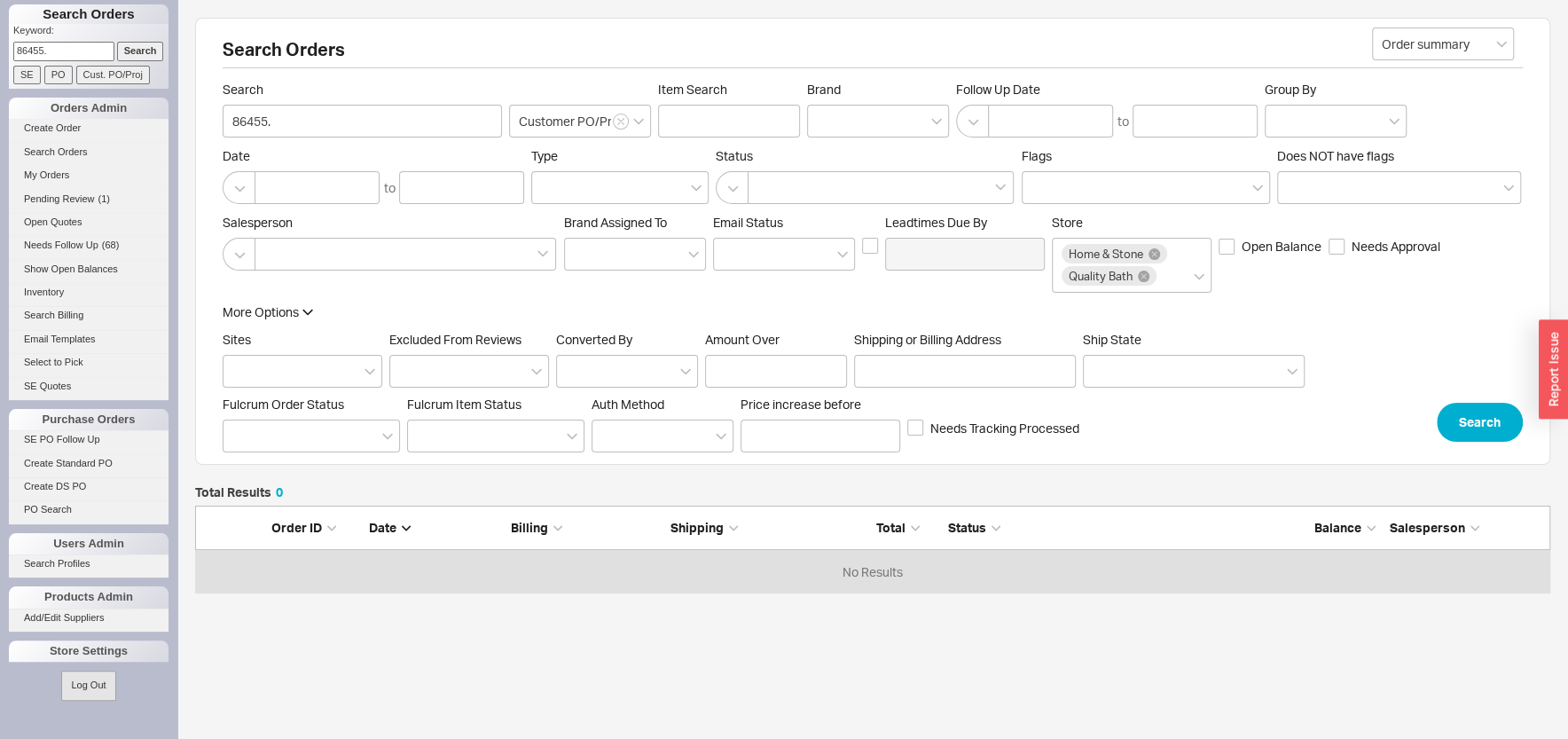
click at [77, 51] on input "86455." at bounding box center [63, 51] width 101 height 19
type input "86455"
click at [120, 71] on input "Cust. PO/Proj" at bounding box center [114, 75] width 74 height 19
type input "86455"
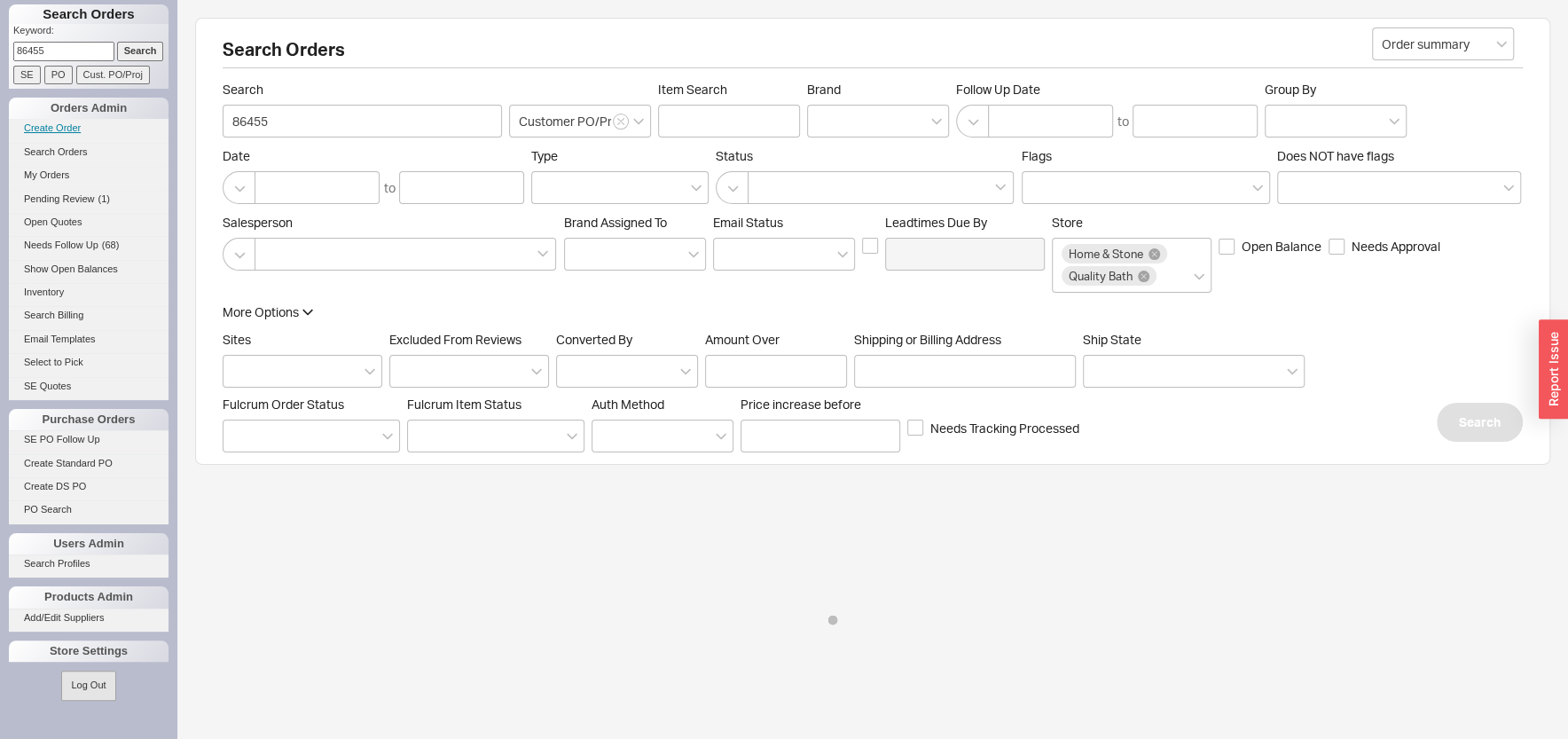
select select "LOW"
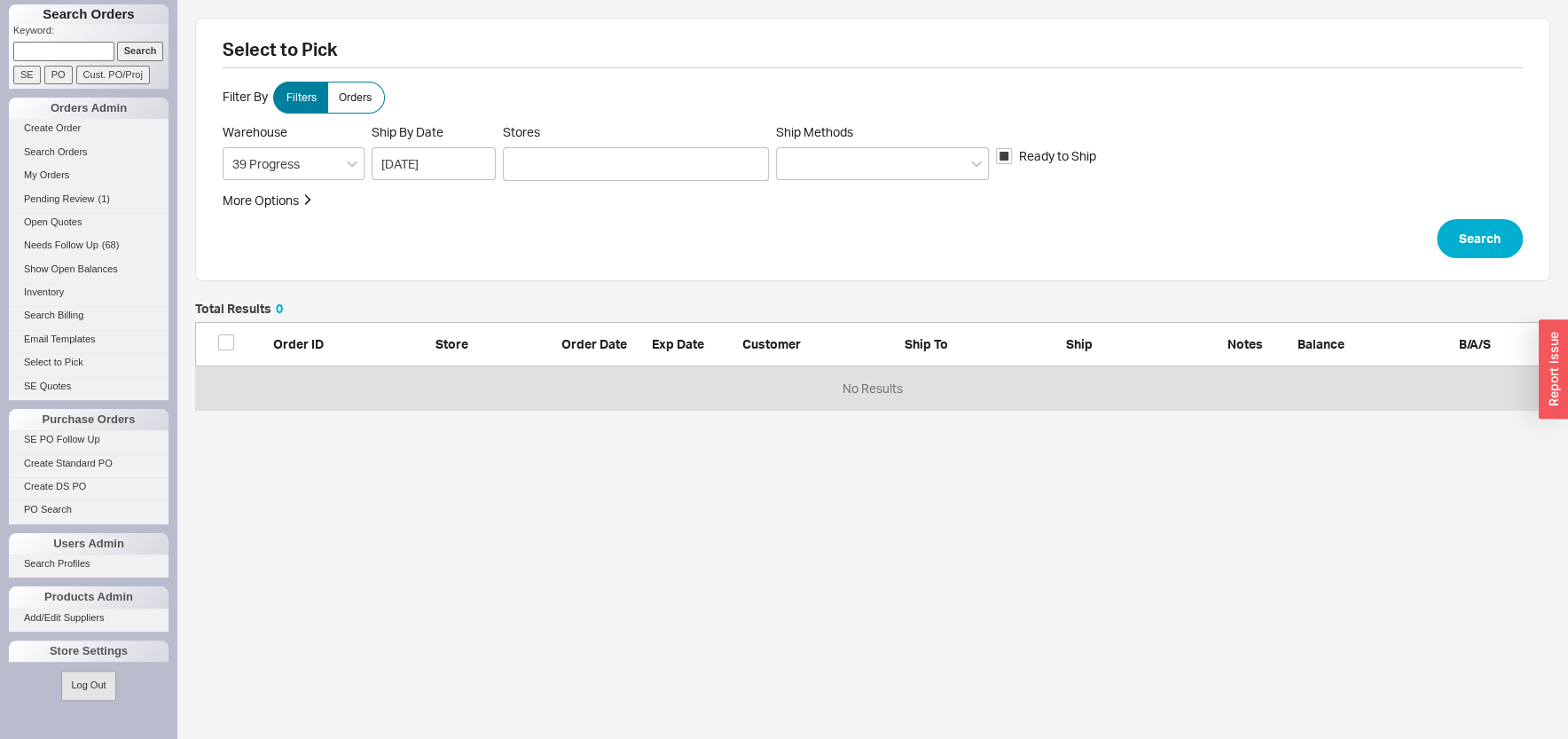
scroll to position [91, 1337]
click at [560, 162] on div at bounding box center [635, 165] width 266 height 34
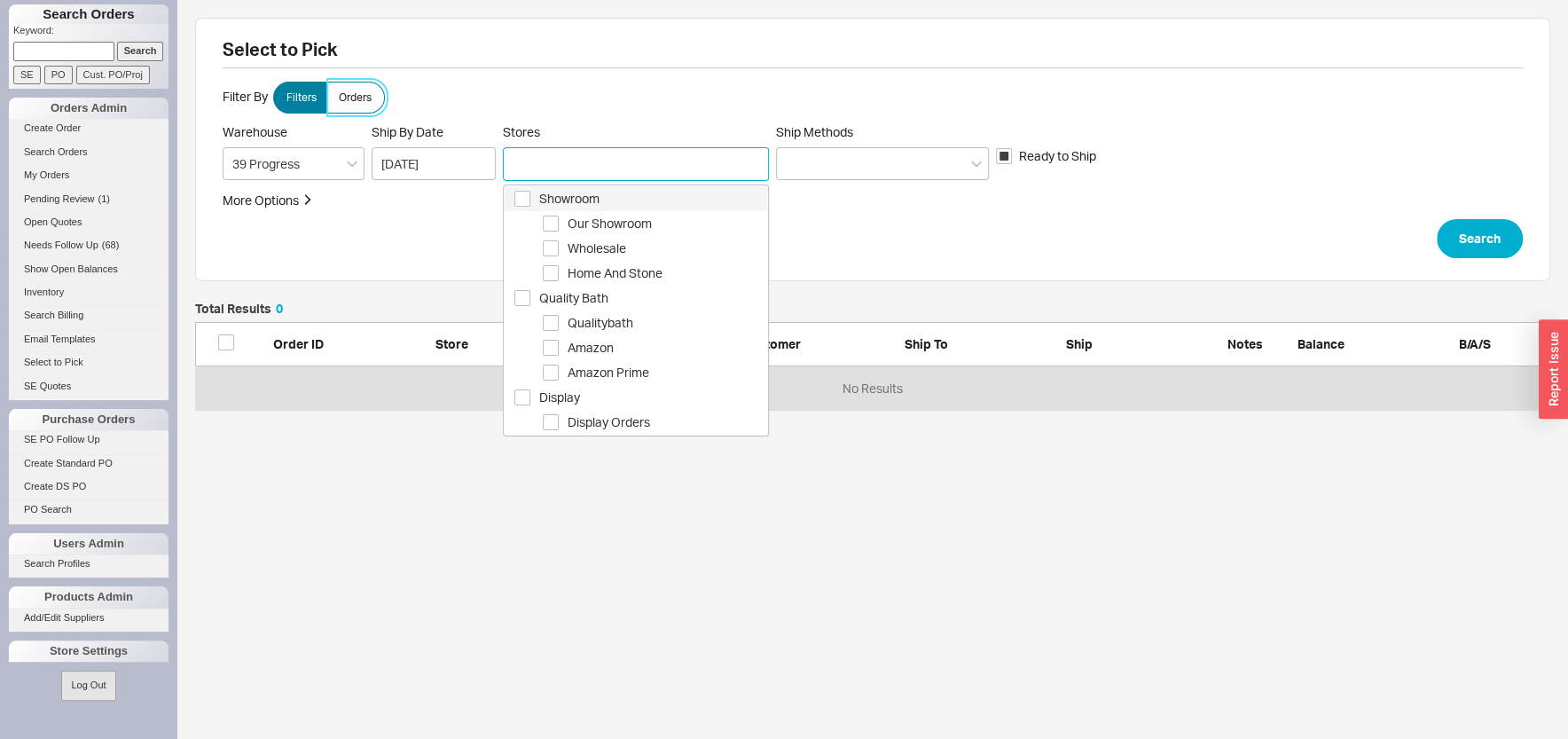
drag, startPoint x: 359, startPoint y: 101, endPoint x: 388, endPoint y: 120, distance: 34.7
click at [359, 102] on span "Orders" at bounding box center [355, 97] width 33 height 14
click at [0, 0] on input "Orders" at bounding box center [0, 0] width 0 height 0
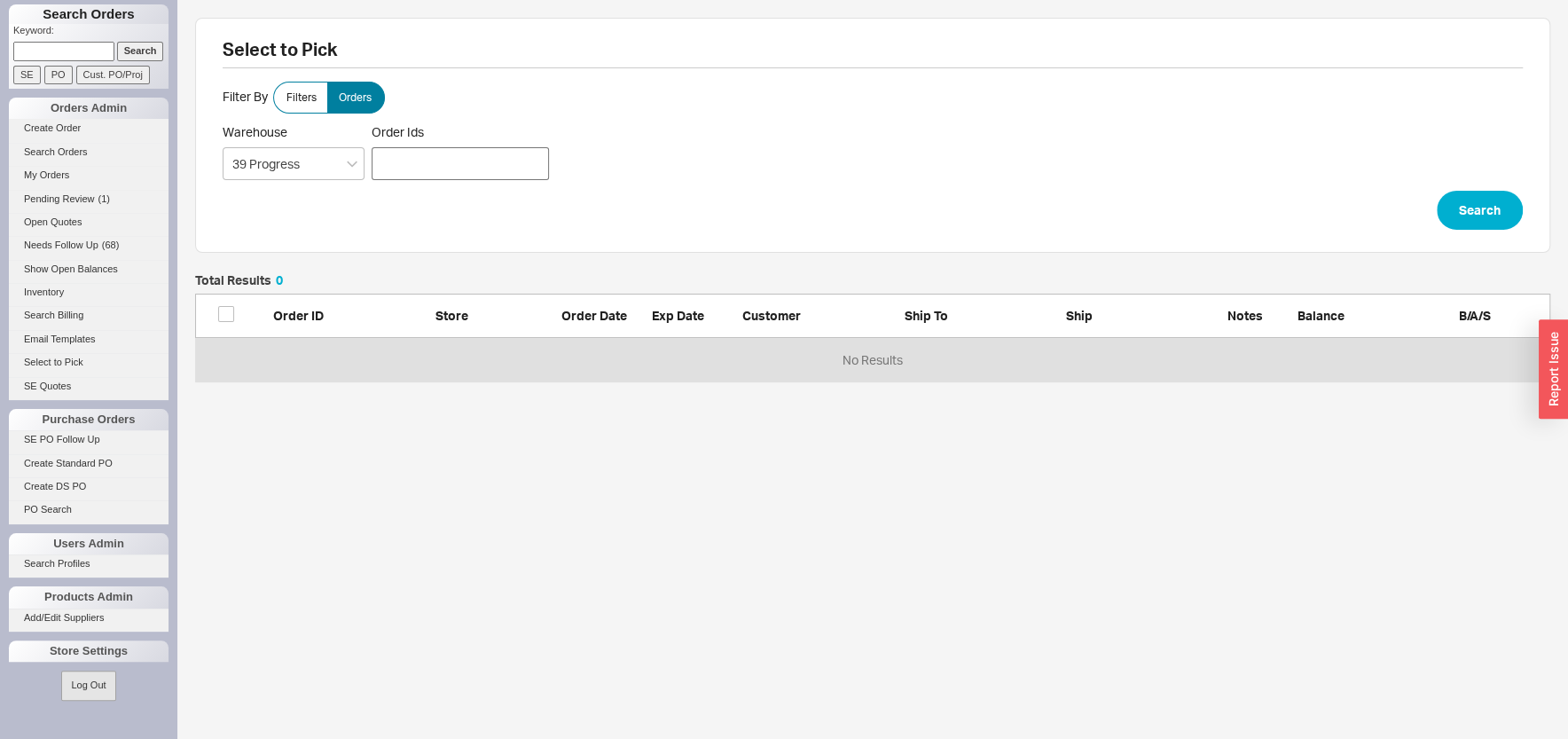
click at [485, 162] on div at bounding box center [460, 164] width 177 height 33
click at [457, 167] on div "902109" at bounding box center [460, 164] width 177 height 33
click at [450, 167] on input "Order Ids 902109" at bounding box center [445, 164] width 10 height 25
click button "Search" at bounding box center [1479, 209] width 86 height 39
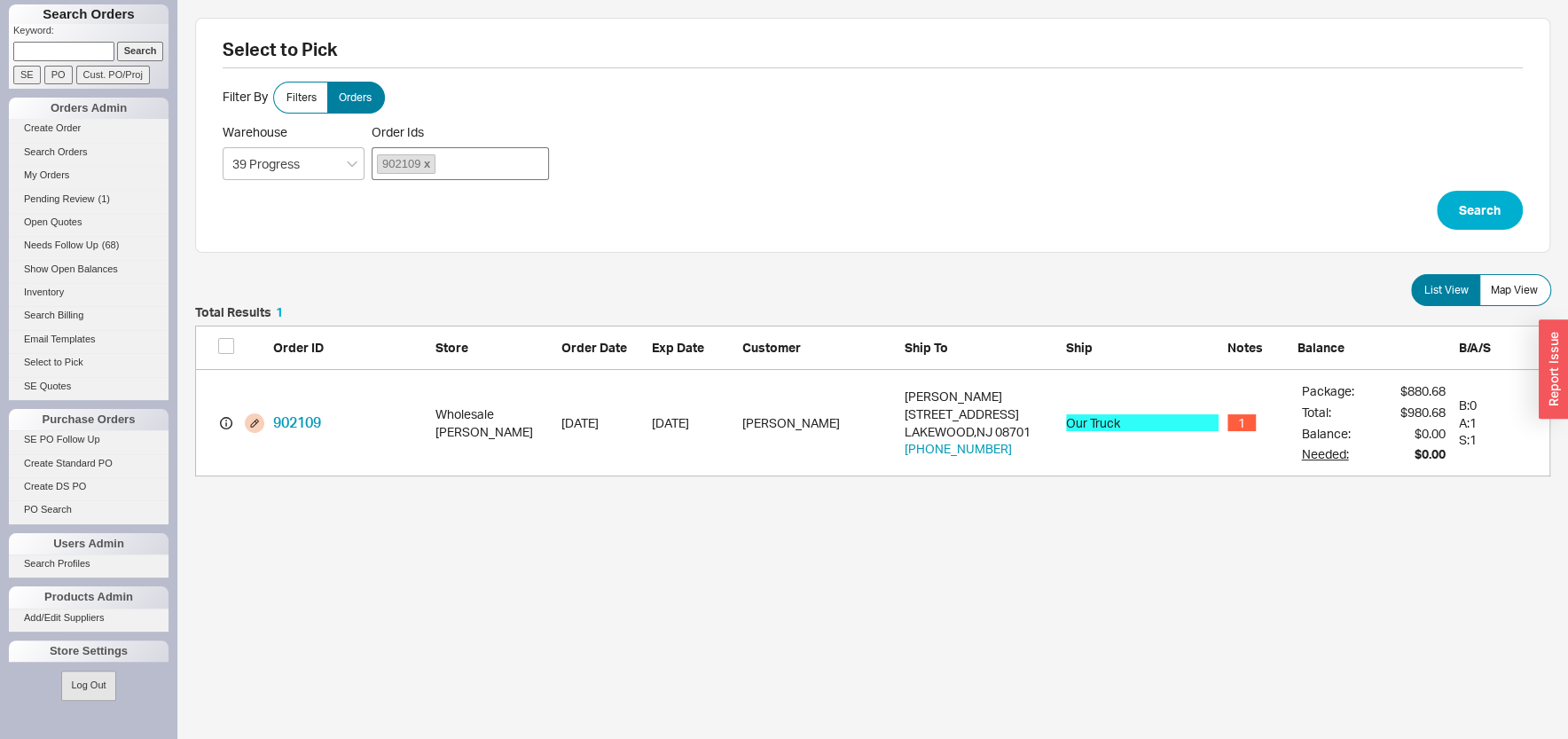
scroll to position [153, 1337]
click at [464, 160] on div "902109" at bounding box center [460, 164] width 177 height 33
click at [450, 160] on input "Order Ids 902109" at bounding box center [445, 164] width 10 height 25
